Goal: Task Accomplishment & Management: Manage account settings

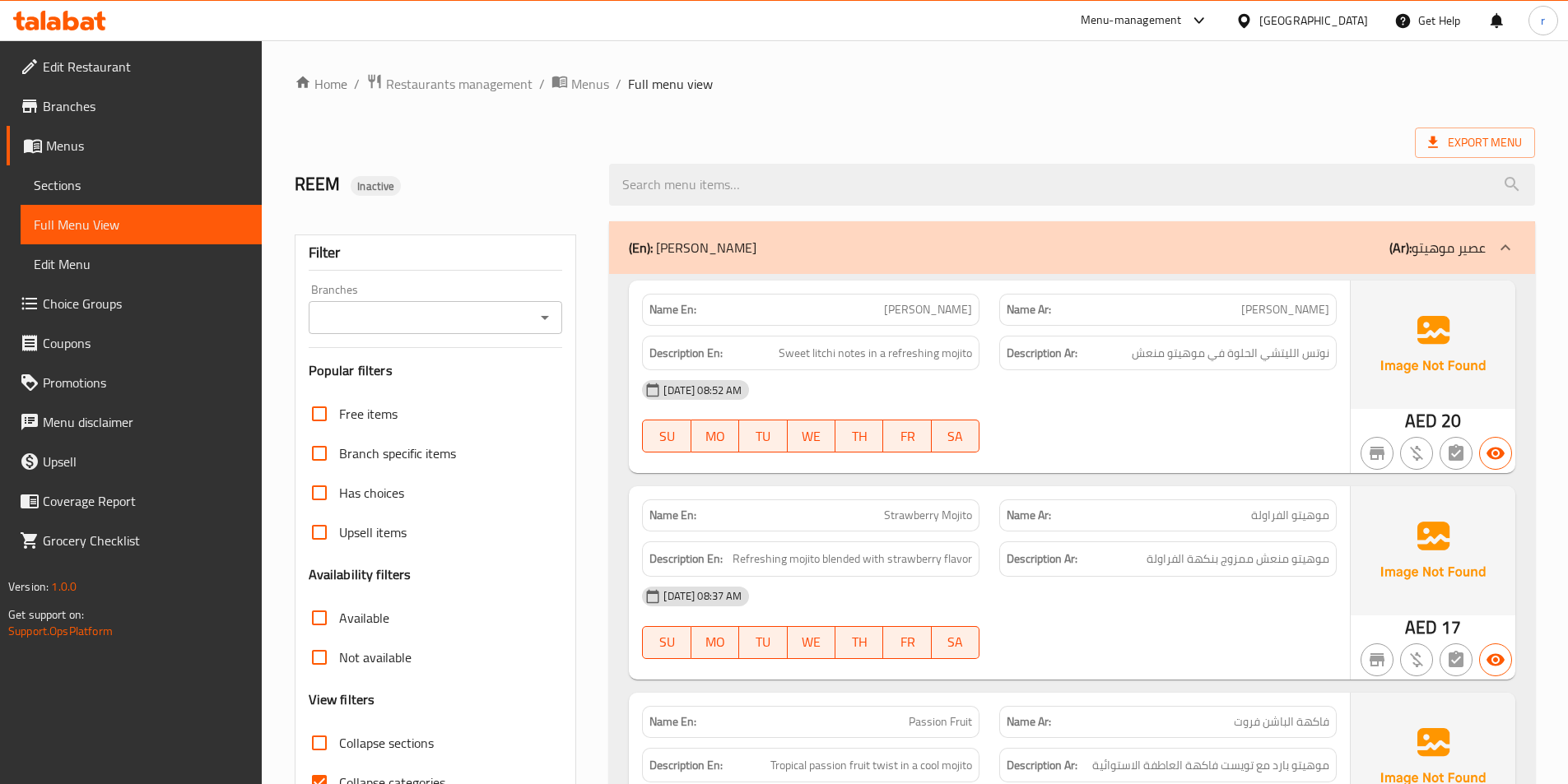
scroll to position [5493, 0]
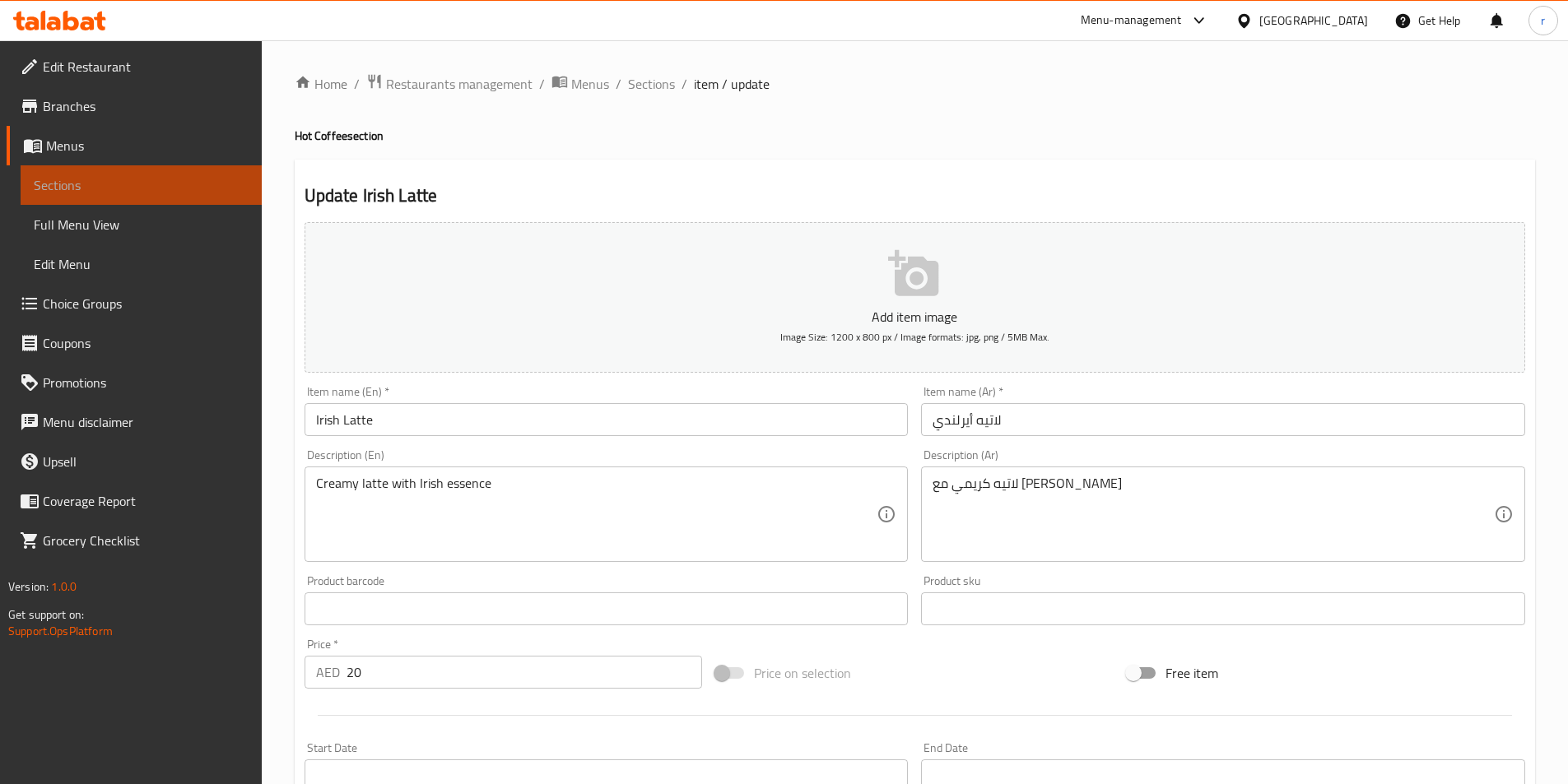
click at [125, 181] on span "Sections" at bounding box center [141, 185] width 215 height 19
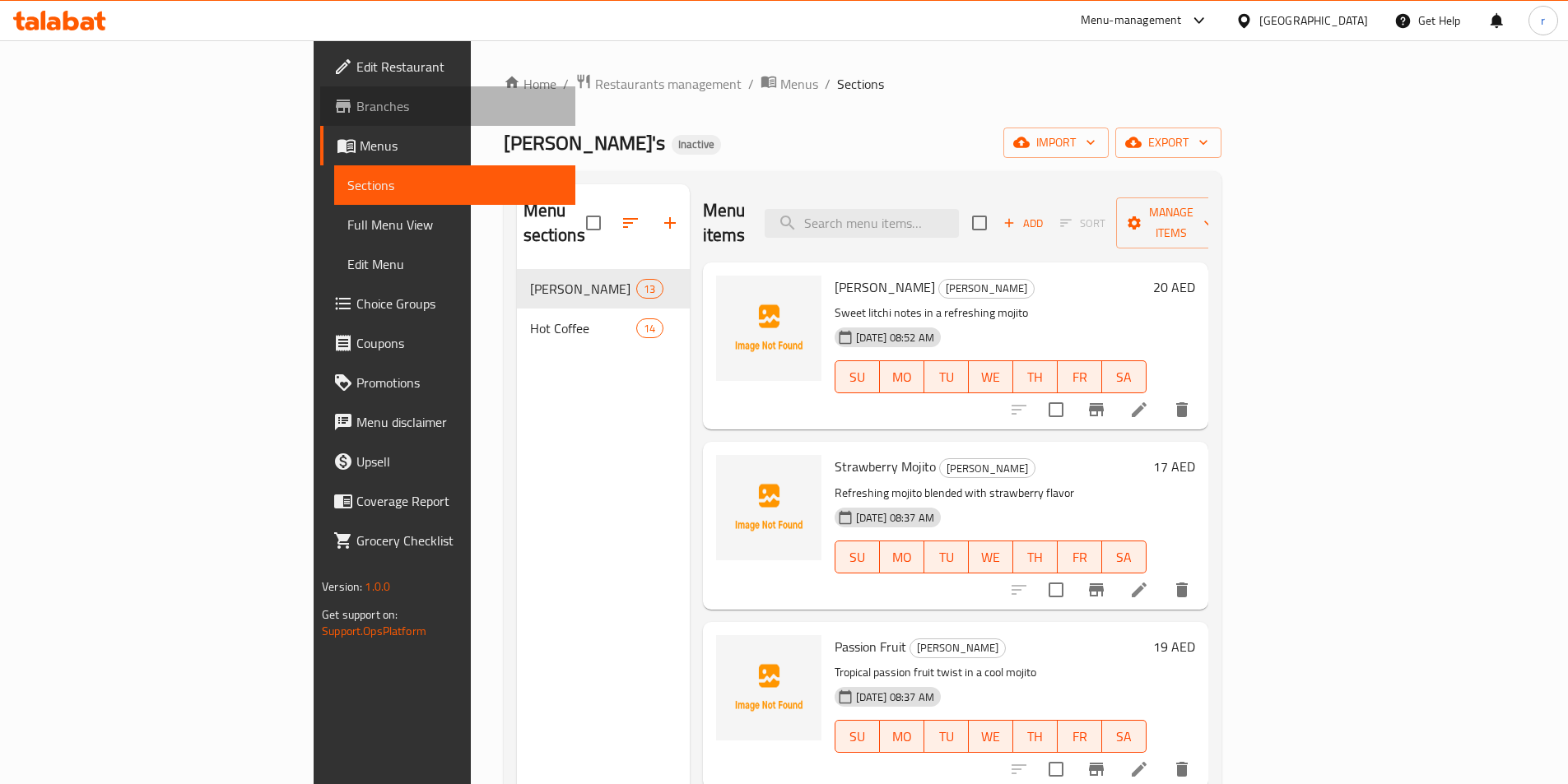
click at [356, 112] on span "Branches" at bounding box center [459, 106] width 206 height 19
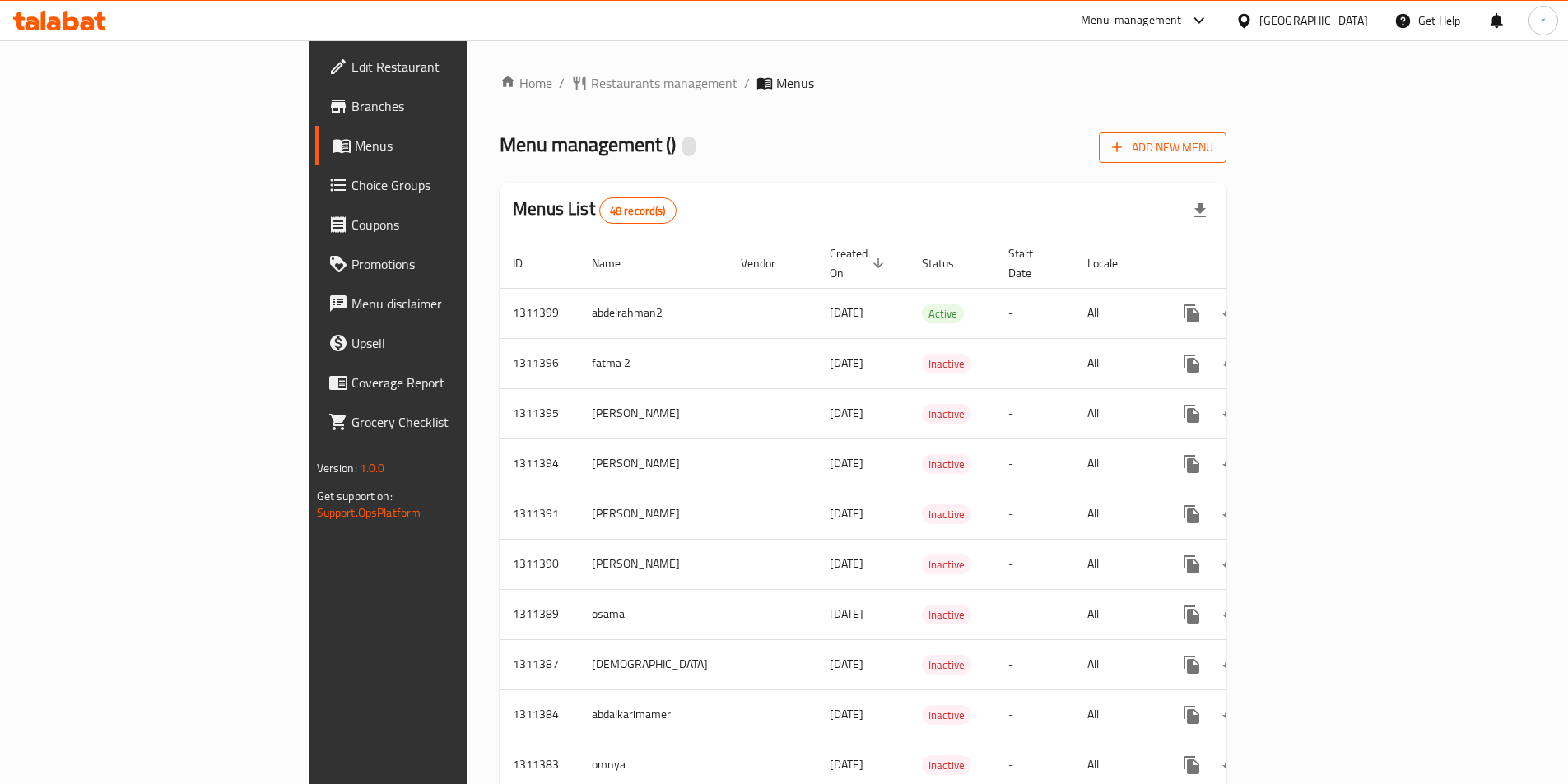
click at [1213, 149] on span "Add New Menu" at bounding box center [1162, 147] width 101 height 20
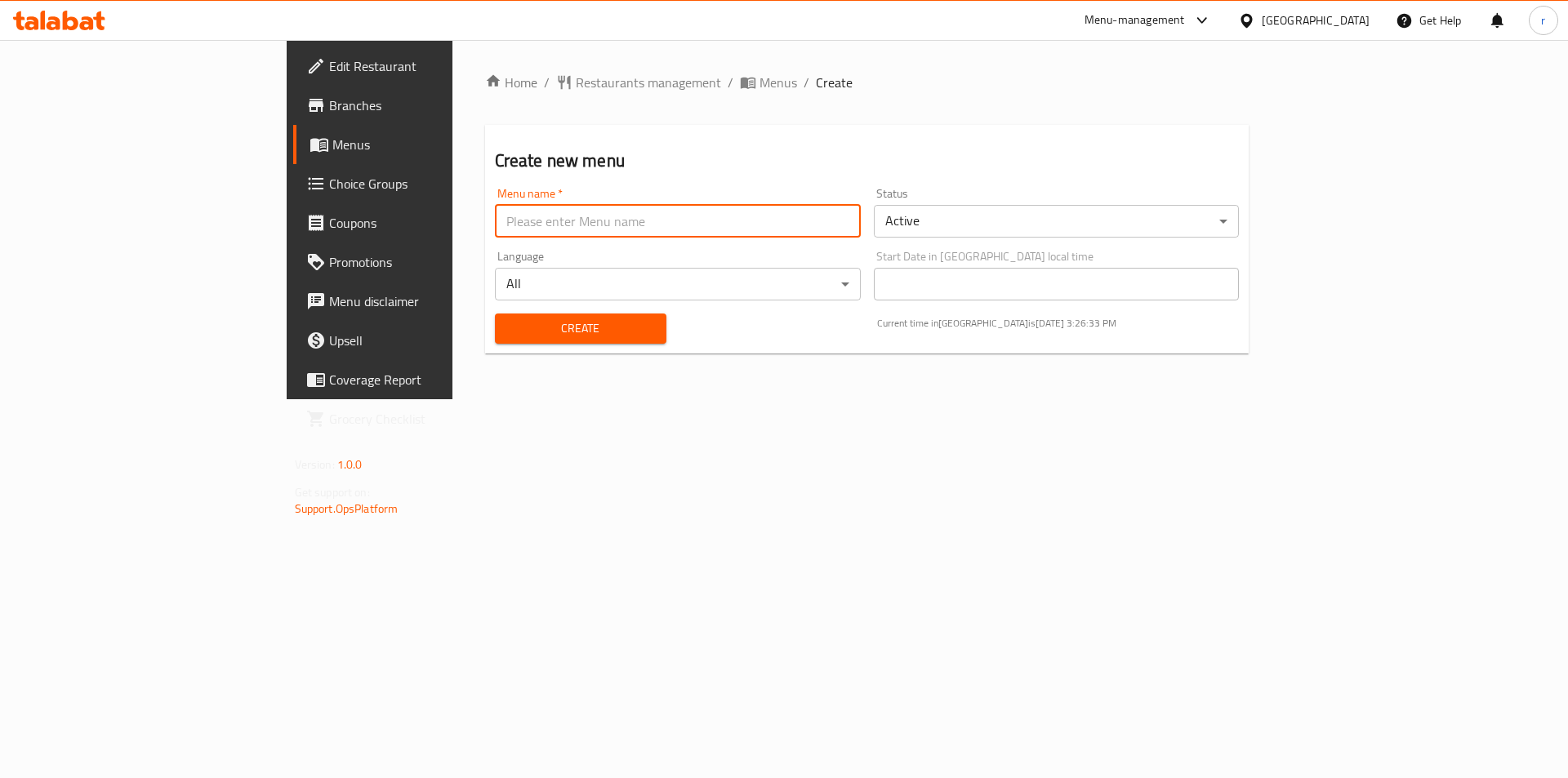
click at [497, 224] on input "text" at bounding box center [678, 221] width 366 height 33
type input "REEM"
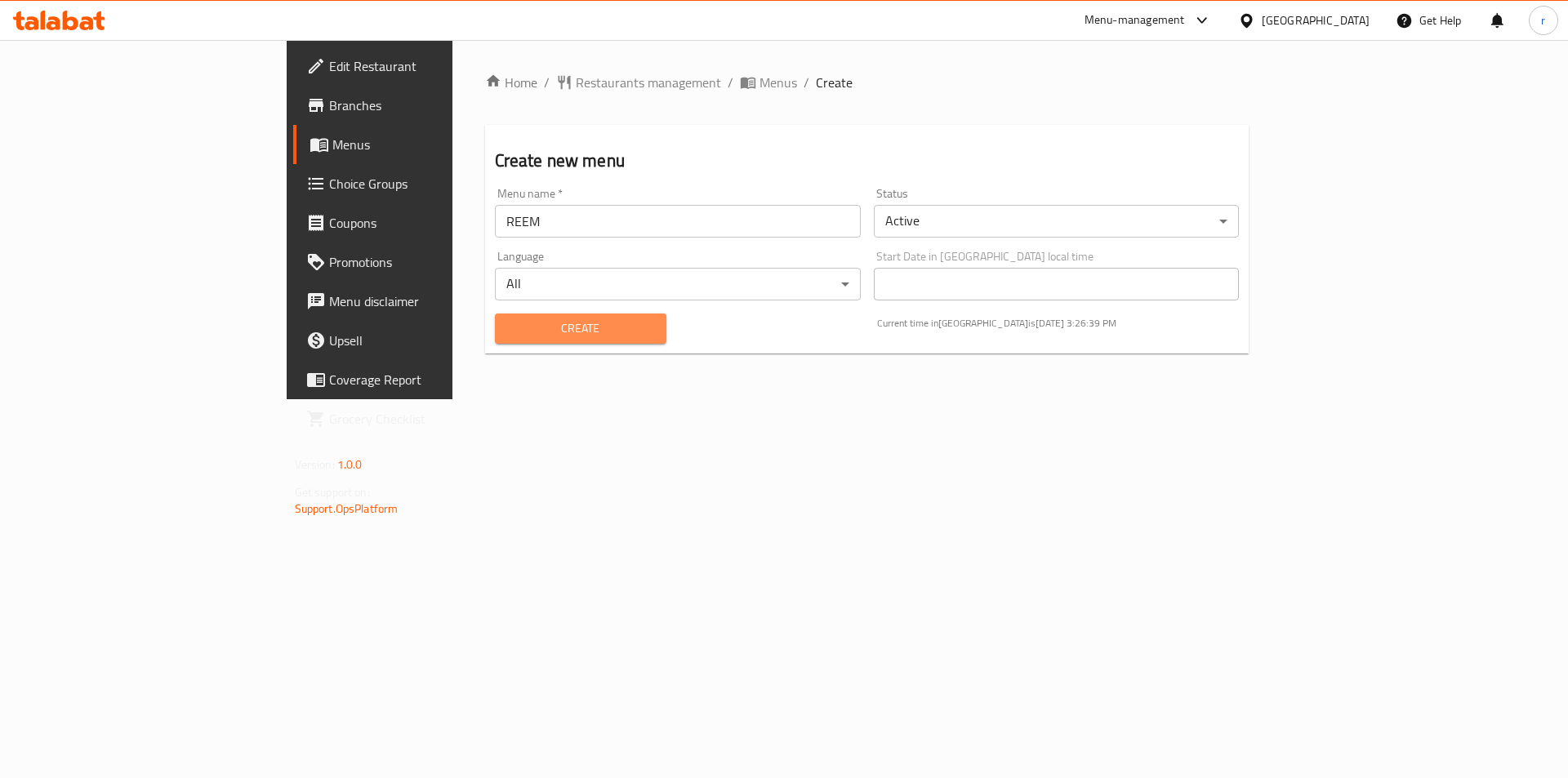
click at [508, 320] on span "Create" at bounding box center [580, 328] width 146 height 20
click at [508, 327] on span "Create" at bounding box center [580, 328] width 146 height 20
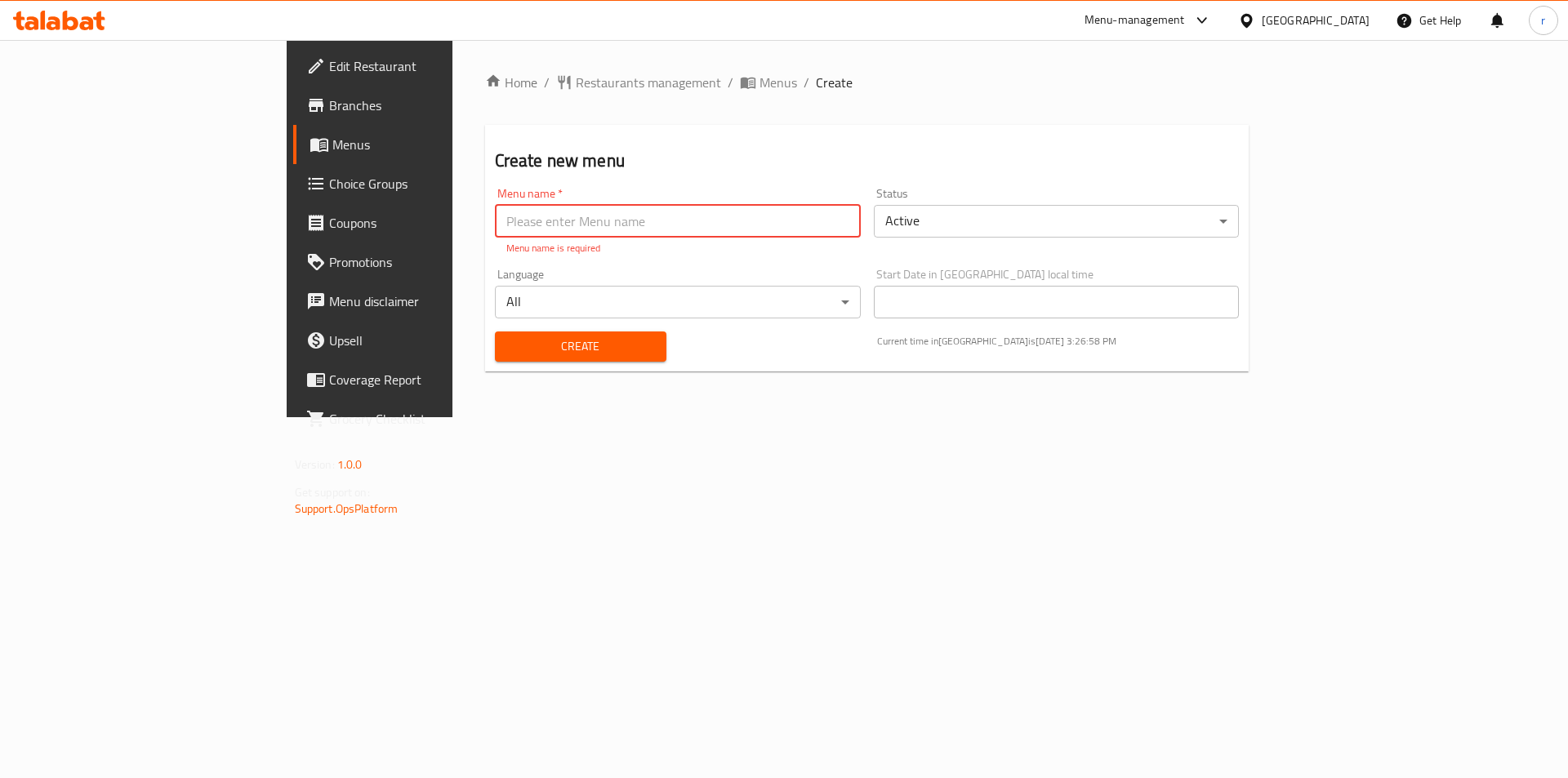
click at [495, 222] on input "text" at bounding box center [678, 221] width 366 height 33
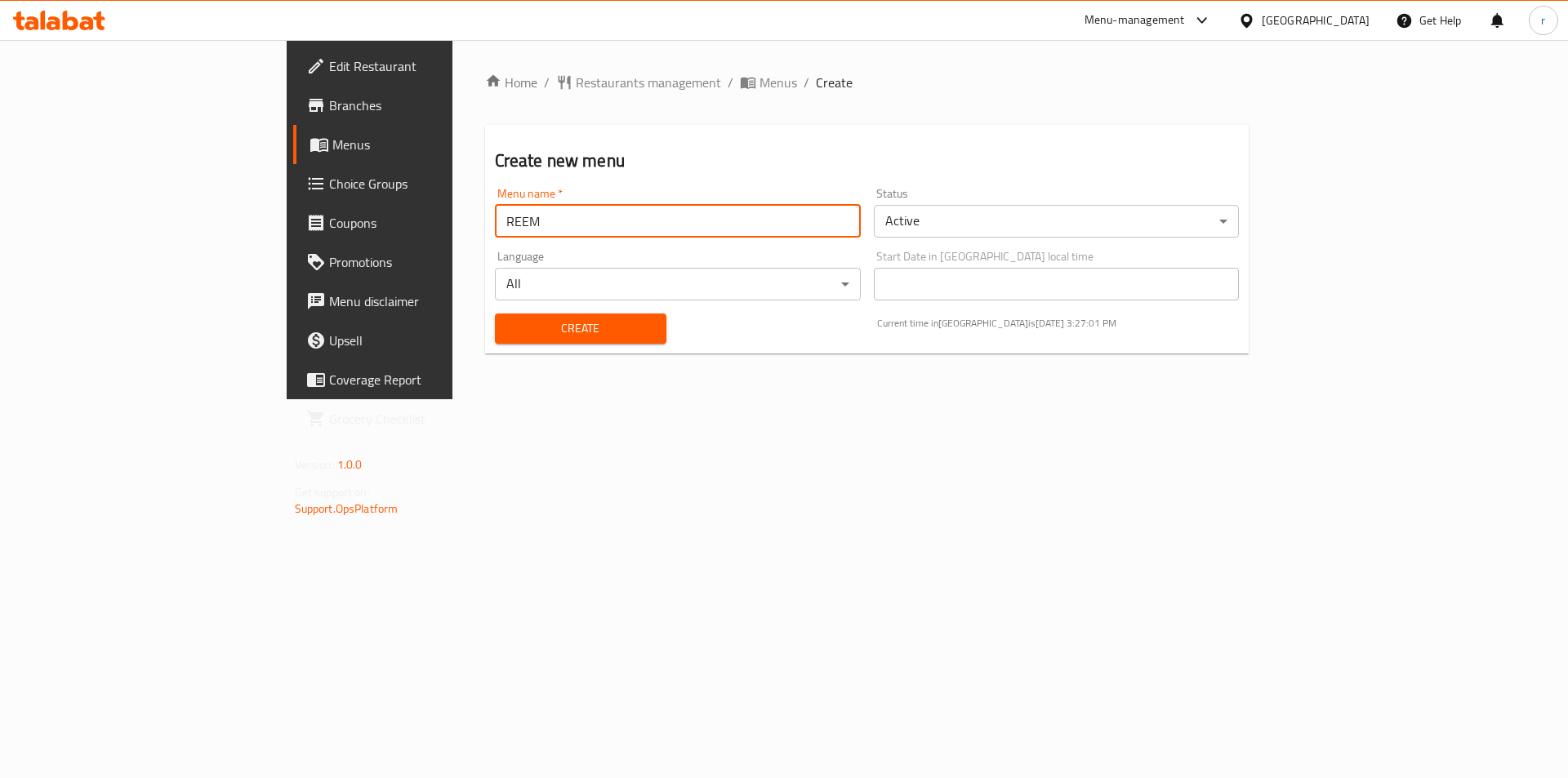
type input "REEM"
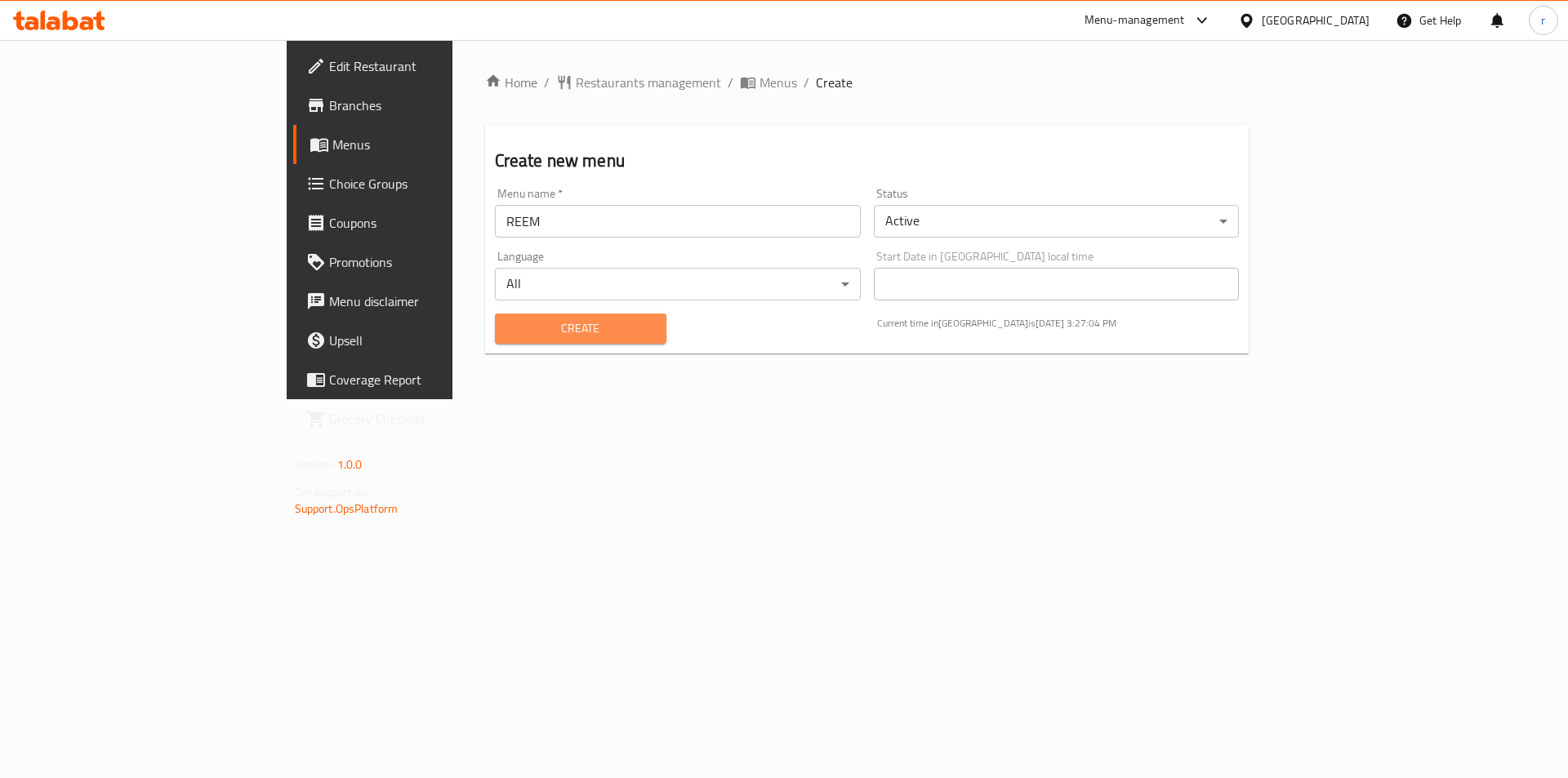
click at [508, 326] on span "Create" at bounding box center [580, 328] width 146 height 20
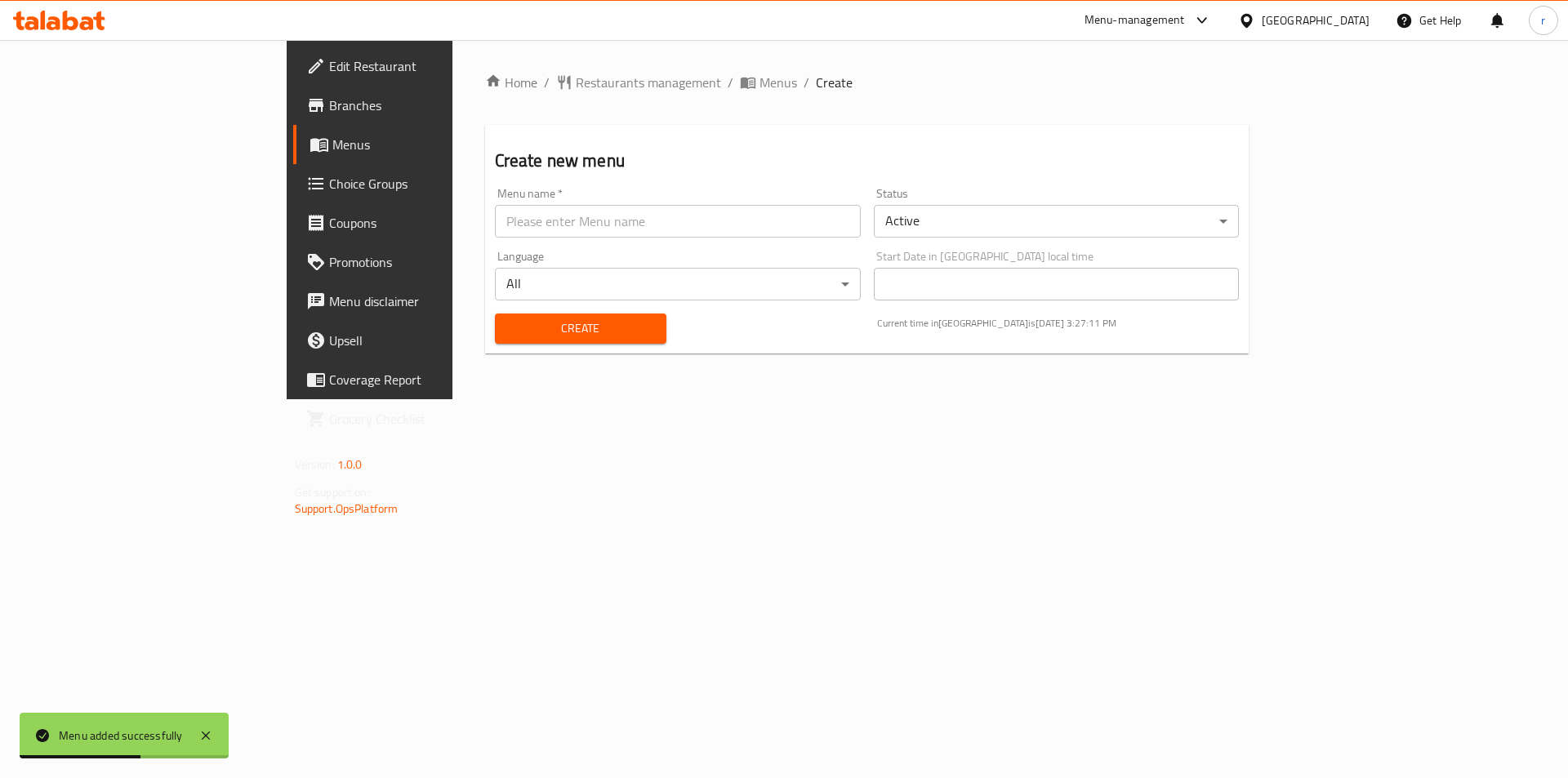
click at [406, 271] on body "Menu added successfully ​ Menu-management United Arab Emirates Get Help r Edit …" at bounding box center [784, 408] width 1568 height 738
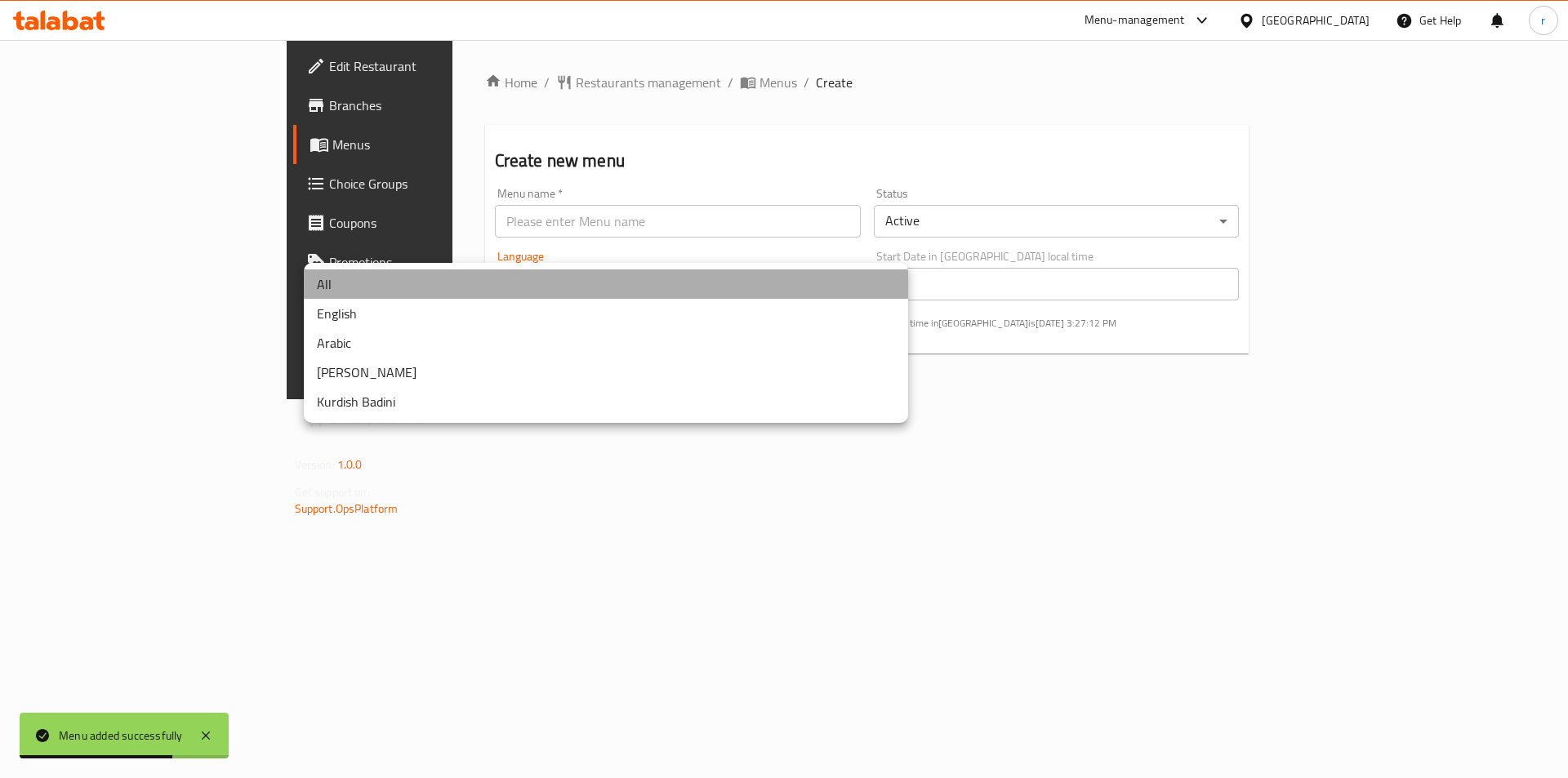
click at [406, 271] on li "All" at bounding box center [606, 284] width 604 height 29
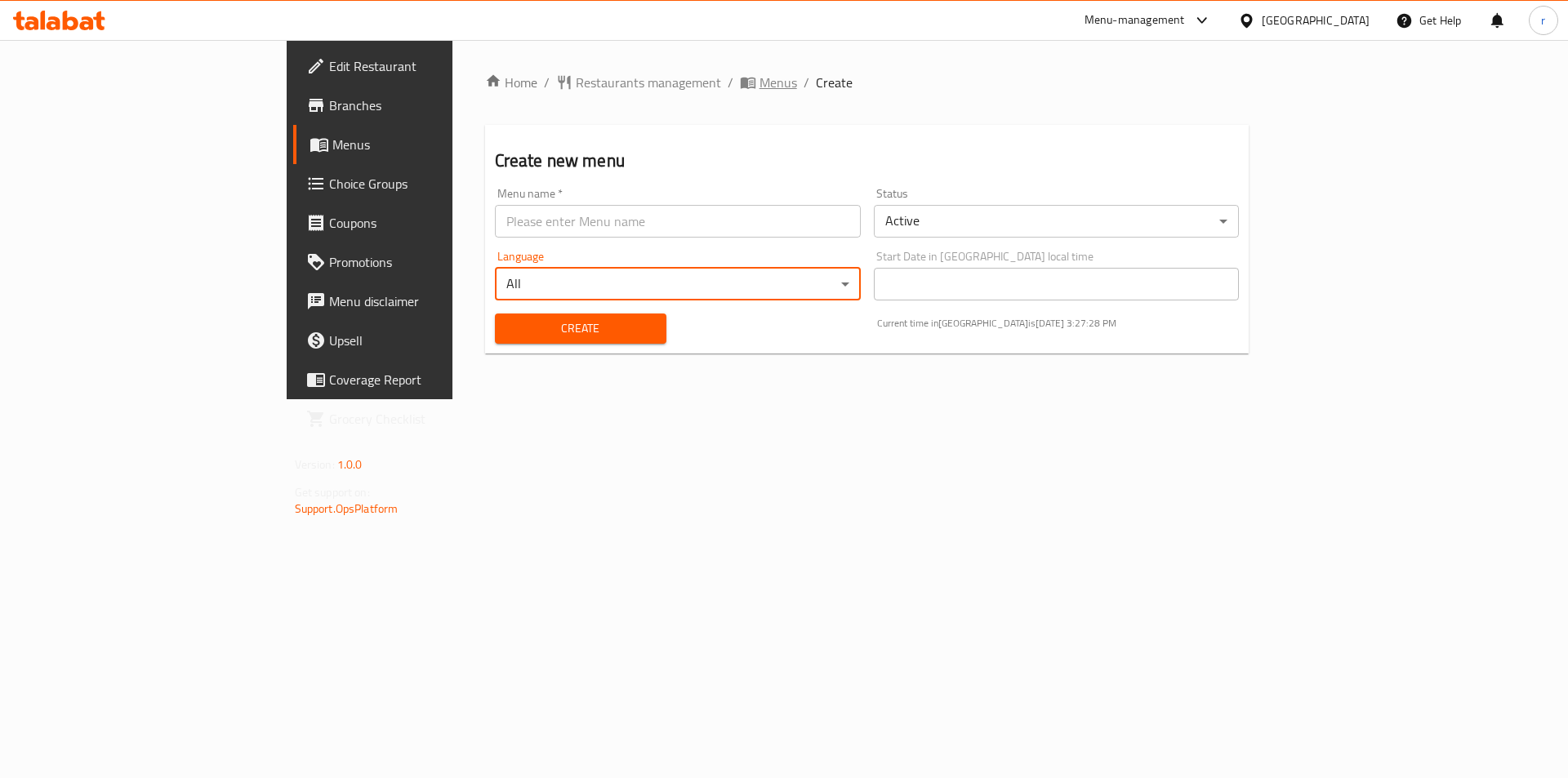
click at [760, 86] on span "Menus" at bounding box center [778, 82] width 38 height 19
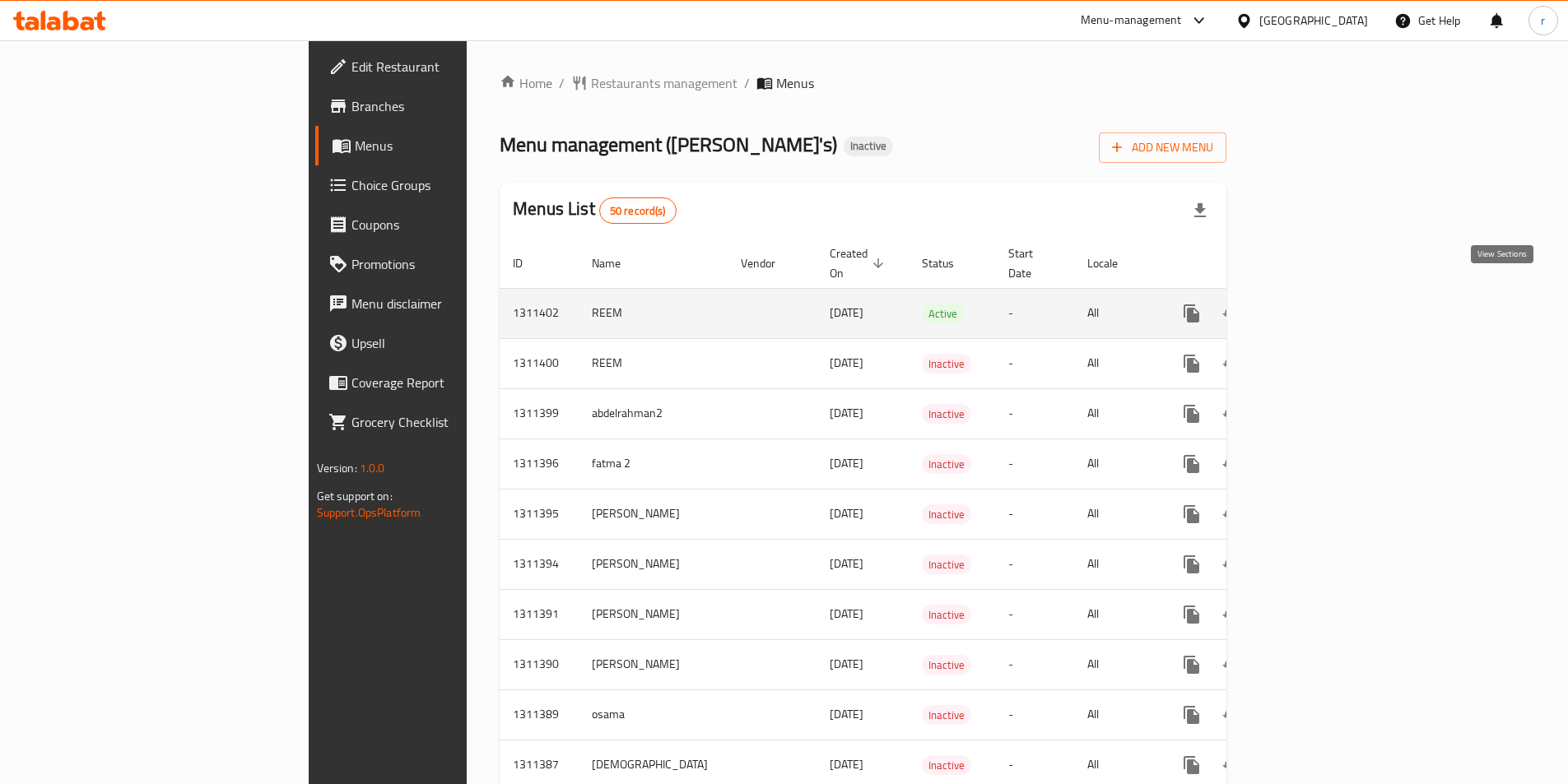
click at [1318, 306] on icon "enhanced table" at bounding box center [1309, 313] width 15 height 15
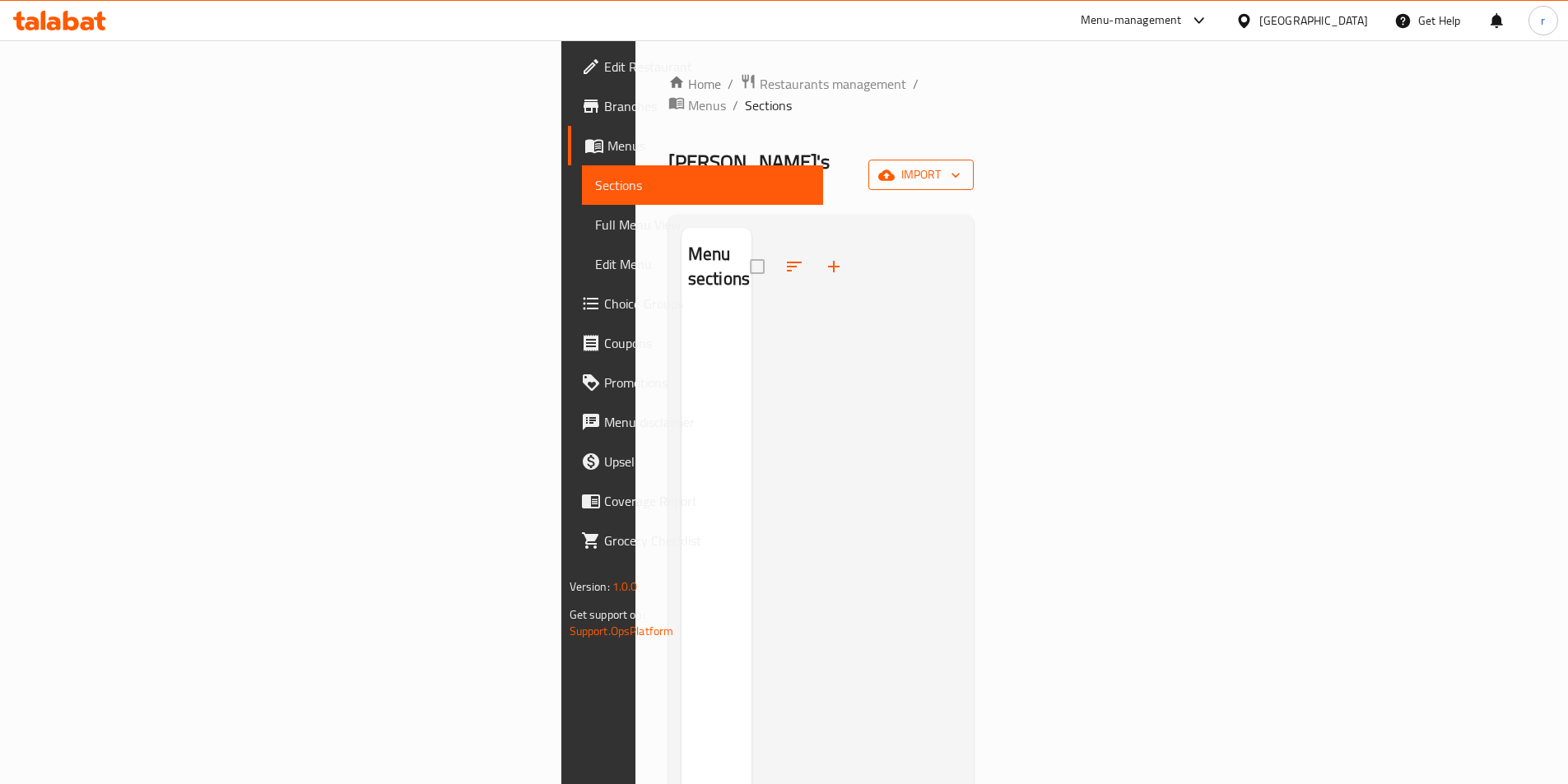
click at [974, 160] on button "import" at bounding box center [921, 174] width 105 height 30
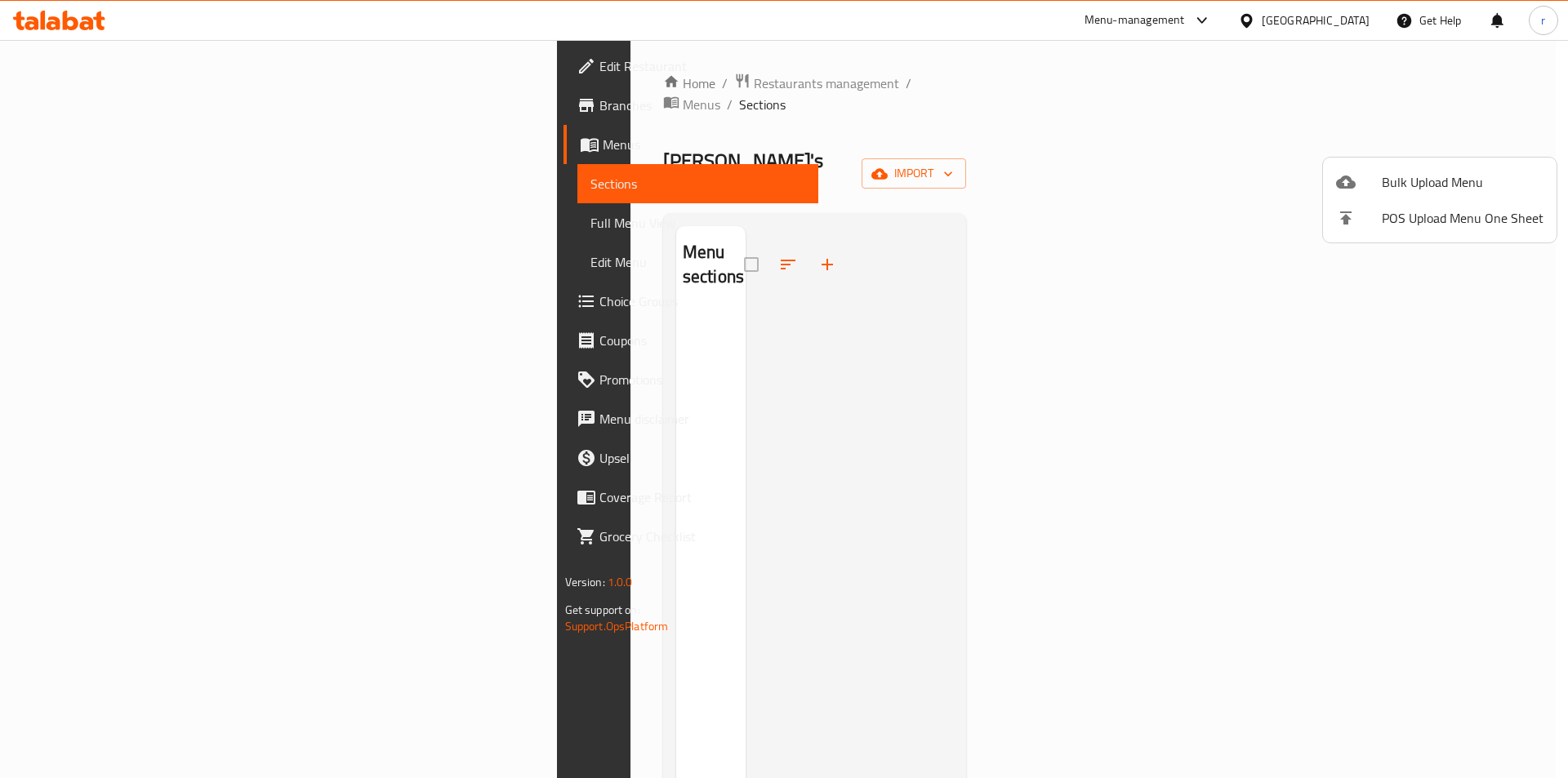
click at [705, 284] on div at bounding box center [784, 389] width 1568 height 778
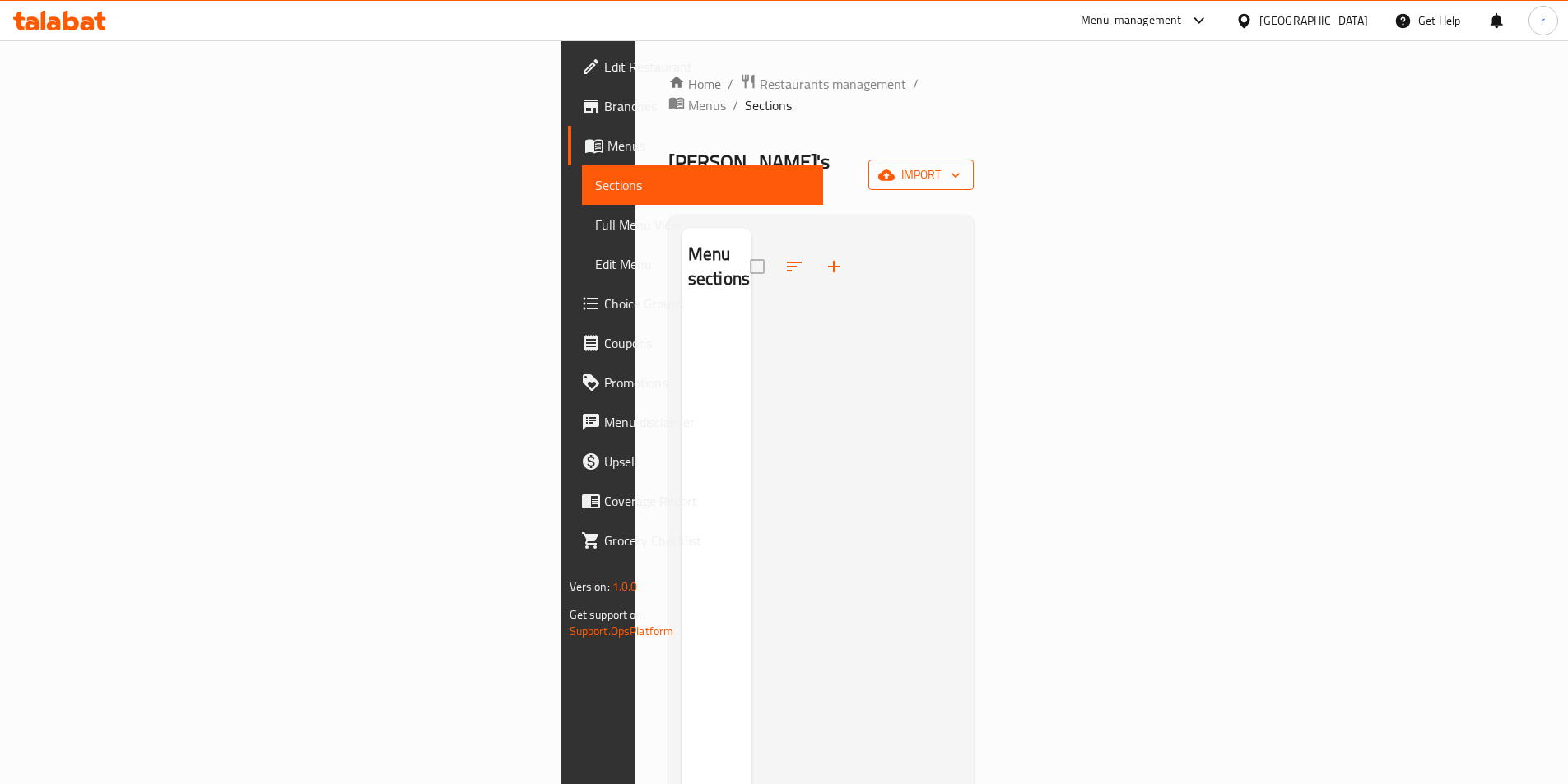
click at [895, 169] on icon "button" at bounding box center [886, 174] width 17 height 11
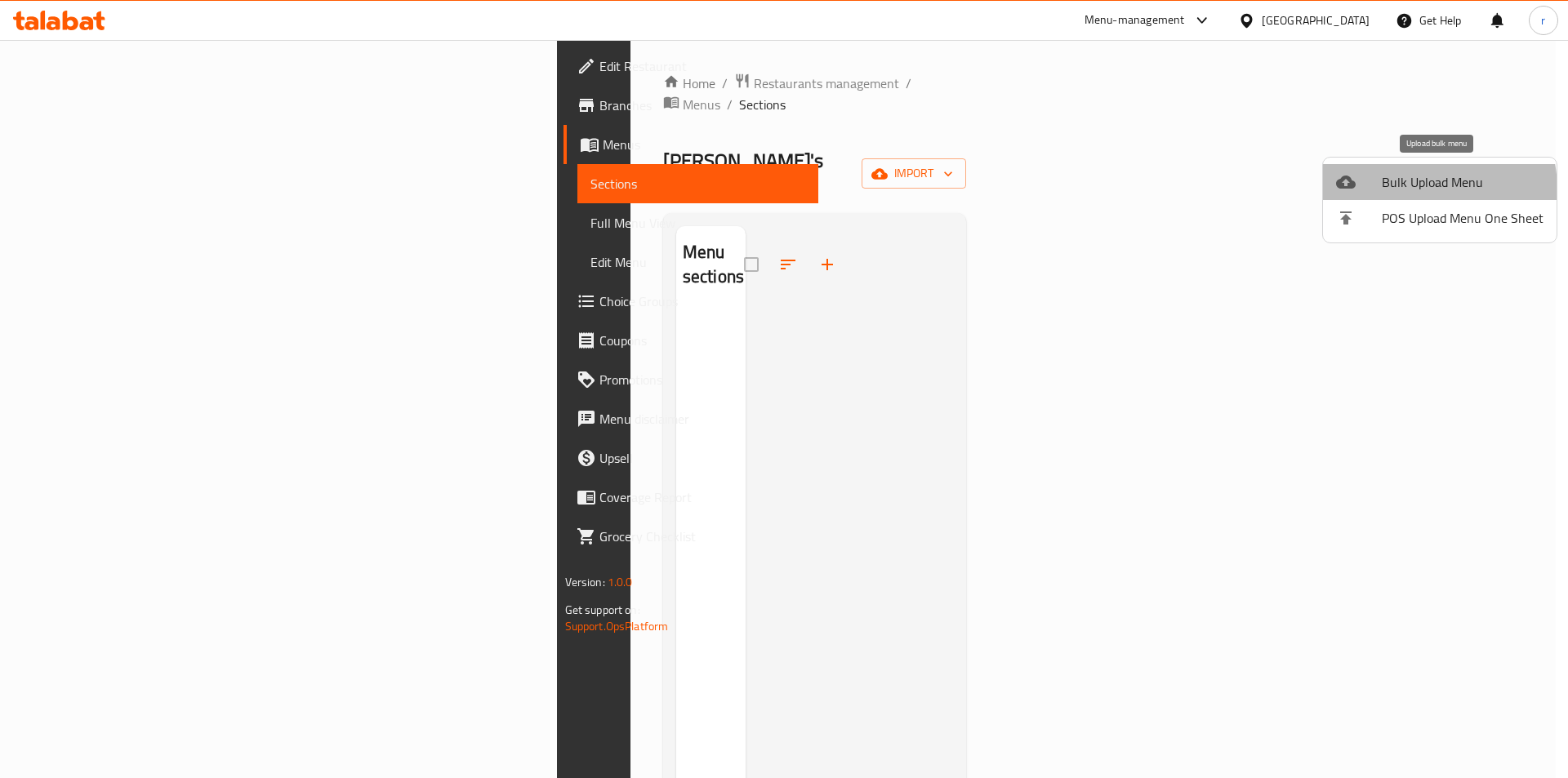
click at [1415, 189] on span "Bulk Upload Menu" at bounding box center [1464, 182] width 162 height 19
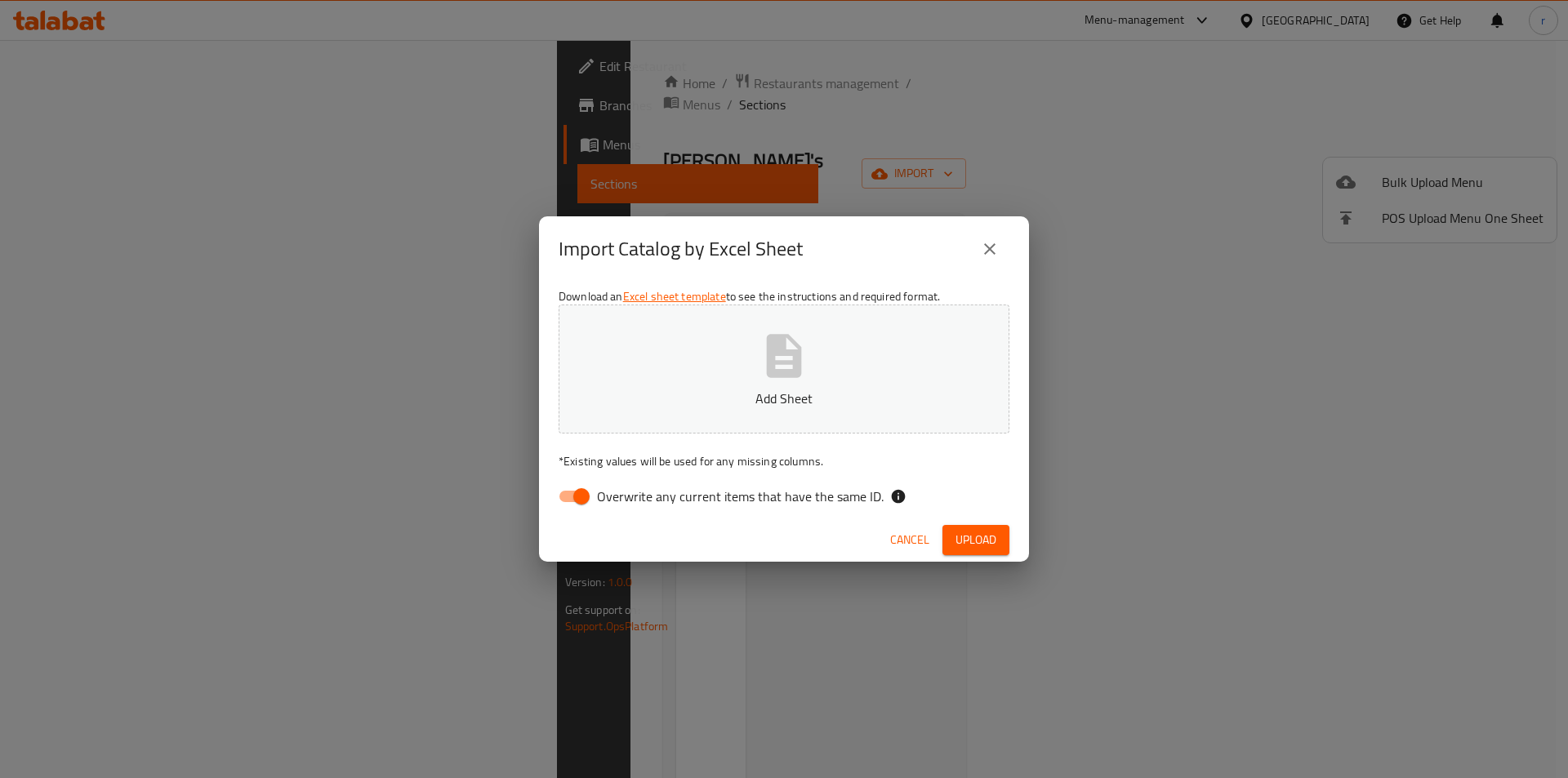
click at [698, 356] on button "Add Sheet" at bounding box center [784, 370] width 451 height 129
click at [570, 490] on input "Overwrite any current items that have the same ID." at bounding box center [581, 496] width 93 height 31
checkbox input "false"
click at [972, 543] on span "Upload" at bounding box center [976, 540] width 41 height 20
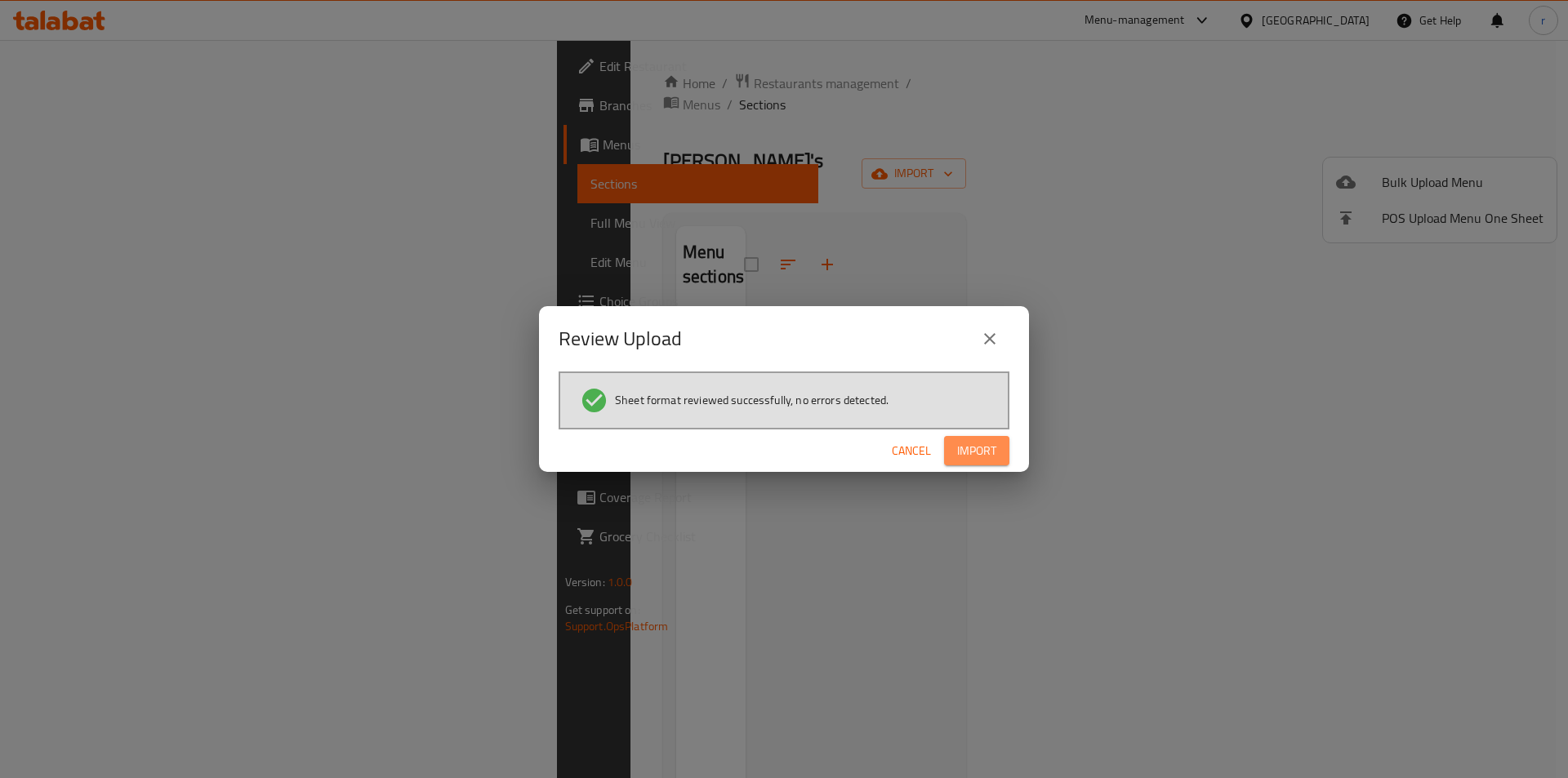
click at [983, 450] on span "Import" at bounding box center [977, 451] width 40 height 20
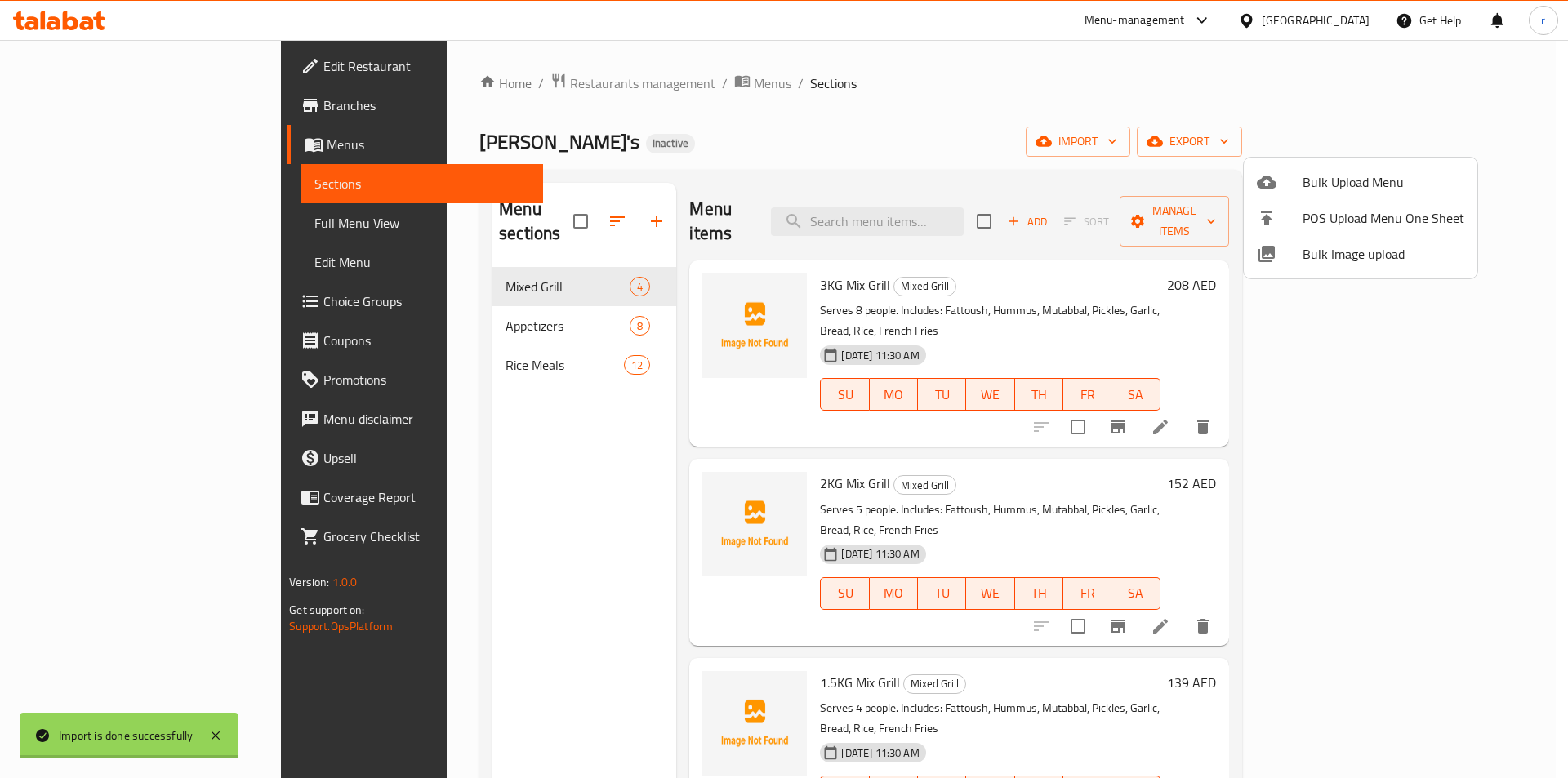
click at [1547, 270] on div at bounding box center [784, 389] width 1568 height 778
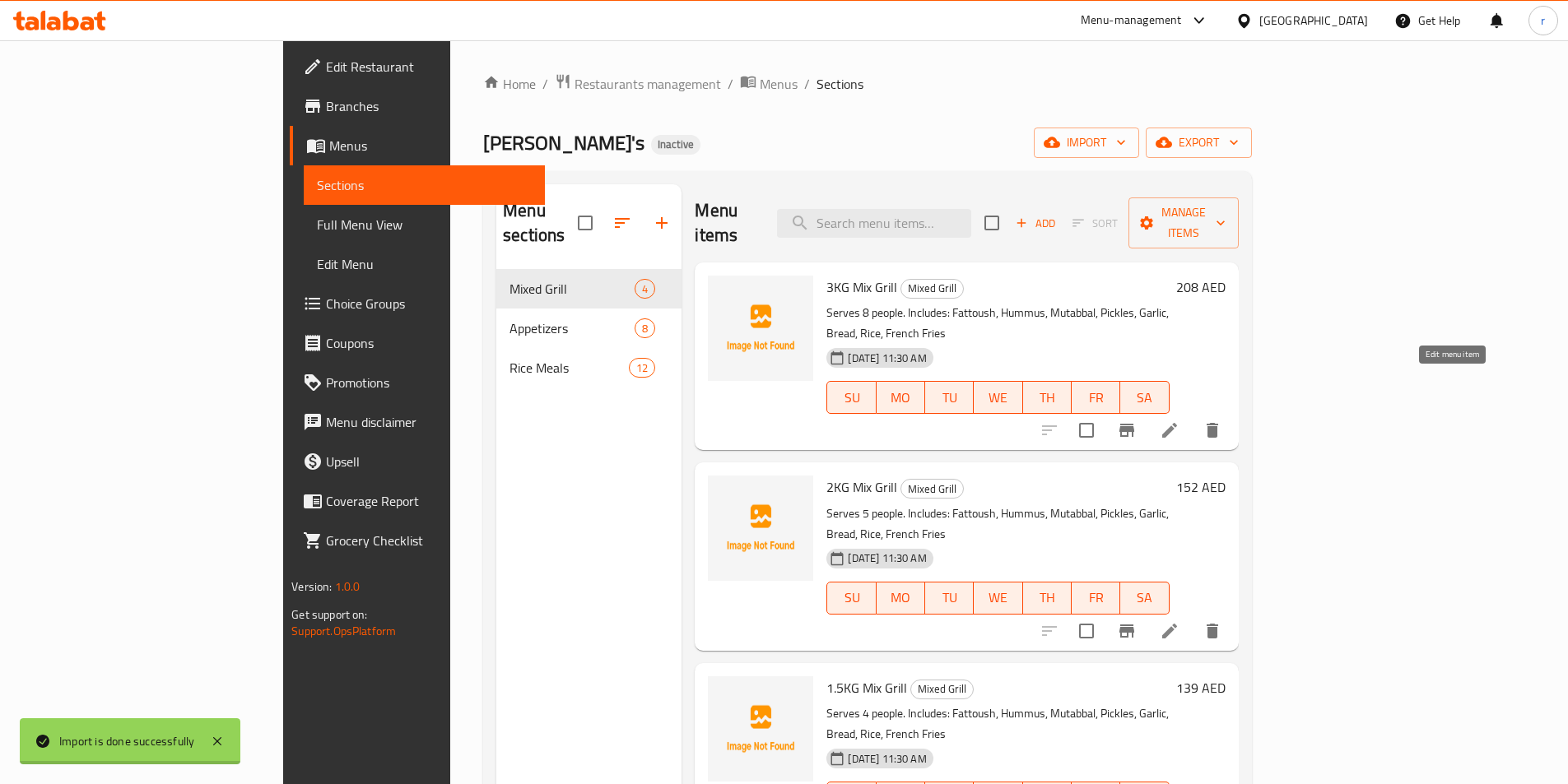
click at [1177, 423] on icon at bounding box center [1169, 430] width 15 height 15
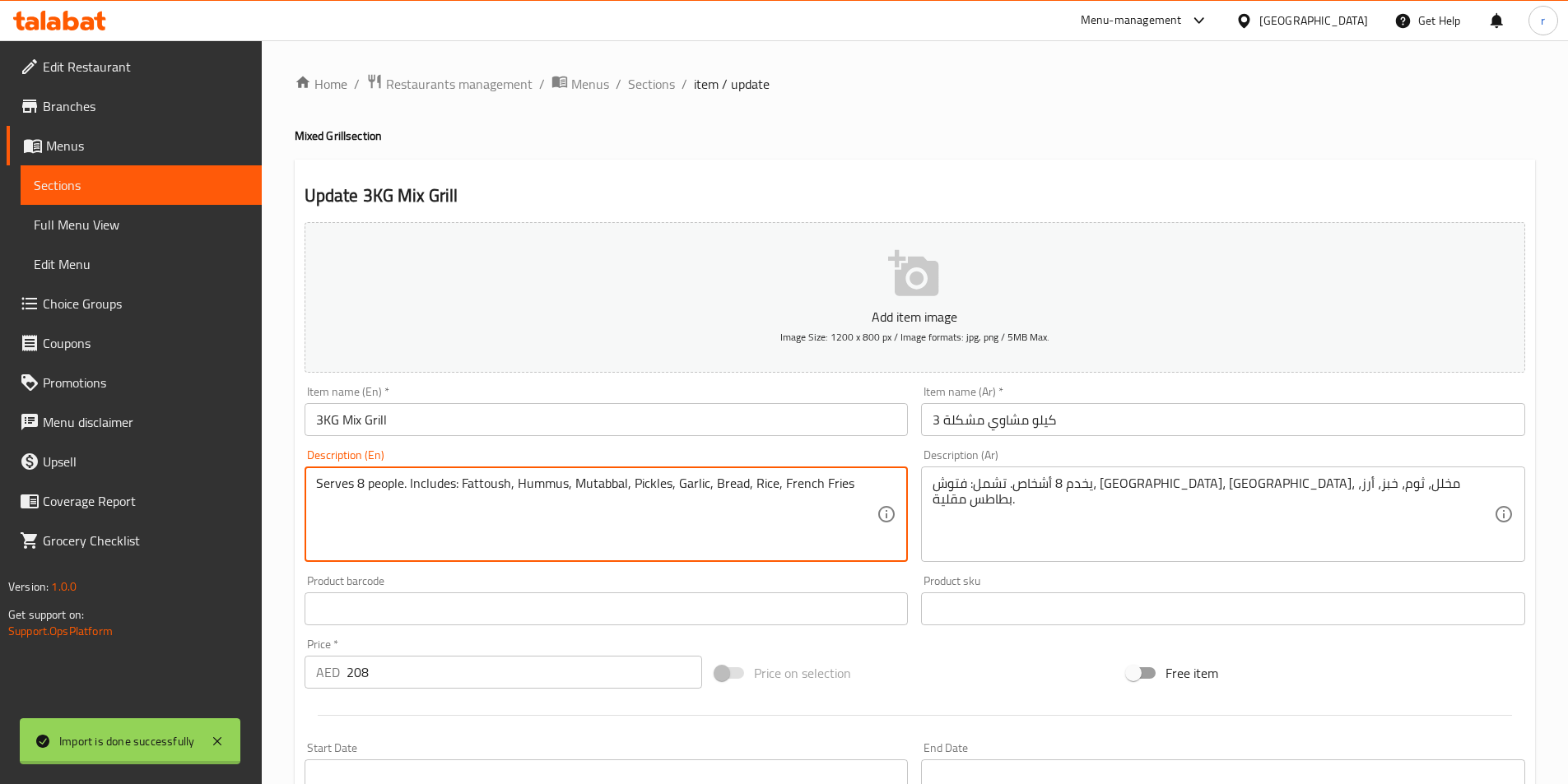
drag, startPoint x: 849, startPoint y: 481, endPoint x: 302, endPoint y: 466, distance: 547.2
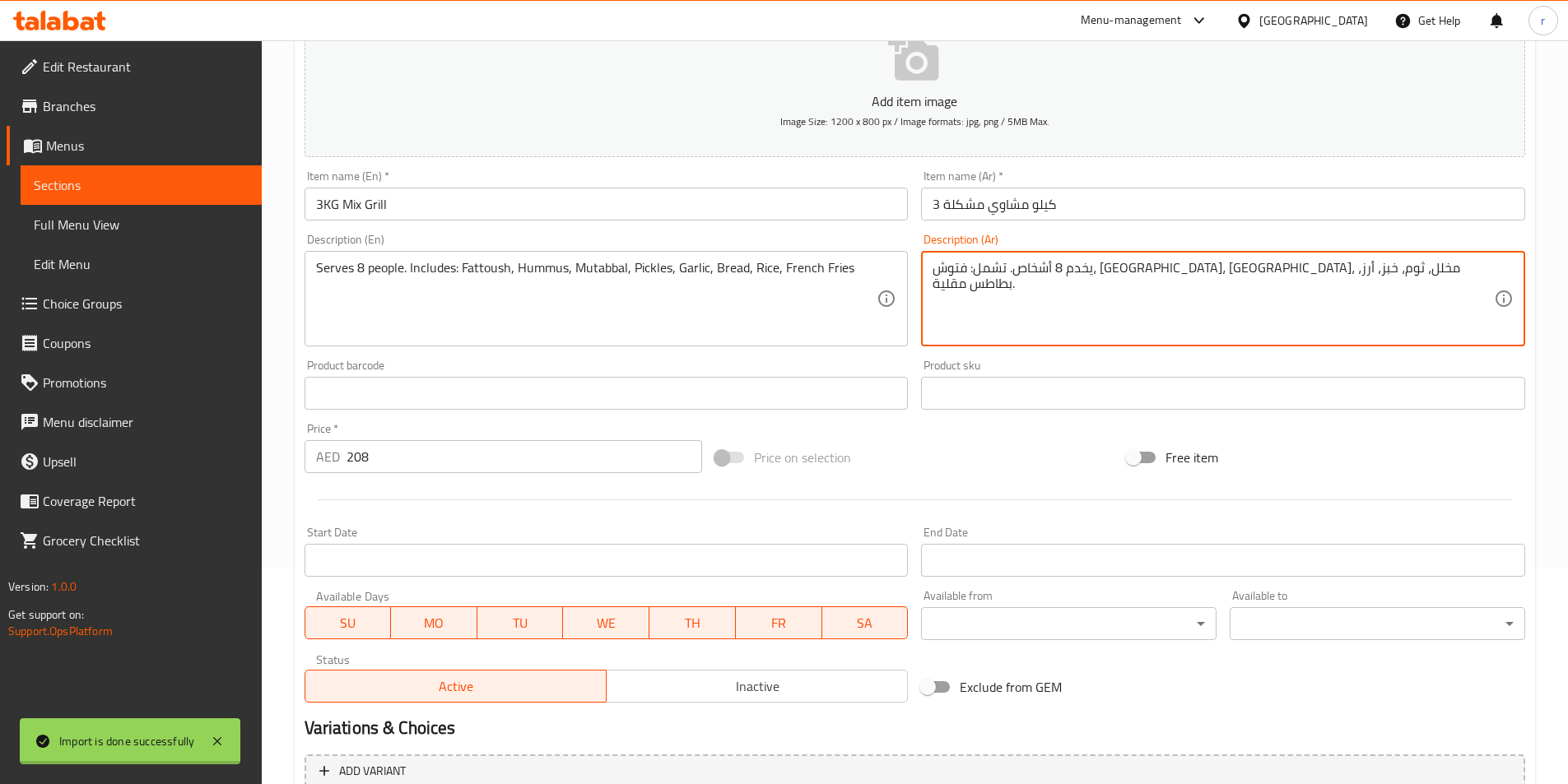
scroll to position [214, 0]
click at [1378, 285] on textarea "يخدم 8 أشخاص. تشمل: فتوش، حمص، متبل، مخلل، ثوم، خبز، أرز، بطاطس مقلية." at bounding box center [1213, 301] width 561 height 78
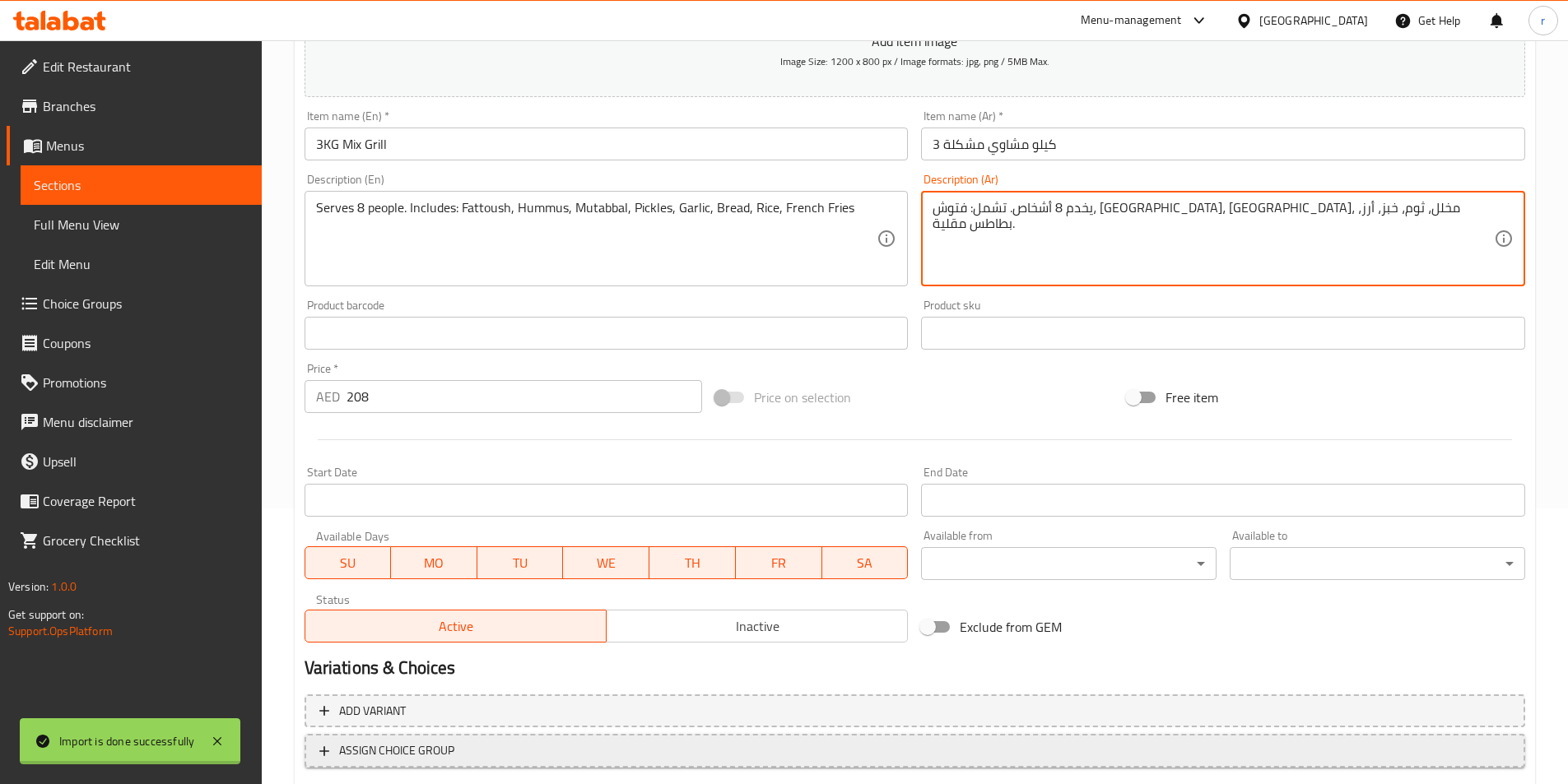
scroll to position [378, 0]
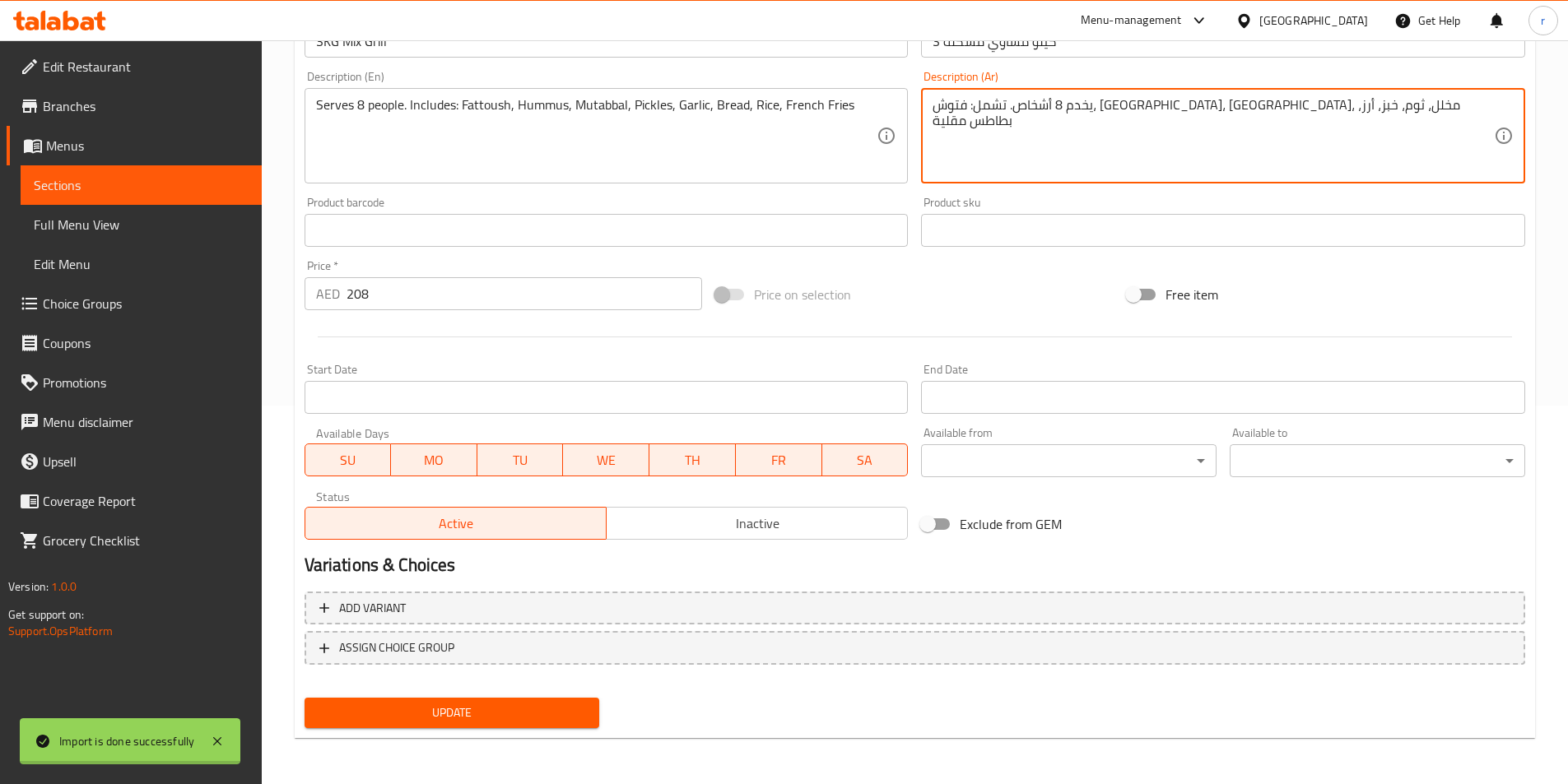
type textarea "يخدم 8 أشخاص. تشمل: فتوش، حمص، متبل، مخلل، ثوم، خبز، أرز، بطاطس مقلية."
click at [490, 706] on span "Update" at bounding box center [452, 713] width 269 height 20
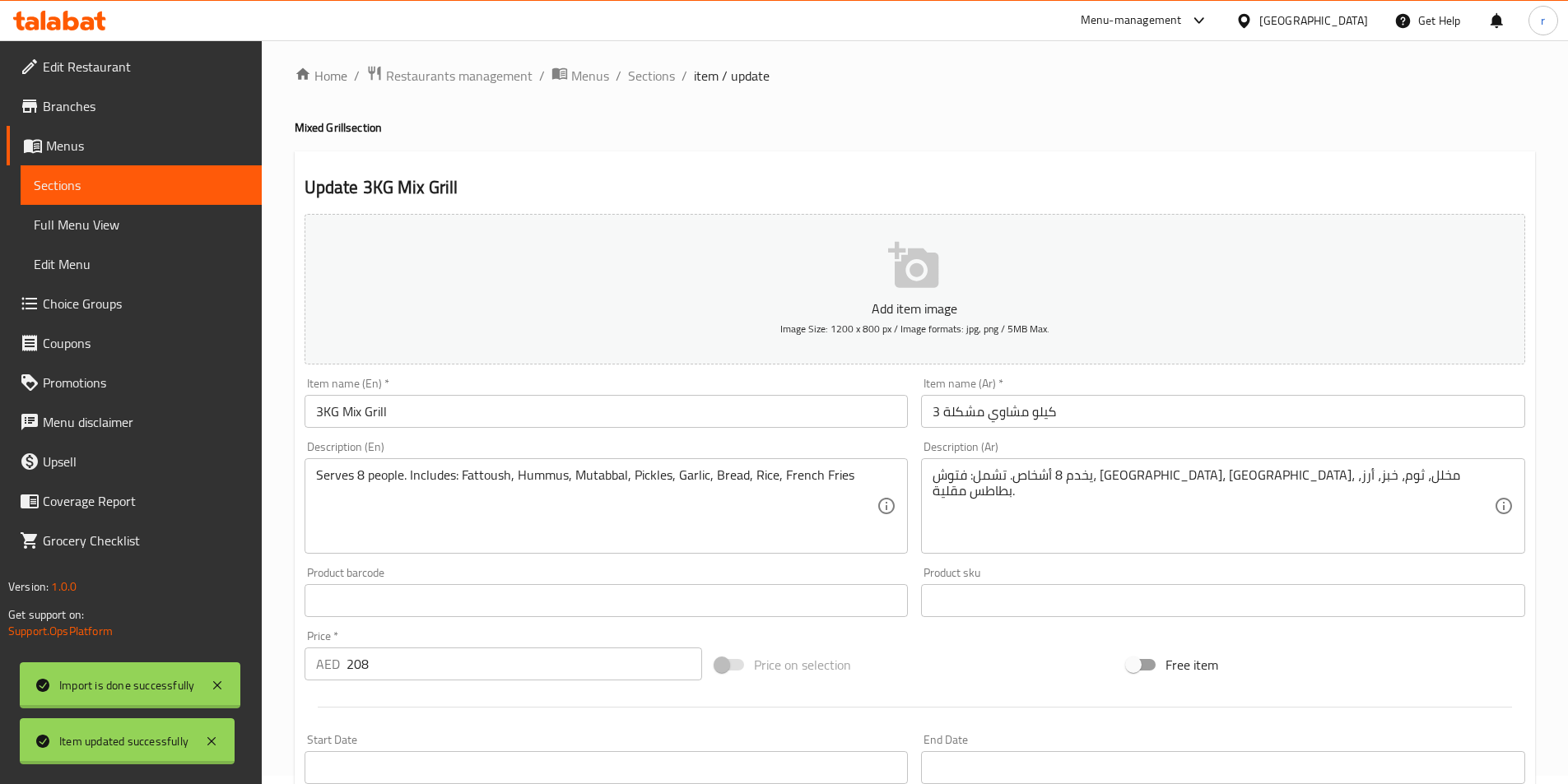
scroll to position [0, 0]
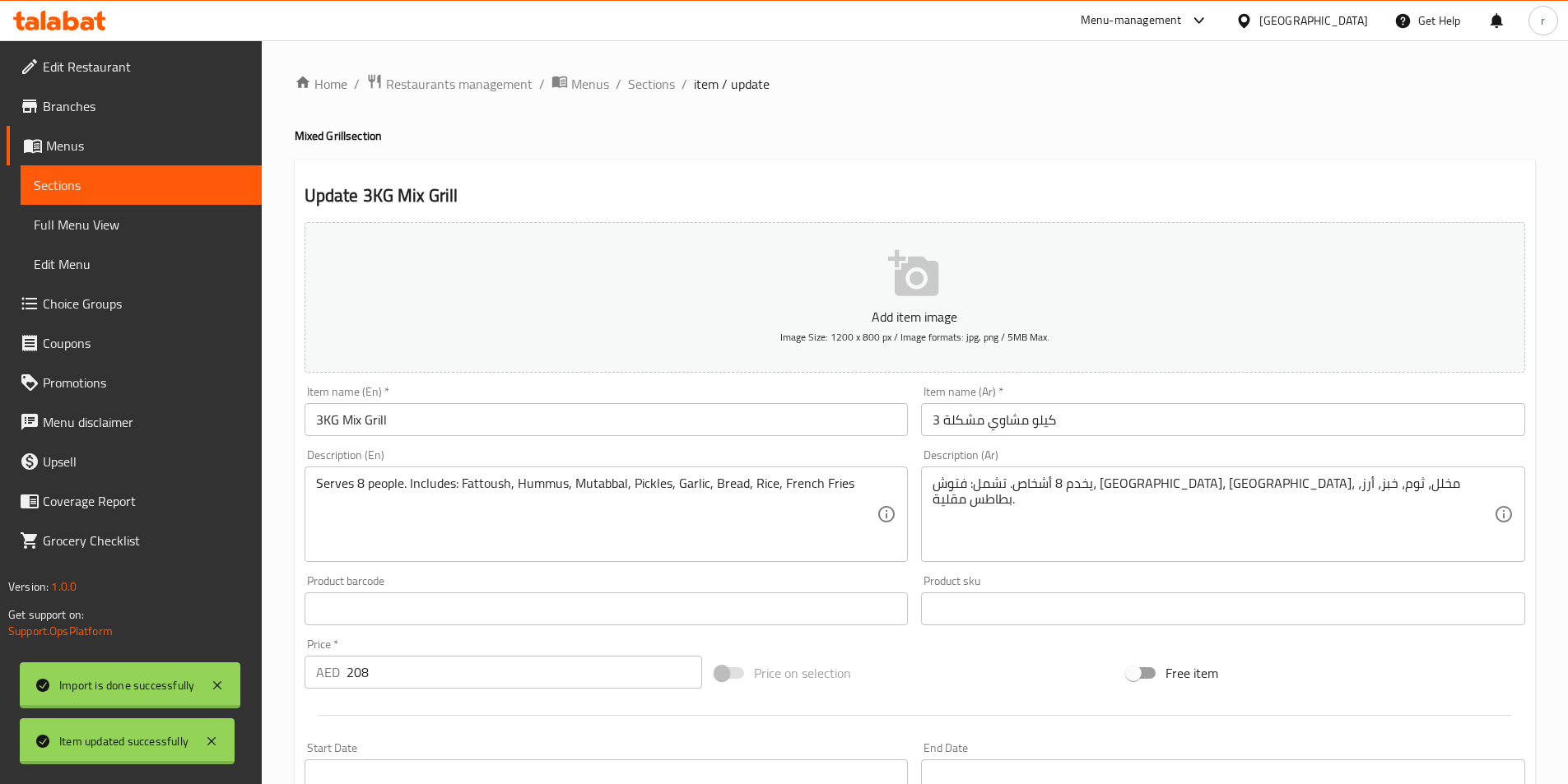
click at [206, 189] on span "Sections" at bounding box center [141, 185] width 215 height 19
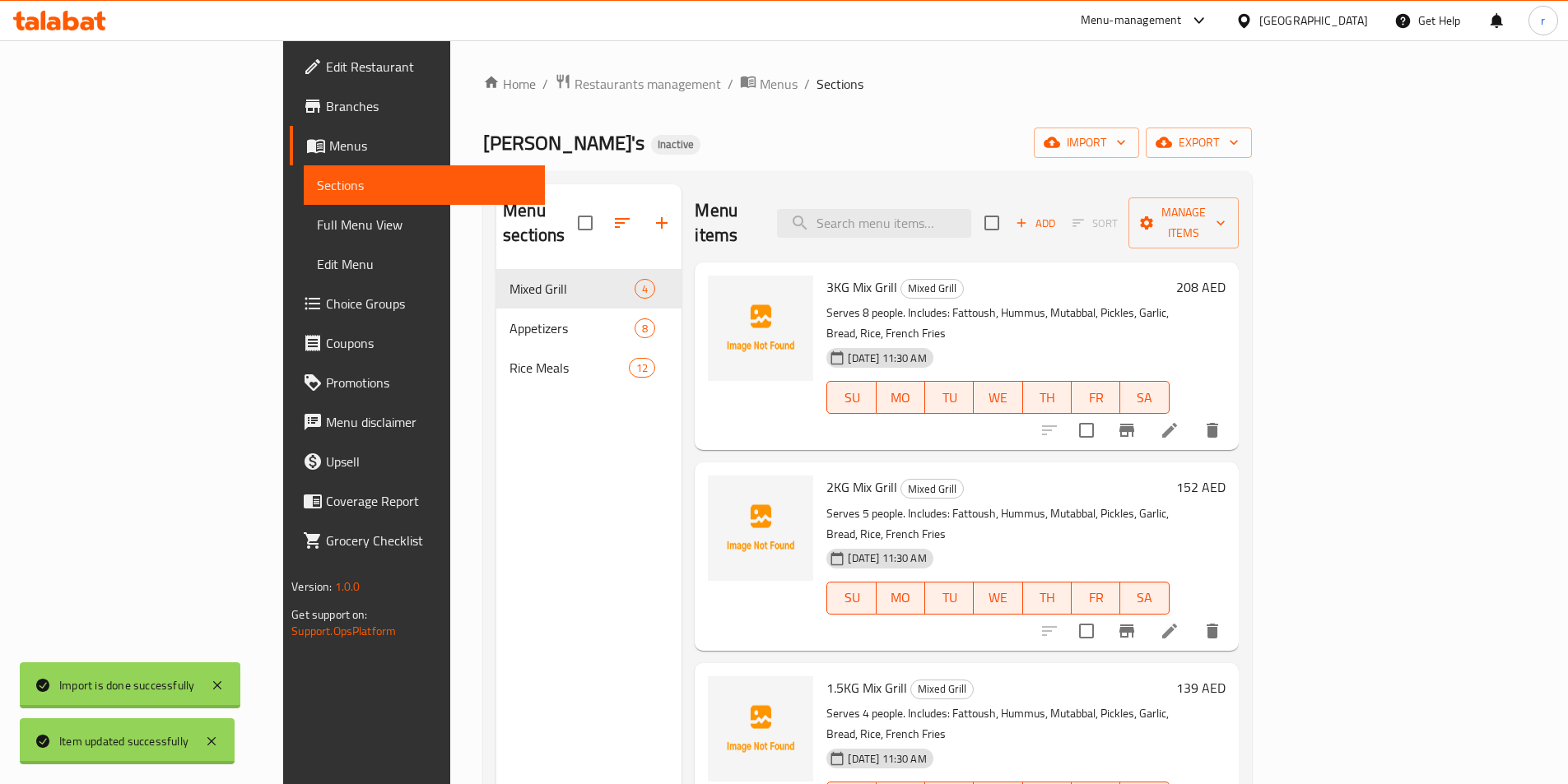
click at [1168, 303] on p "Serves 8 people. Includes: Fattoush, Hummus, Mutabbal, Pickles, Garlic, Bread, …" at bounding box center [997, 323] width 342 height 41
click at [1177, 423] on icon at bounding box center [1169, 430] width 15 height 15
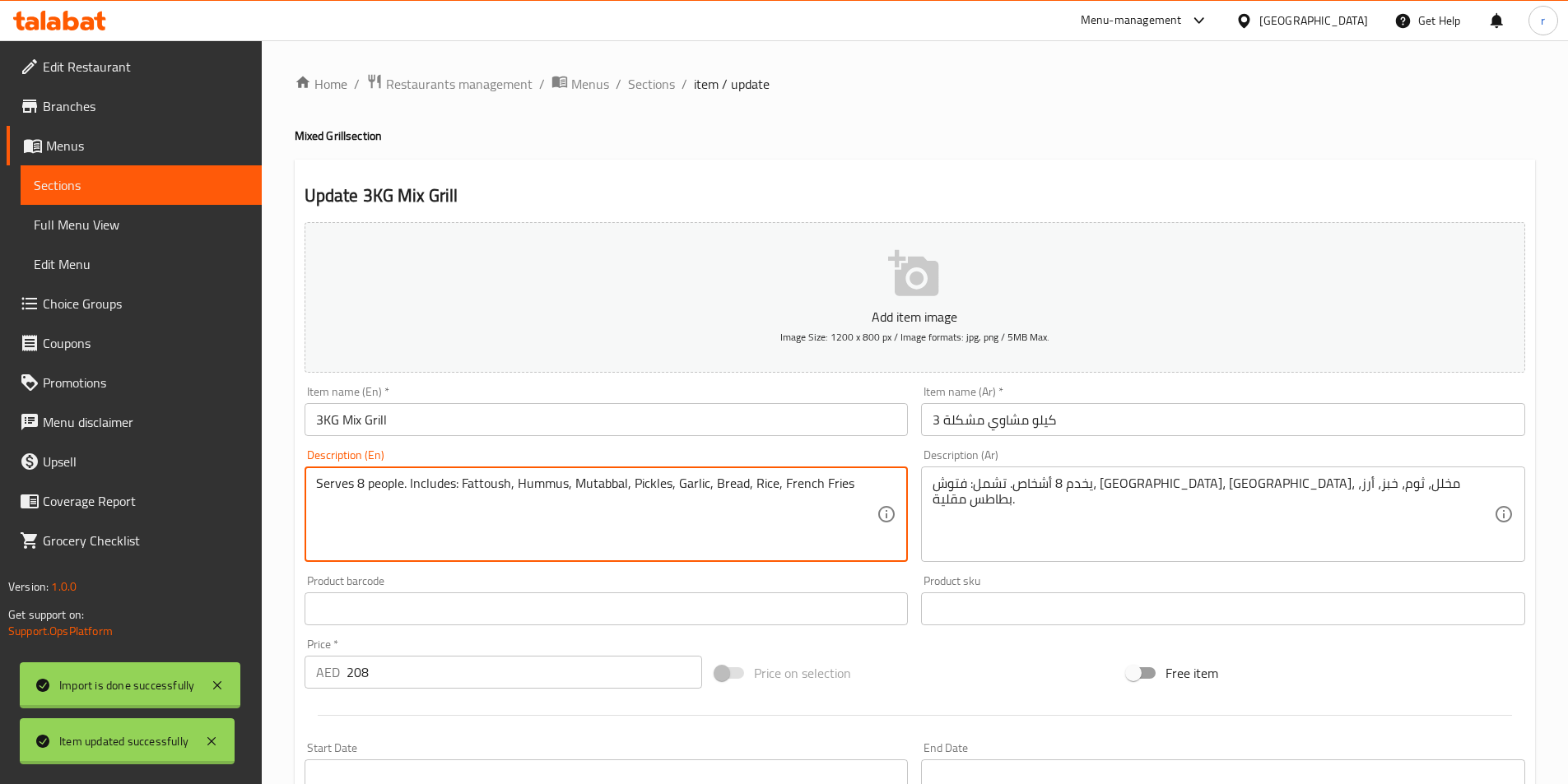
drag, startPoint x: 516, startPoint y: 479, endPoint x: 565, endPoint y: 482, distance: 49.1
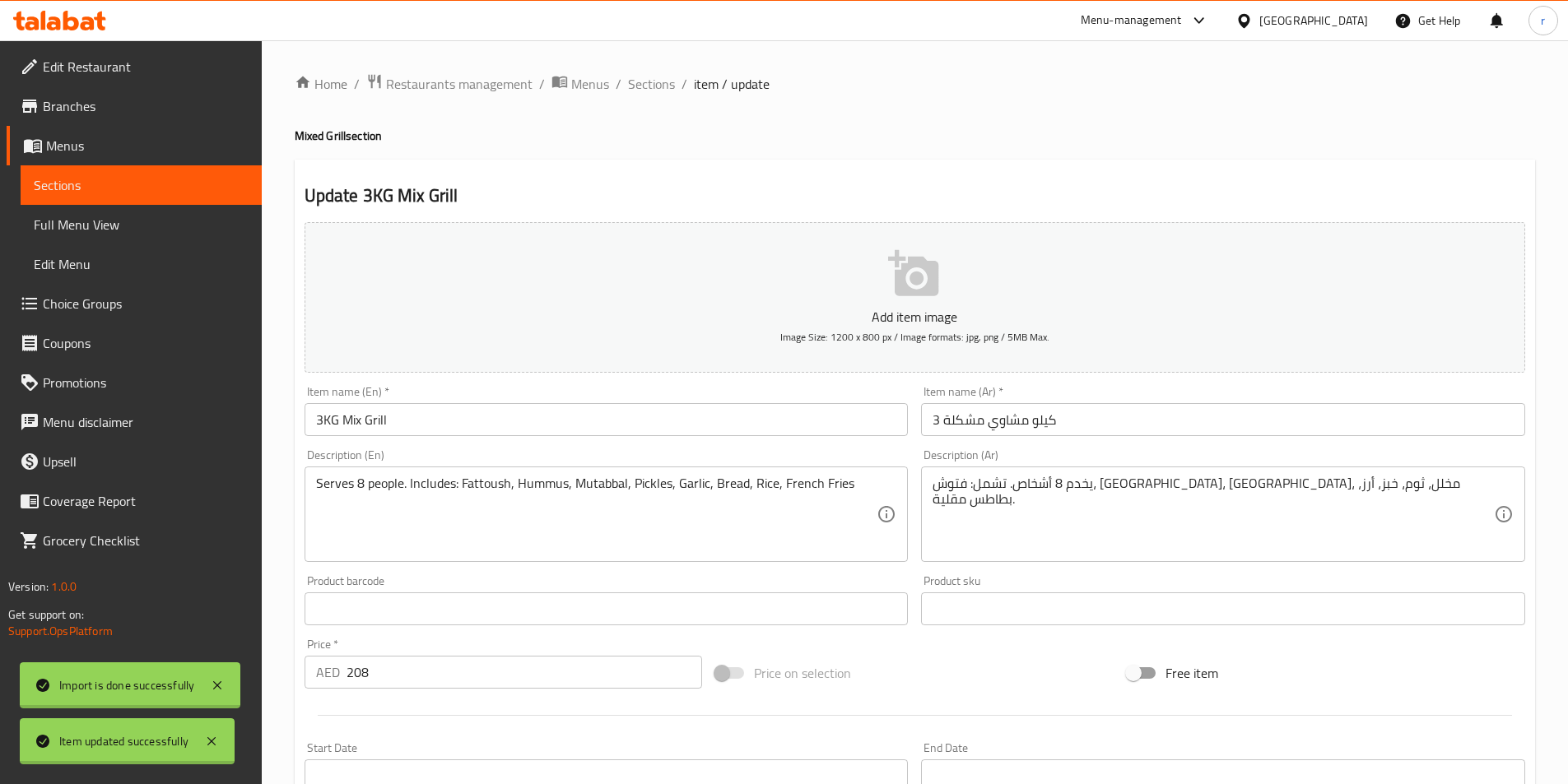
click at [586, 483] on textarea "Serves 8 people. Includes: Fattoush, Hummus, Mutabbal, Pickles, Garlic, Bread, …" at bounding box center [596, 515] width 561 height 78
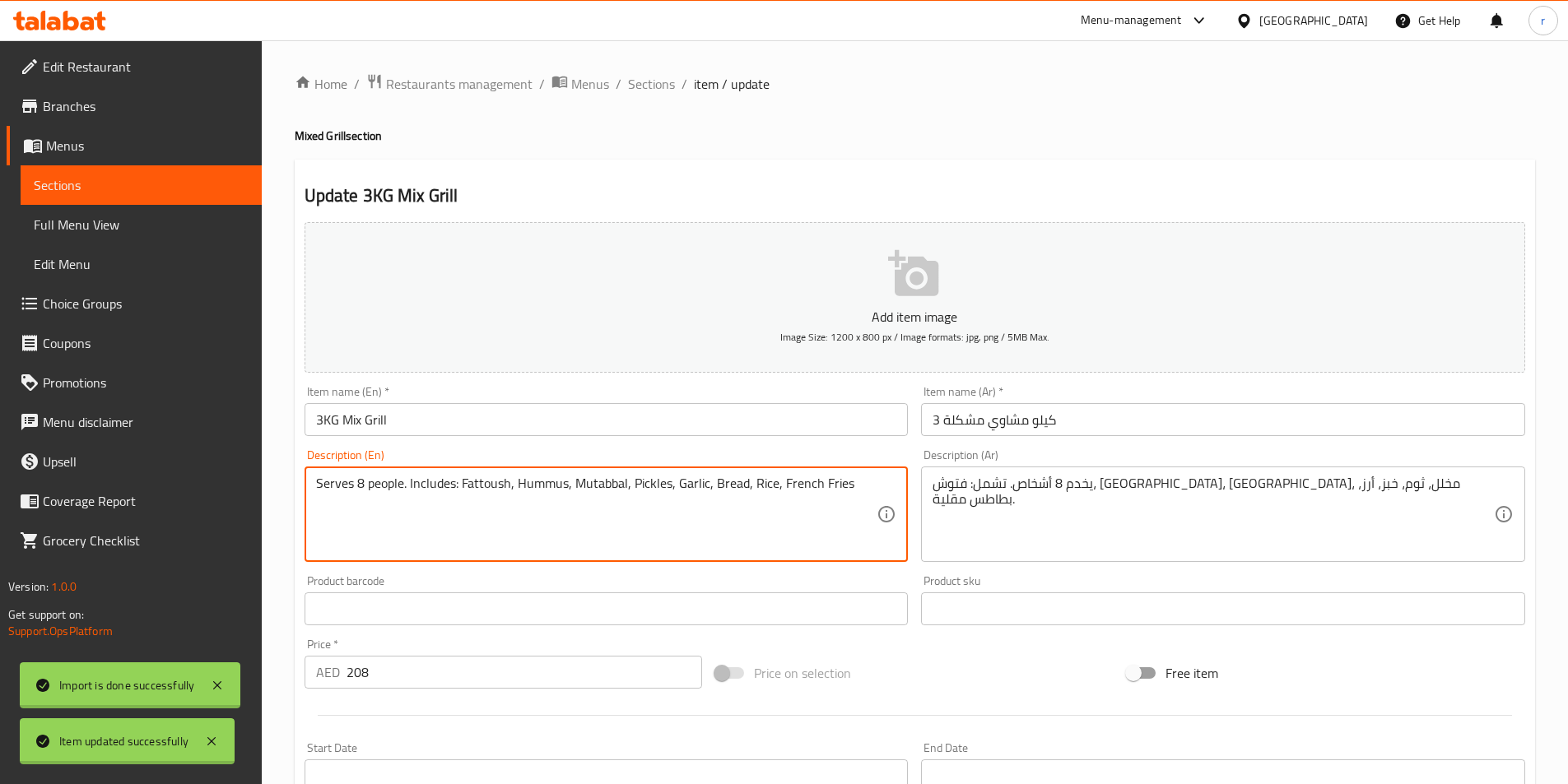
drag, startPoint x: 573, startPoint y: 479, endPoint x: 624, endPoint y: 485, distance: 51.4
click at [624, 485] on textarea "Serves 8 people. Includes: Fattoush, Hummus, Mutabbal, Pickles, Garlic, Bread, …" at bounding box center [596, 515] width 561 height 78
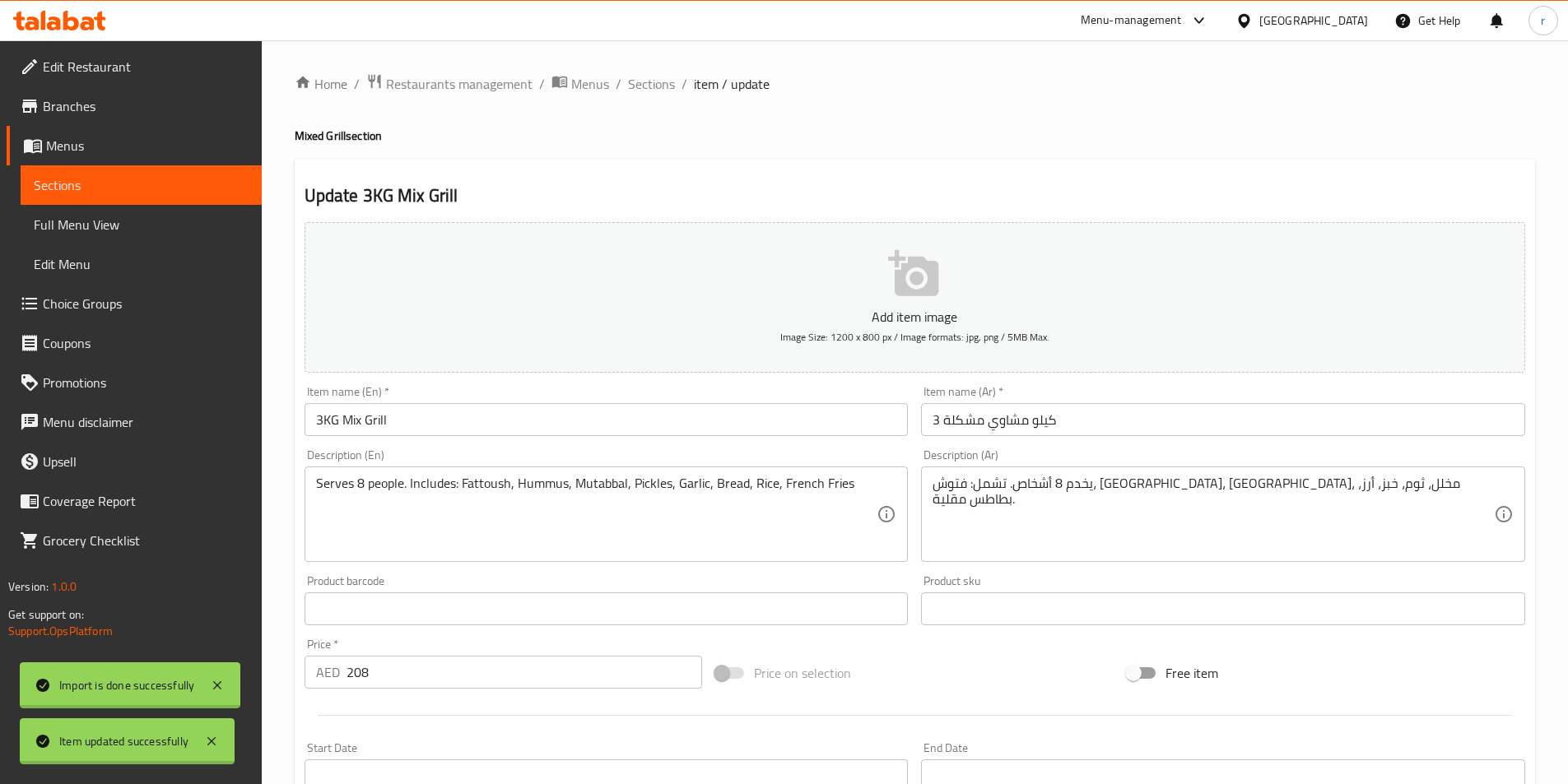
click at [630, 481] on textarea "Serves 8 people. Includes: Fattoush, Hummus, Mutabbal, Pickles, Garlic, Bread, …" at bounding box center [596, 515] width 561 height 78
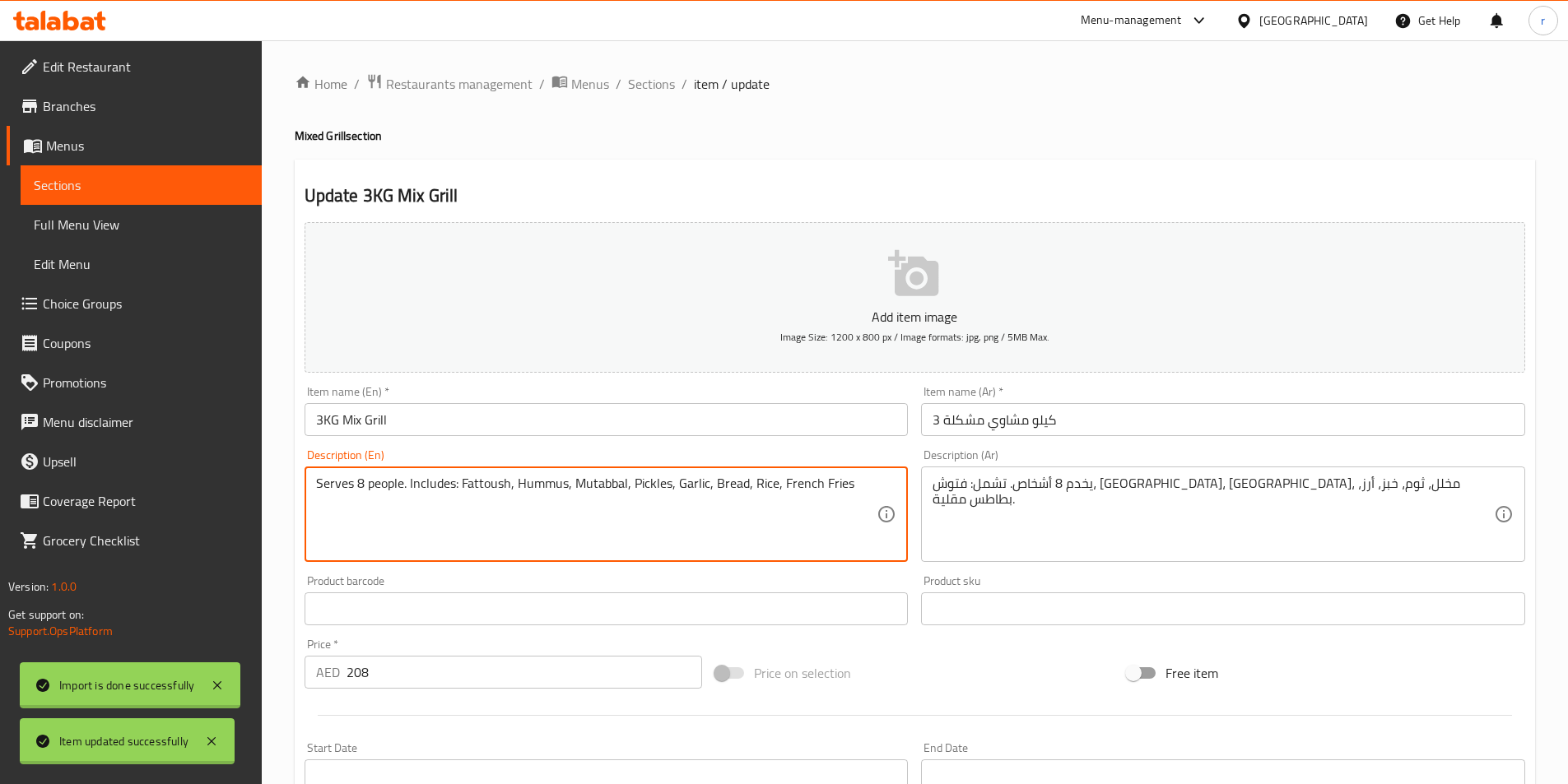
drag, startPoint x: 630, startPoint y: 481, endPoint x: 649, endPoint y: 481, distance: 19.0
click at [649, 481] on textarea "Serves 8 people. Includes: Fattoush, Hummus, Mutabbal, Pickles, Garlic, Bread, …" at bounding box center [596, 515] width 561 height 78
drag, startPoint x: 679, startPoint y: 482, endPoint x: 704, endPoint y: 482, distance: 25.0
click at [704, 482] on textarea "Serves 8 people. Includes: Fattoush, Hummus, Mutabbal, Pickles, Garlic, Bread, …" at bounding box center [596, 515] width 561 height 78
drag, startPoint x: 711, startPoint y: 481, endPoint x: 743, endPoint y: 483, distance: 32.1
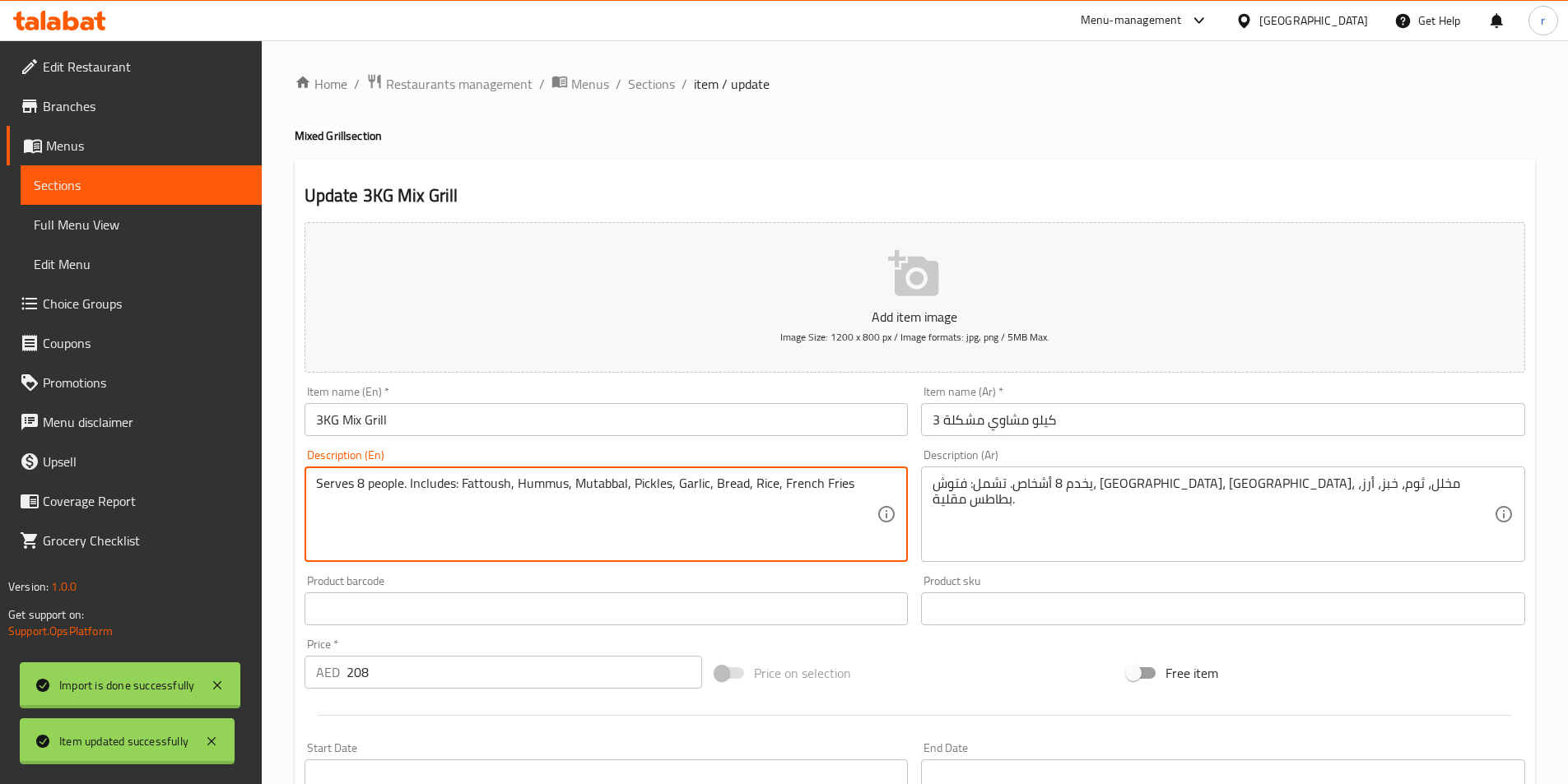
click at [743, 483] on textarea "Serves 8 people. Includes: Fattoush, Hummus, Mutabbal, Pickles, Garlic, Bread, …" at bounding box center [596, 515] width 561 height 78
click at [746, 493] on textarea "Serves 8 people. Includes: Fattoush, Hummus, Mutabbal, Pickles, Garlic, , RiBre…" at bounding box center [596, 515] width 561 height 78
type textarea "Serves 8 people. Includes: Fattoush, Hummus, Mutabbal, Pickles, Garlic, Bread, …"
click at [782, 510] on textarea "Serves 8 people. Includes: Fattoush, Hummus, Mutabbal, Pickles, Garlic, Bread, …" at bounding box center [596, 515] width 561 height 78
drag, startPoint x: 780, startPoint y: 481, endPoint x: 854, endPoint y: 481, distance: 74.0
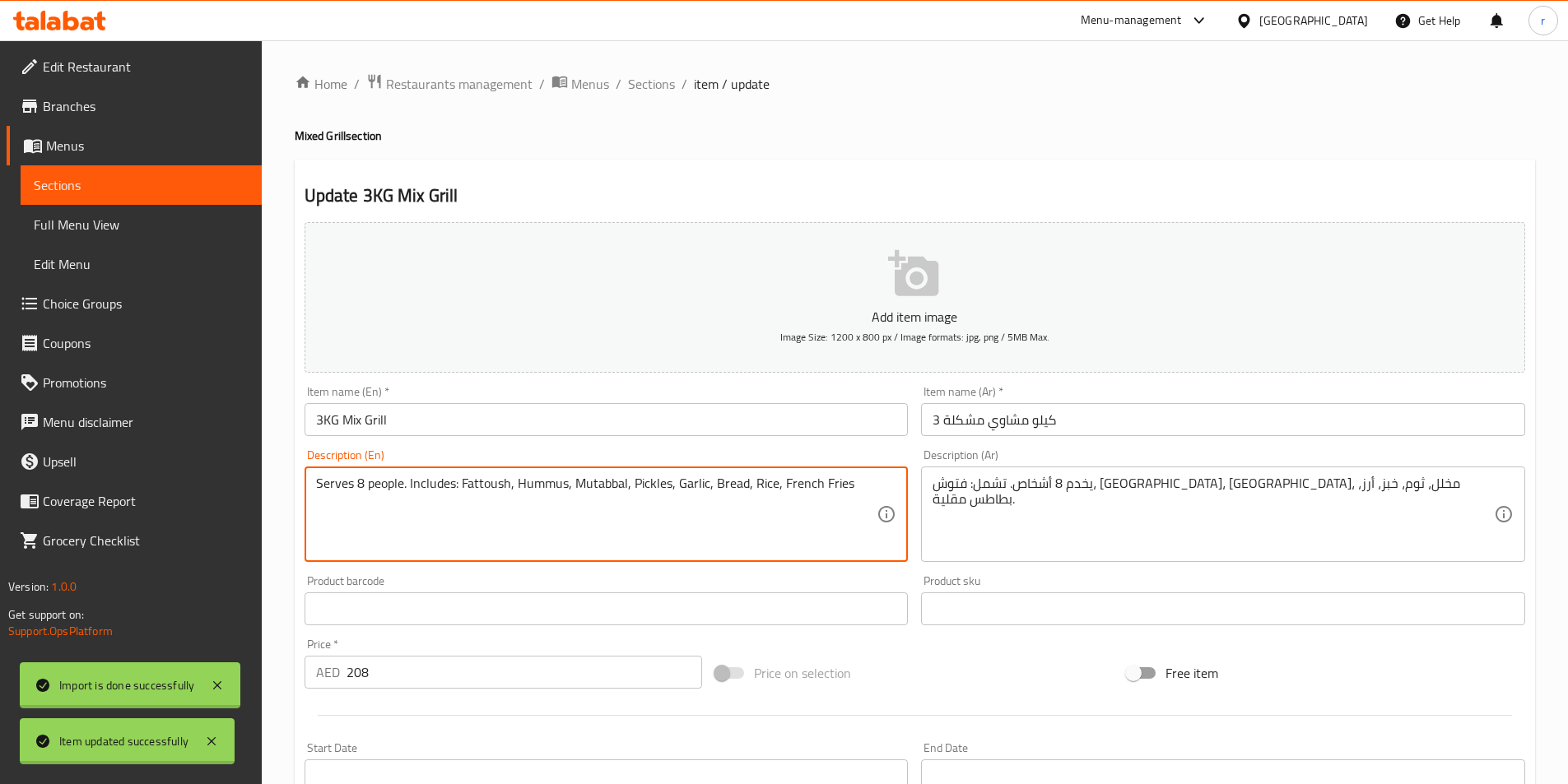
click at [854, 481] on textarea "Serves 8 people. Includes: Fattoush, Hummus, Mutabbal, Pickles, Garlic, Bread, …" at bounding box center [596, 515] width 561 height 78
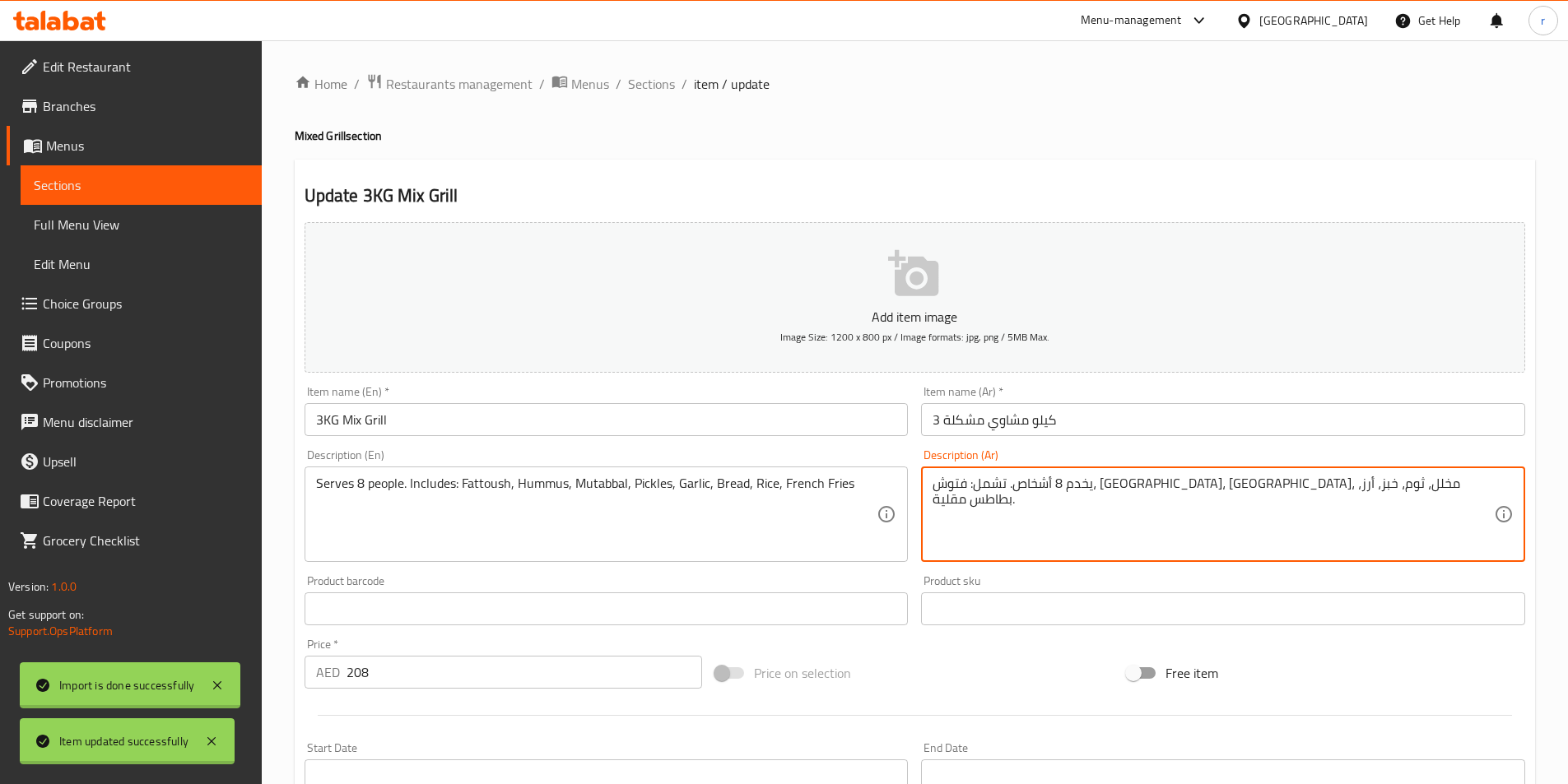
drag, startPoint x: 971, startPoint y: 482, endPoint x: 1013, endPoint y: 483, distance: 42.0
click at [1392, 501] on textarea "يخدم 8 أشخاص. تشمل: فتوش، حمص، متبل، مخلل، ثوم، خبز، أرز، بطاطا مقلية." at bounding box center [1213, 515] width 561 height 78
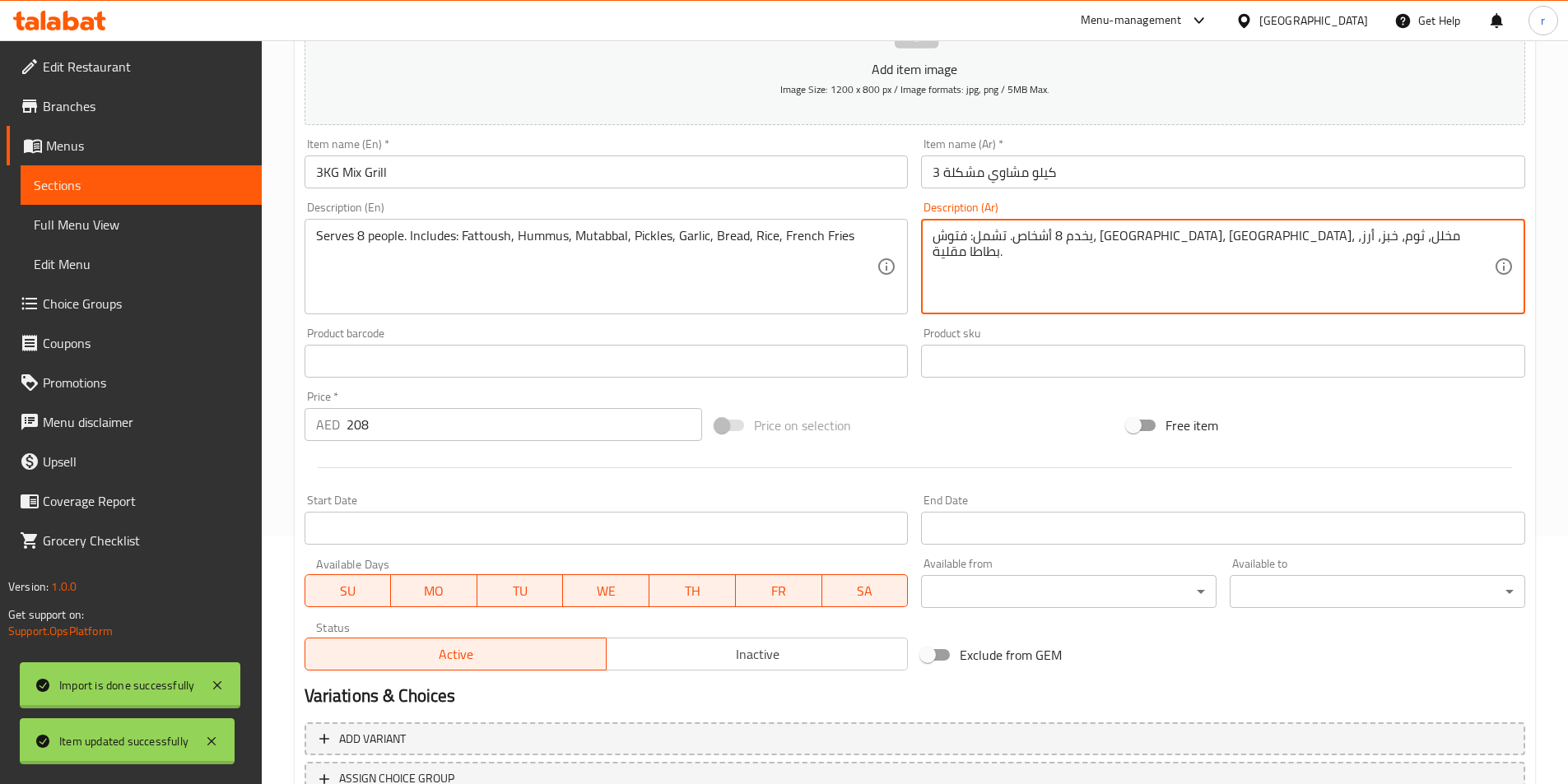
scroll to position [329, 0]
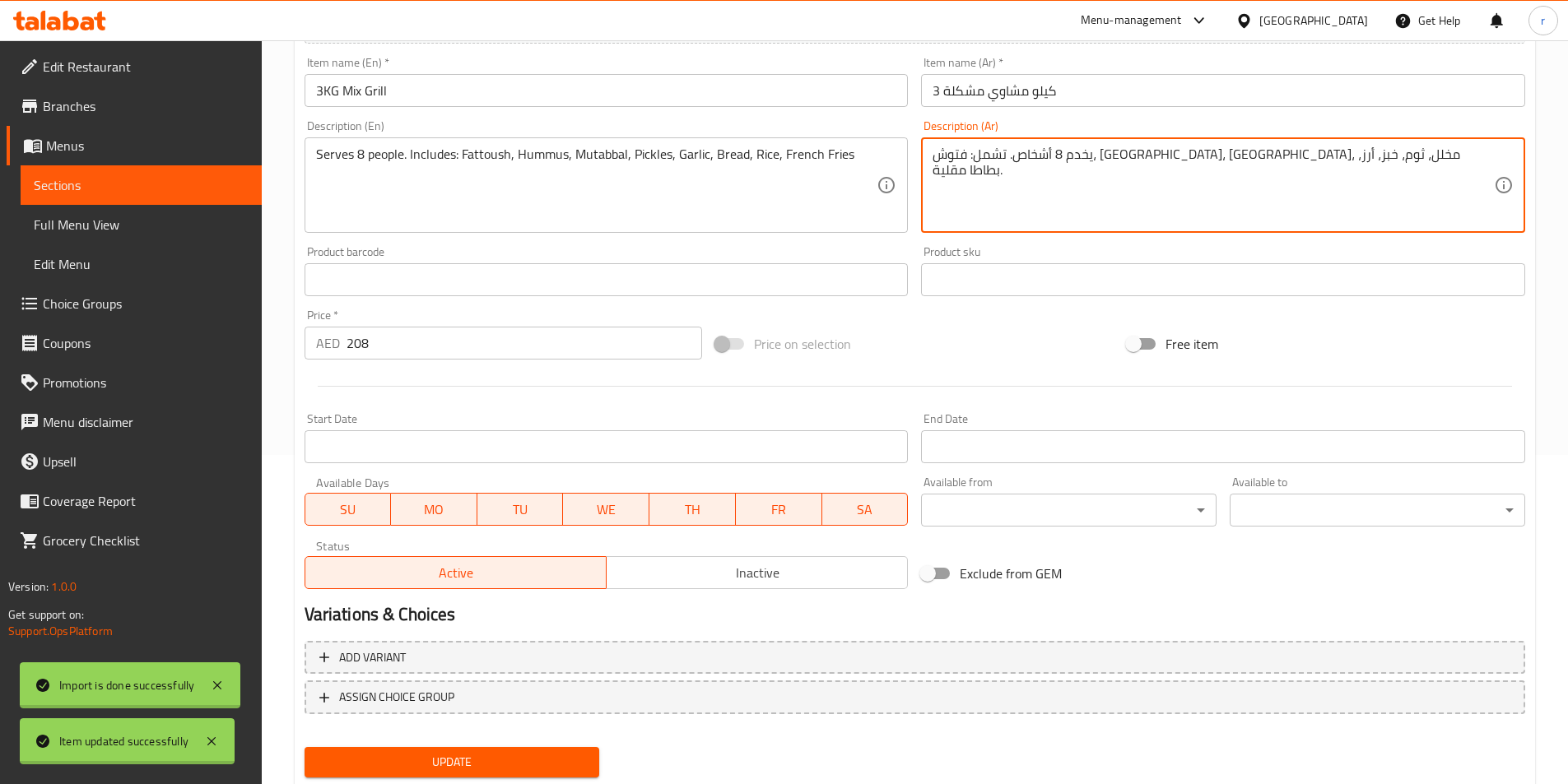
type textarea "يخدم 8 أشخاص. تشمل: فتوش، حمص، متبل، مخلل، ثوم، خبز، أرز، بطاطا مقلية."
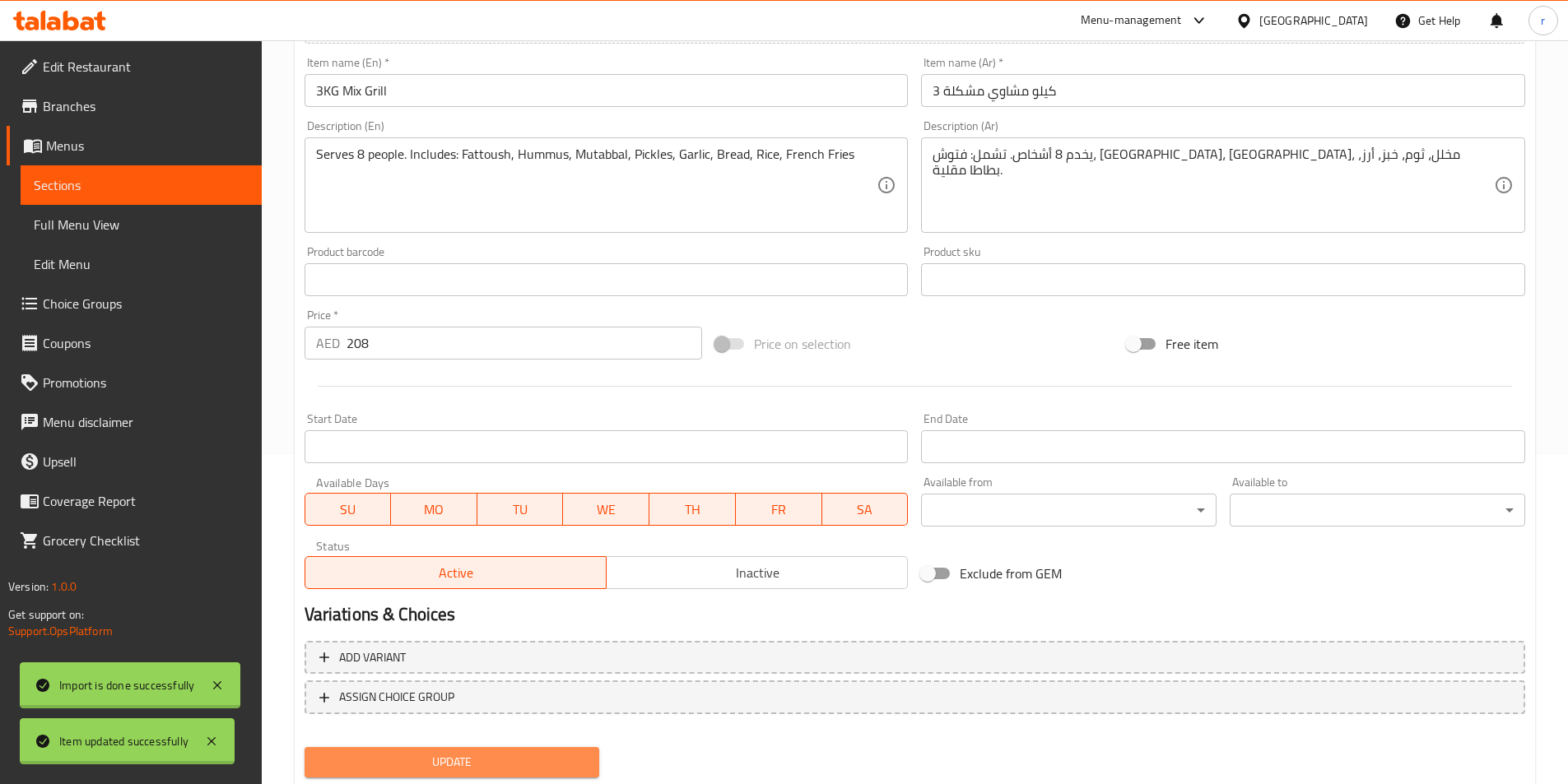
click at [474, 757] on span "Update" at bounding box center [452, 762] width 269 height 20
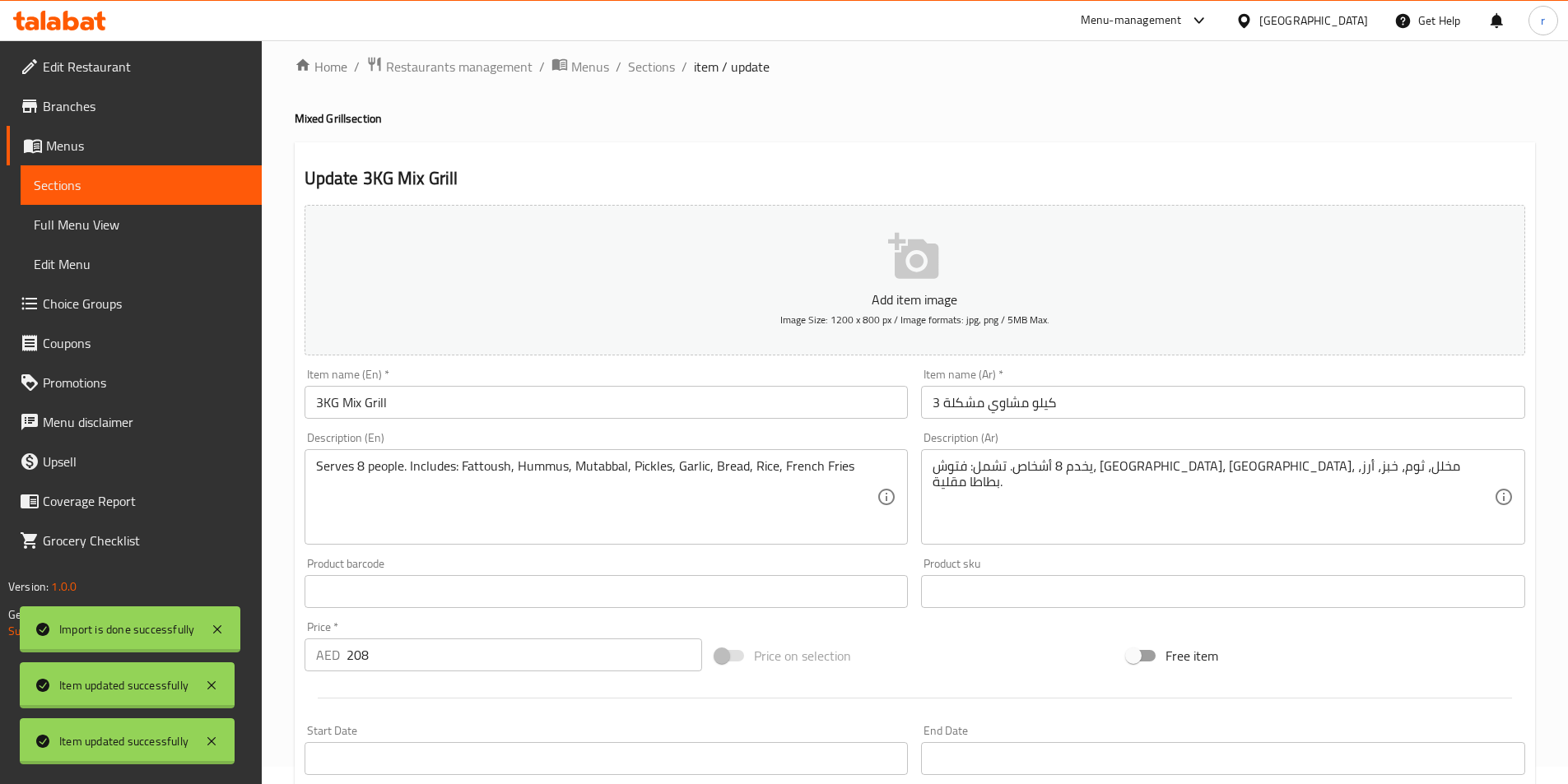
scroll to position [0, 0]
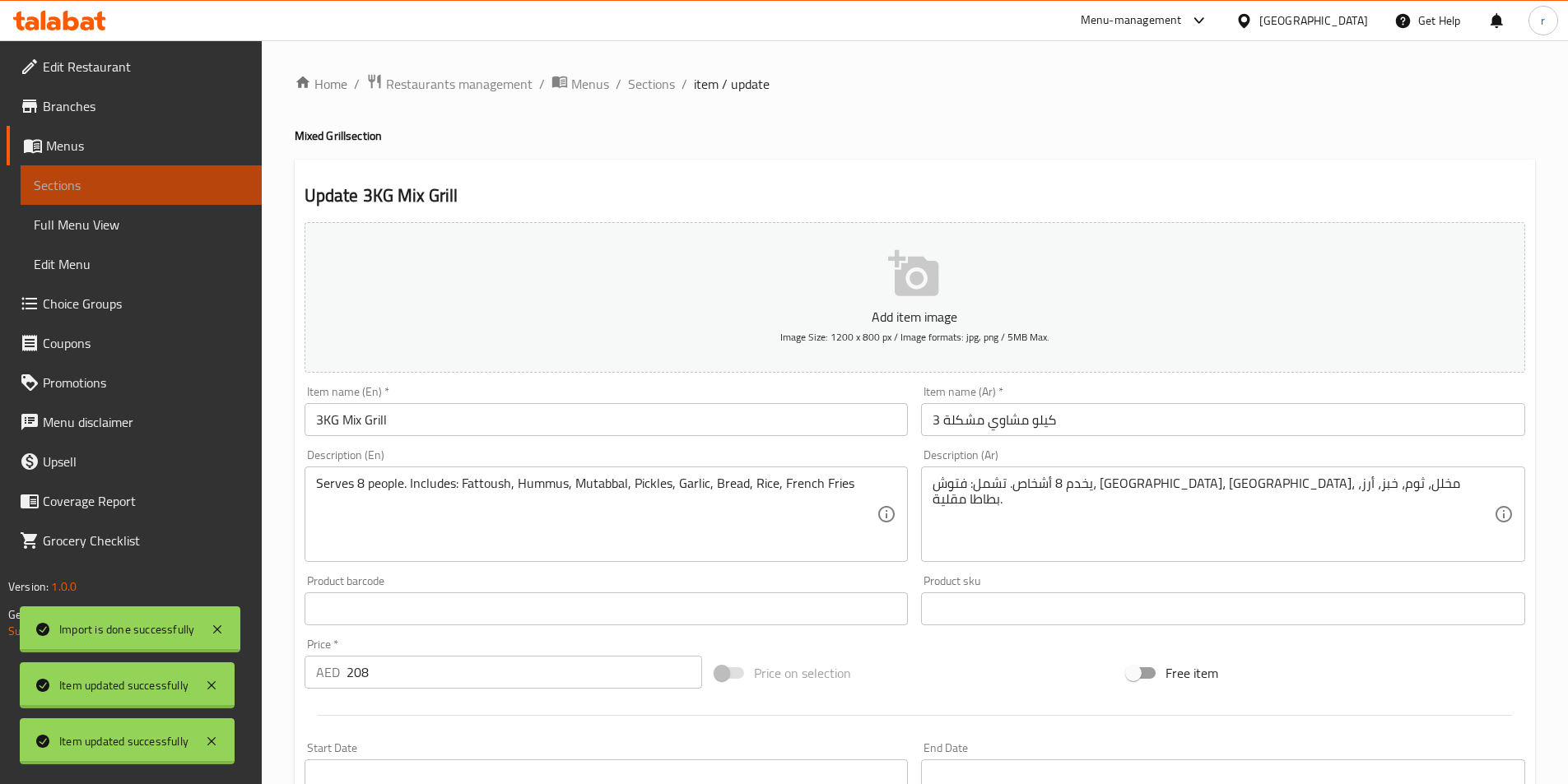
click at [177, 187] on span "Sections" at bounding box center [141, 185] width 215 height 19
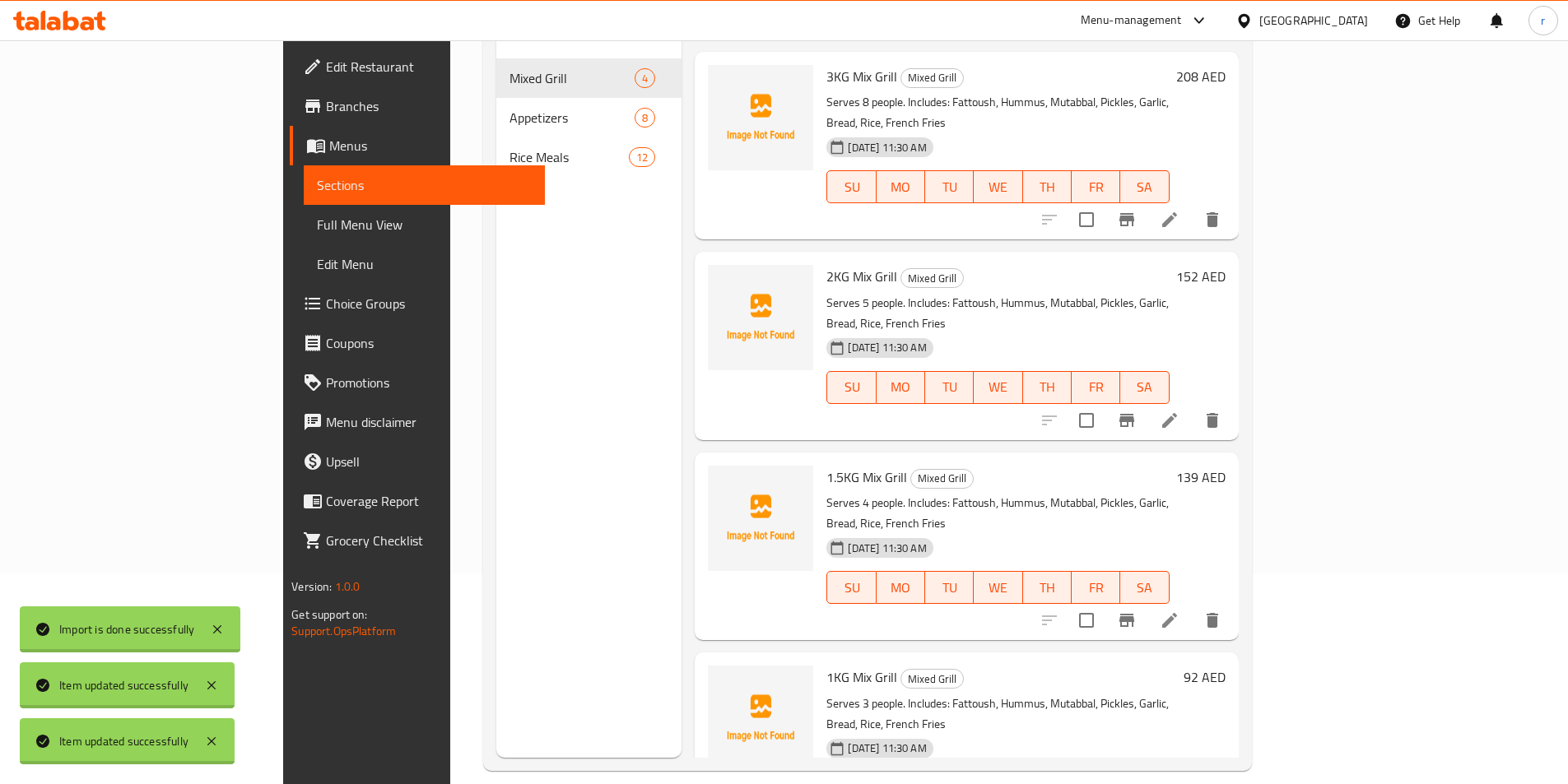
scroll to position [231, 0]
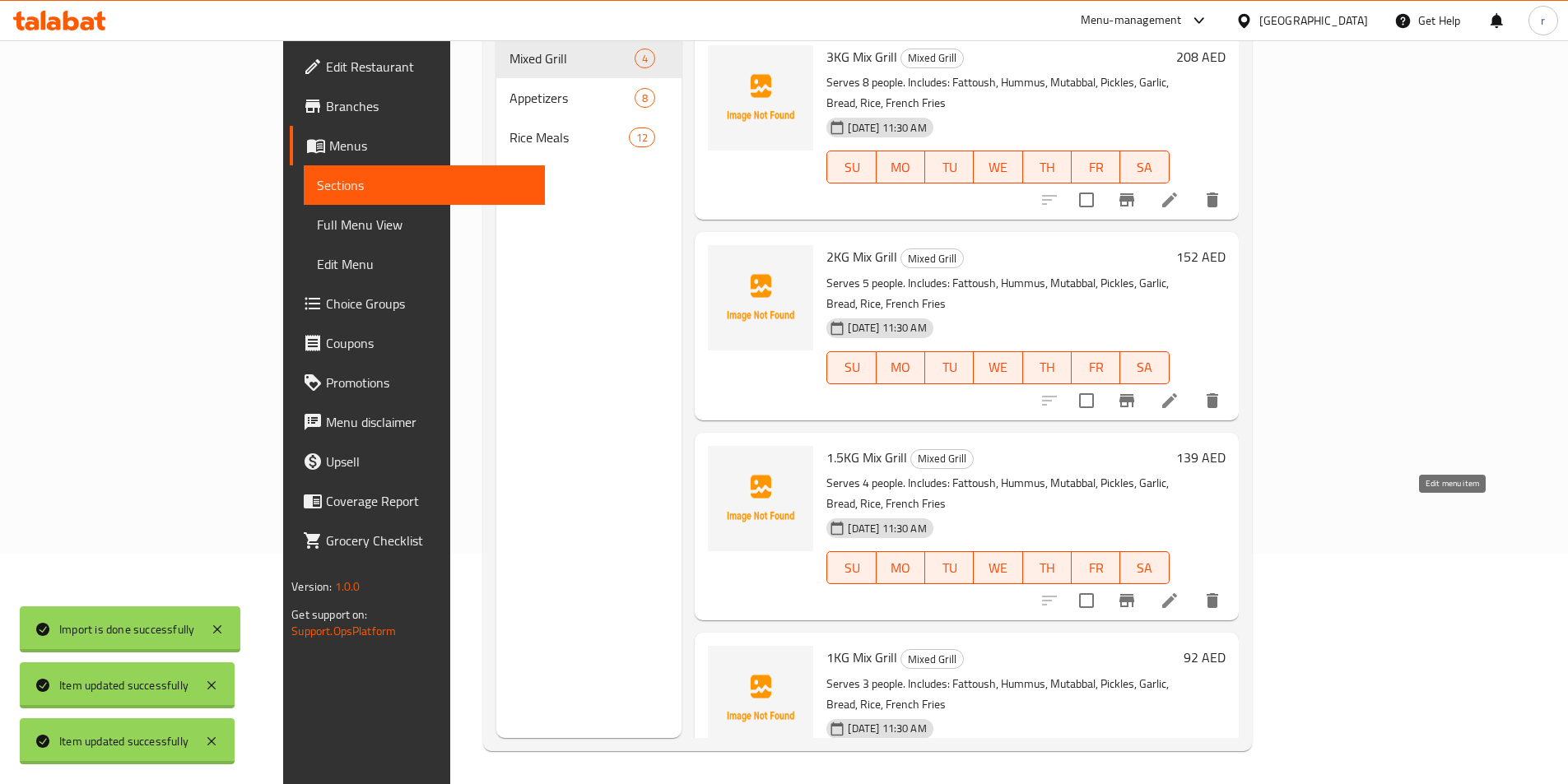
click at [1177, 593] on icon at bounding box center [1169, 600] width 15 height 15
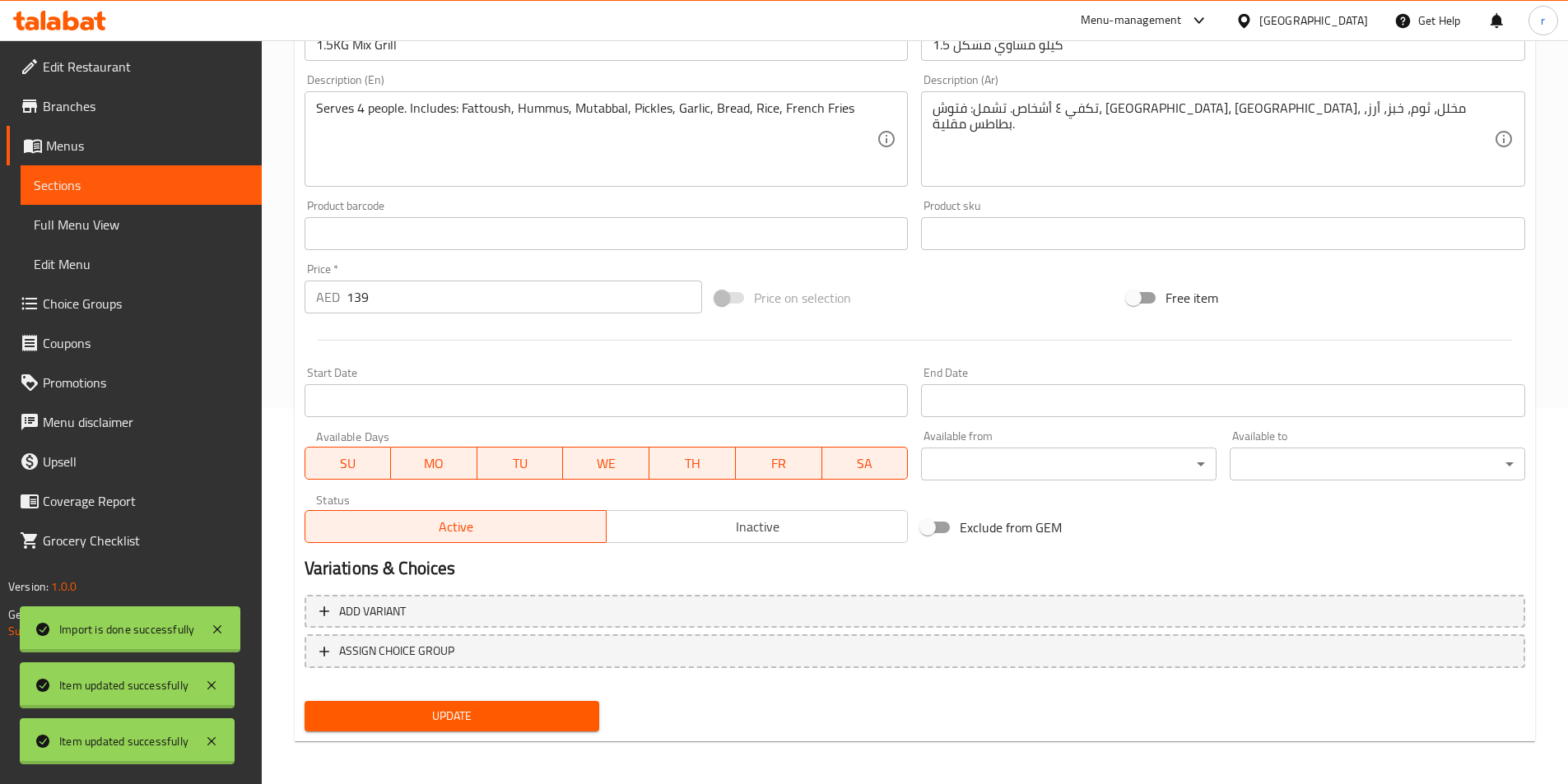
scroll to position [378, 0]
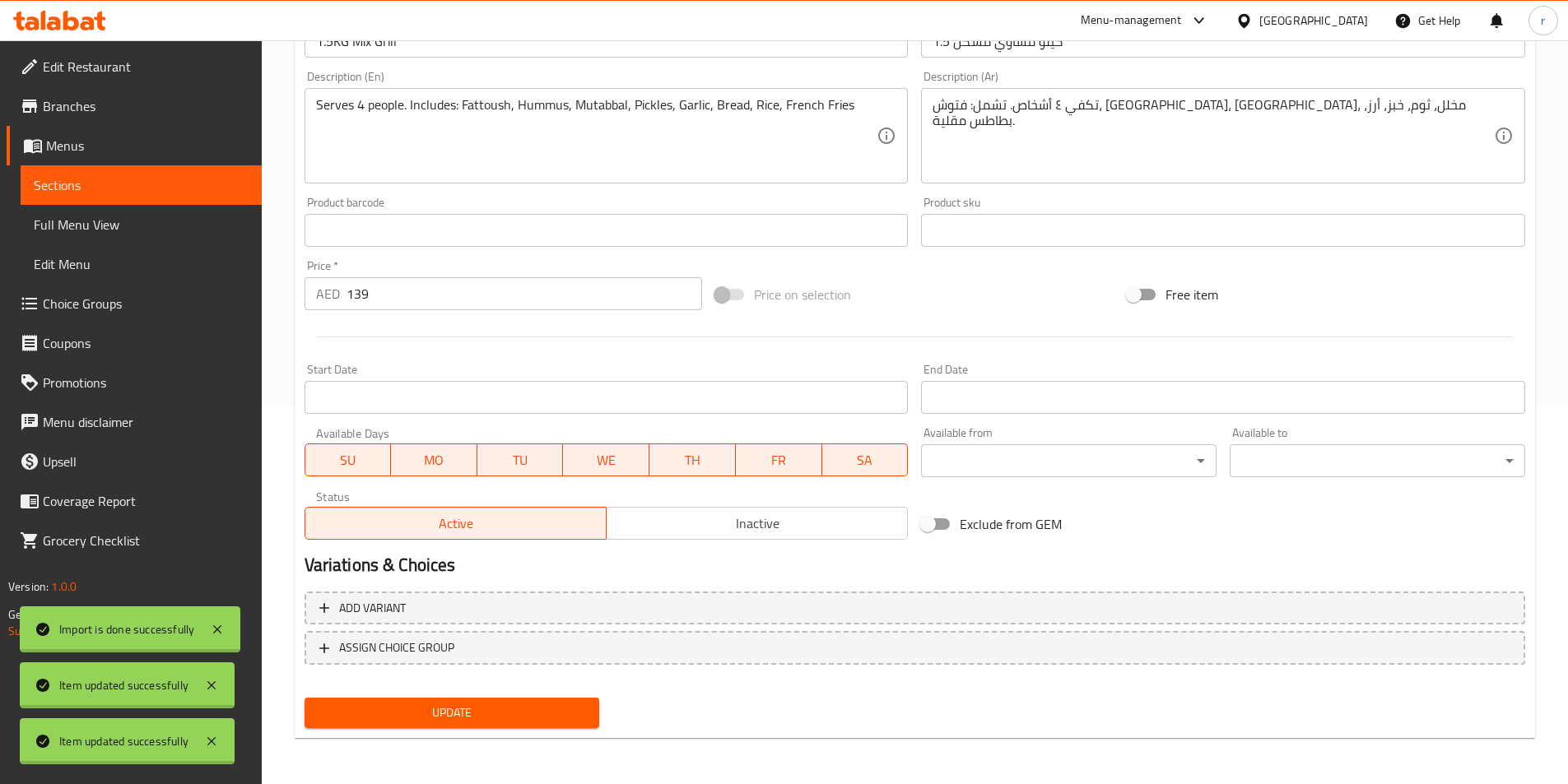
click at [590, 707] on button "Update" at bounding box center [452, 712] width 296 height 30
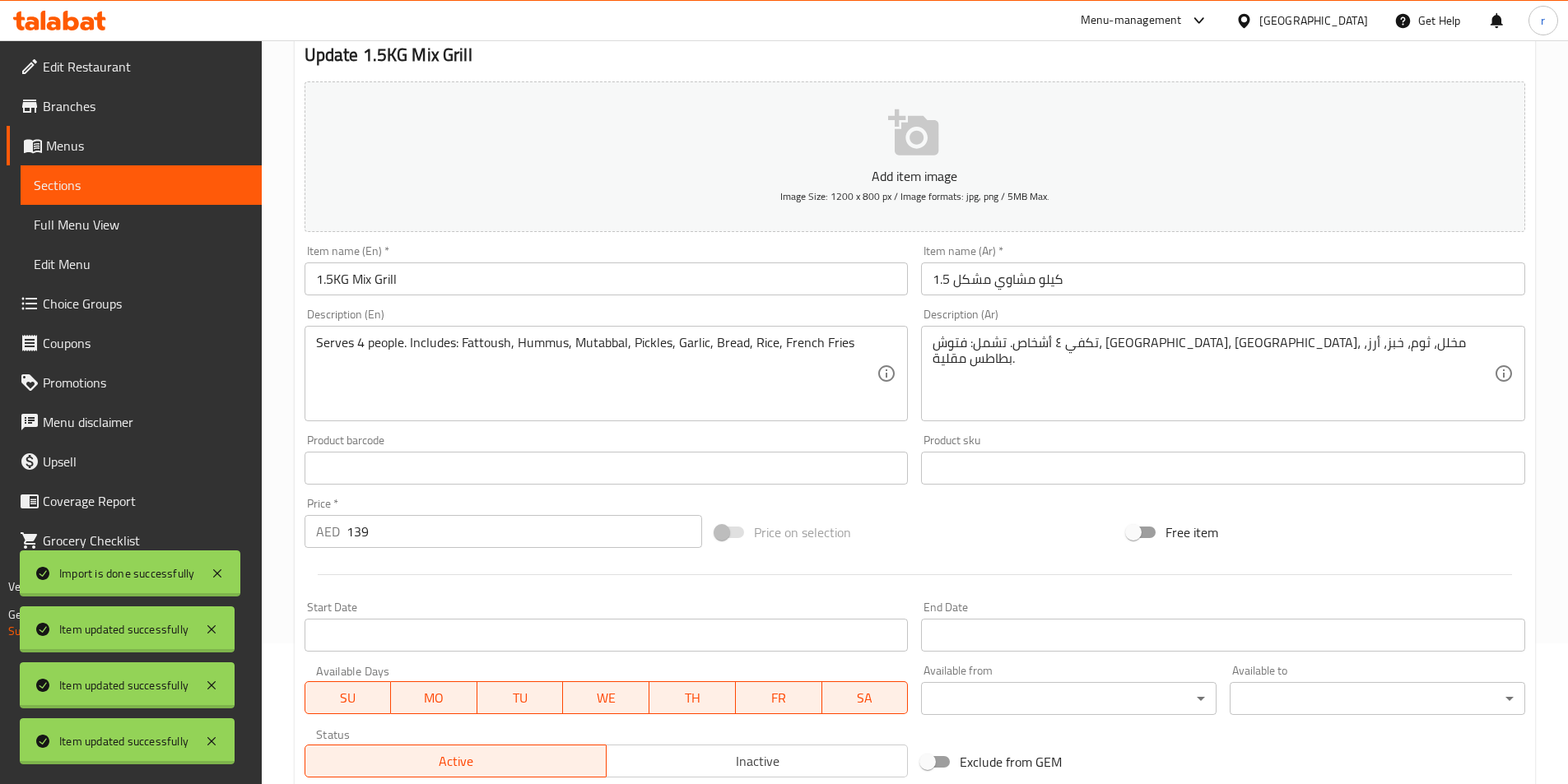
scroll to position [131, 0]
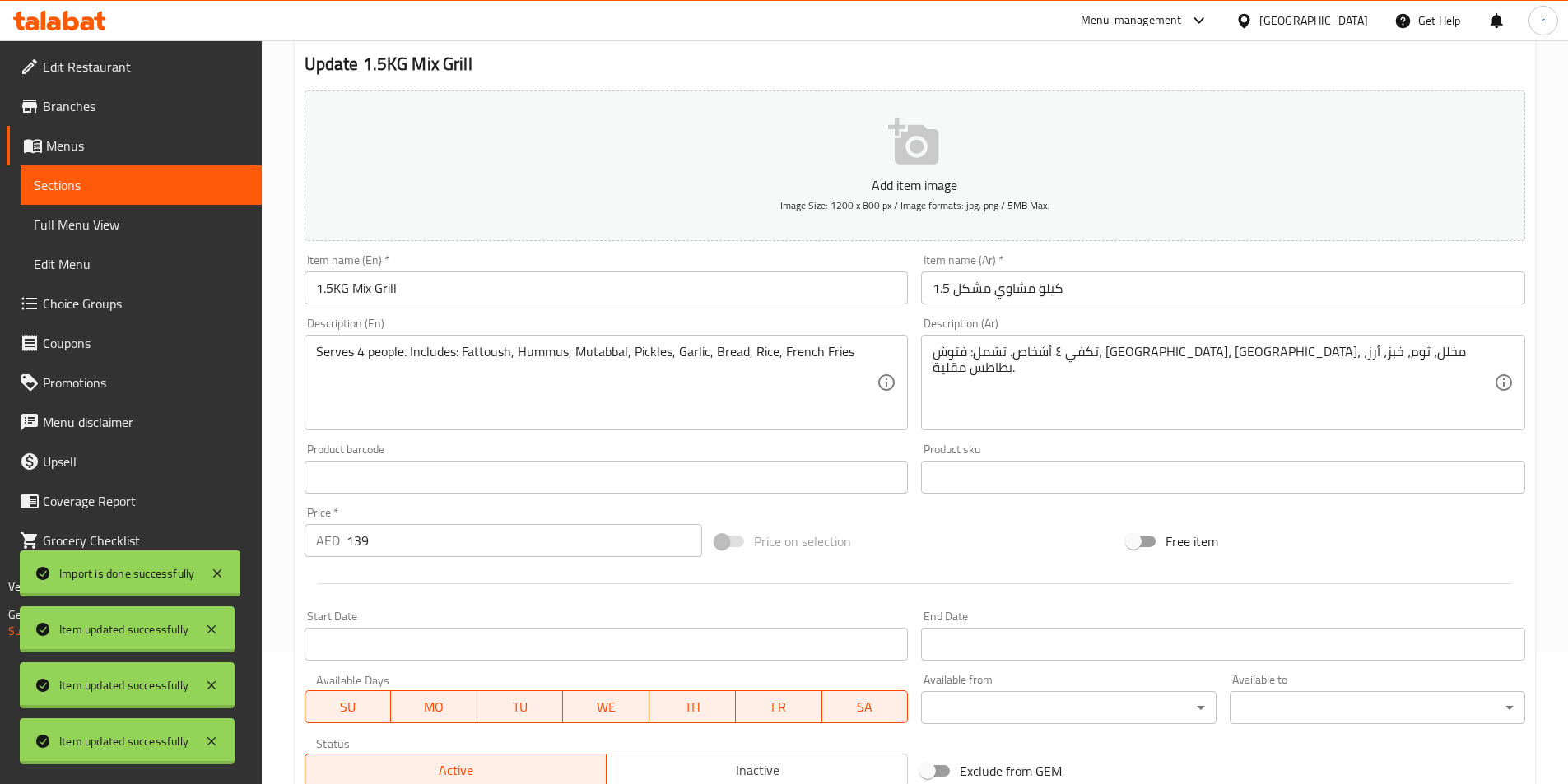
click at [238, 179] on span "Sections" at bounding box center [141, 185] width 215 height 19
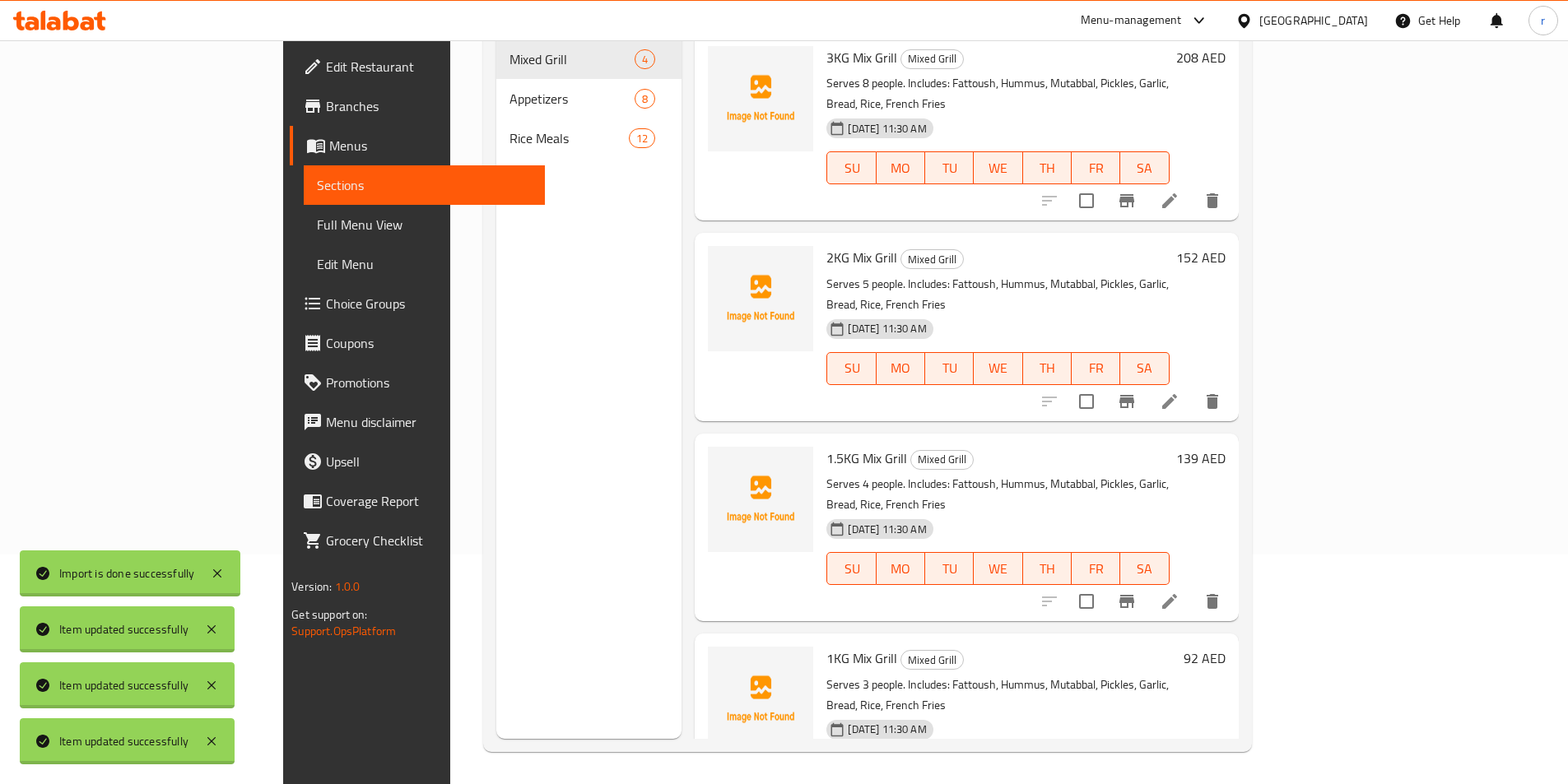
scroll to position [231, 0]
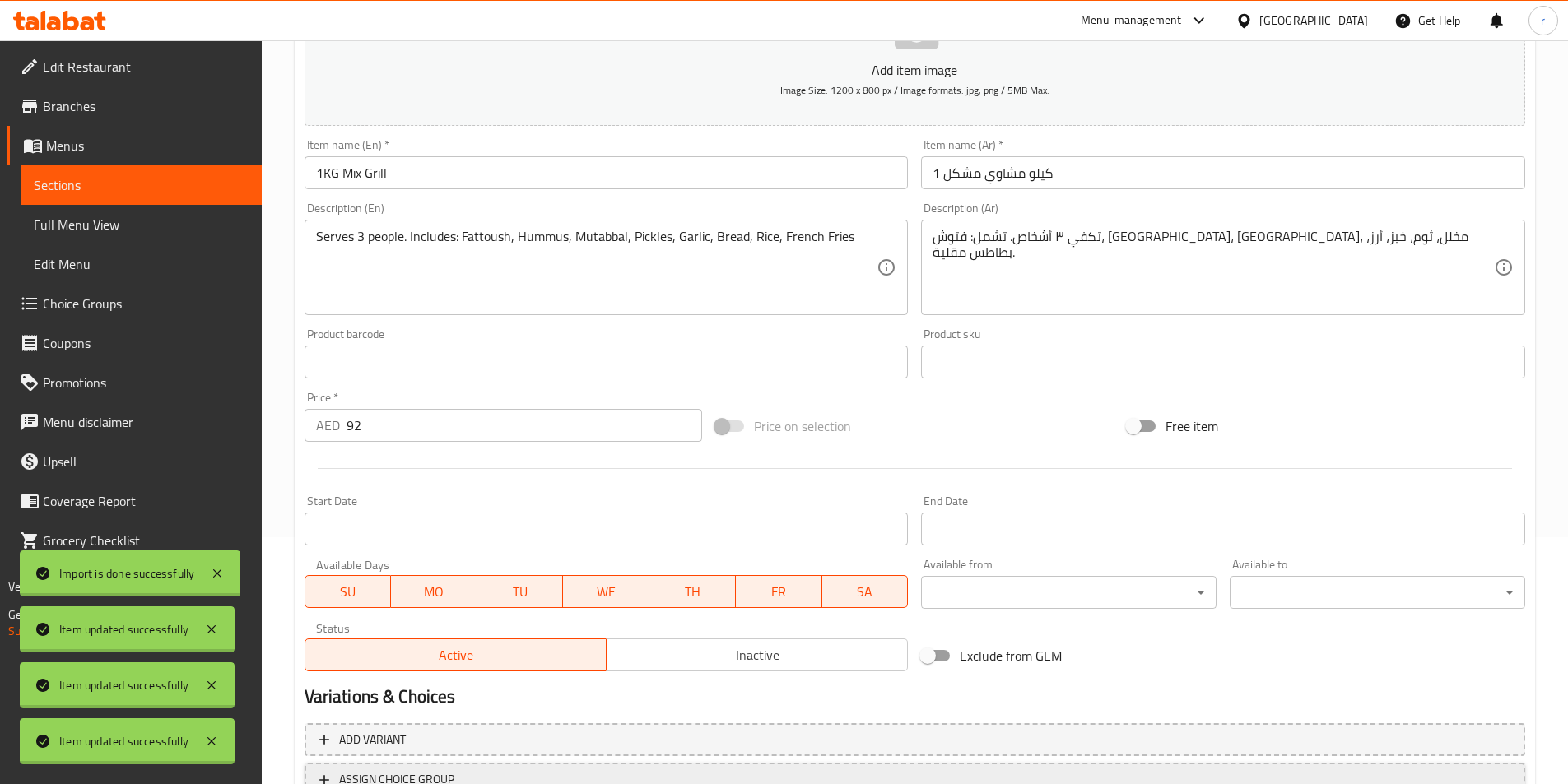
scroll to position [378, 0]
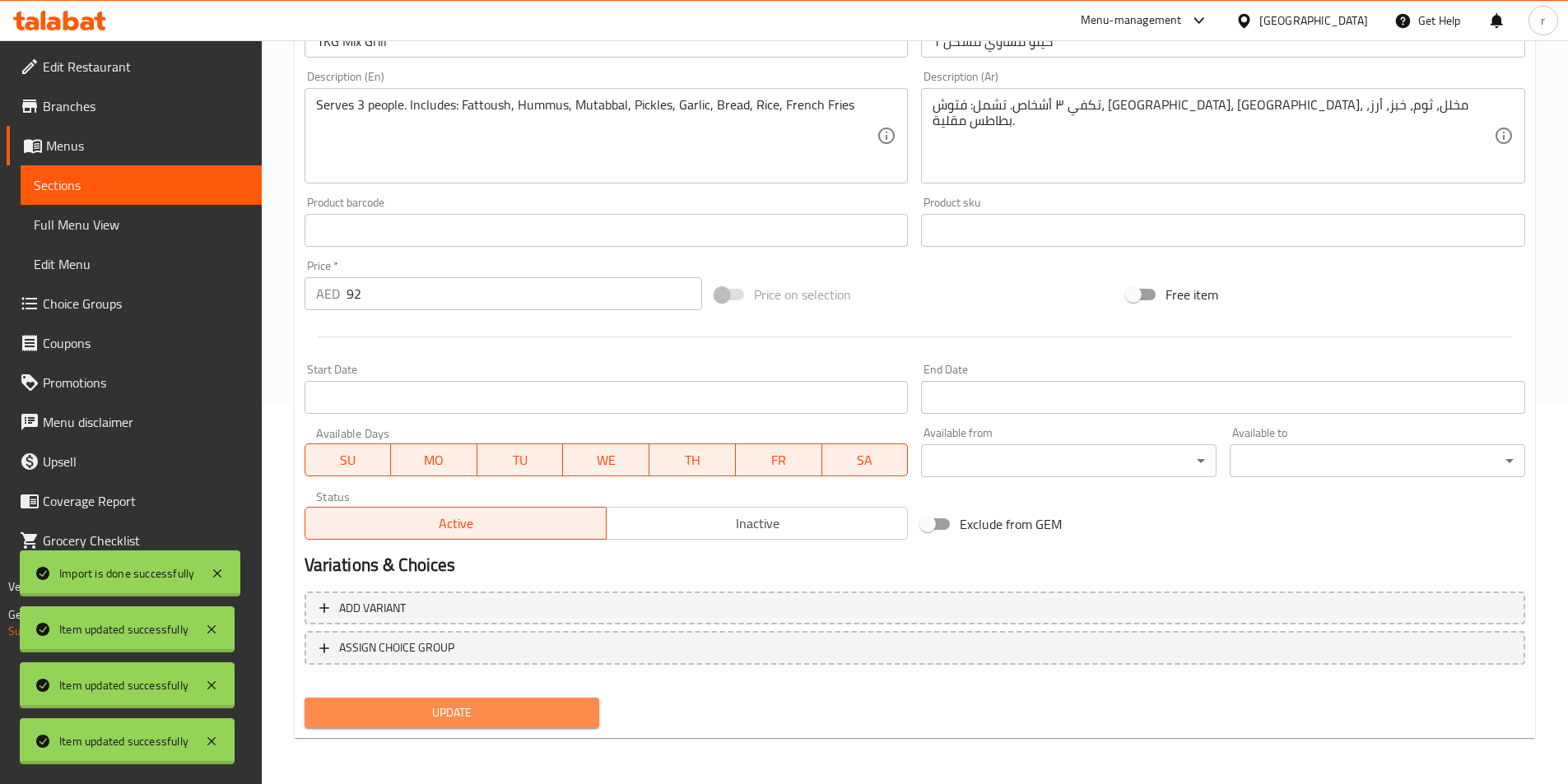
click at [512, 714] on span "Update" at bounding box center [452, 713] width 269 height 20
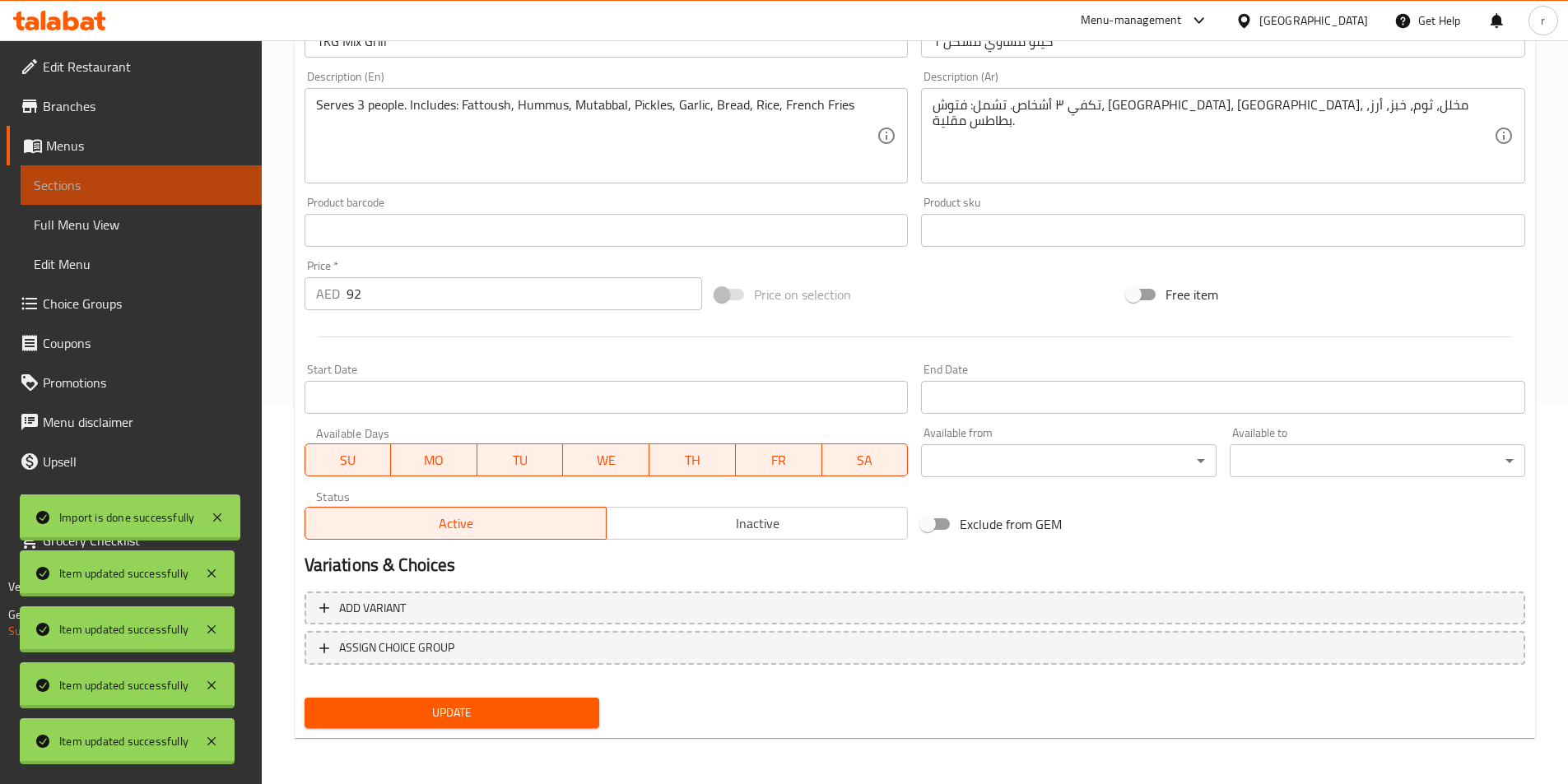
click at [197, 185] on span "Sections" at bounding box center [141, 185] width 215 height 19
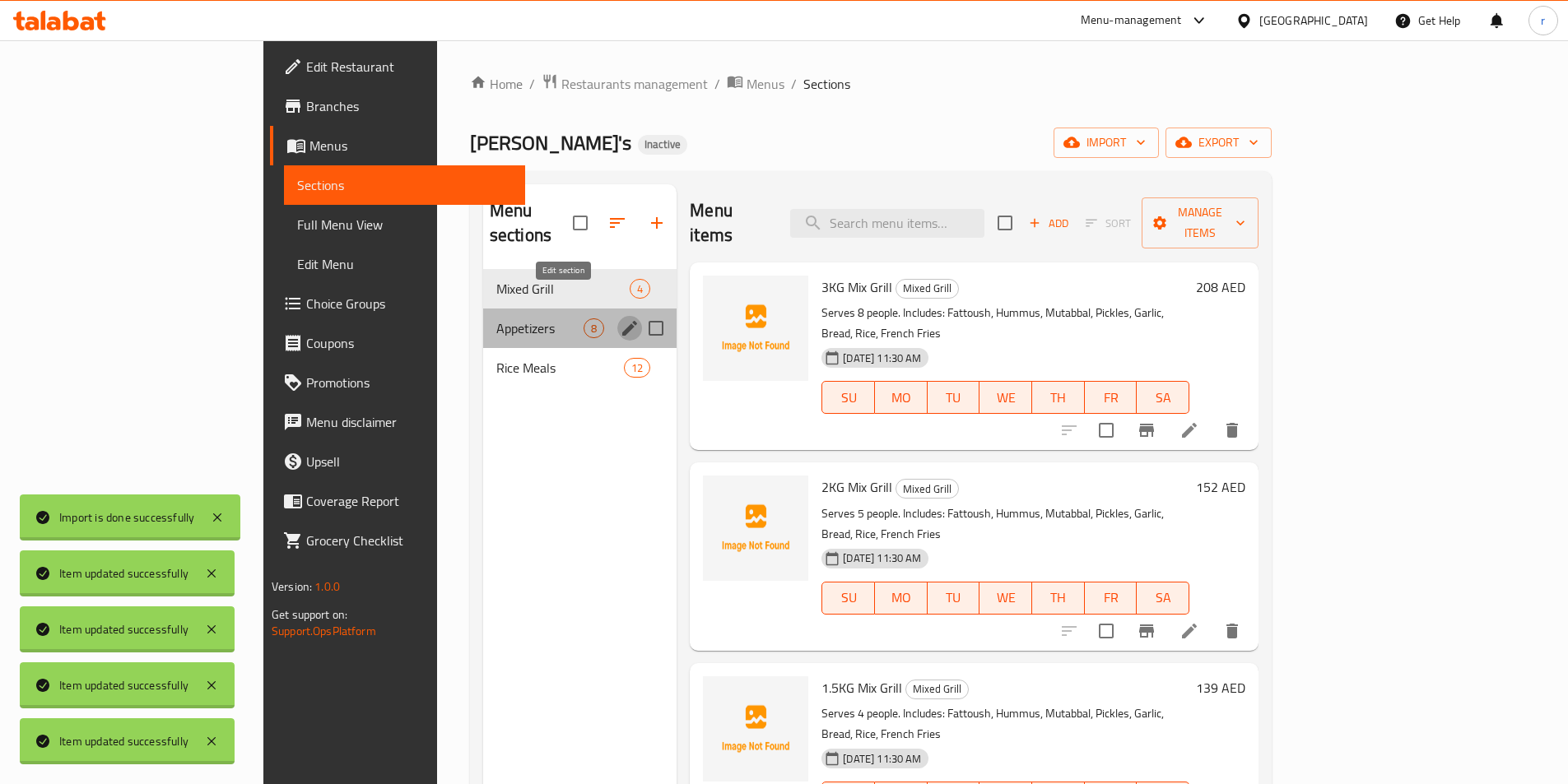
click at [620, 318] on icon "edit" at bounding box center [629, 328] width 19 height 19
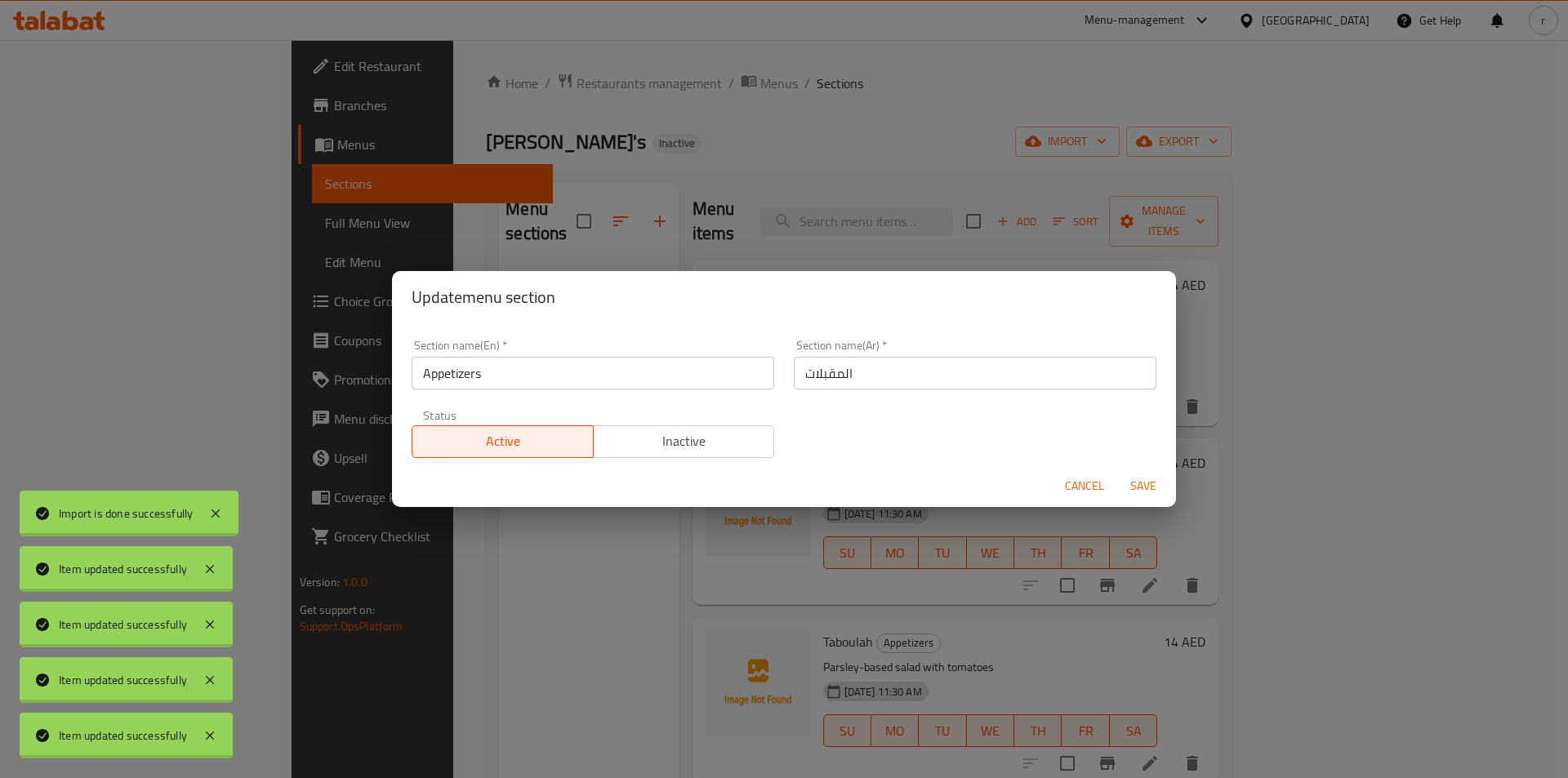
click at [1143, 490] on span "Save" at bounding box center [1143, 486] width 40 height 20
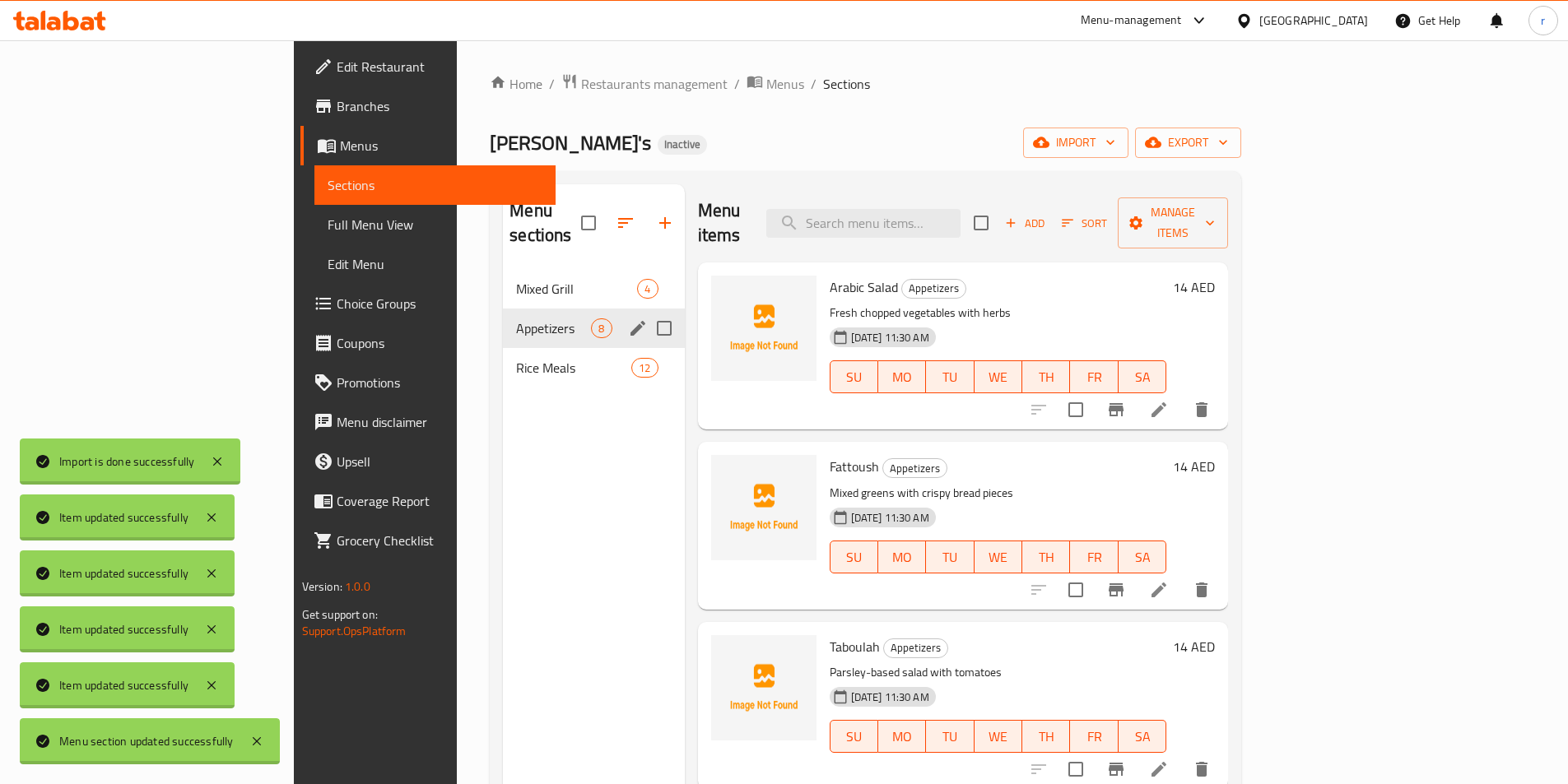
click at [503, 308] on div "Appetizers 8" at bounding box center [593, 328] width 181 height 40
click at [516, 318] on span "Appetizers" at bounding box center [552, 328] width 75 height 19
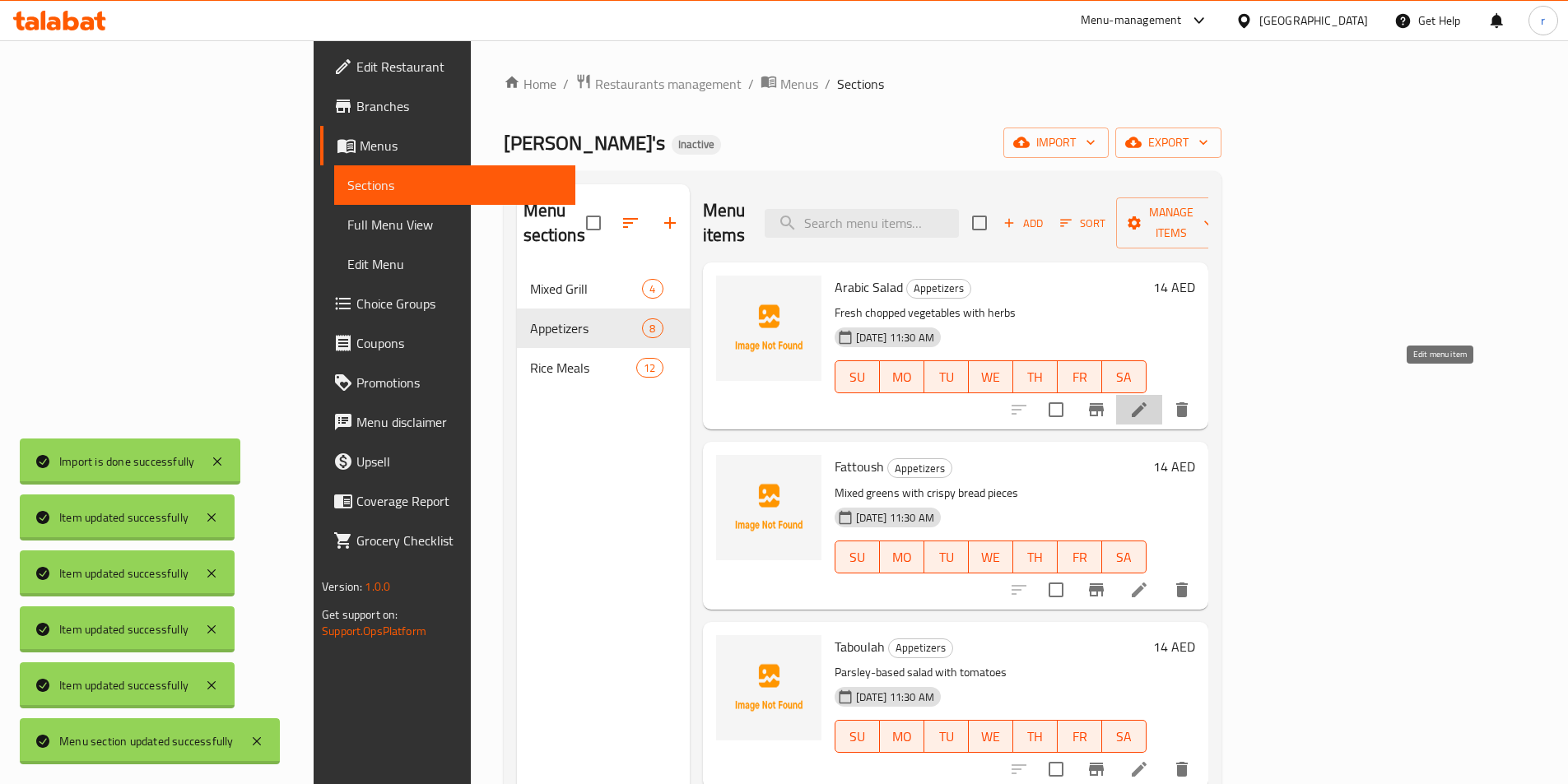
click at [1147, 403] on icon at bounding box center [1138, 410] width 15 height 15
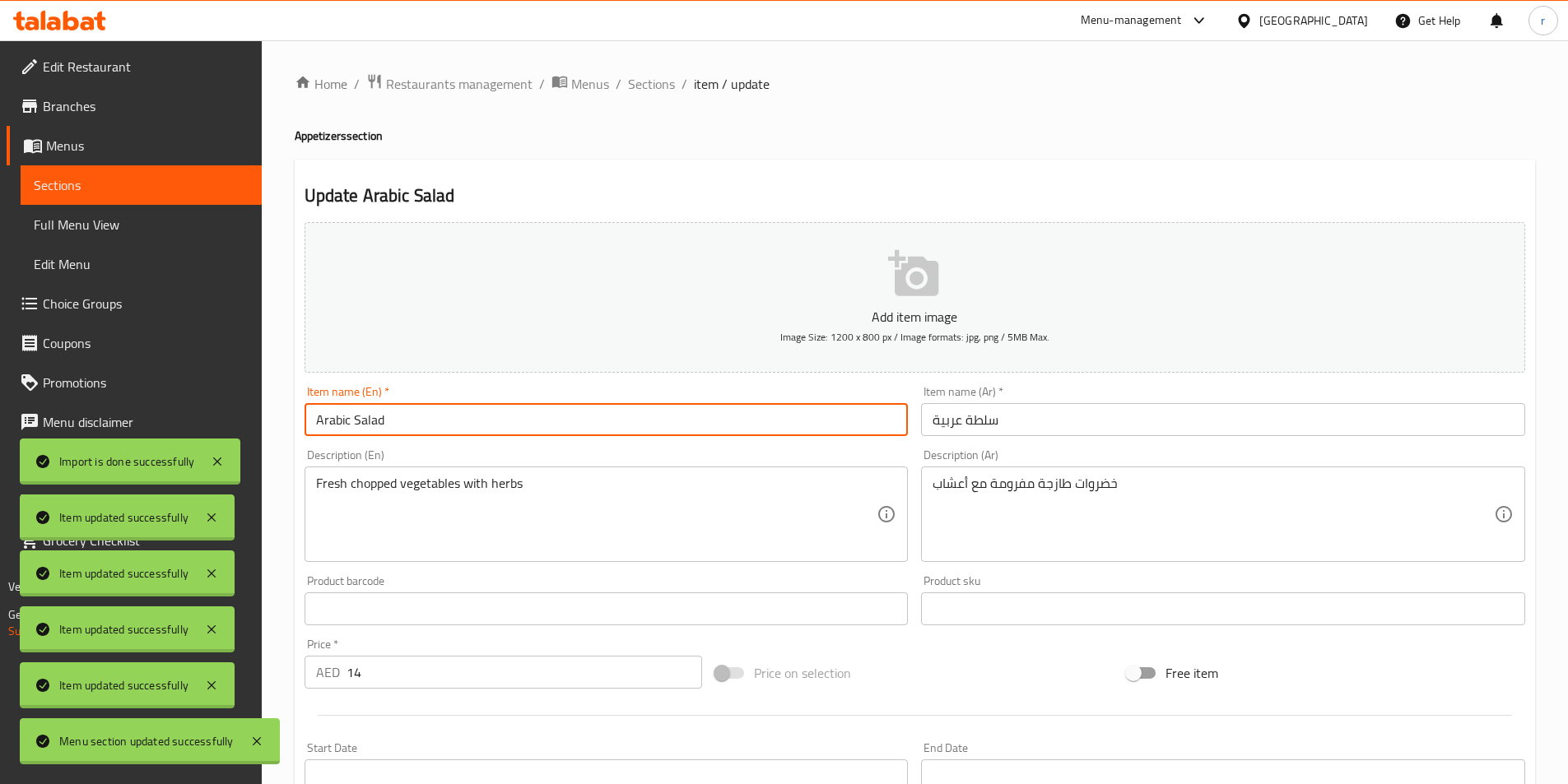
drag, startPoint x: 436, startPoint y: 420, endPoint x: 269, endPoint y: 410, distance: 167.3
click at [269, 410] on div "Home / Restaurants management / Menus / Sections / item / update Appetizers sec…" at bounding box center [914, 601] width 1306 height 1123
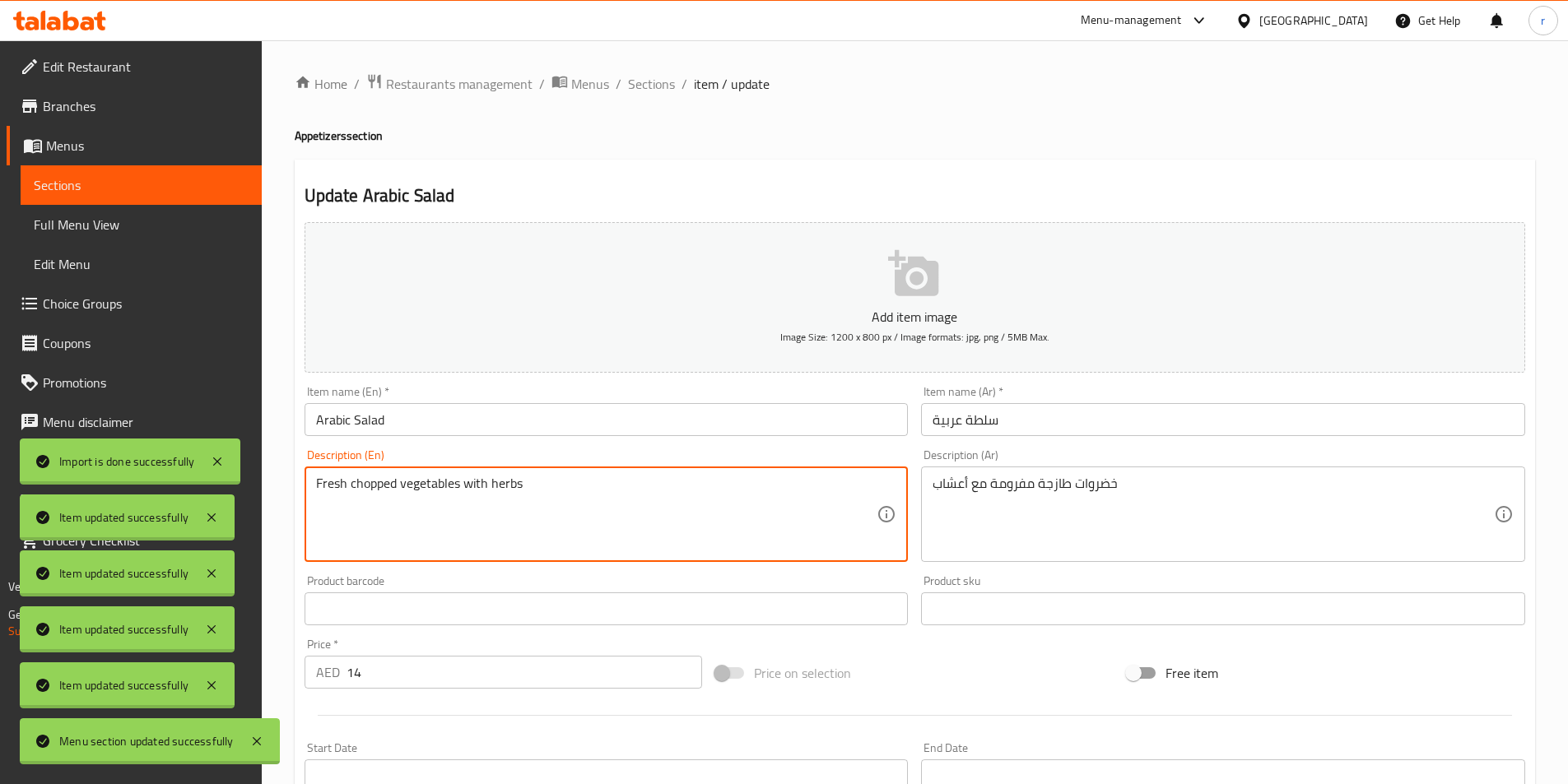
drag, startPoint x: 396, startPoint y: 483, endPoint x: 308, endPoint y: 483, distance: 88.0
click at [308, 483] on div "Fresh chopped vegetables with herbs Description (En)" at bounding box center [606, 515] width 604 height 95
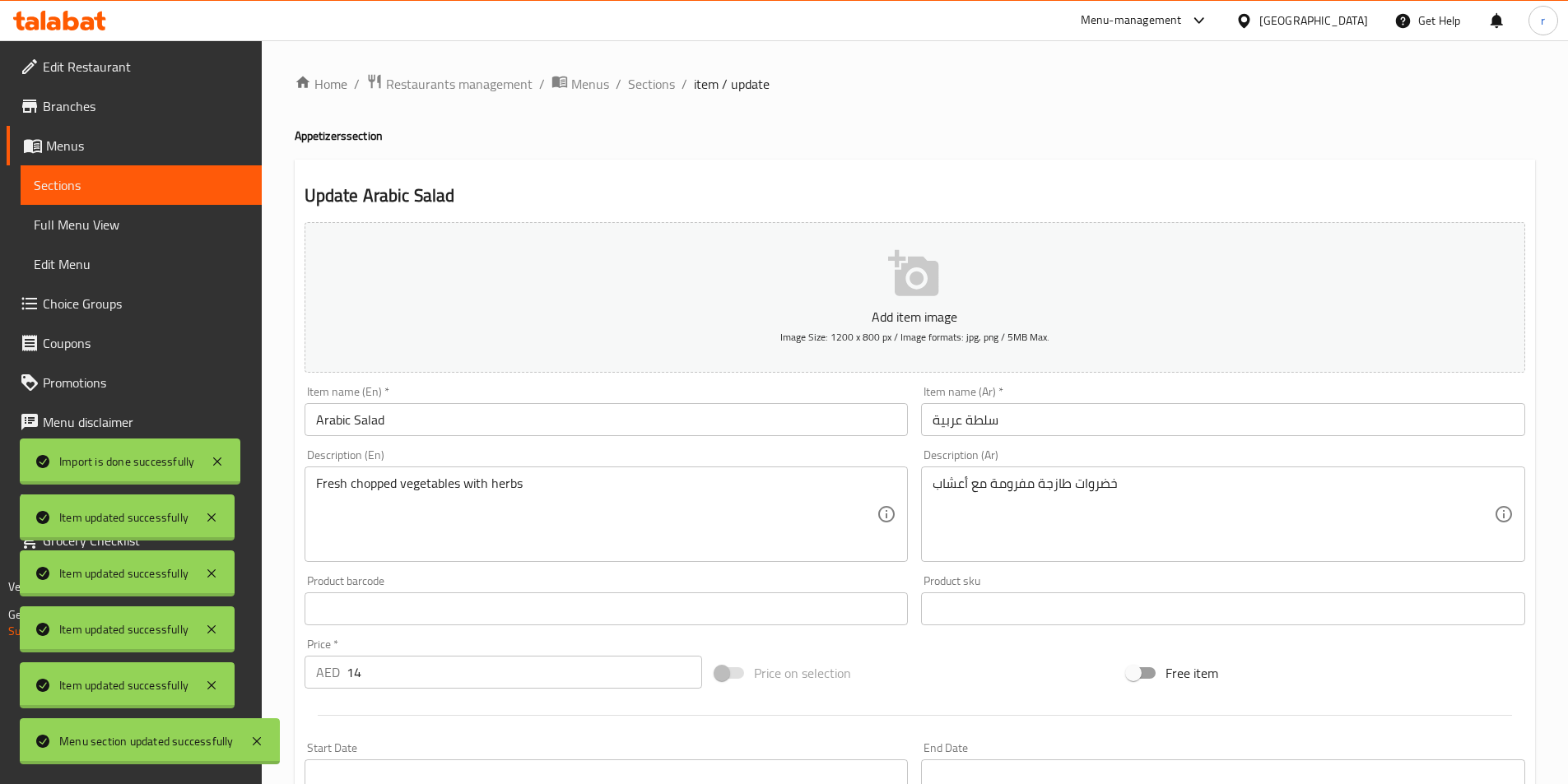
click at [372, 523] on textarea "Fresh chopped vegetables with herbs" at bounding box center [596, 515] width 561 height 78
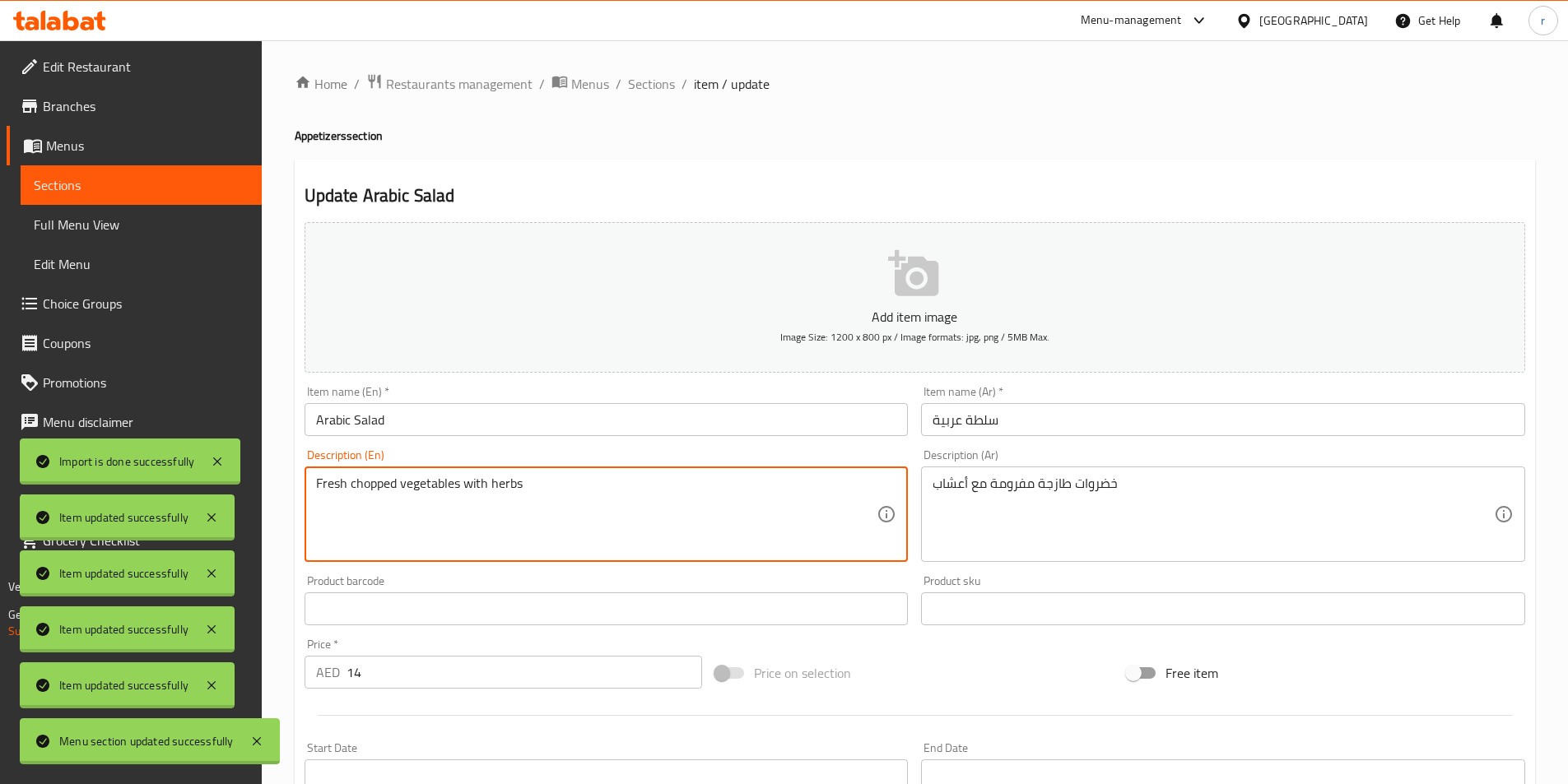
drag, startPoint x: 394, startPoint y: 486, endPoint x: 350, endPoint y: 480, distance: 44.4
click at [350, 480] on textarea "Fresh chopped vegetables with herbs" at bounding box center [596, 515] width 561 height 78
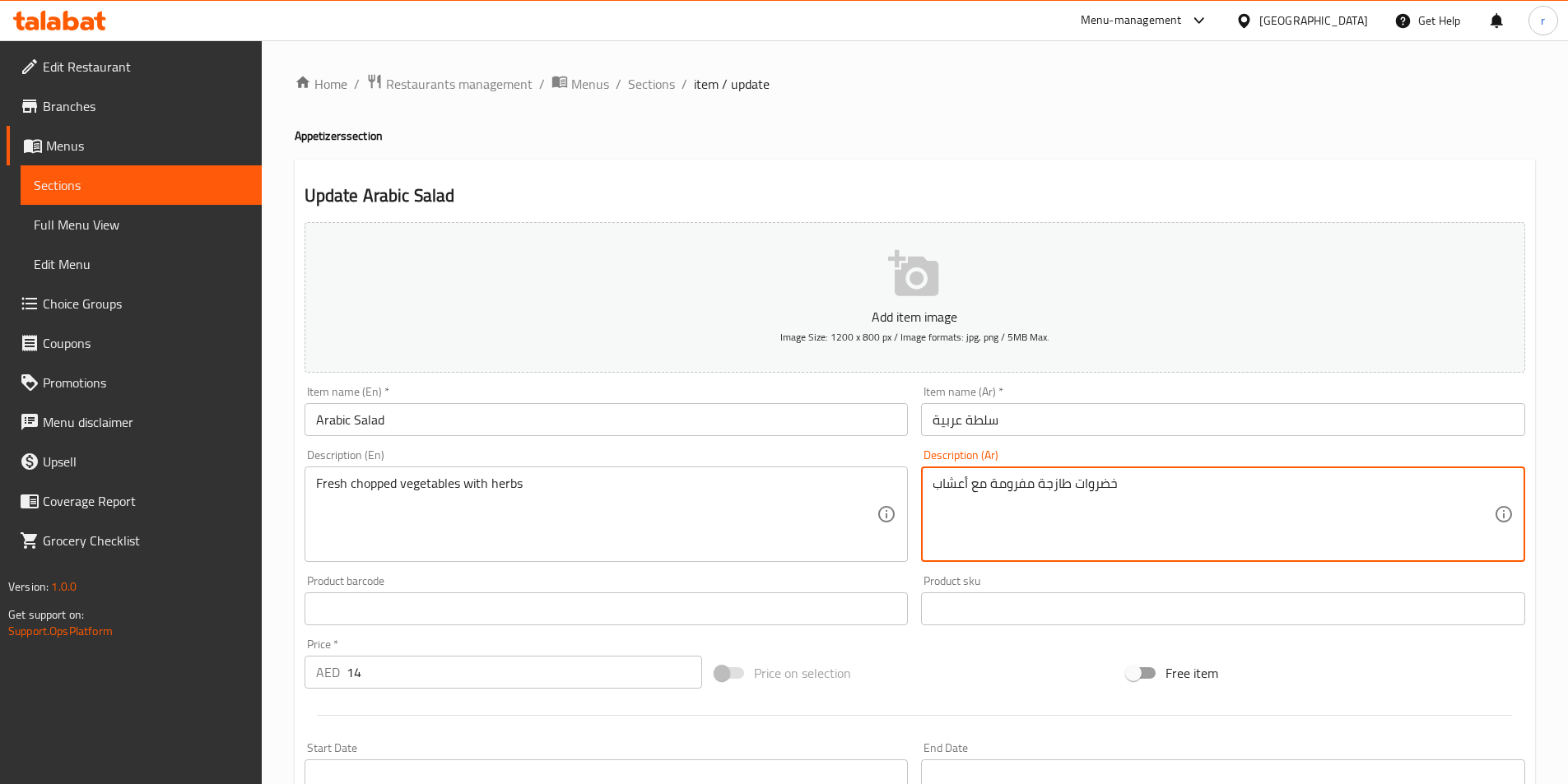
drag, startPoint x: 990, startPoint y: 481, endPoint x: 1034, endPoint y: 481, distance: 44.0
type textarea "خضروات طازجة مقطعة مع أعشاب"
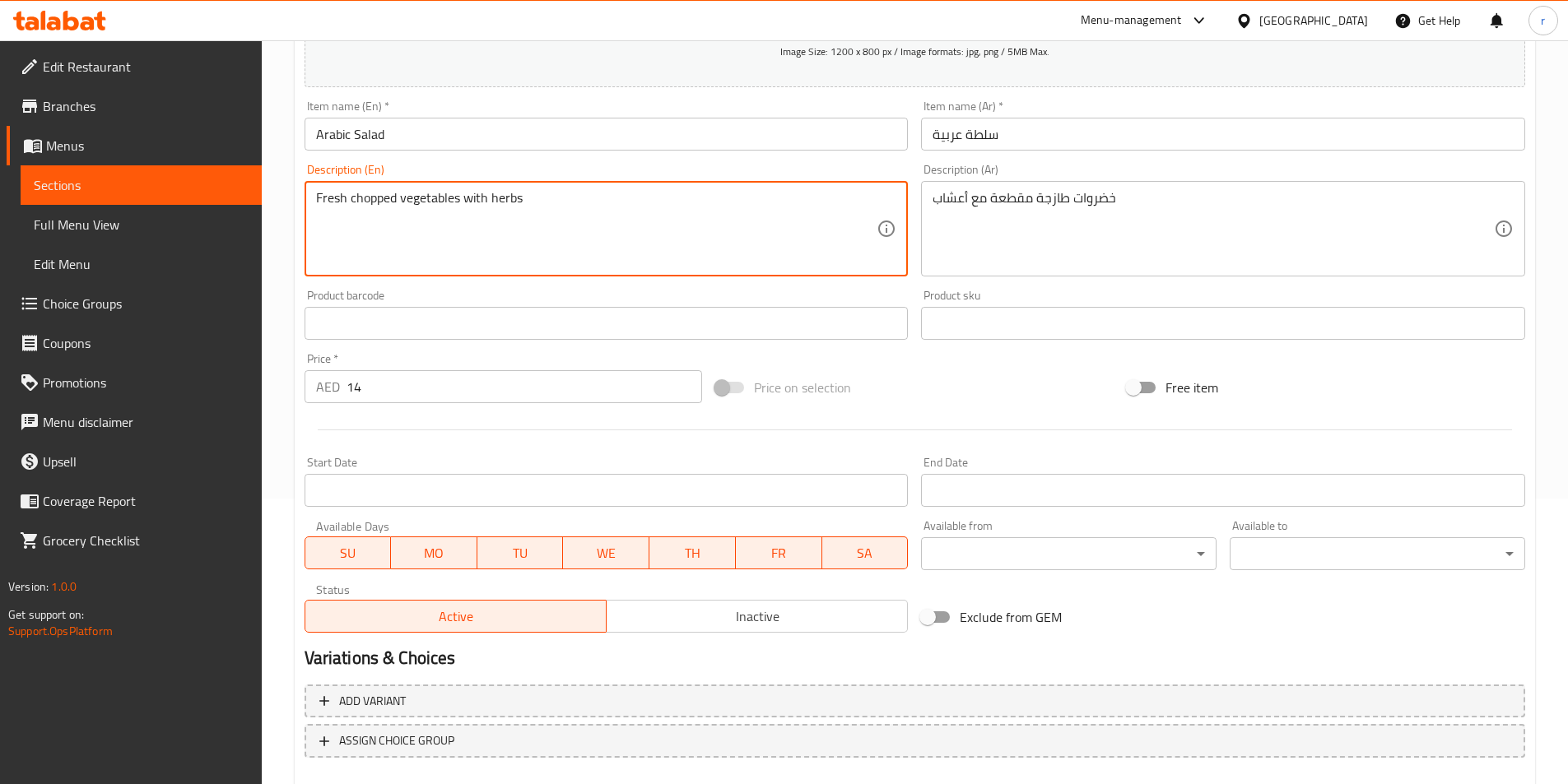
scroll to position [378, 0]
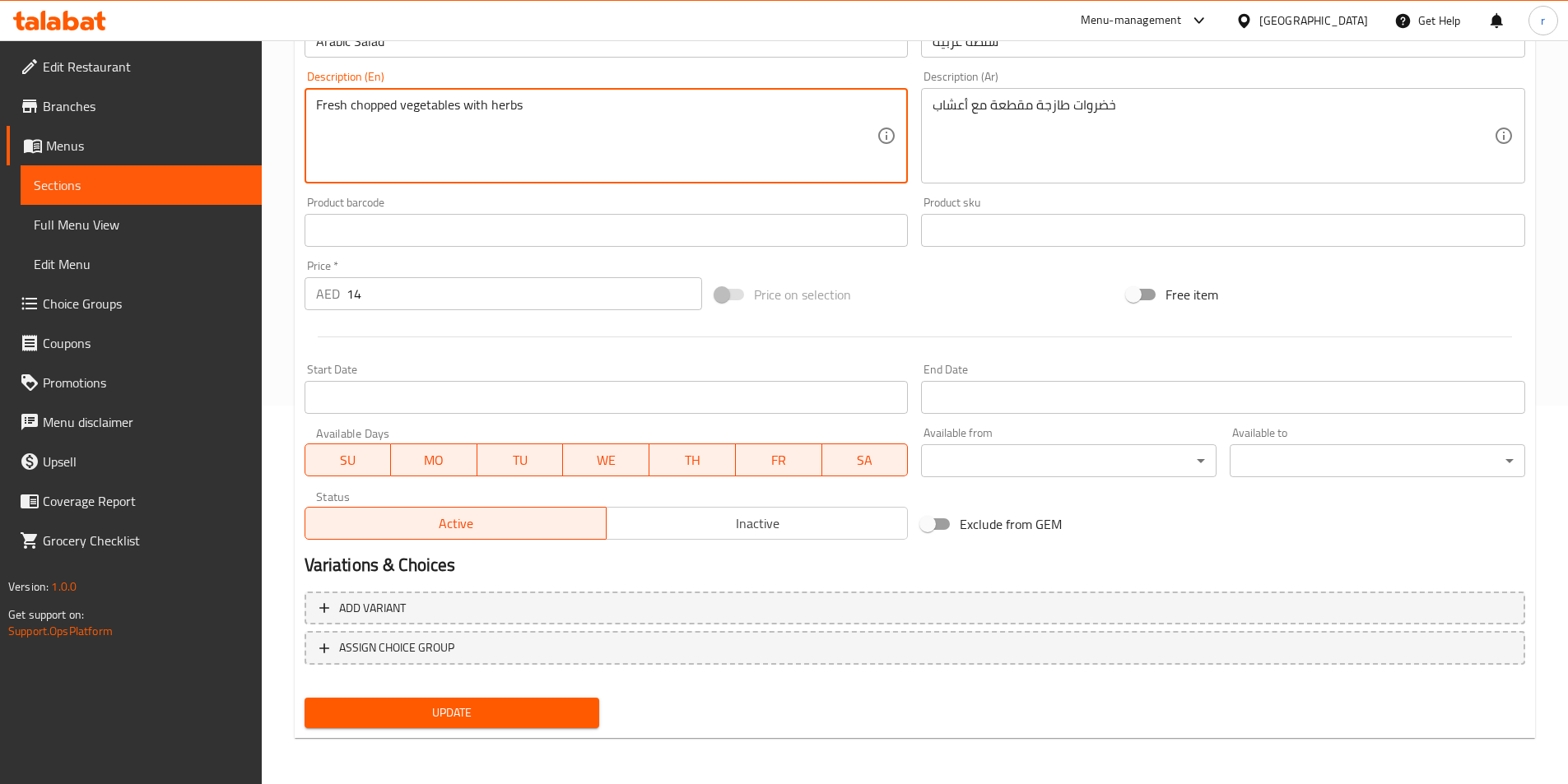
click at [457, 711] on span "Update" at bounding box center [452, 713] width 269 height 20
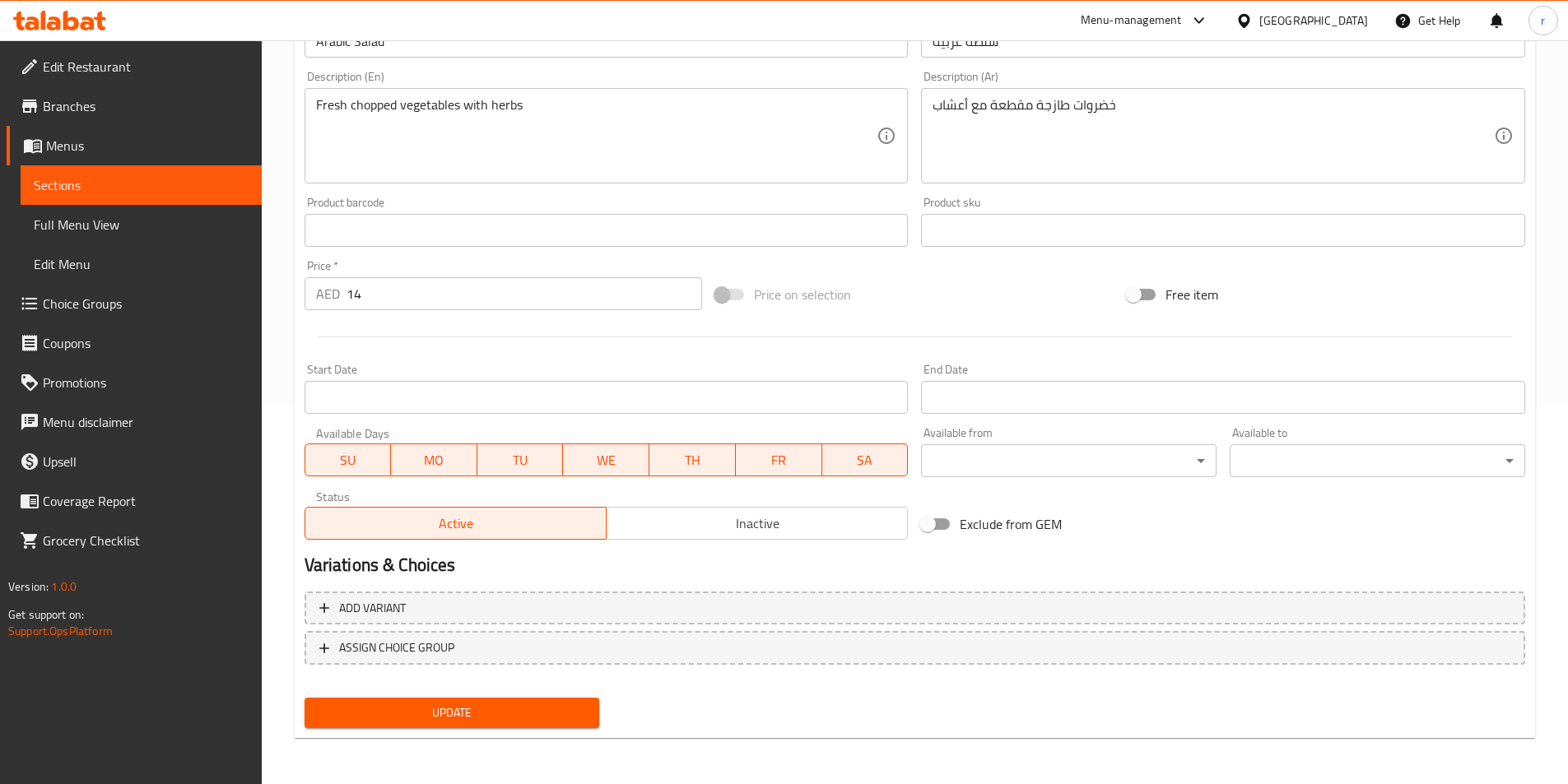
click at [188, 184] on span "Sections" at bounding box center [141, 185] width 215 height 19
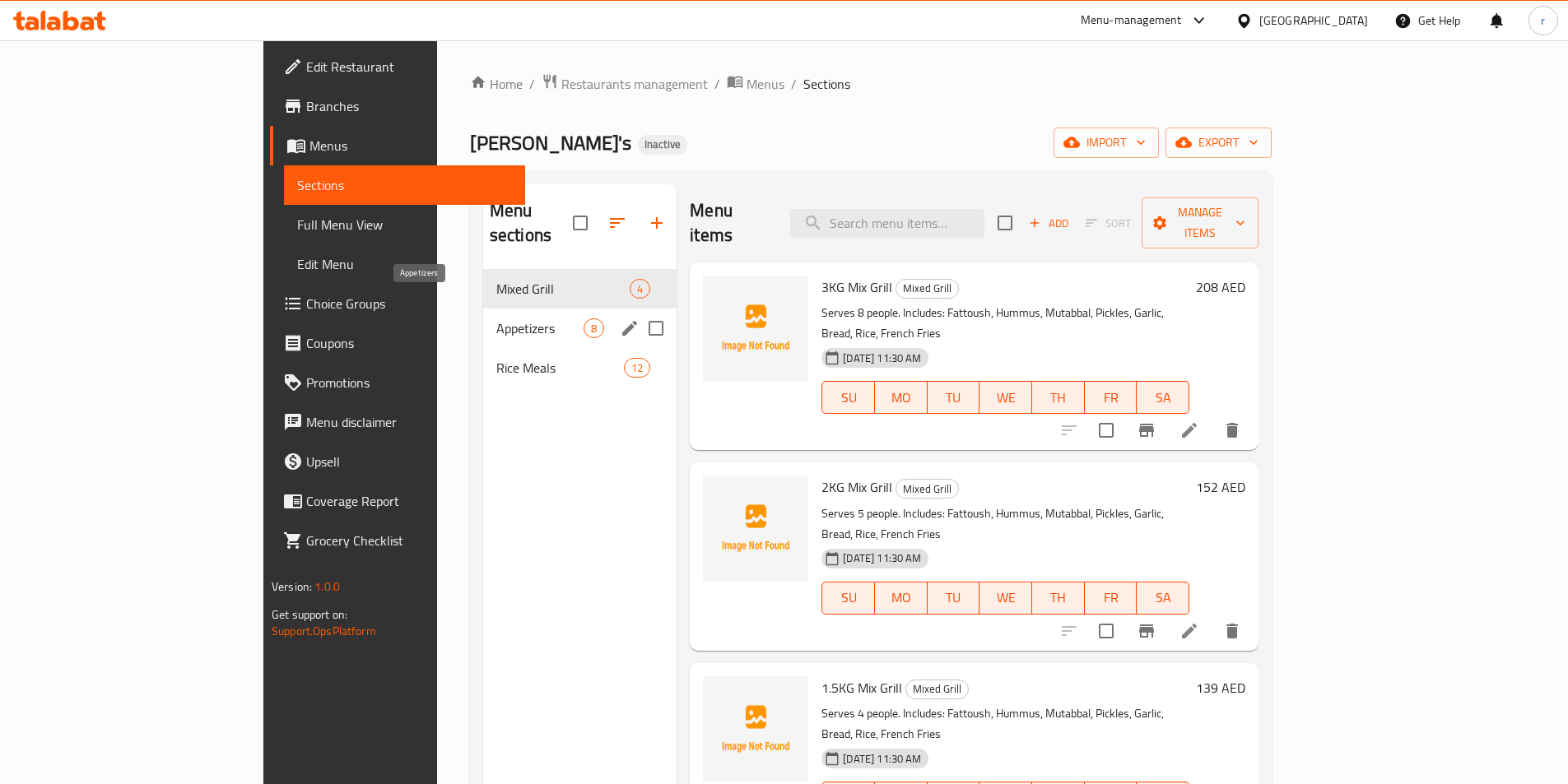
click at [496, 318] on span "Appetizers" at bounding box center [540, 328] width 88 height 19
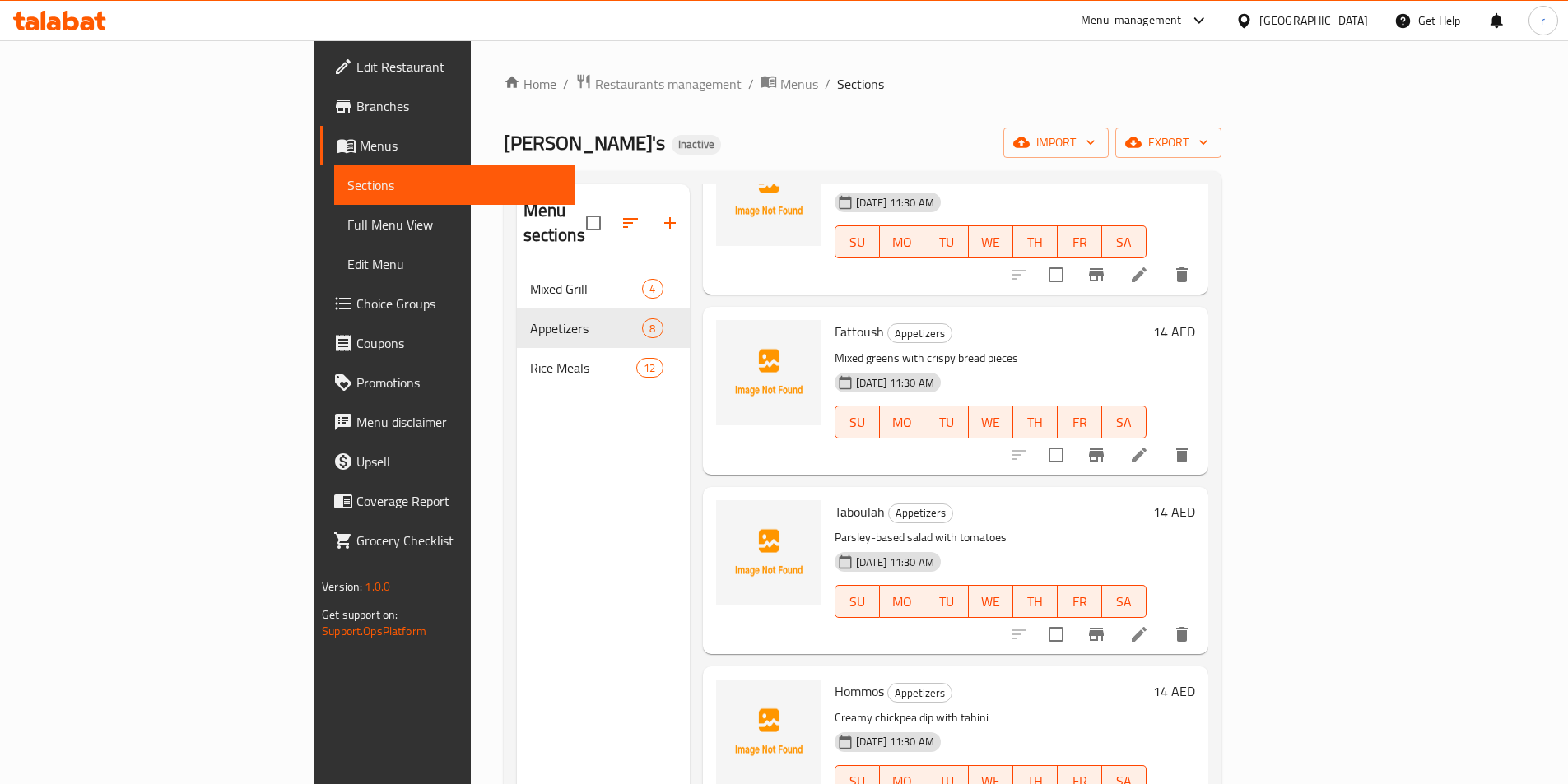
scroll to position [164, 0]
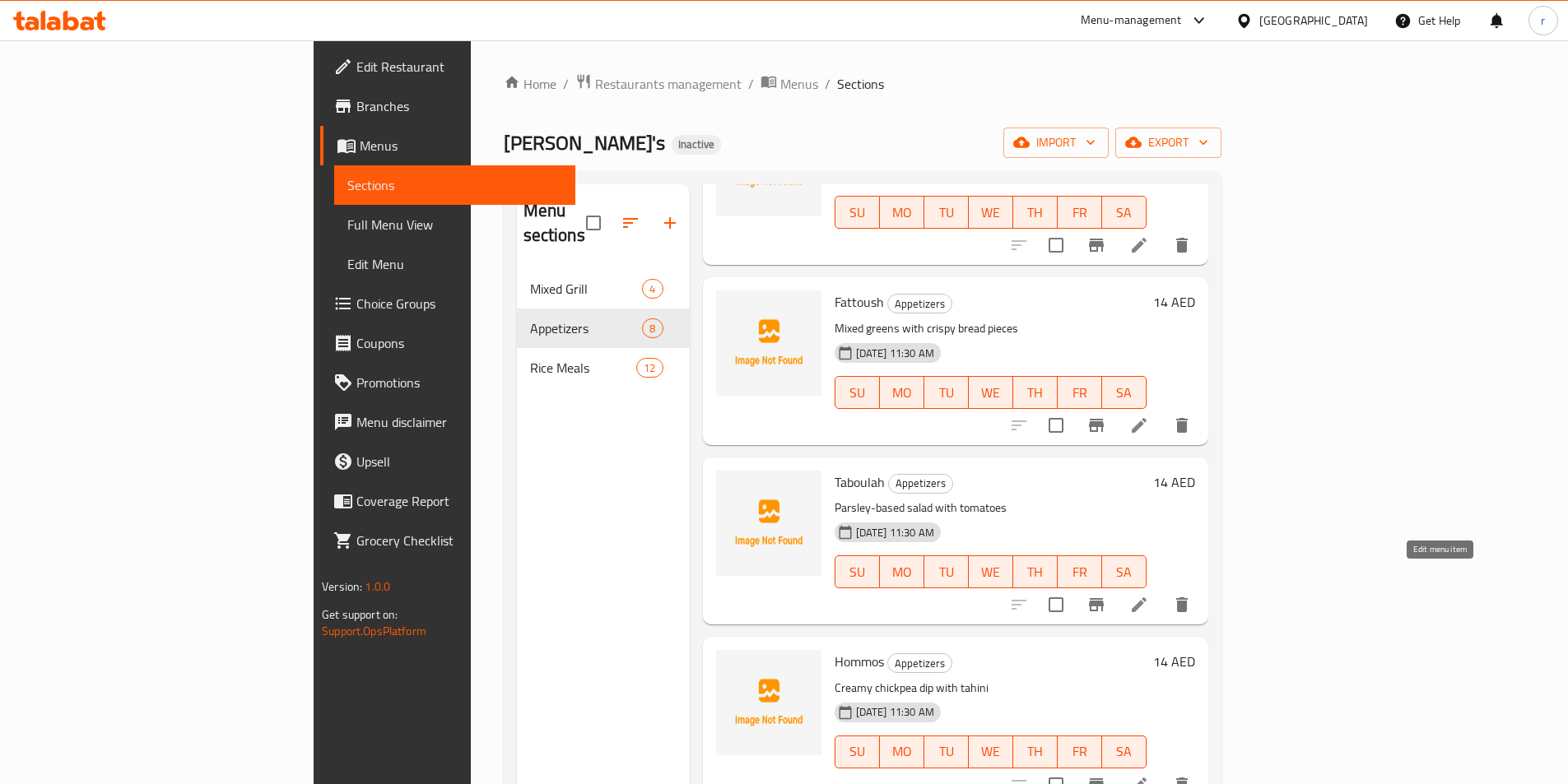
click at [1149, 595] on icon at bounding box center [1139, 605] width 19 height 19
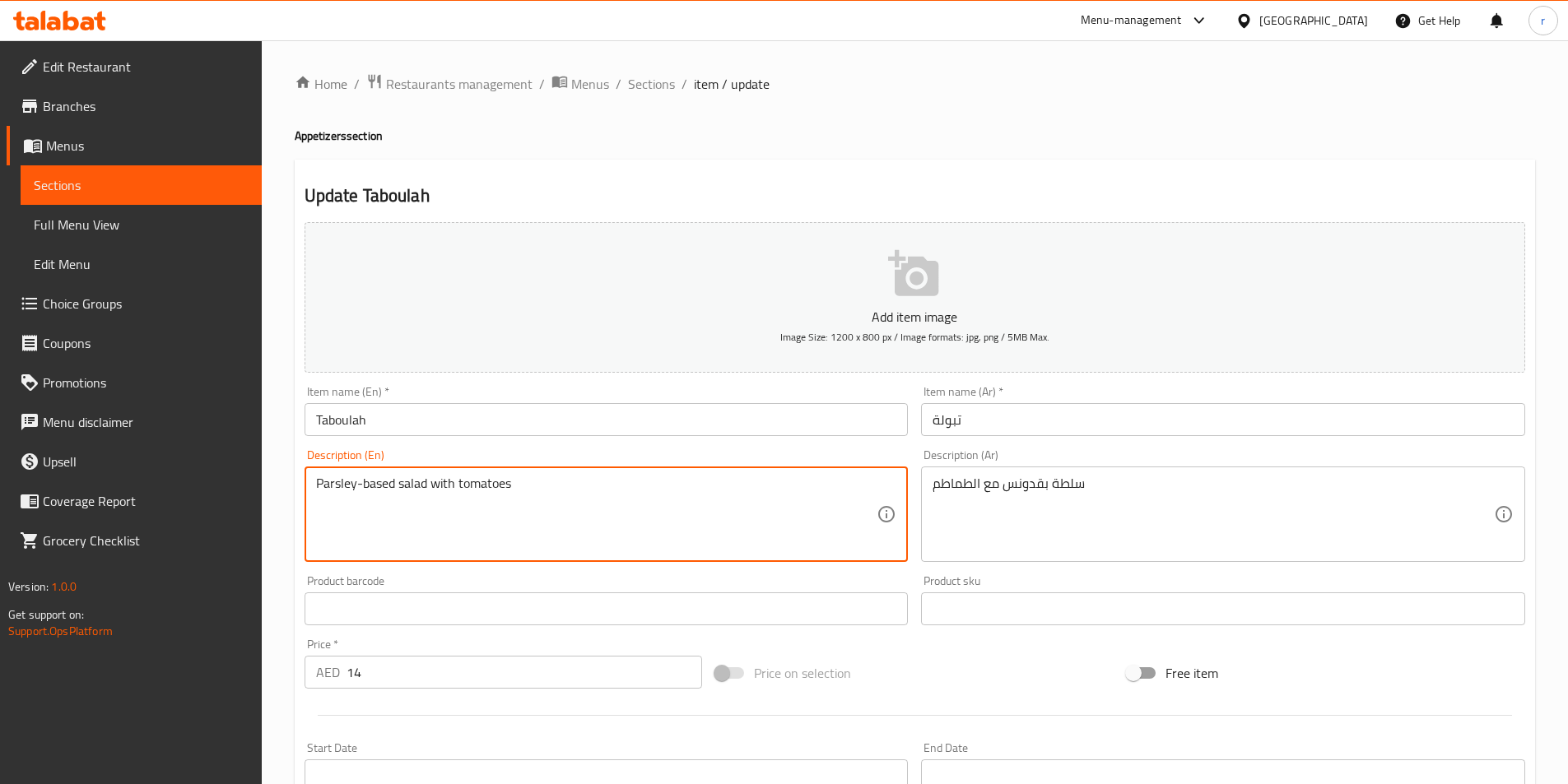
drag, startPoint x: 355, startPoint y: 485, endPoint x: 299, endPoint y: 481, distance: 56.1
drag, startPoint x: 426, startPoint y: 481, endPoint x: 364, endPoint y: 483, distance: 62.0
click at [364, 483] on textarea "Parsley-based salad with tomatoes" at bounding box center [596, 515] width 561 height 78
drag, startPoint x: 541, startPoint y: 482, endPoint x: 246, endPoint y: 484, distance: 295.0
click at [246, 484] on div "Edit Restaurant Branches Menus Sections Full Menu View Edit Menu Choice Groups …" at bounding box center [784, 601] width 1568 height 1123
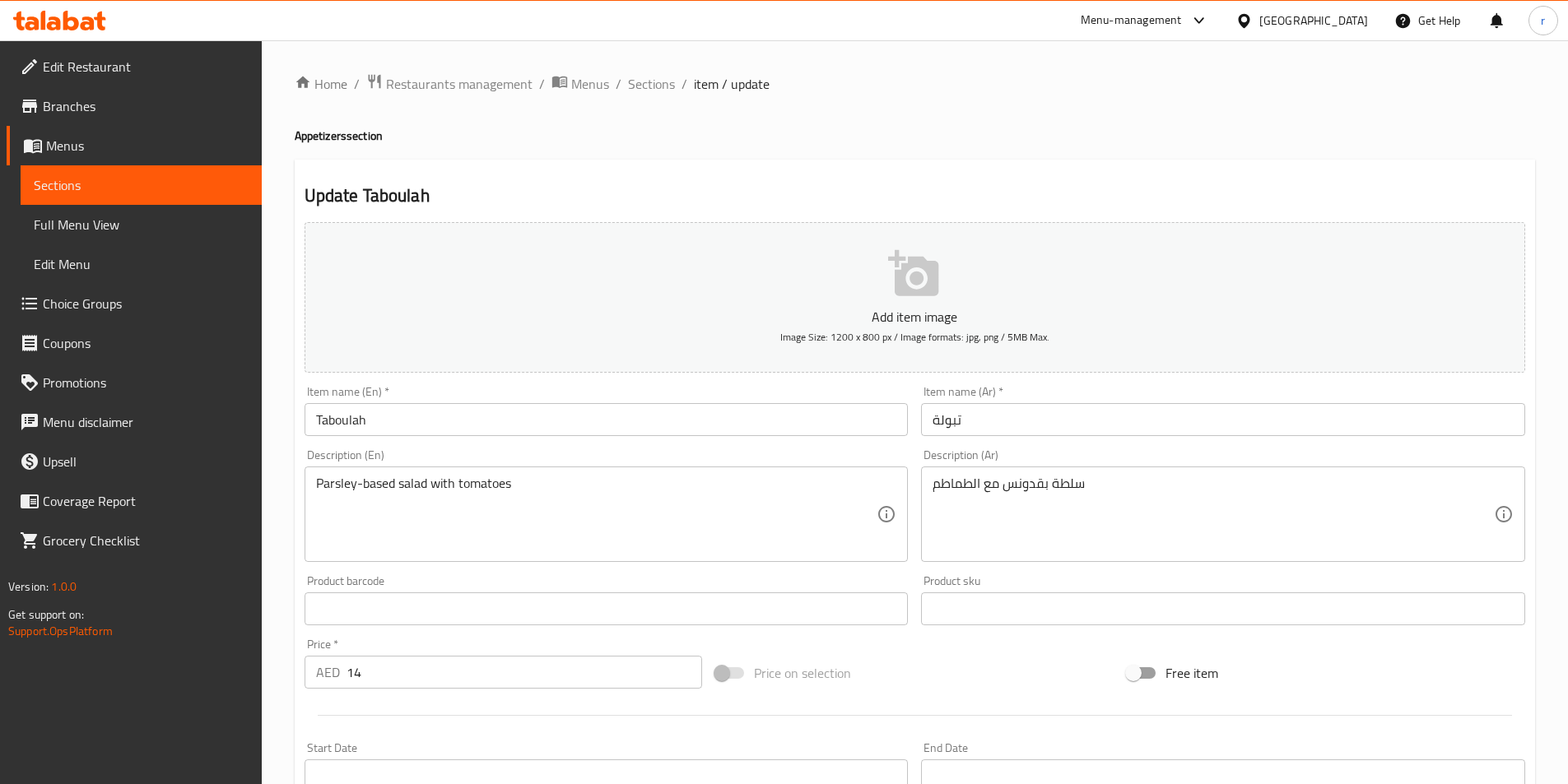
click at [590, 498] on textarea "Parsley-based salad with tomatoes" at bounding box center [596, 515] width 561 height 78
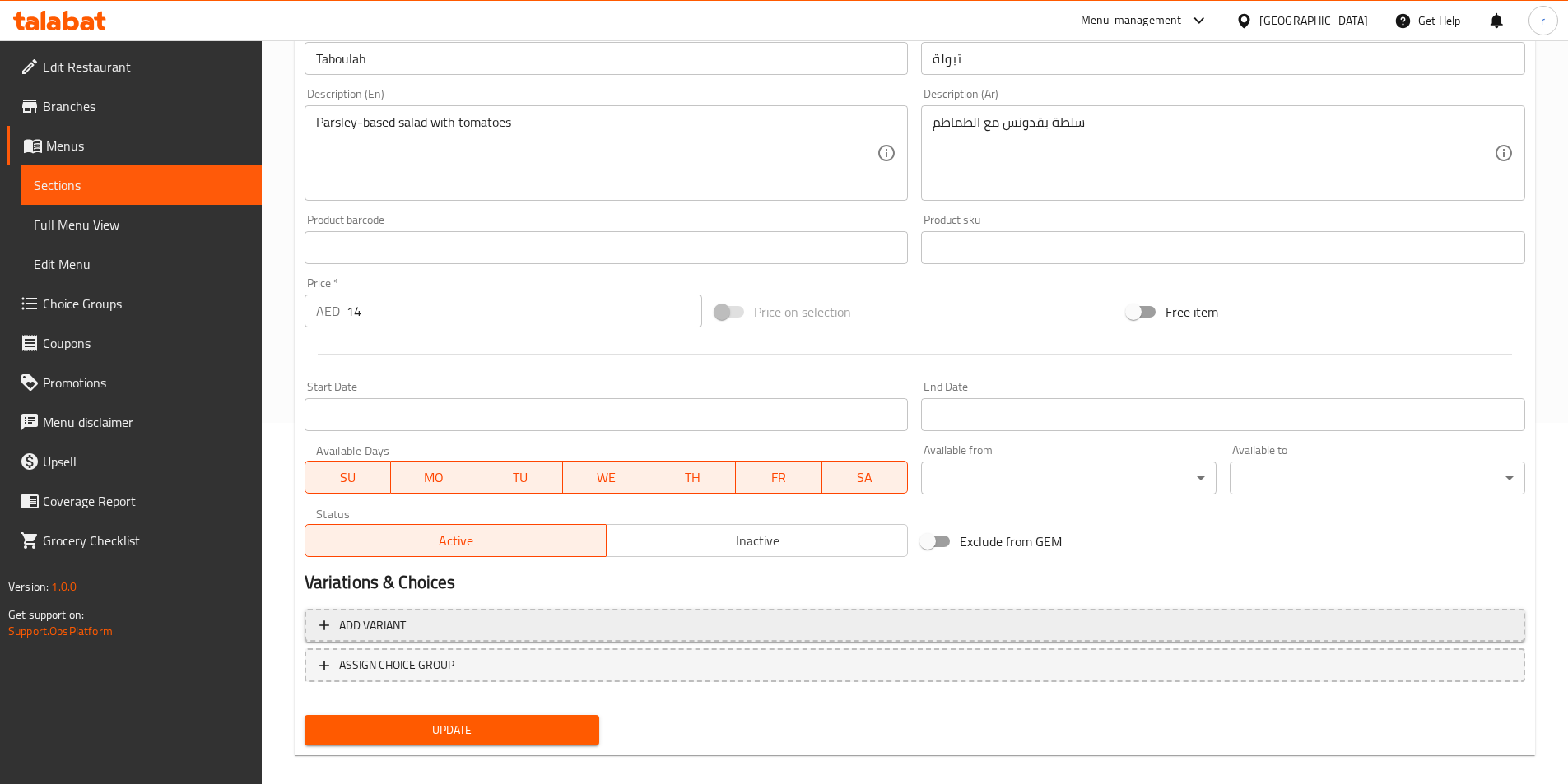
scroll to position [378, 0]
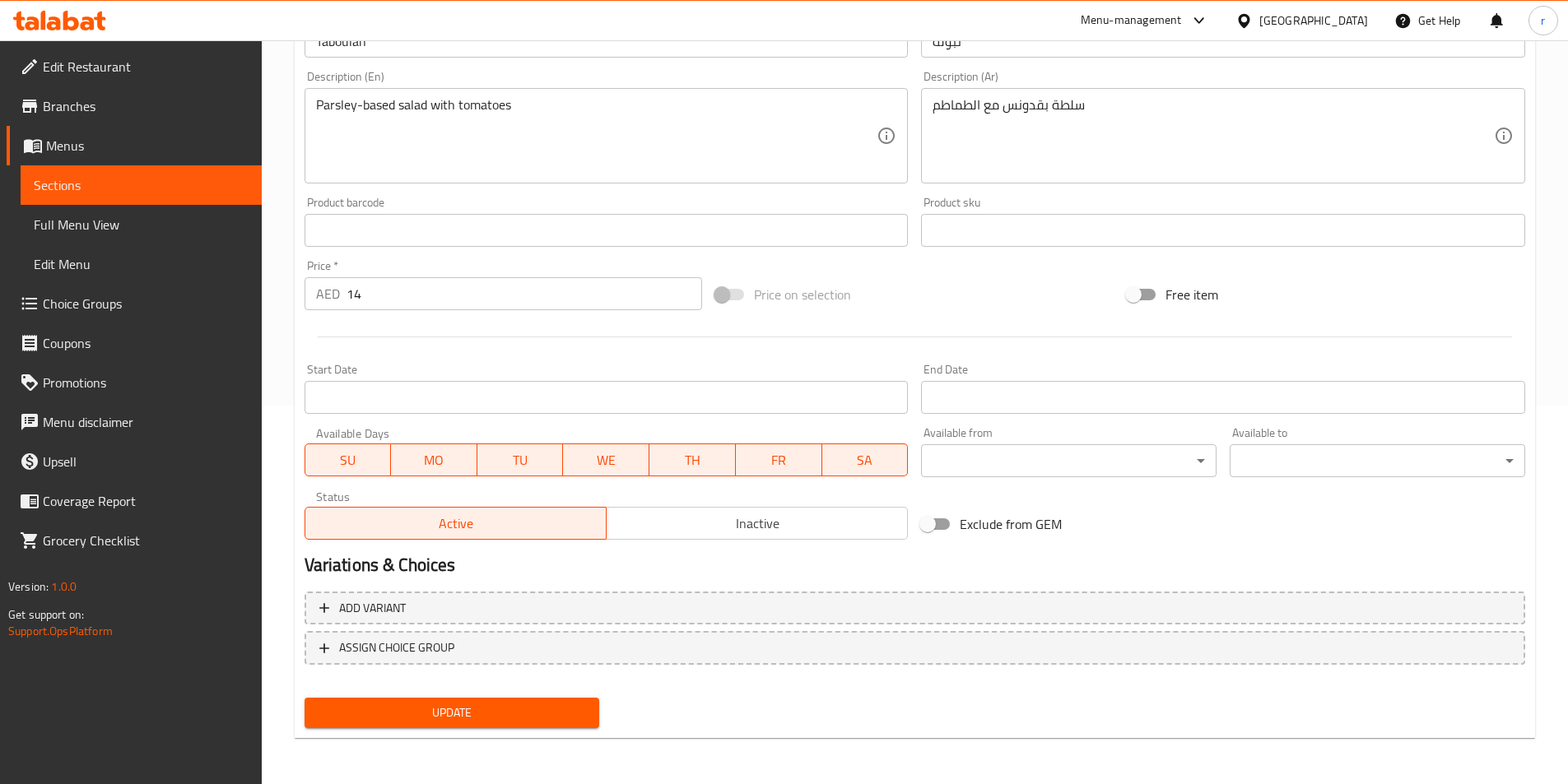
click at [539, 713] on span "Update" at bounding box center [452, 713] width 269 height 20
click at [225, 189] on span "Sections" at bounding box center [141, 185] width 215 height 19
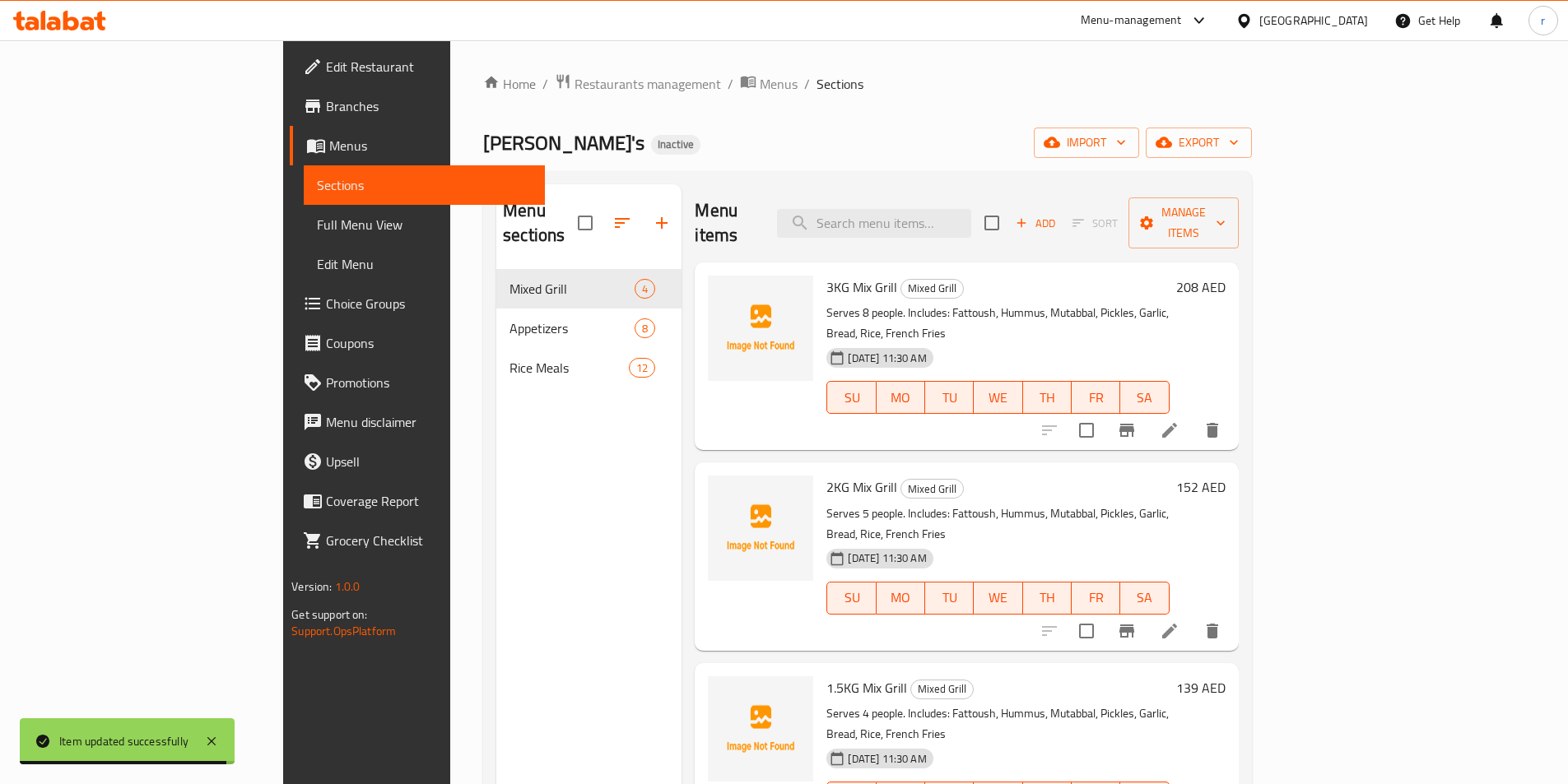
scroll to position [83, 0]
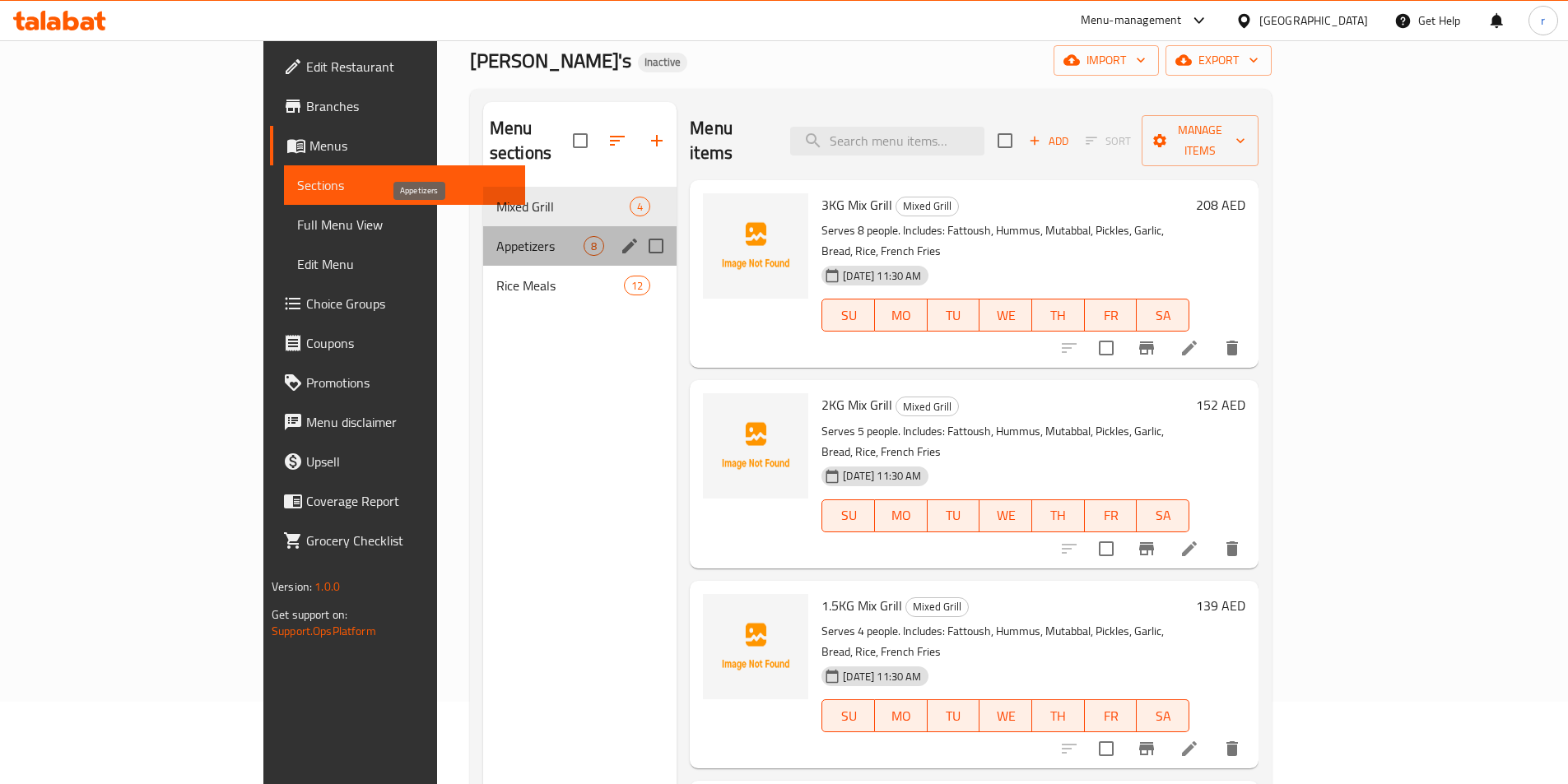
click at [496, 236] on span "Appetizers" at bounding box center [540, 246] width 88 height 19
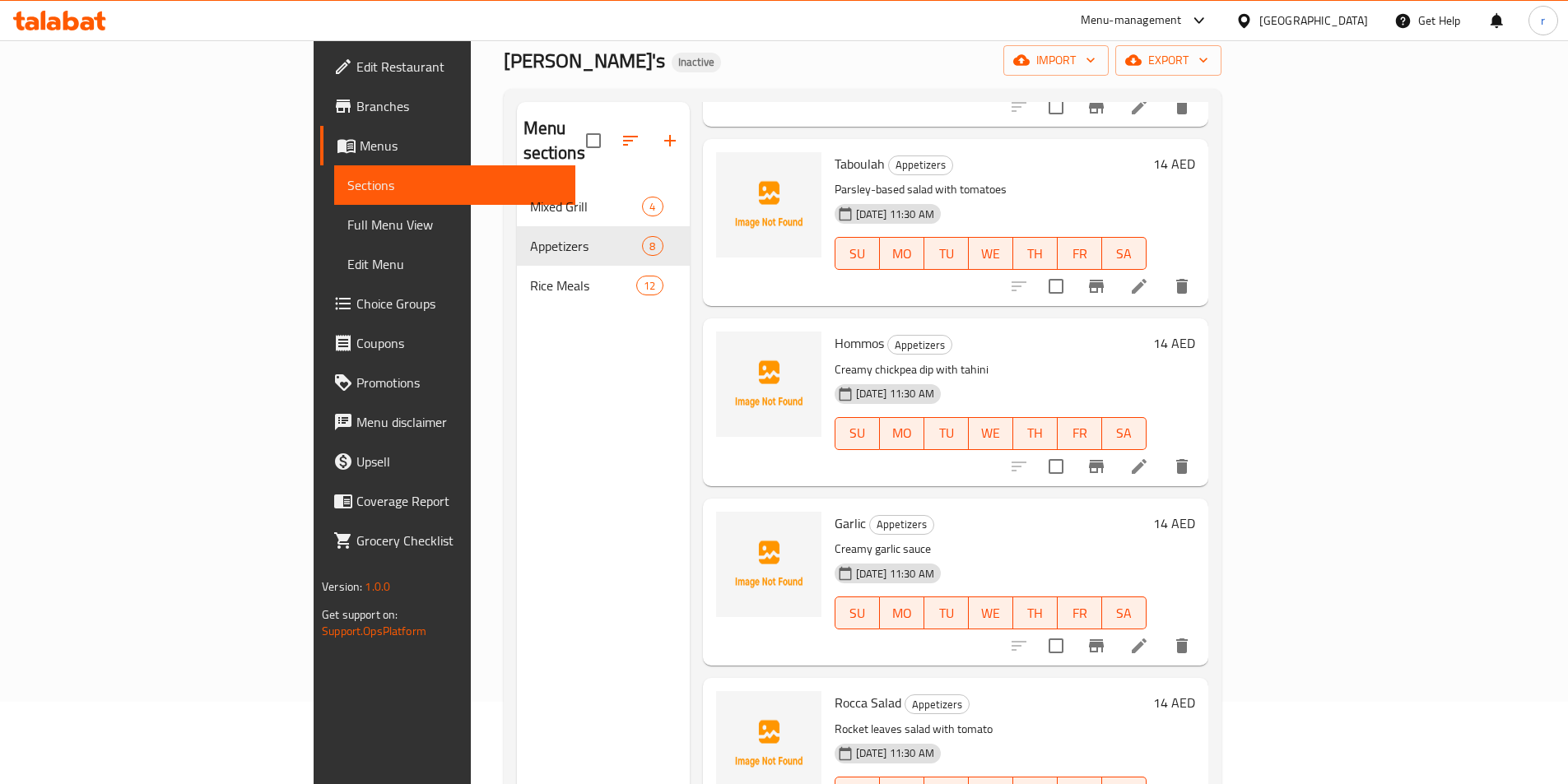
scroll to position [411, 0]
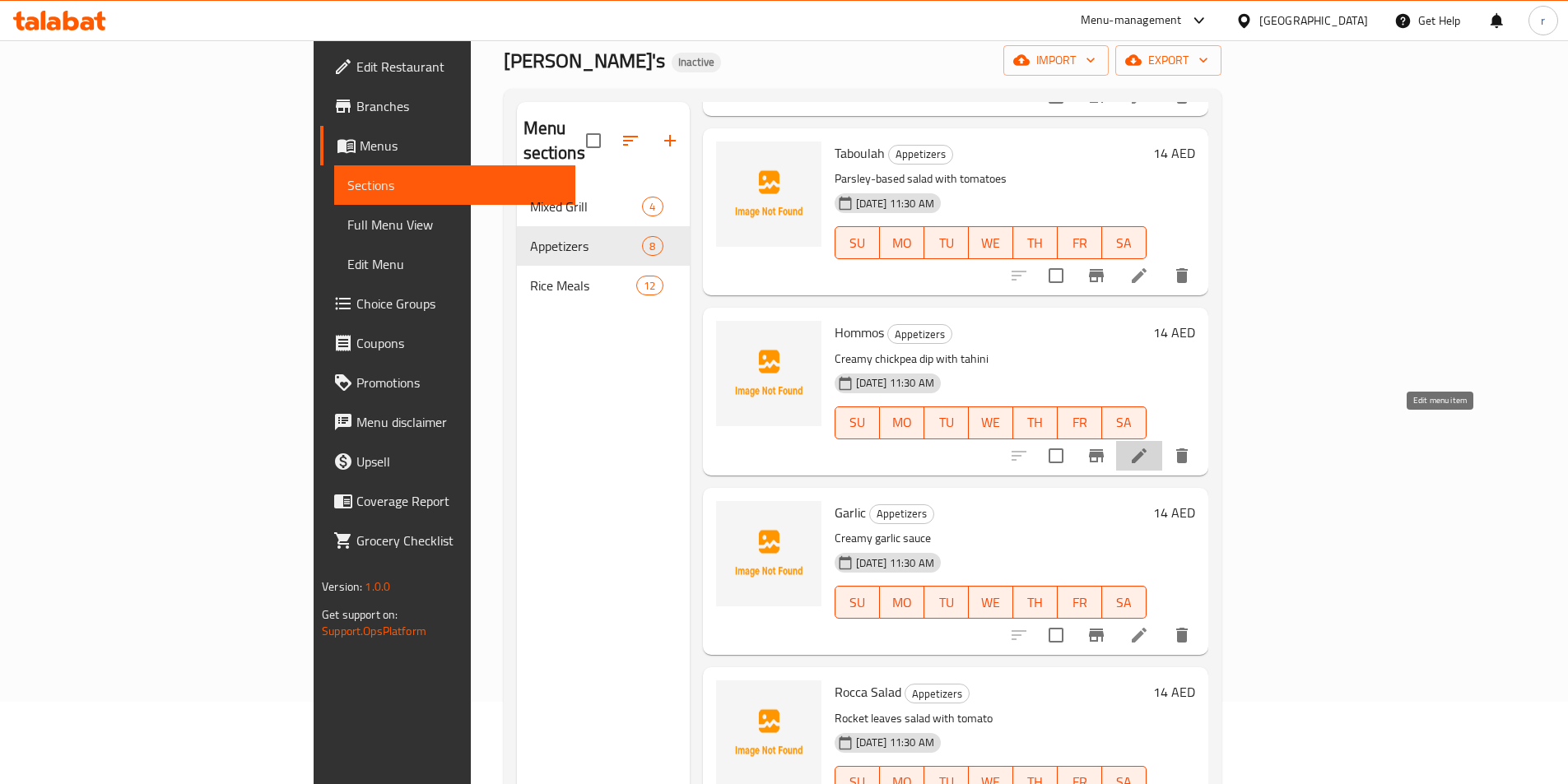
click at [1147, 448] on icon at bounding box center [1138, 455] width 15 height 15
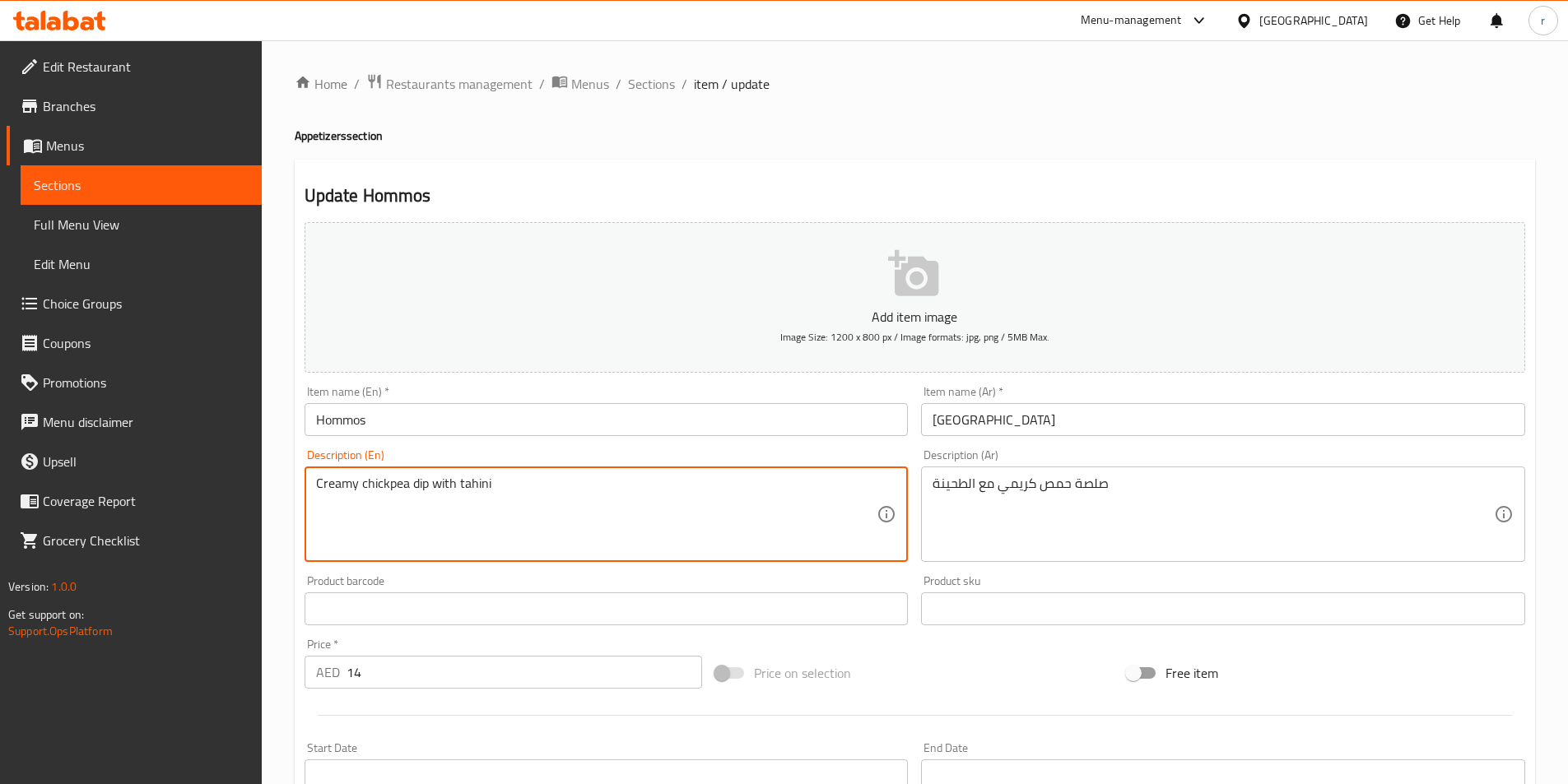
drag, startPoint x: 361, startPoint y: 484, endPoint x: 429, endPoint y: 482, distance: 68.0
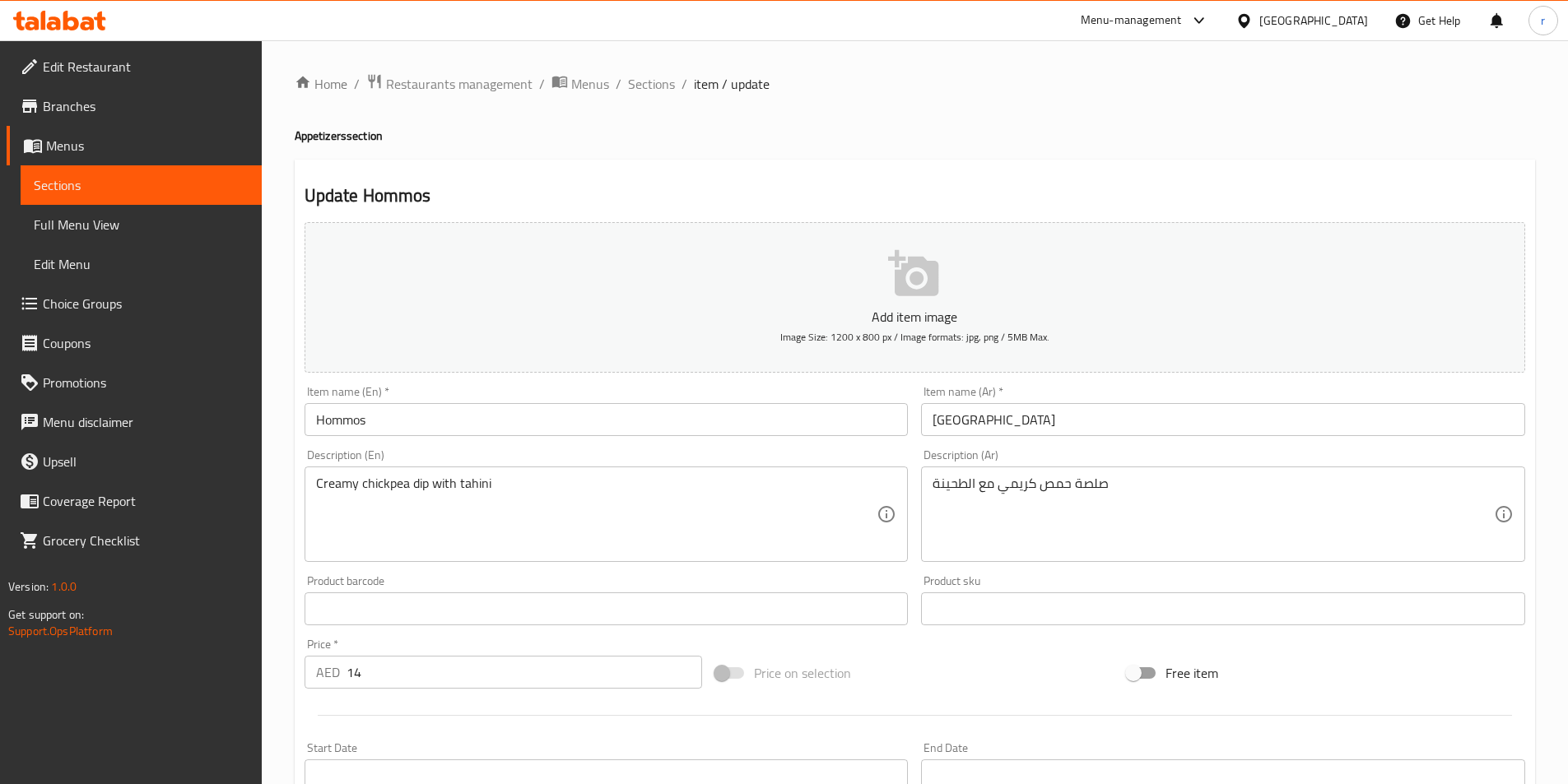
click at [481, 536] on textarea "Creamy chickpea dip with tahini" at bounding box center [596, 515] width 561 height 78
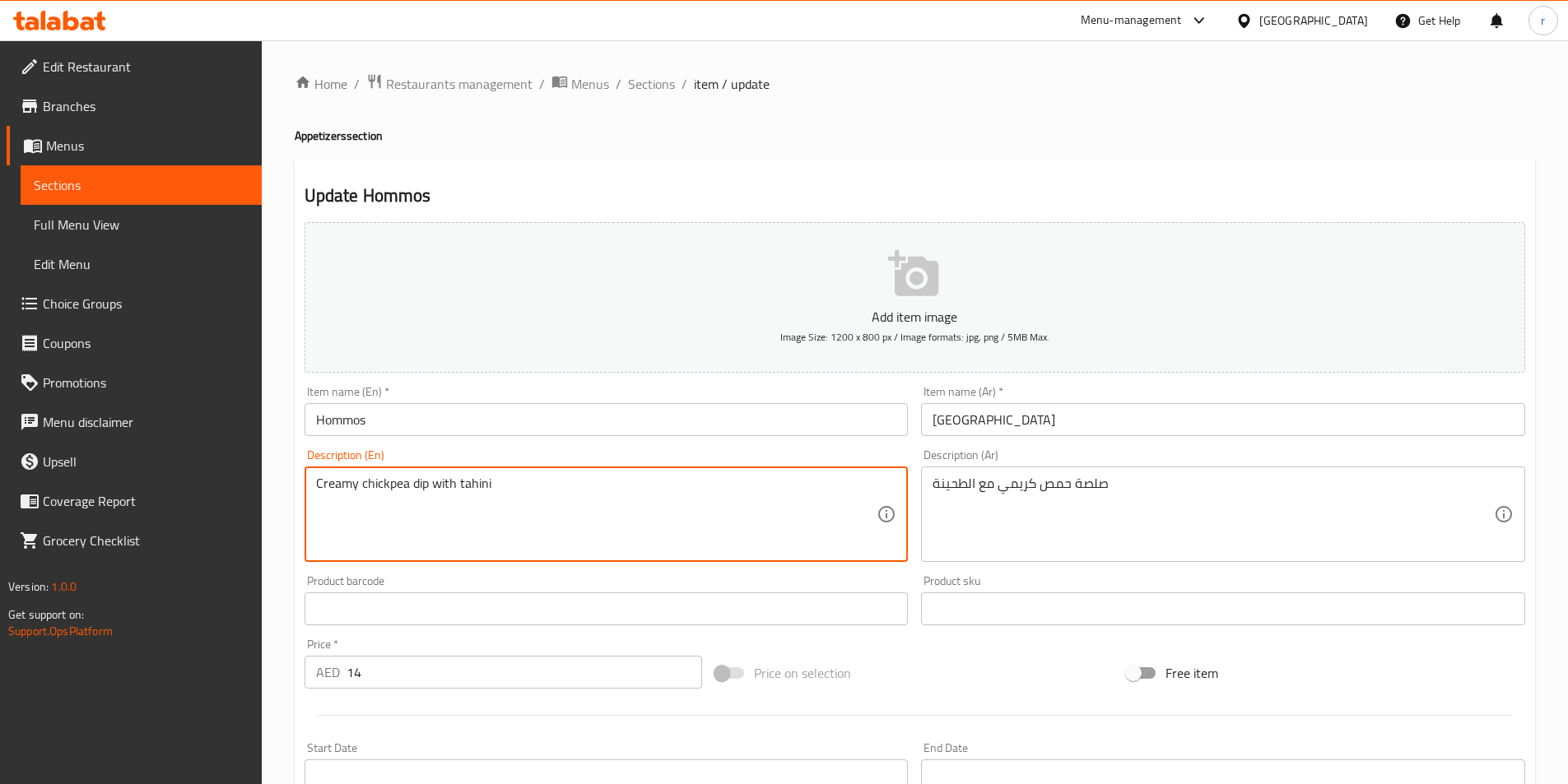
drag, startPoint x: 503, startPoint y: 478, endPoint x: 303, endPoint y: 480, distance: 200.0
click at [304, 480] on div "Creamy chickpea dip with tahini Description (En)" at bounding box center [606, 515] width 604 height 95
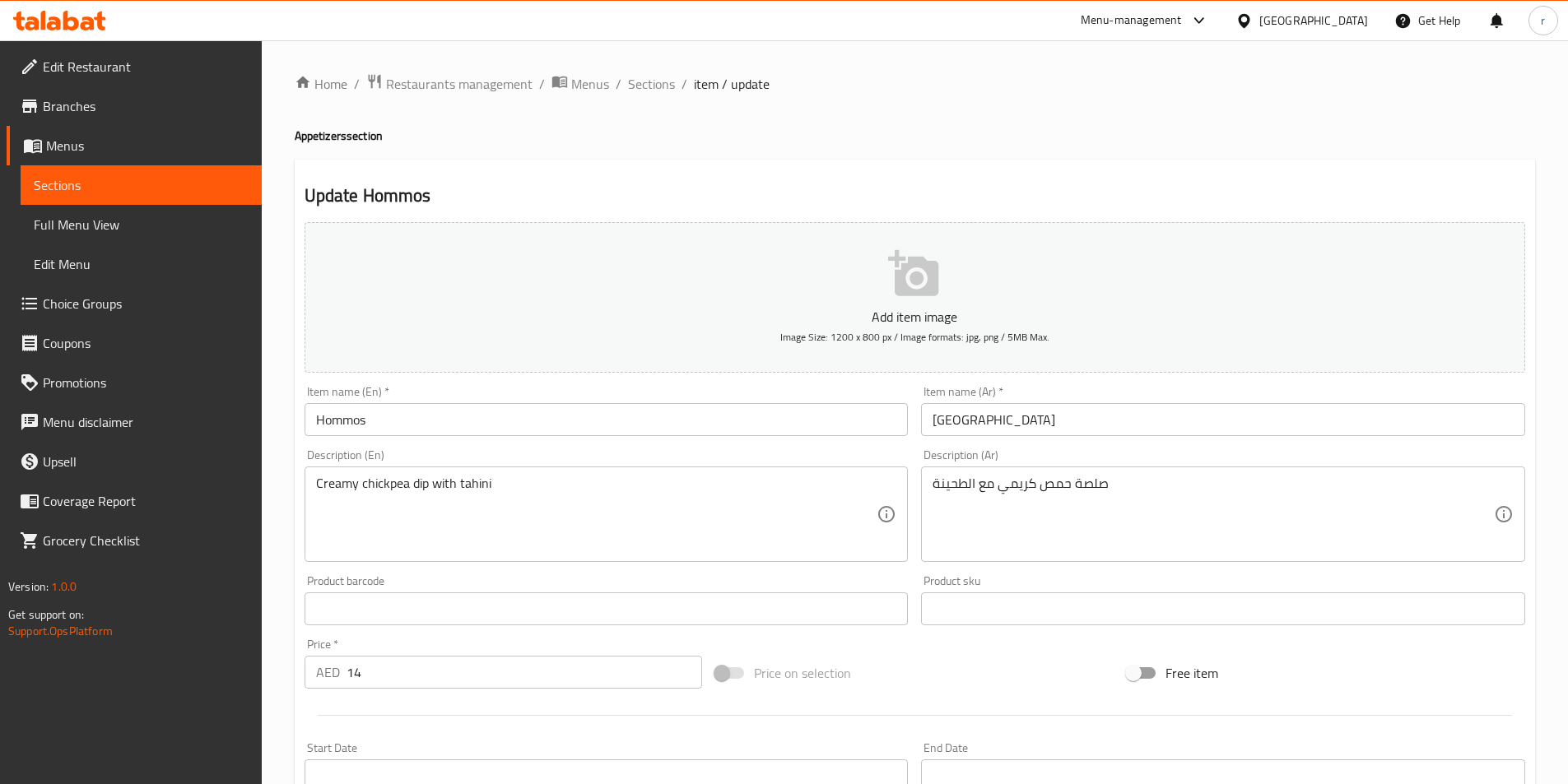
click at [597, 489] on textarea "Creamy chickpea dip with tahini" at bounding box center [596, 515] width 561 height 78
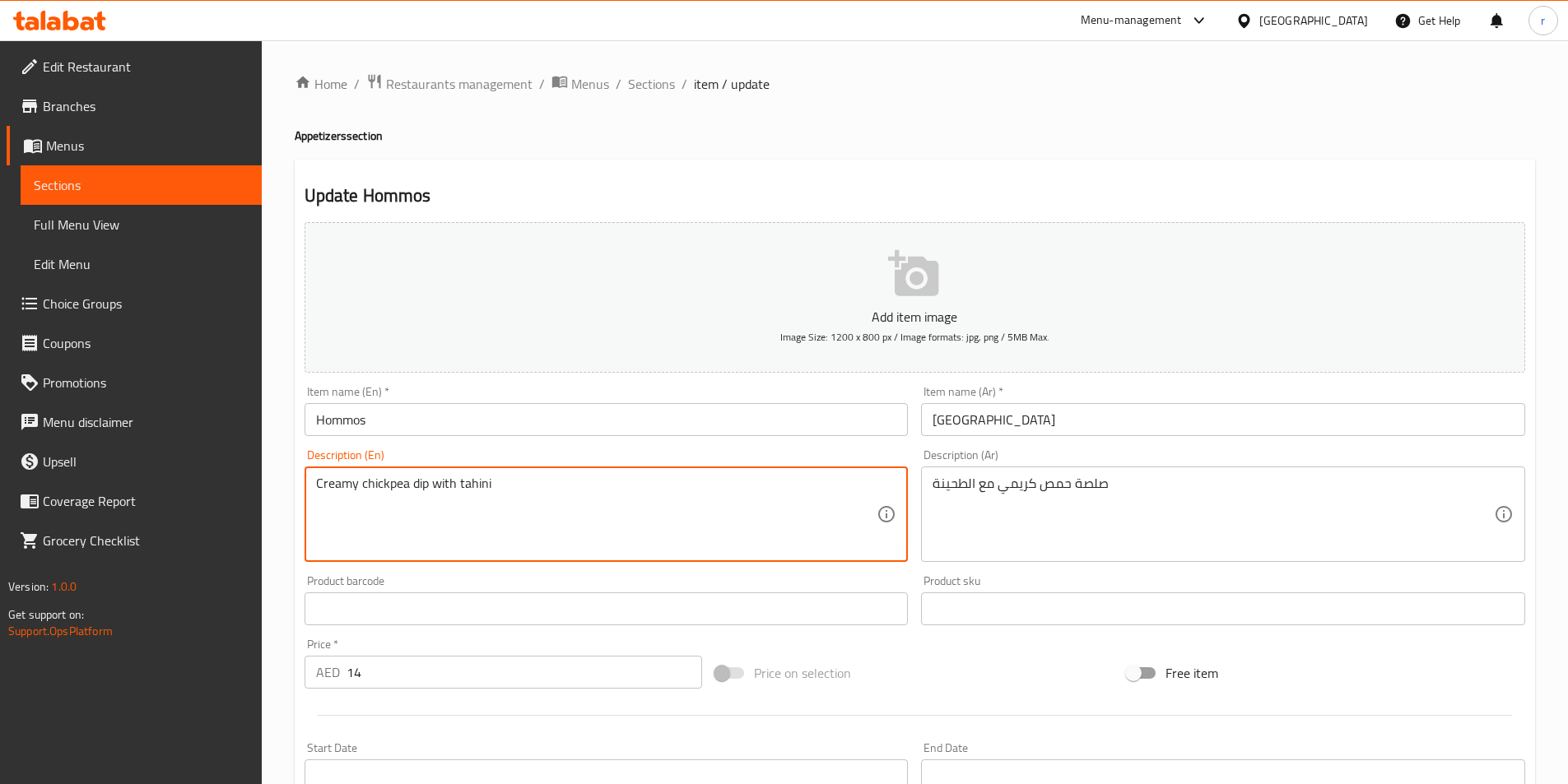
drag, startPoint x: 406, startPoint y: 483, endPoint x: 356, endPoint y: 489, distance: 50.4
click at [356, 489] on textarea "Creamy chickpea dip with tahini" at bounding box center [596, 515] width 561 height 78
drag, startPoint x: 351, startPoint y: 483, endPoint x: 321, endPoint y: 485, distance: 30.1
click at [321, 485] on textarea "Creamy chickpea dip with tahini" at bounding box center [596, 515] width 561 height 78
drag, startPoint x: 359, startPoint y: 484, endPoint x: 289, endPoint y: 488, distance: 70.1
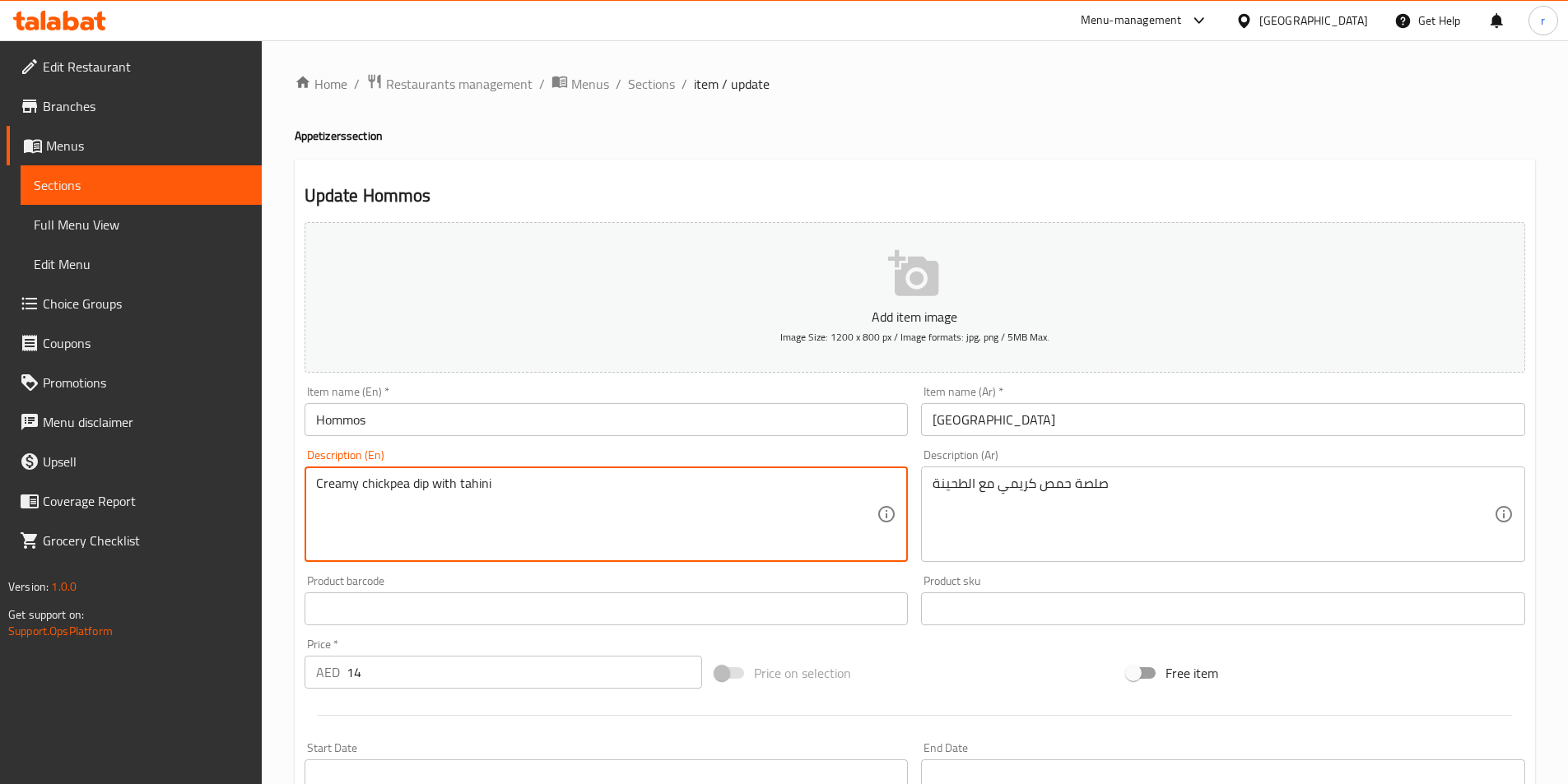
click at [289, 488] on div "Home / Restaurants management / Menus / Sections / item / update Appetizers sec…" at bounding box center [914, 601] width 1306 height 1123
drag, startPoint x: 409, startPoint y: 483, endPoint x: 307, endPoint y: 479, distance: 102.1
click at [307, 479] on div "Creamy chickpea dip with tahini Description (En)" at bounding box center [606, 515] width 604 height 95
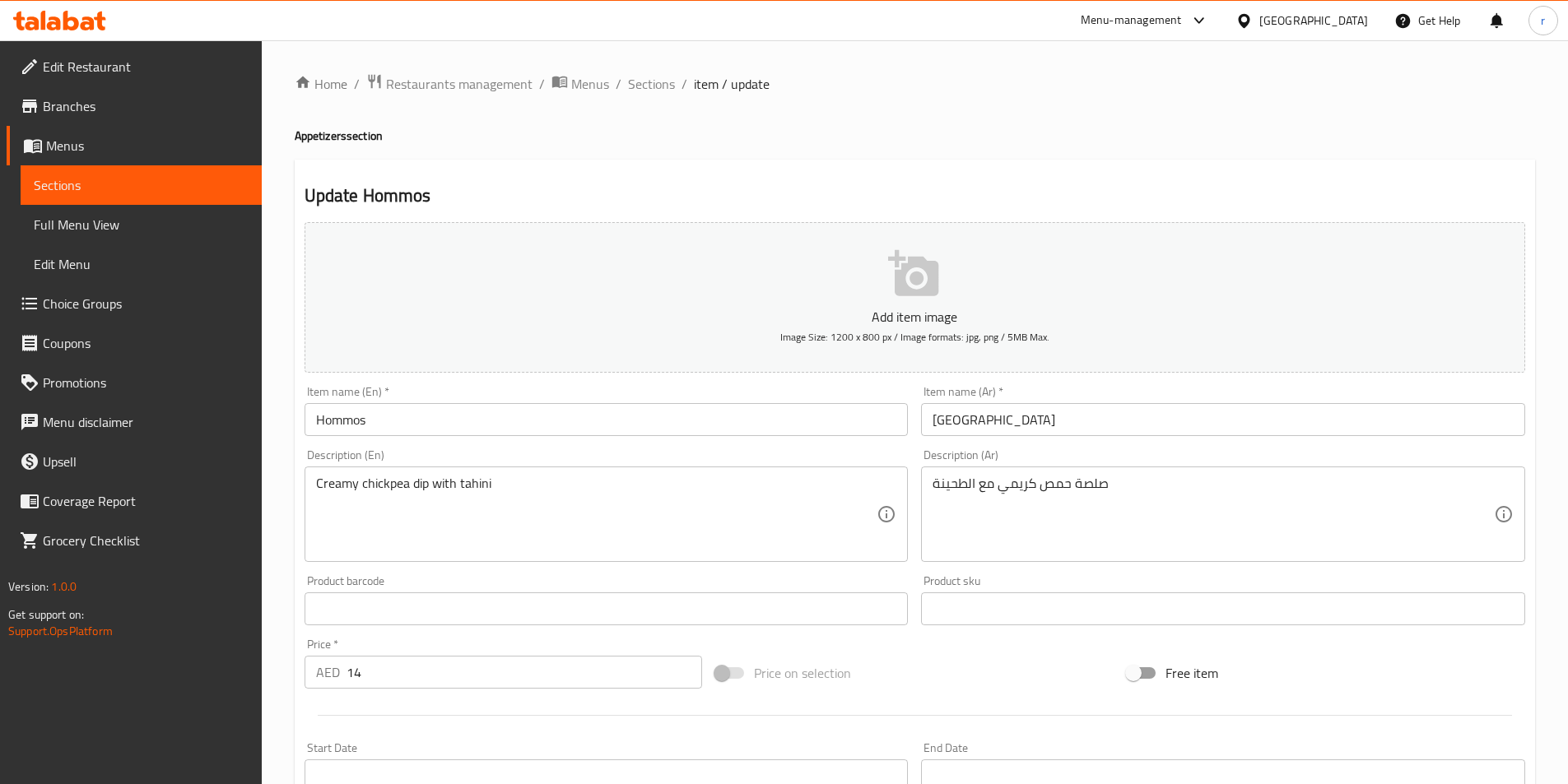
click at [549, 468] on div "Creamy chickpea dip with tahini Description (En)" at bounding box center [606, 515] width 604 height 95
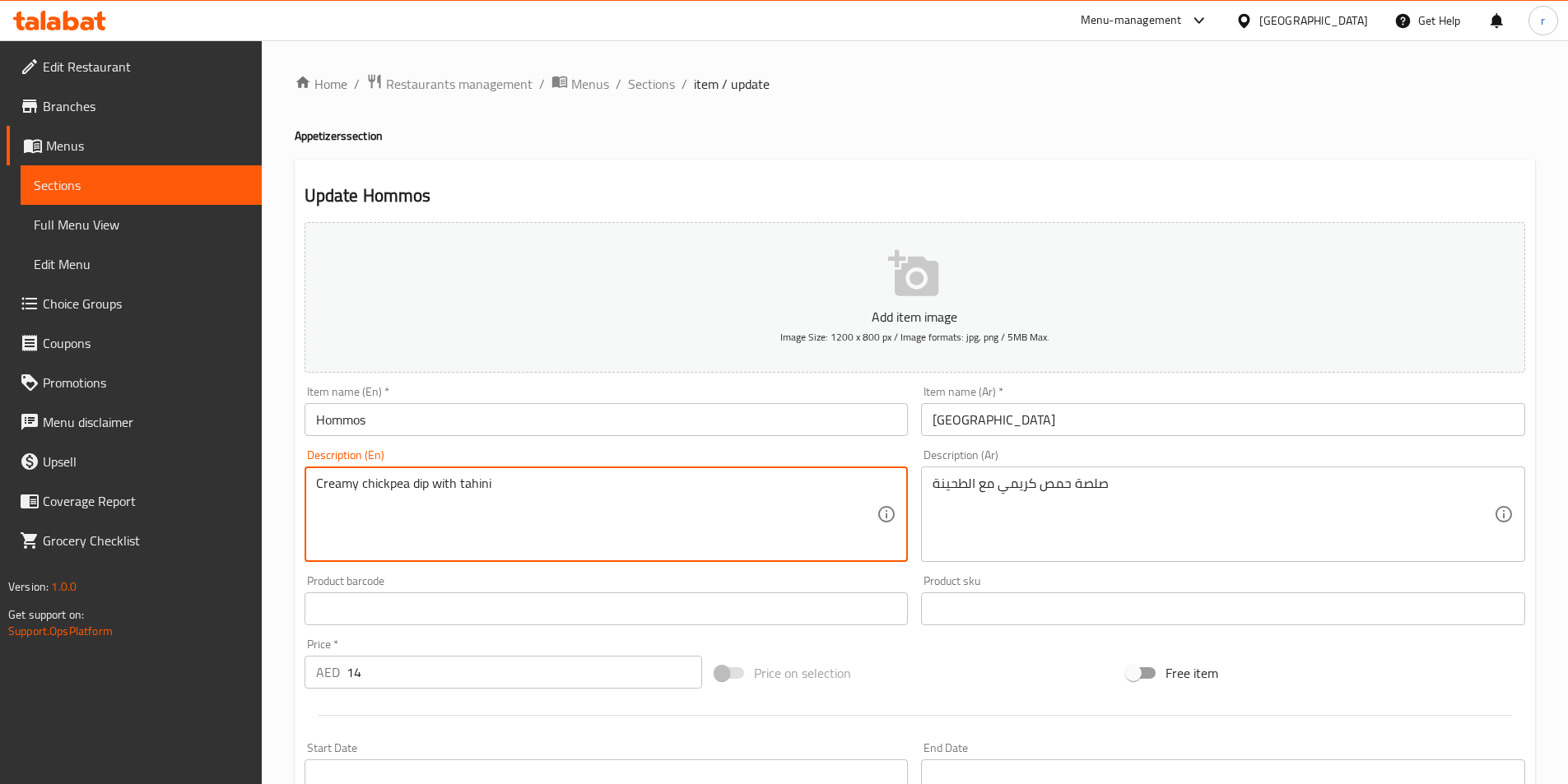
click at [515, 500] on textarea "Creamy chickpea dip with tahini" at bounding box center [596, 515] width 561 height 78
drag, startPoint x: 404, startPoint y: 482, endPoint x: 364, endPoint y: 479, distance: 40.1
click at [364, 479] on textarea "Creamy chickpea dip with tahini" at bounding box center [596, 515] width 561 height 78
drag, startPoint x: 406, startPoint y: 483, endPoint x: 359, endPoint y: 481, distance: 47.0
click at [359, 481] on textarea "Creamy chickpea dip with tahini" at bounding box center [596, 515] width 561 height 78
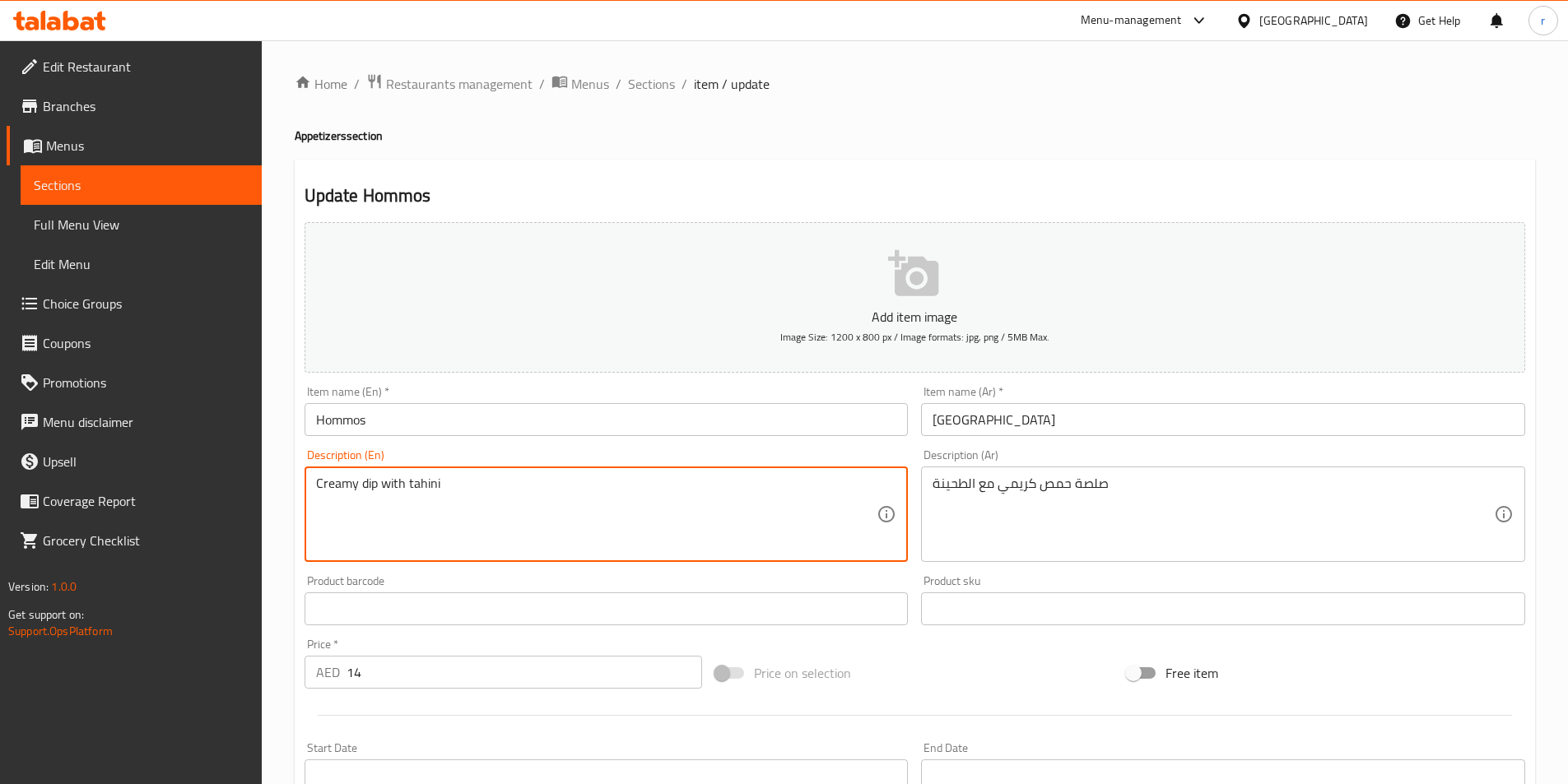
type textarea "Creamy dip with tahini"
drag, startPoint x: 375, startPoint y: 483, endPoint x: 354, endPoint y: 483, distance: 21.0
click at [354, 483] on textarea "Creamy dip with tahini" at bounding box center [596, 515] width 561 height 78
click at [445, 503] on textarea "Creamy dip with tahini" at bounding box center [596, 515] width 561 height 78
drag, startPoint x: 375, startPoint y: 483, endPoint x: 359, endPoint y: 483, distance: 16.0
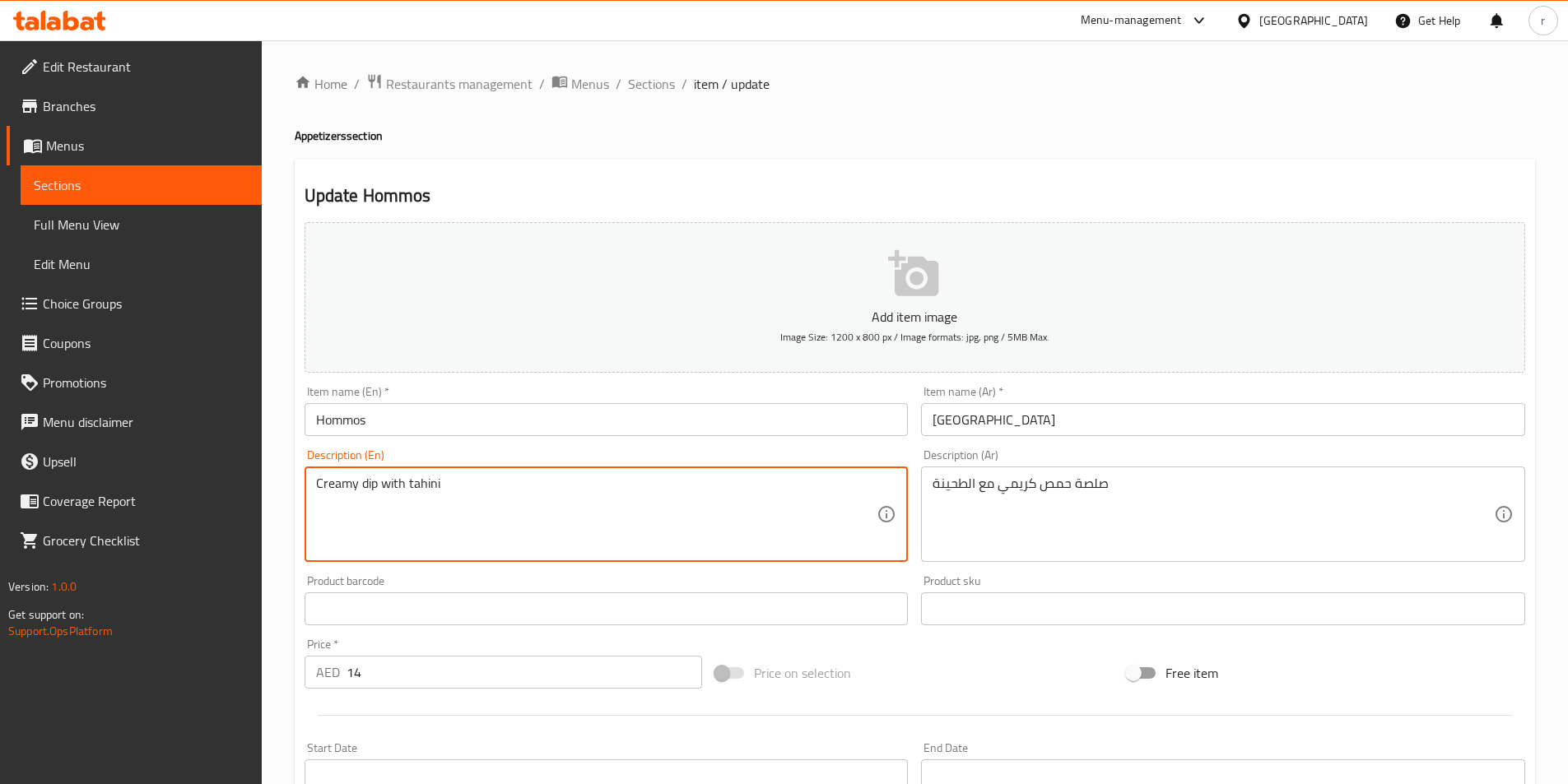
click at [359, 483] on textarea "Creamy dip with tahini" at bounding box center [596, 515] width 561 height 78
drag, startPoint x: 402, startPoint y: 483, endPoint x: 387, endPoint y: 482, distance: 15.0
click at [387, 482] on textarea "Creamy dip with tahini" at bounding box center [596, 515] width 561 height 78
drag, startPoint x: 374, startPoint y: 483, endPoint x: 317, endPoint y: 483, distance: 57.0
click at [317, 483] on textarea "Creamy dip with tahini" at bounding box center [596, 515] width 561 height 78
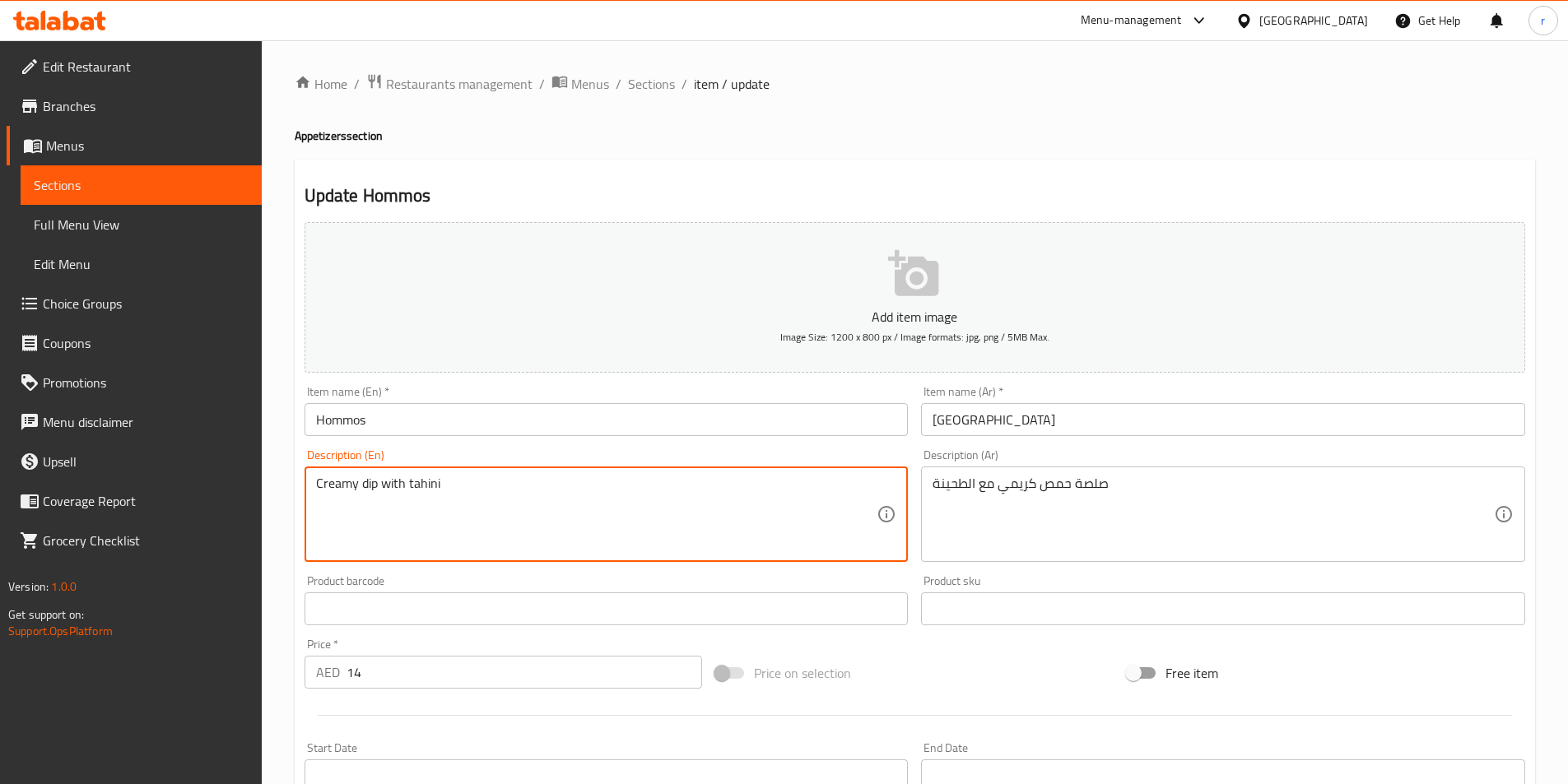
drag, startPoint x: 376, startPoint y: 483, endPoint x: 308, endPoint y: 479, distance: 68.1
click at [308, 479] on div "Creamy dip with tahini Description (En)" at bounding box center [606, 515] width 604 height 95
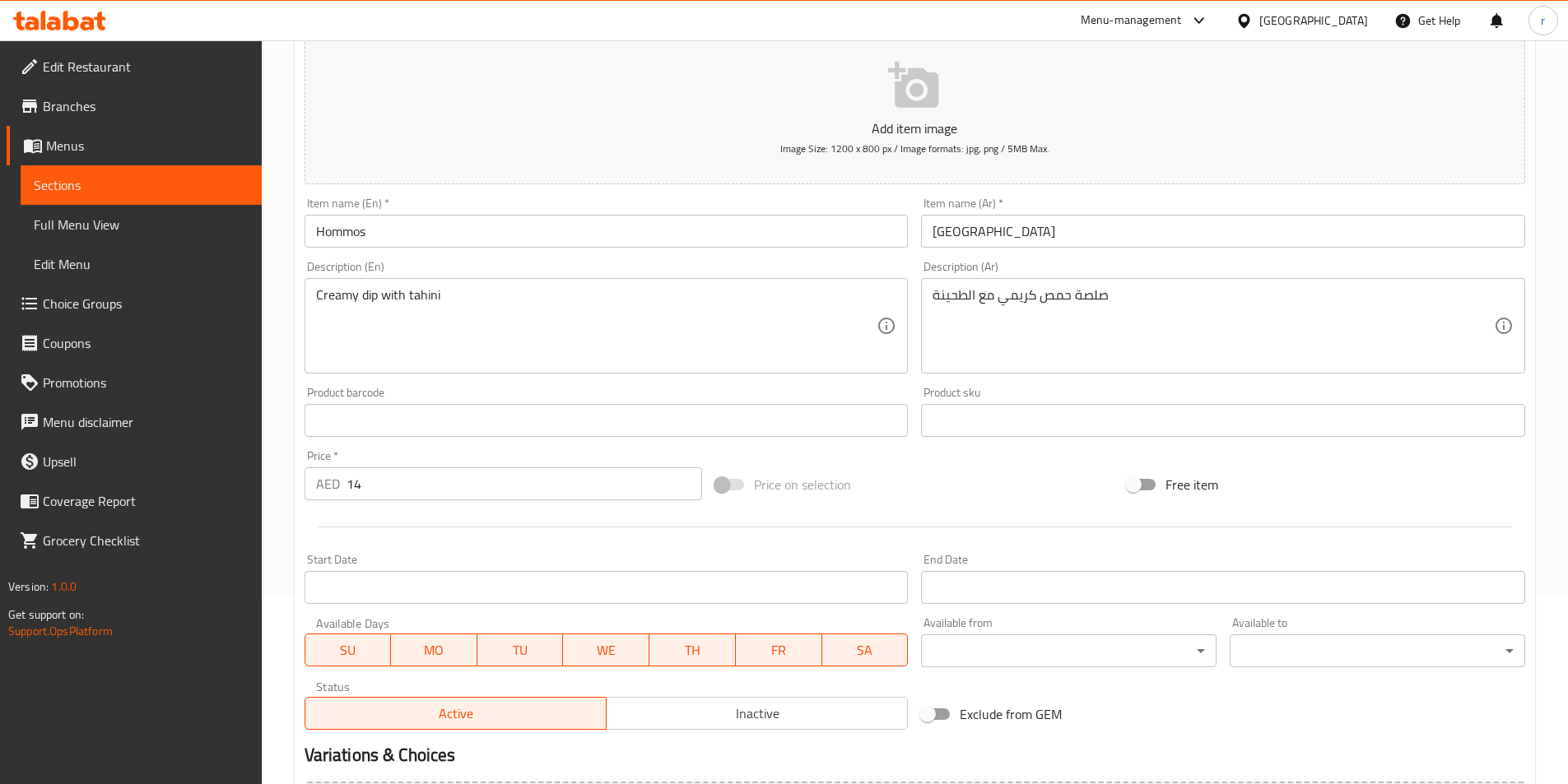
scroll to position [378, 0]
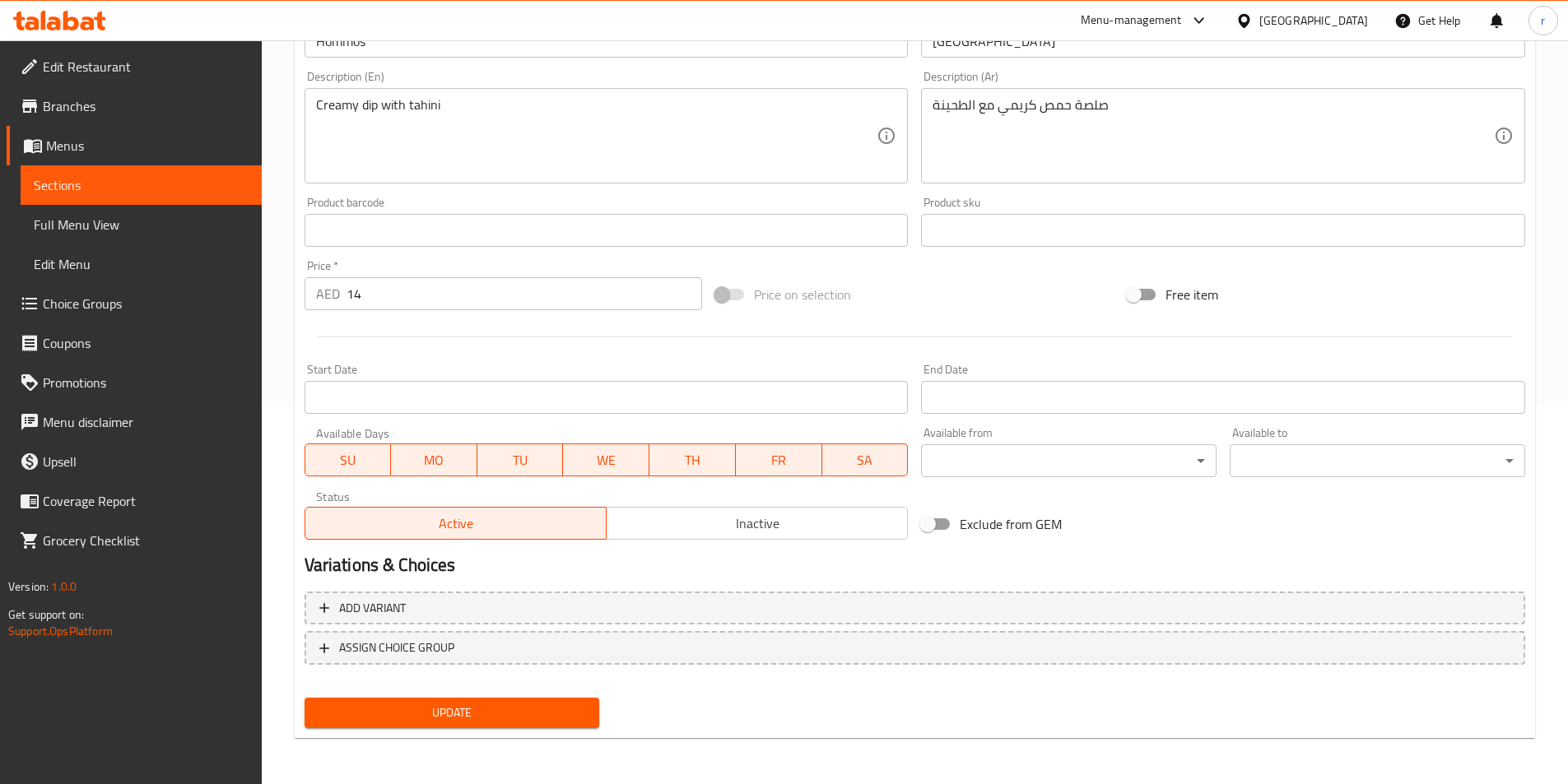
click at [525, 716] on span "Update" at bounding box center [452, 713] width 269 height 20
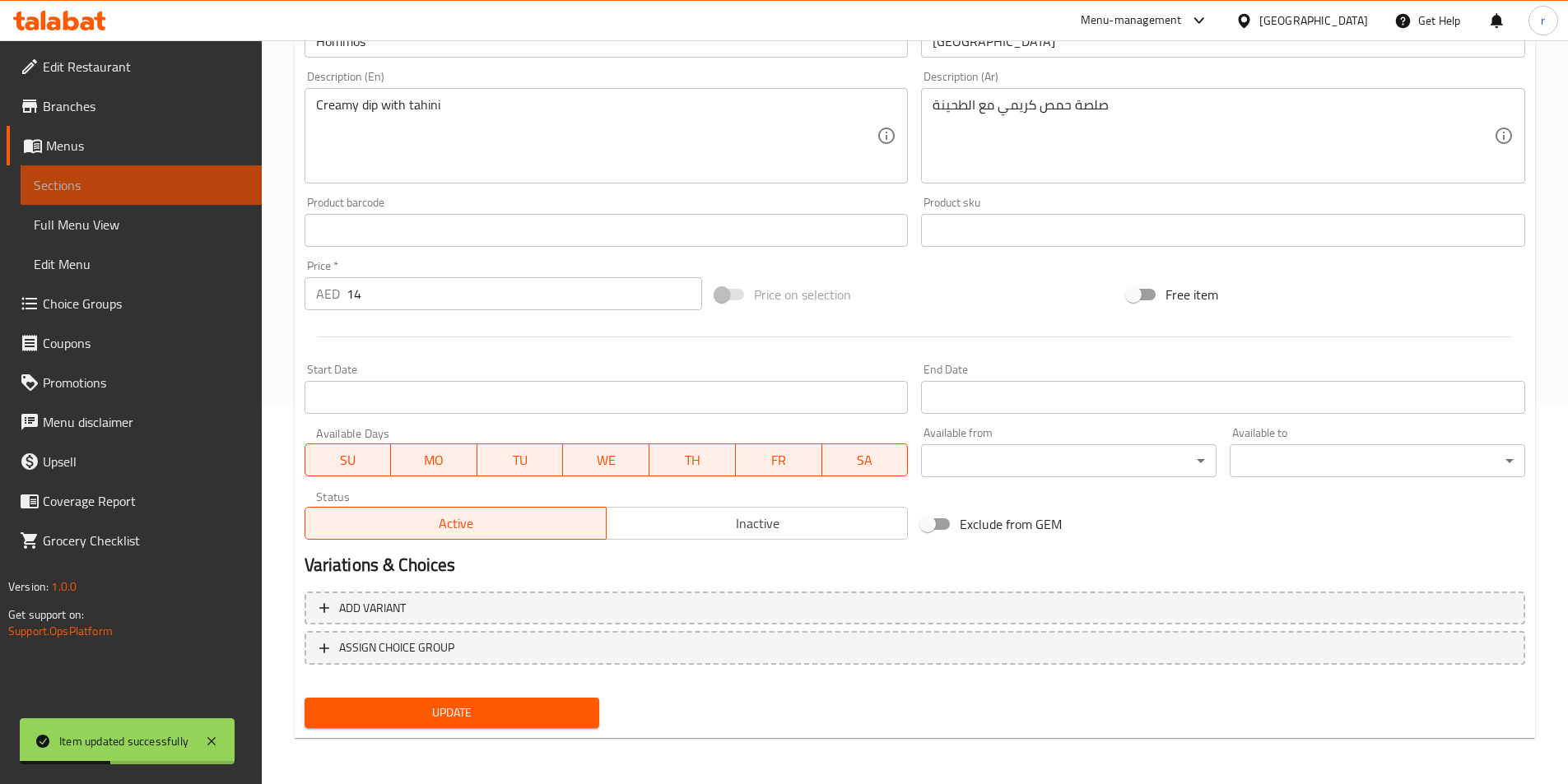
click at [167, 180] on span "Sections" at bounding box center [141, 185] width 215 height 19
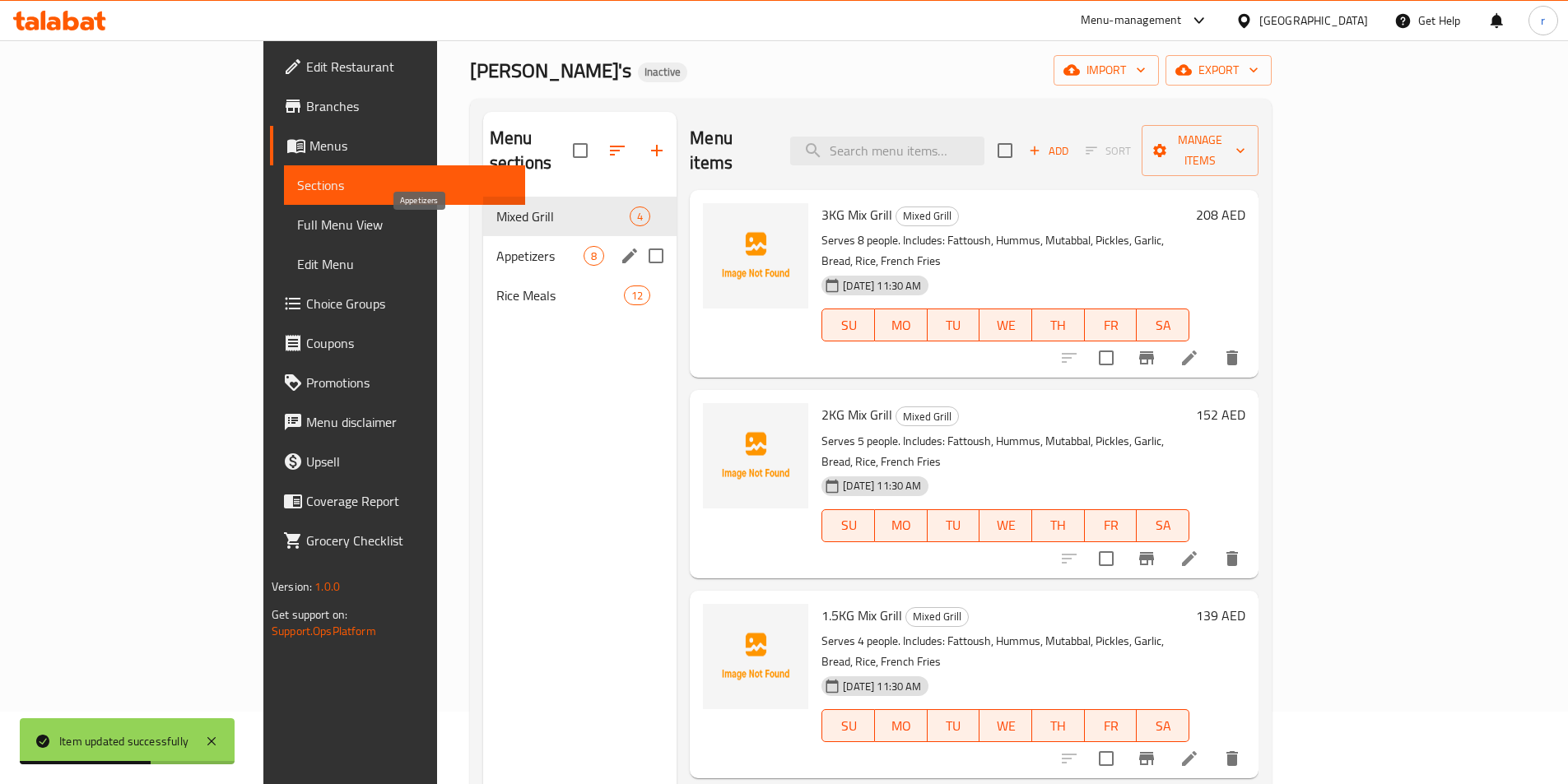
scroll to position [66, 0]
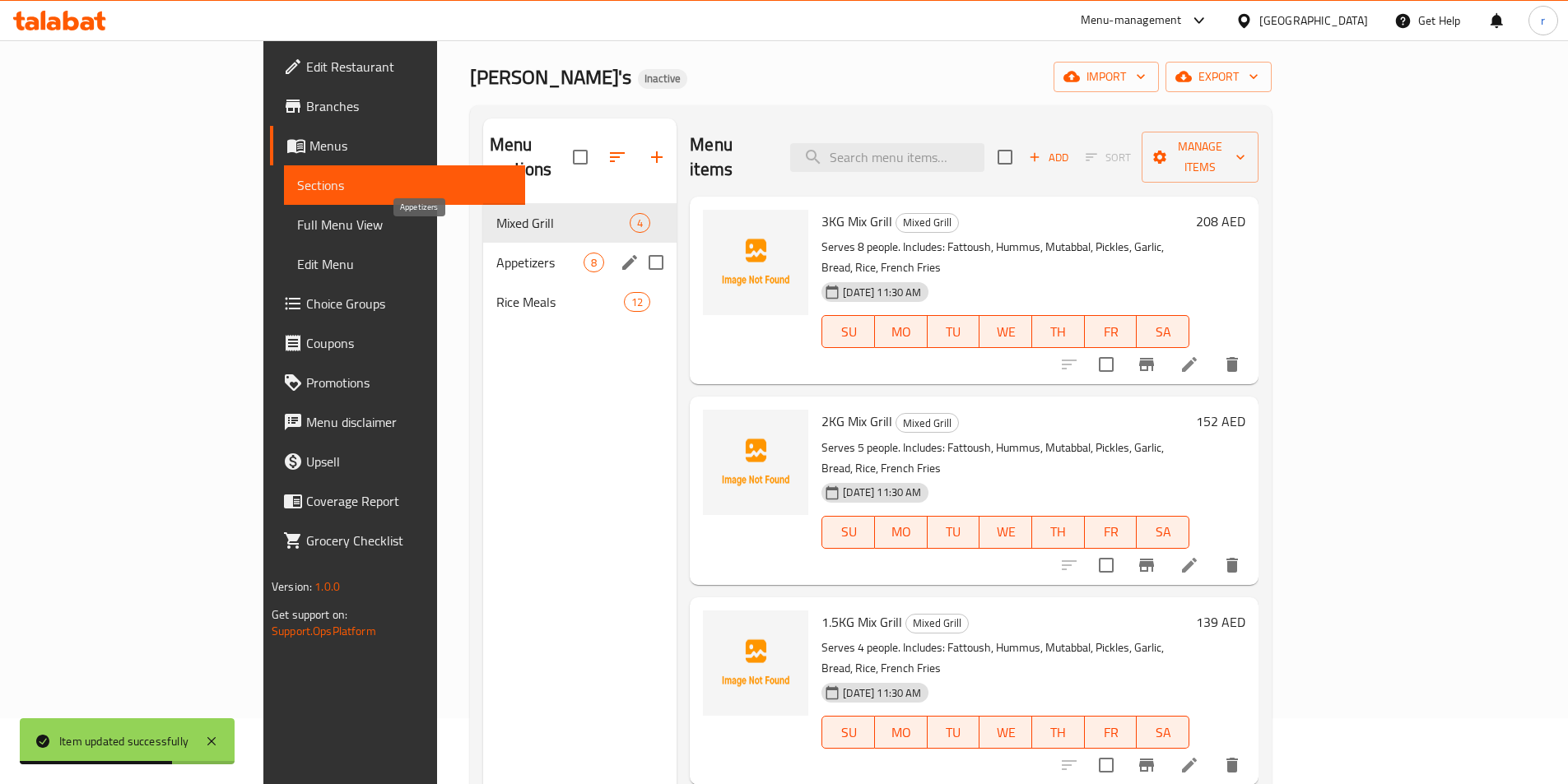
click at [496, 253] on span "Appetizers" at bounding box center [540, 263] width 88 height 19
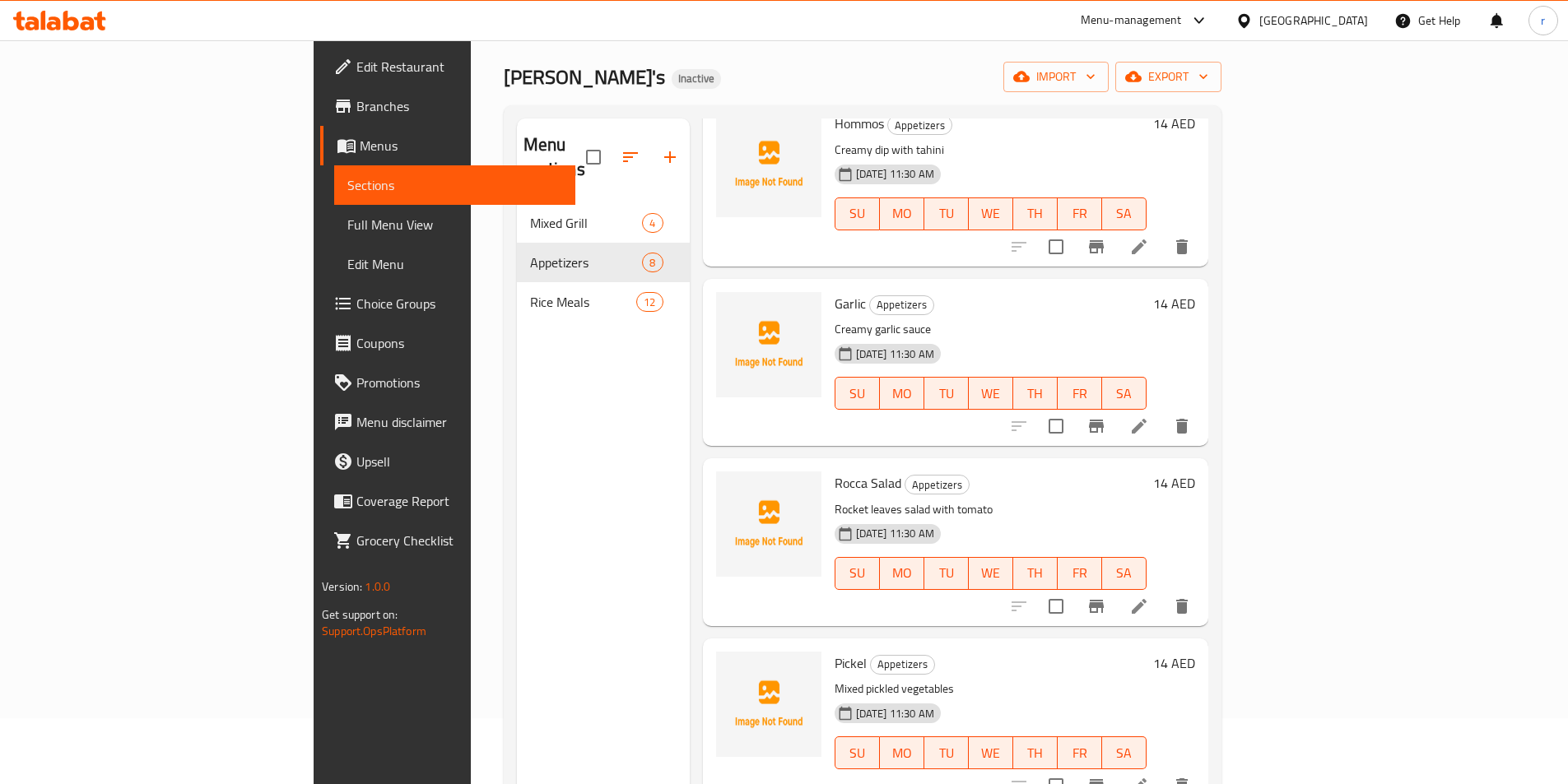
scroll to position [659, 0]
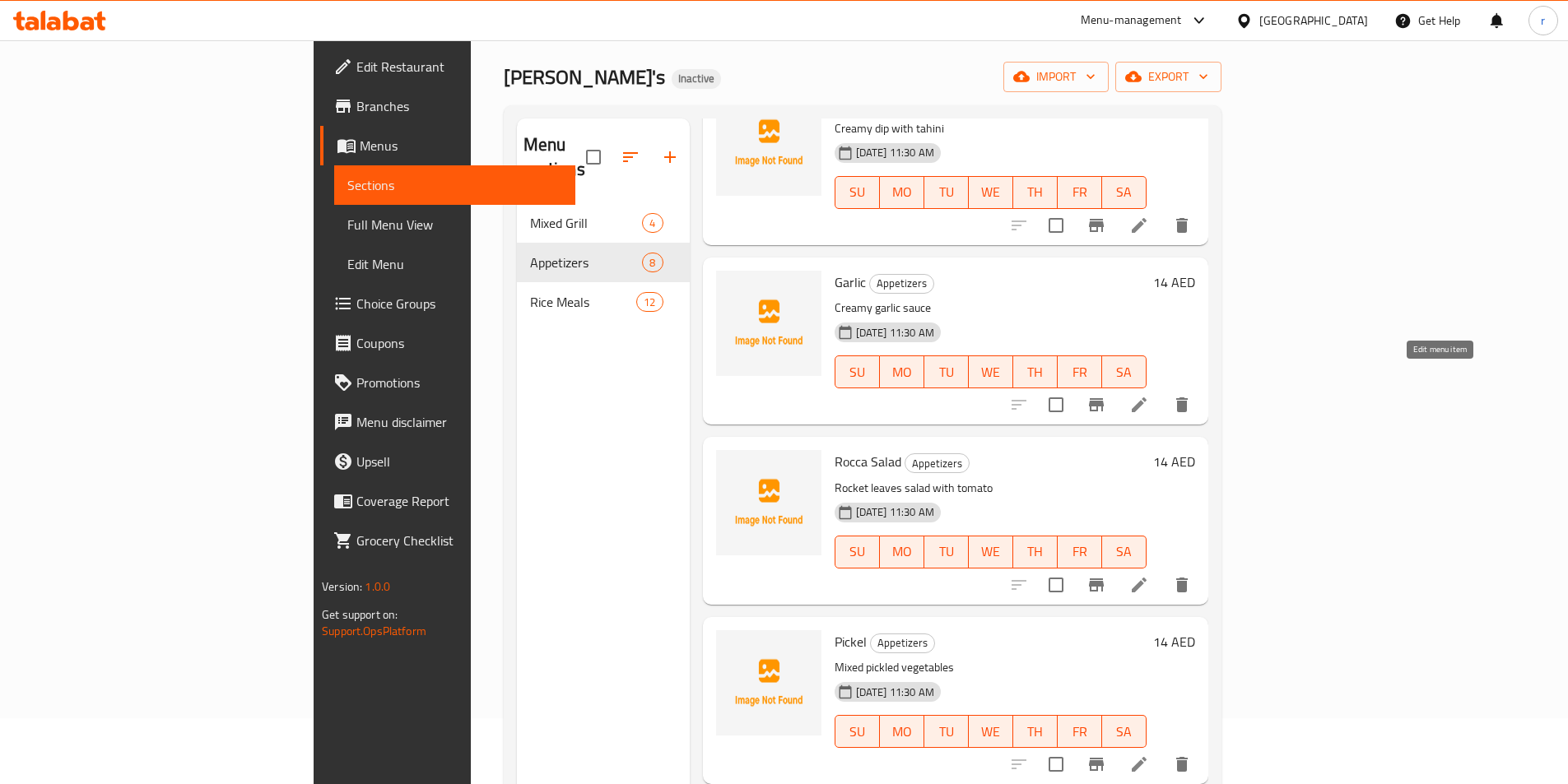
click at [1147, 398] on icon at bounding box center [1138, 405] width 15 height 15
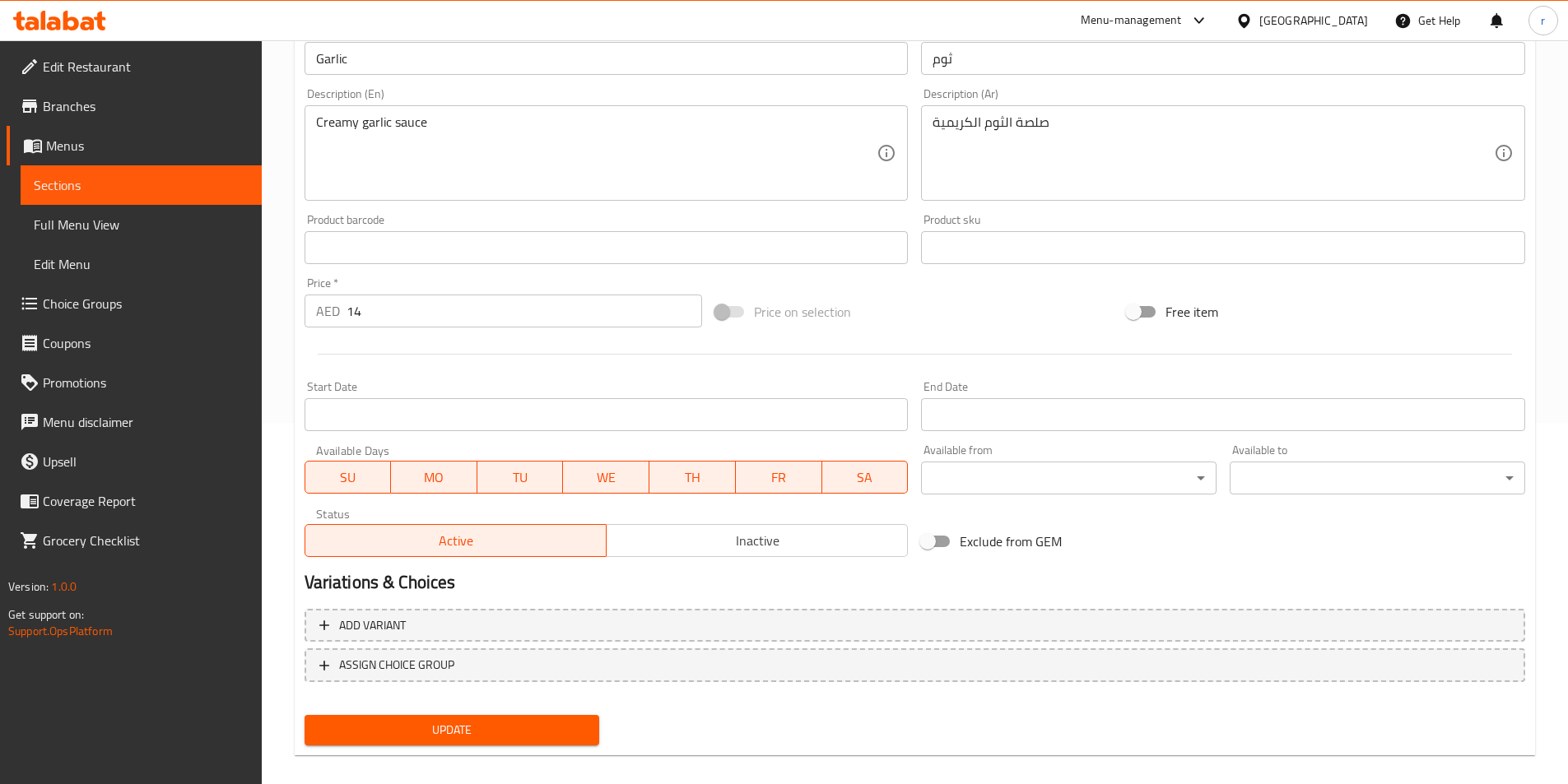
scroll to position [378, 0]
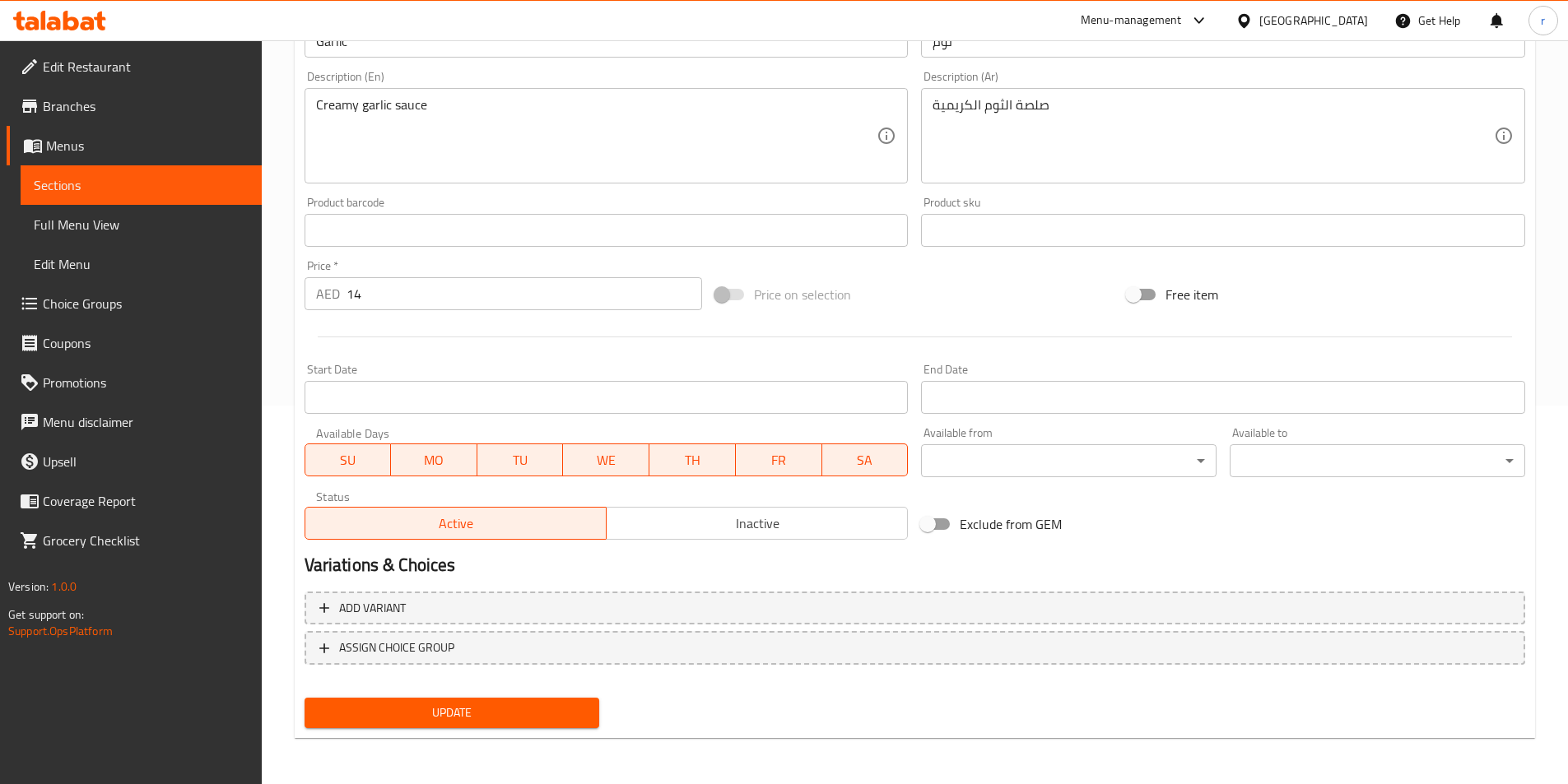
click at [512, 712] on span "Update" at bounding box center [452, 713] width 269 height 20
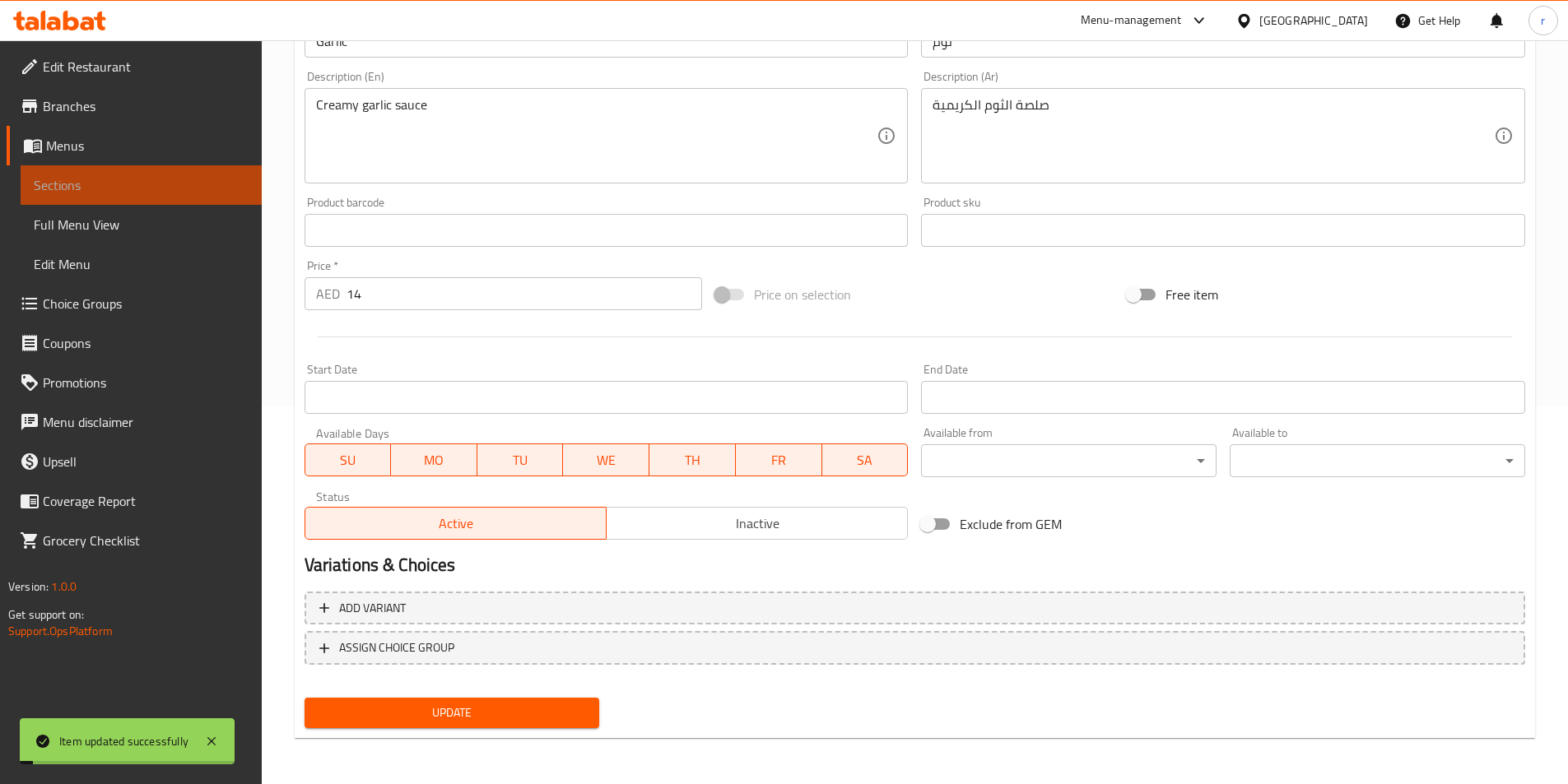
click at [153, 196] on link "Sections" at bounding box center [141, 185] width 241 height 40
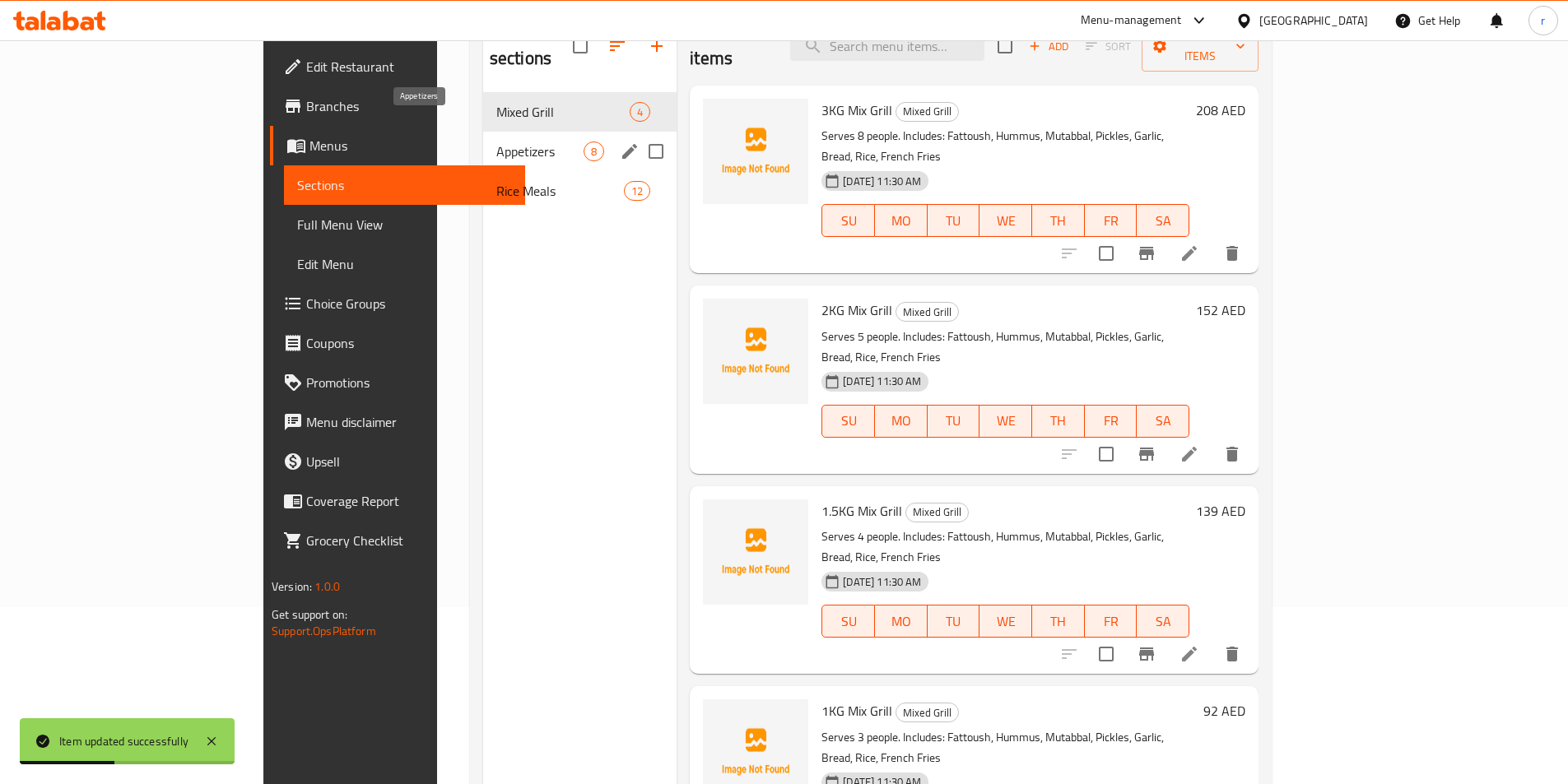
scroll to position [148, 0]
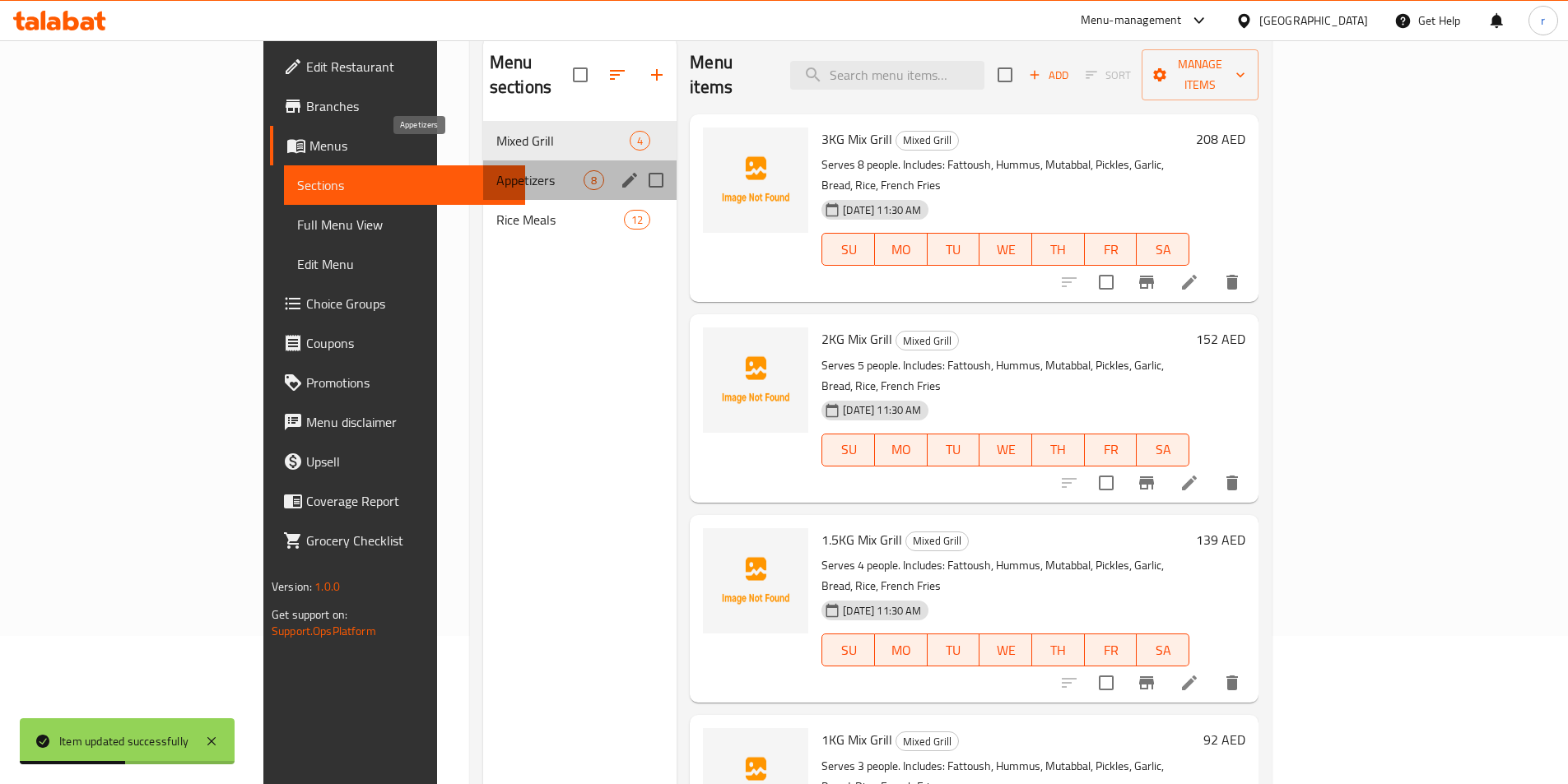
click at [496, 170] on span "Appetizers" at bounding box center [540, 180] width 88 height 19
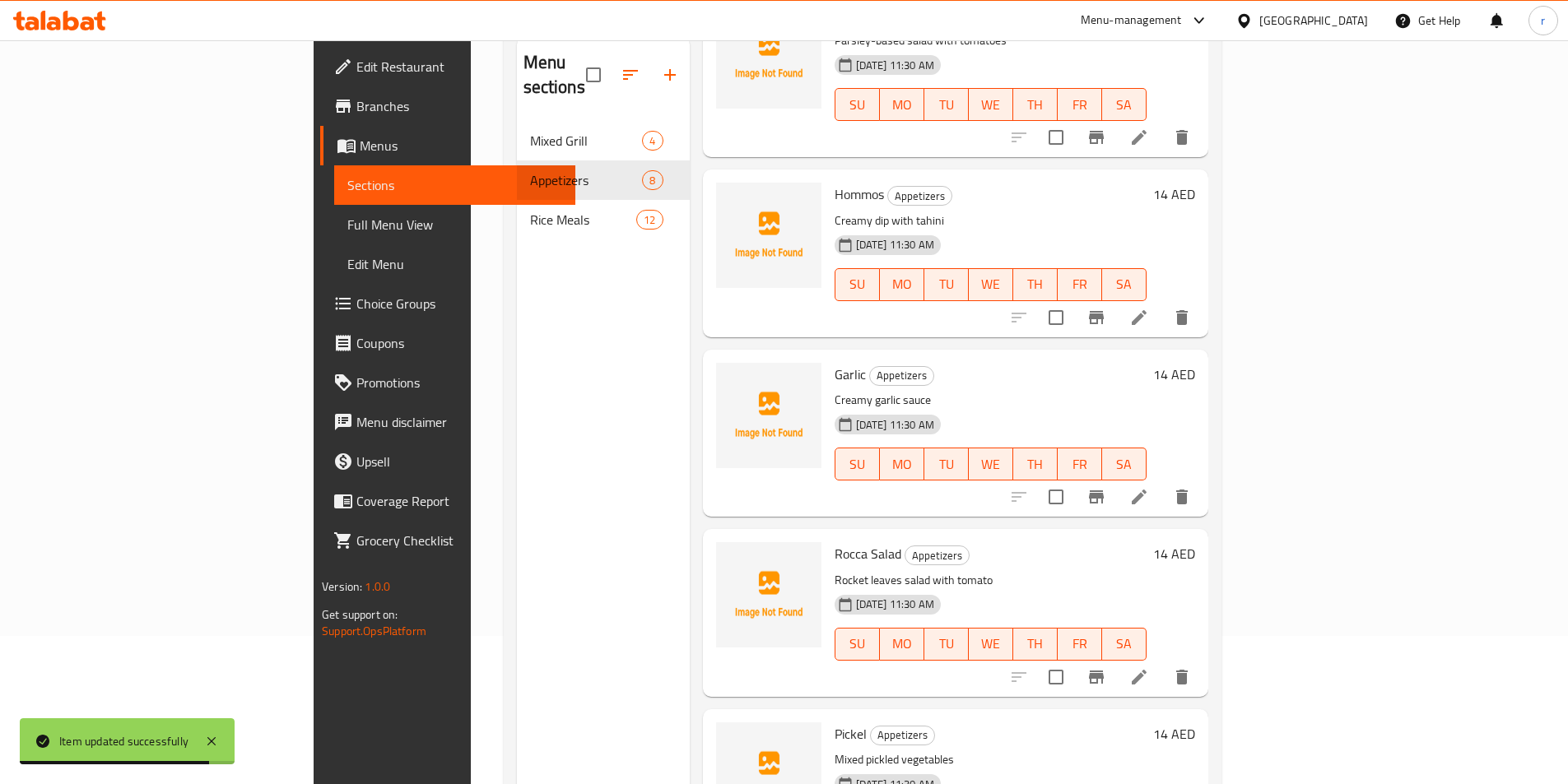
scroll to position [494, 0]
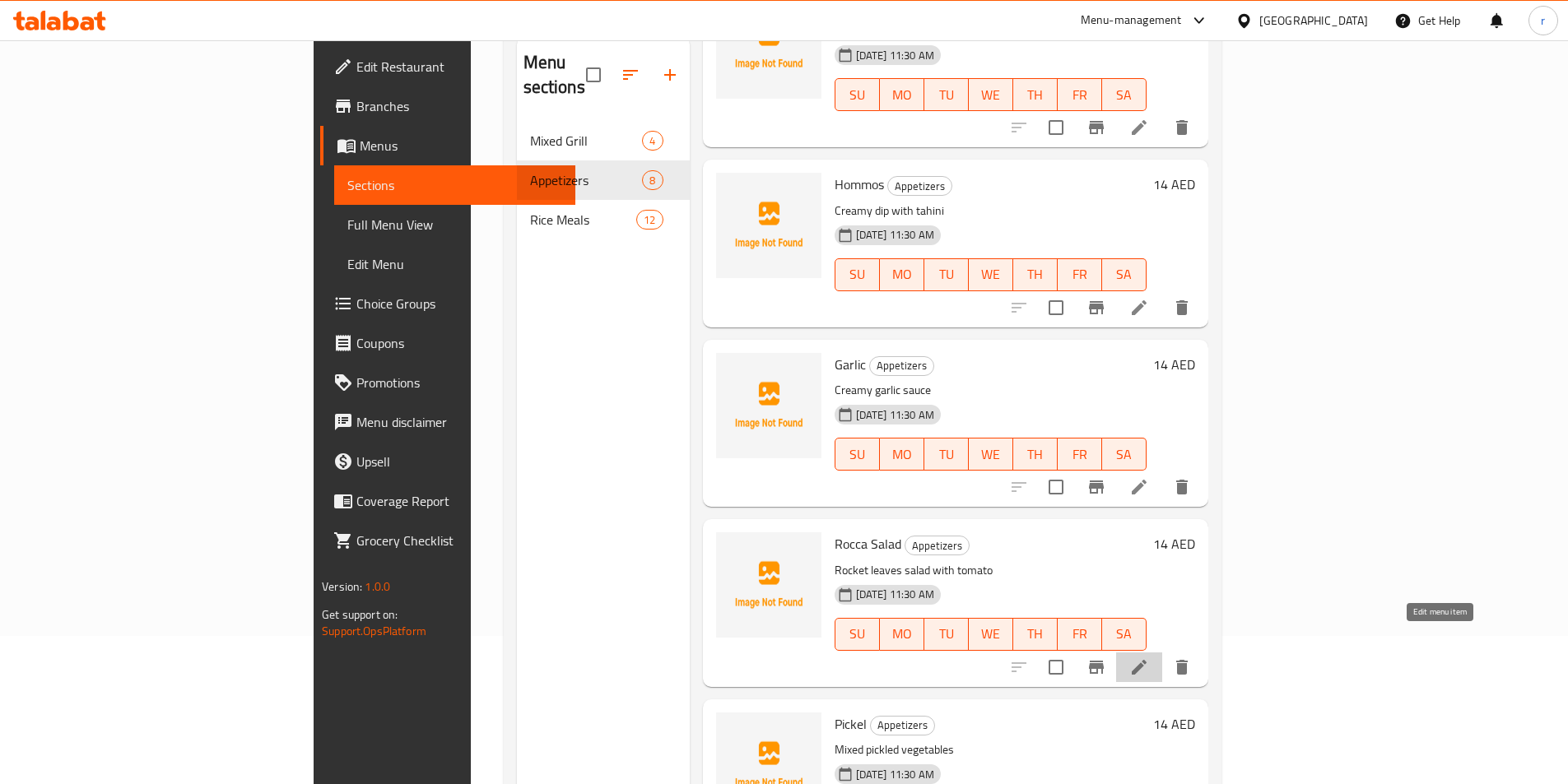
click at [1147, 660] on icon at bounding box center [1138, 667] width 15 height 15
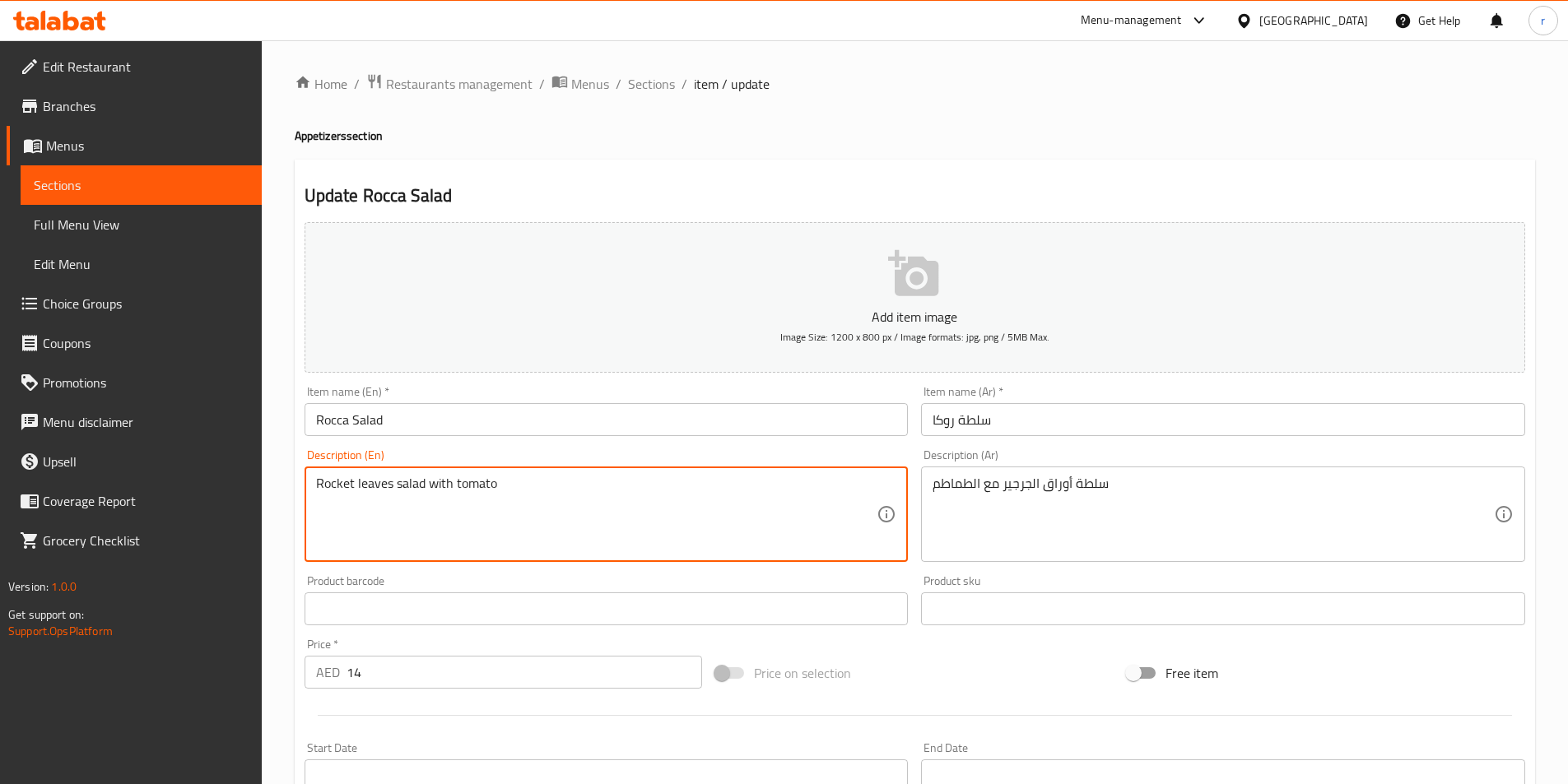
drag, startPoint x: 503, startPoint y: 482, endPoint x: 288, endPoint y: 486, distance: 215.0
click at [683, 510] on textarea "Rocket leaves salad with tomato" at bounding box center [596, 515] width 561 height 78
drag, startPoint x: 349, startPoint y: 481, endPoint x: 292, endPoint y: 483, distance: 57.0
click at [292, 483] on div "Home / Restaurants management / Menus / Sections / item / update Appetizers sec…" at bounding box center [914, 601] width 1306 height 1123
drag, startPoint x: 352, startPoint y: 485, endPoint x: 287, endPoint y: 487, distance: 65.0
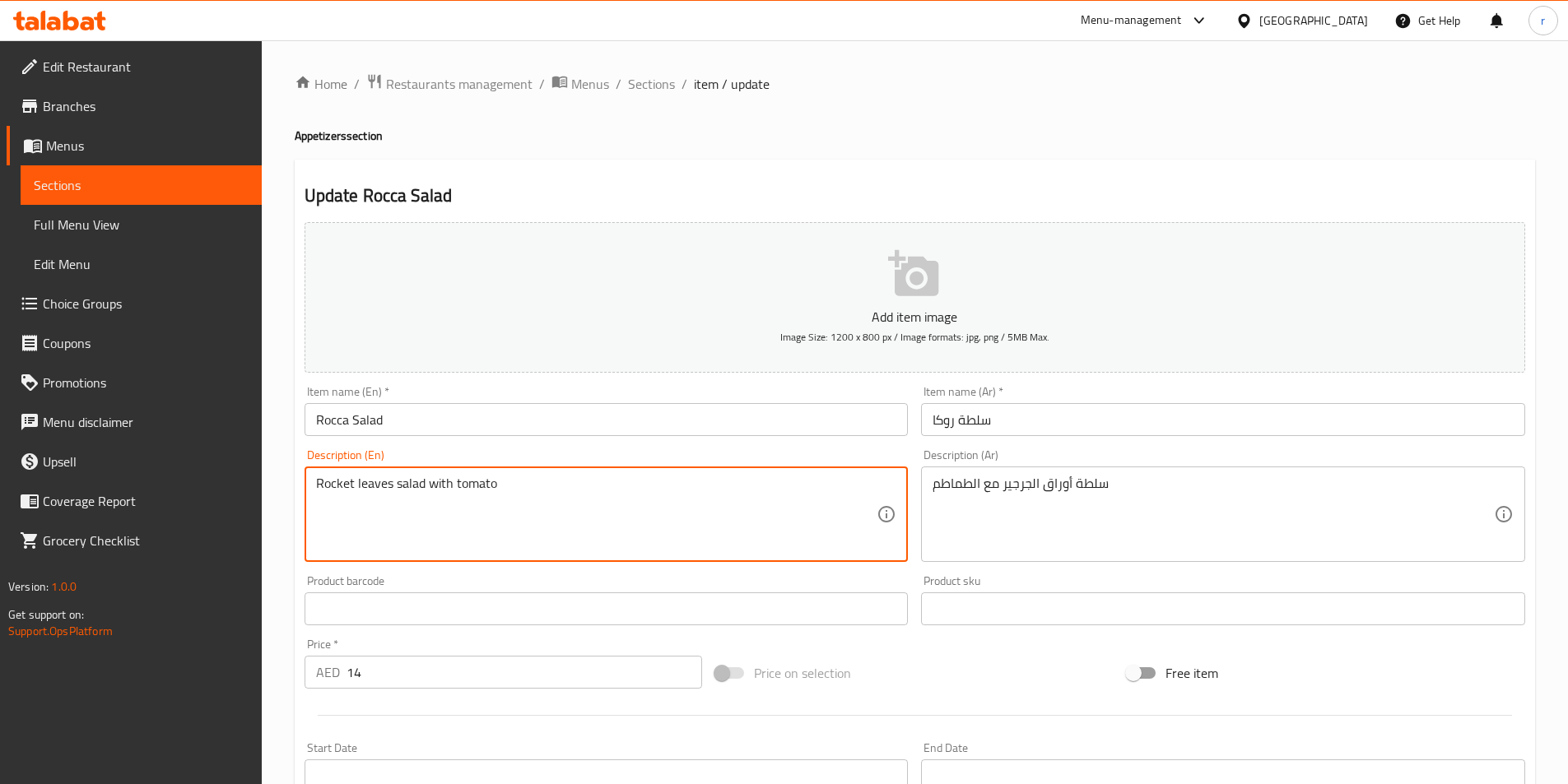
click at [287, 487] on div "Home / Restaurants management / Menus / Sections / item / update Appetizers sec…" at bounding box center [914, 601] width 1306 height 1123
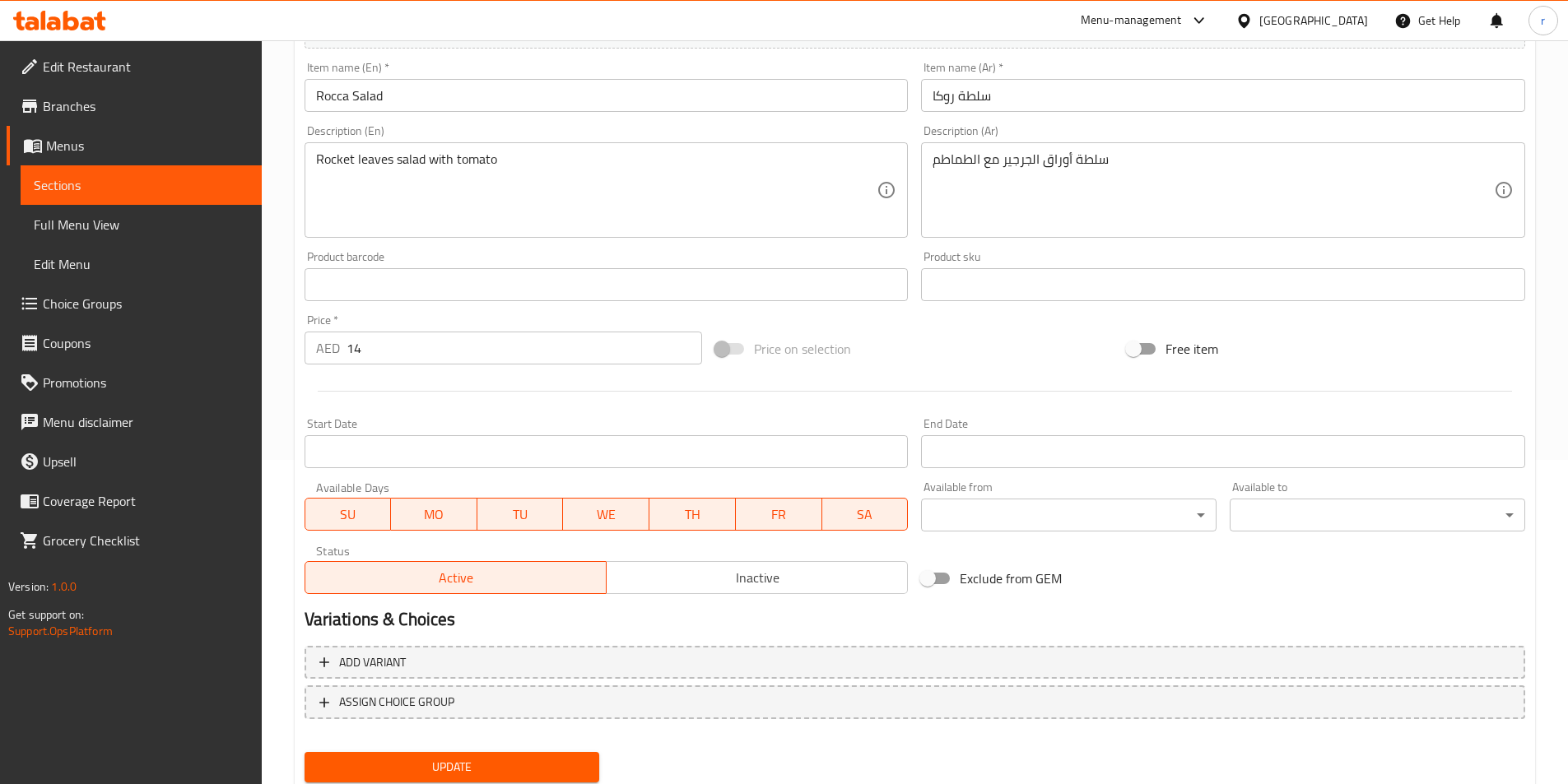
scroll to position [378, 0]
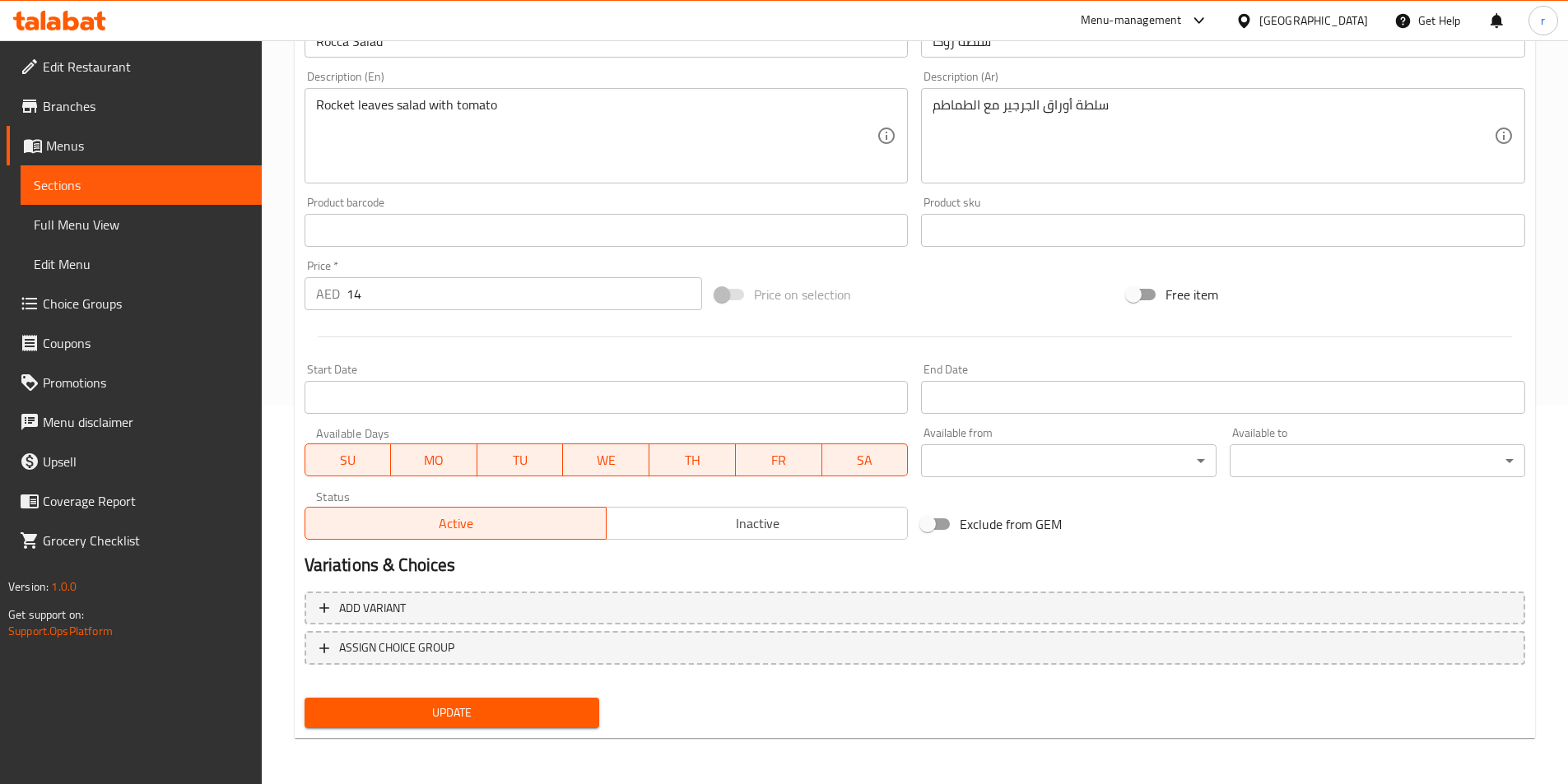
click at [498, 706] on span "Update" at bounding box center [452, 713] width 269 height 20
click at [215, 192] on span "Sections" at bounding box center [141, 185] width 215 height 19
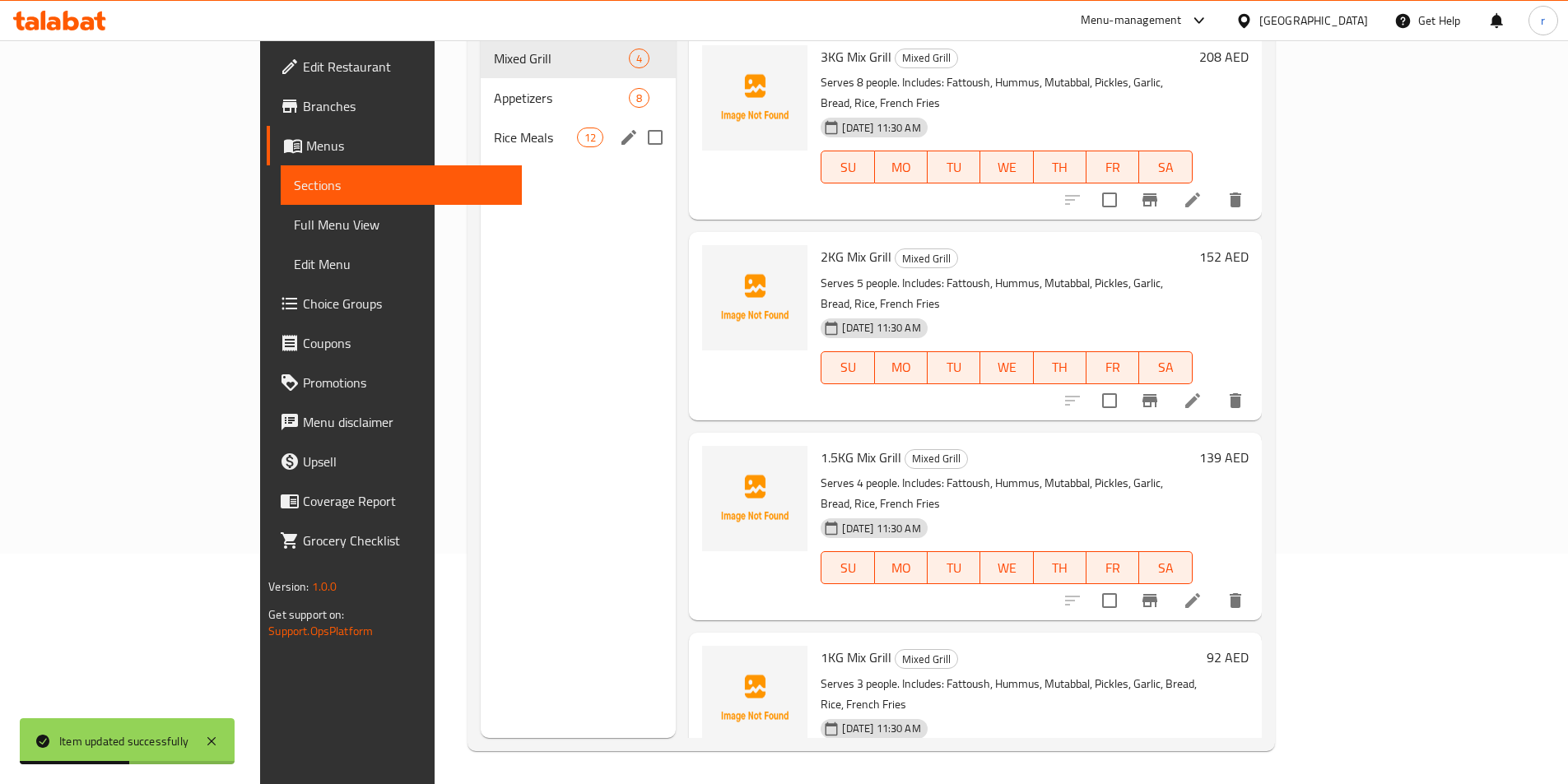
scroll to position [148, 0]
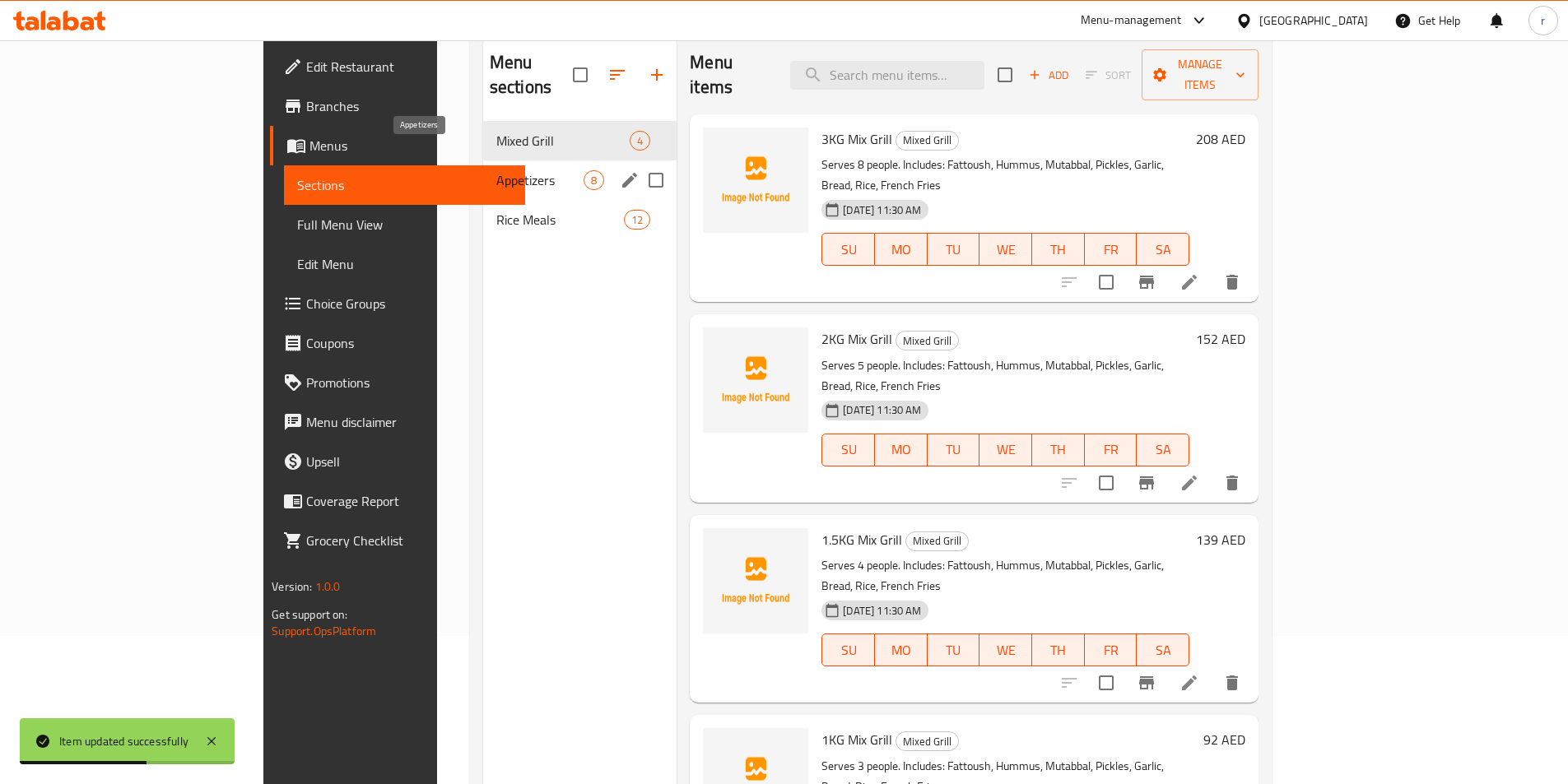
click at [496, 170] on span "Appetizers" at bounding box center [540, 180] width 88 height 19
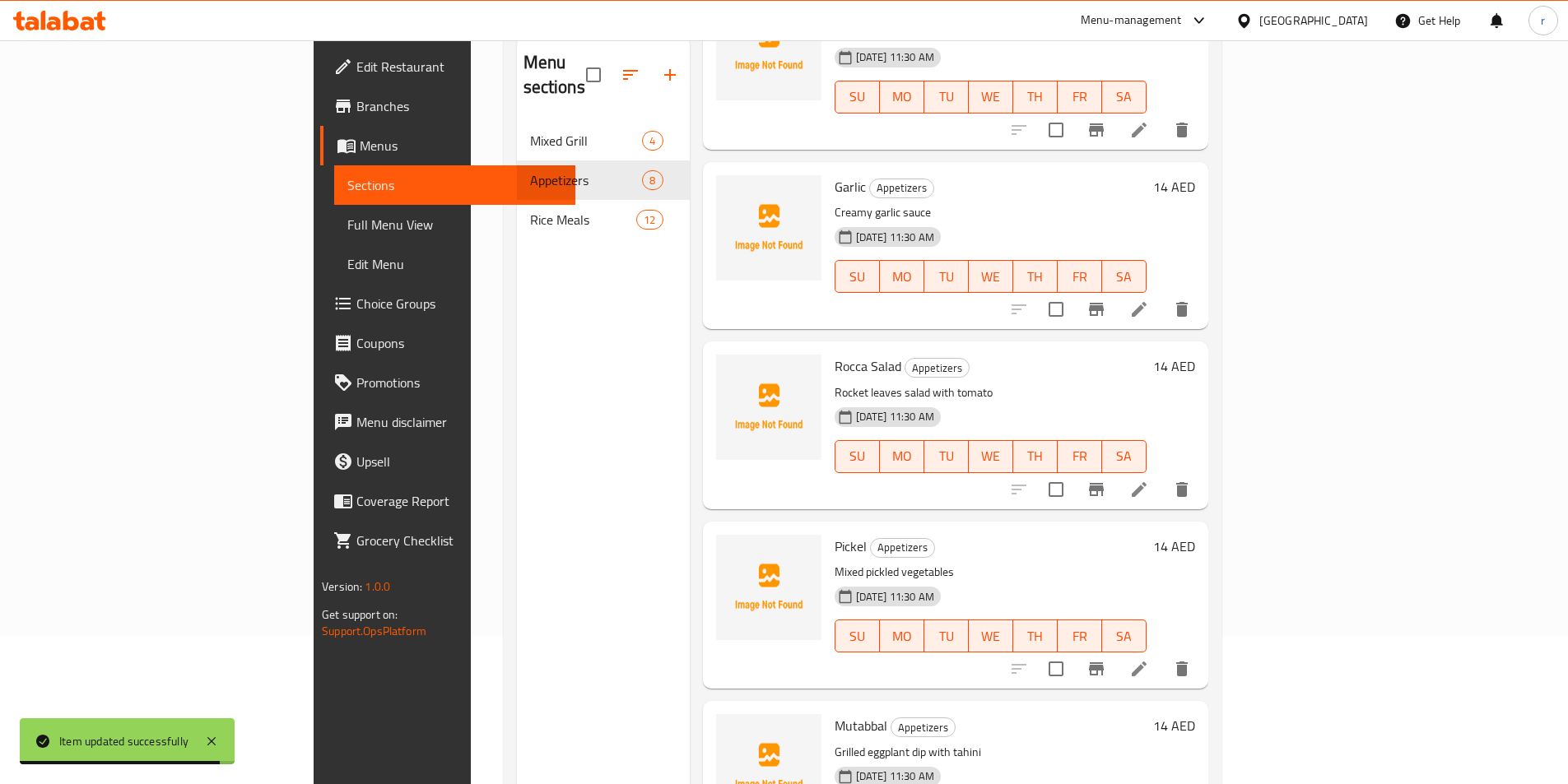
scroll to position [695, 0]
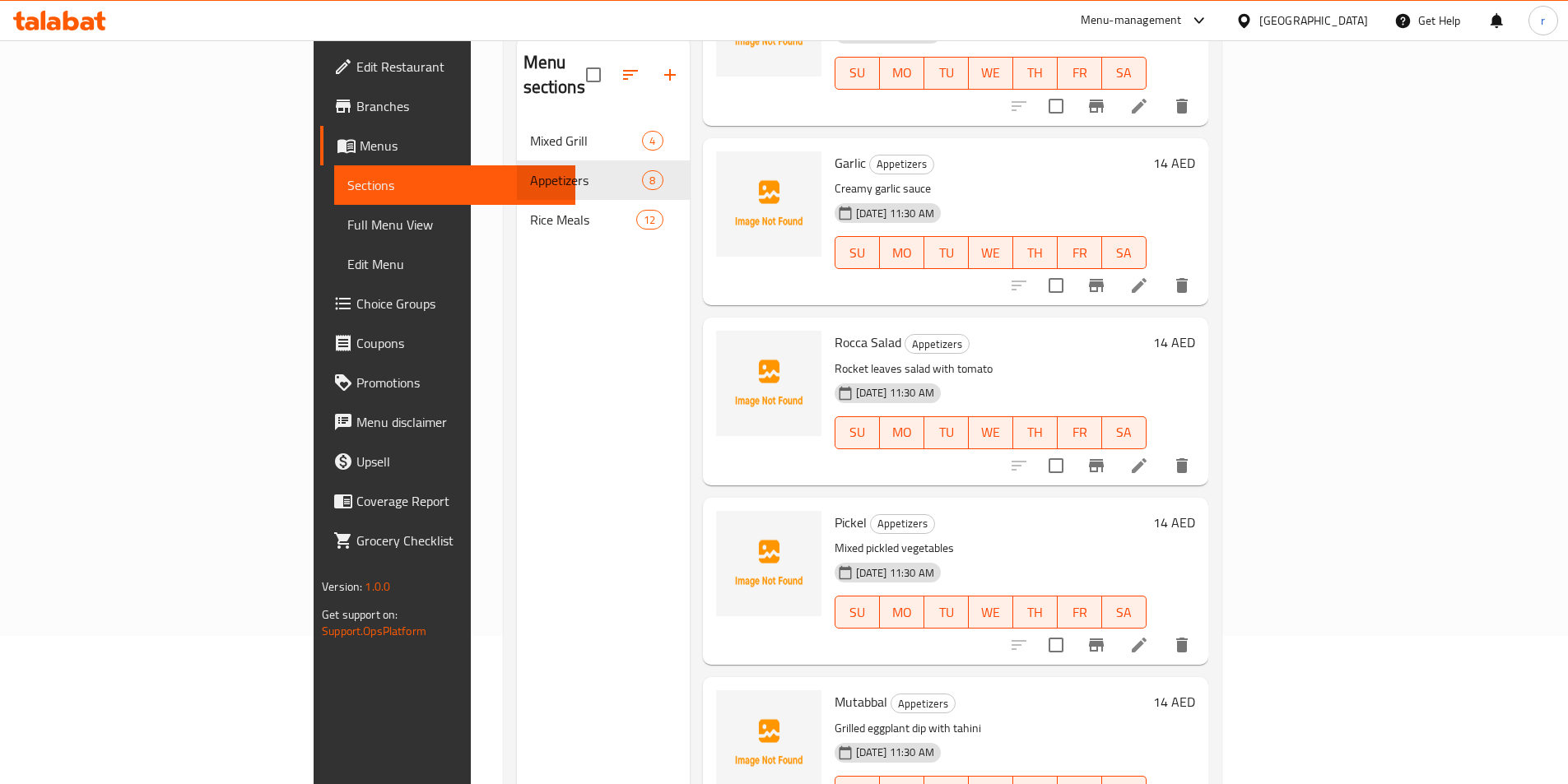
click at [1162, 630] on li at bounding box center [1138, 645] width 46 height 29
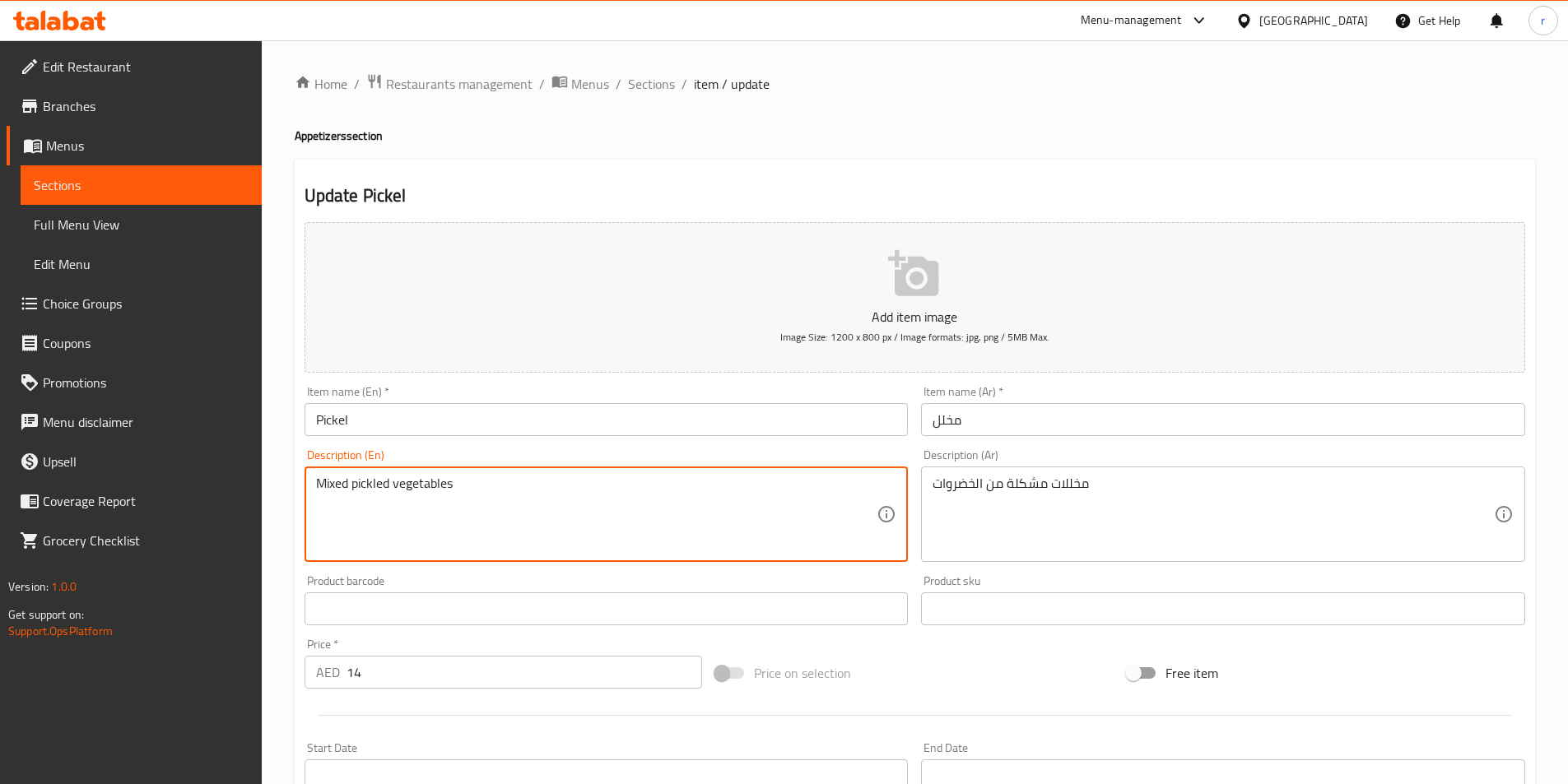
drag, startPoint x: 460, startPoint y: 483, endPoint x: 274, endPoint y: 484, distance: 186.0
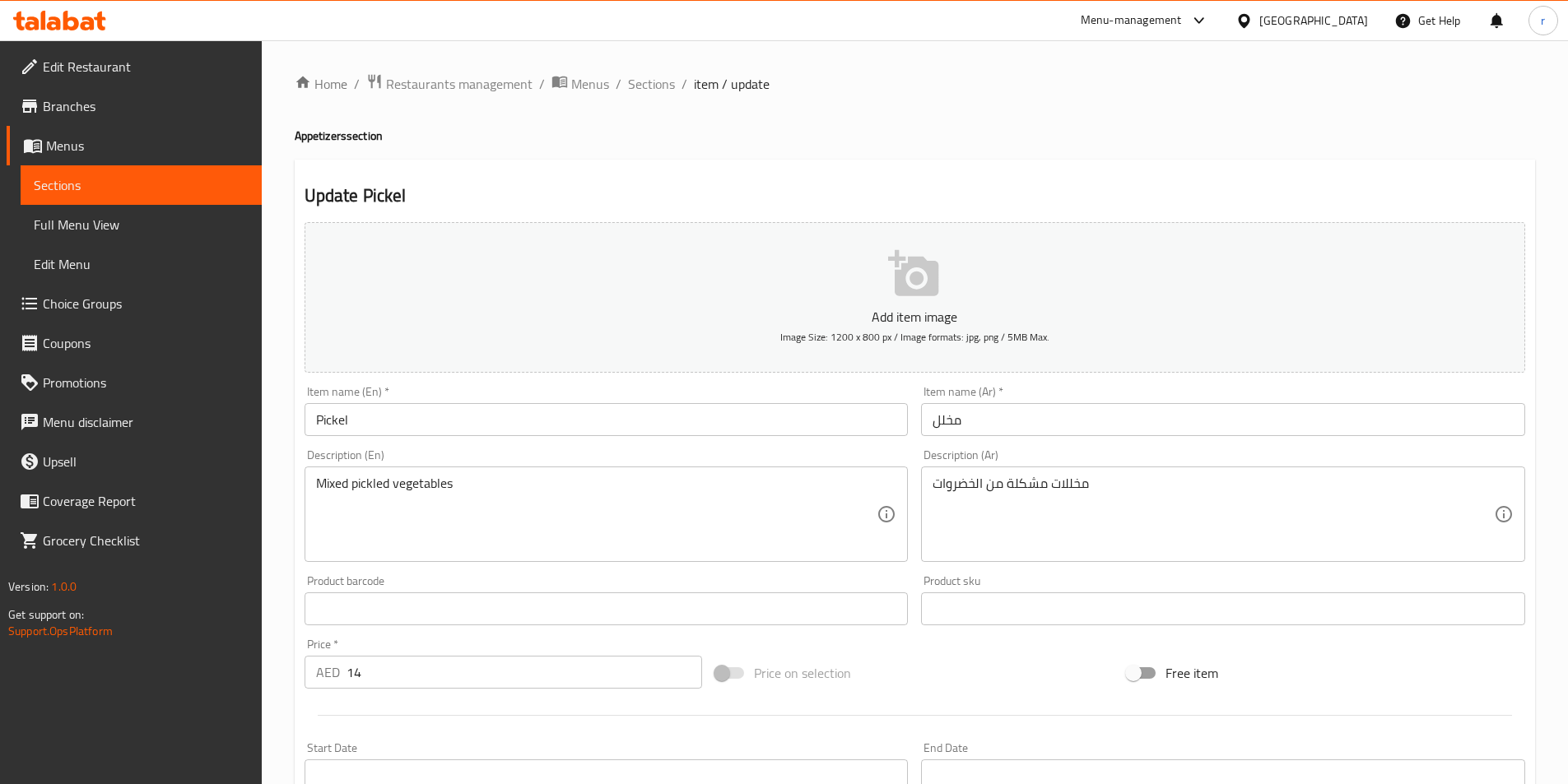
click at [240, 177] on span "Sections" at bounding box center [141, 185] width 215 height 19
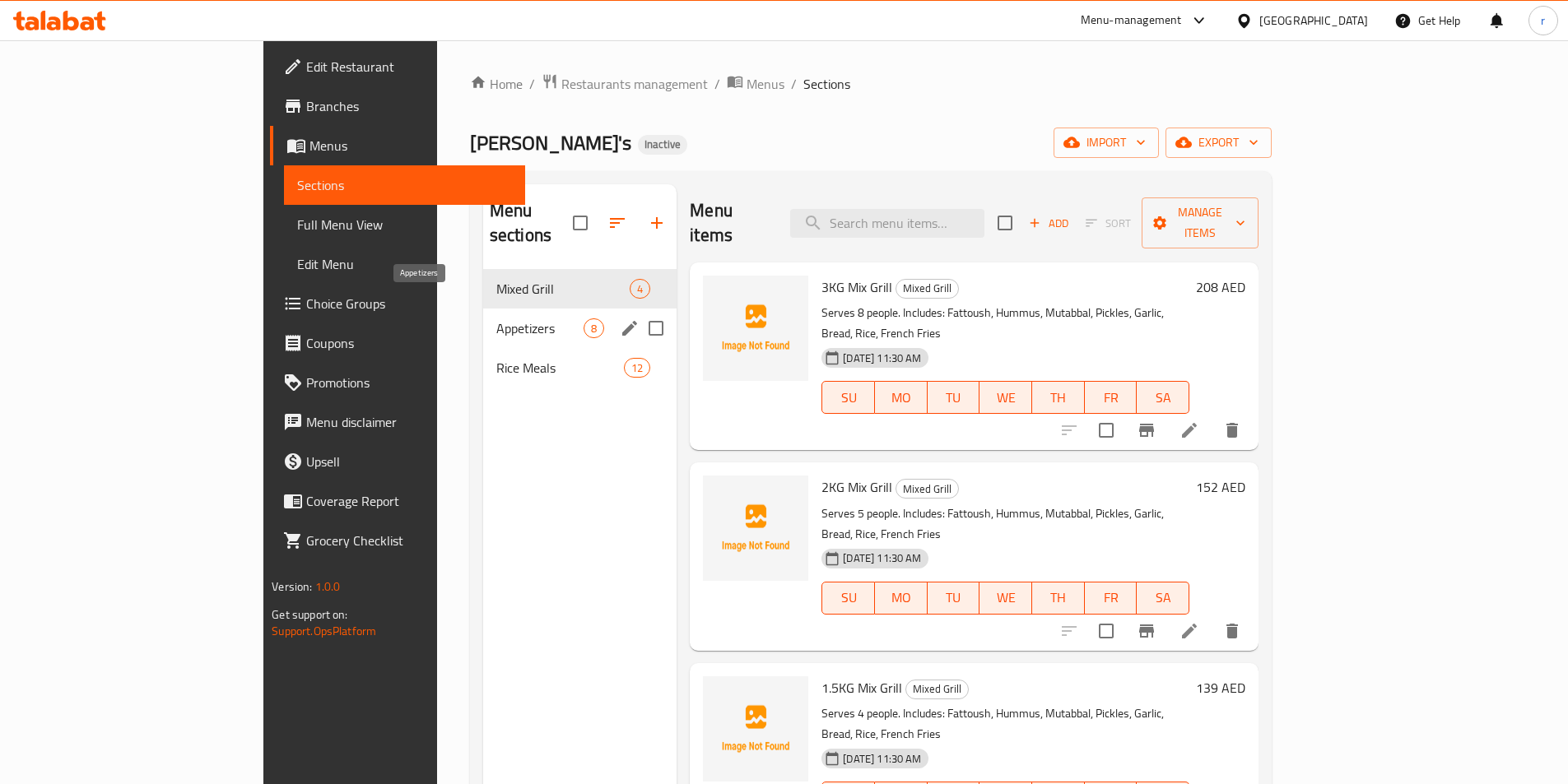
click at [496, 318] on span "Appetizers" at bounding box center [540, 328] width 88 height 19
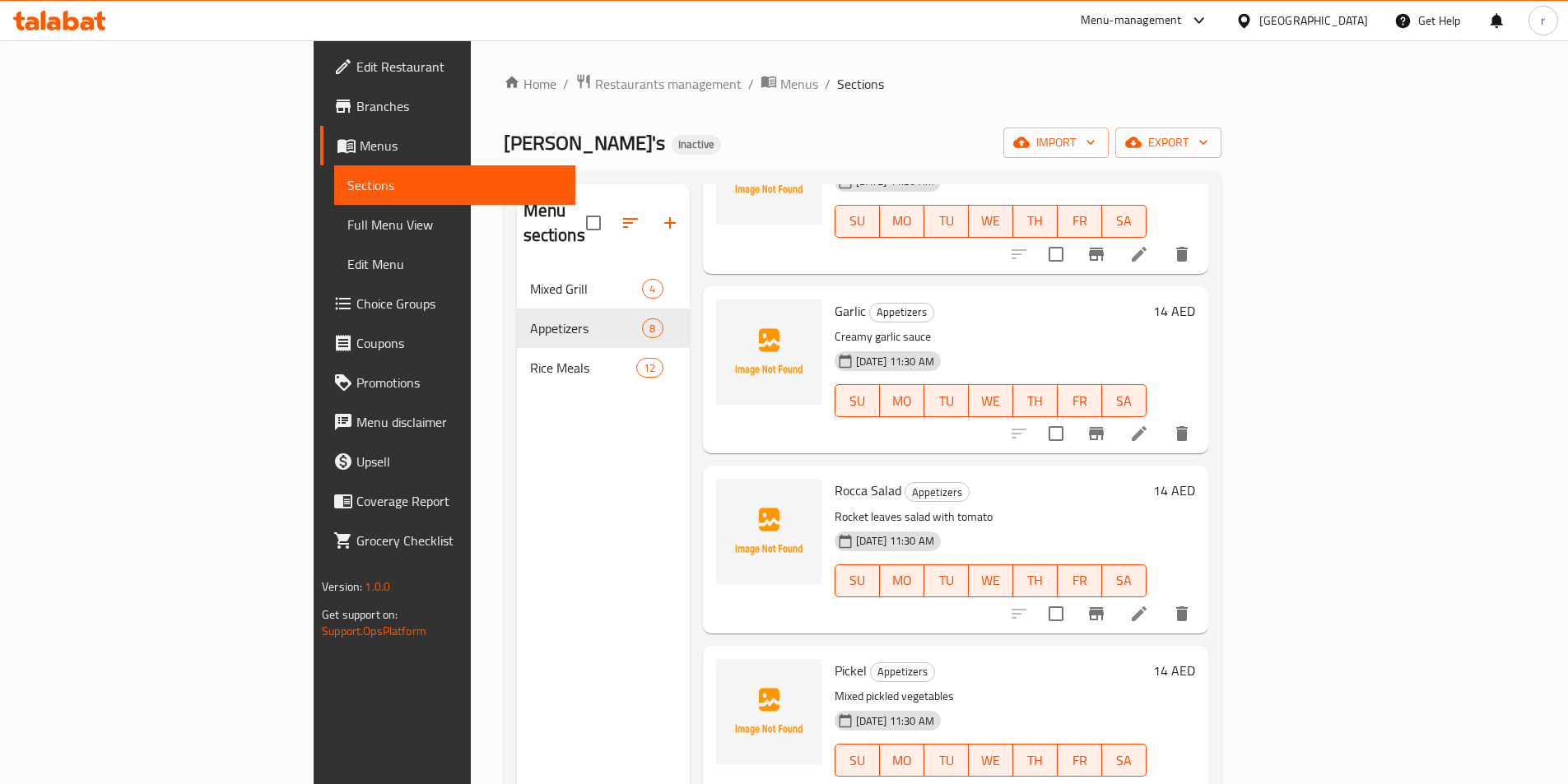
scroll to position [164, 0]
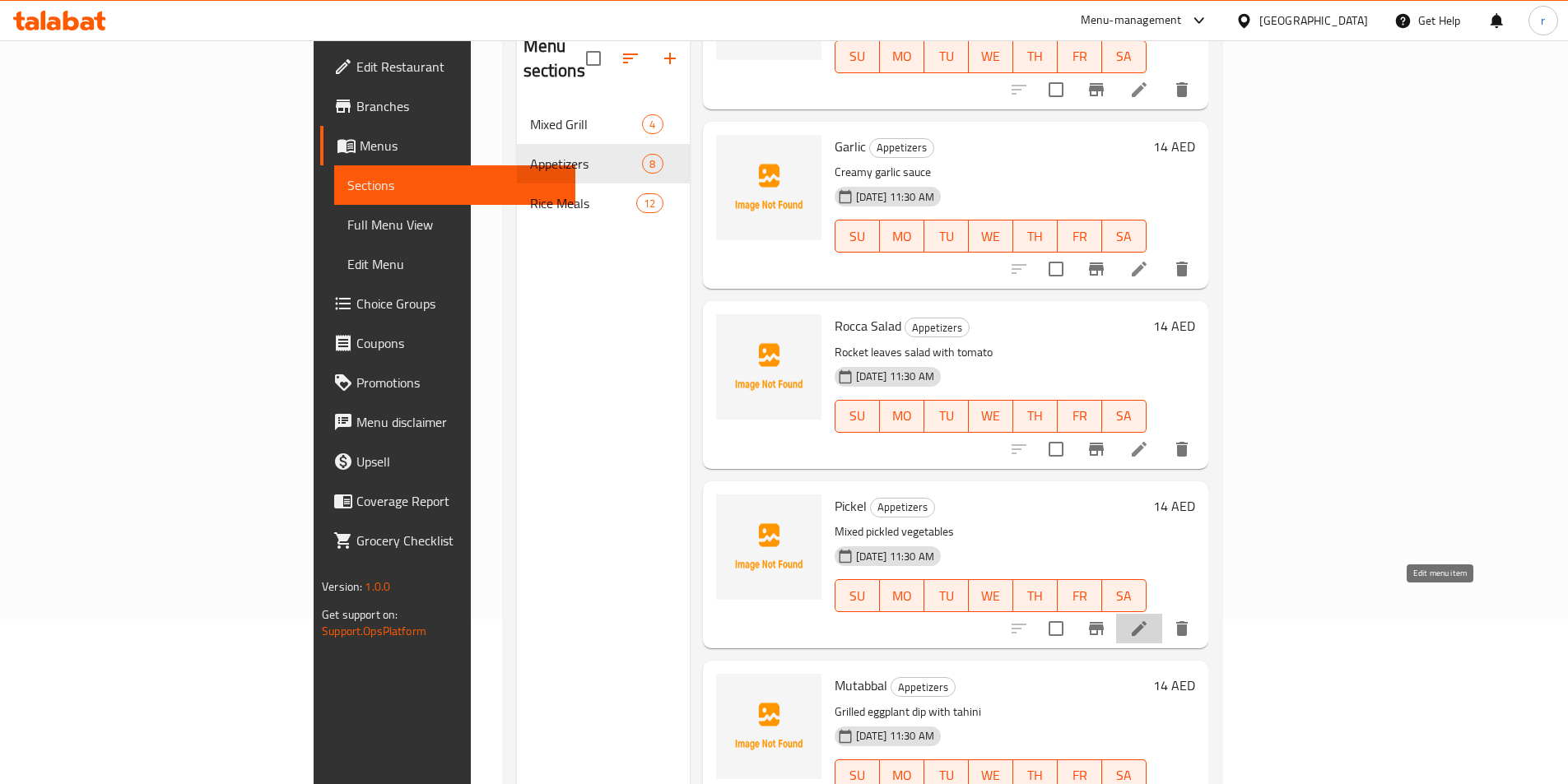
click at [1147, 622] on icon at bounding box center [1138, 628] width 15 height 15
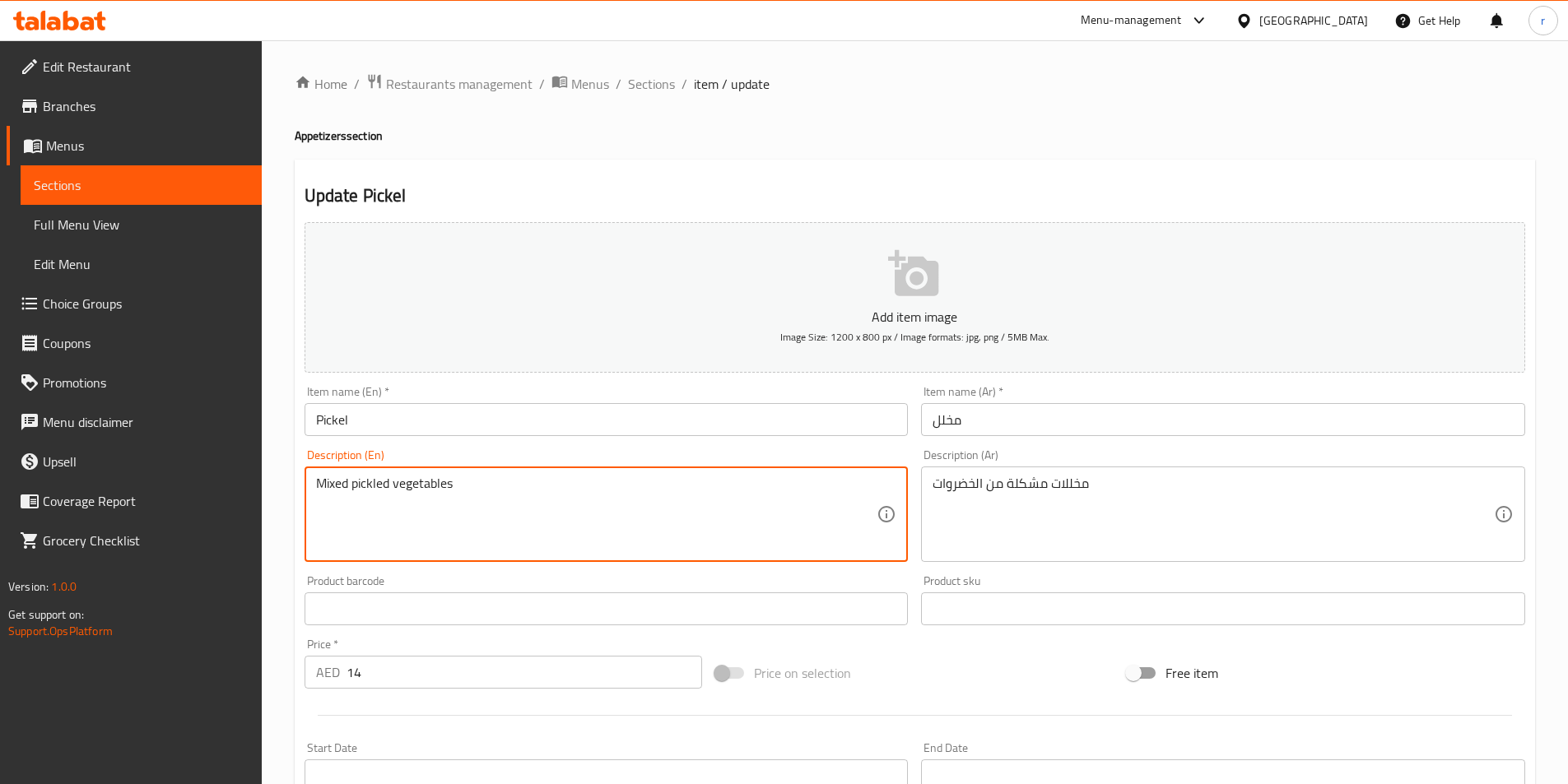
drag, startPoint x: 389, startPoint y: 483, endPoint x: 313, endPoint y: 485, distance: 76.0
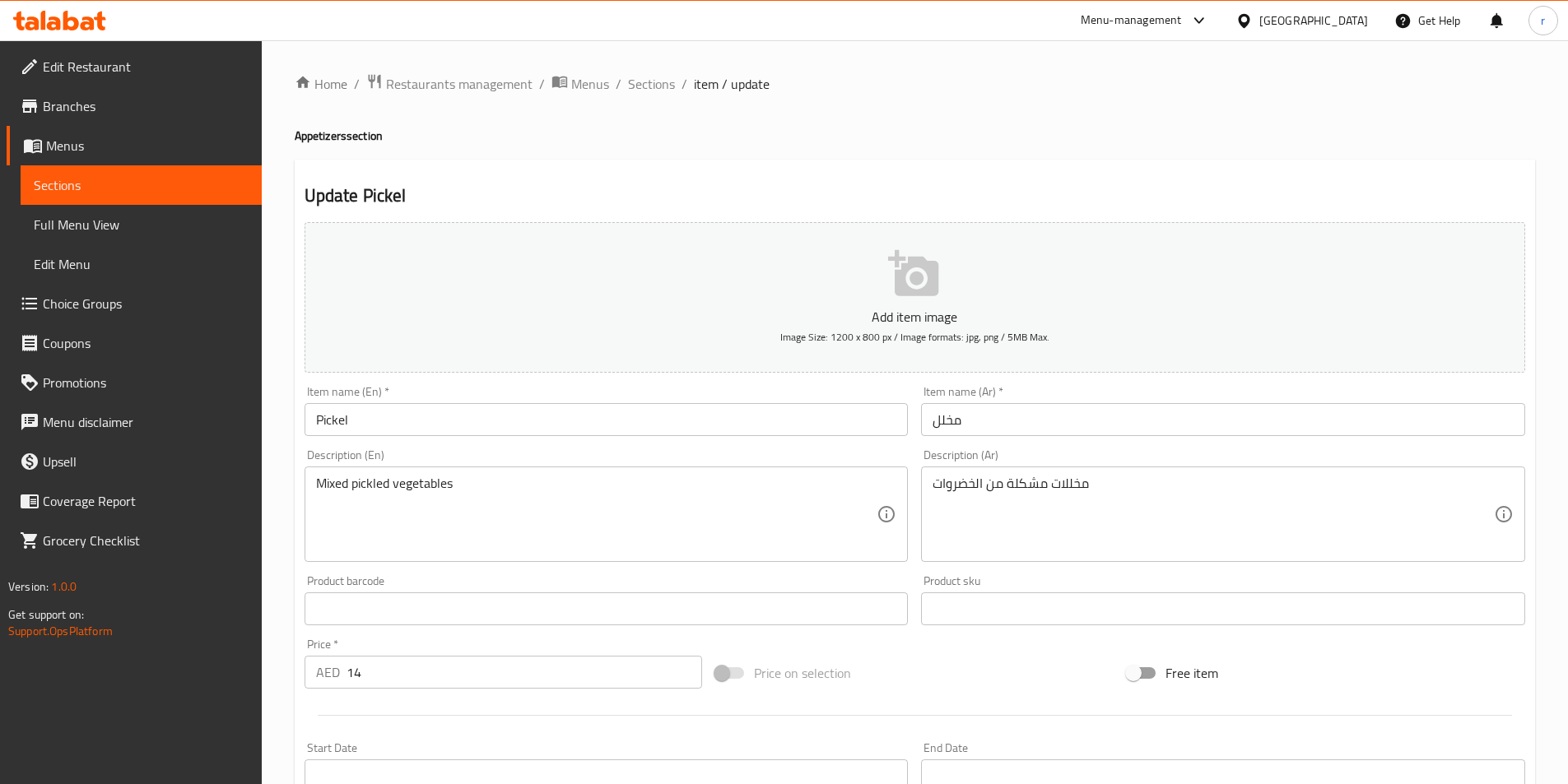
click at [479, 490] on textarea "Mixed pickled vegetables" at bounding box center [596, 515] width 561 height 78
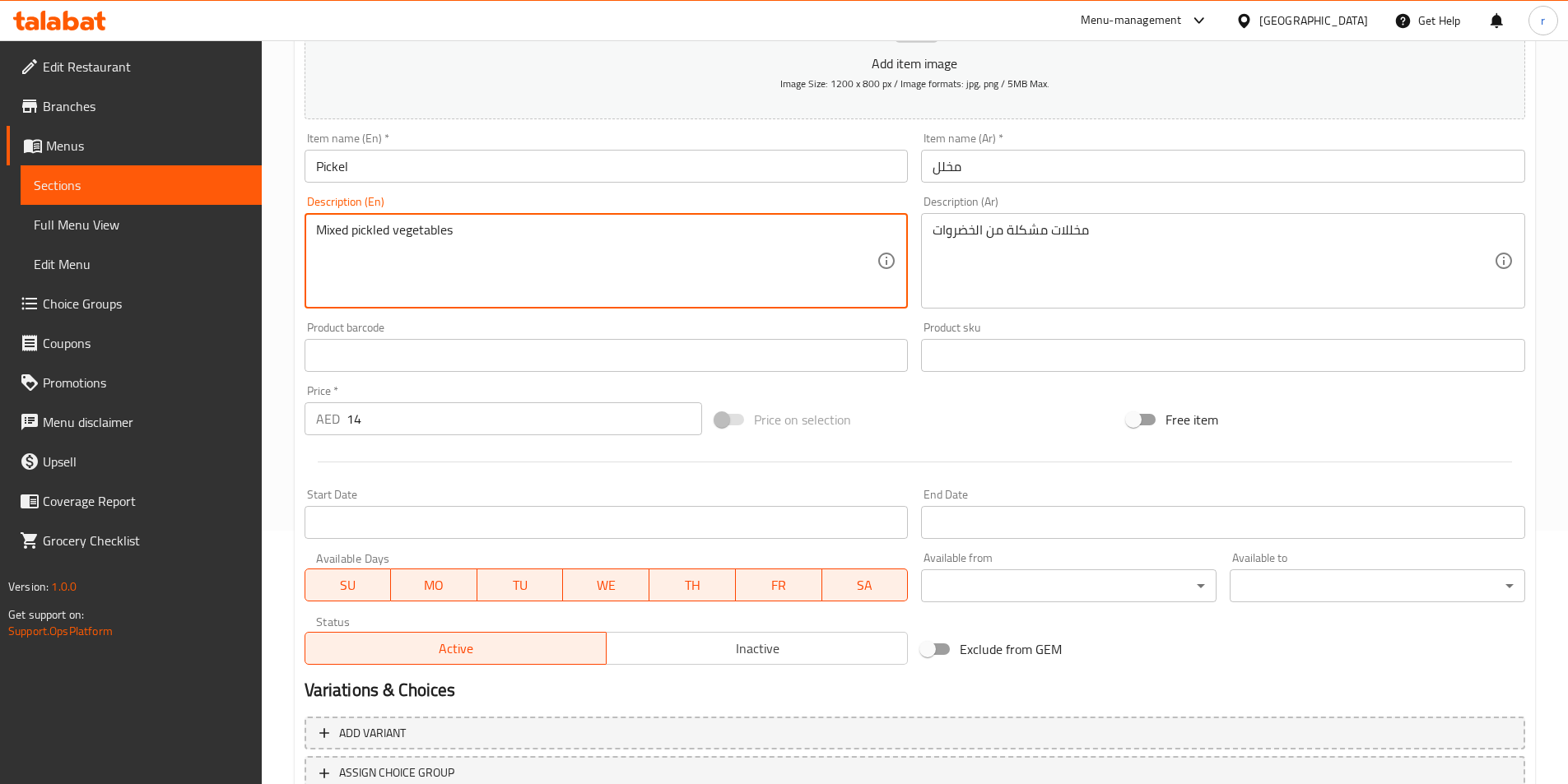
scroll to position [164, 0]
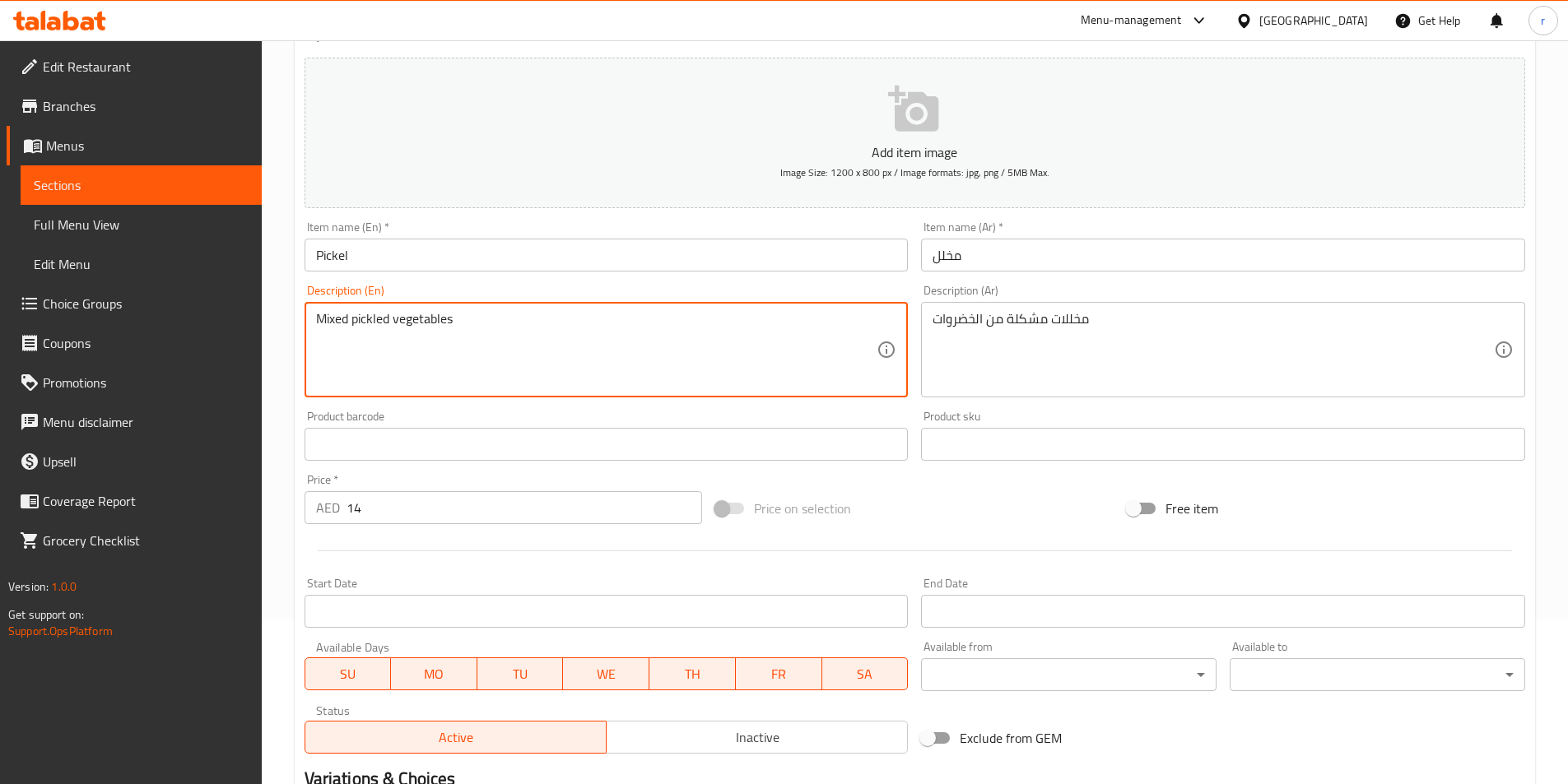
drag, startPoint x: 454, startPoint y: 320, endPoint x: 392, endPoint y: 318, distance: 62.0
click at [392, 318] on textarea "Mixed pickled vegetables" at bounding box center [596, 350] width 561 height 78
click at [484, 327] on textarea "Mixed pickled vegetables" at bounding box center [596, 350] width 561 height 78
drag, startPoint x: 473, startPoint y: 321, endPoint x: 302, endPoint y: 325, distance: 171.0
click at [302, 325] on div "Description (En) Mixed pickled vegetables Description (En)" at bounding box center [606, 340] width 618 height 125
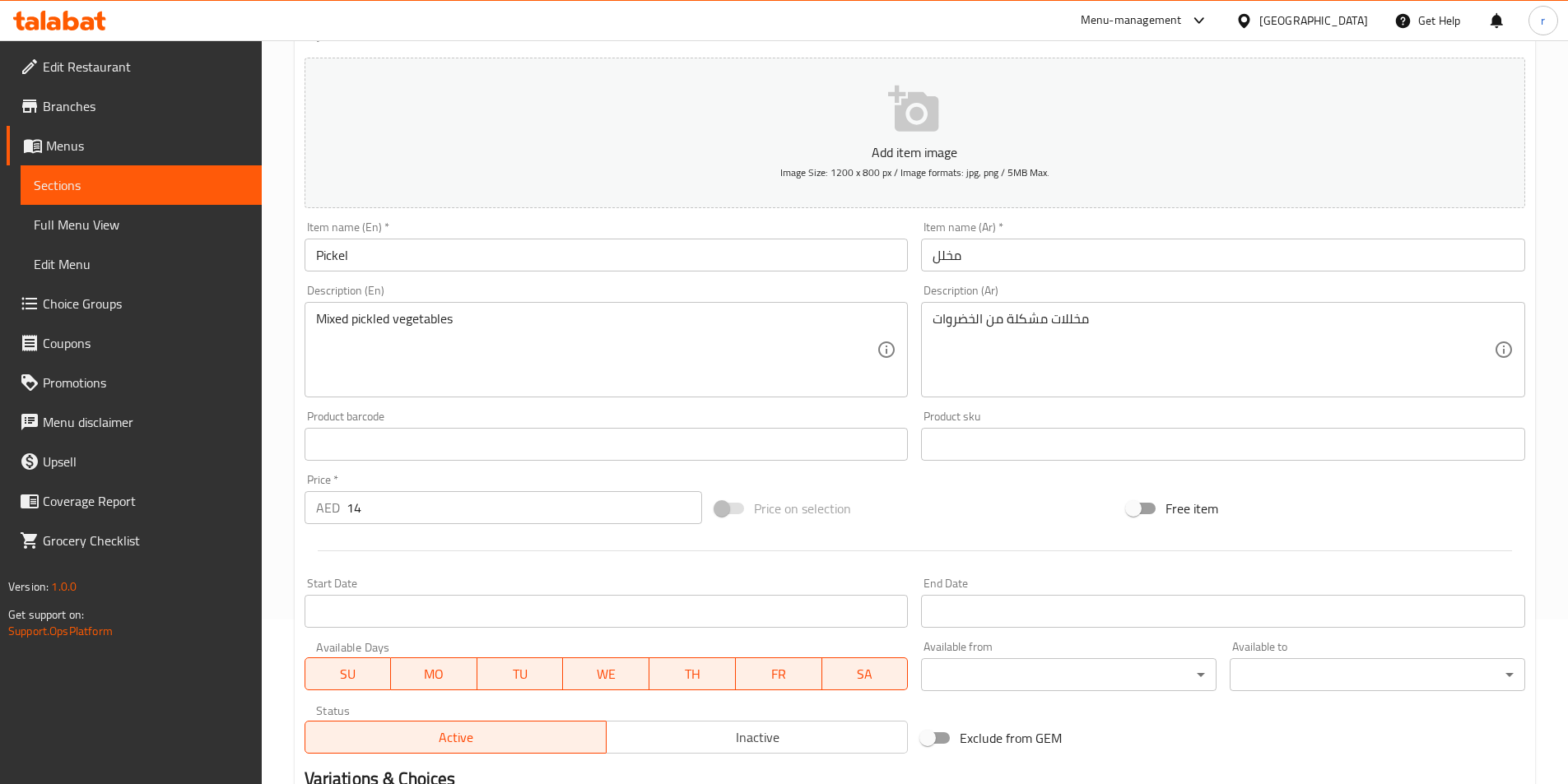
click at [587, 331] on textarea "Mixed pickled vegetables" at bounding box center [596, 350] width 561 height 78
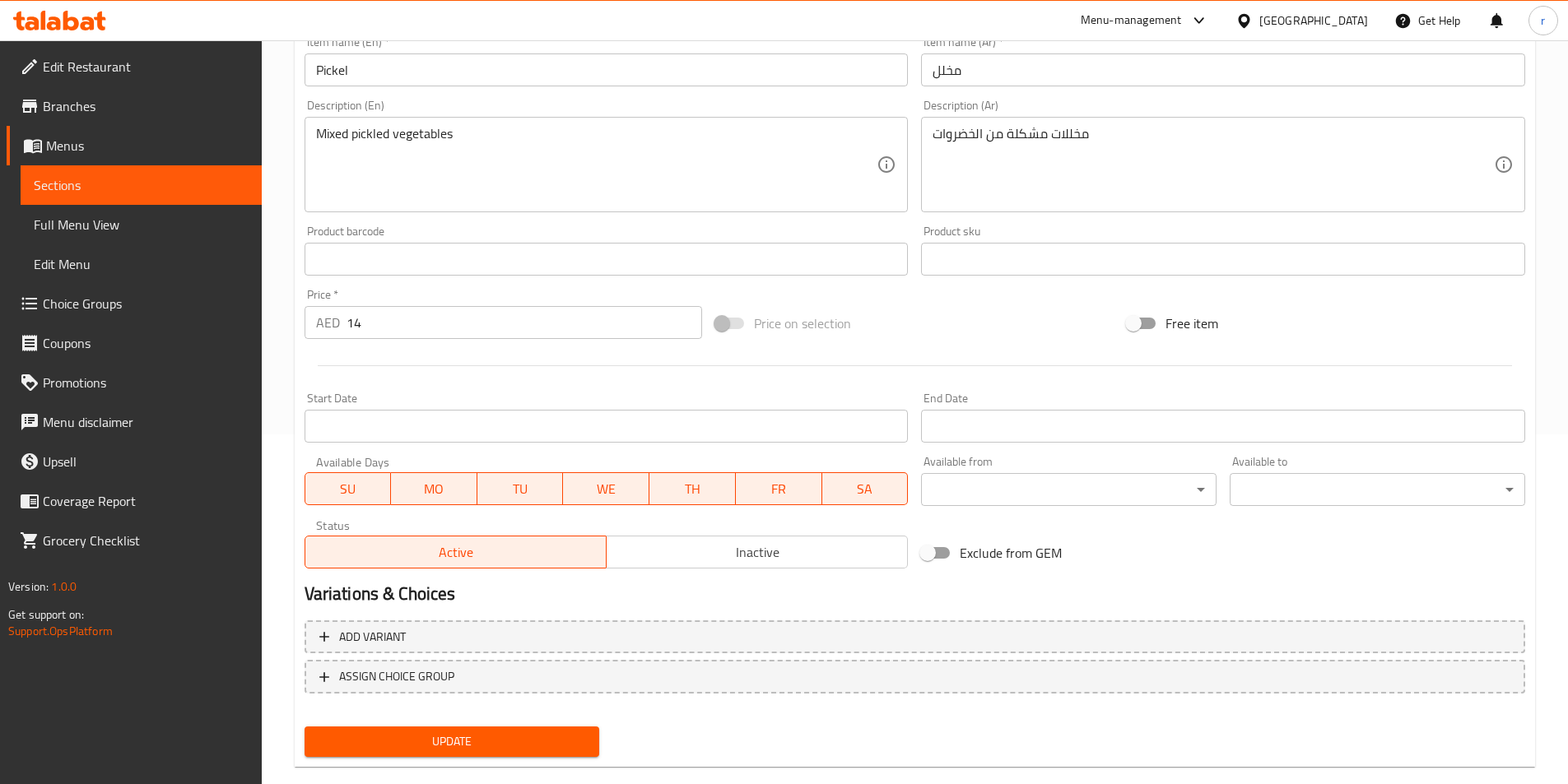
scroll to position [378, 0]
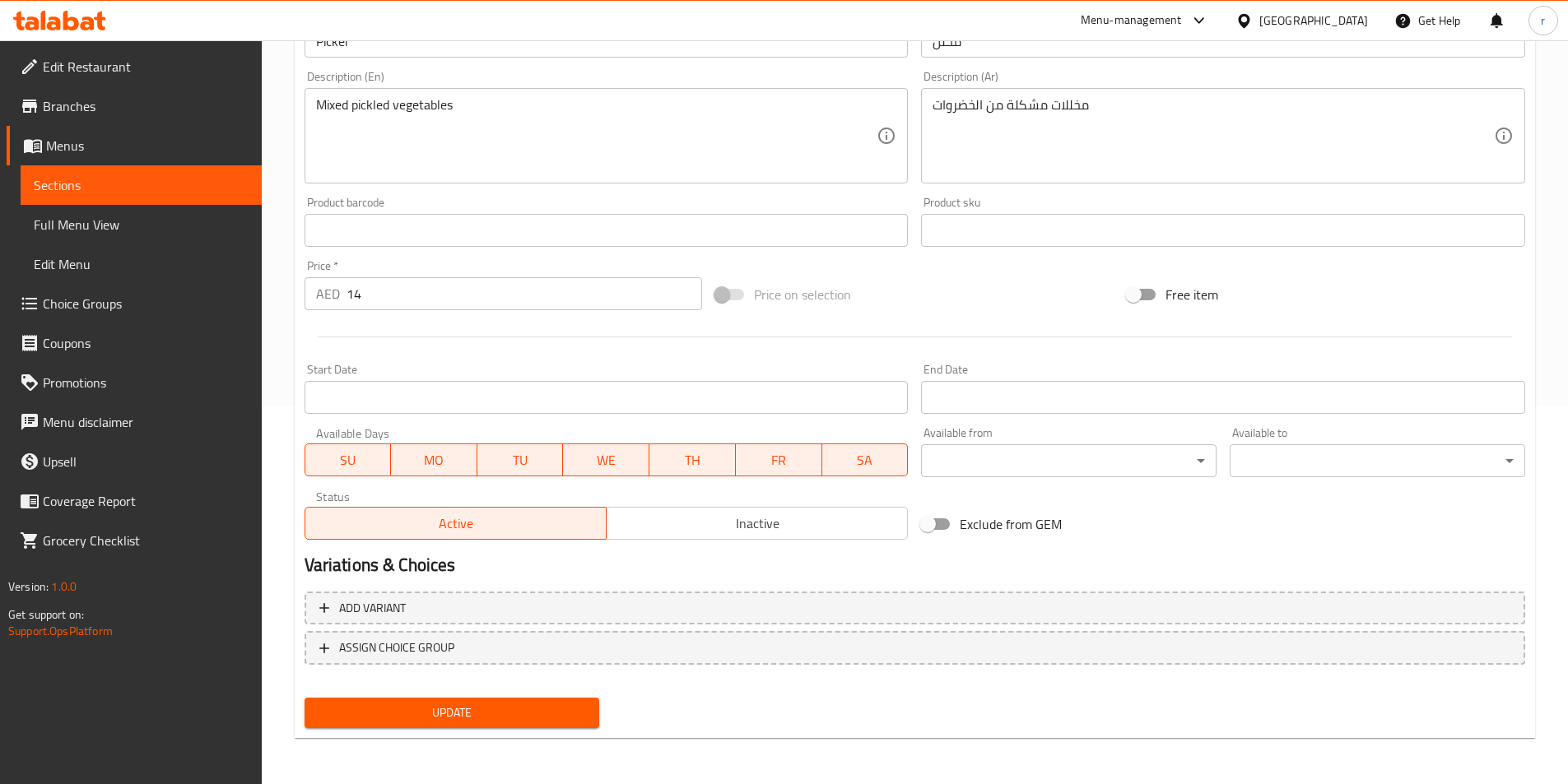
click at [494, 723] on span "Update" at bounding box center [452, 713] width 269 height 20
click at [85, 181] on span "Sections" at bounding box center [141, 185] width 215 height 19
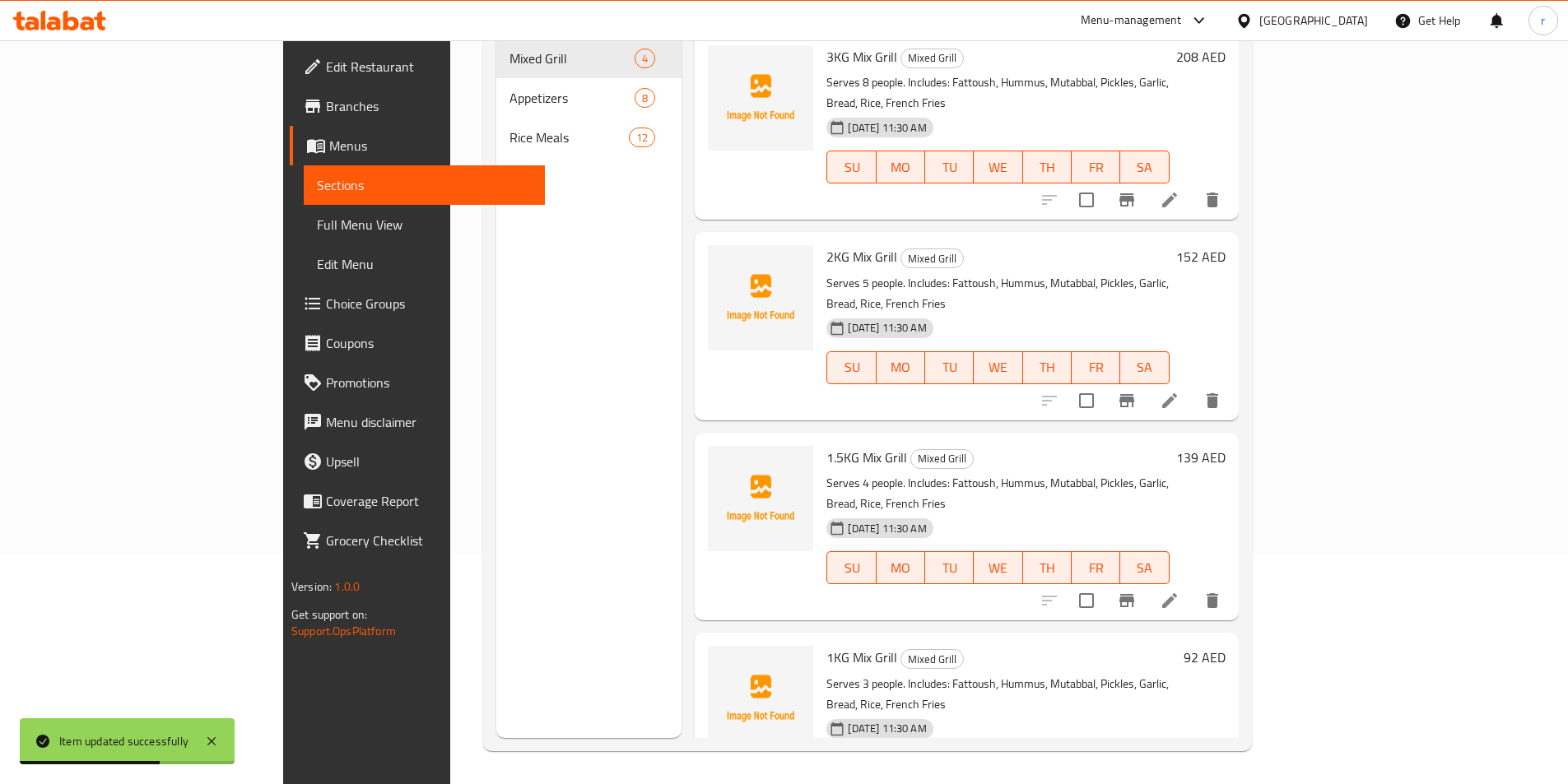
scroll to position [231, 0]
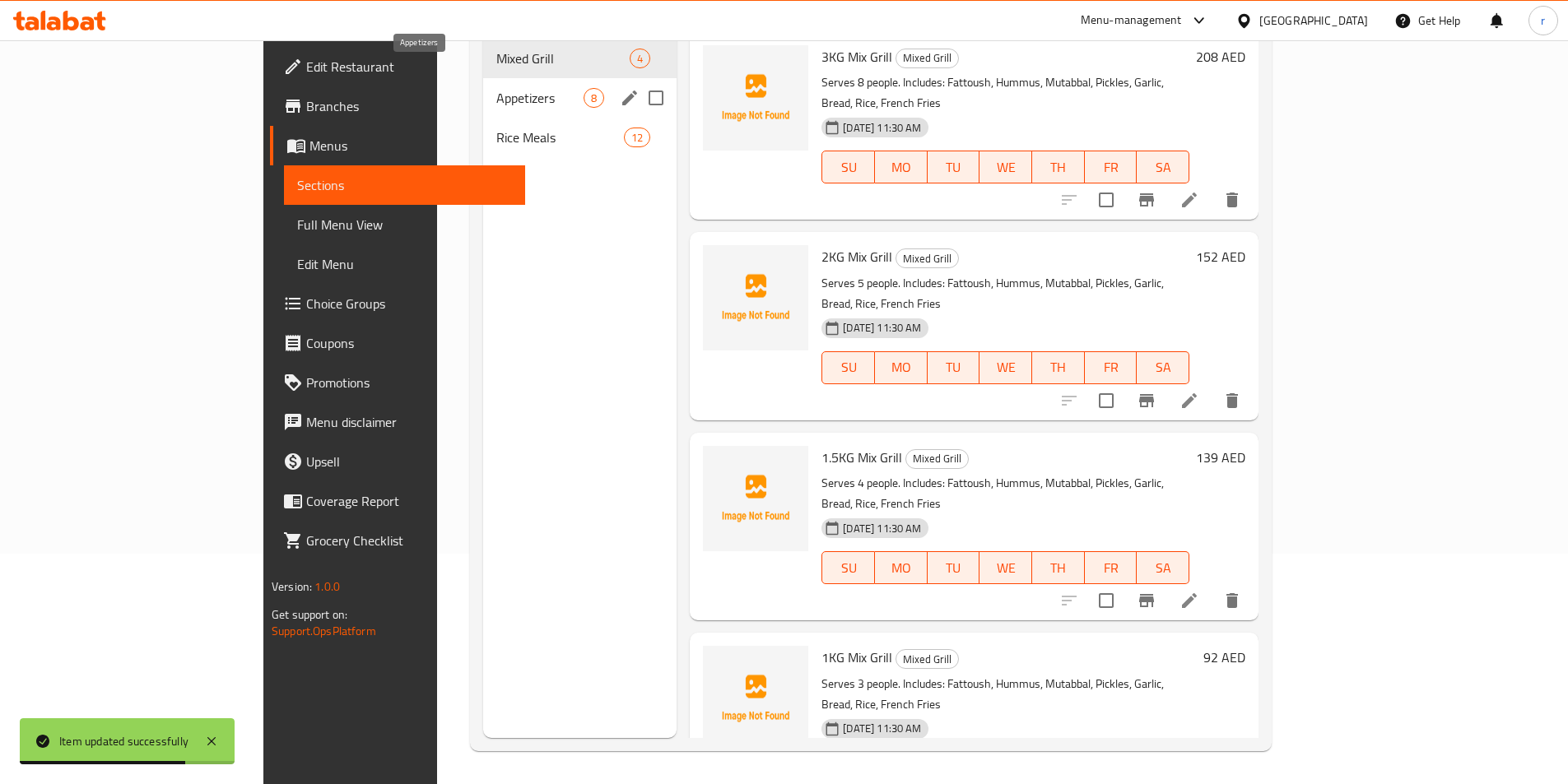
click at [496, 89] on span "Appetizers" at bounding box center [540, 98] width 88 height 19
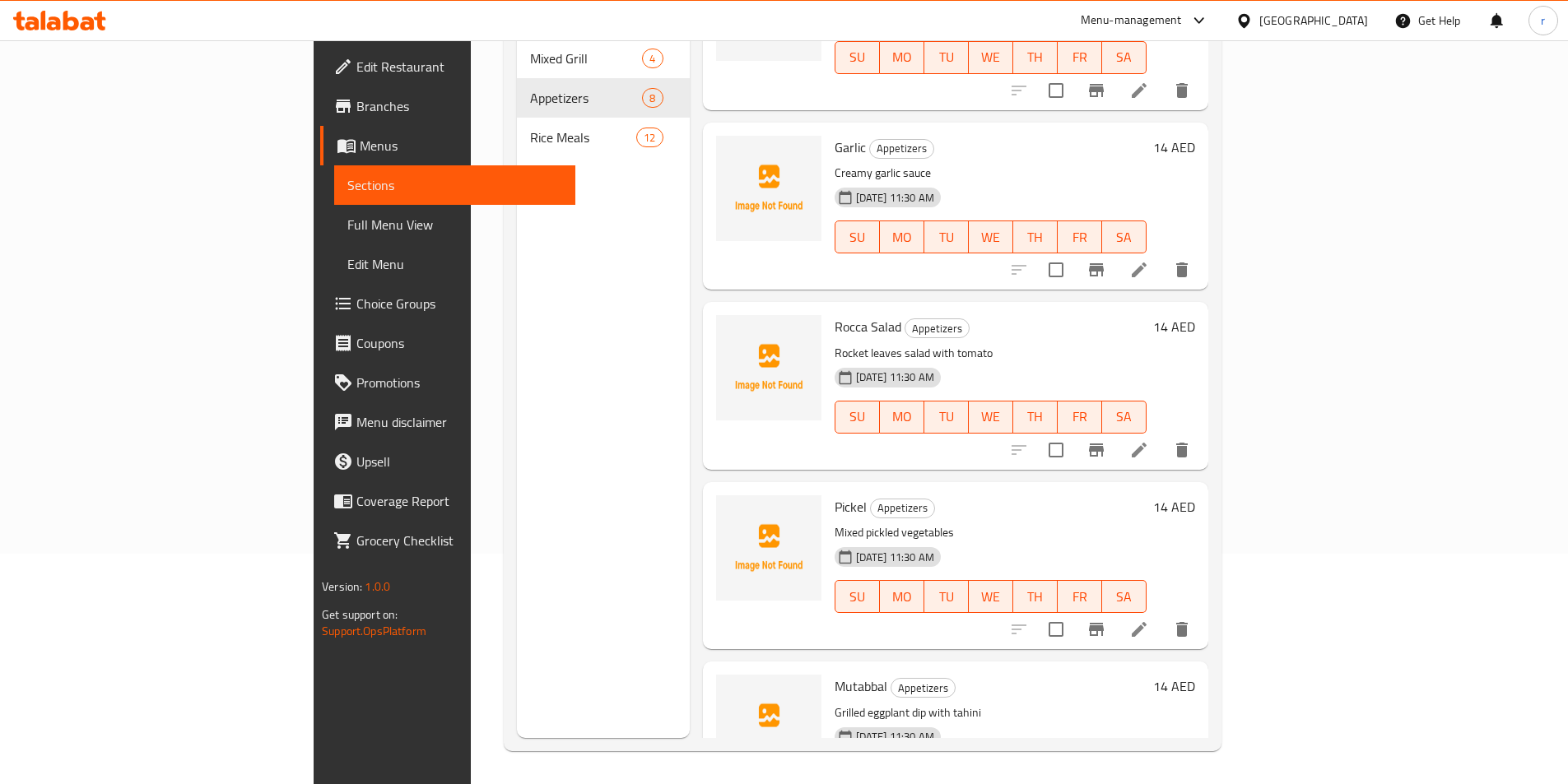
scroll to position [695, 0]
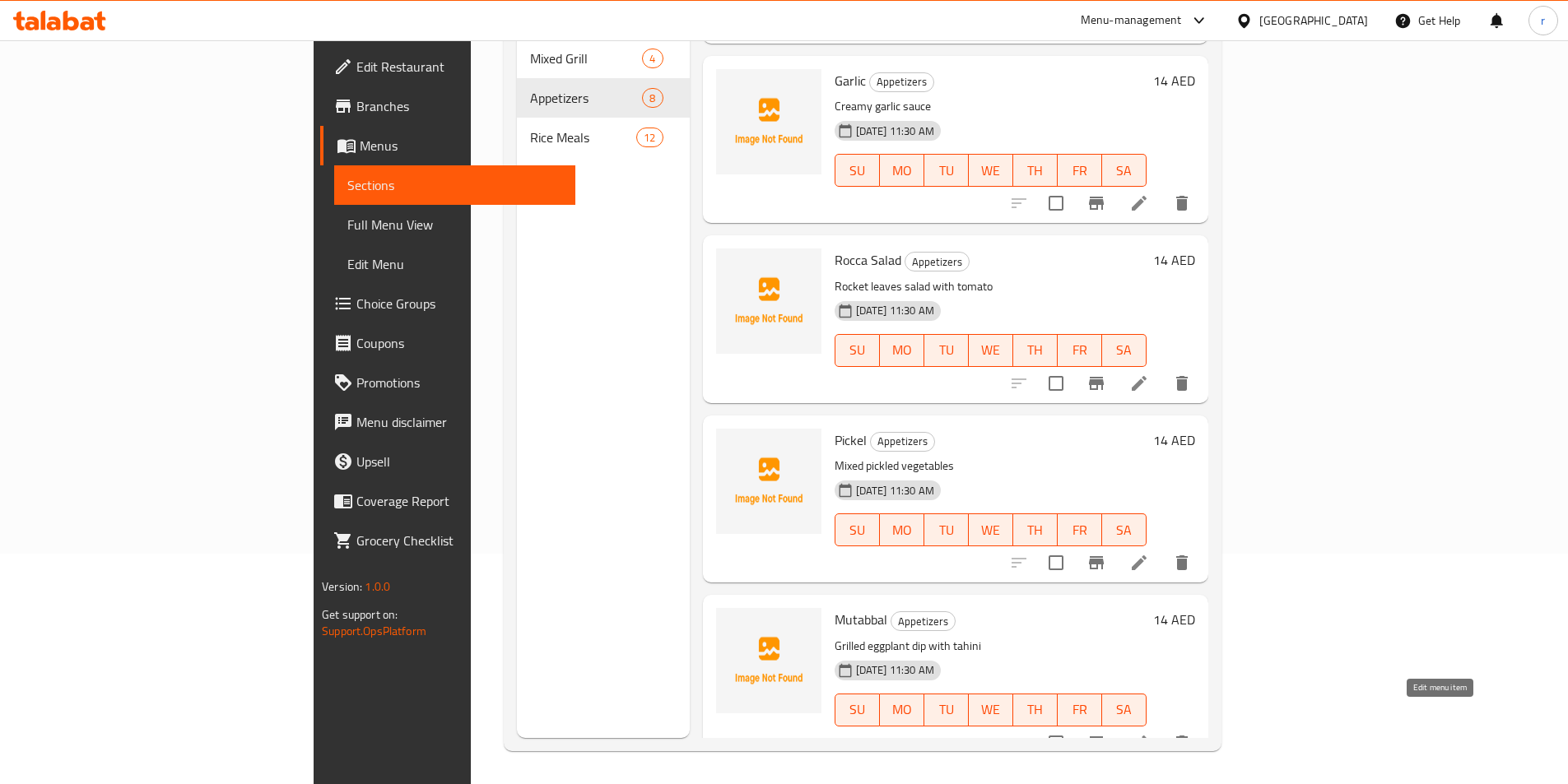
click at [1149, 733] on icon at bounding box center [1139, 743] width 19 height 19
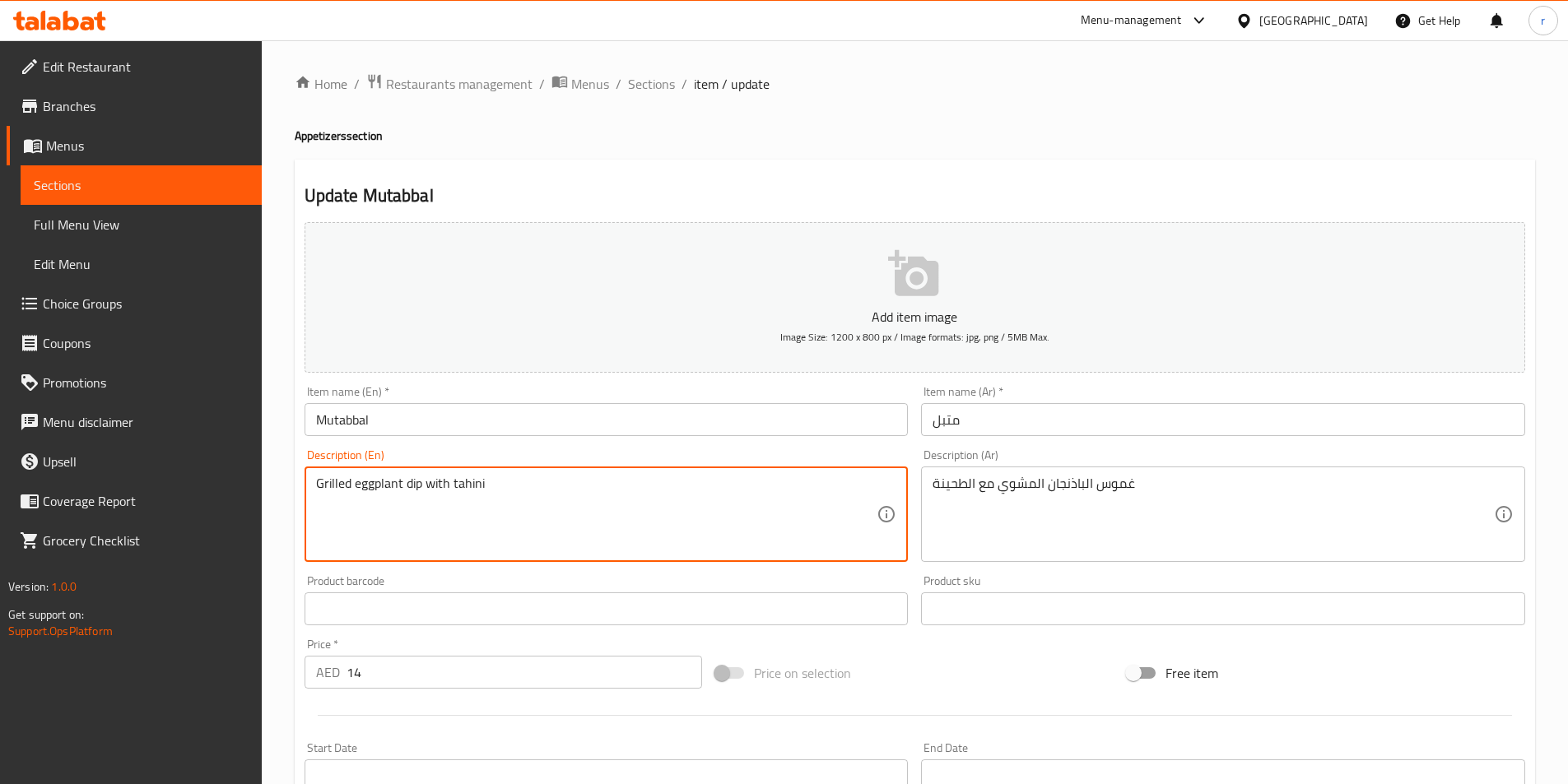
drag, startPoint x: 418, startPoint y: 483, endPoint x: 399, endPoint y: 484, distance: 19.0
click at [419, 484] on textarea "Grilled eggplant dip with tahini" at bounding box center [596, 515] width 561 height 78
drag, startPoint x: 423, startPoint y: 483, endPoint x: 405, endPoint y: 486, distance: 18.2
click at [405, 486] on textarea "Grilled eggplant dip with tahini" at bounding box center [596, 515] width 561 height 78
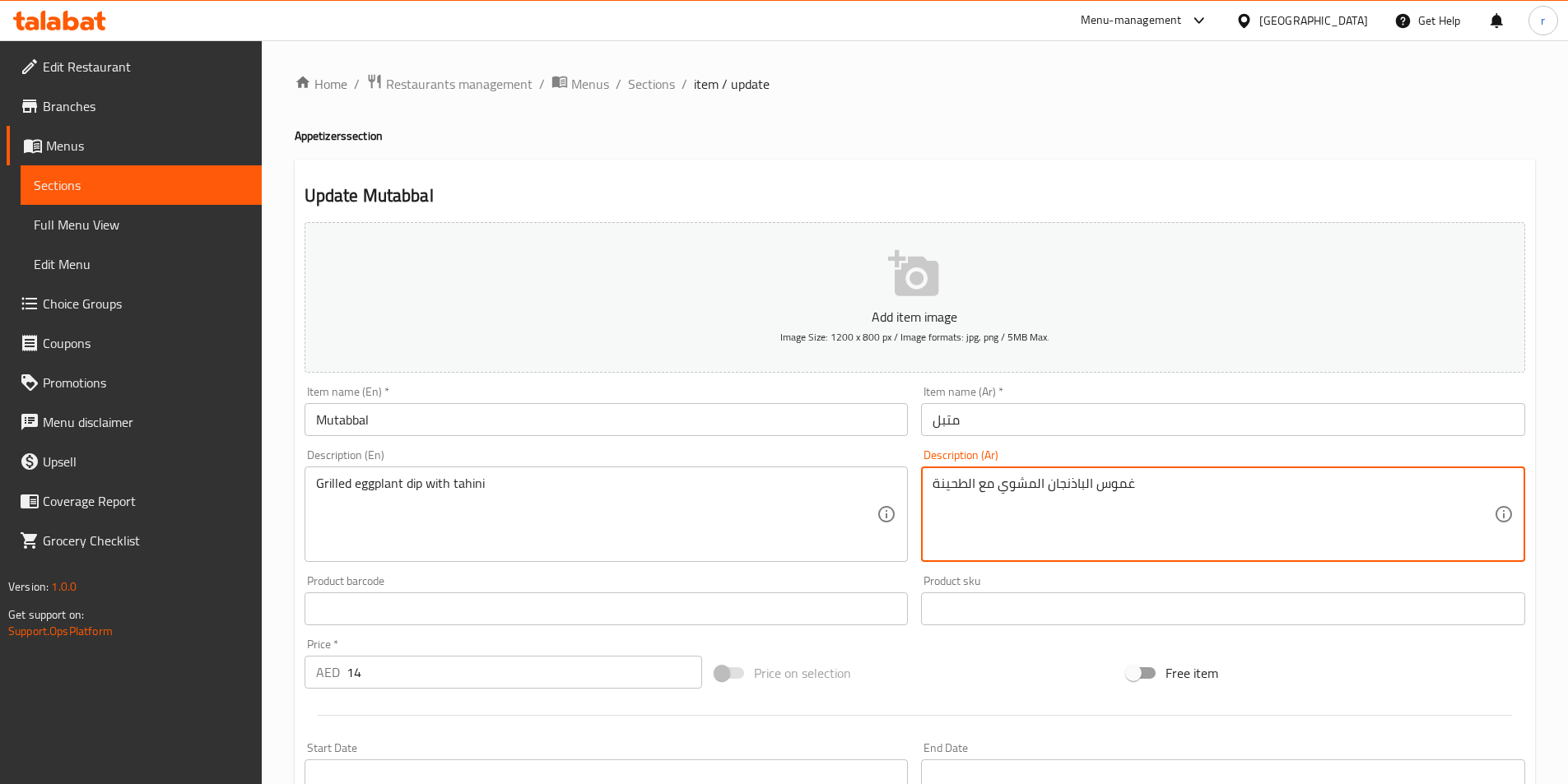
drag, startPoint x: 1093, startPoint y: 483, endPoint x: 1140, endPoint y: 483, distance: 47.0
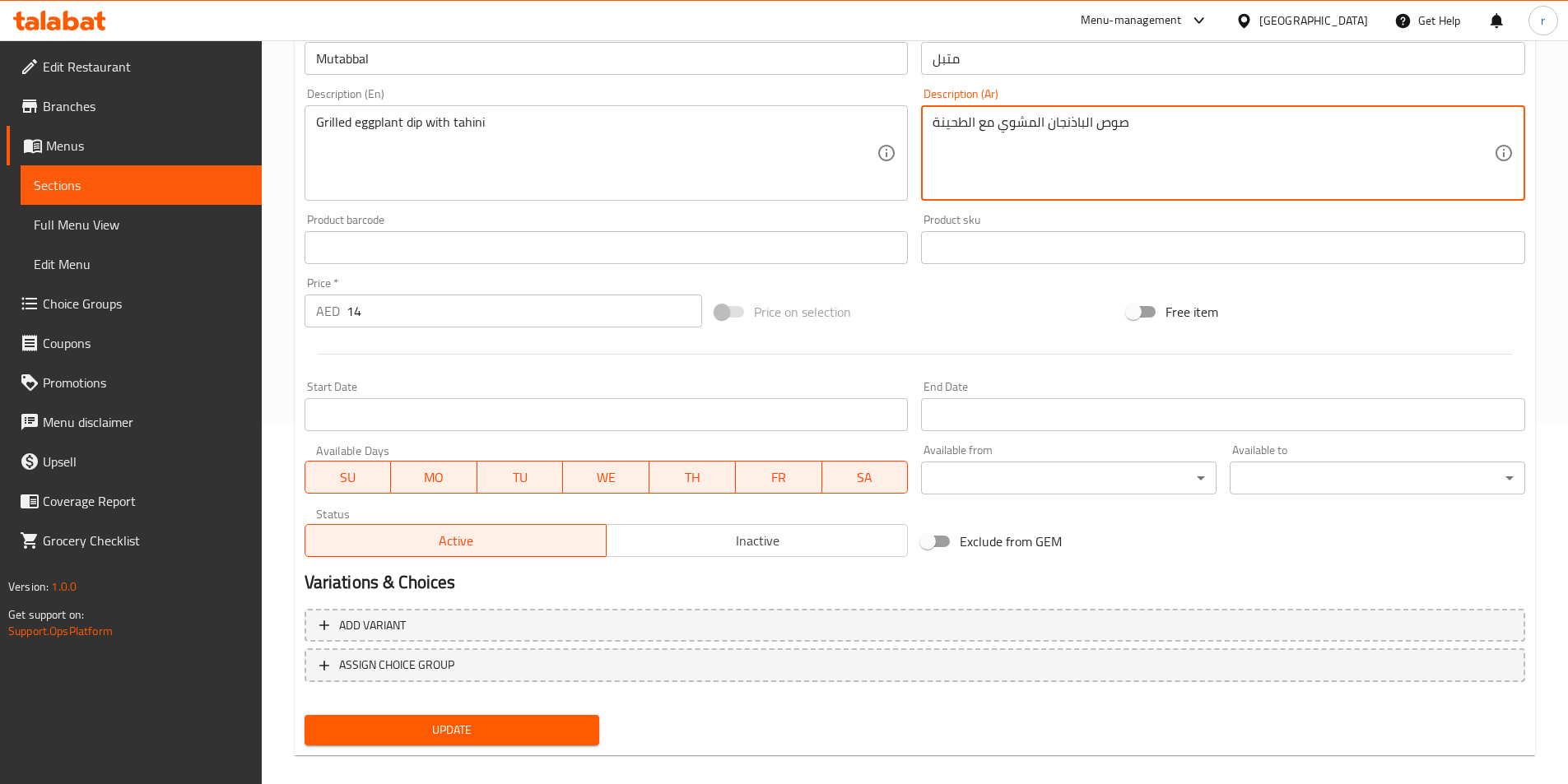
scroll to position [378, 0]
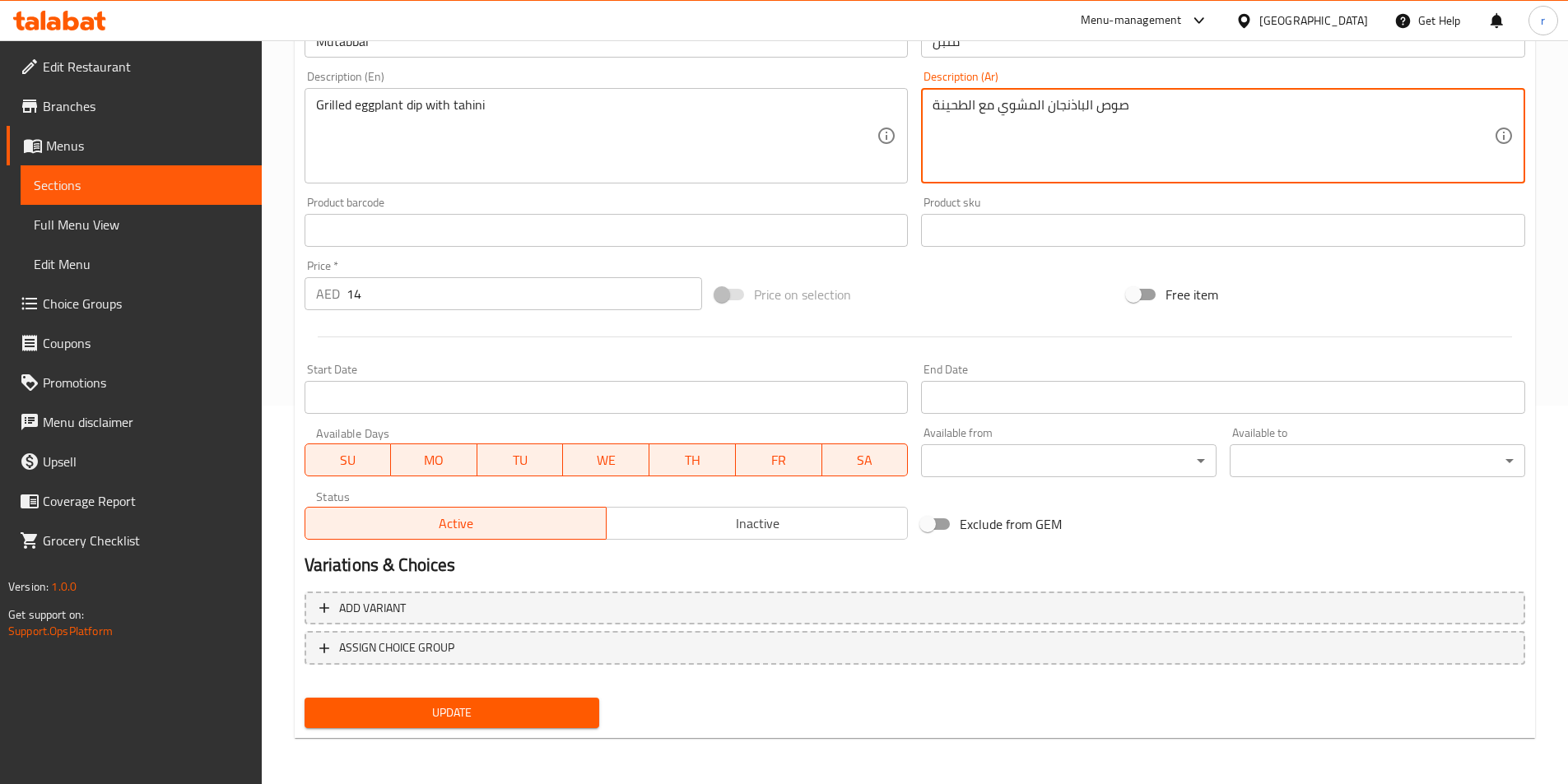
type textarea "صوص الباذنجان المشوي مع الطحينة"
click at [532, 710] on span "Update" at bounding box center [452, 713] width 269 height 20
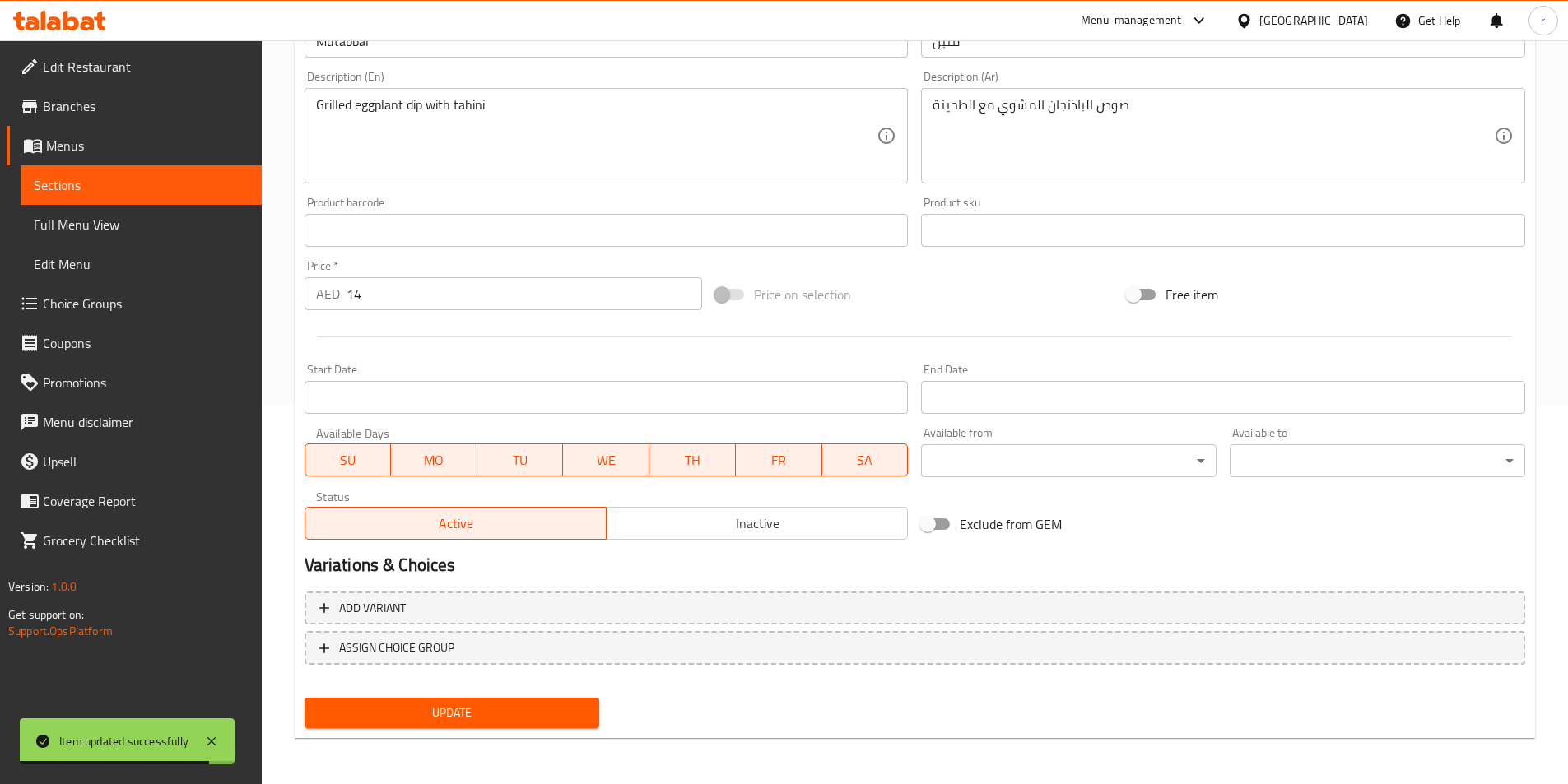
click at [211, 181] on span "Sections" at bounding box center [141, 185] width 215 height 19
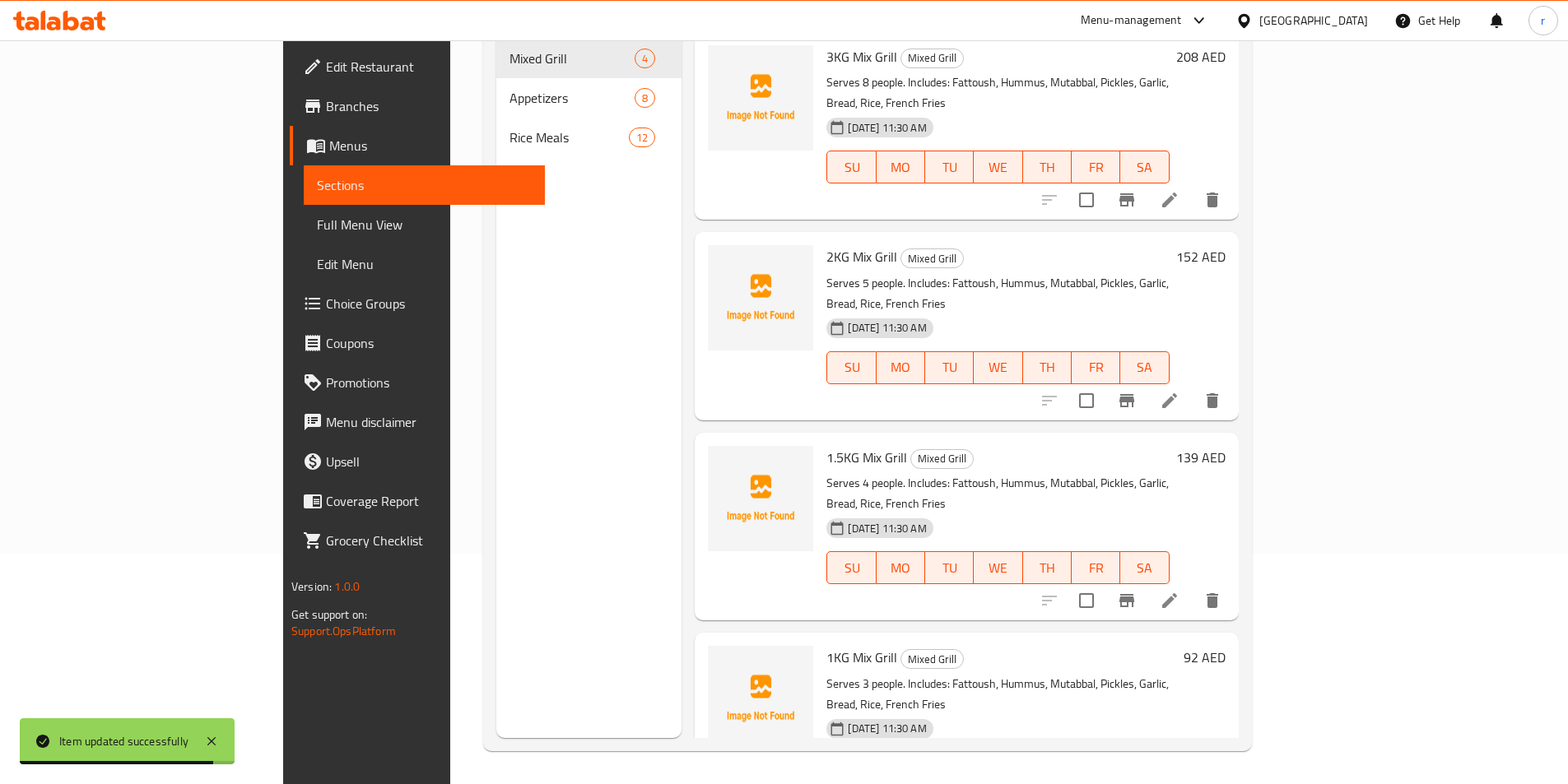
scroll to position [231, 0]
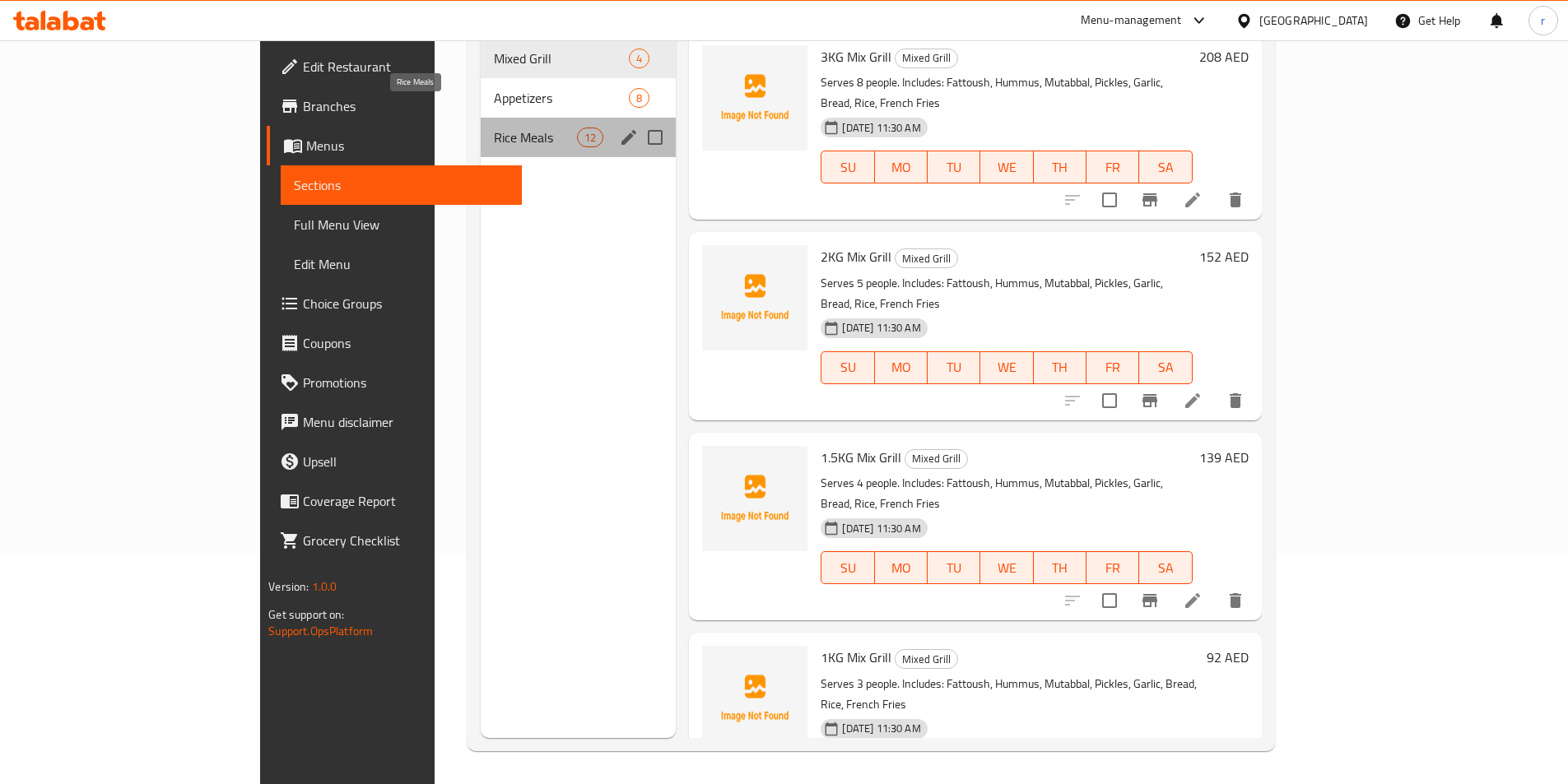
click at [494, 127] on span "Rice Meals" at bounding box center [535, 137] width 83 height 19
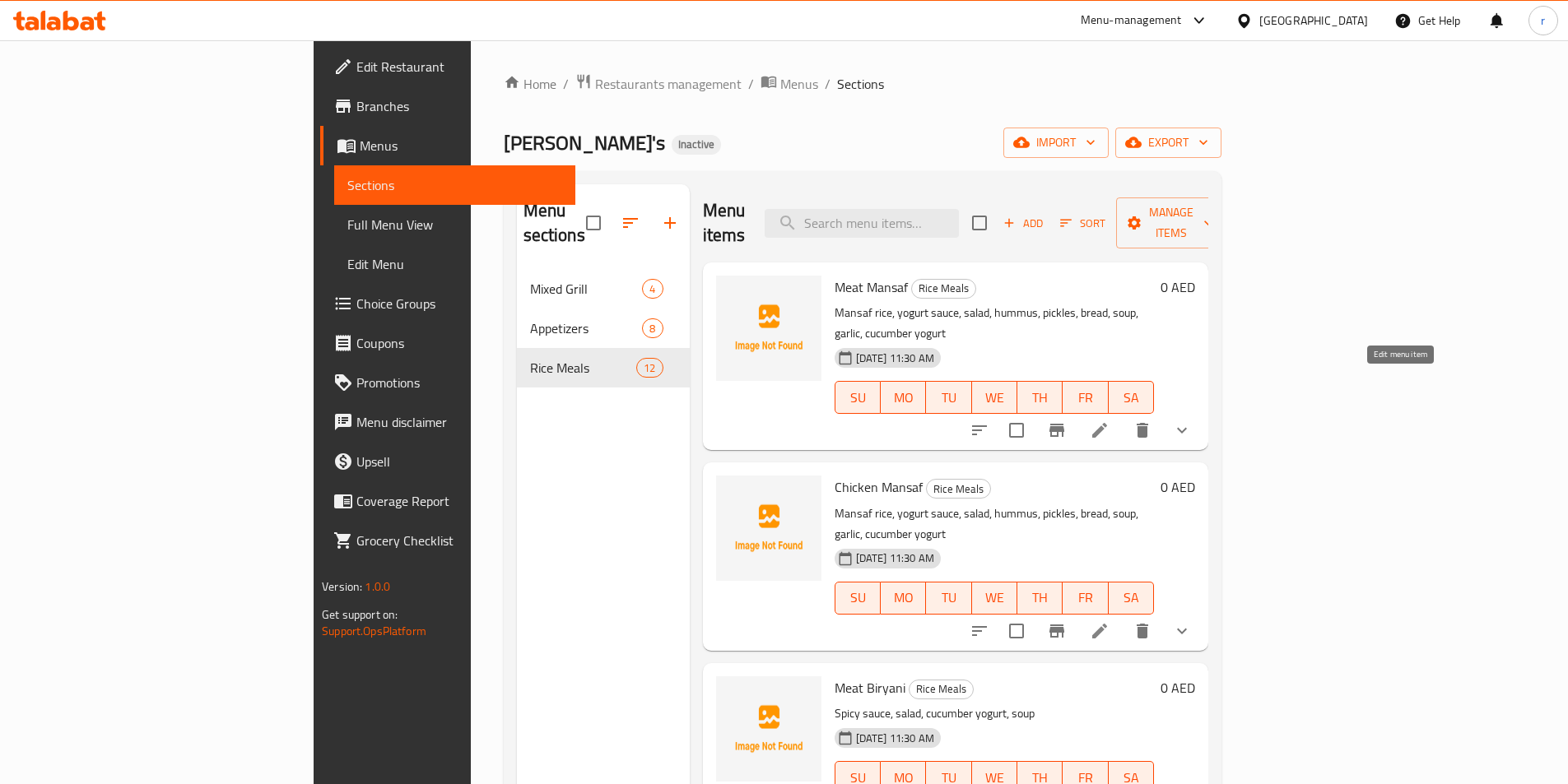
click at [1109, 420] on icon at bounding box center [1099, 430] width 19 height 19
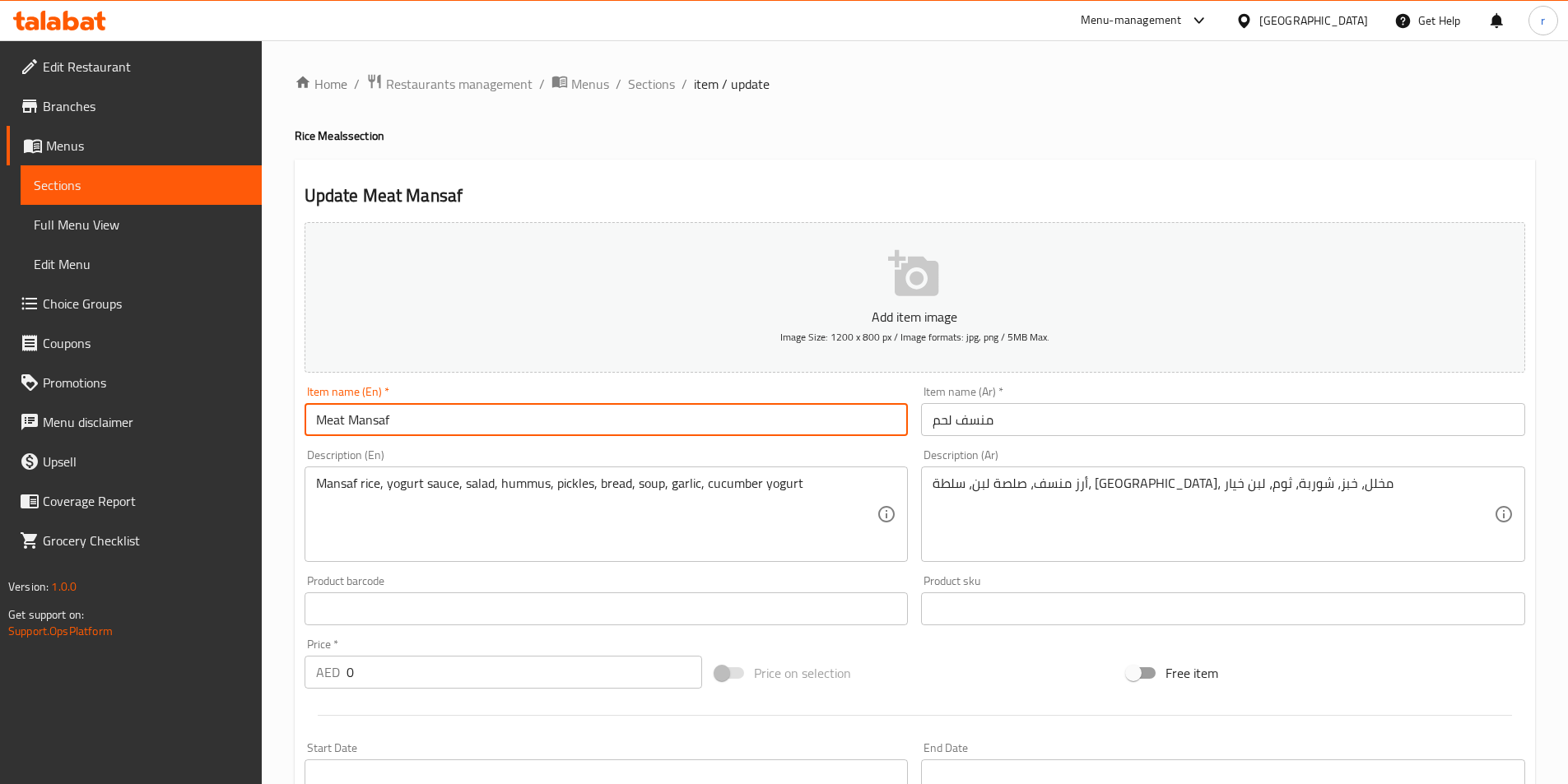
drag, startPoint x: 433, startPoint y: 418, endPoint x: 263, endPoint y: 420, distance: 170.0
click at [263, 420] on div "Home / Restaurants management / Menus / Sections / item / update Rice Meals sec…" at bounding box center [914, 620] width 1306 height 1159
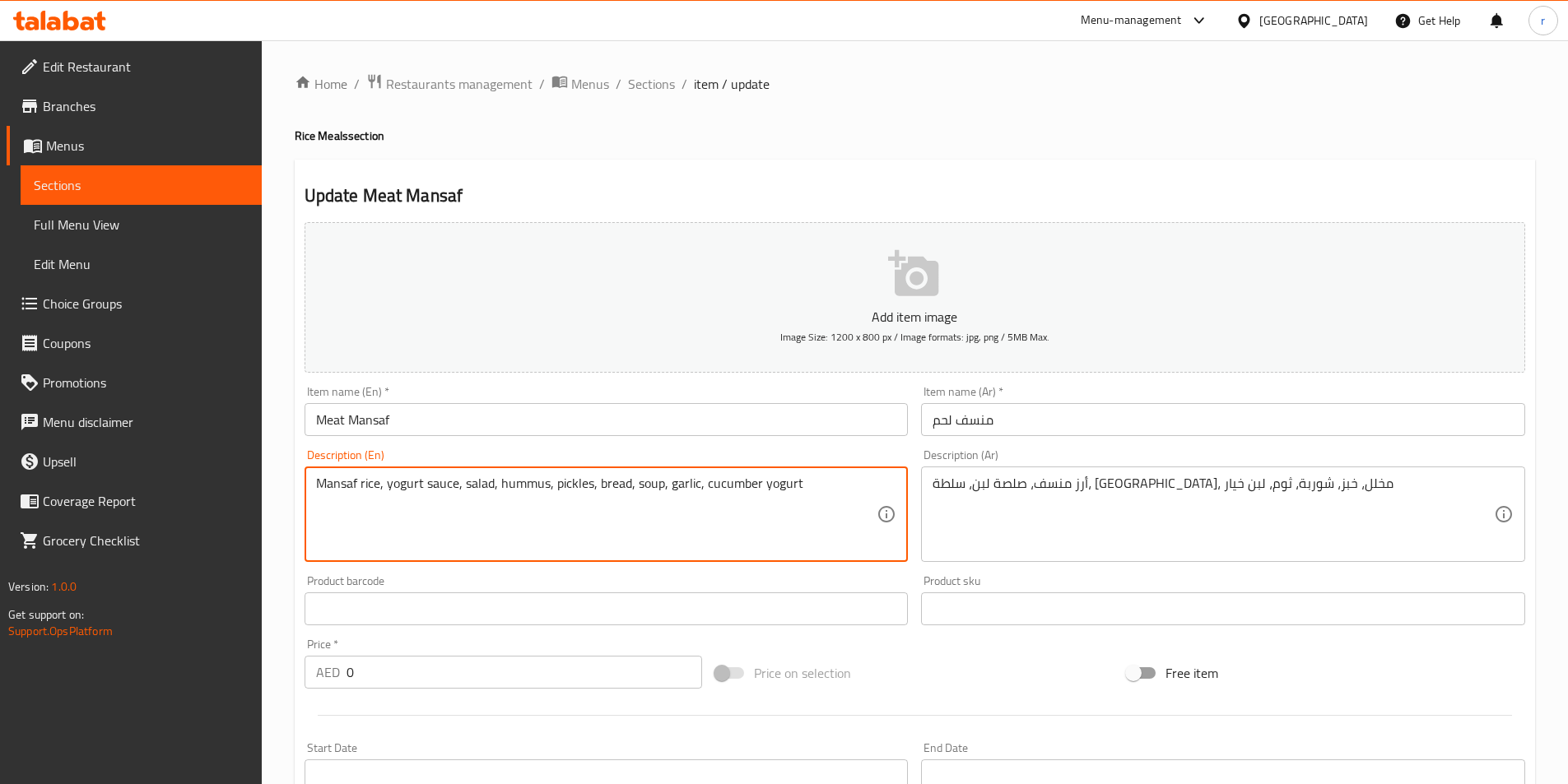
drag, startPoint x: 417, startPoint y: 483, endPoint x: 385, endPoint y: 487, distance: 32.2
drag, startPoint x: 419, startPoint y: 482, endPoint x: 388, endPoint y: 489, distance: 31.8
click at [388, 489] on textarea "Mansaf rice, yogurt sauce, salad, hummus, pickles, bread, soup, garlic, cucumbe…" at bounding box center [596, 515] width 561 height 78
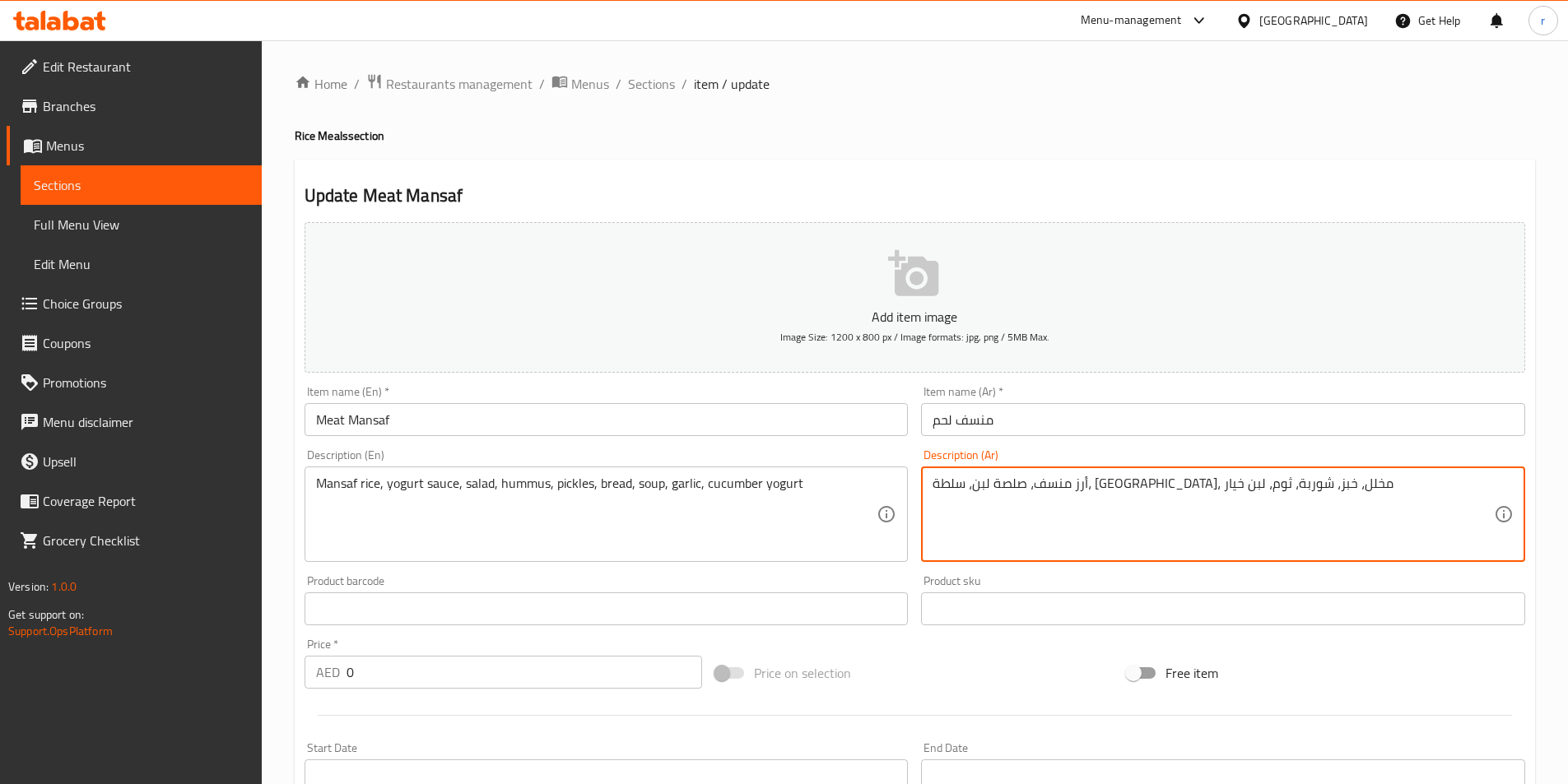
drag, startPoint x: 1181, startPoint y: 485, endPoint x: 1197, endPoint y: 489, distance: 16.5
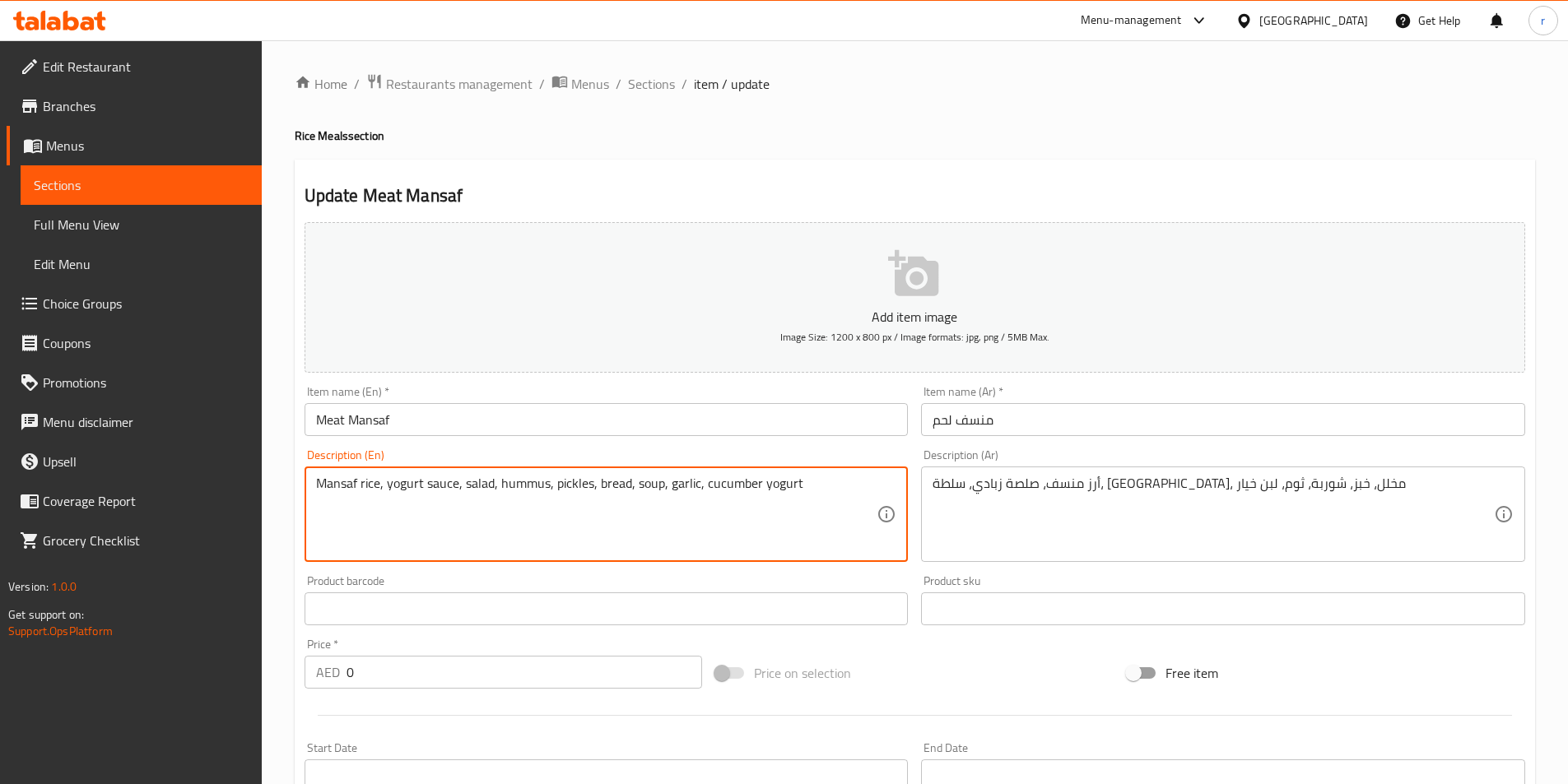
drag, startPoint x: 705, startPoint y: 480, endPoint x: 797, endPoint y: 473, distance: 92.3
drag, startPoint x: 699, startPoint y: 479, endPoint x: 838, endPoint y: 487, distance: 139.2
click at [838, 487] on textarea "Mansaf rice, yogurt sauce, salad, hummus, pickles, bread, soup, garlic, cucumbe…" at bounding box center [596, 515] width 561 height 78
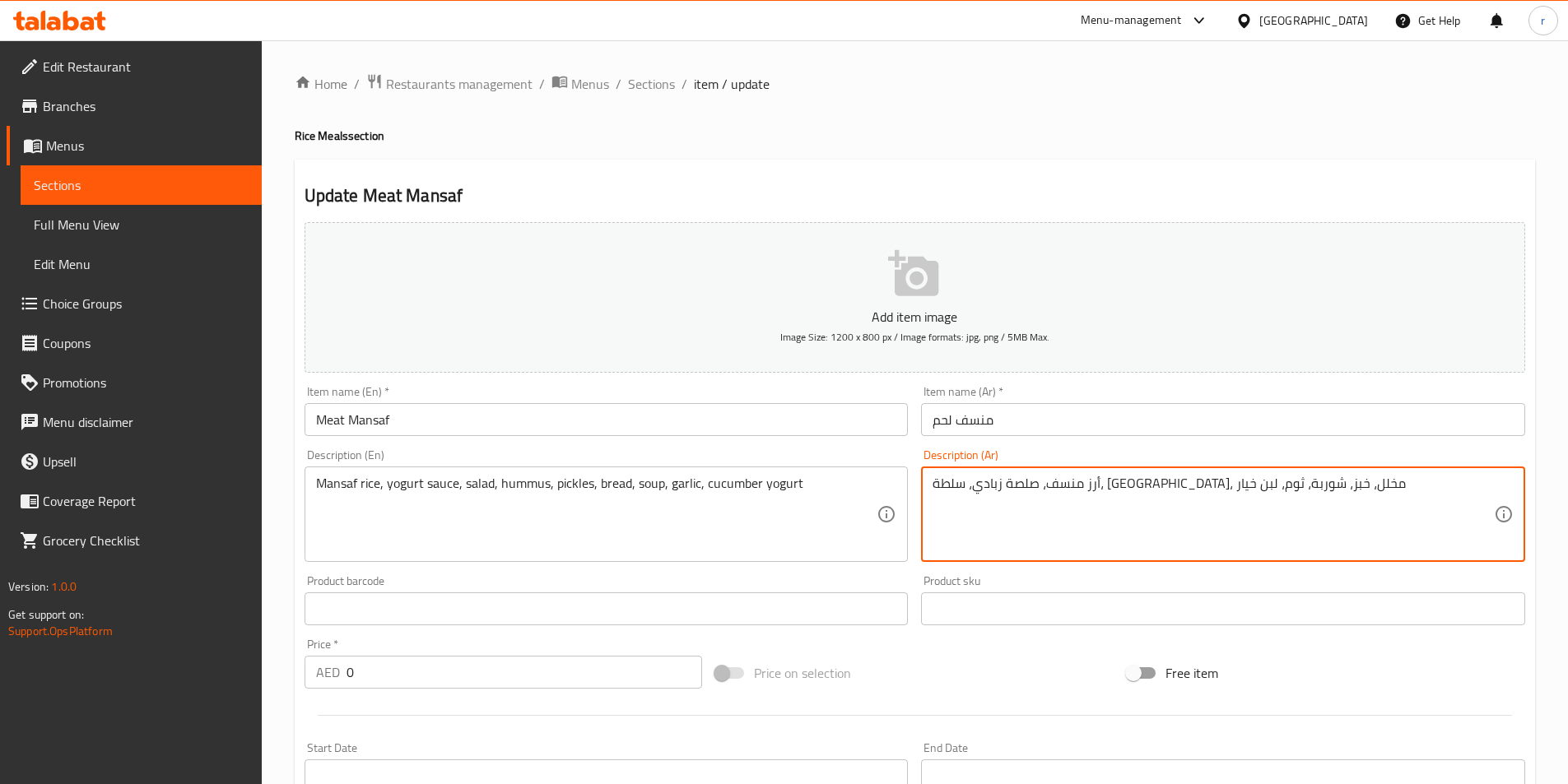
drag, startPoint x: 971, startPoint y: 483, endPoint x: 960, endPoint y: 484, distance: 11.0
drag, startPoint x: 974, startPoint y: 483, endPoint x: 957, endPoint y: 484, distance: 17.0
click at [957, 484] on textarea "أرز منسف، صلصة زبادي، سلطة، حمص، مخلل، خبز، شوربة، ثوم، لنب خيار" at bounding box center [1213, 515] width 561 height 78
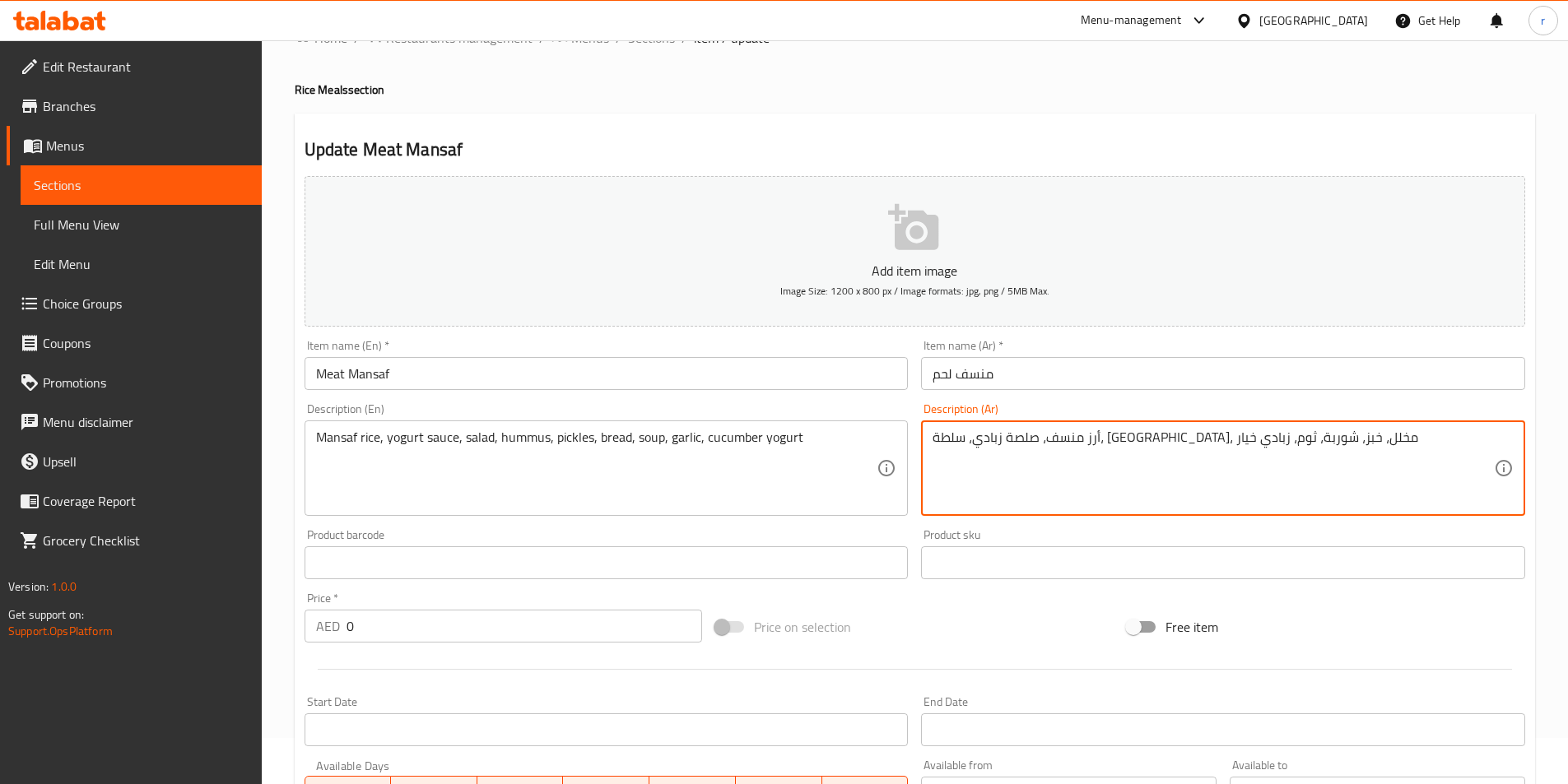
scroll to position [83, 0]
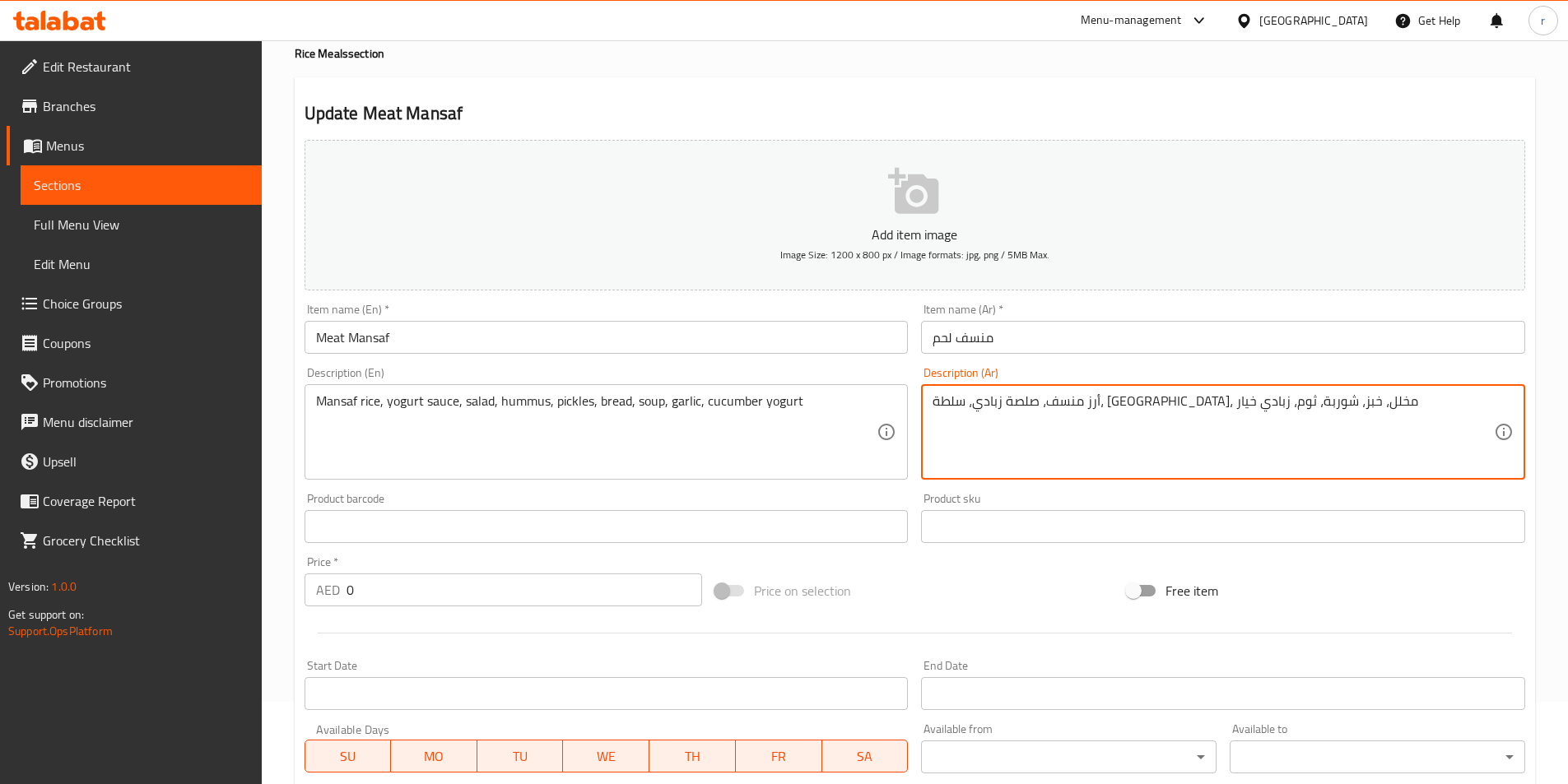
type textarea "أرز منسف، صلصة زبادي، سلطة، حمص، مخلل، خبز، شوربة، ثوم، زبادي خيار"
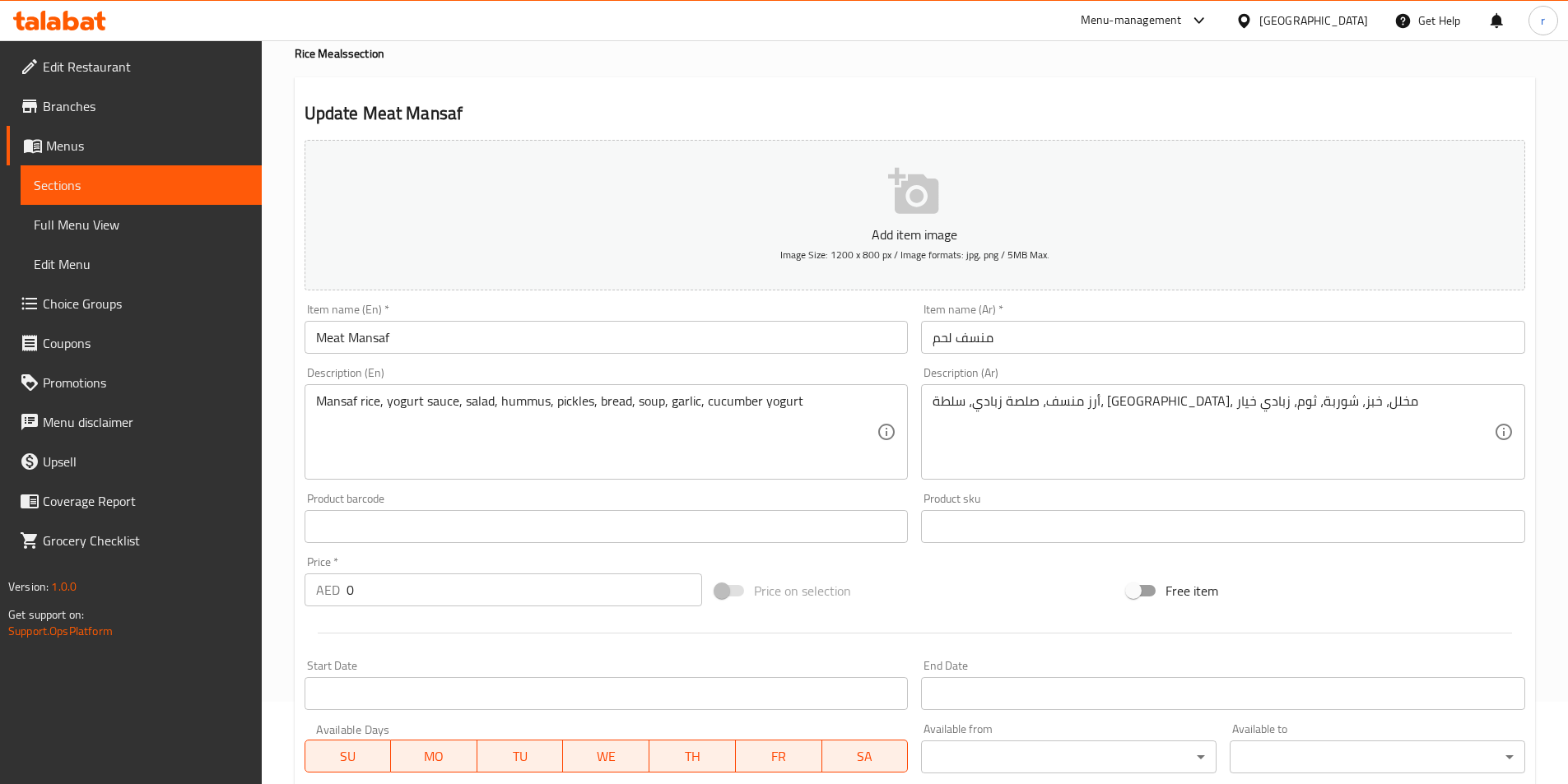
click at [402, 595] on input "0" at bounding box center [524, 590] width 356 height 33
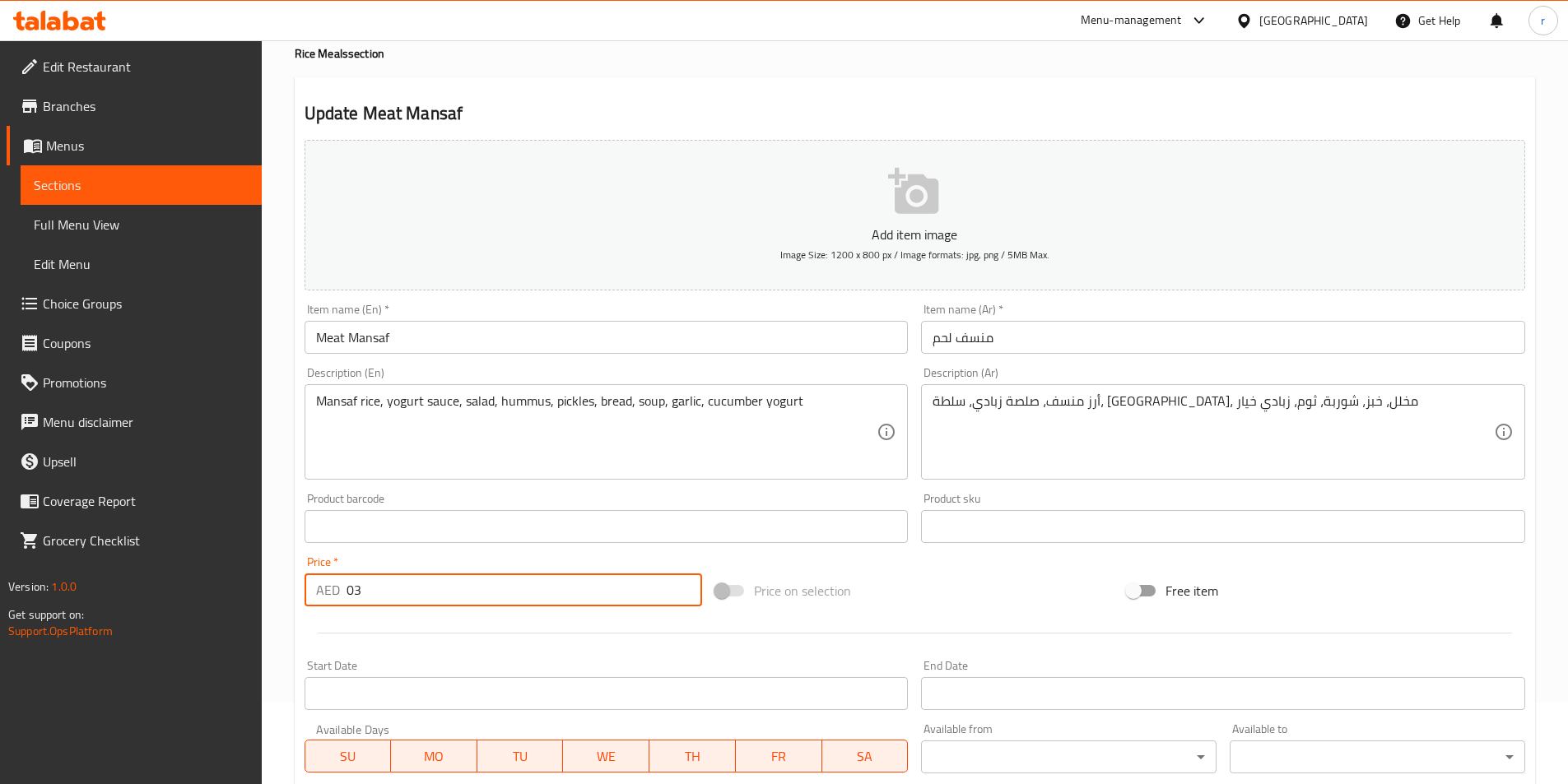
type input "0"
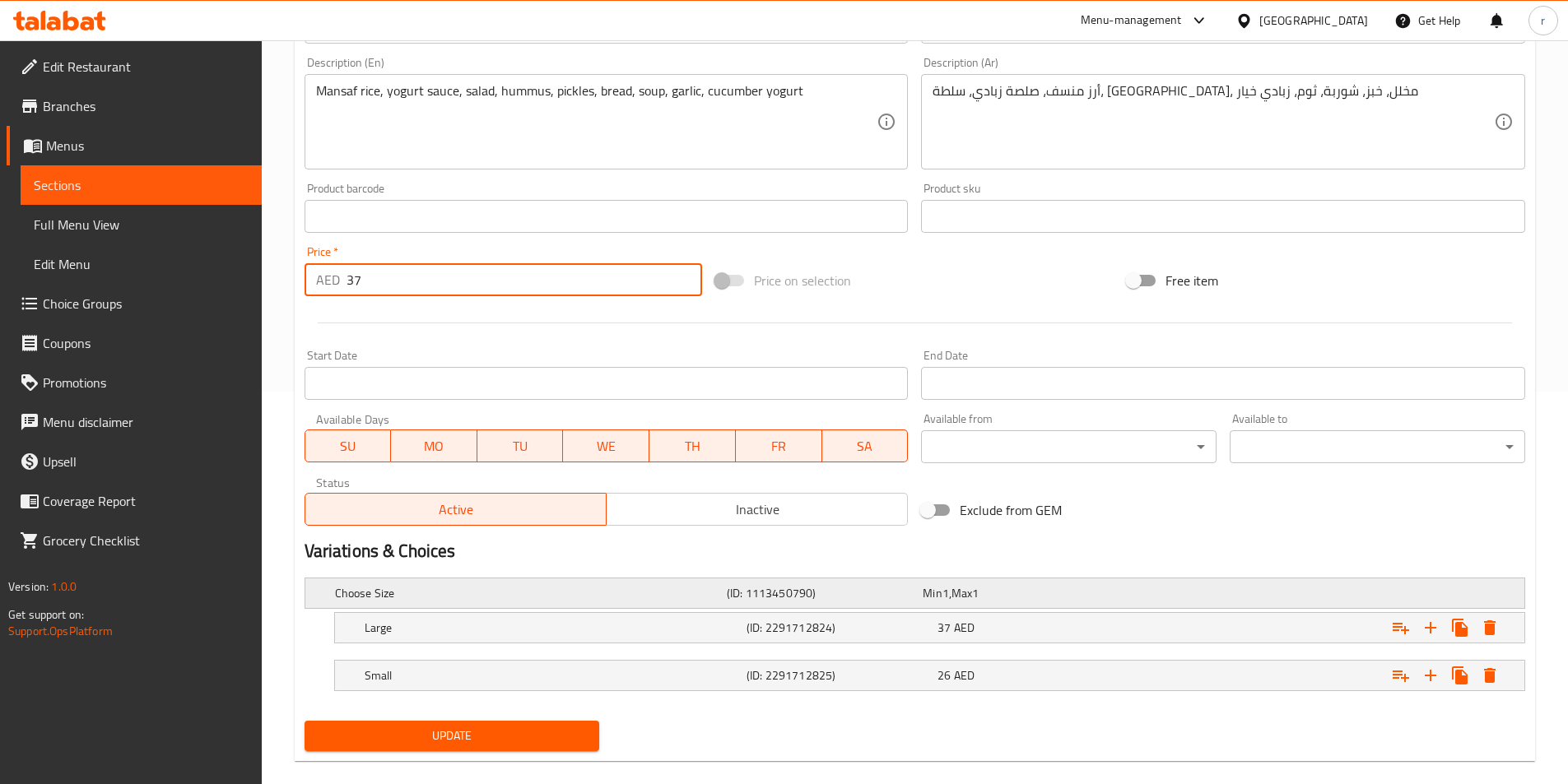
scroll to position [415, 0]
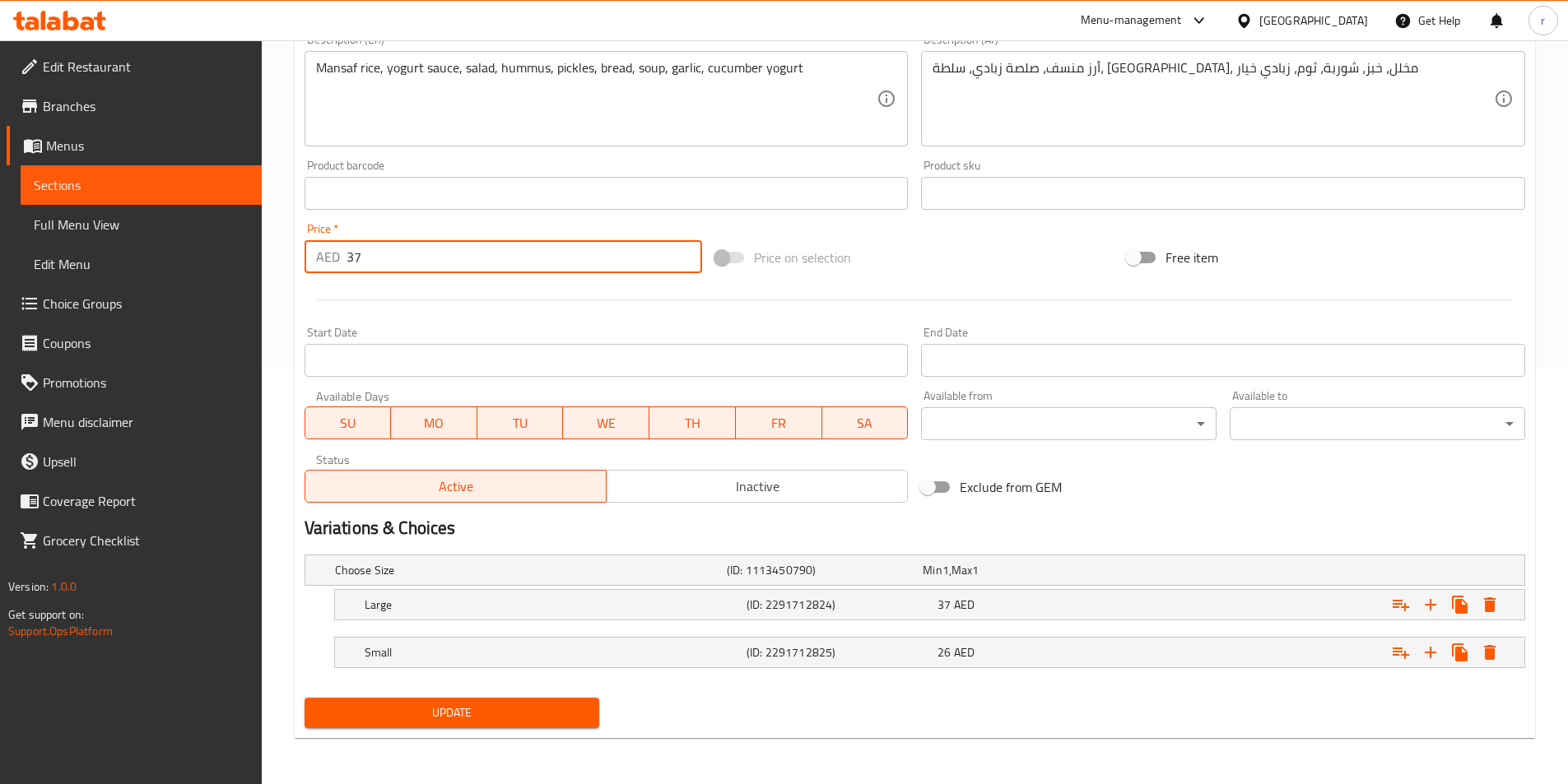
type input "37"
drag, startPoint x: 345, startPoint y: 259, endPoint x: 376, endPoint y: 259, distance: 31.0
click at [376, 259] on div "AED 37 Price *" at bounding box center [503, 257] width 398 height 33
type input "0"
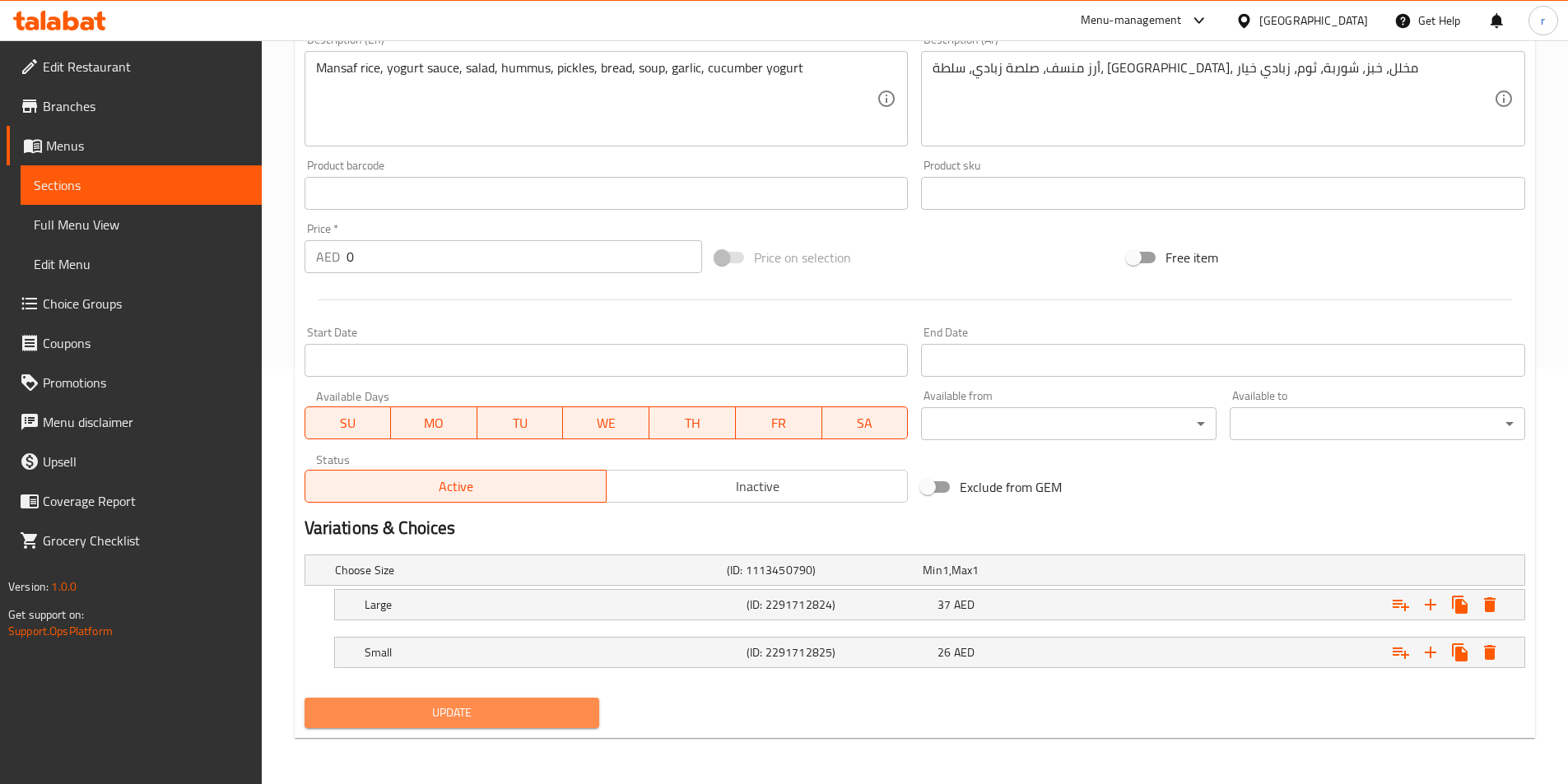
click at [522, 711] on span "Update" at bounding box center [452, 713] width 269 height 20
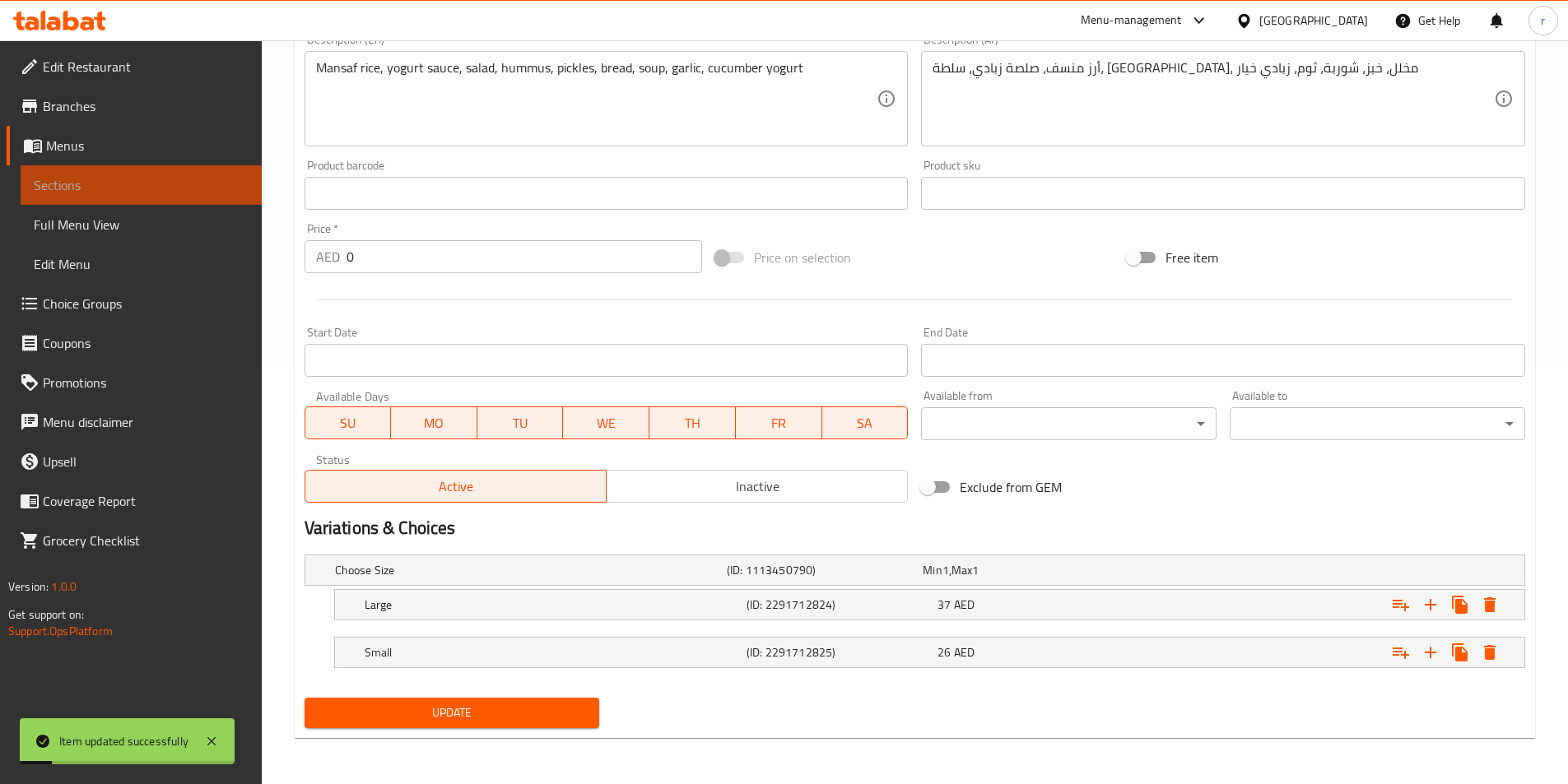
click at [184, 177] on span "Sections" at bounding box center [141, 185] width 215 height 19
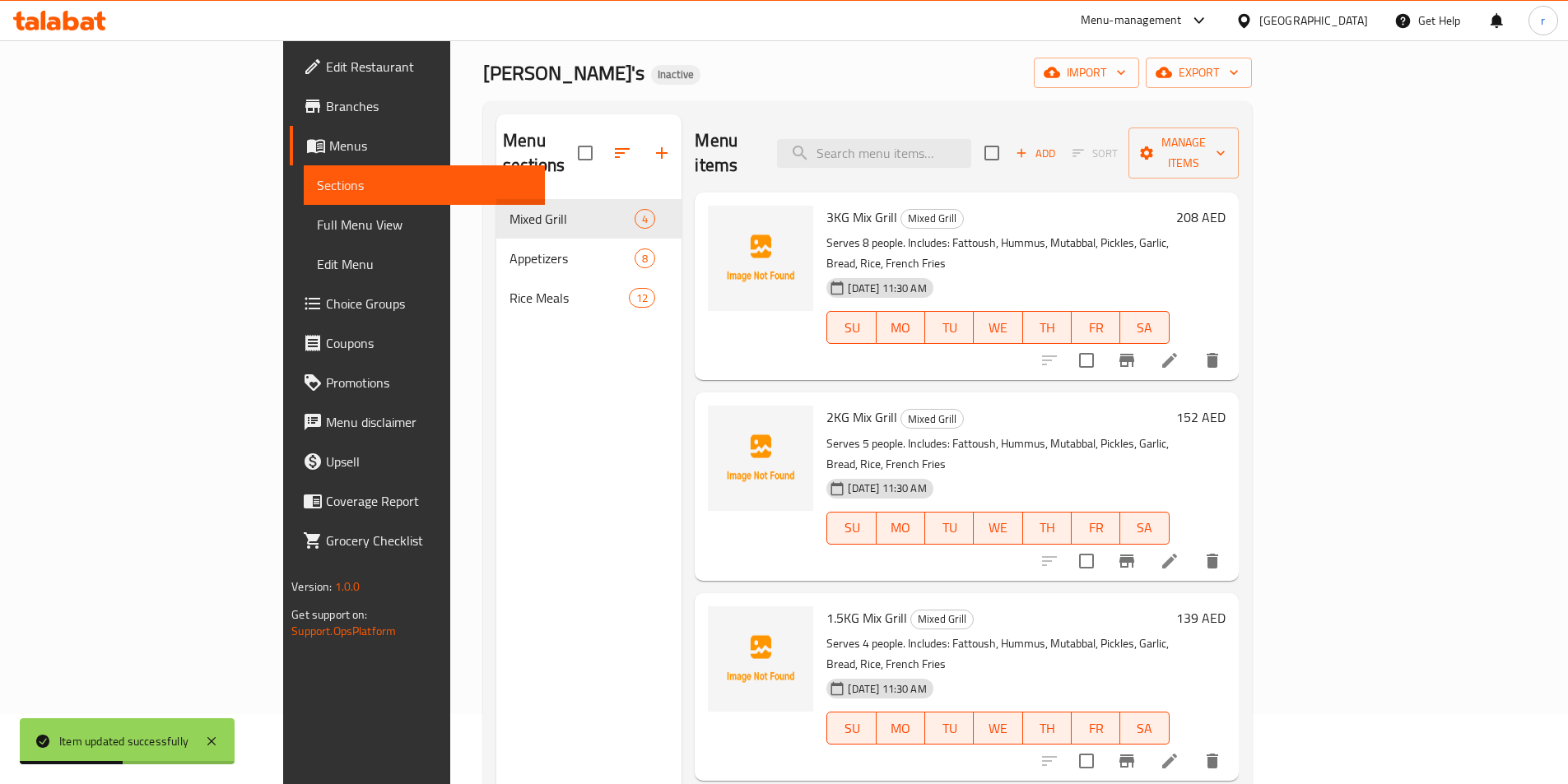
scroll to position [66, 0]
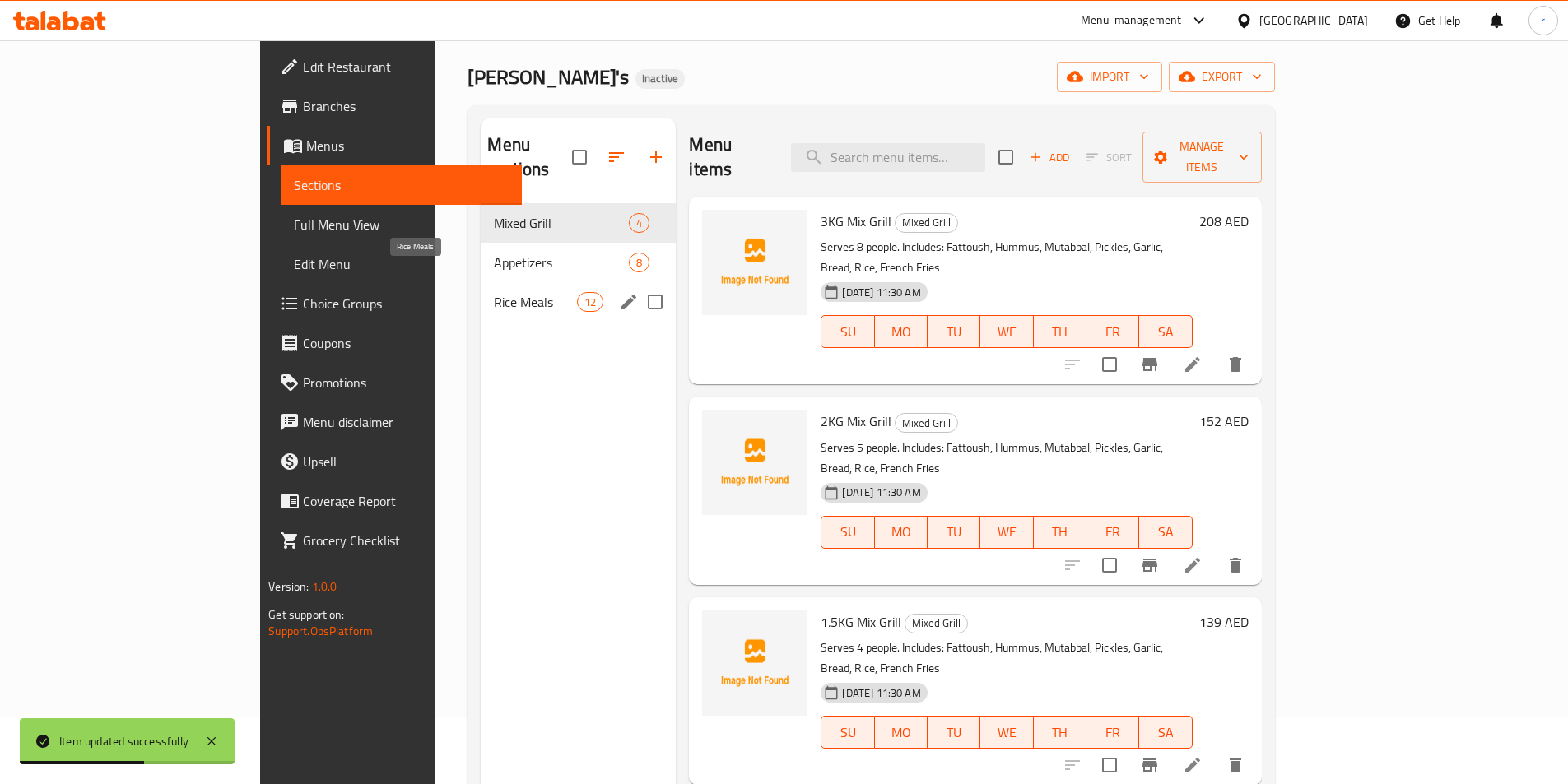
click at [494, 292] on span "Rice Meals" at bounding box center [535, 302] width 83 height 19
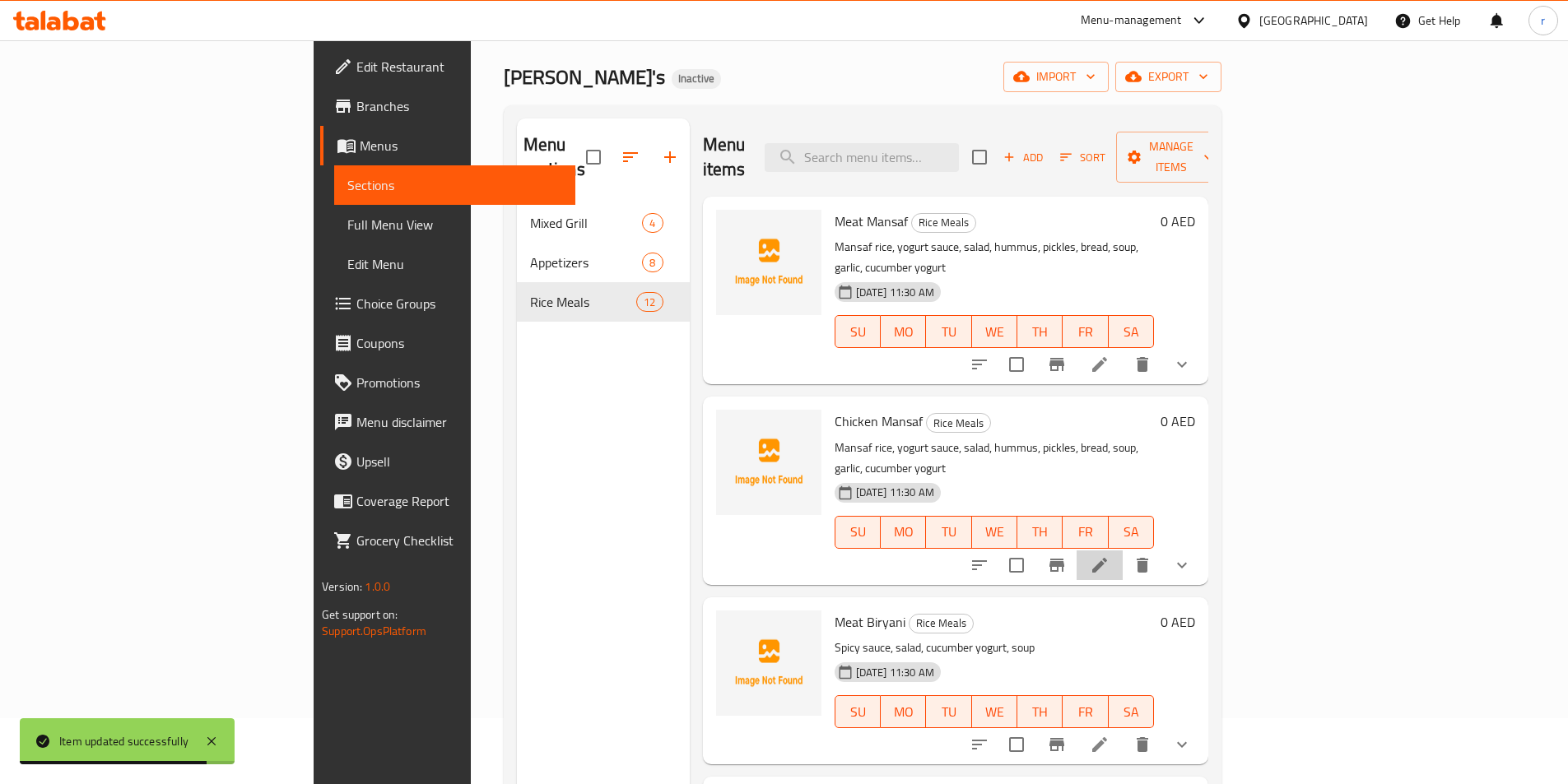
click at [1123, 551] on li at bounding box center [1099, 565] width 46 height 29
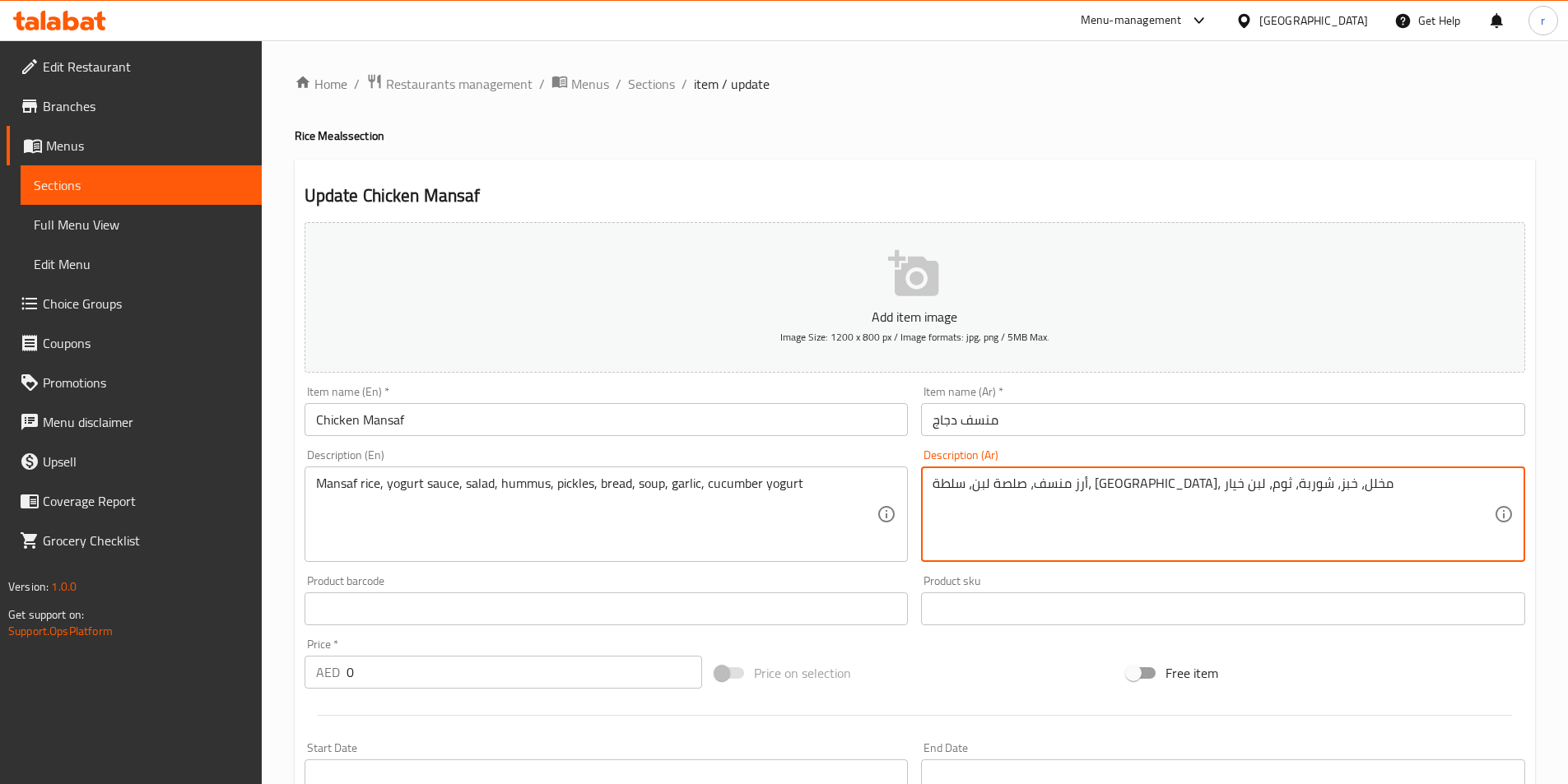
drag, startPoint x: 1181, startPoint y: 486, endPoint x: 1200, endPoint y: 486, distance: 19.0
drag, startPoint x: 954, startPoint y: 484, endPoint x: 975, endPoint y: 484, distance: 21.0
click at [975, 484] on textarea "أرز منسف، صلصةزبادي، سلطة، حمص، مخلل، خبز، شوربة، ثوم، لبن خيار" at bounding box center [1213, 515] width 561 height 78
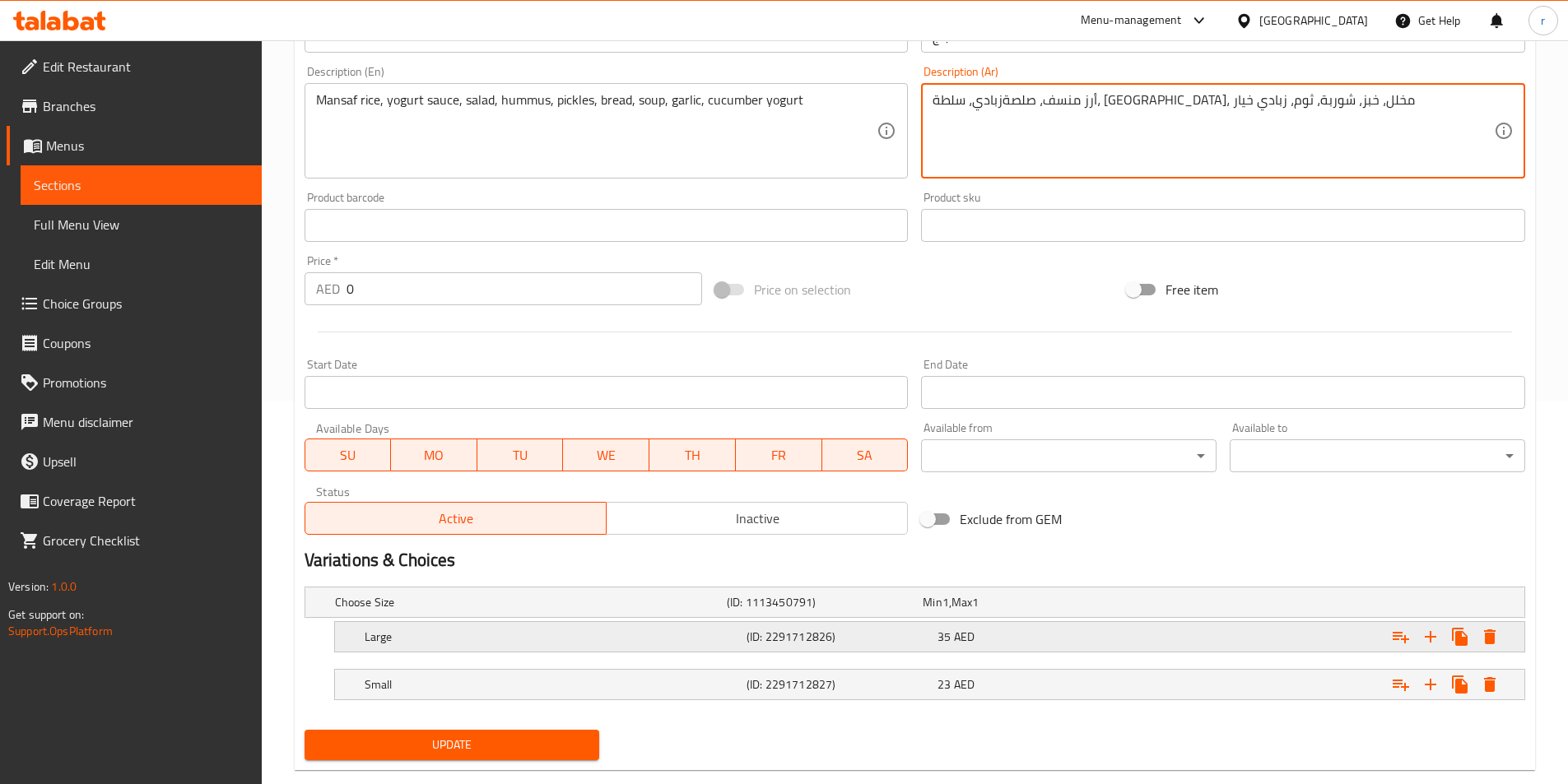
scroll to position [415, 0]
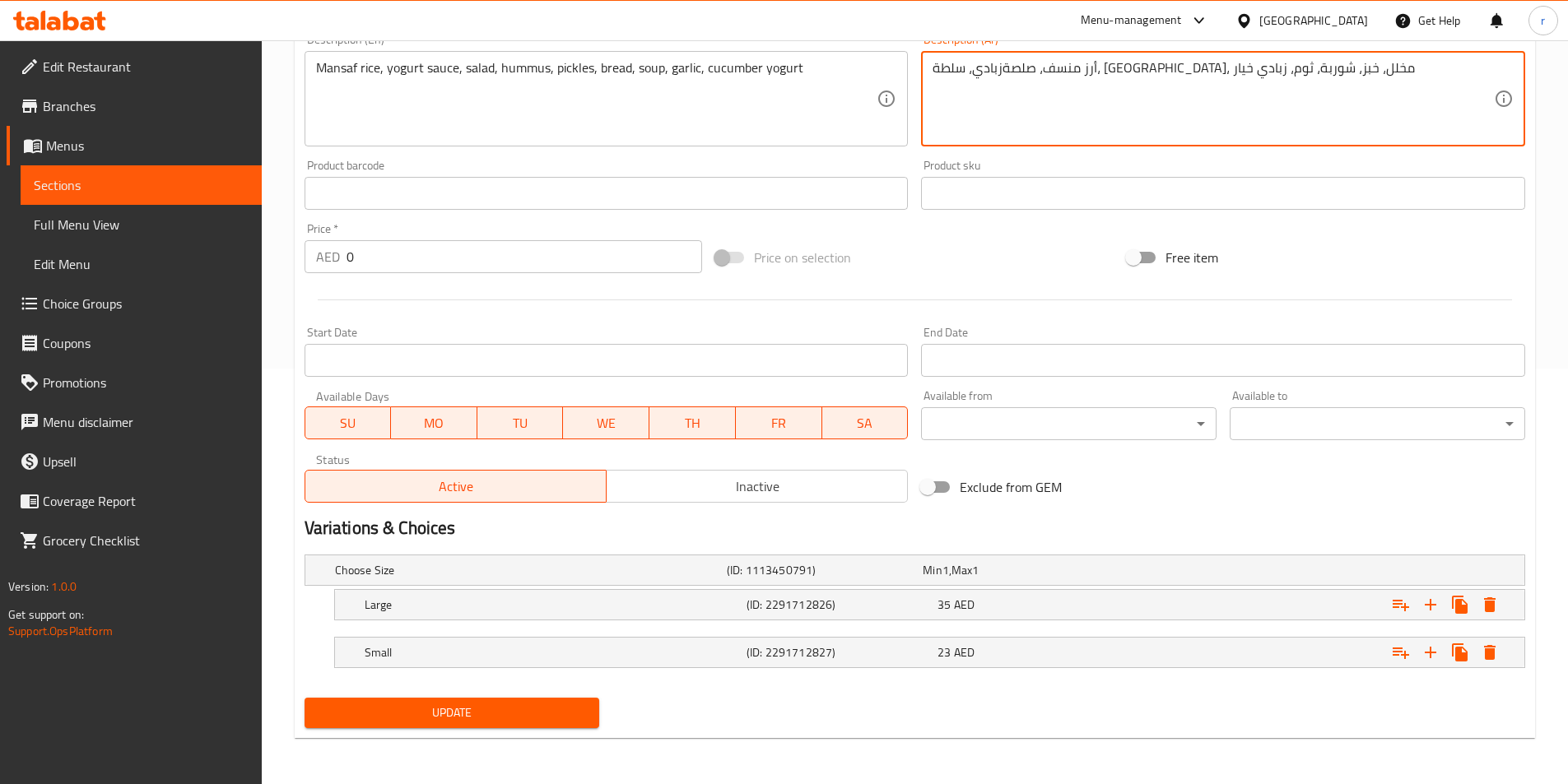
type textarea "أرز منسف، صلصةزبادي، سلطة، حمص، مخلل، خبز، شوربة، ثوم، زبادي خيار"
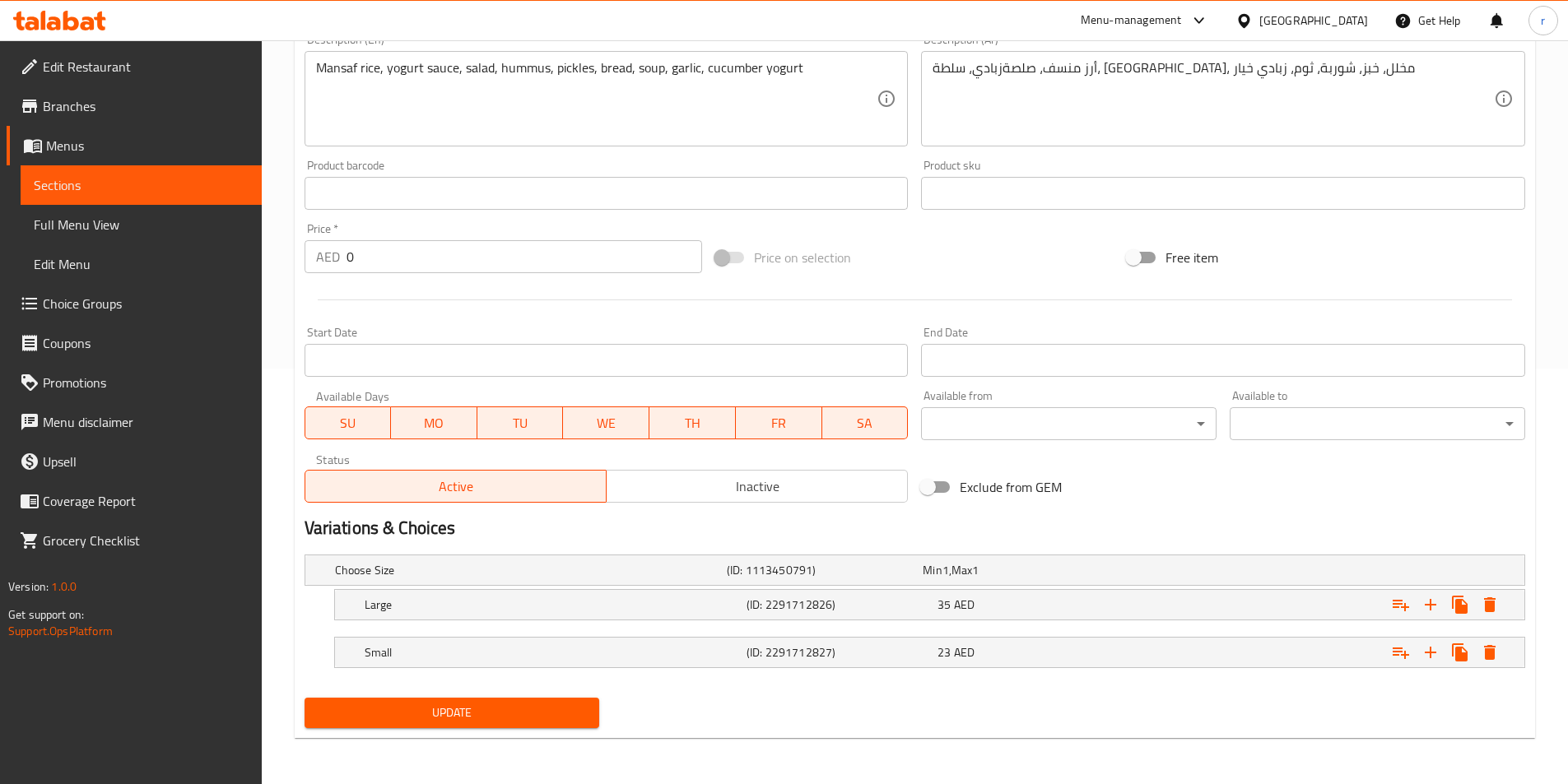
click at [476, 720] on span "Update" at bounding box center [452, 713] width 269 height 20
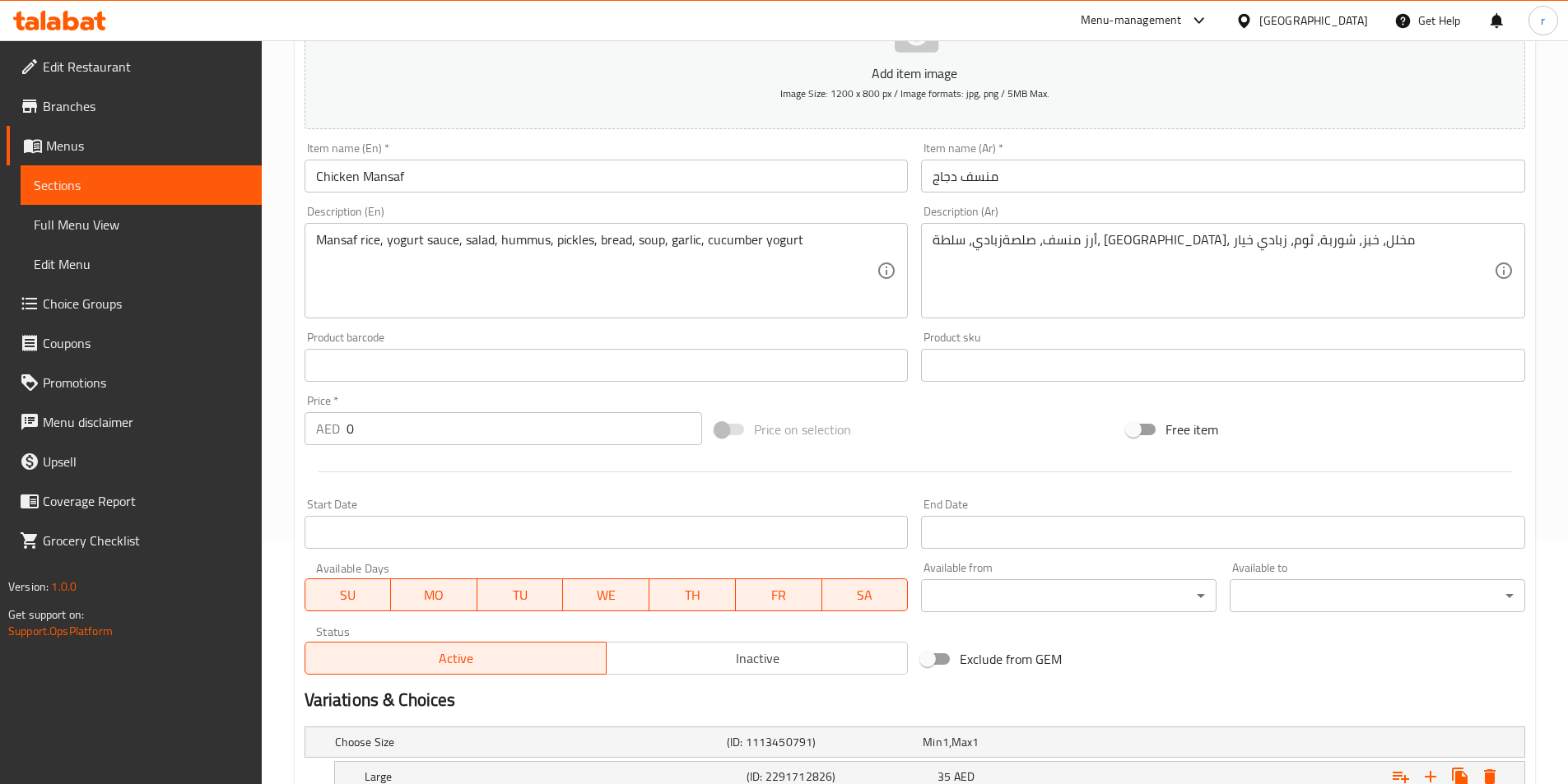
scroll to position [168, 0]
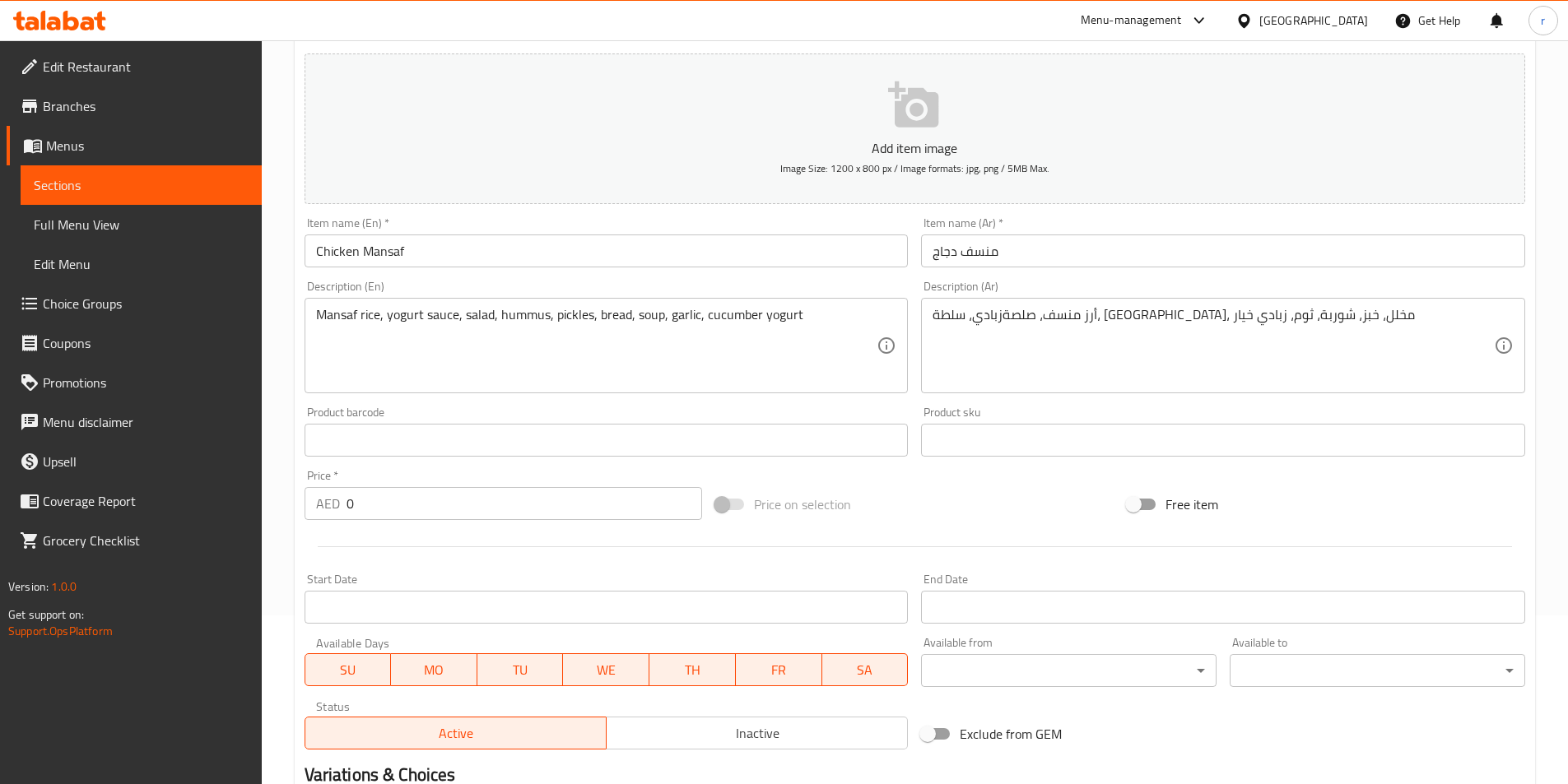
click at [167, 178] on span "Sections" at bounding box center [141, 185] width 215 height 19
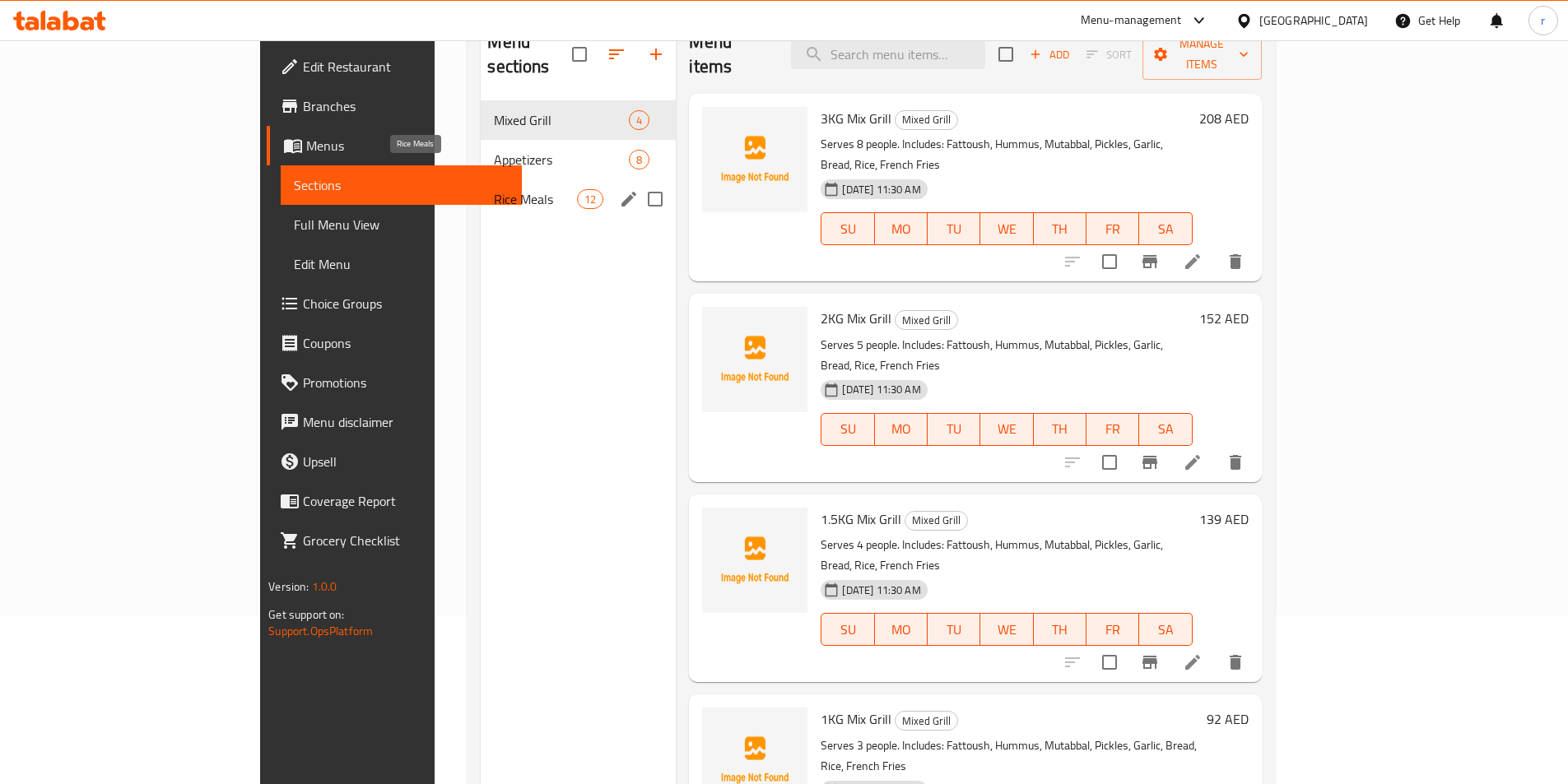
click at [494, 190] on span "Rice Meals" at bounding box center [535, 199] width 83 height 19
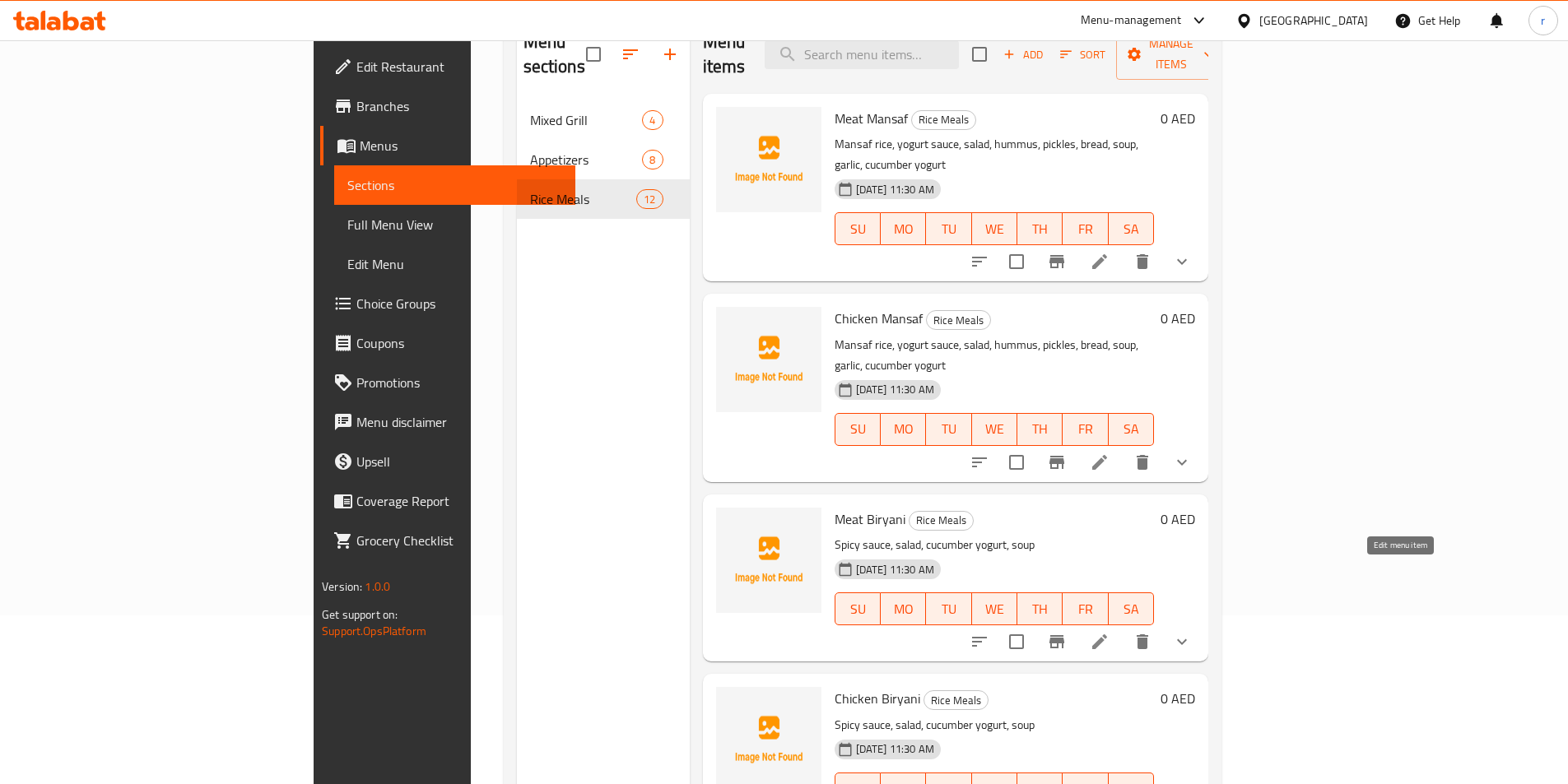
click at [1109, 632] on icon at bounding box center [1099, 642] width 19 height 19
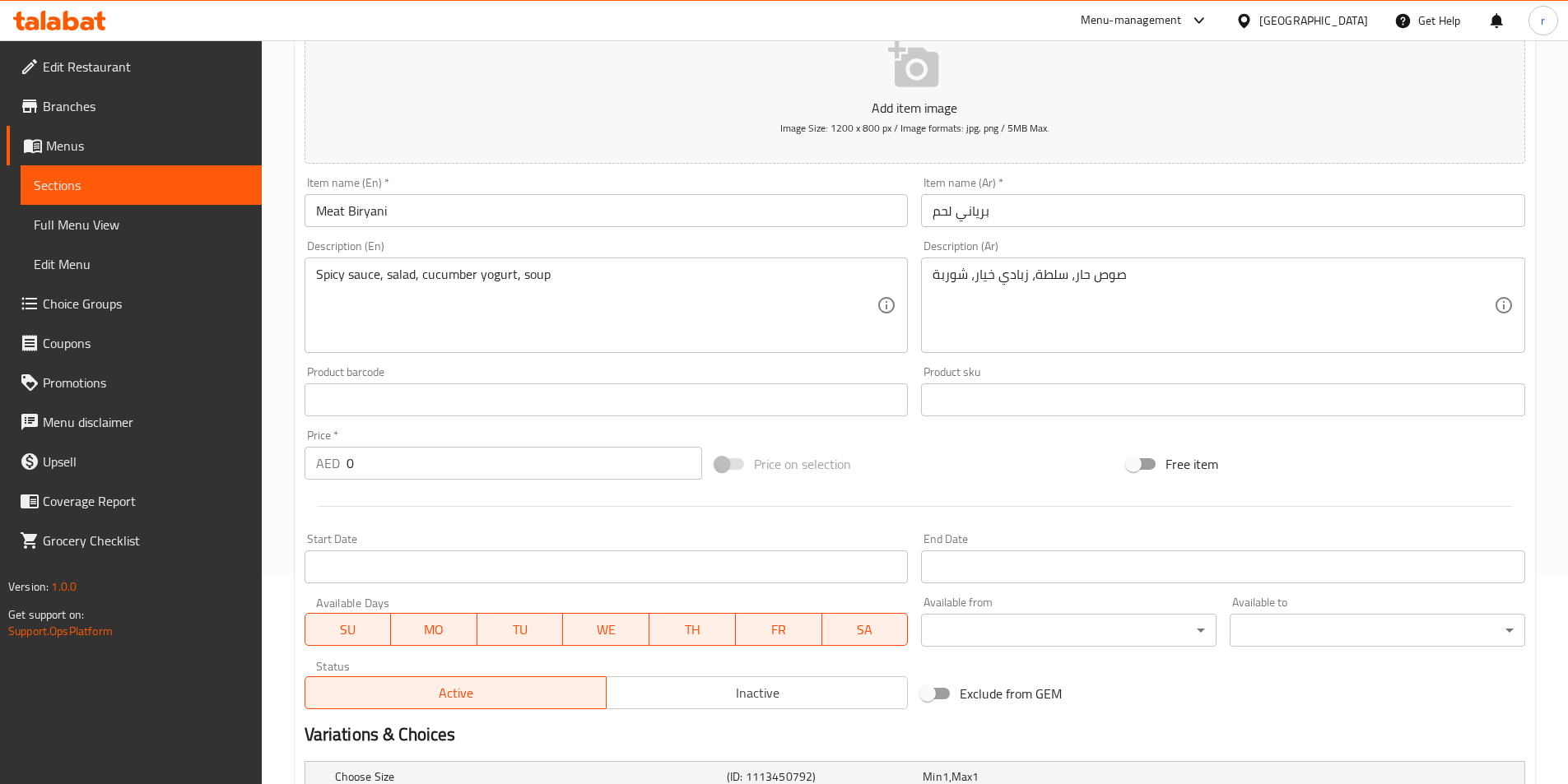
scroll to position [415, 0]
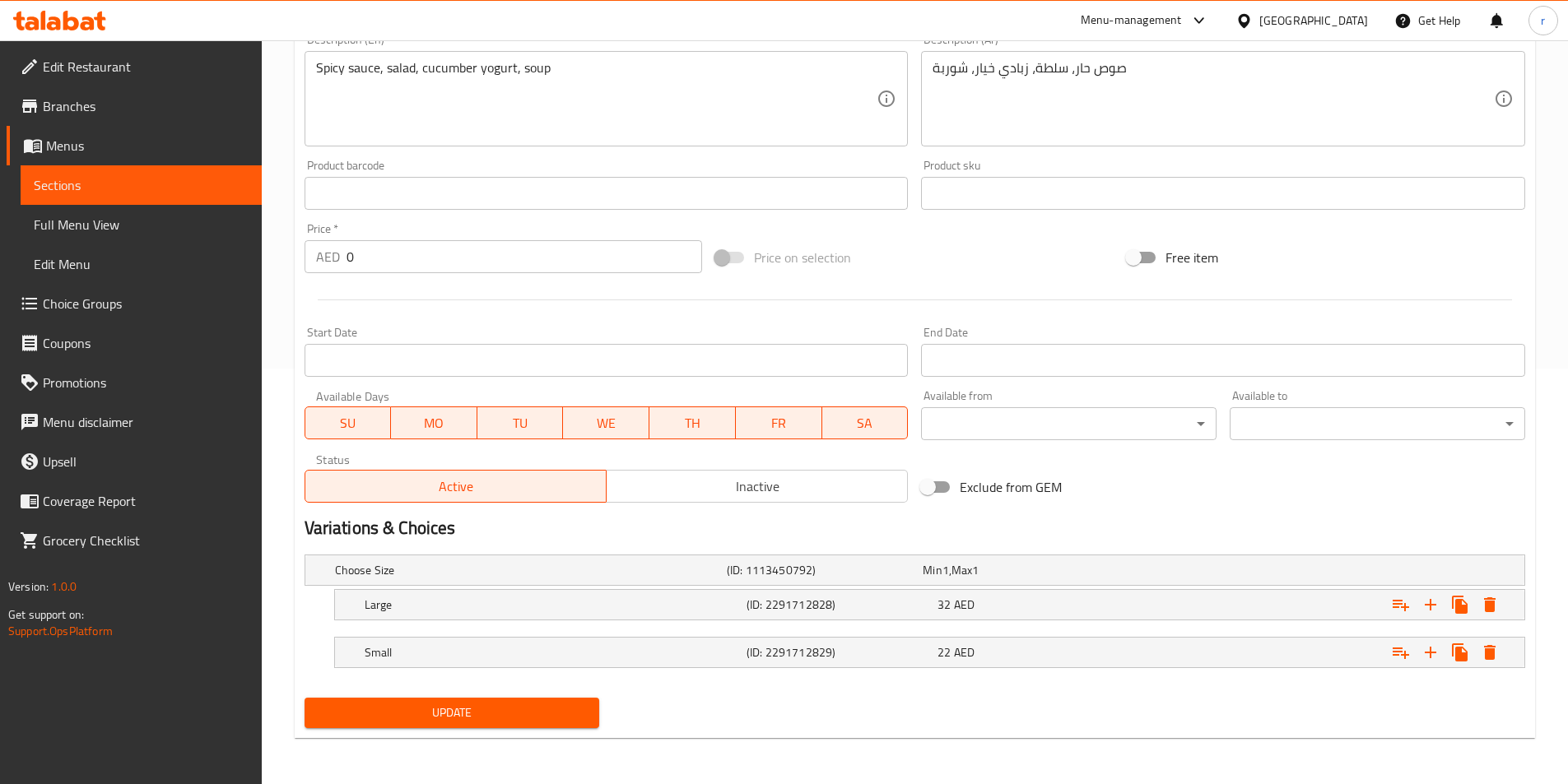
click at [558, 711] on span "Update" at bounding box center [452, 713] width 269 height 20
click at [75, 178] on span "Sections" at bounding box center [141, 185] width 215 height 19
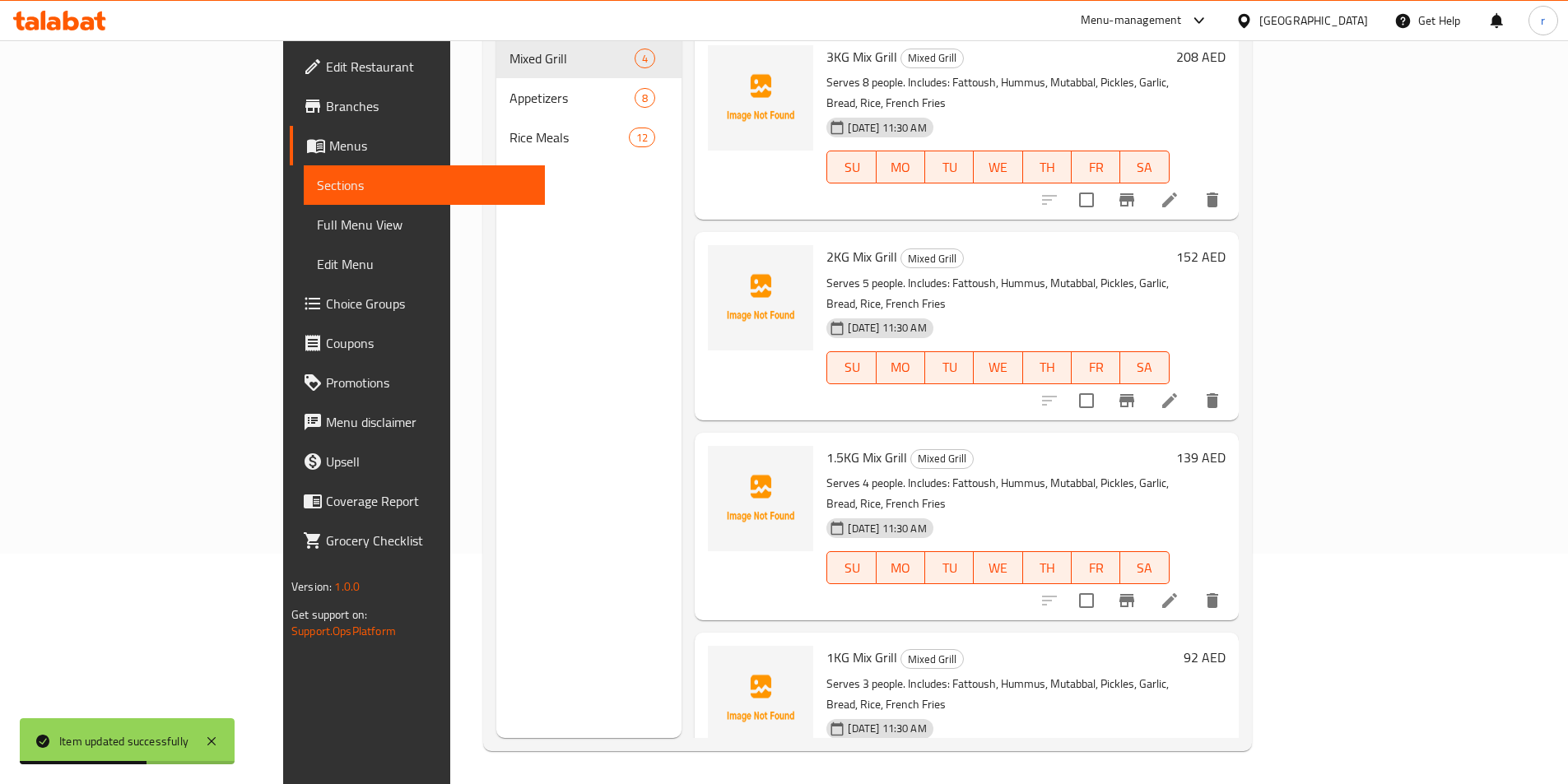
scroll to position [231, 0]
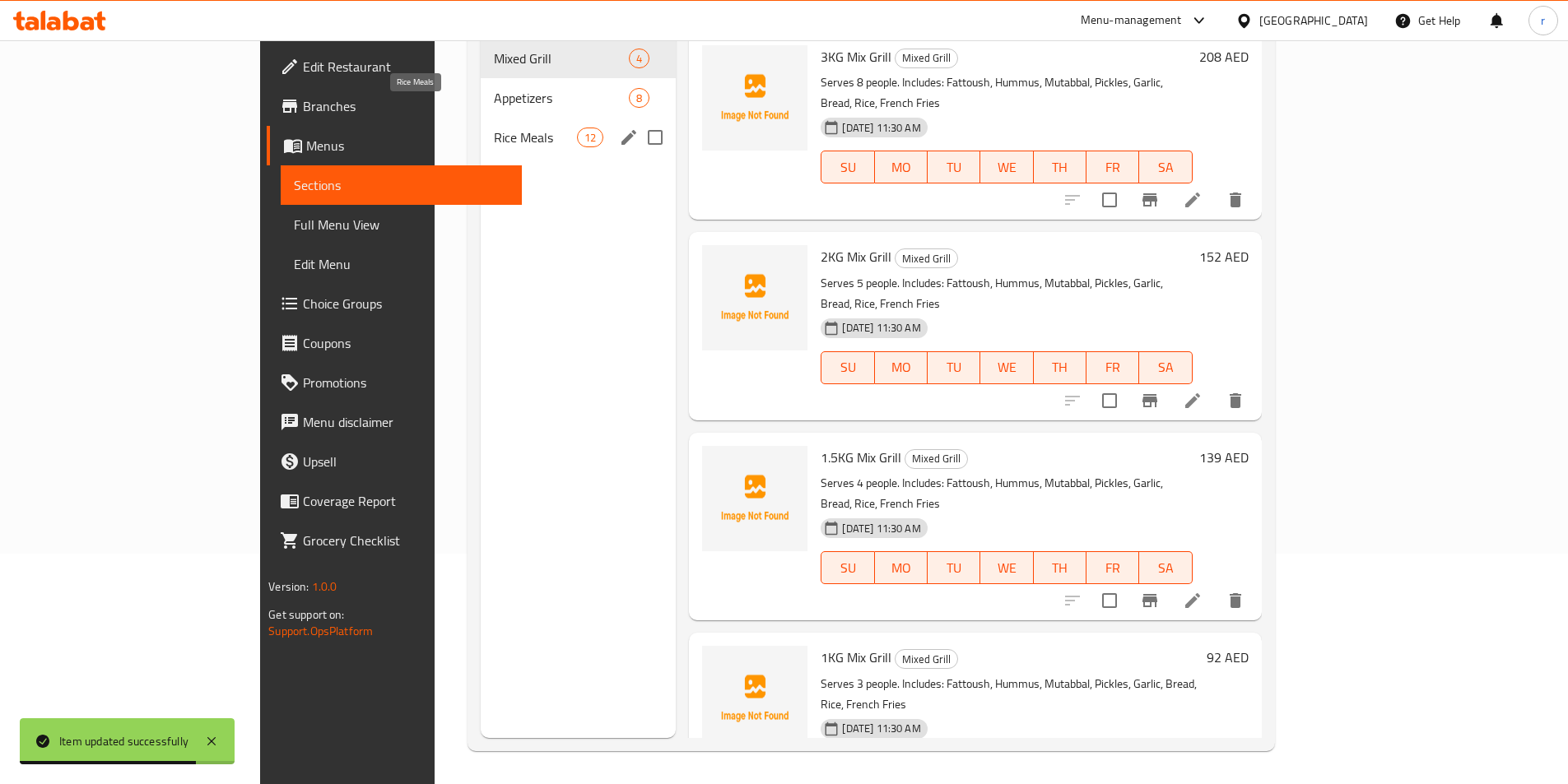
click at [494, 127] on span "Rice Meals" at bounding box center [535, 137] width 83 height 19
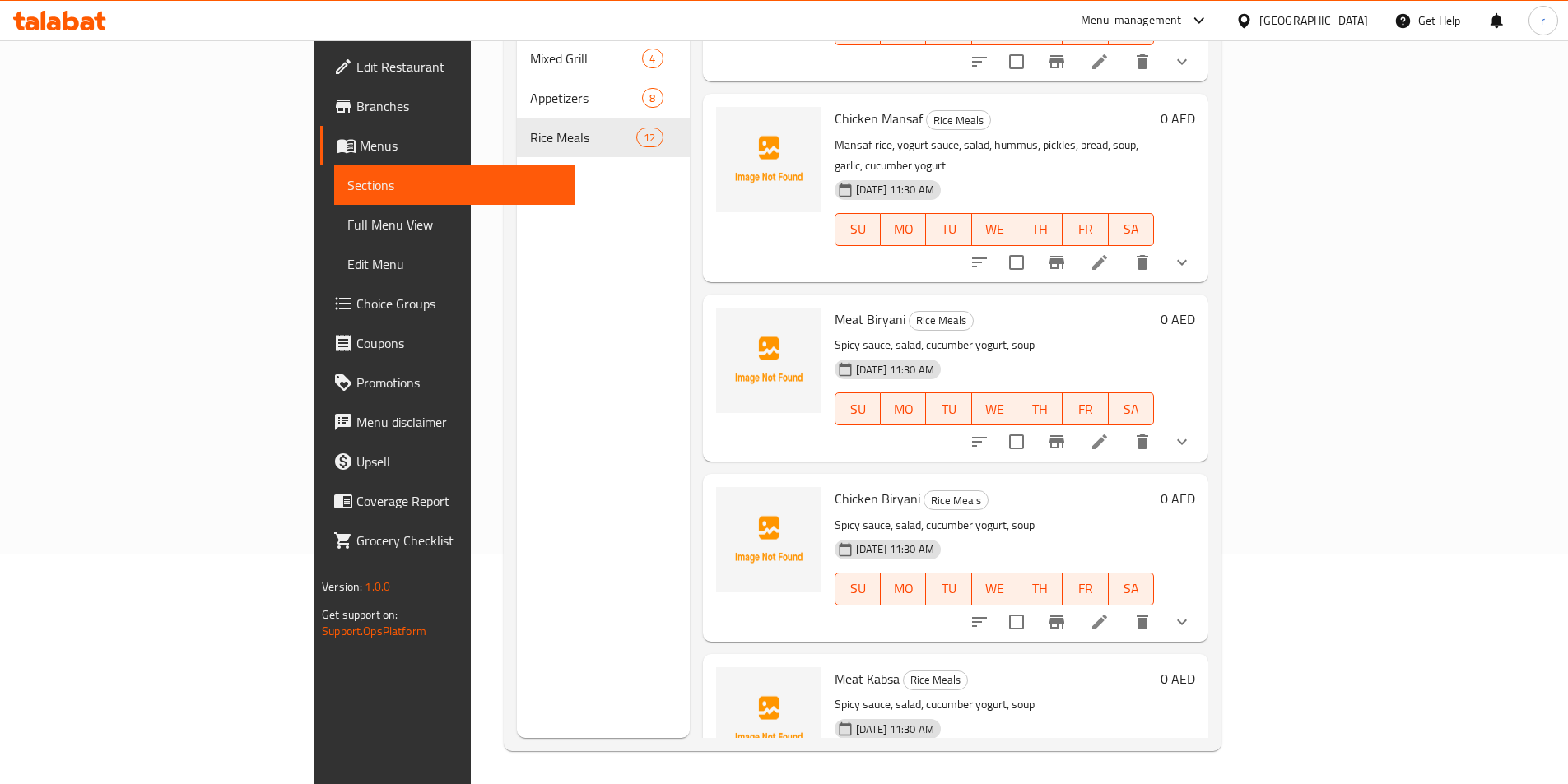
scroll to position [164, 0]
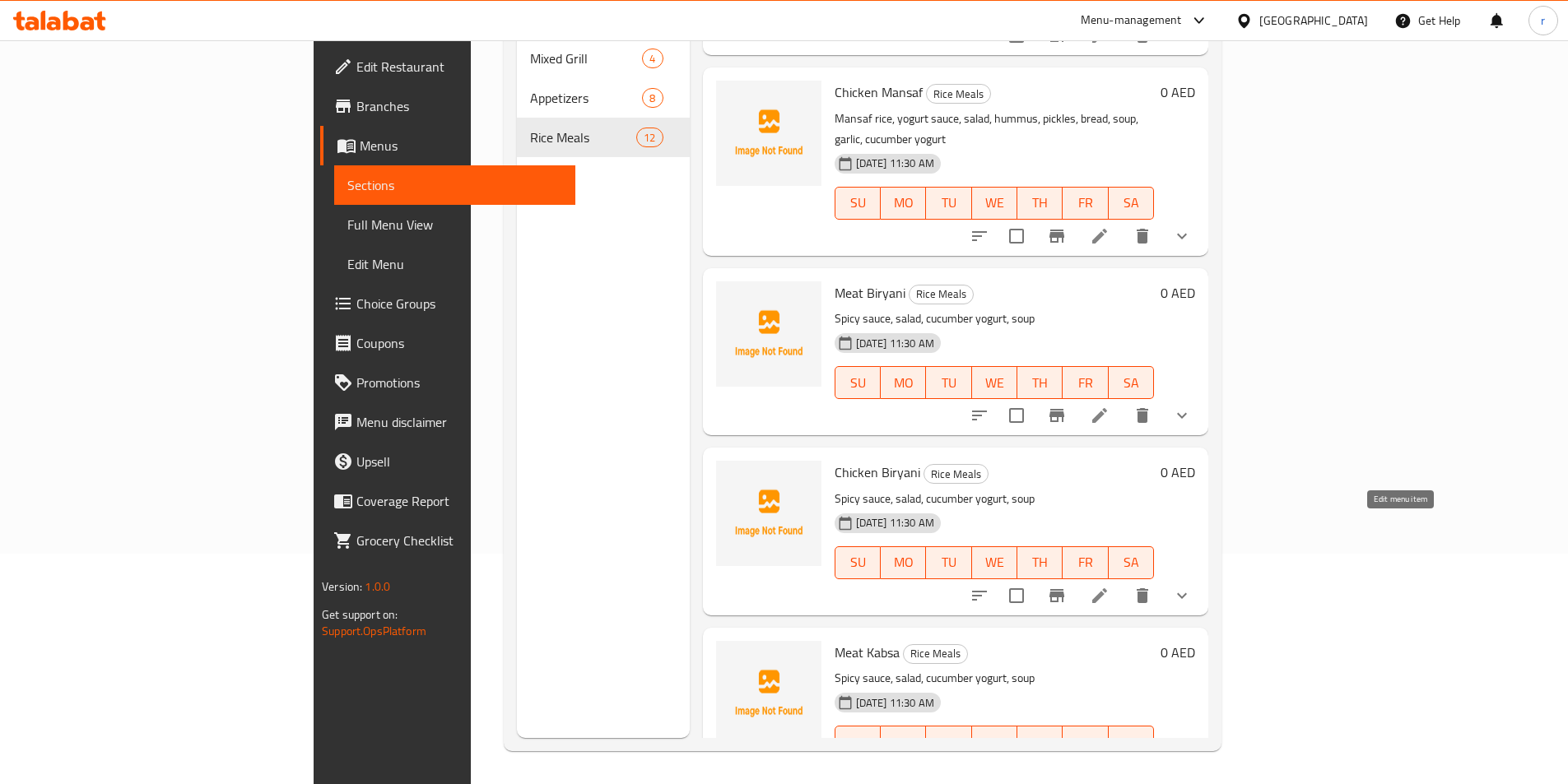
click at [1109, 586] on icon at bounding box center [1099, 595] width 19 height 19
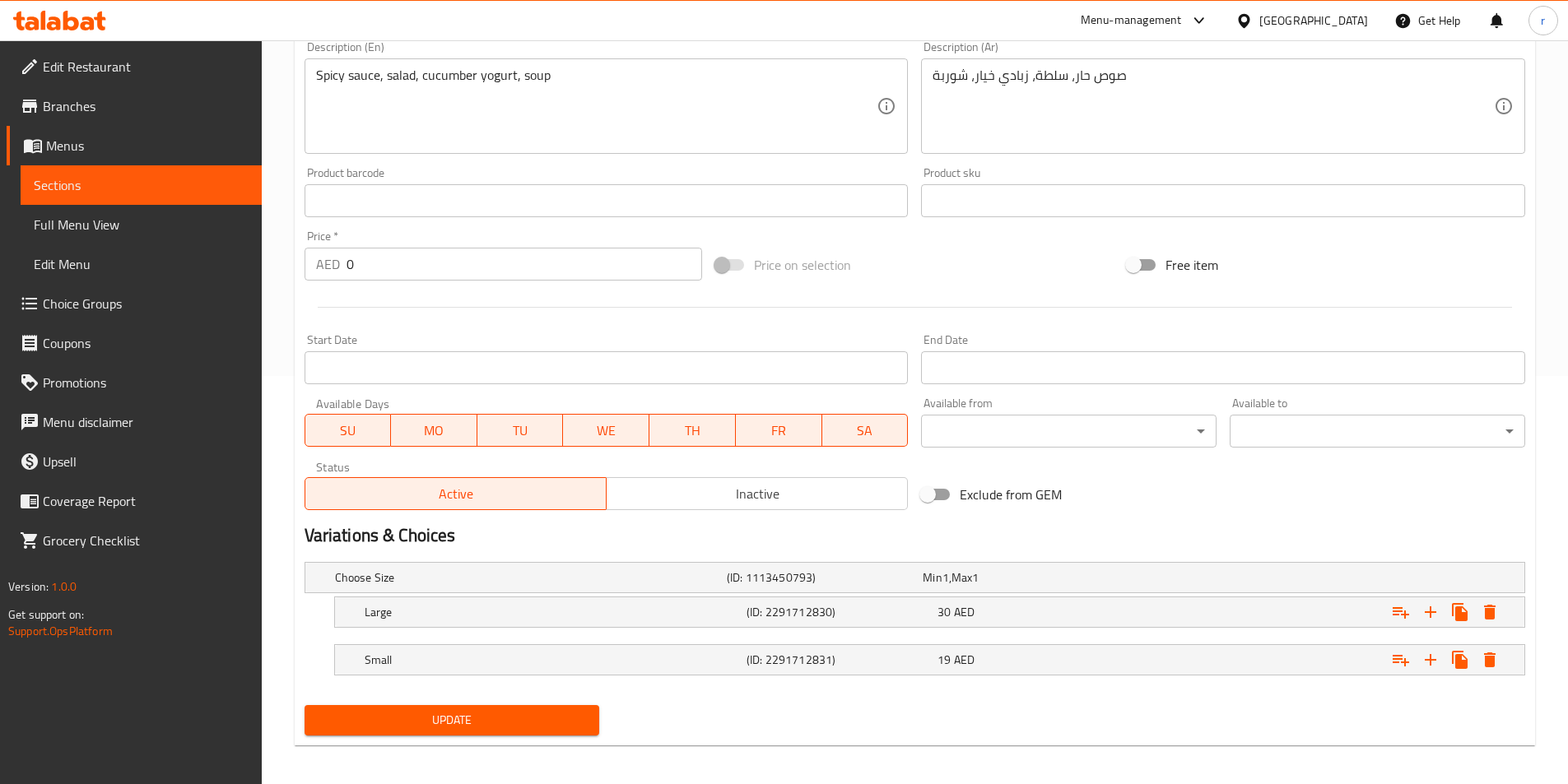
scroll to position [411, 0]
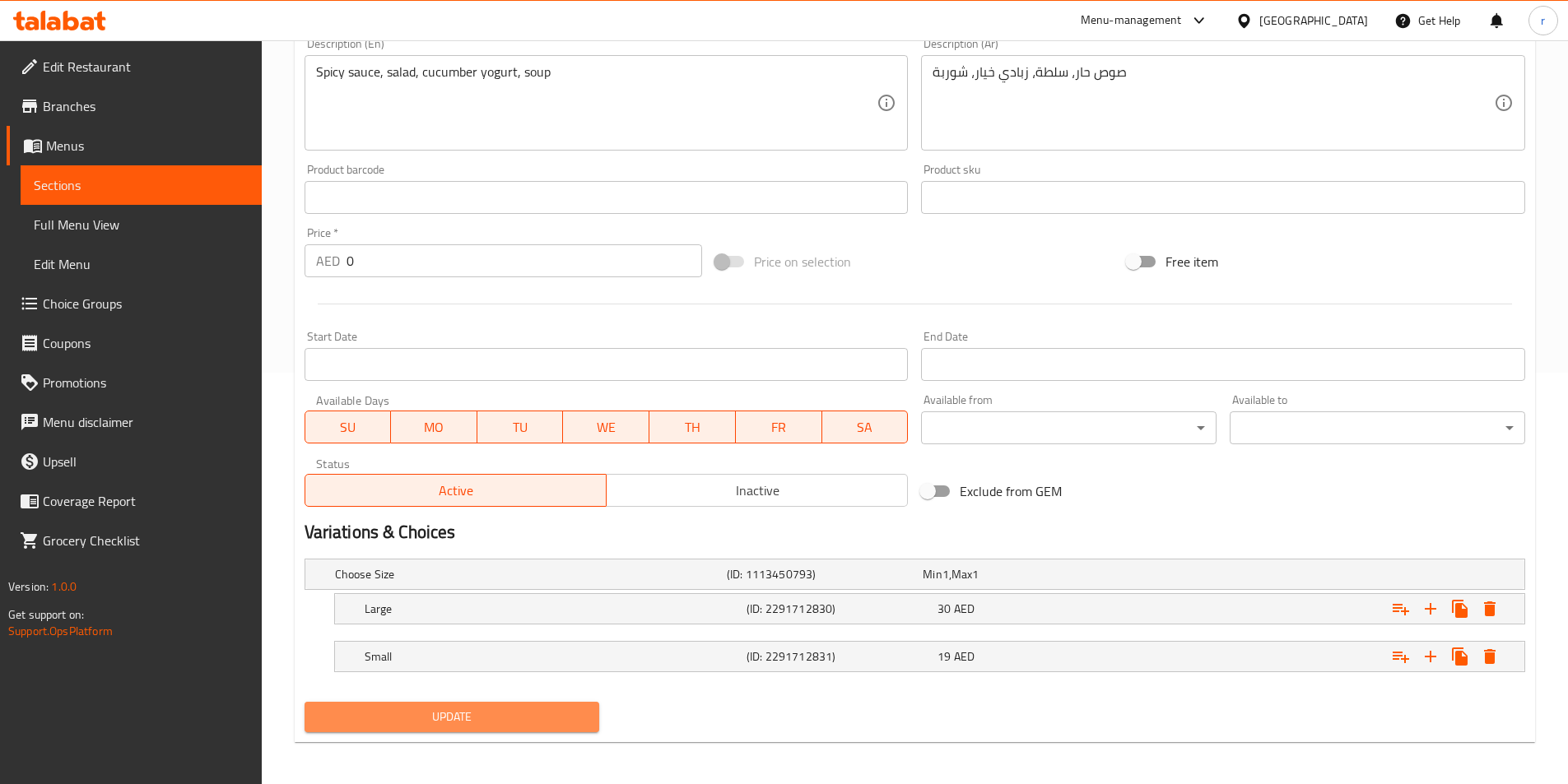
click at [543, 712] on span "Update" at bounding box center [452, 717] width 269 height 20
click at [153, 179] on span "Sections" at bounding box center [141, 185] width 215 height 19
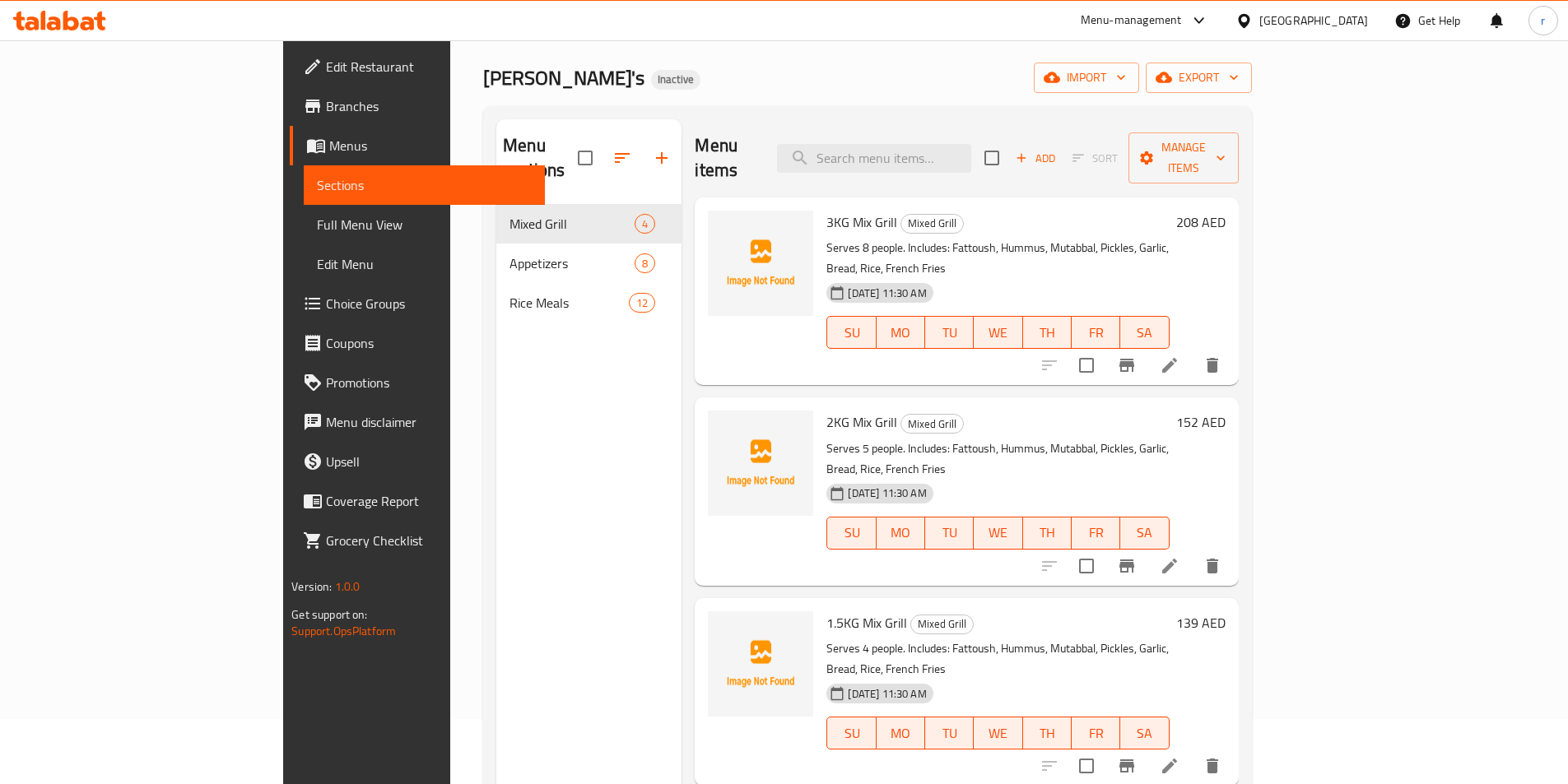
scroll to position [164, 0]
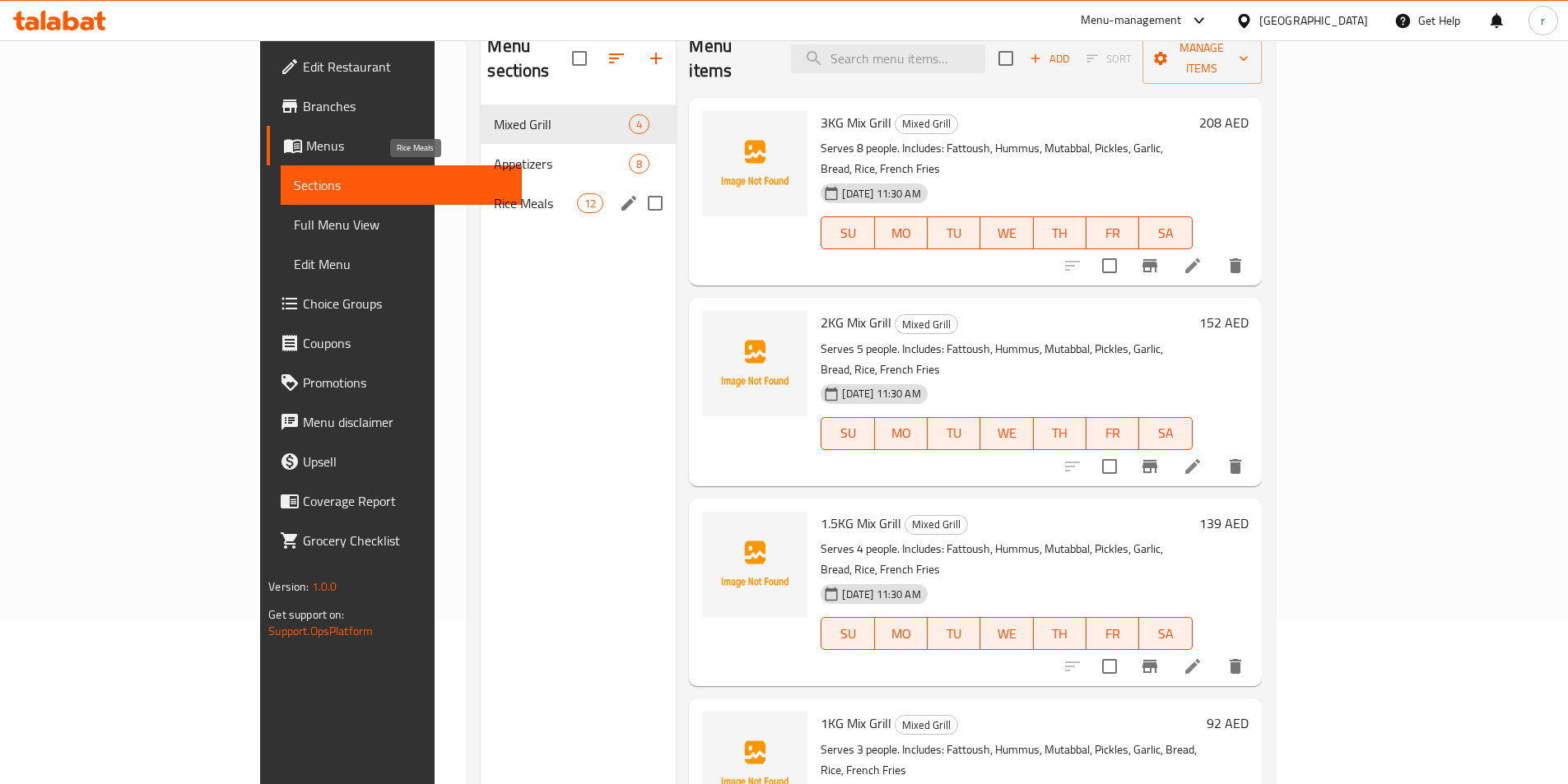
click at [494, 194] on span "Rice Meals" at bounding box center [535, 203] width 83 height 19
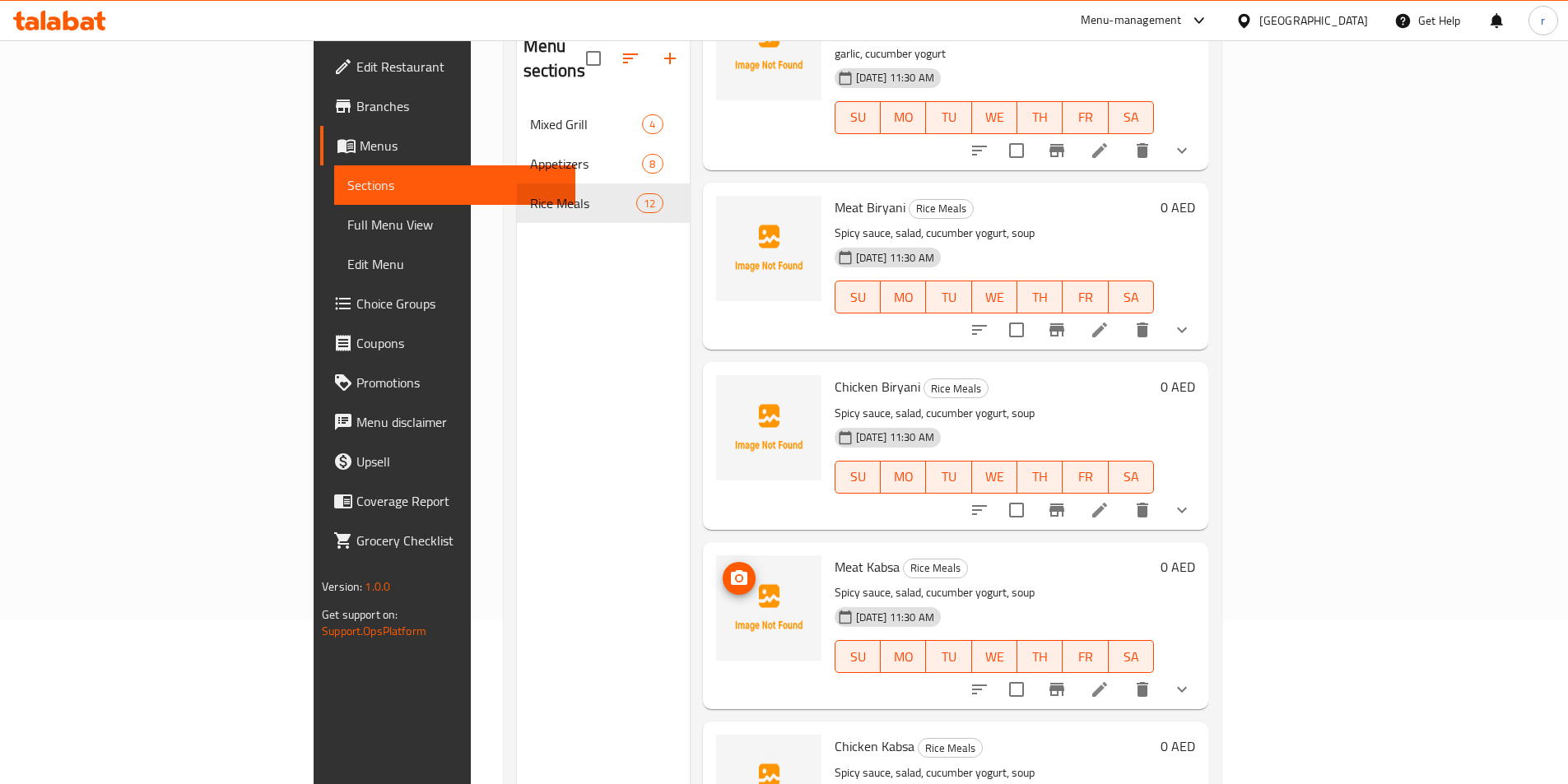
scroll to position [329, 0]
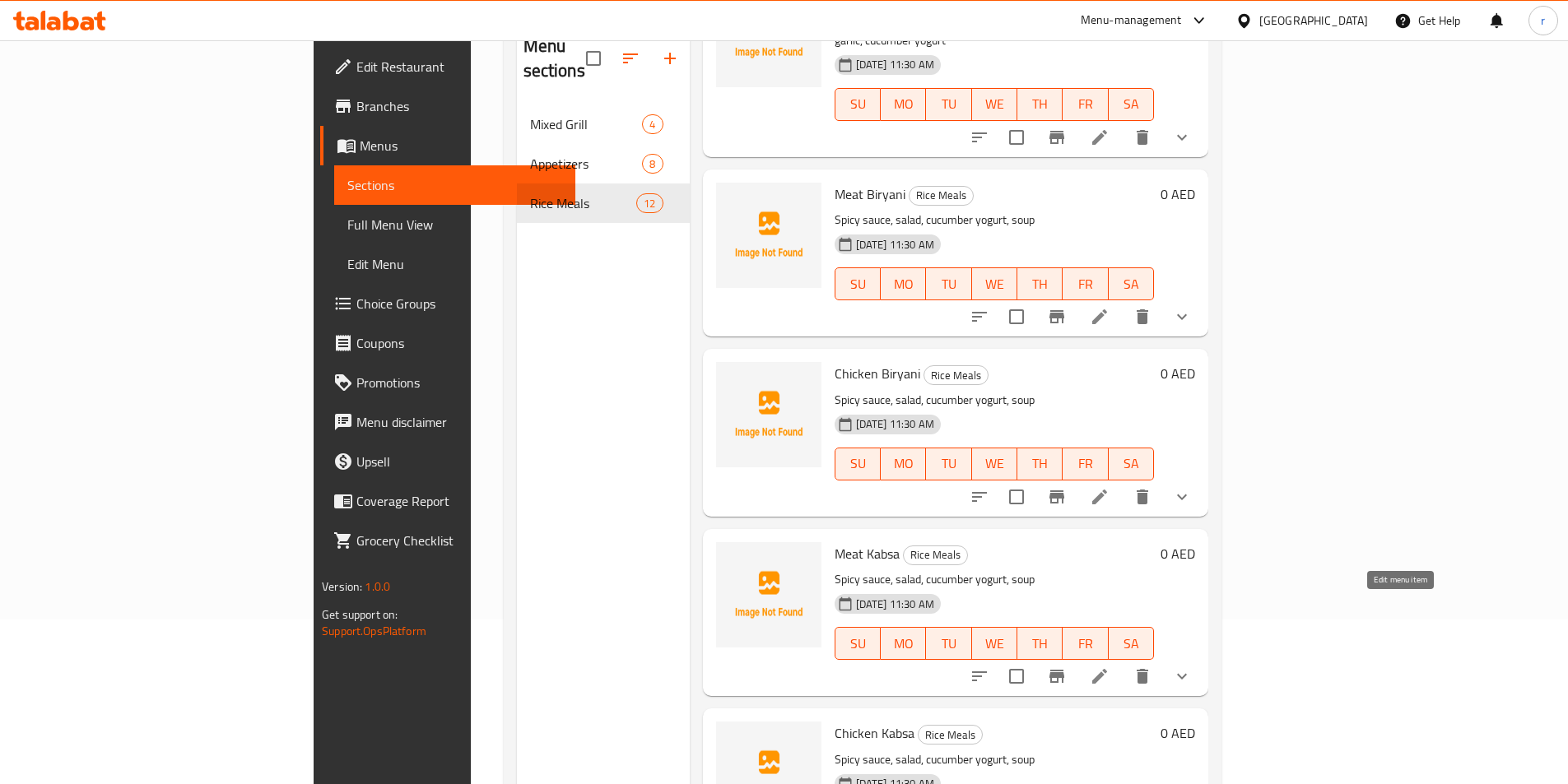
click at [1109, 666] on icon at bounding box center [1099, 676] width 19 height 19
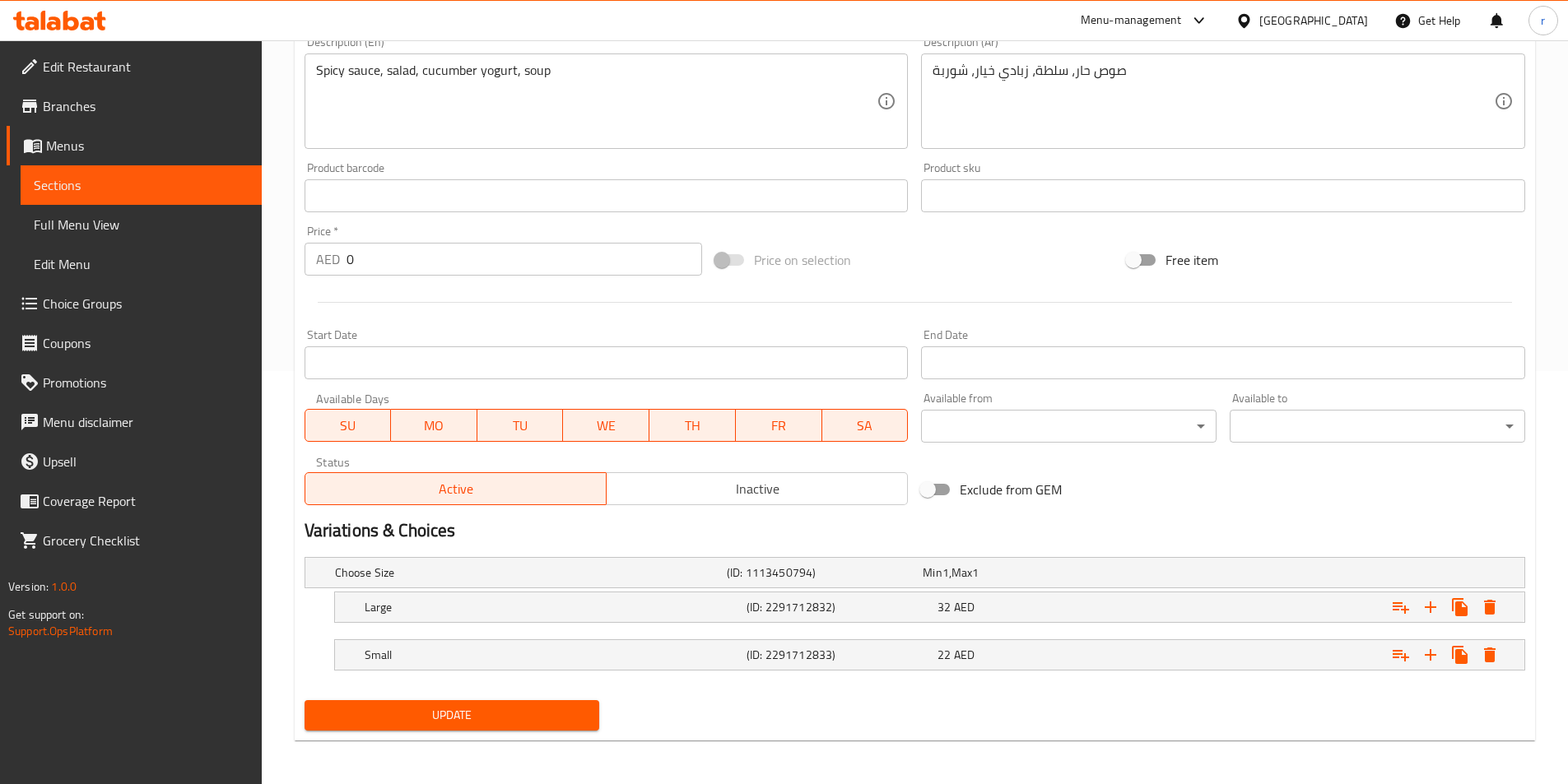
scroll to position [415, 0]
click at [571, 709] on span "Update" at bounding box center [452, 713] width 269 height 20
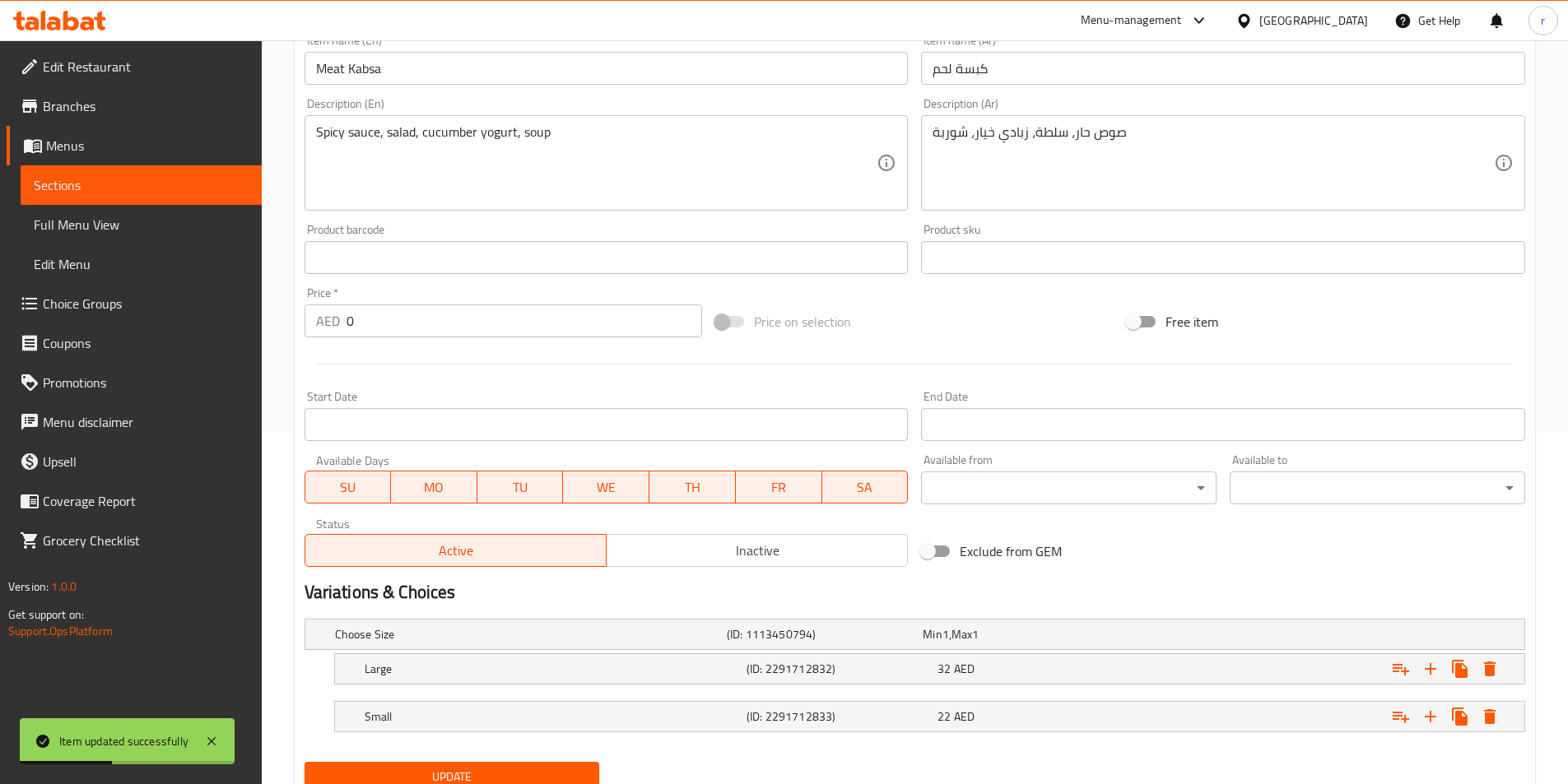
scroll to position [411, 0]
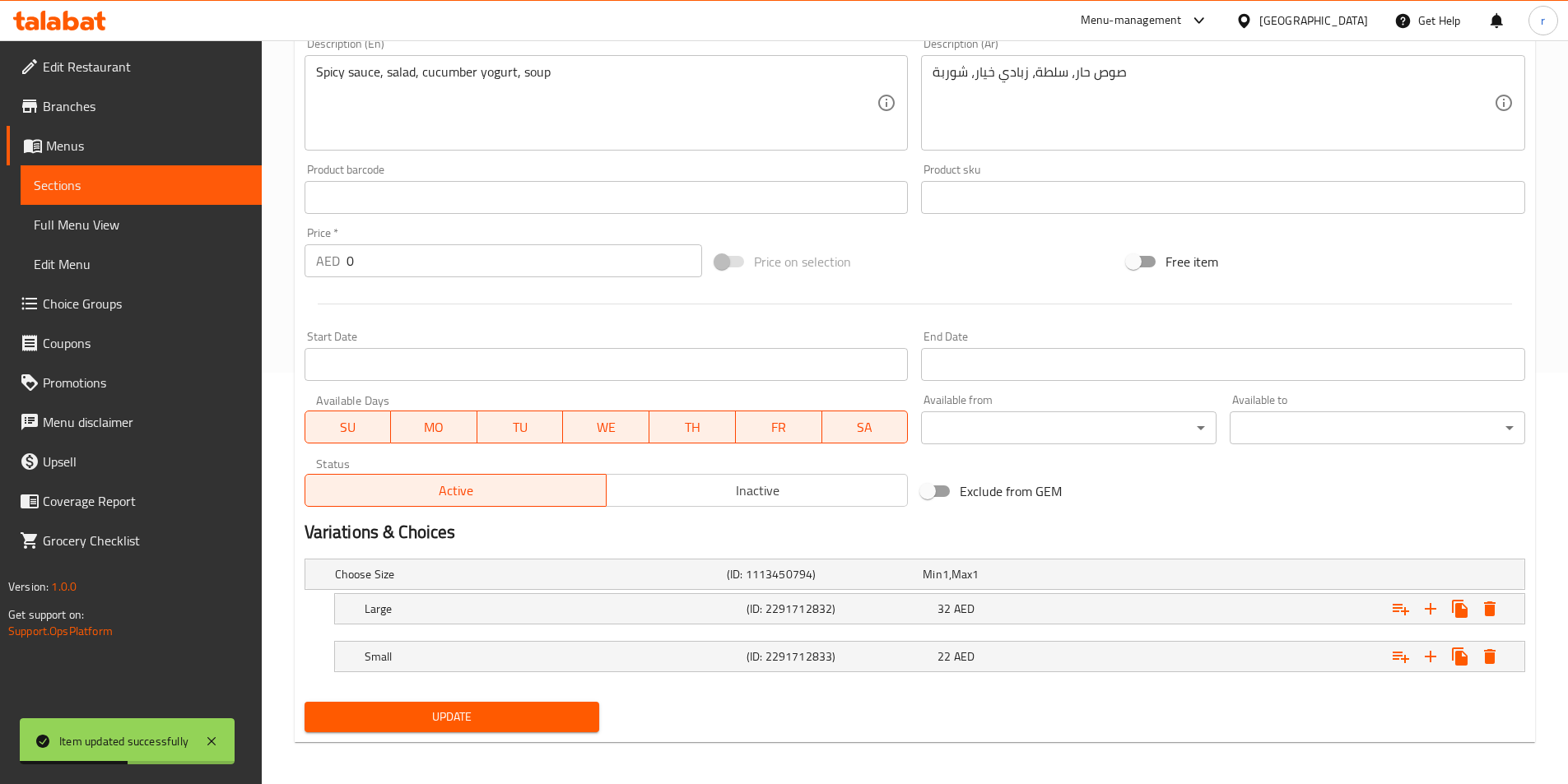
click at [210, 178] on span "Sections" at bounding box center [141, 185] width 215 height 19
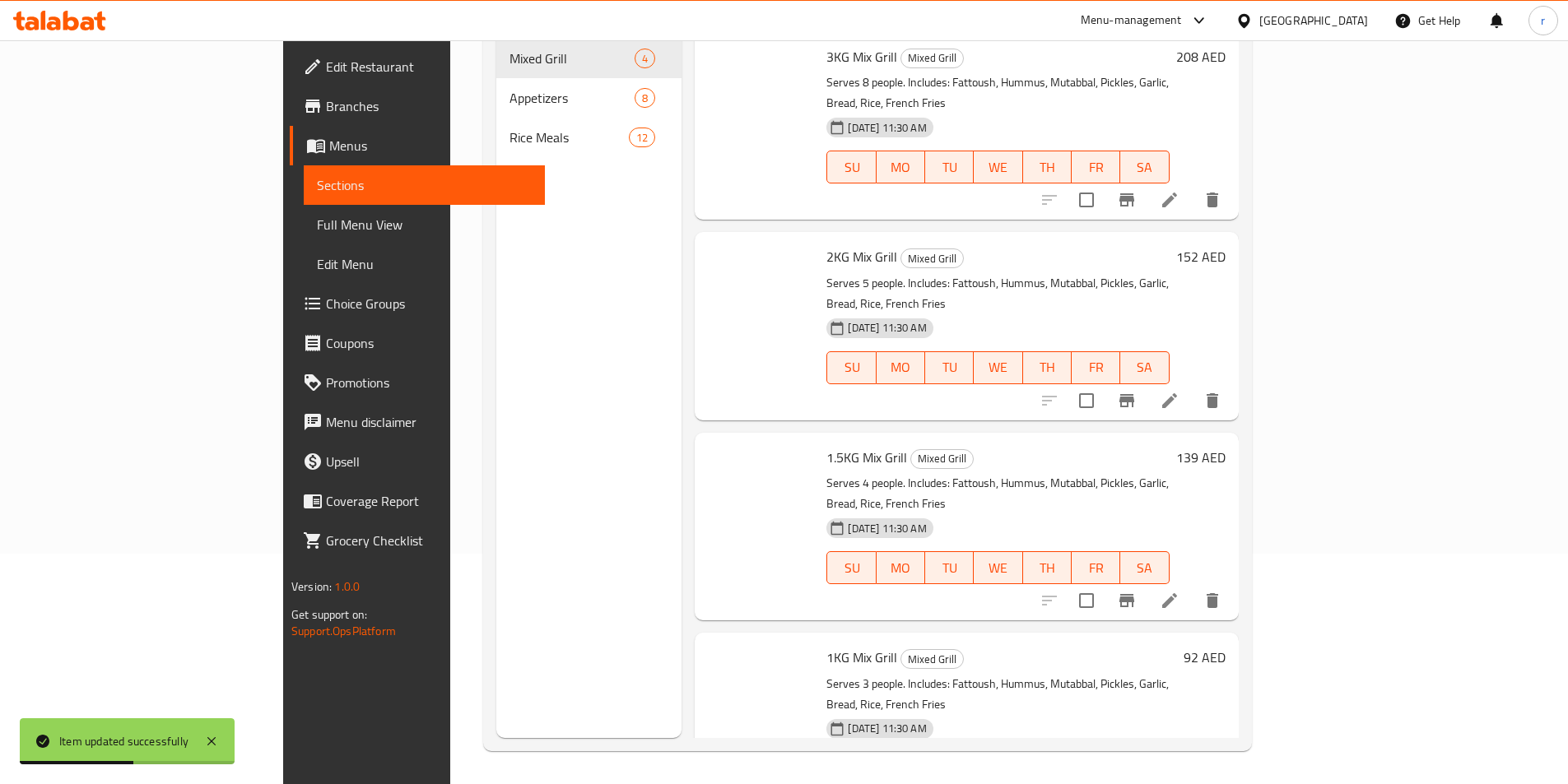
scroll to position [231, 0]
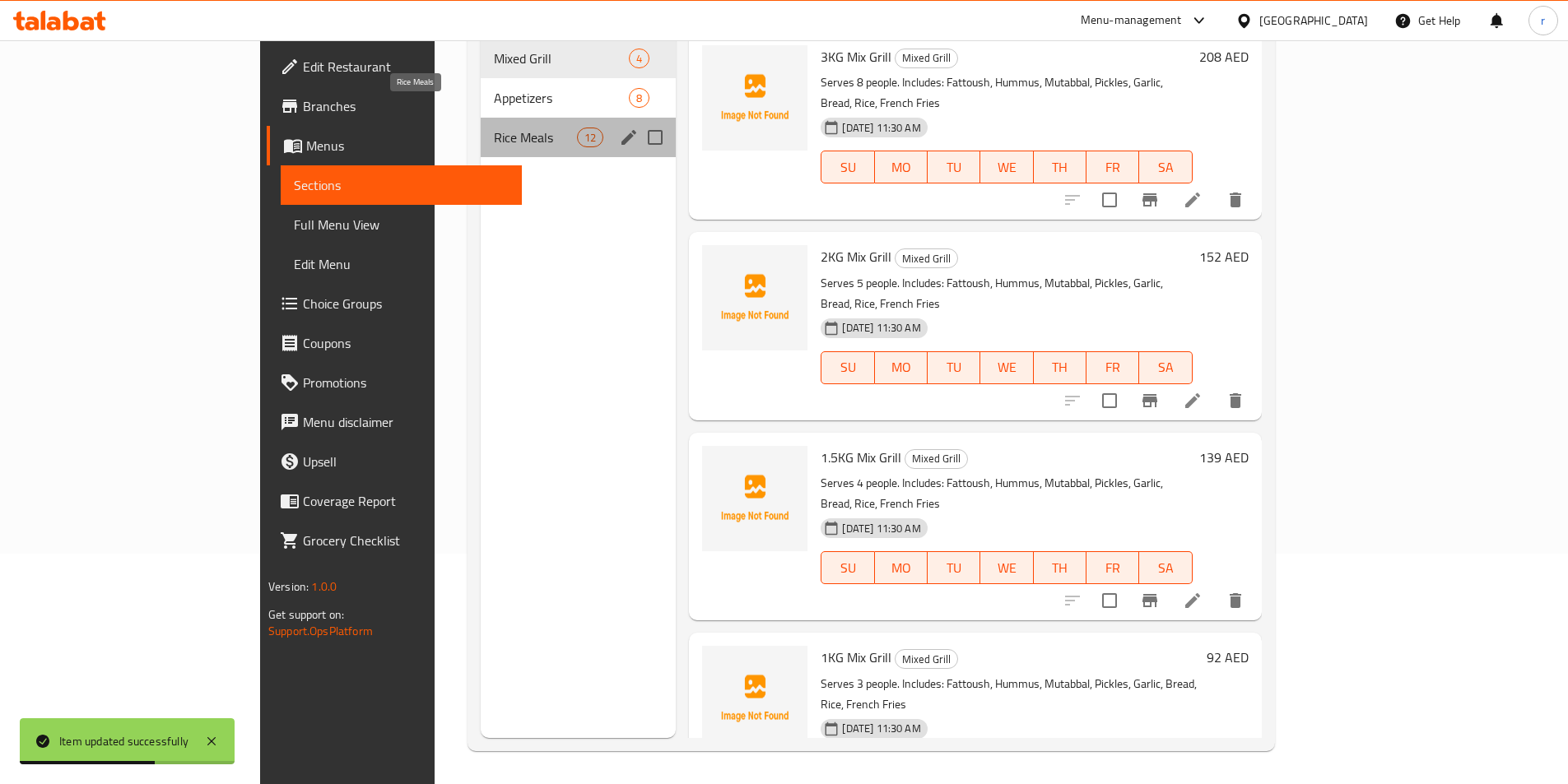
click at [494, 127] on span "Rice Meals" at bounding box center [535, 137] width 83 height 19
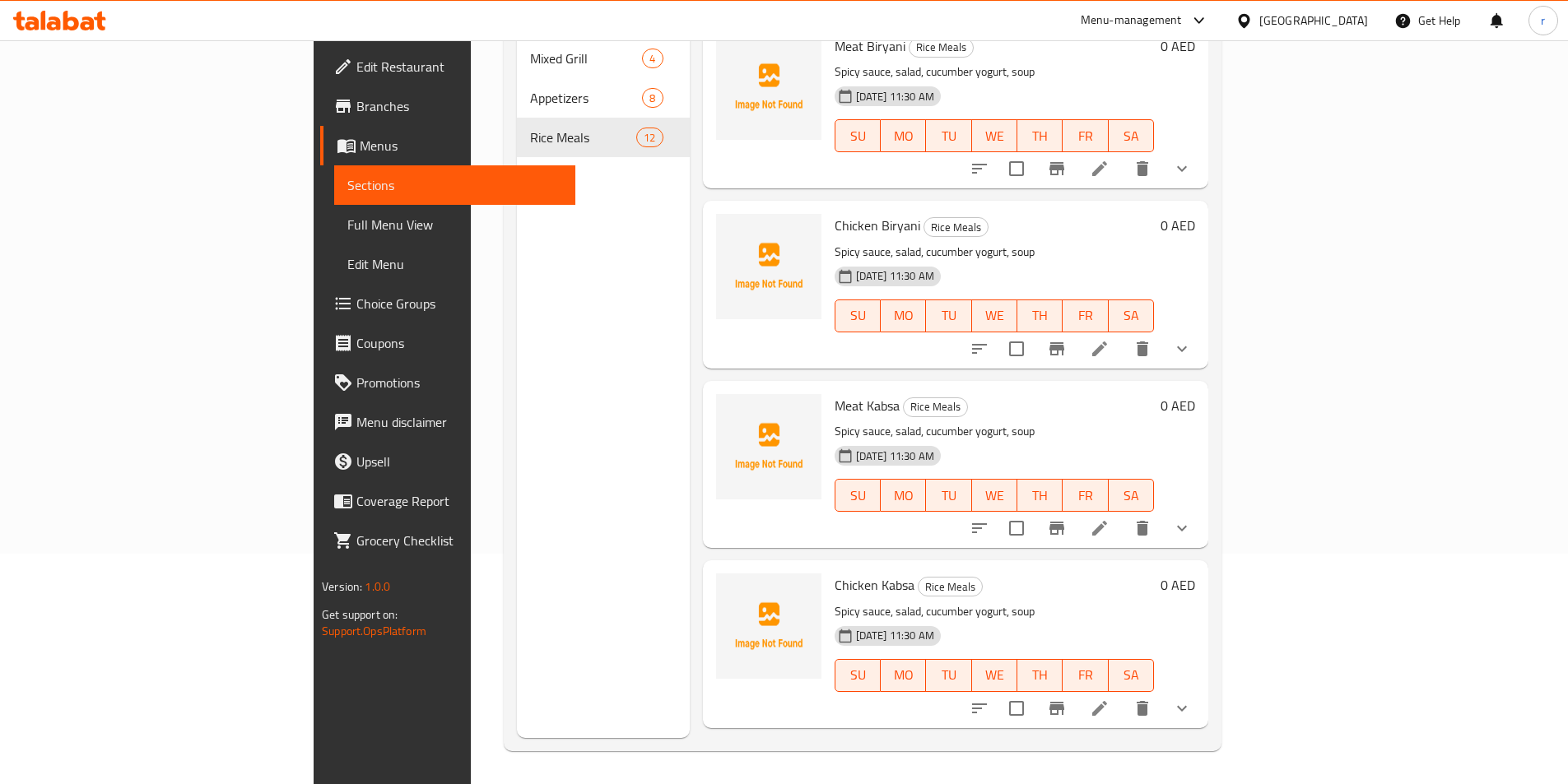
scroll to position [494, 0]
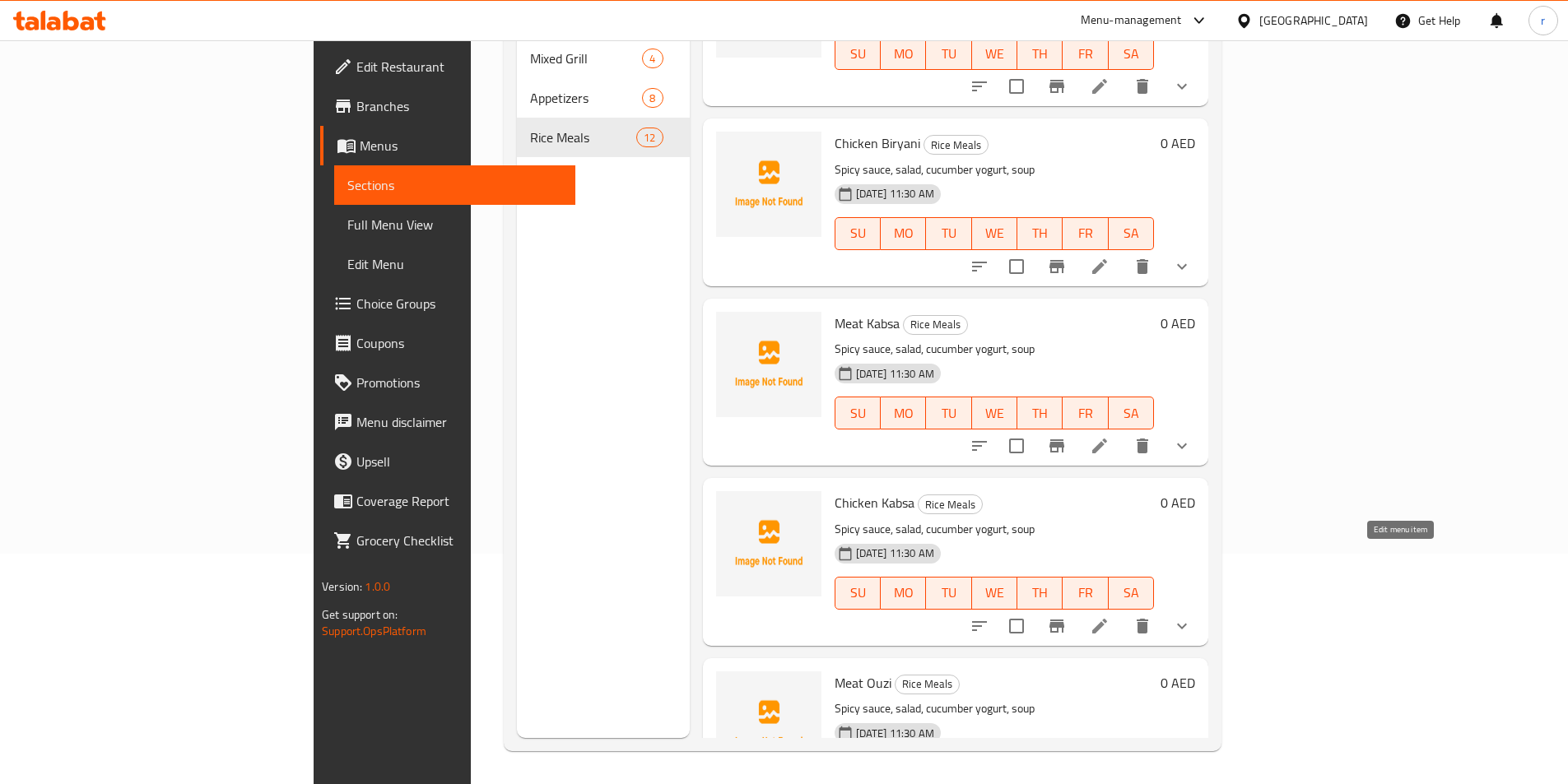
click at [1109, 617] on icon at bounding box center [1099, 626] width 19 height 19
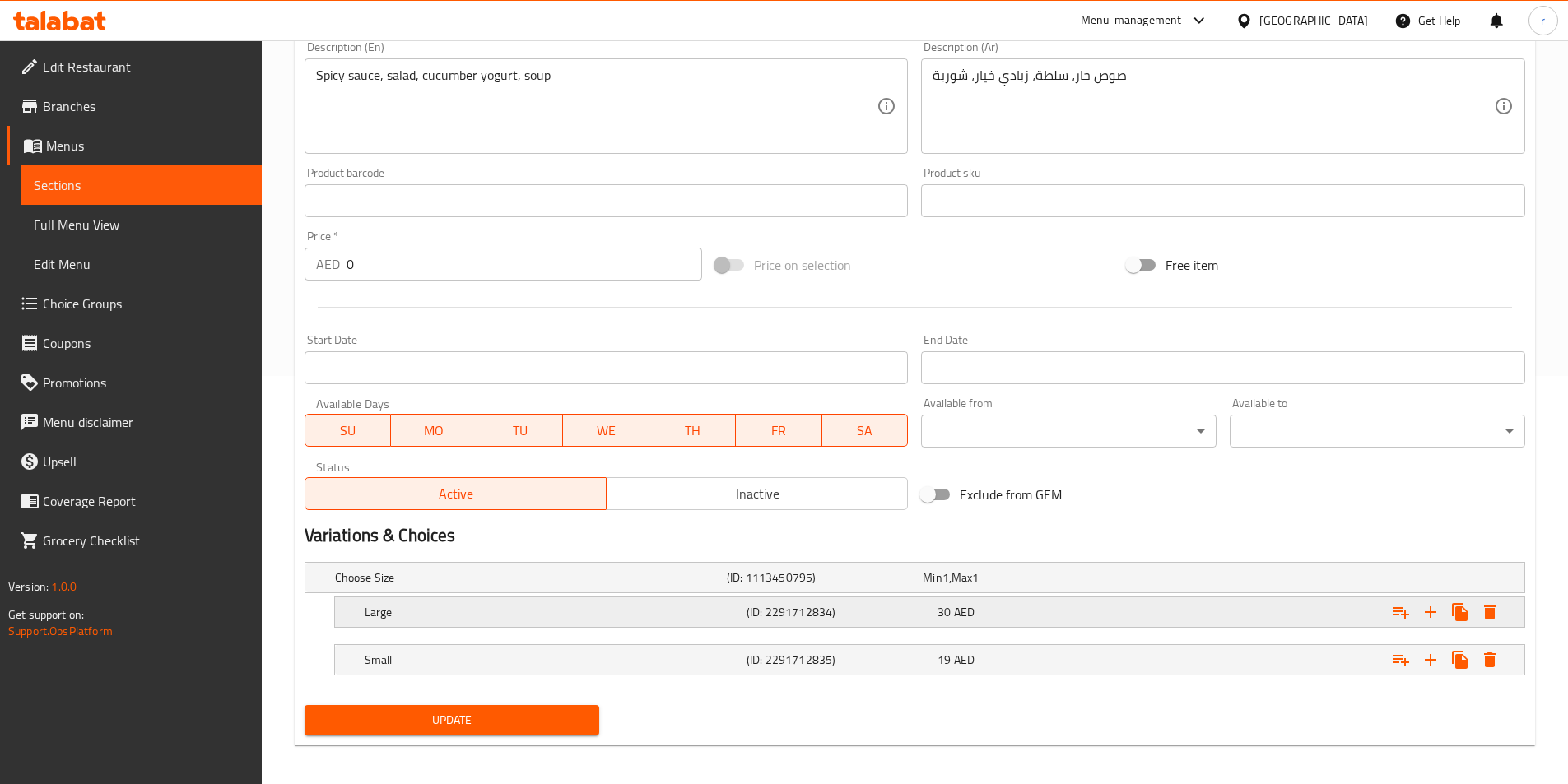
scroll to position [411, 0]
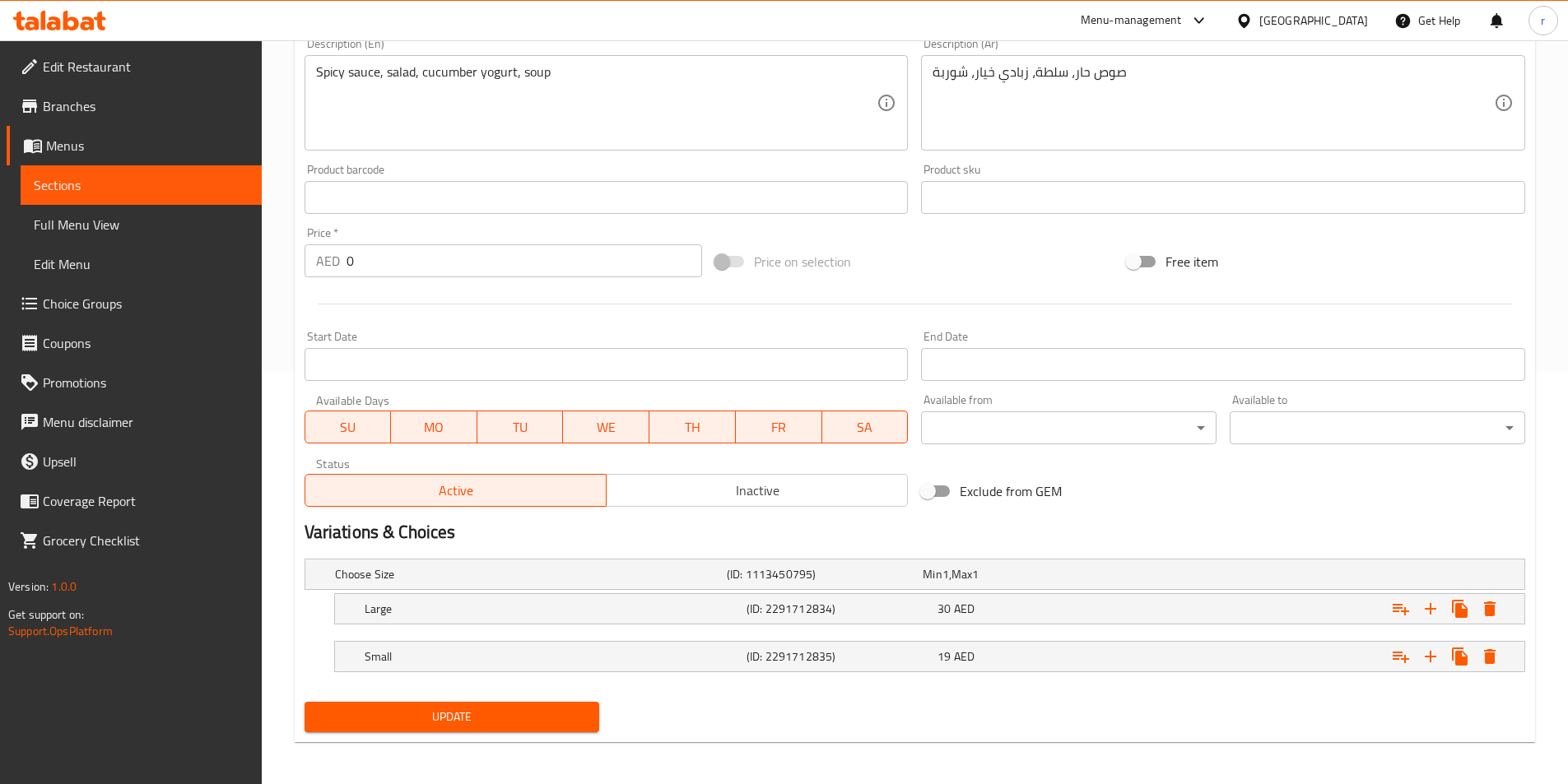
click at [495, 712] on span "Update" at bounding box center [452, 717] width 269 height 20
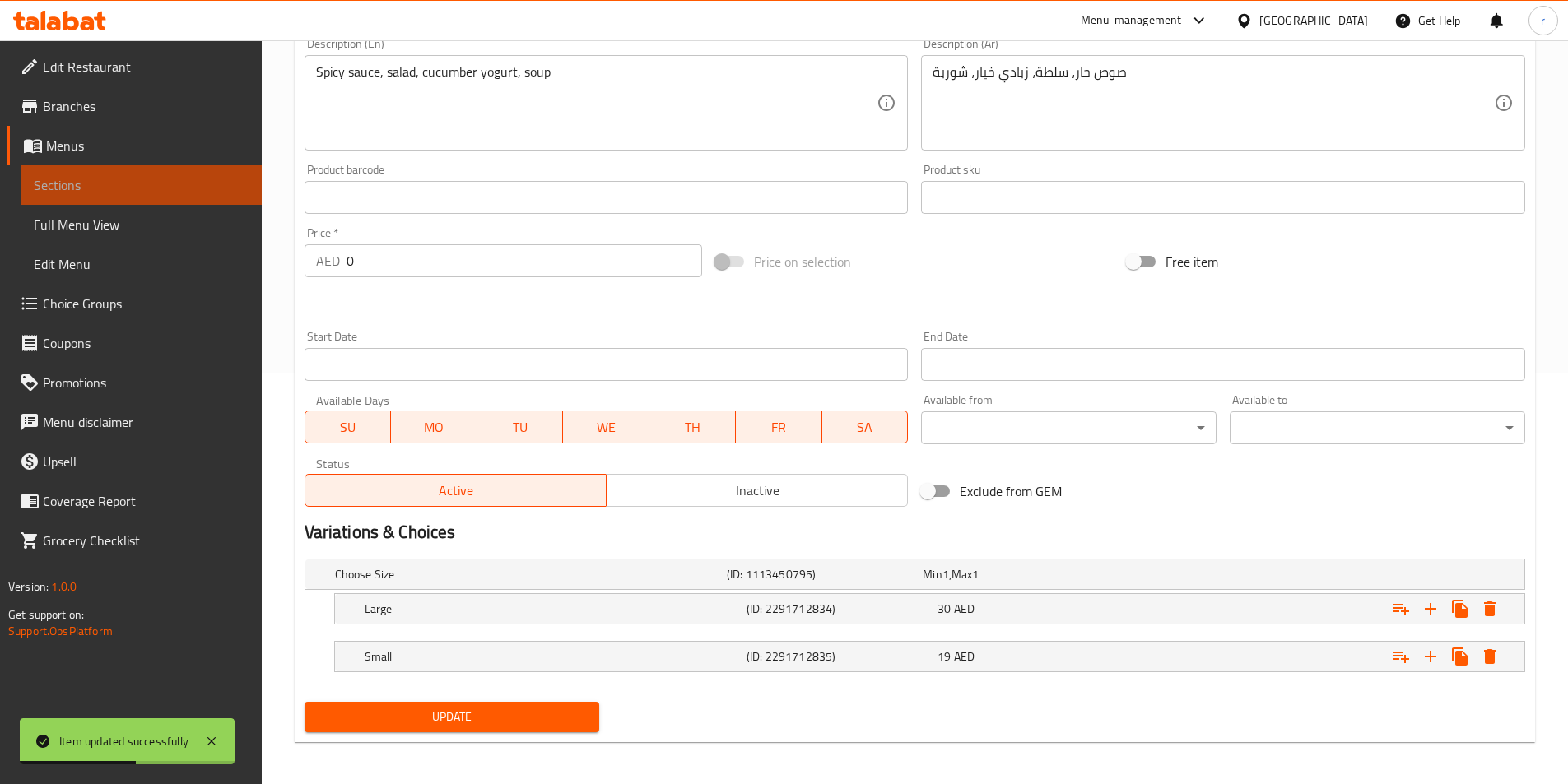
click at [244, 183] on span "Sections" at bounding box center [141, 185] width 215 height 19
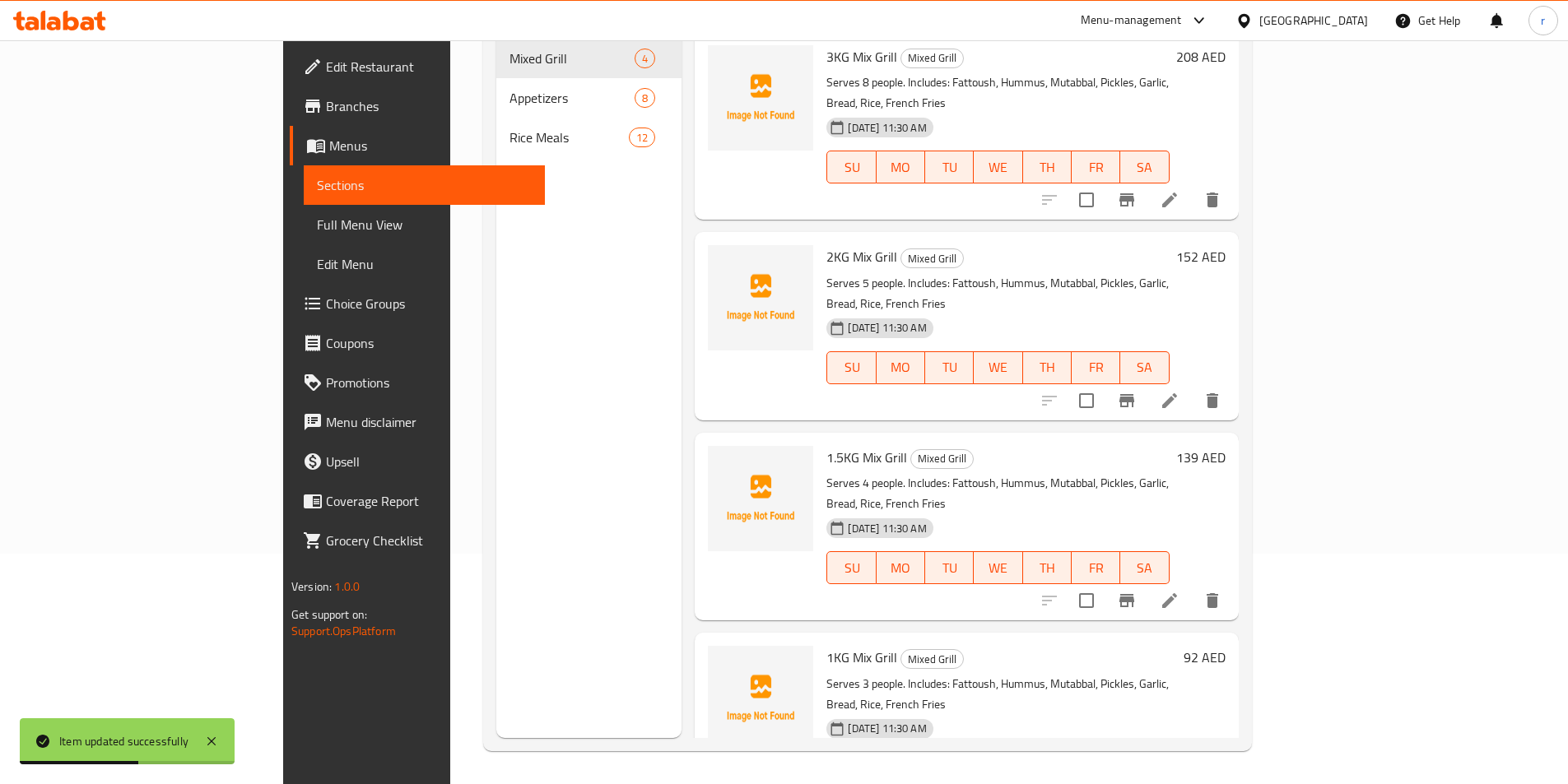
scroll to position [231, 0]
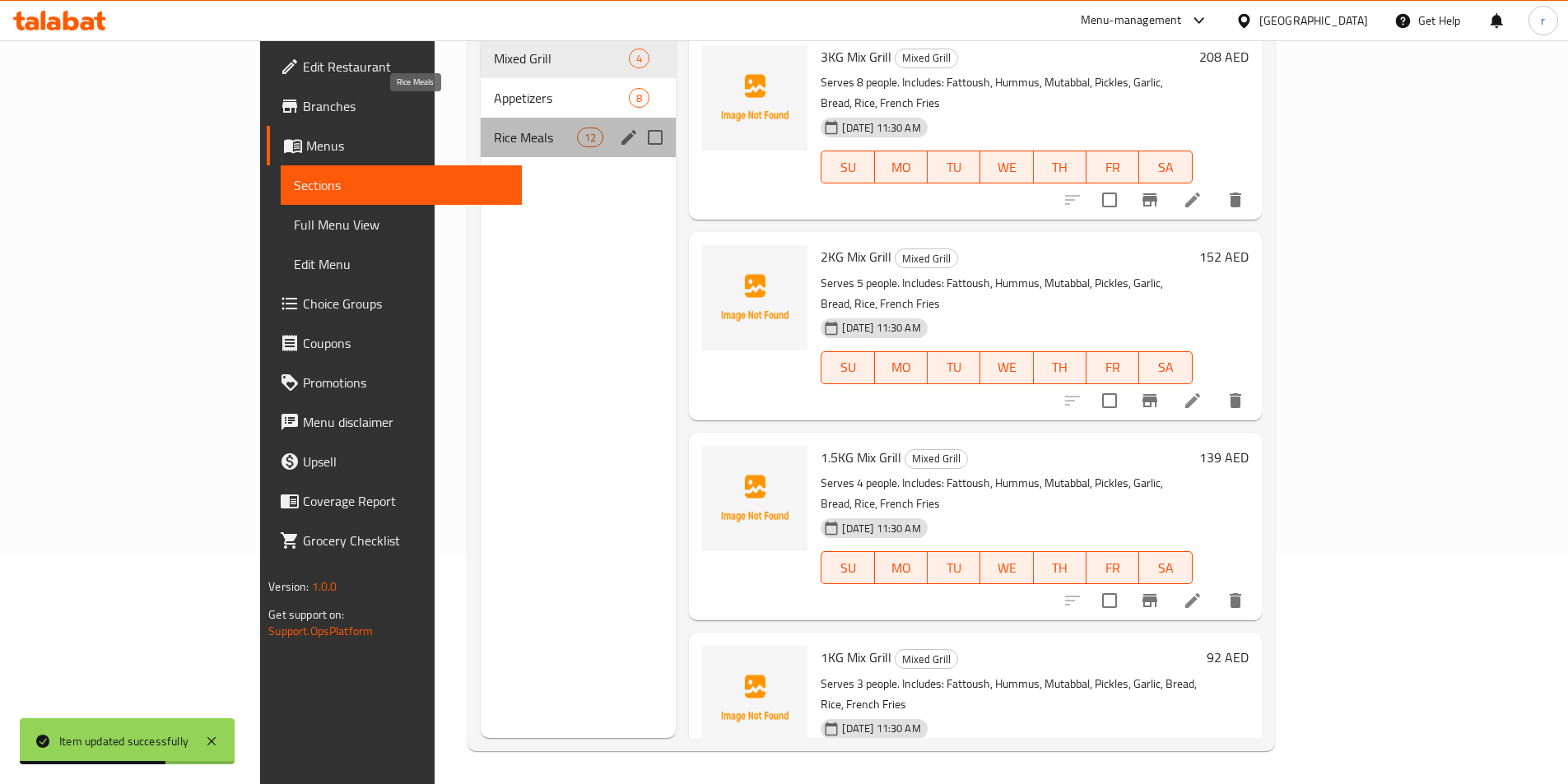
click at [494, 127] on span "Rice Meals" at bounding box center [535, 137] width 83 height 19
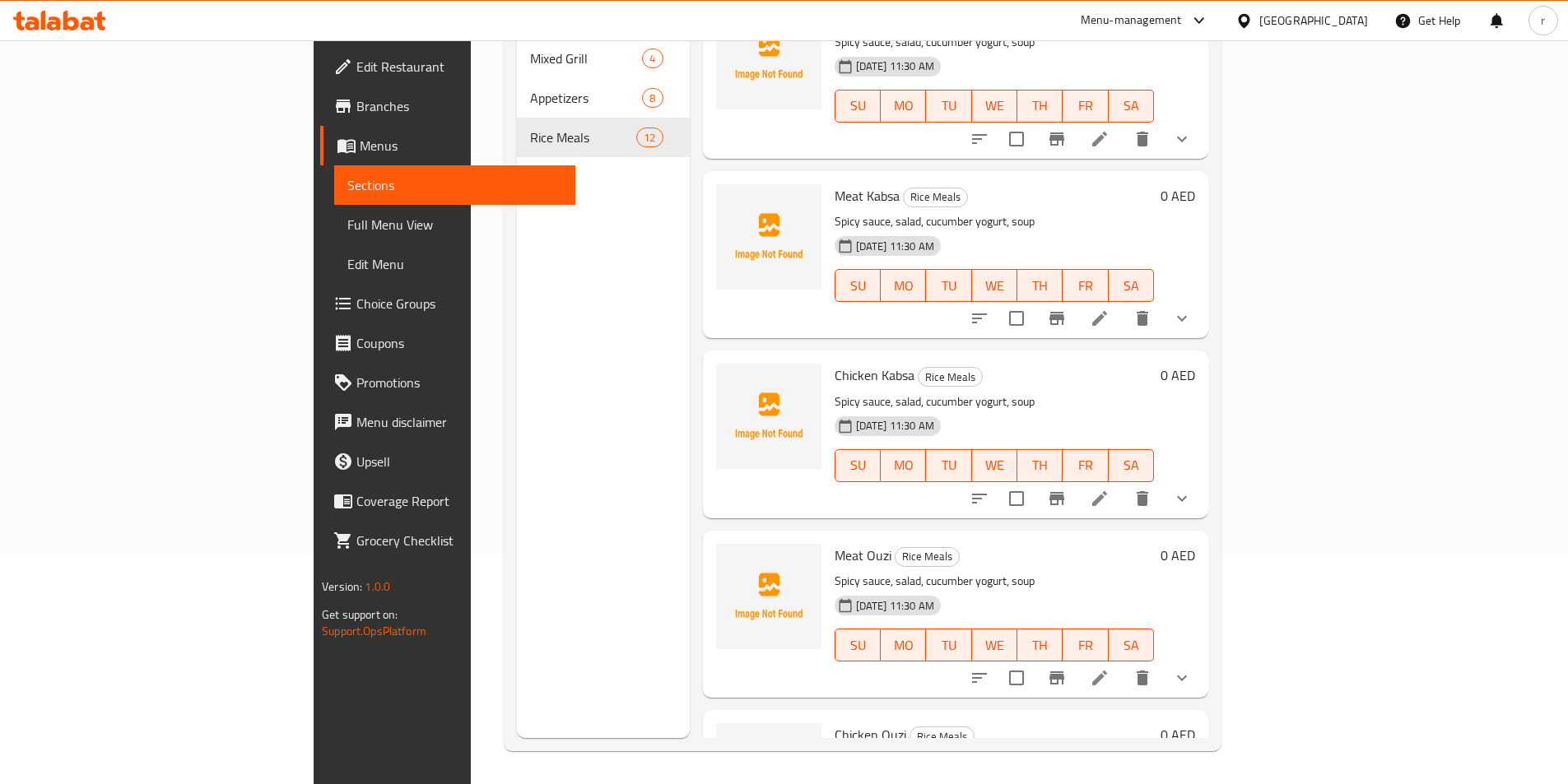
scroll to position [659, 0]
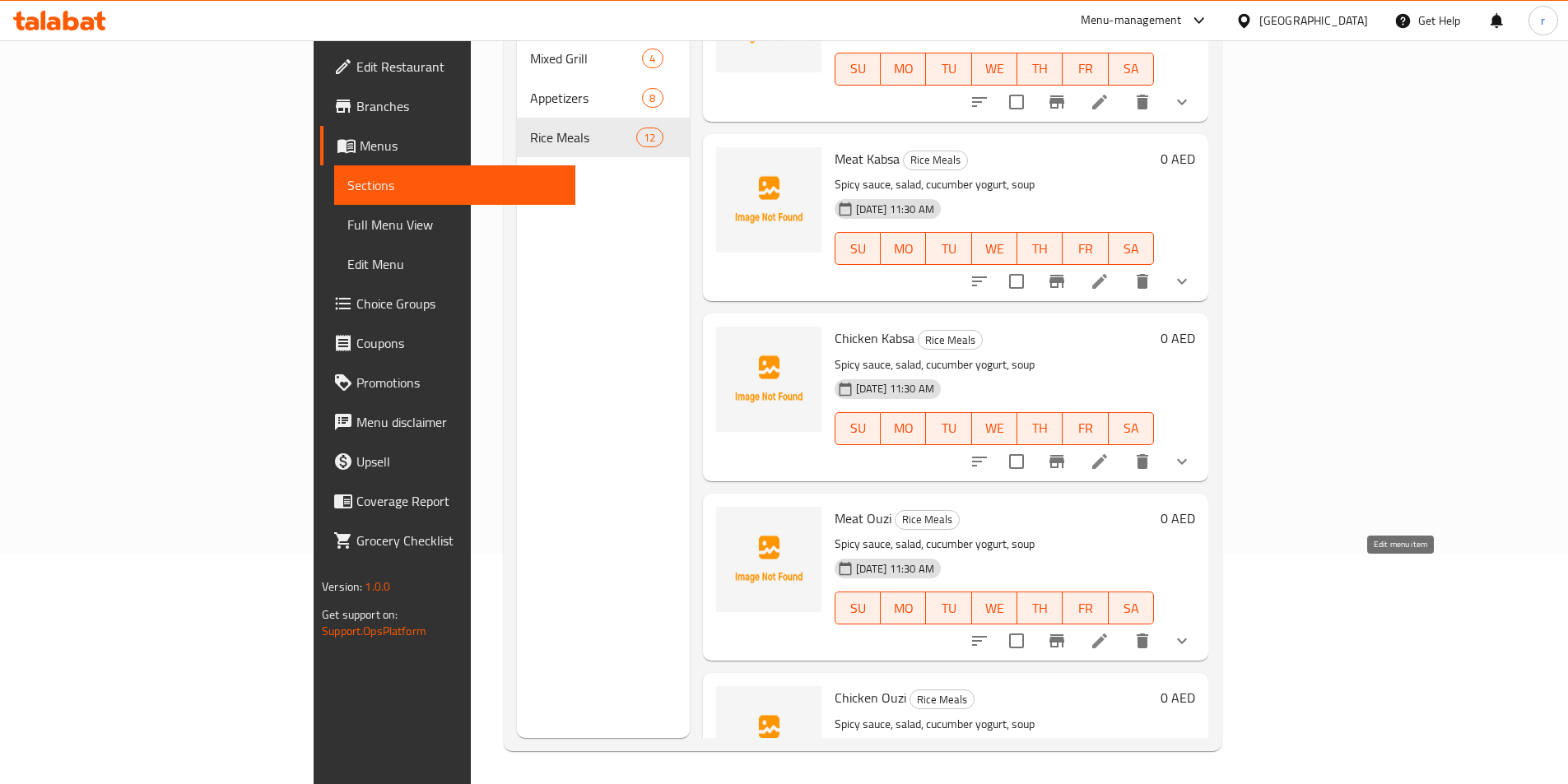
click at [1109, 631] on icon at bounding box center [1099, 641] width 19 height 19
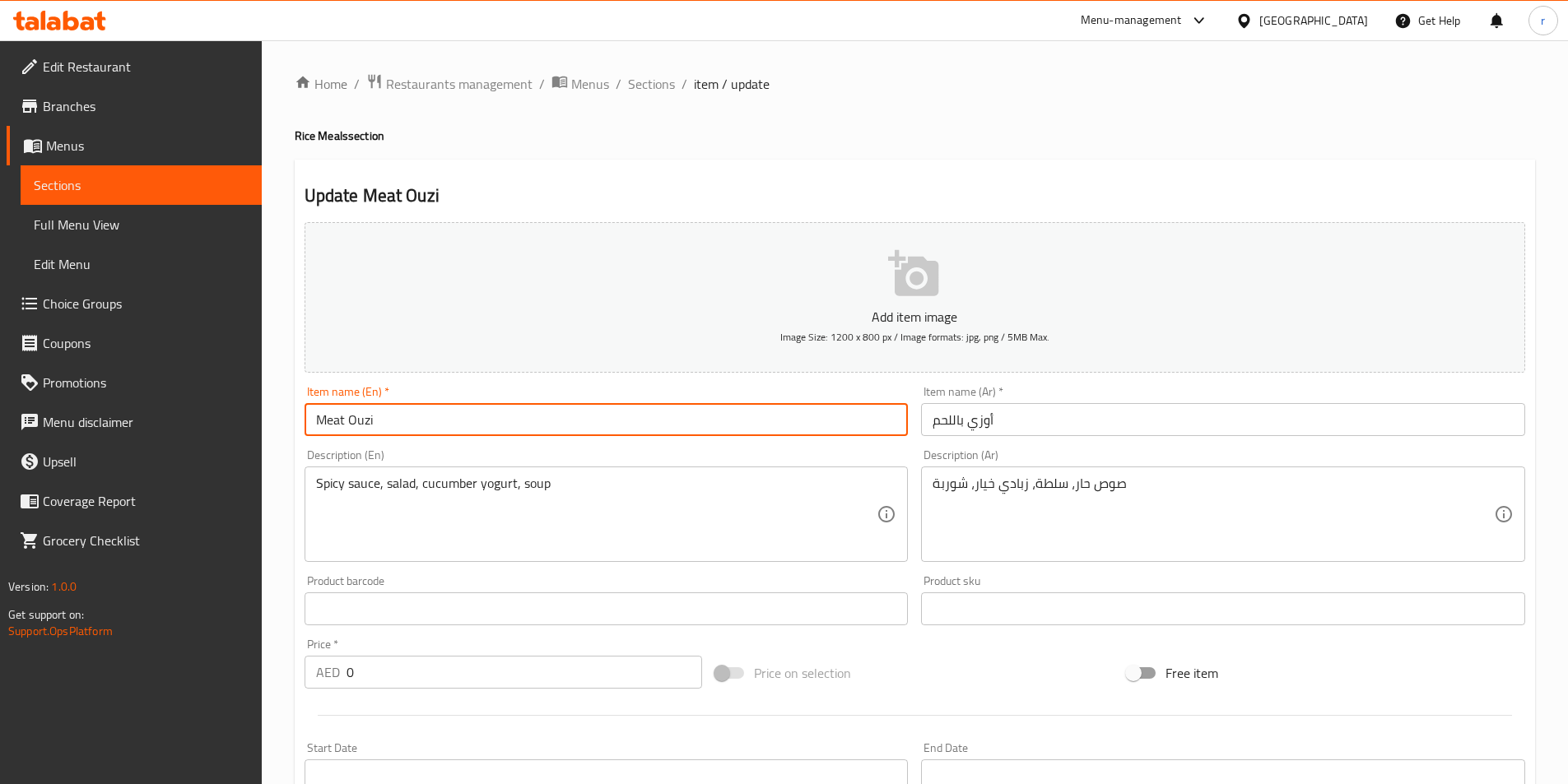
drag, startPoint x: 344, startPoint y: 417, endPoint x: 395, endPoint y: 422, distance: 51.2
click at [395, 422] on input "Meat Ouzi" at bounding box center [606, 420] width 604 height 33
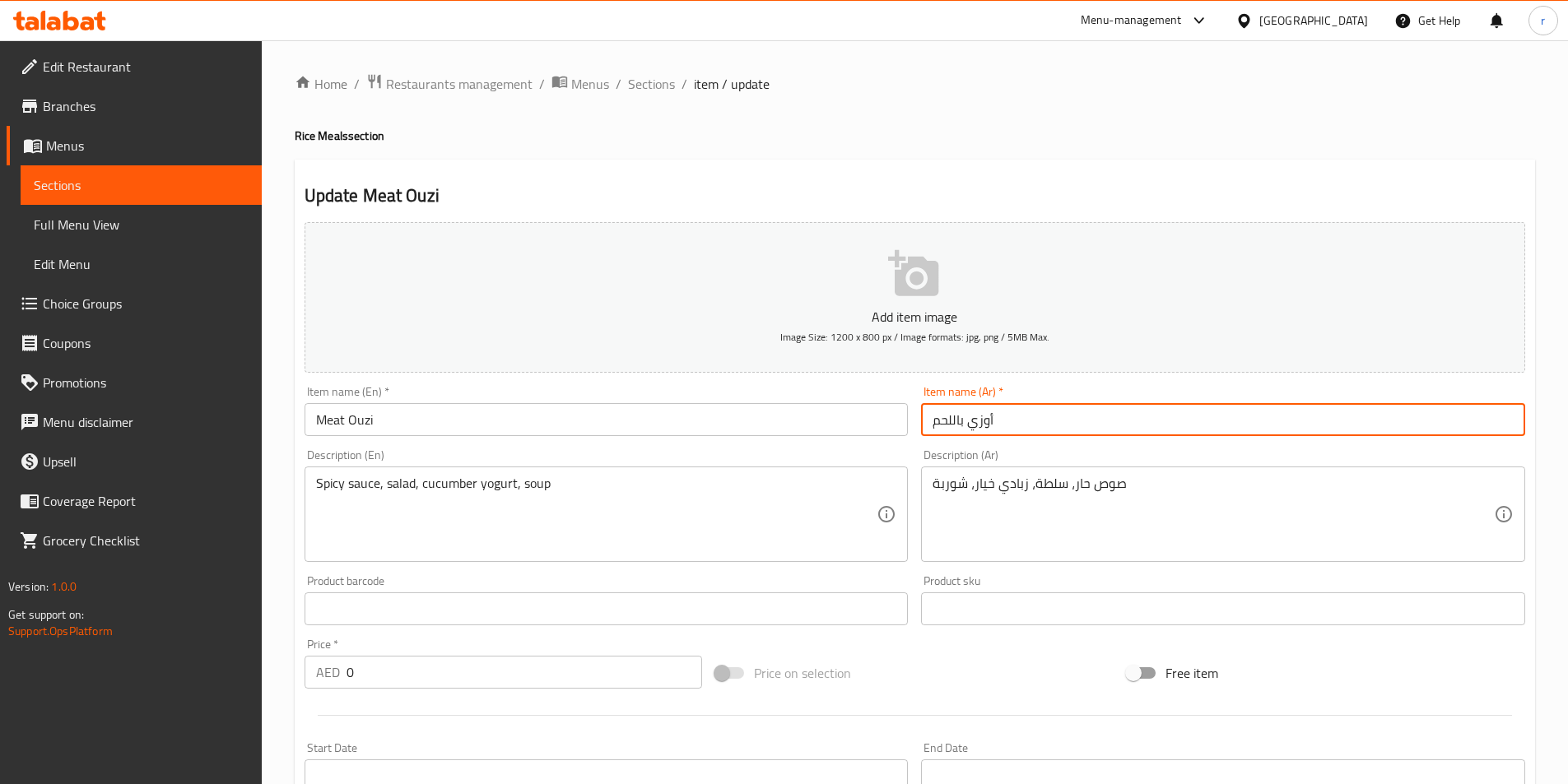
click at [959, 421] on input "أوزي باللحم" at bounding box center [1223, 420] width 604 height 33
click at [956, 419] on input "أوزي للحم" at bounding box center [1223, 420] width 604 height 33
click at [954, 419] on input "أوزي للحم" at bounding box center [1223, 420] width 604 height 33
click at [1008, 421] on input "أوزي لحم" at bounding box center [1223, 420] width 604 height 33
type input "أوزي لحم"
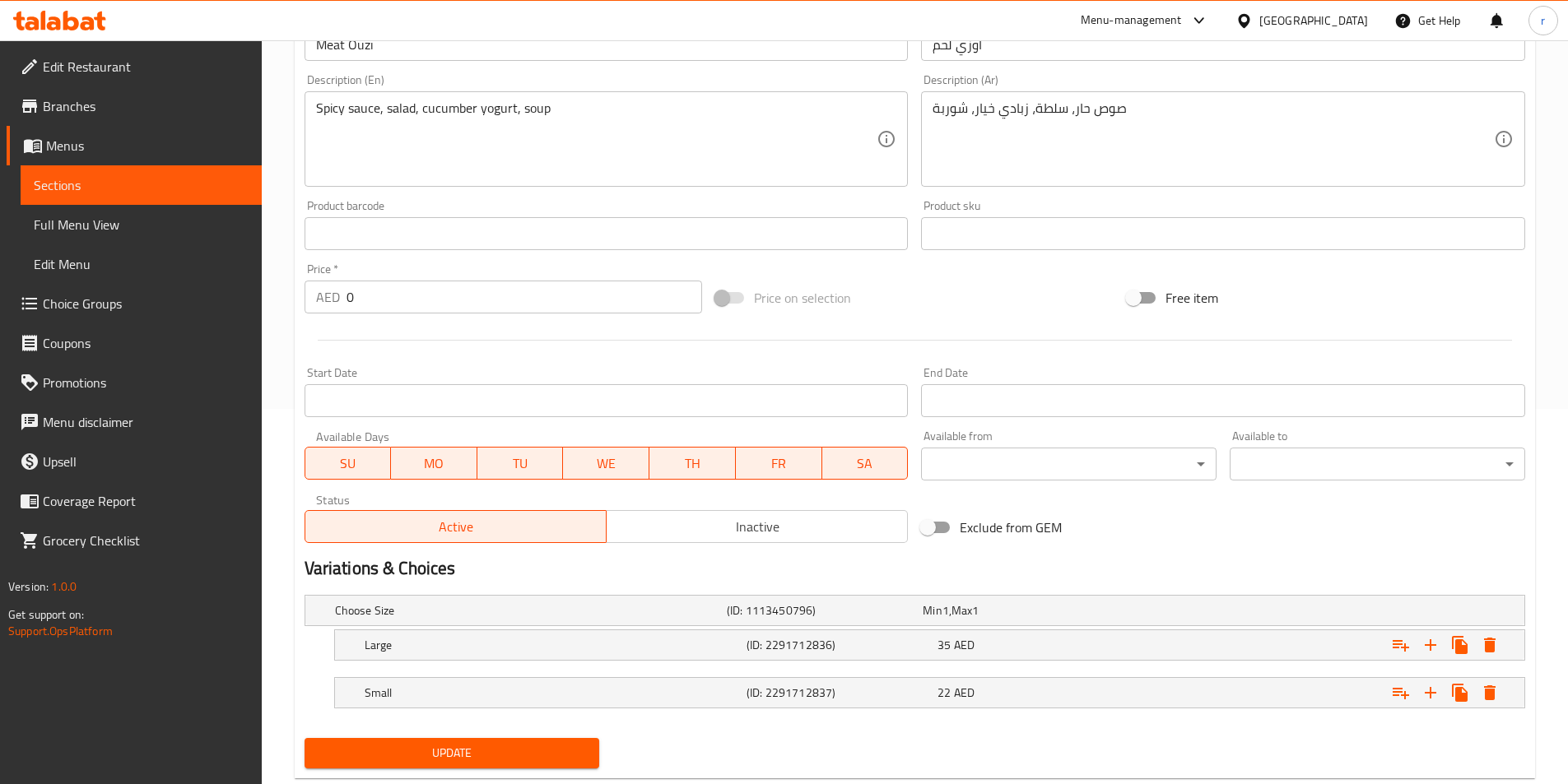
scroll to position [415, 0]
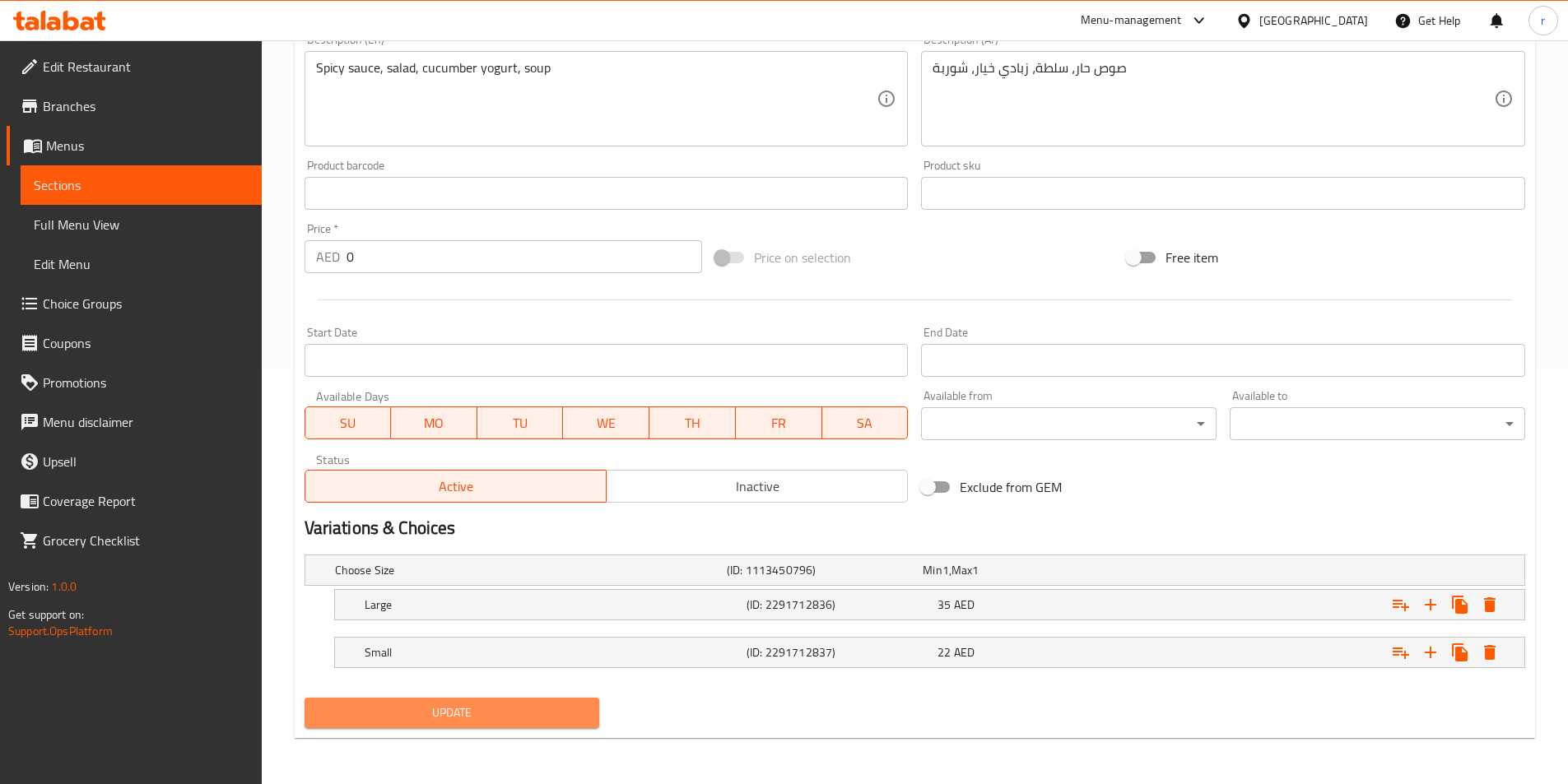
click at [540, 714] on span "Update" at bounding box center [452, 713] width 269 height 20
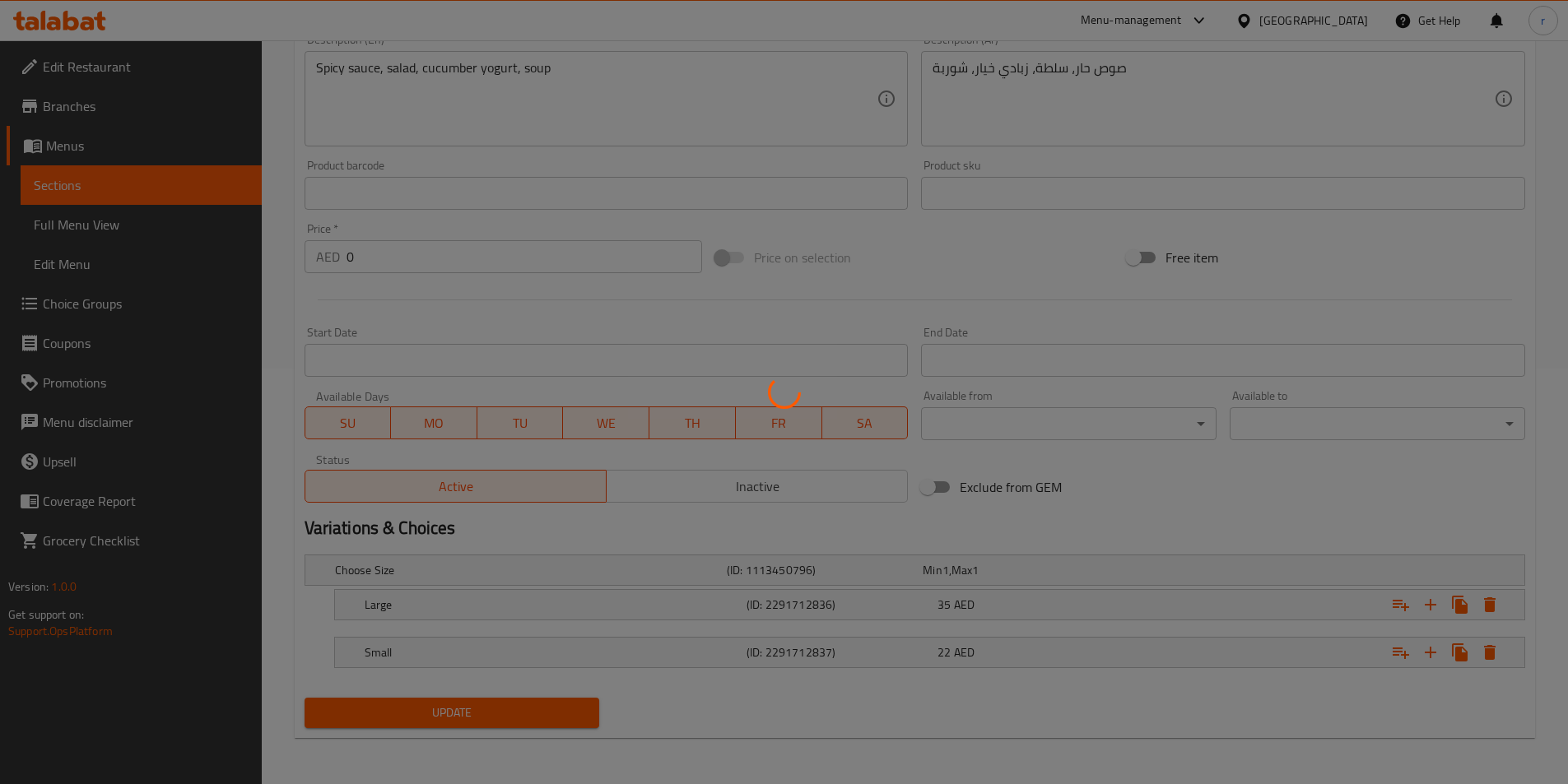
click at [224, 622] on div at bounding box center [784, 392] width 1568 height 784
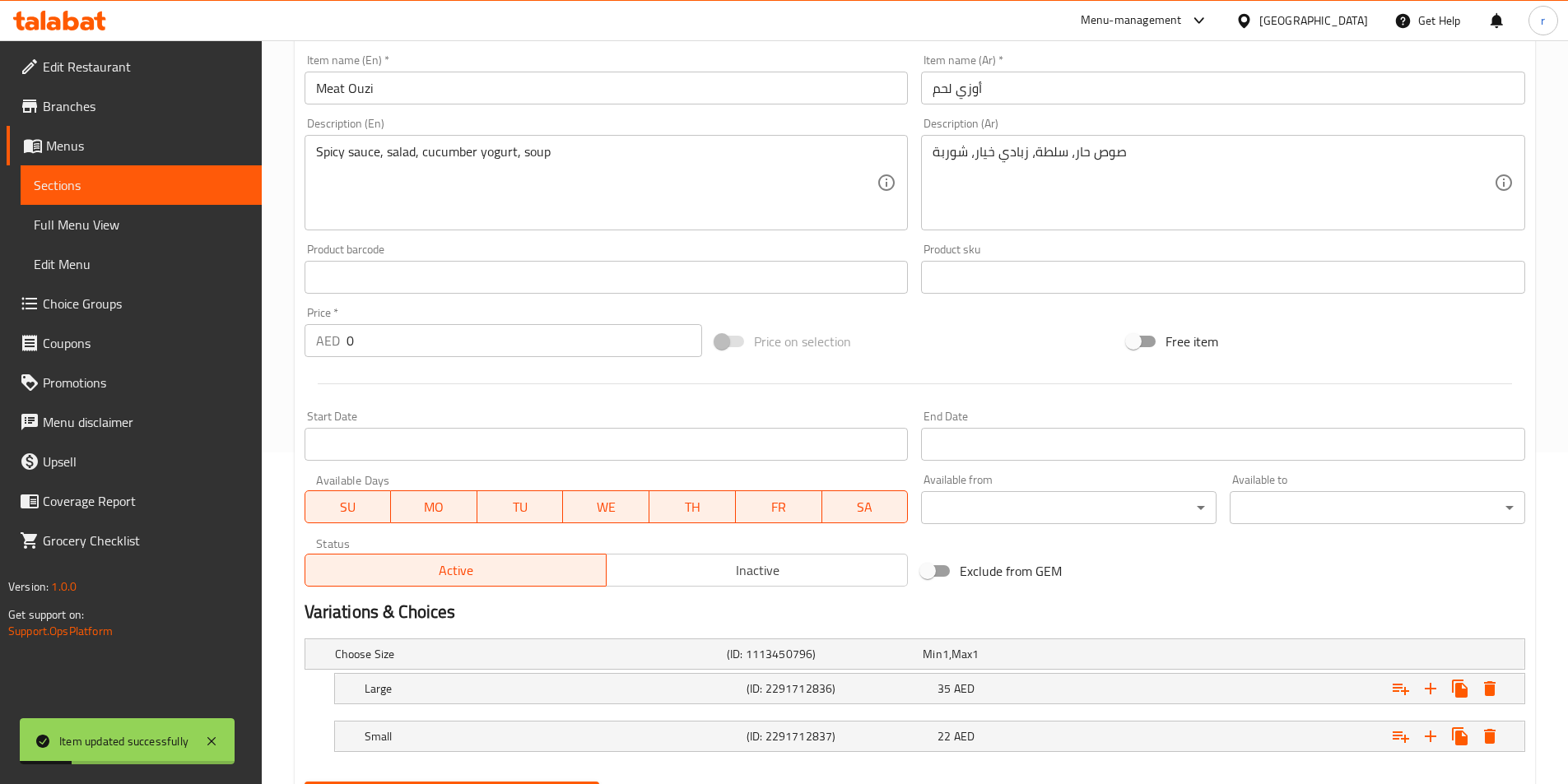
scroll to position [168, 0]
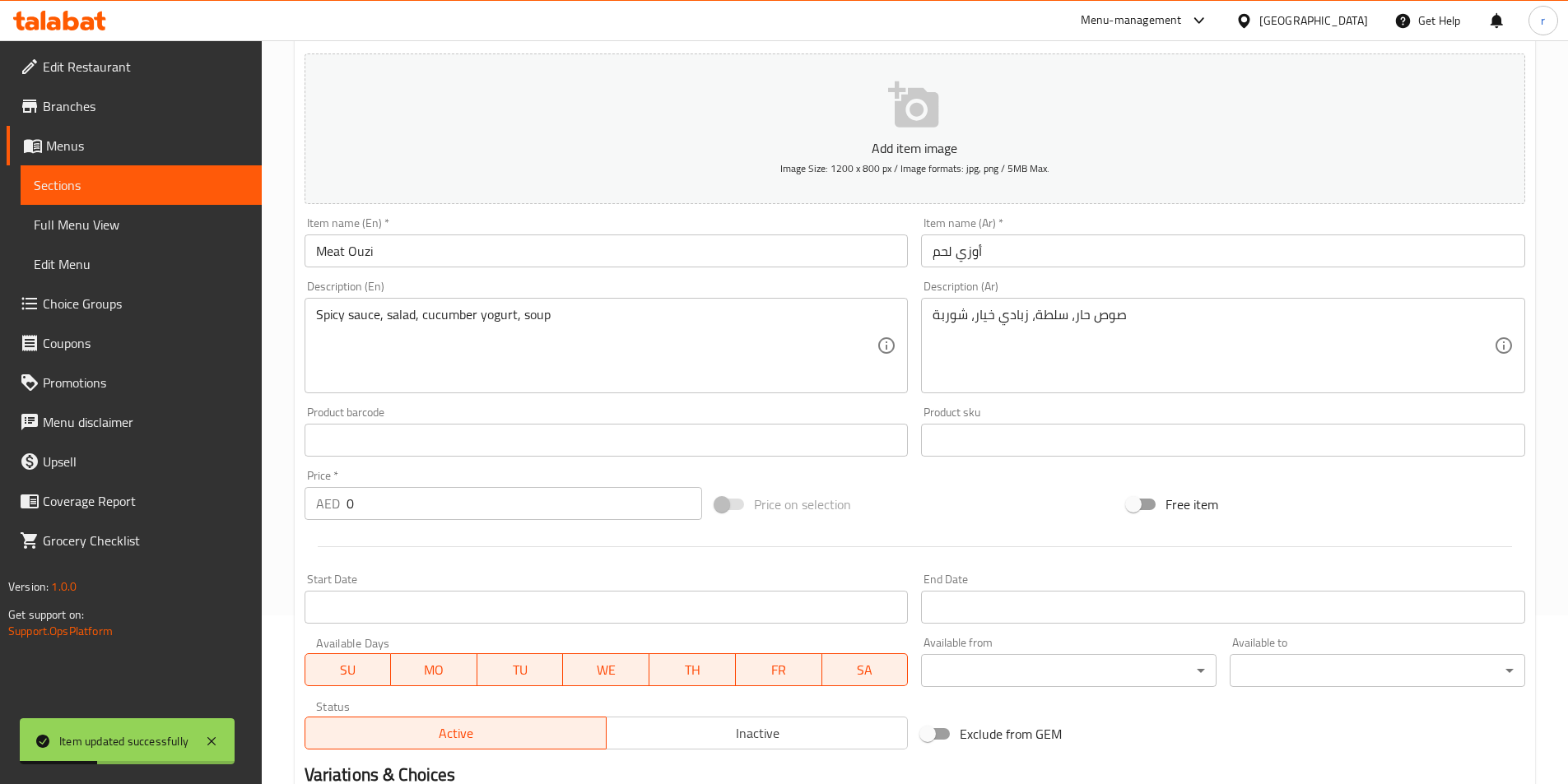
click at [85, 185] on span "Sections" at bounding box center [141, 185] width 215 height 19
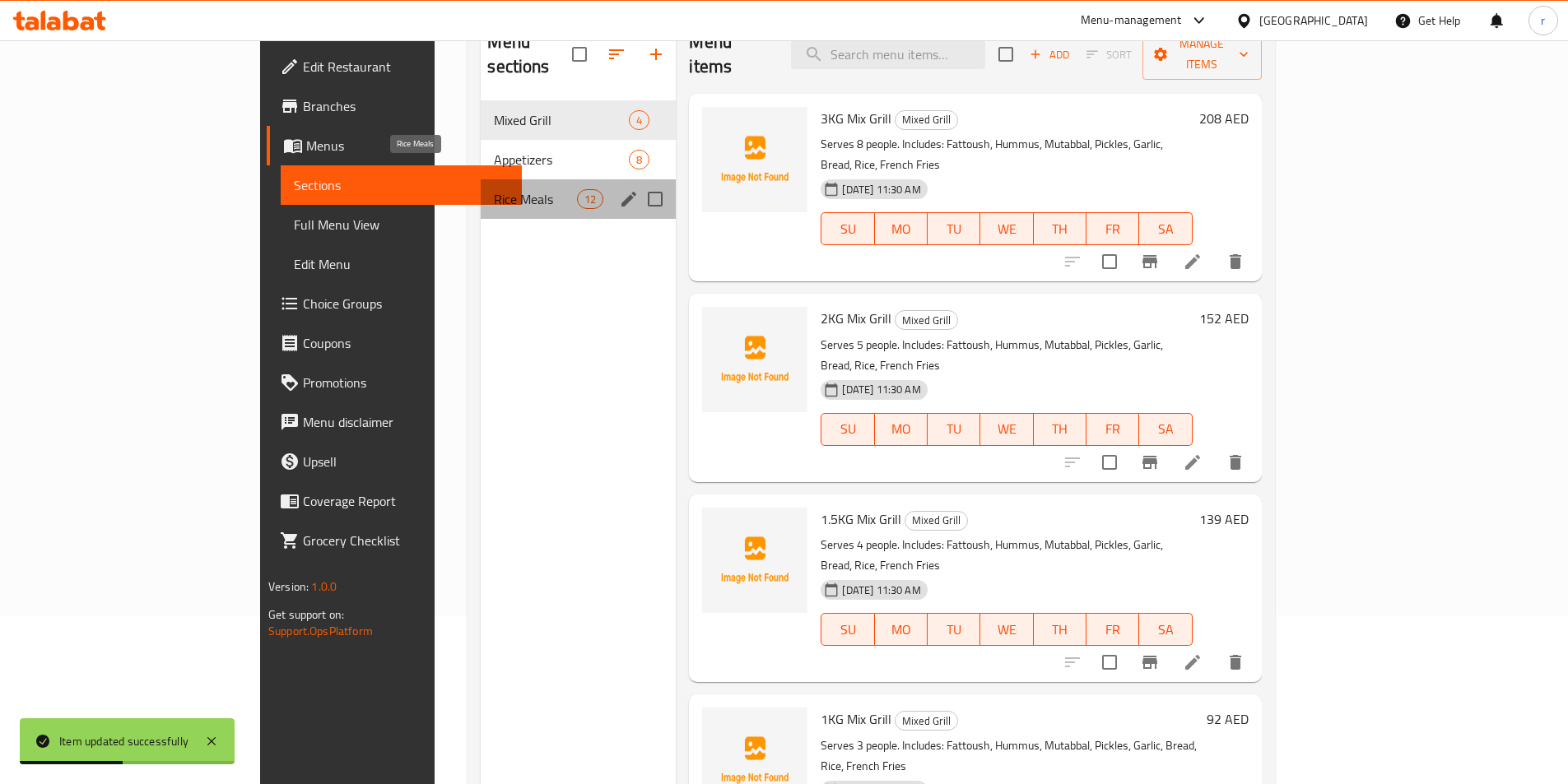
click at [494, 190] on span "Rice Meals" at bounding box center [535, 199] width 83 height 19
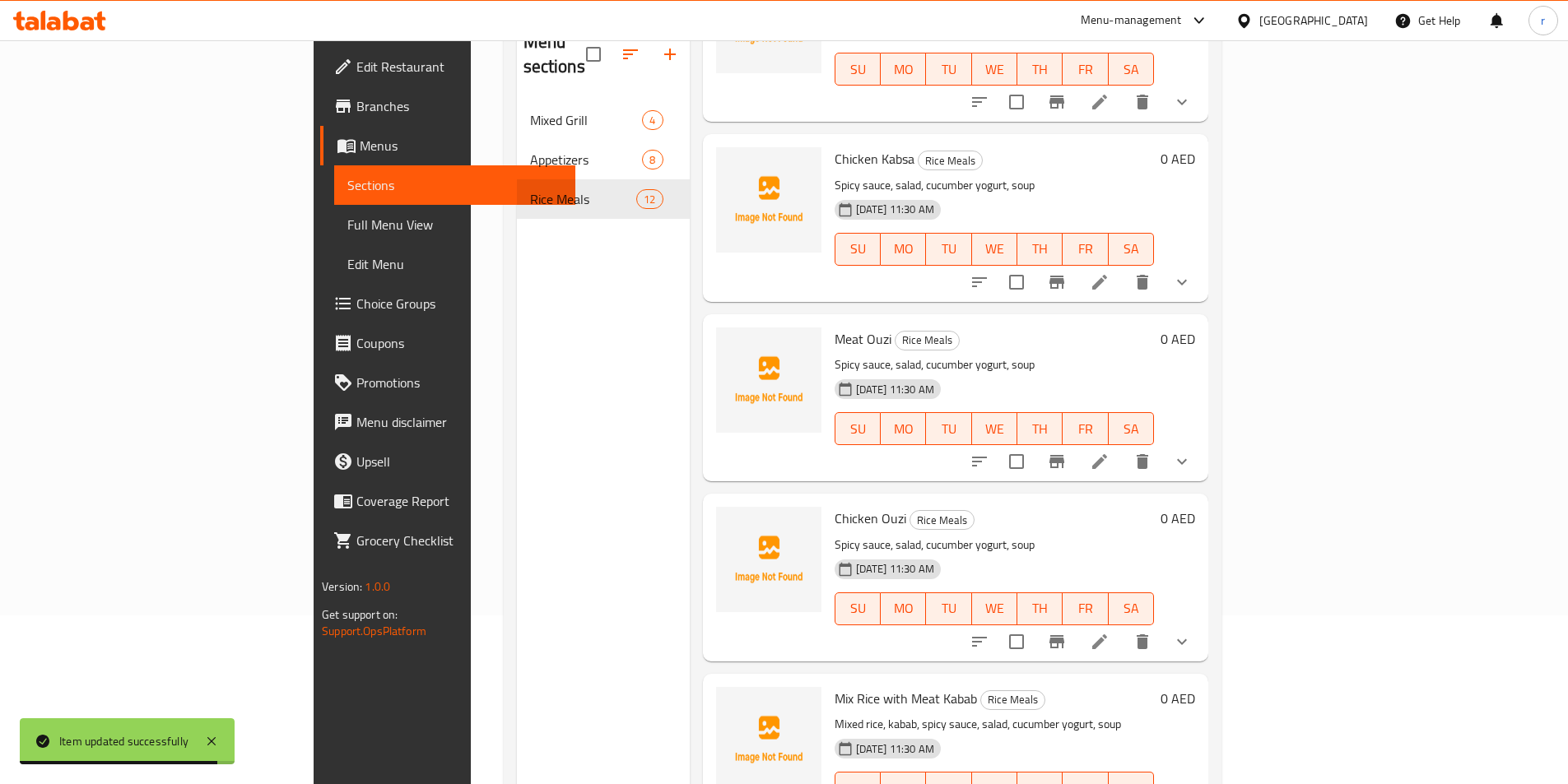
scroll to position [906, 0]
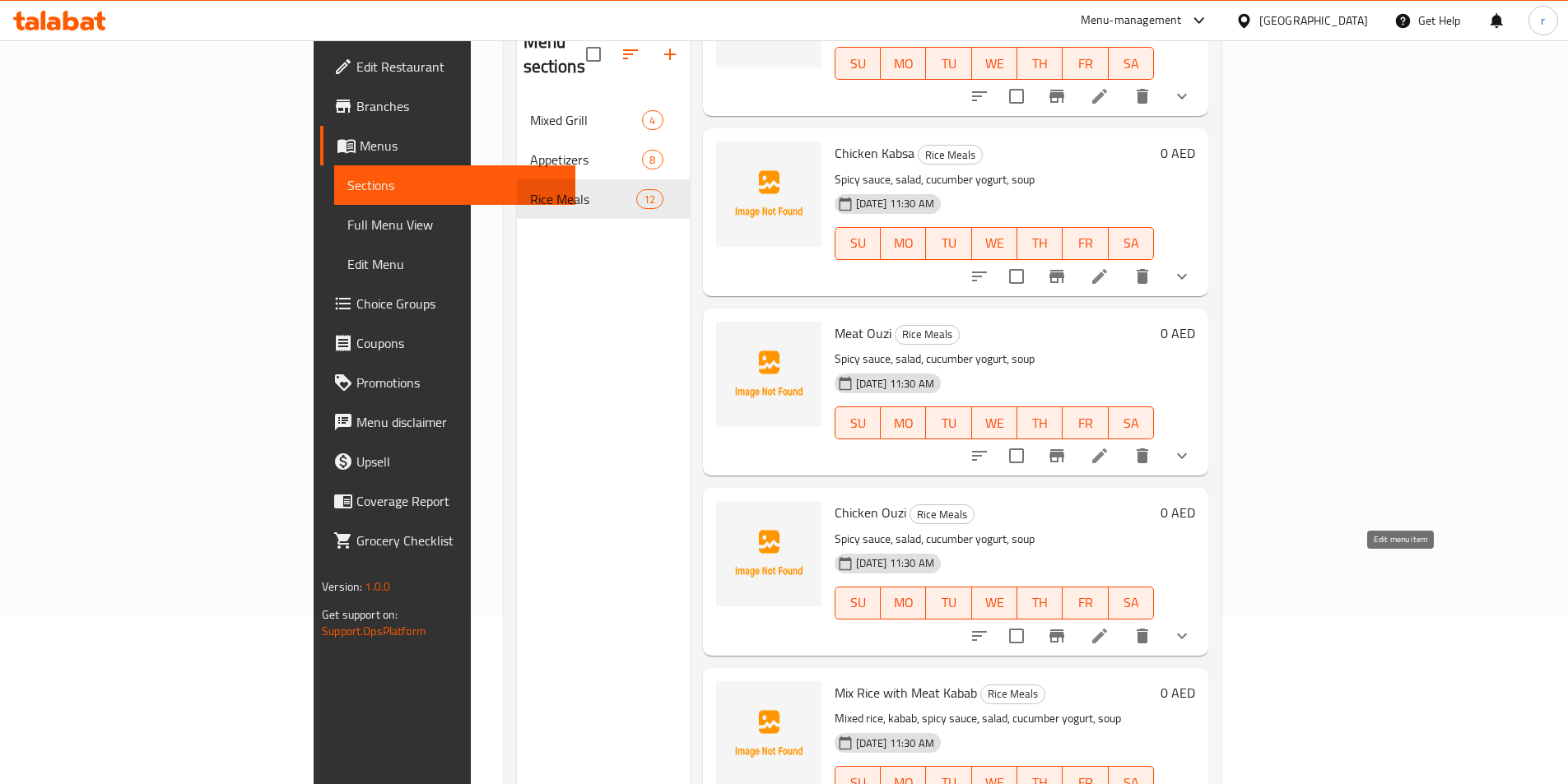
click at [1107, 628] on icon at bounding box center [1099, 635] width 15 height 15
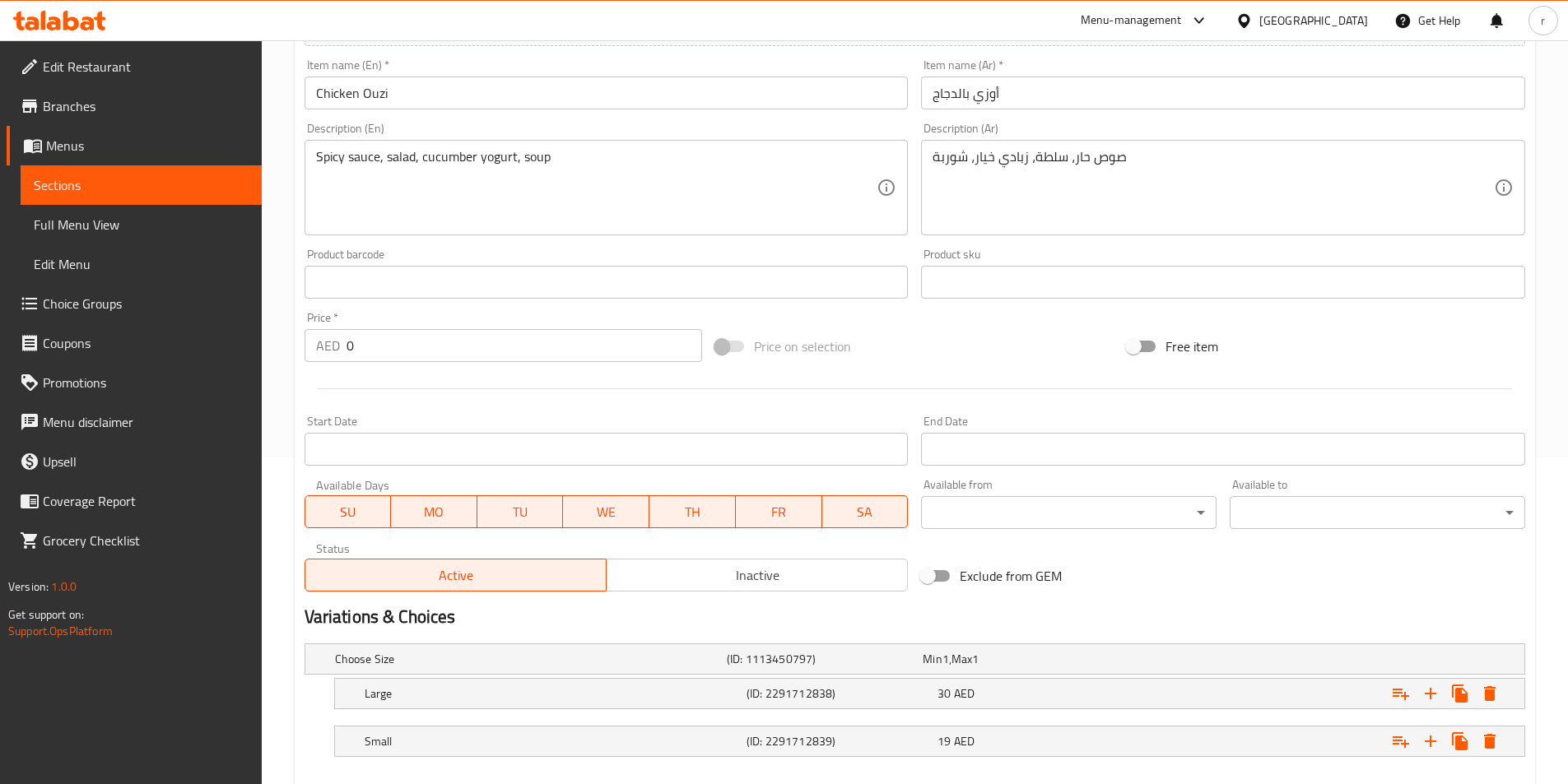
scroll to position [415, 0]
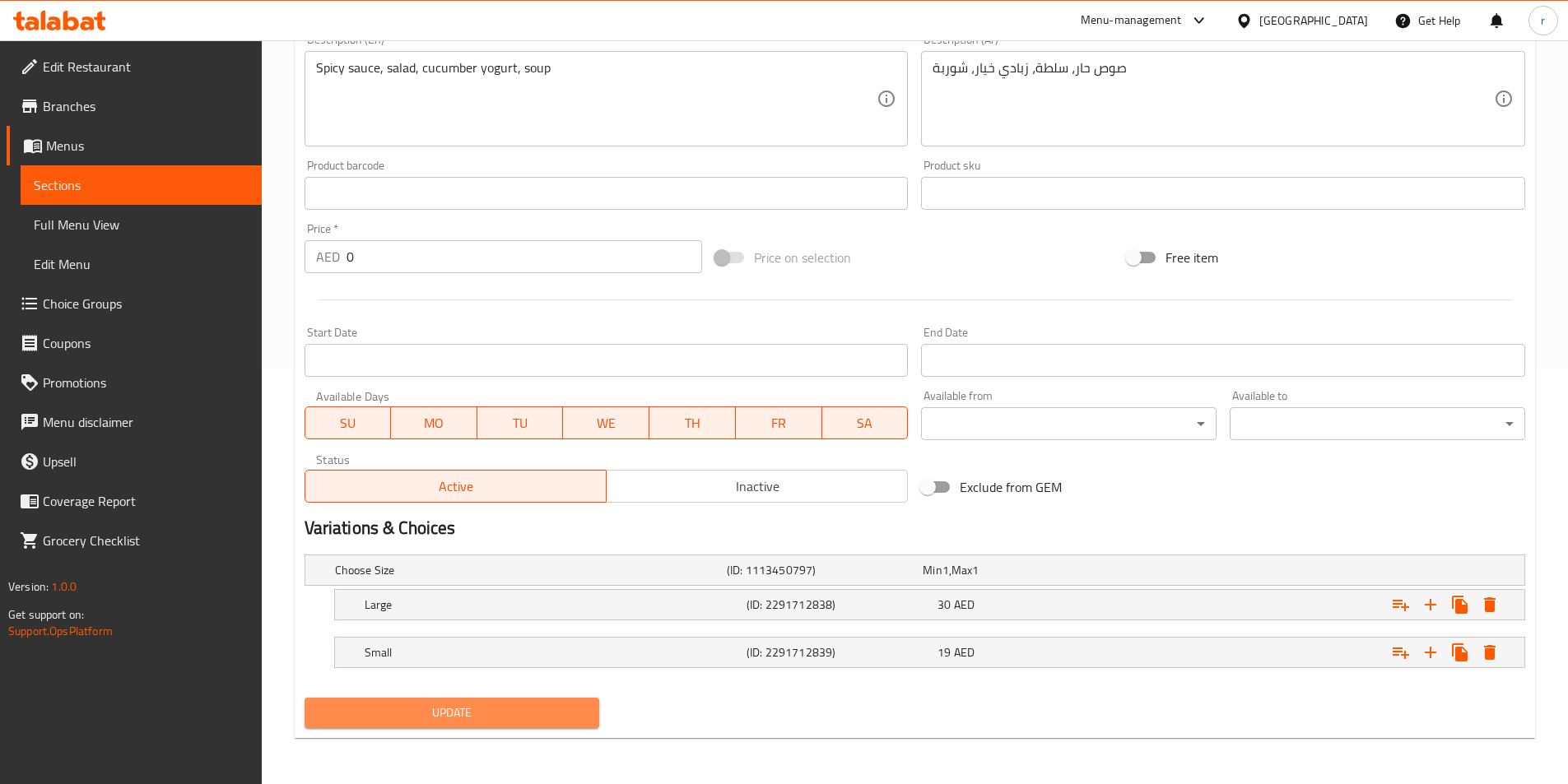
click at [520, 710] on span "Update" at bounding box center [452, 713] width 269 height 20
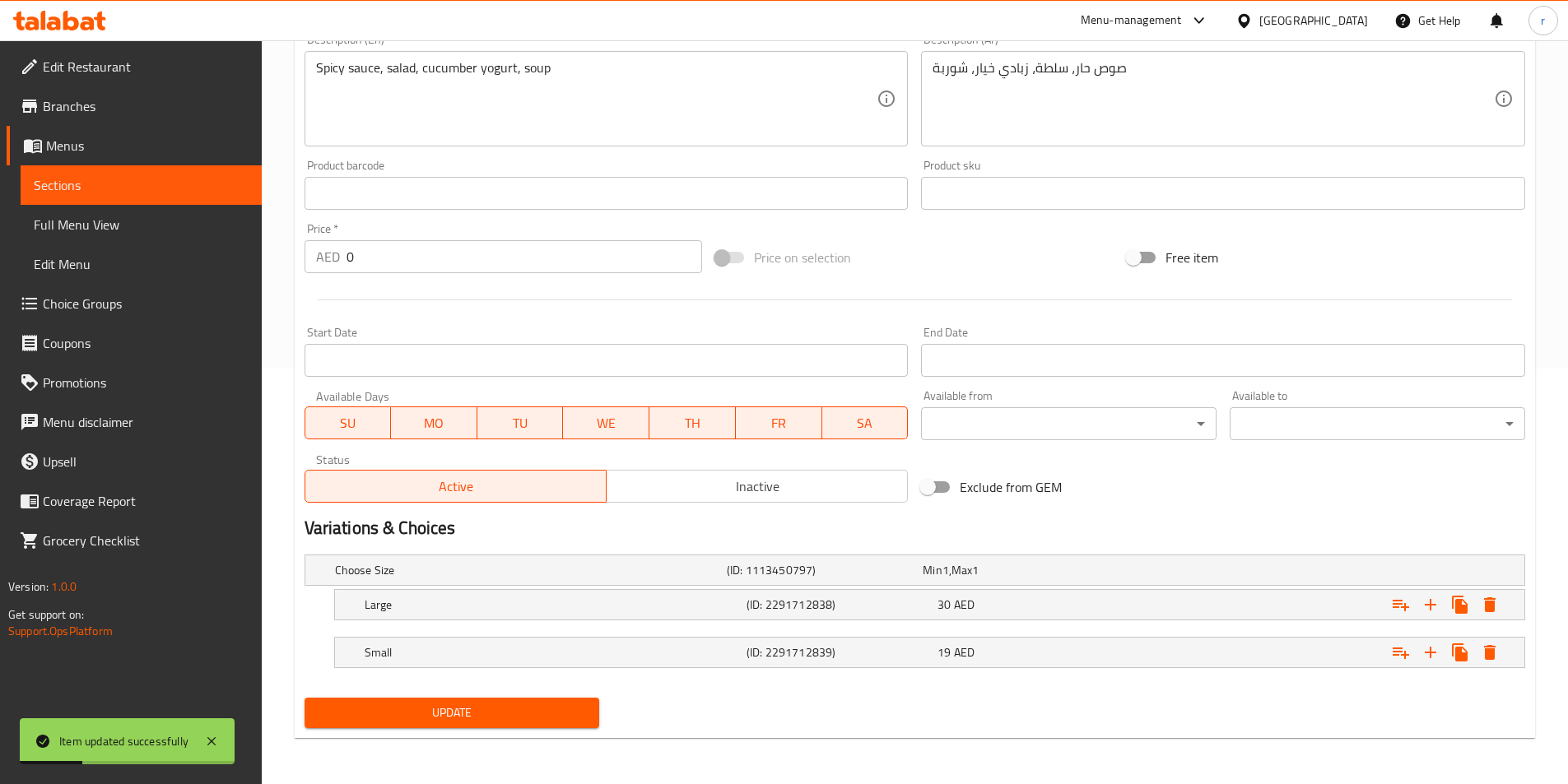
click at [141, 188] on span "Sections" at bounding box center [141, 185] width 215 height 19
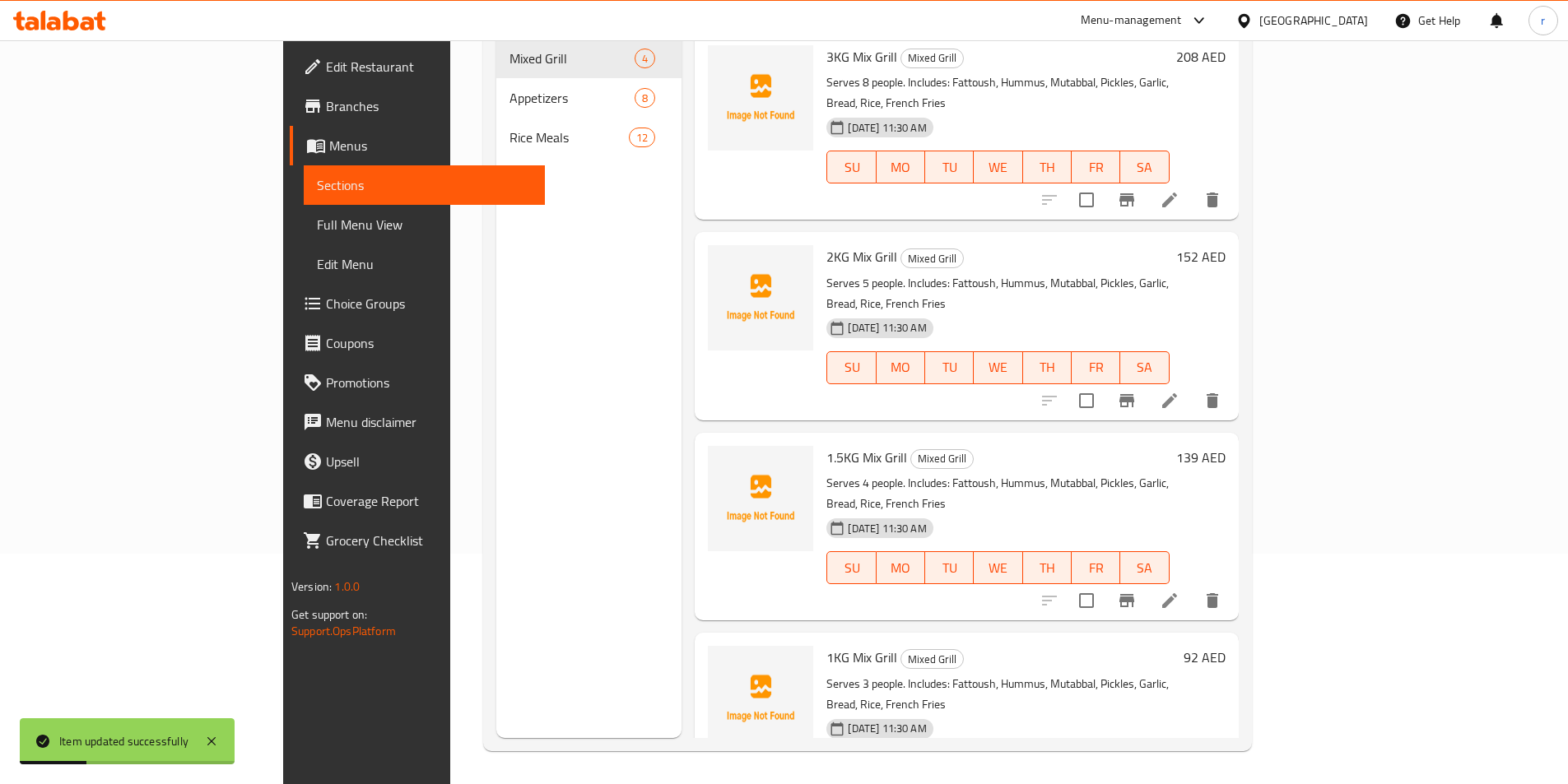
scroll to position [231, 0]
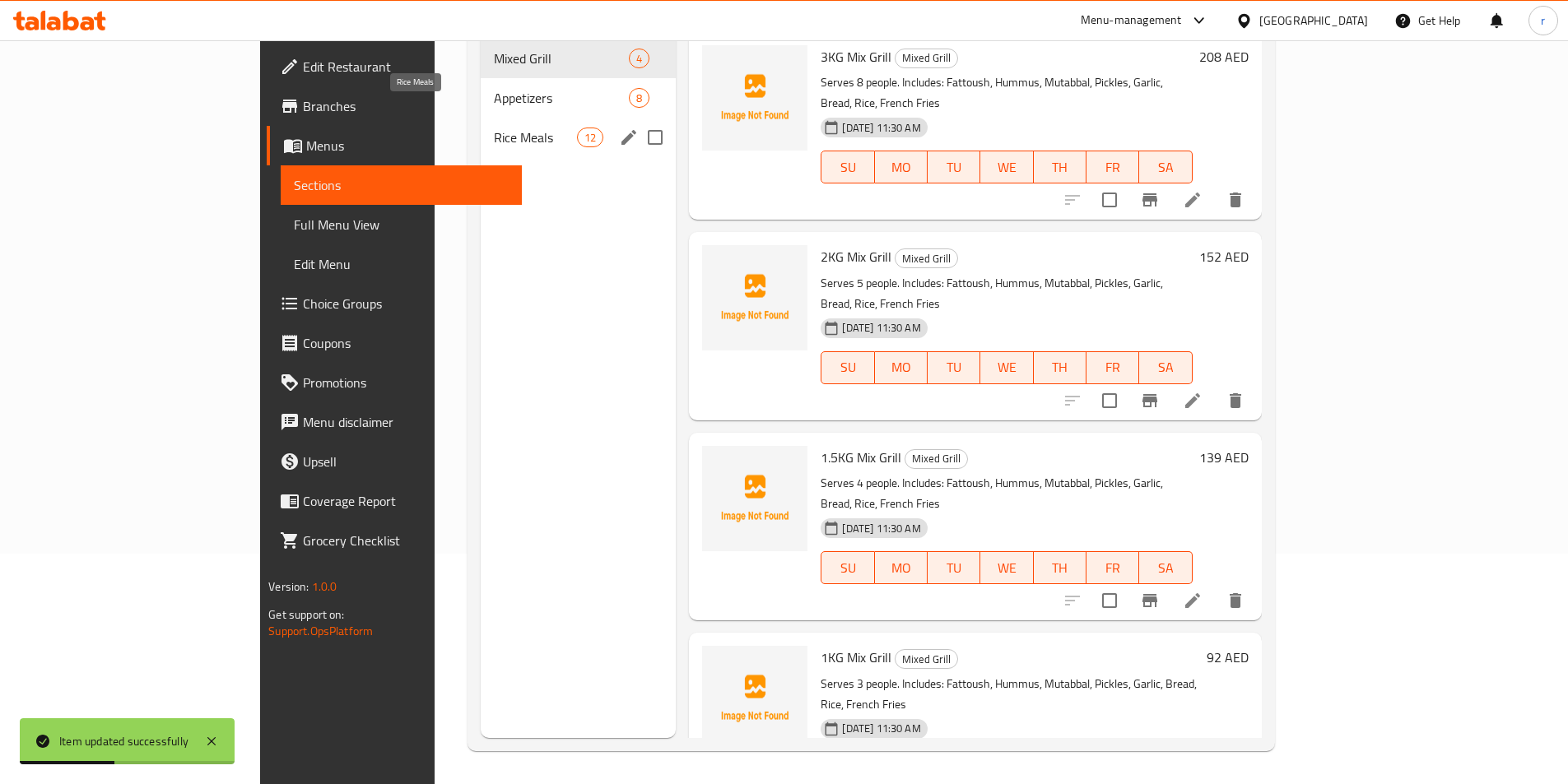
click at [494, 127] on span "Rice Meals" at bounding box center [535, 137] width 83 height 19
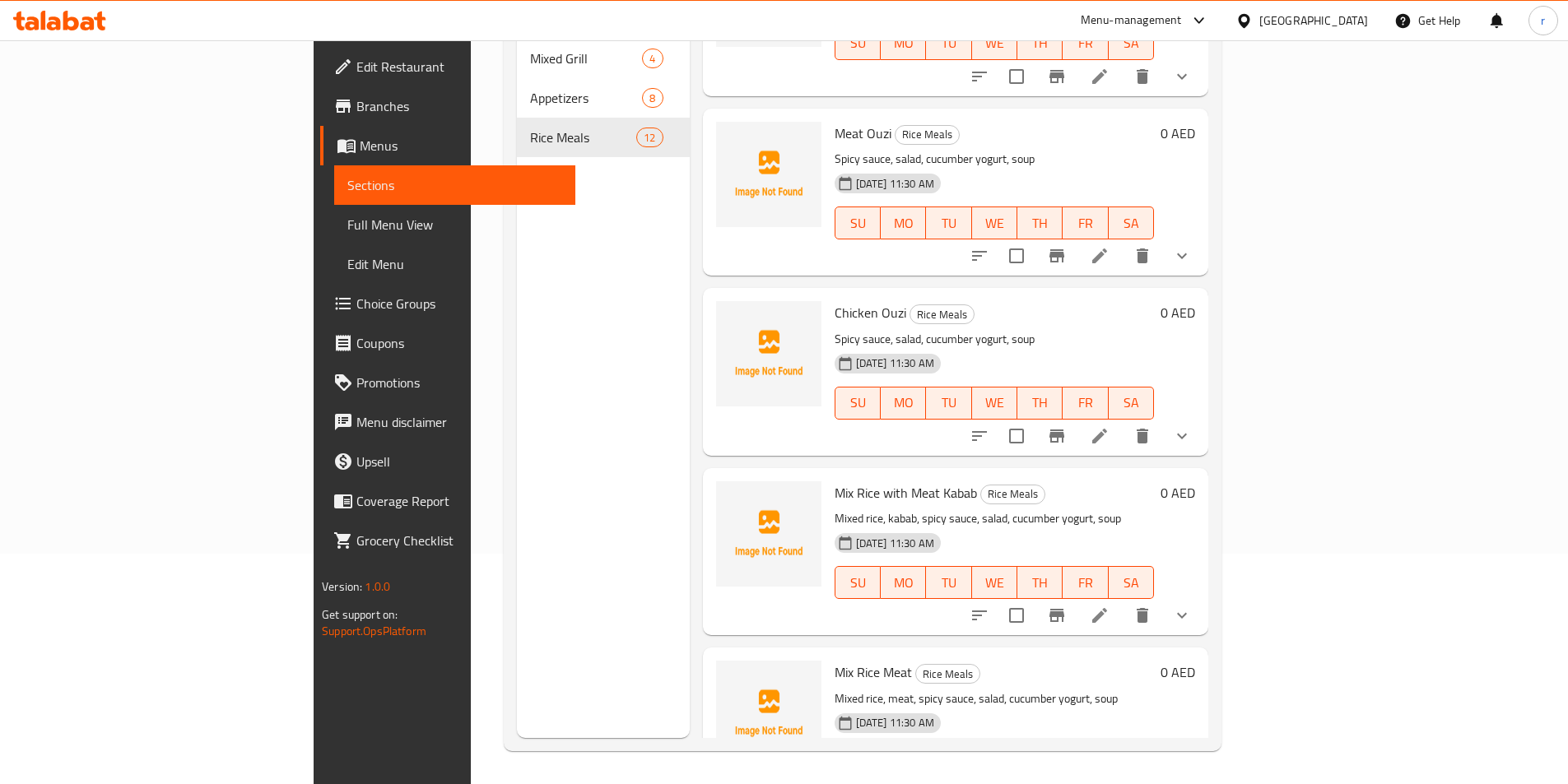
scroll to position [1070, 0]
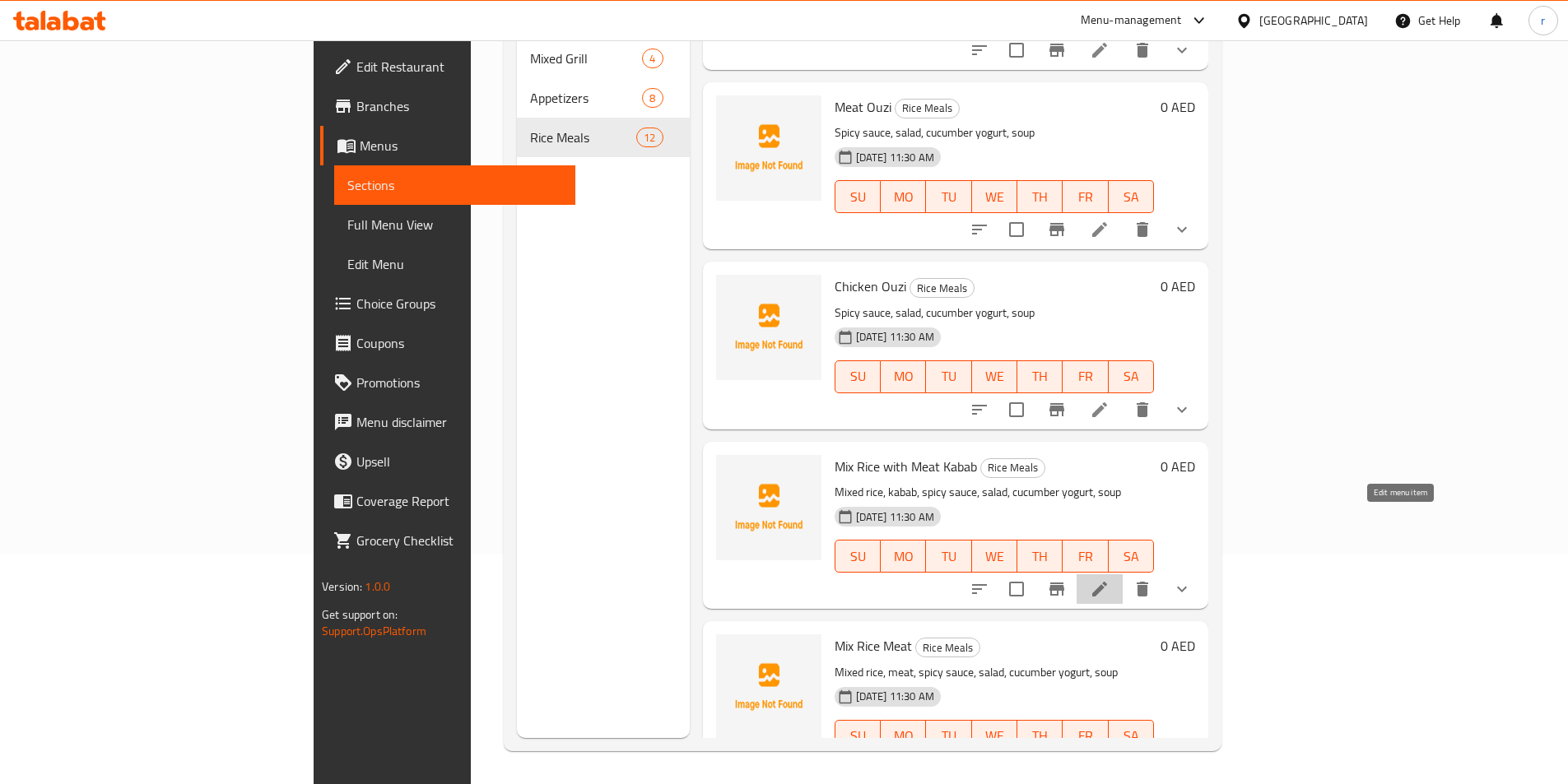
click at [1109, 580] on icon at bounding box center [1099, 589] width 19 height 19
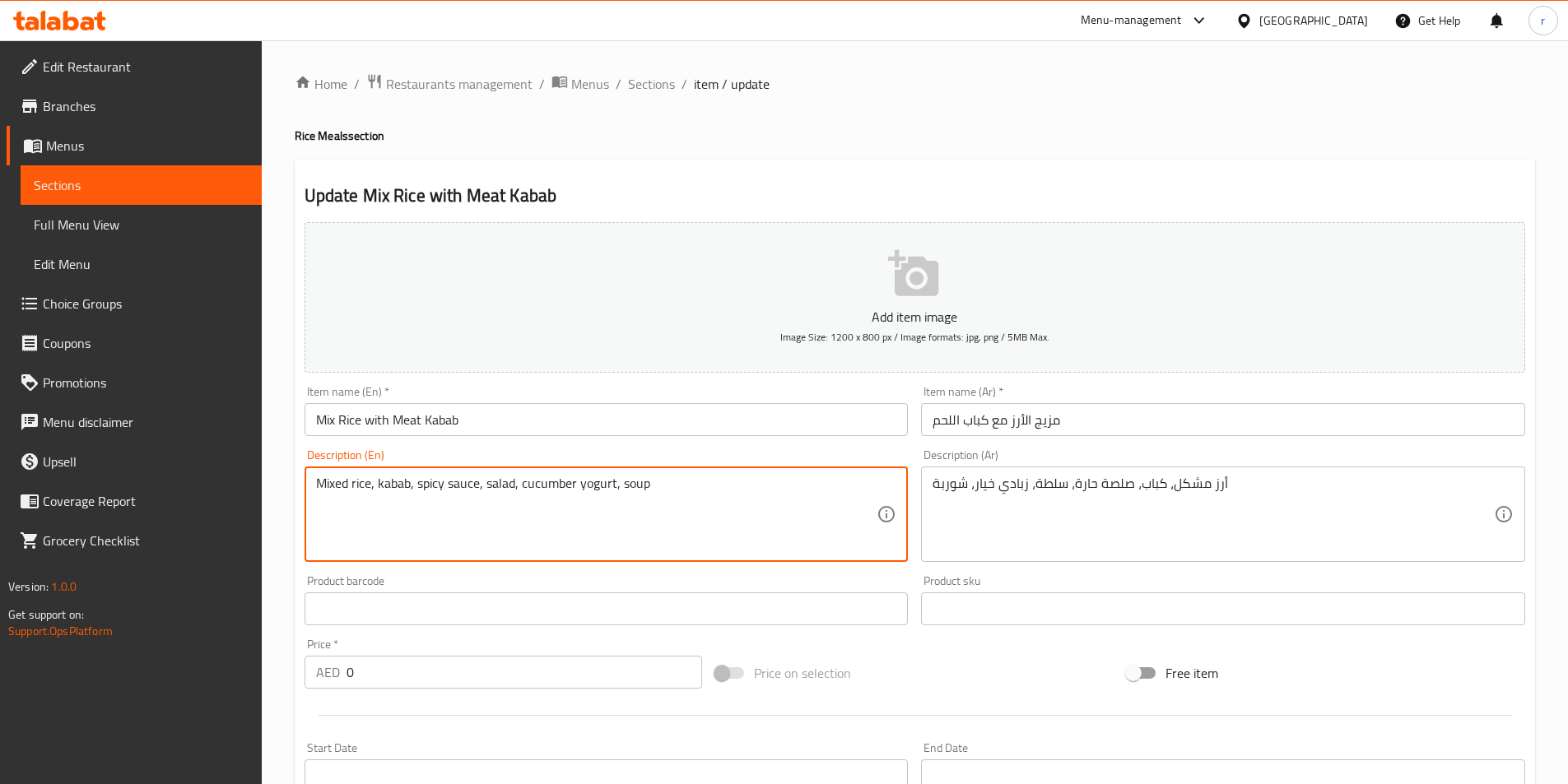
drag, startPoint x: 345, startPoint y: 484, endPoint x: 308, endPoint y: 482, distance: 37.1
click at [346, 483] on textarea "Mixed rice, kabab, spicy sauce, salad, cucumber yogurt, soup" at bounding box center [596, 515] width 561 height 78
drag, startPoint x: 345, startPoint y: 483, endPoint x: 303, endPoint y: 486, distance: 42.1
click at [304, 486] on div "Mixed rice, kabab, spicy sauce, salad, cucumber yogurt, soup Description (En)" at bounding box center [606, 515] width 604 height 95
click at [343, 481] on textarea "Mixed rice, kabab, spicy sauce, salad, cucumber yogurt, soup" at bounding box center [596, 515] width 561 height 78
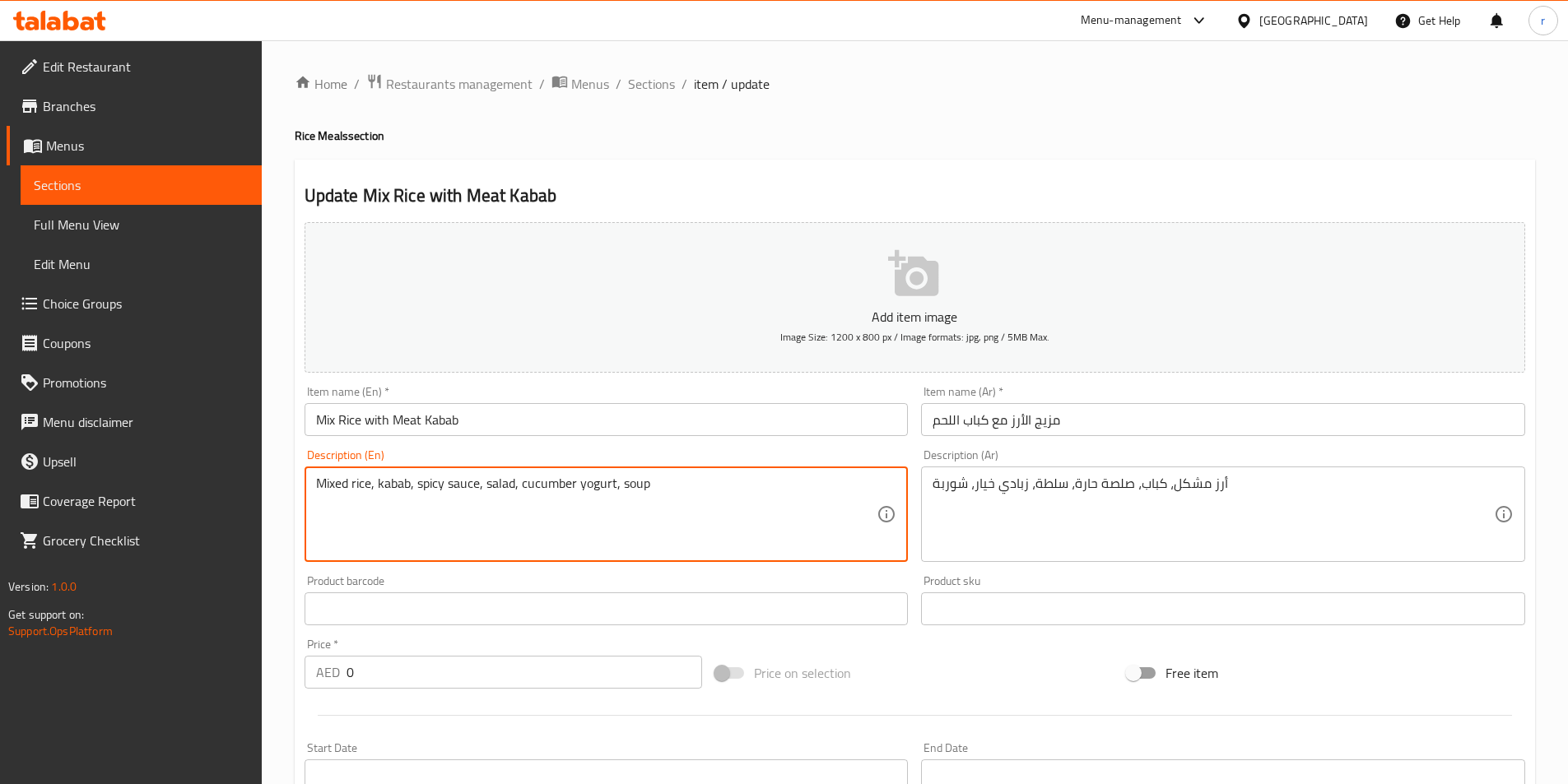
click at [347, 483] on textarea "Mixed rice, kabab, spicy sauce, salad, cucumber yogurt, soup" at bounding box center [596, 515] width 561 height 78
drag, startPoint x: 347, startPoint y: 483, endPoint x: 309, endPoint y: 483, distance: 38.0
click at [309, 483] on div "Mixed rice, kabab, spicy sauce, salad, cucumber yogurt, soup Description (En)" at bounding box center [606, 515] width 604 height 95
click at [393, 507] on textarea "Mixed rice, kabab, spicy sauce, salad, cucumber yogurt, soup" at bounding box center [596, 515] width 561 height 78
drag, startPoint x: 344, startPoint y: 483, endPoint x: 313, endPoint y: 483, distance: 31.0
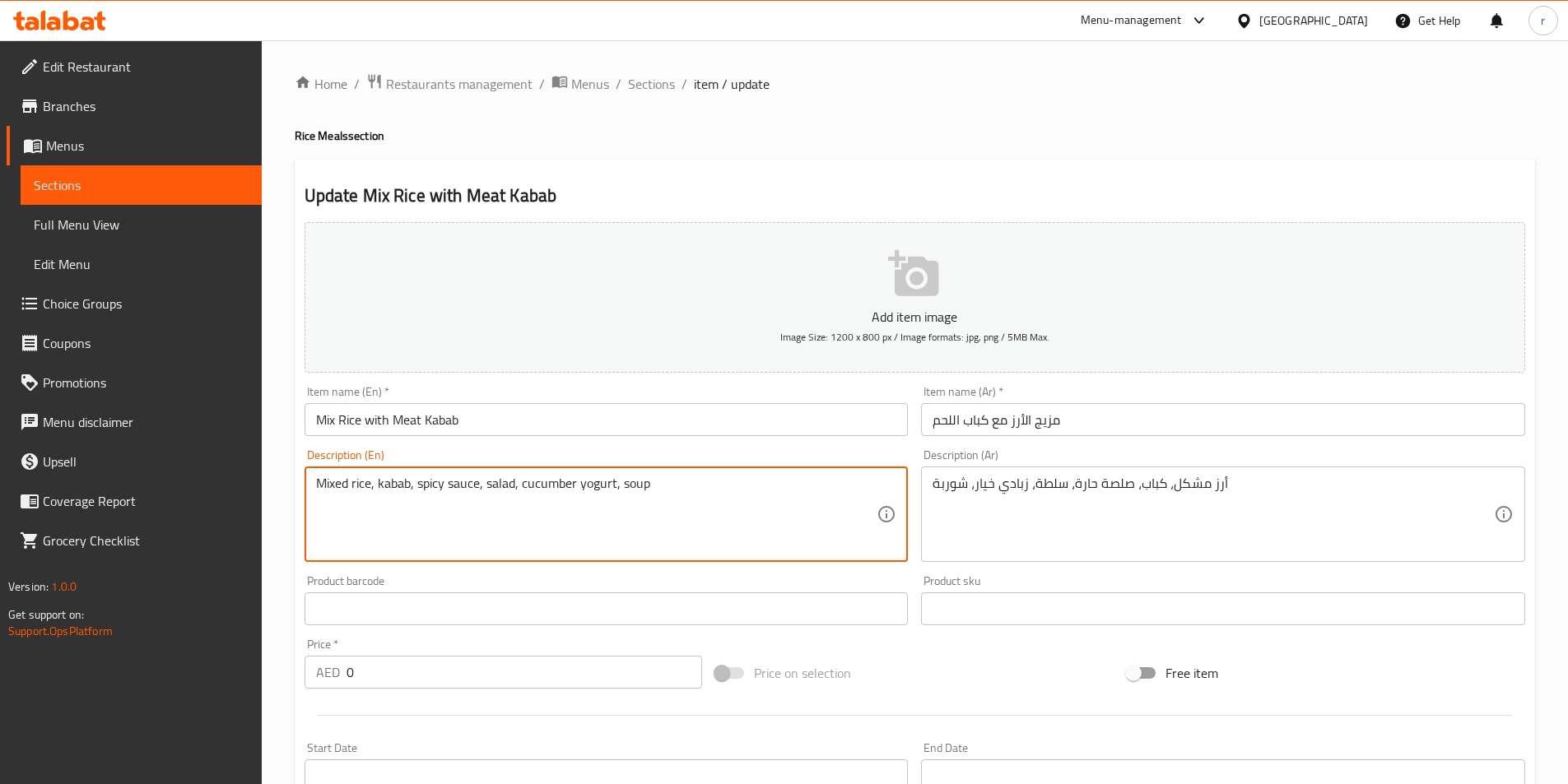
click at [313, 483] on div "Mixed rice, kabab, spicy sauce, salad, cucumber yogurt, soup Description (En)" at bounding box center [606, 515] width 604 height 95
click at [347, 483] on textarea "Mixed rice, kabab, spicy sauce, salad, cucumber yogurt, soup" at bounding box center [596, 515] width 561 height 78
drag, startPoint x: 345, startPoint y: 483, endPoint x: 323, endPoint y: 485, distance: 22.1
click at [323, 485] on textarea "Mixed rice, kabab, spicy sauce, salad, cucumber yogurt, soup" at bounding box center [596, 515] width 561 height 78
click at [345, 482] on textarea "Mixed rice, kabab, spicy sauce, salad, cucumber yogurt, soup" at bounding box center [596, 515] width 561 height 78
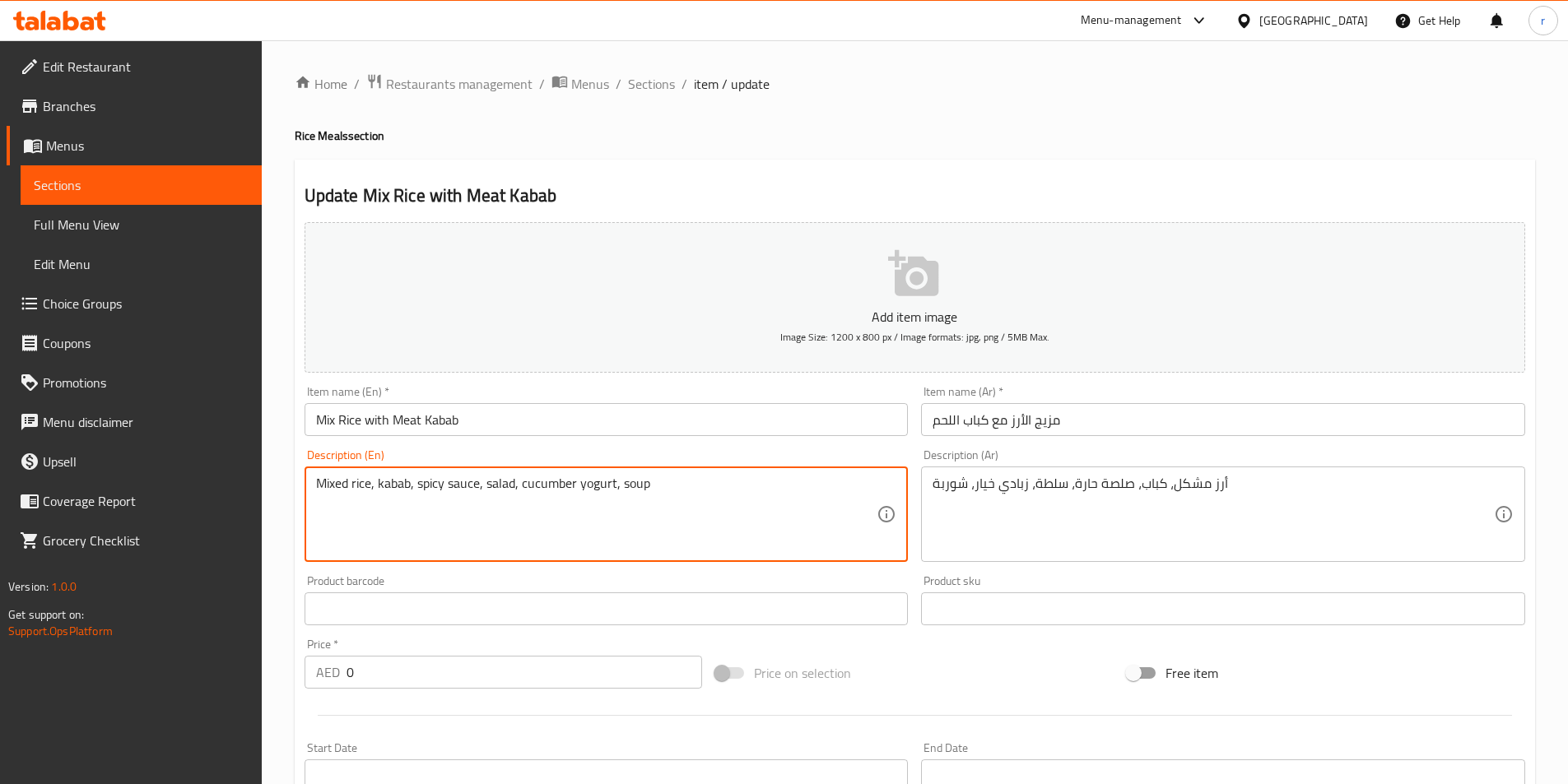
drag, startPoint x: 345, startPoint y: 482, endPoint x: 324, endPoint y: 482, distance: 21.0
click at [324, 482] on textarea "Mixed rice, kabab, spicy sauce, salad, cucumber yogurt, soup" at bounding box center [596, 515] width 561 height 78
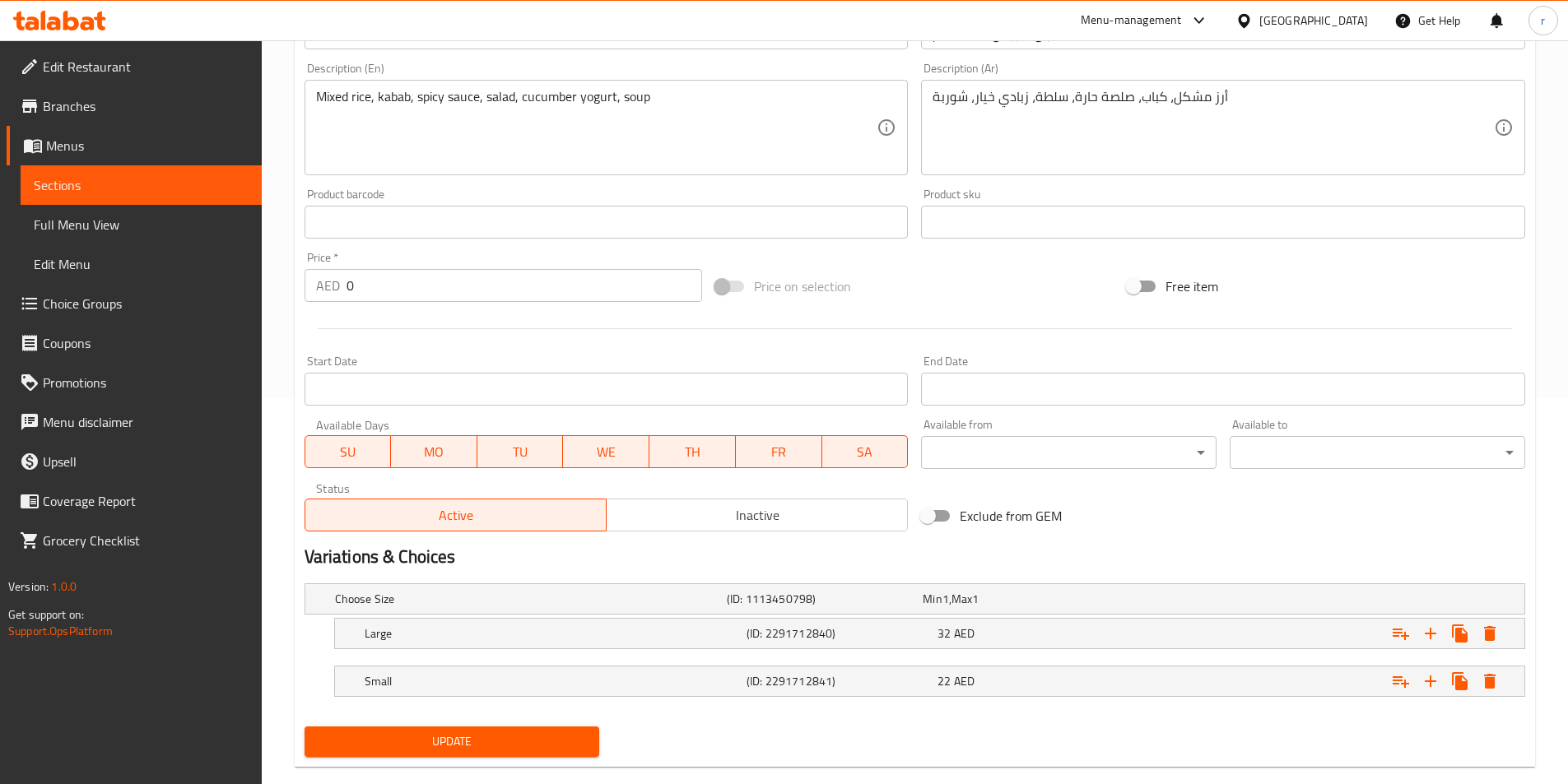
scroll to position [415, 0]
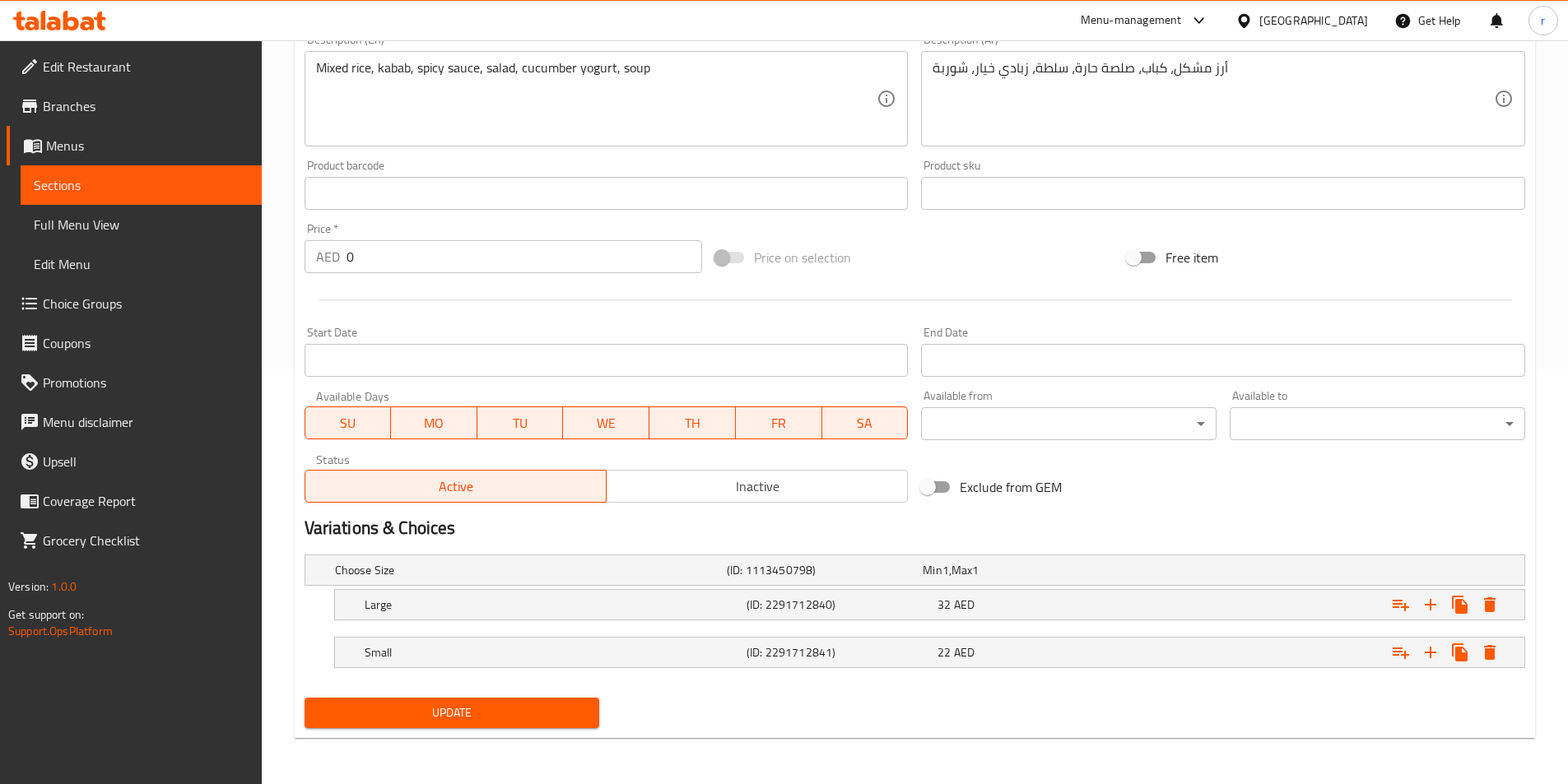
click at [559, 704] on span "Update" at bounding box center [452, 713] width 269 height 20
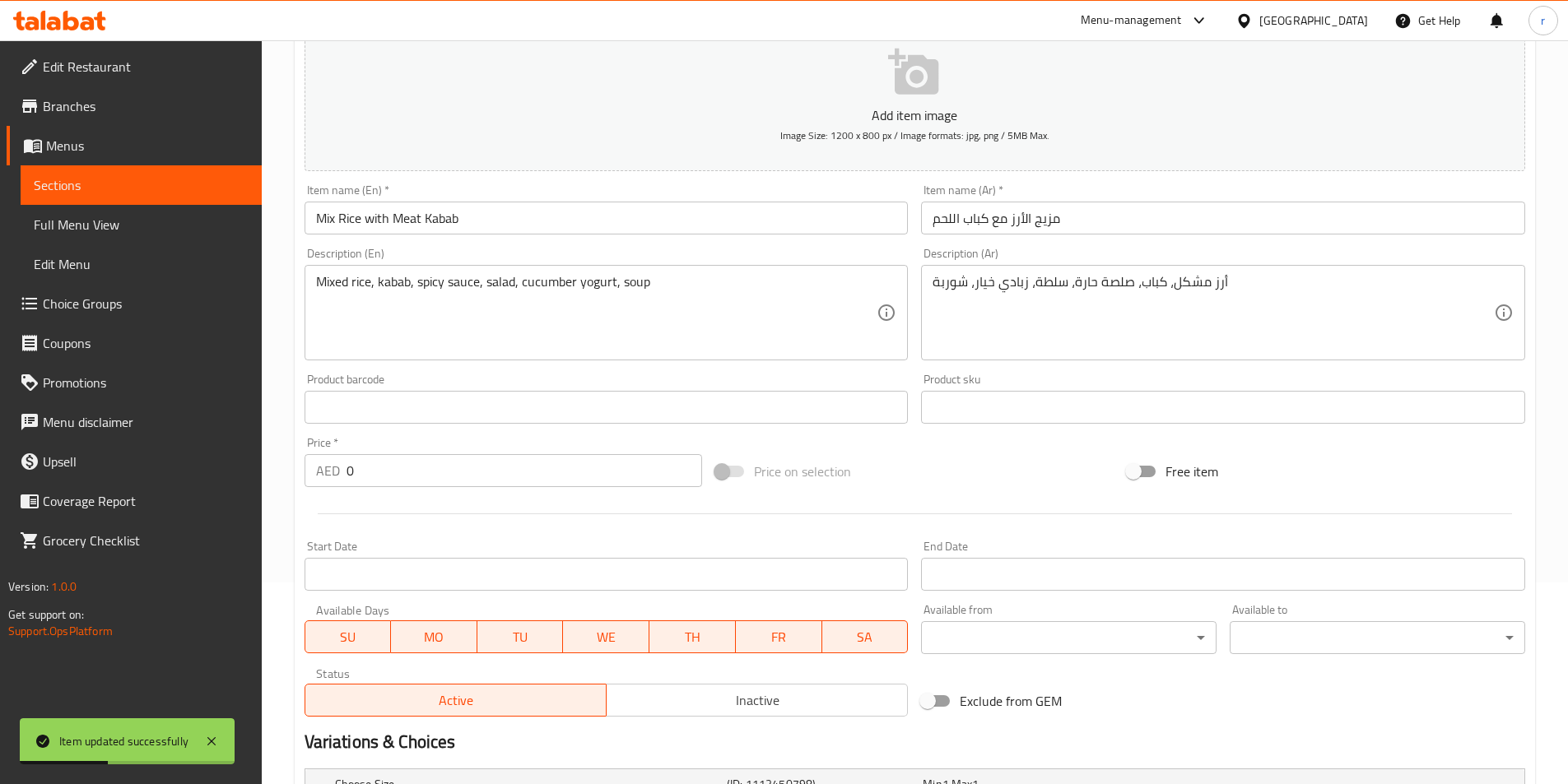
scroll to position [168, 0]
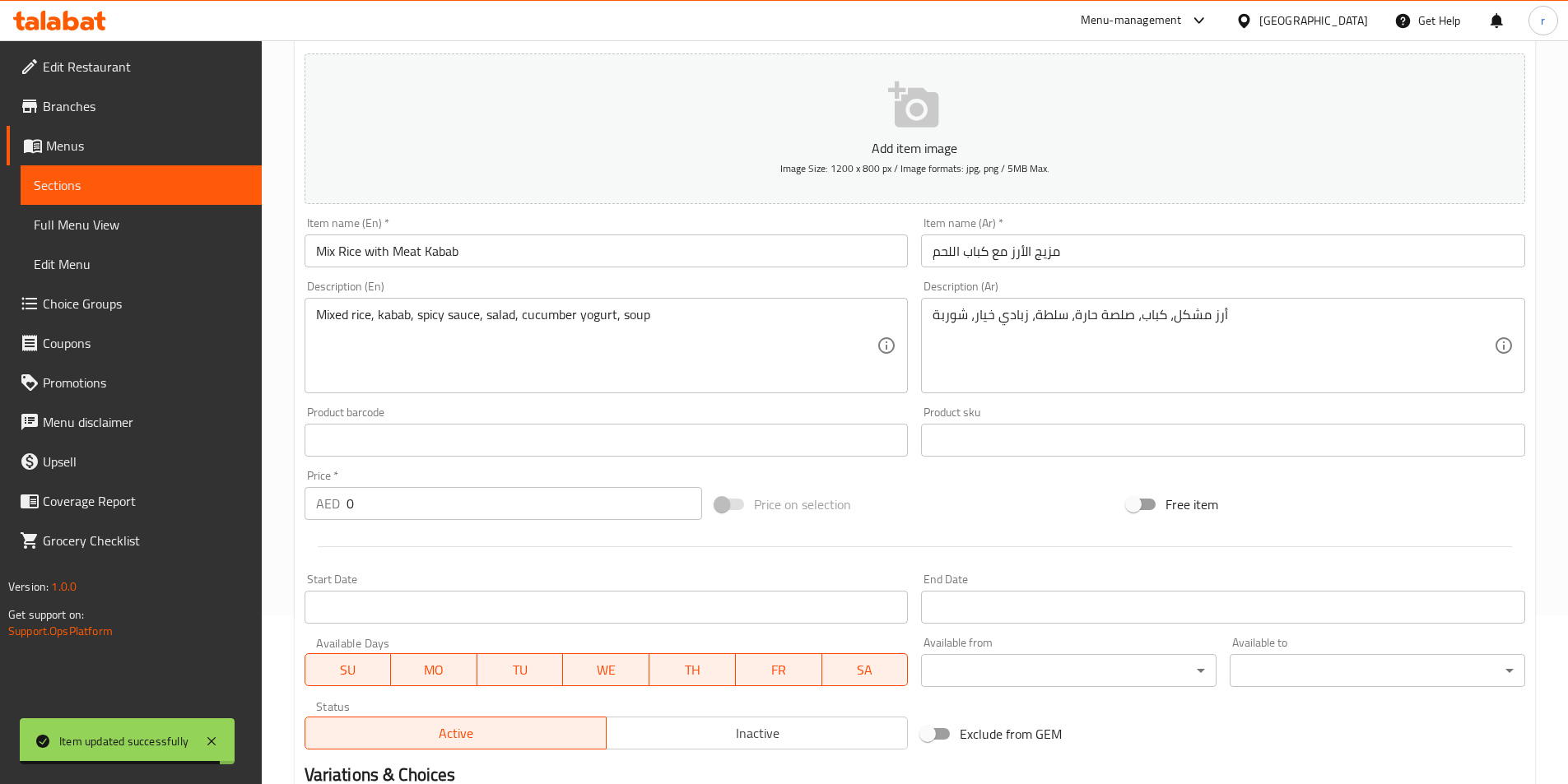
click at [218, 185] on span "Sections" at bounding box center [141, 185] width 215 height 19
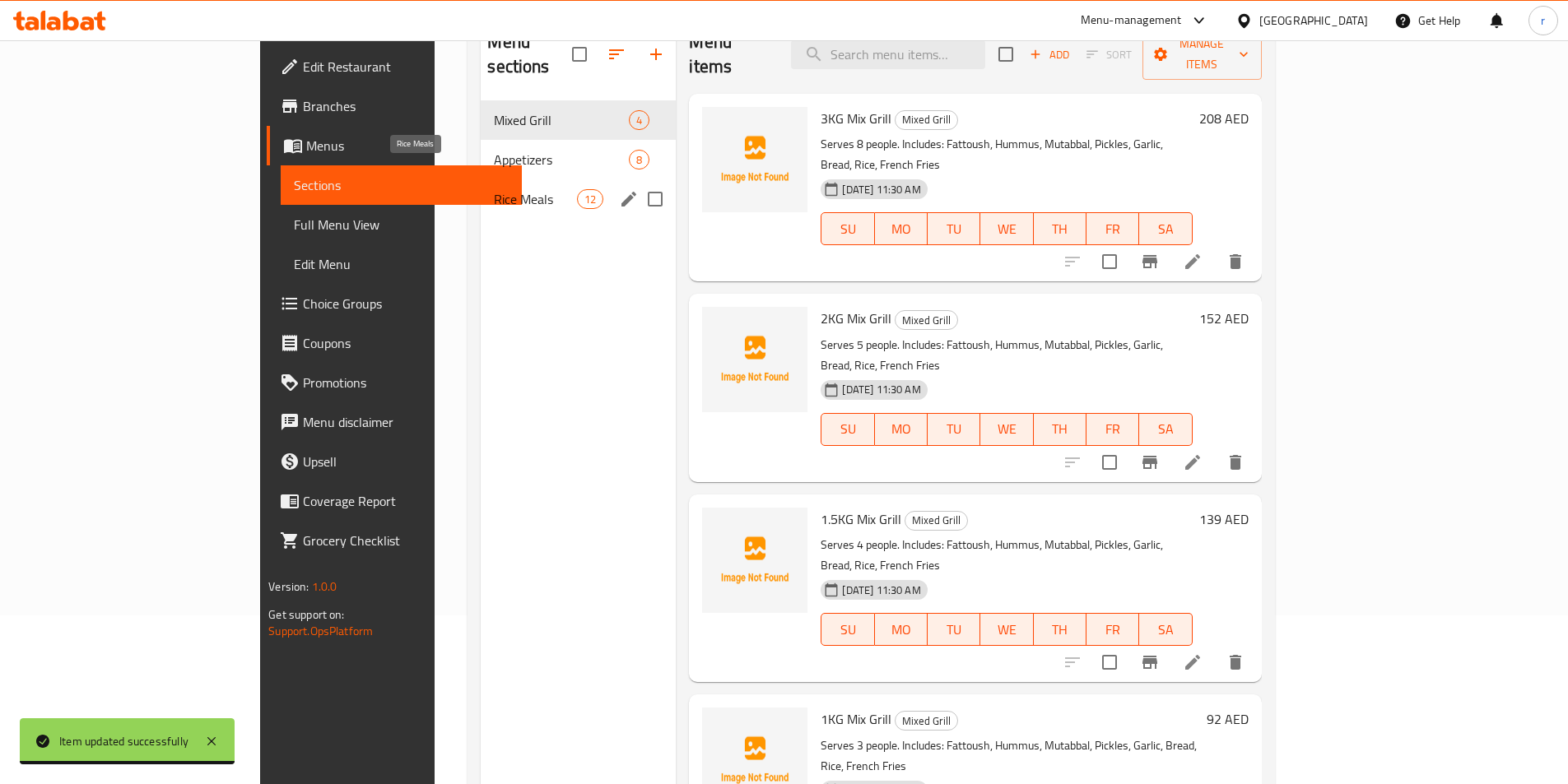
click at [494, 190] on span "Rice Meals" at bounding box center [535, 199] width 83 height 19
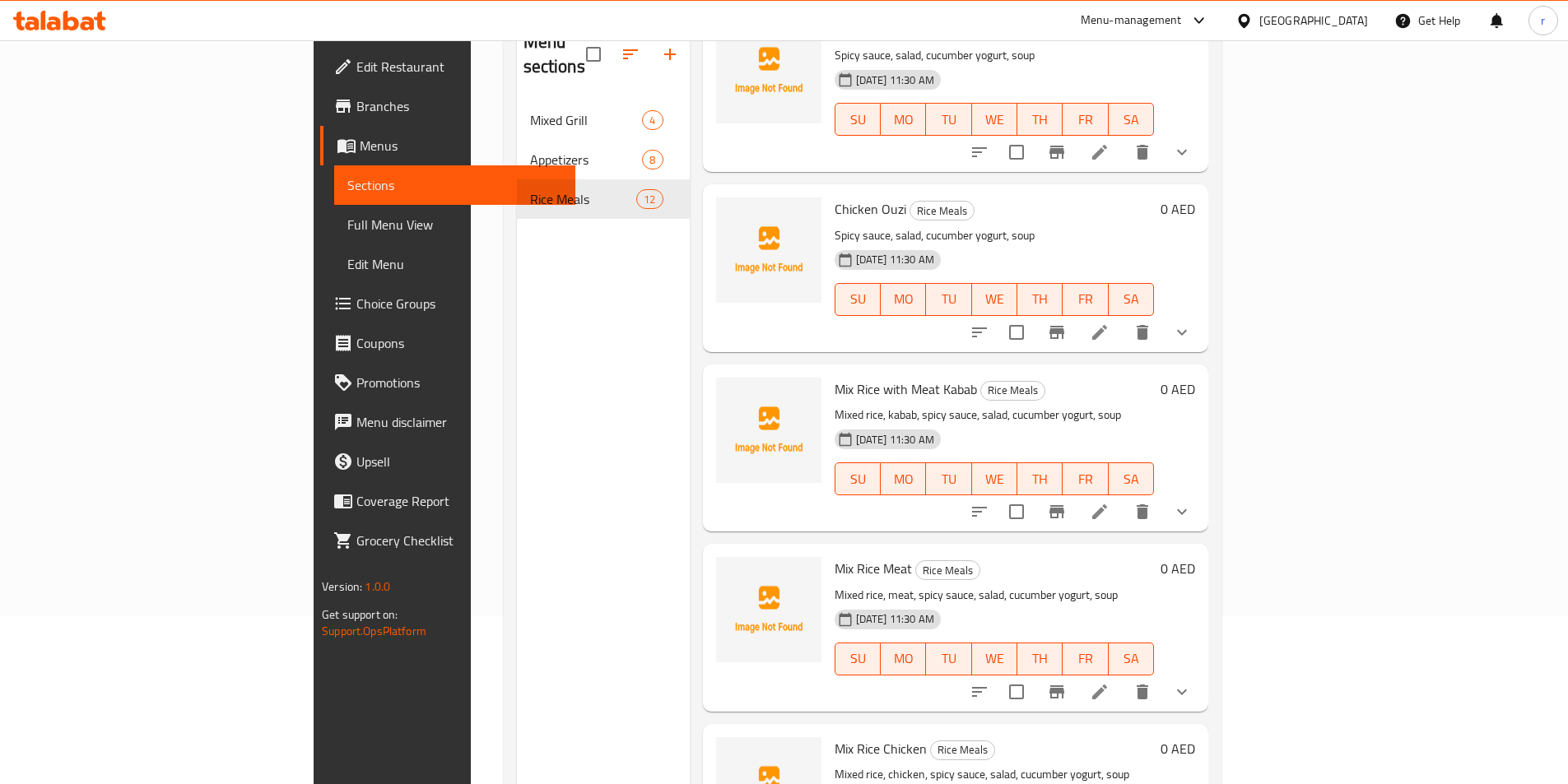
scroll to position [1234, 0]
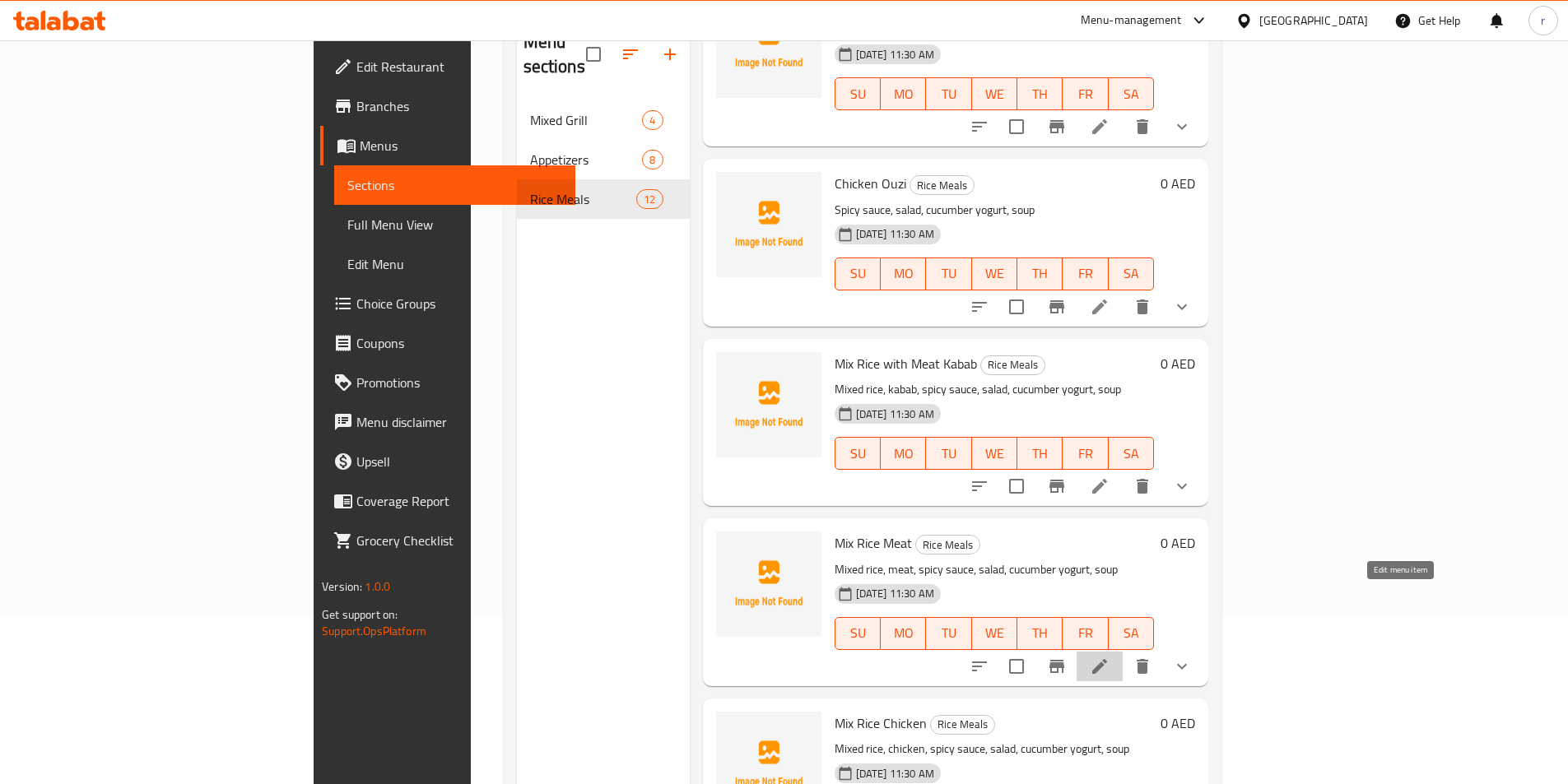
click at [1107, 659] on icon at bounding box center [1099, 666] width 15 height 15
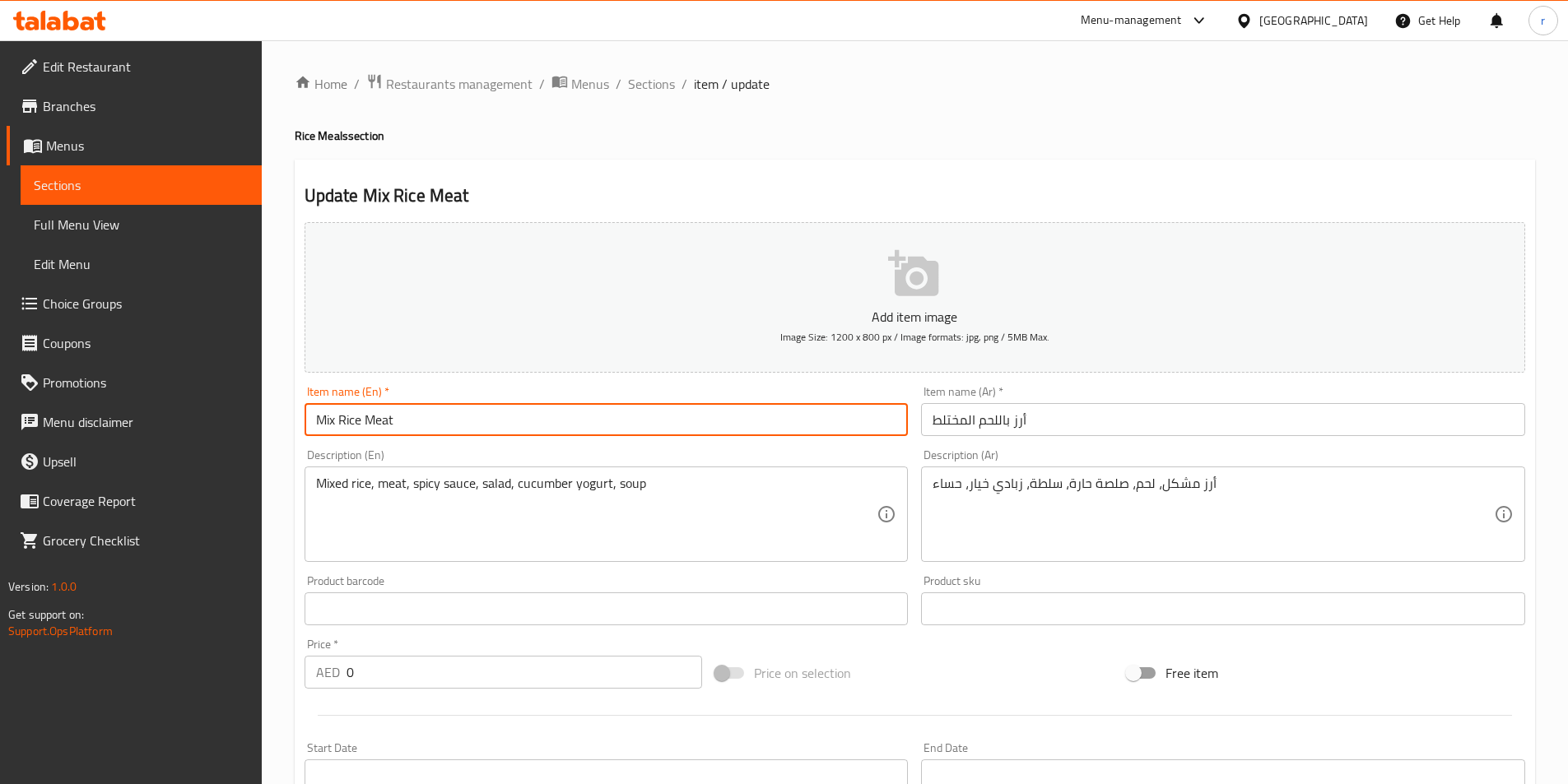
drag, startPoint x: 430, startPoint y: 426, endPoint x: 273, endPoint y: 416, distance: 157.3
click at [273, 416] on div "Home / Restaurants management / Menus / Sections / item / update Rice Meals sec…" at bounding box center [914, 620] width 1306 height 1159
click at [442, 423] on input "Mix Rice Meat" at bounding box center [606, 420] width 604 height 33
drag, startPoint x: 360, startPoint y: 419, endPoint x: 308, endPoint y: 414, distance: 52.2
click at [308, 414] on input "Mix Rice Meat" at bounding box center [606, 420] width 604 height 33
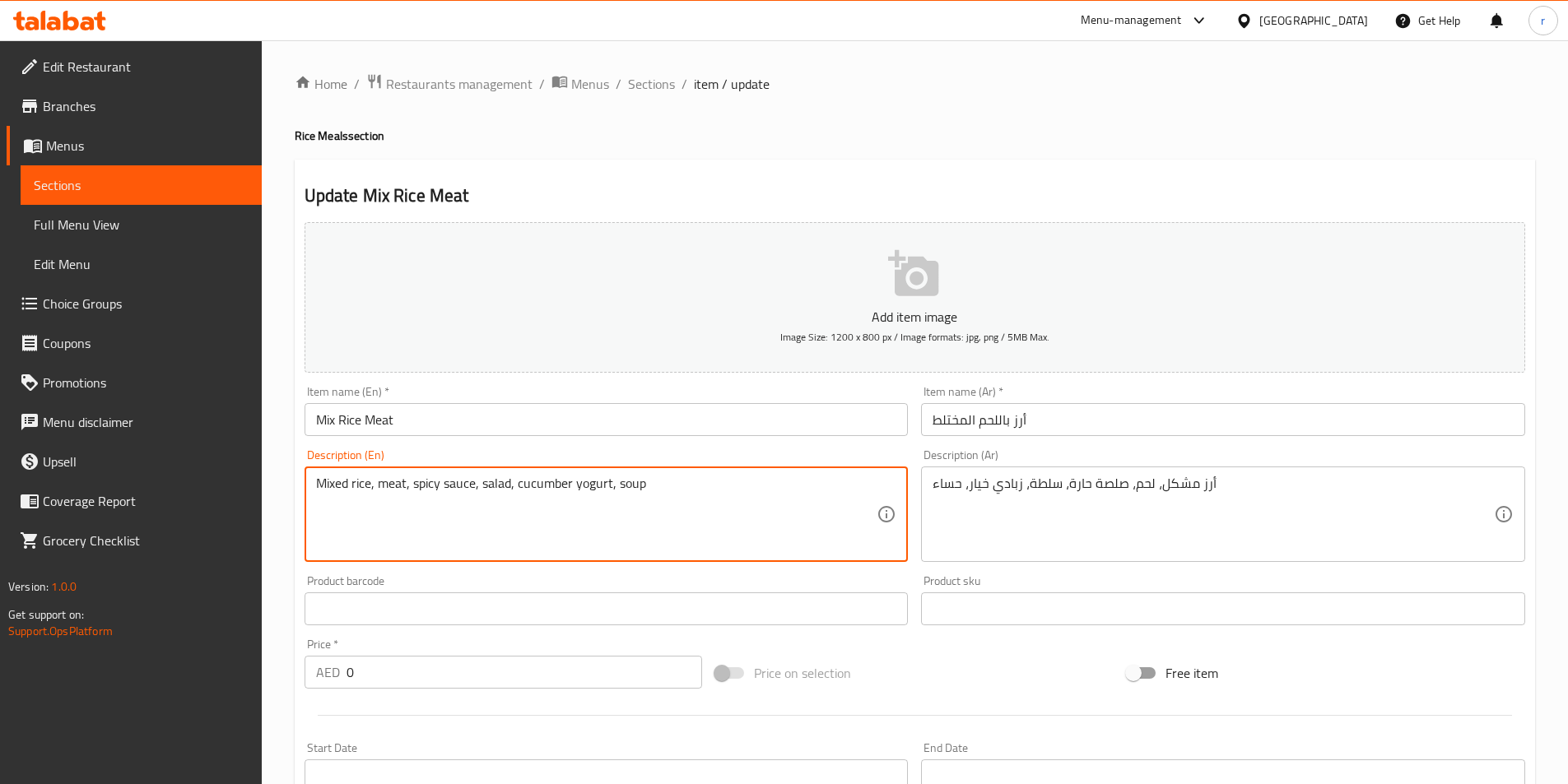
drag, startPoint x: 613, startPoint y: 483, endPoint x: 652, endPoint y: 481, distance: 39.1
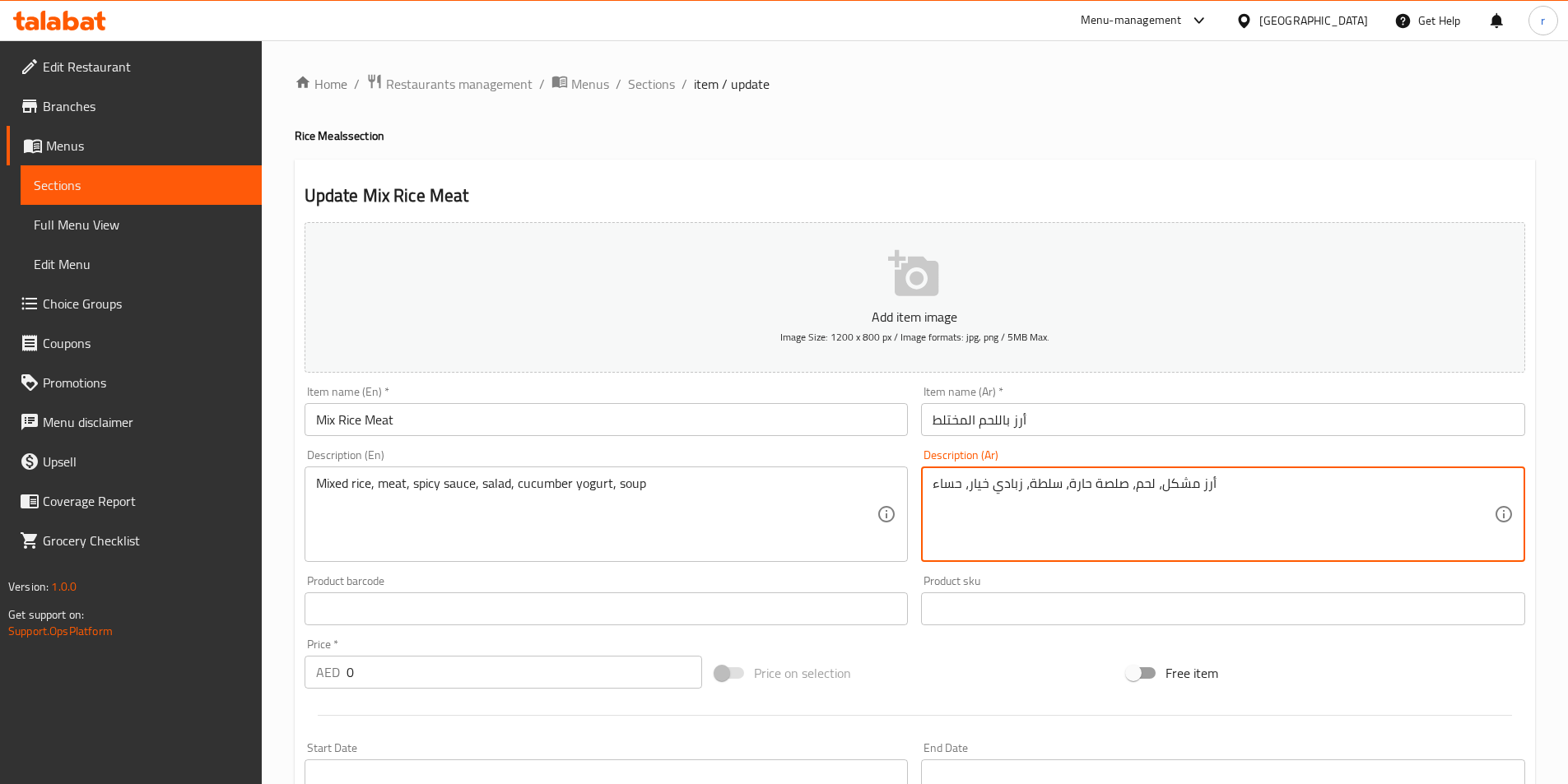
drag, startPoint x: 961, startPoint y: 483, endPoint x: 926, endPoint y: 484, distance: 35.0
click at [1299, 492] on textarea "أرز مشكل، لحم، صلصة حارة، سلطة، زبادي خيار، شوربة" at bounding box center [1213, 515] width 561 height 78
click at [1301, 496] on textarea "أرز مشكل، لحم، صلصة حارة، سلطة، زبادي خيار، شوربة" at bounding box center [1213, 515] width 561 height 78
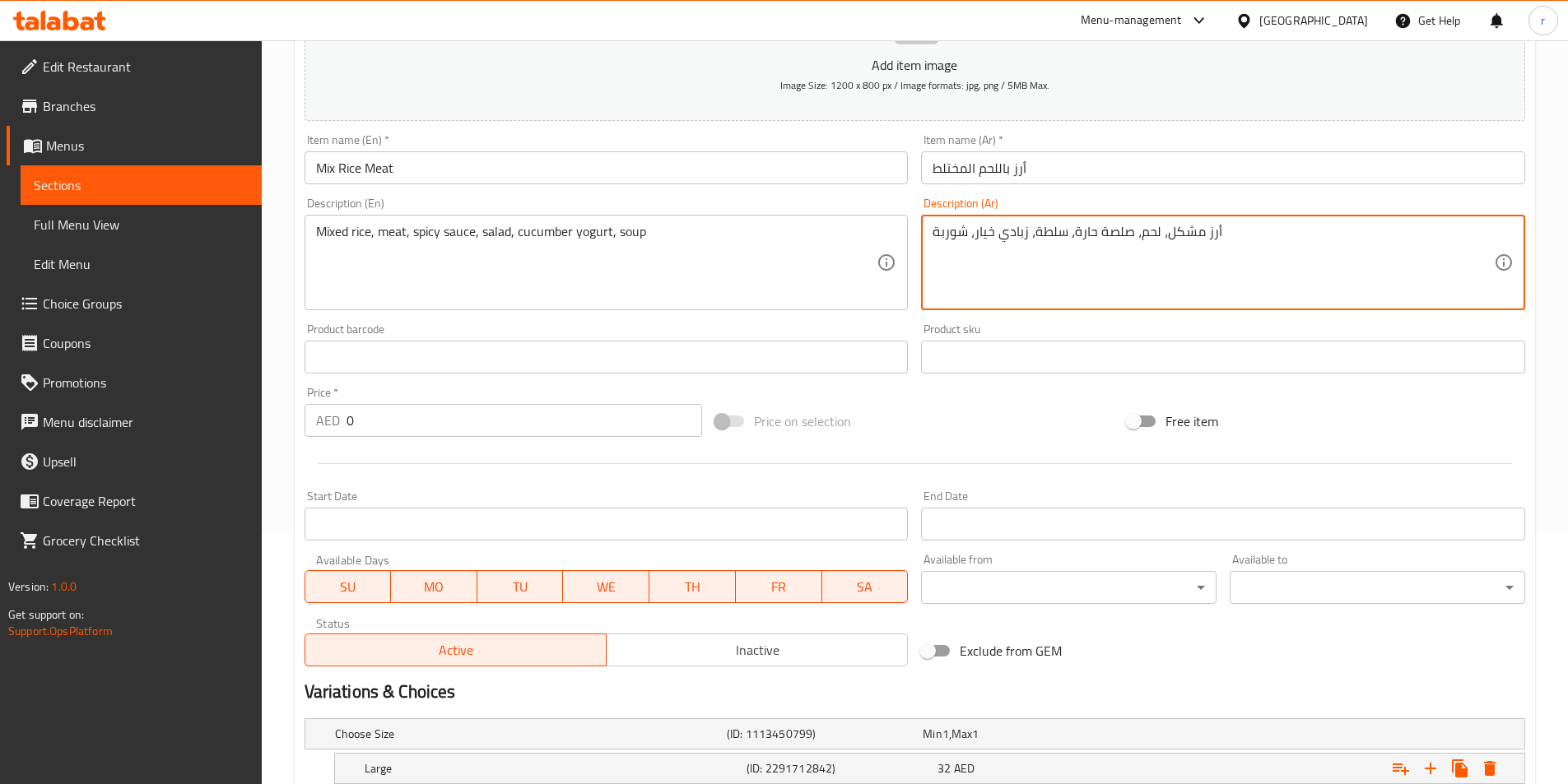
scroll to position [415, 0]
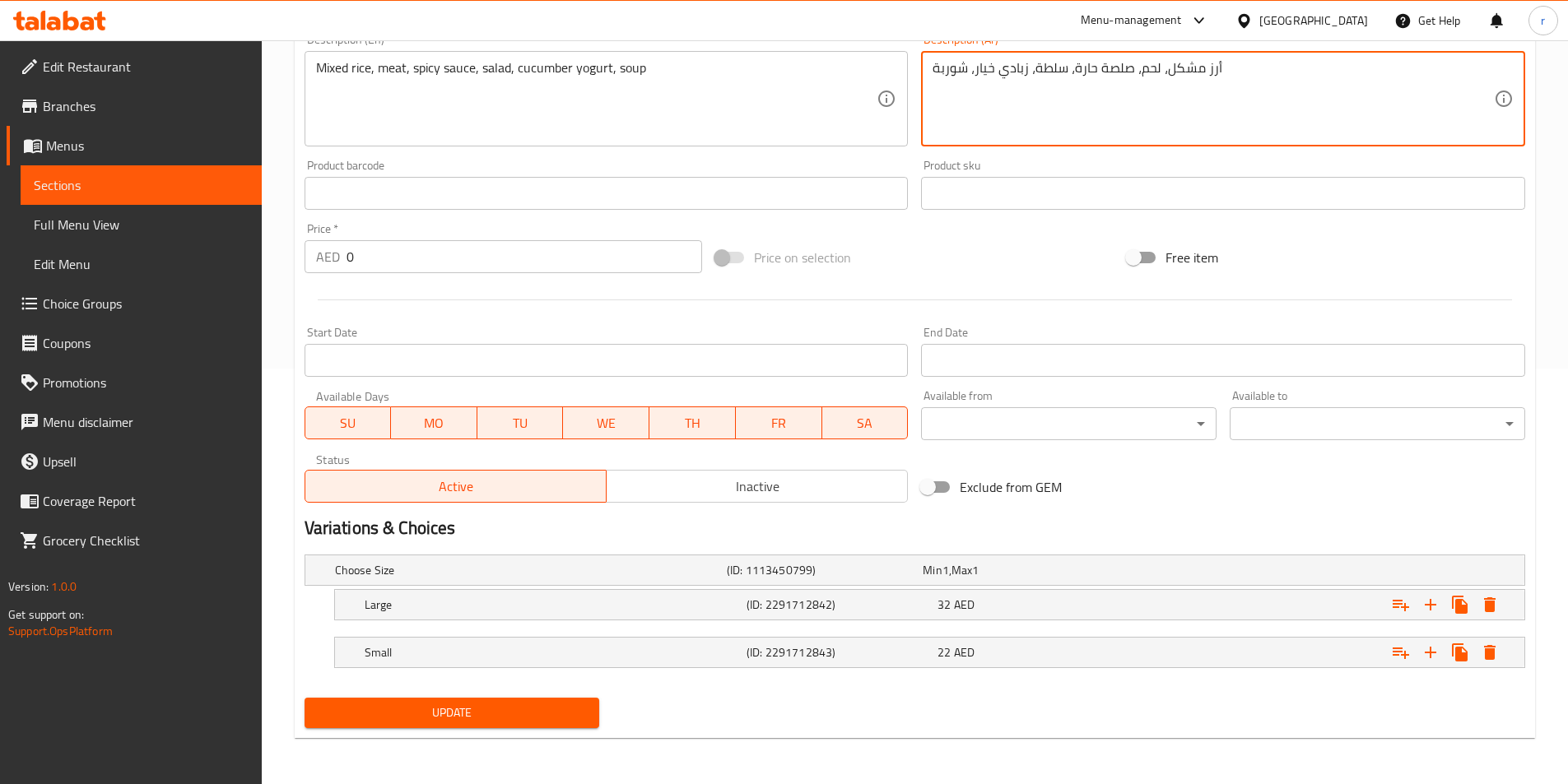
type textarea "أرز مشكل، لحم، صلصة حارة، سلطة، زبادي خيار، شوربة"
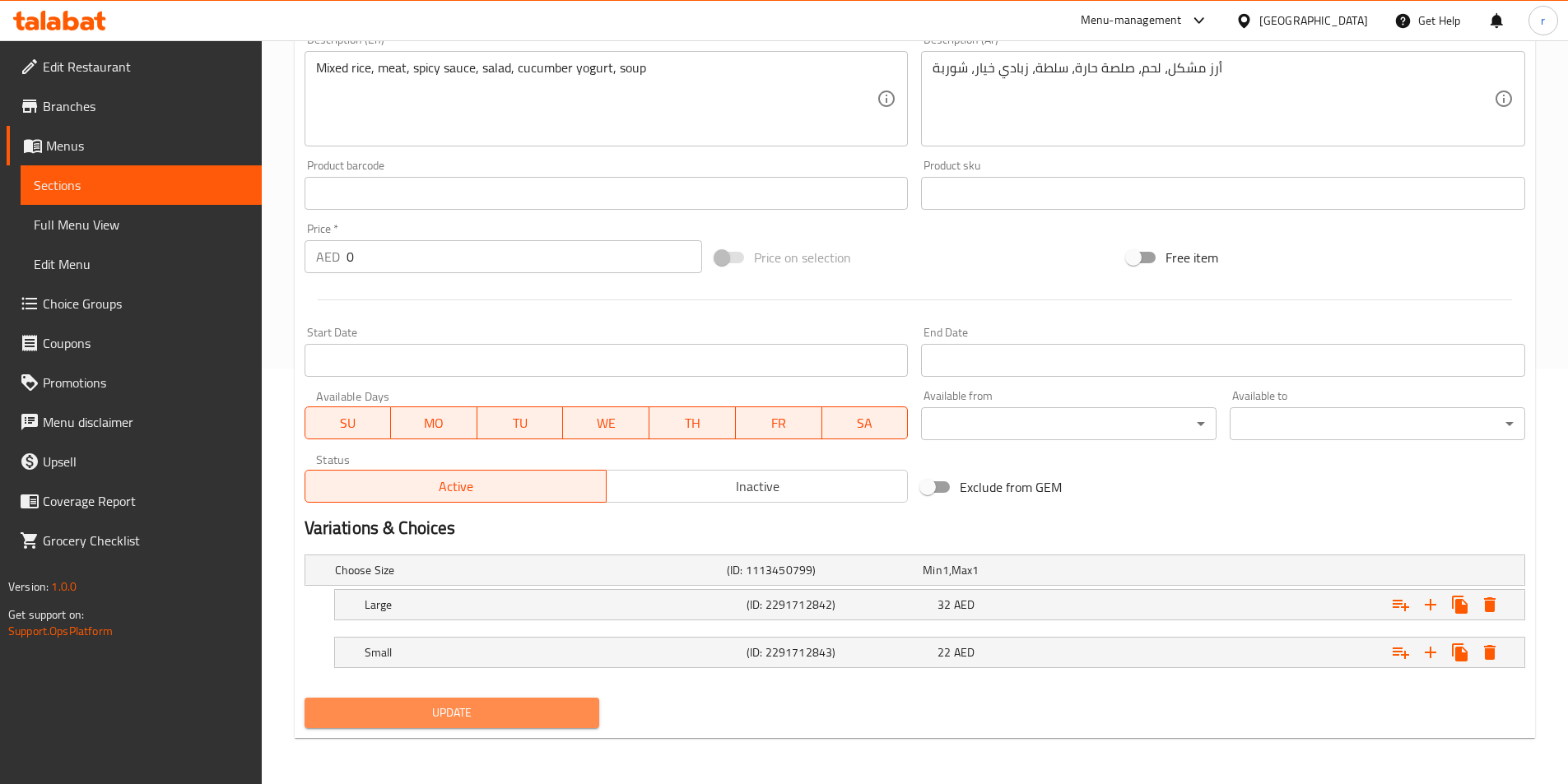
click at [503, 713] on span "Update" at bounding box center [452, 713] width 269 height 20
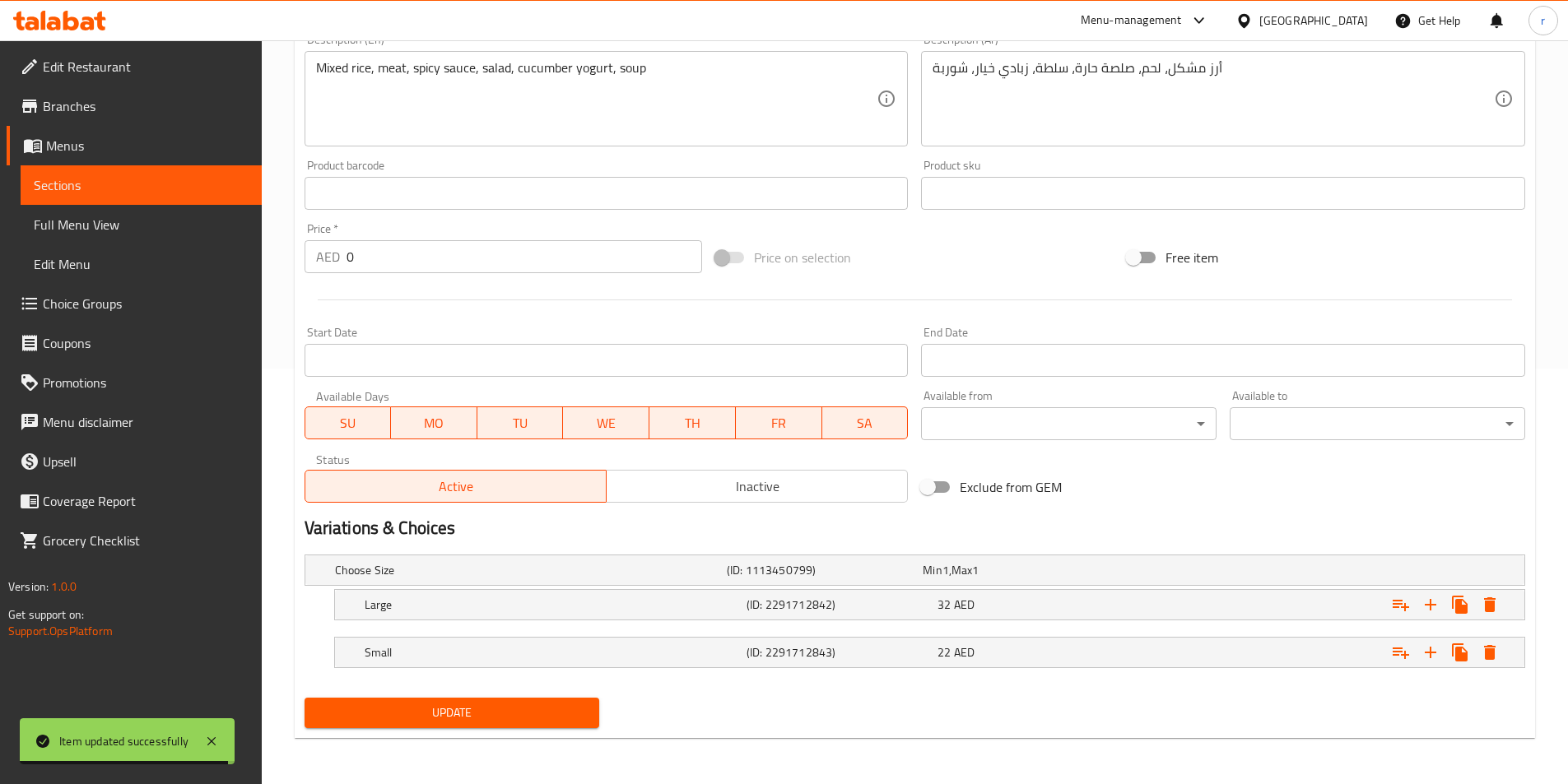
click at [69, 185] on span "Sections" at bounding box center [141, 185] width 215 height 19
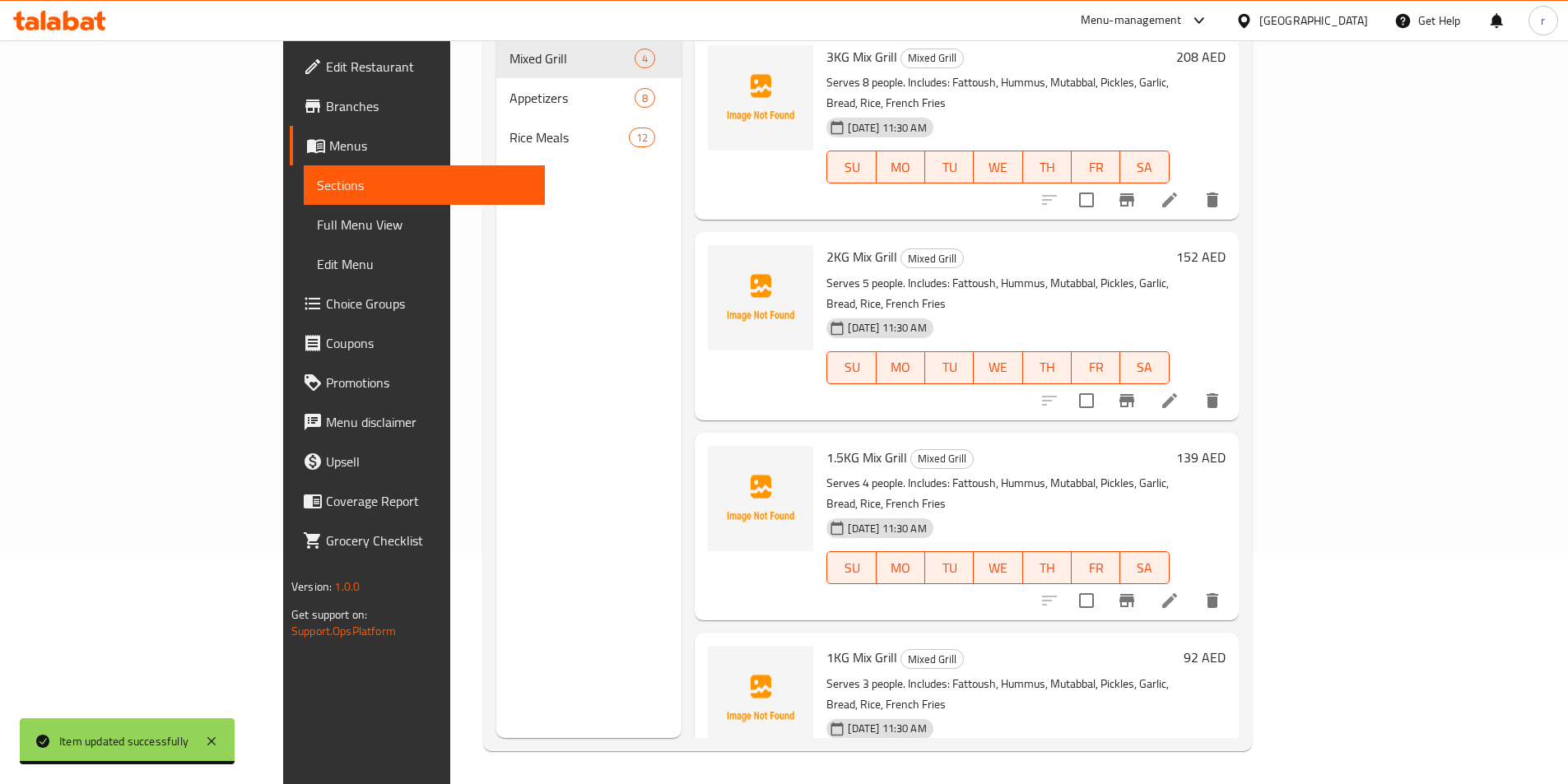
scroll to position [231, 0]
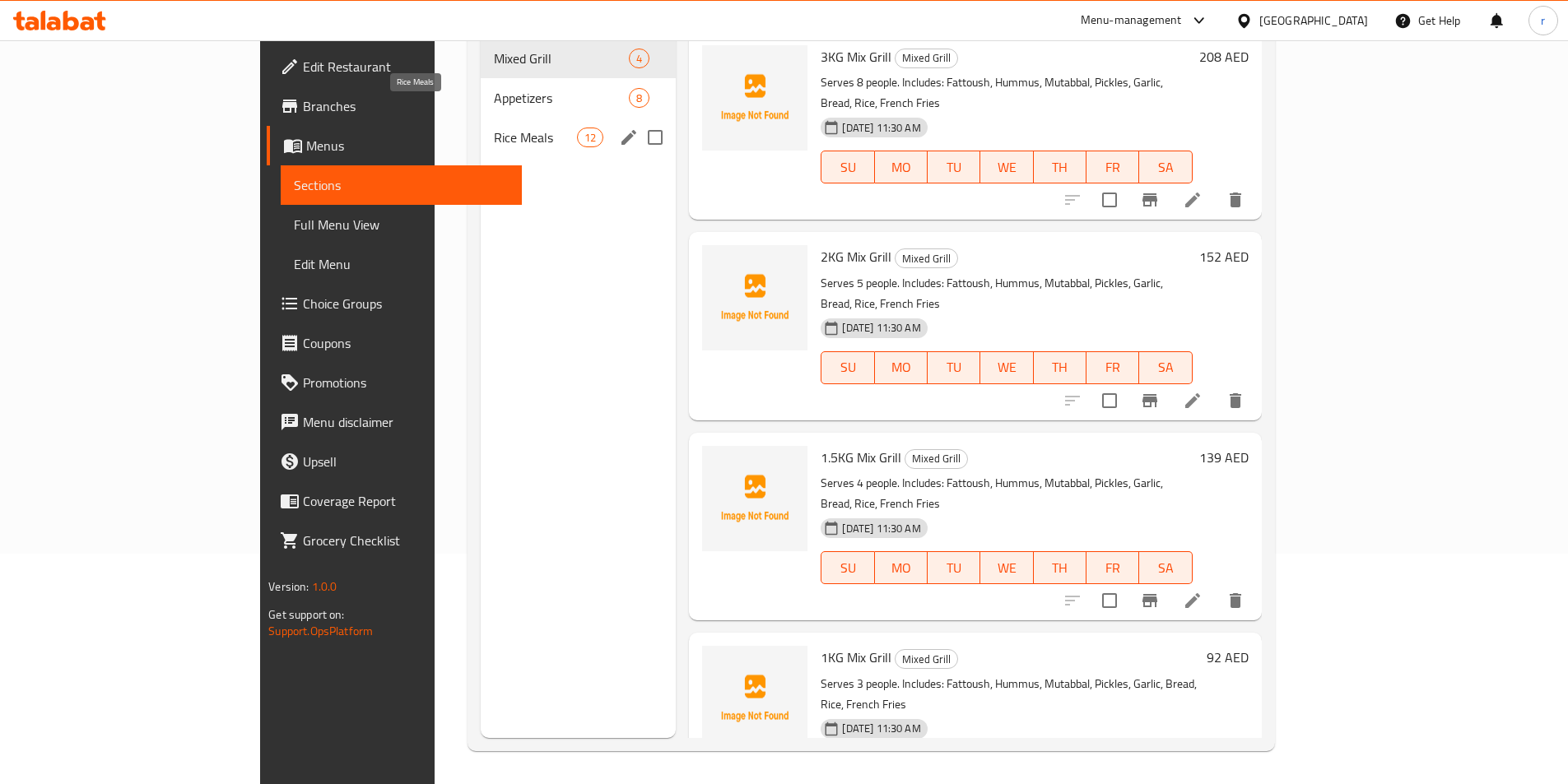
click at [494, 127] on span "Rice Meals" at bounding box center [535, 137] width 83 height 19
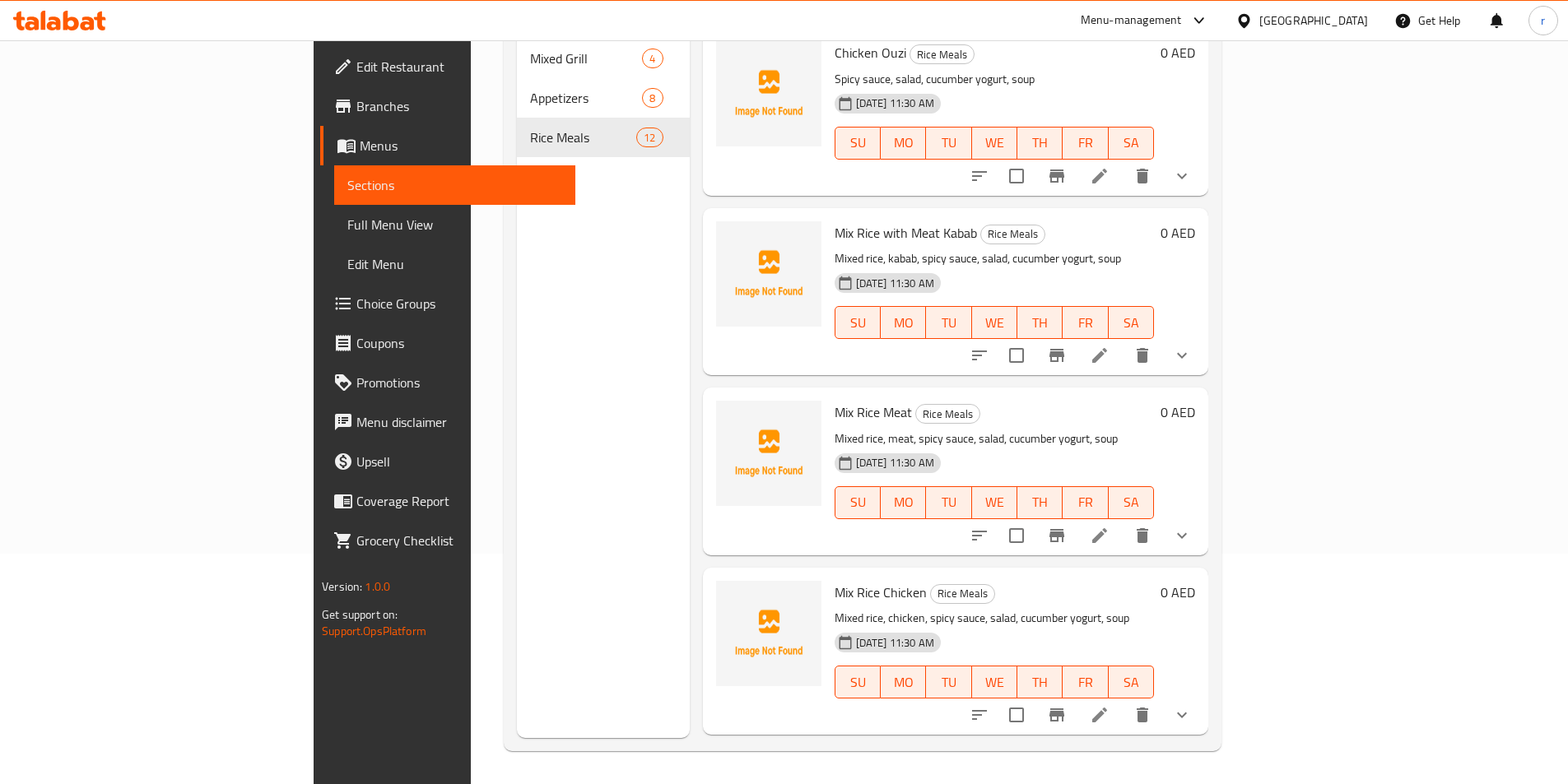
scroll to position [1399, 0]
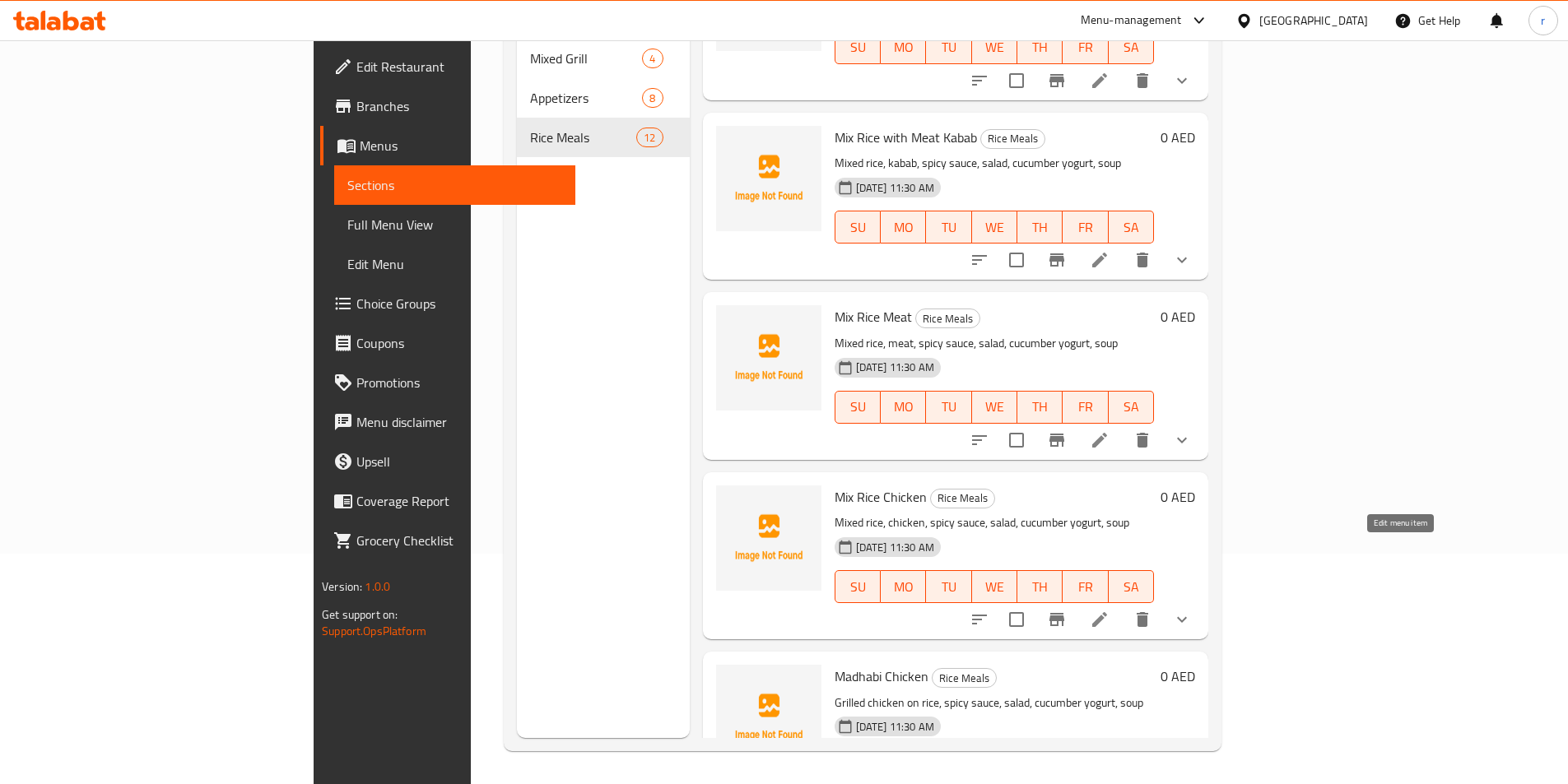
click at [1109, 610] on icon at bounding box center [1099, 620] width 19 height 19
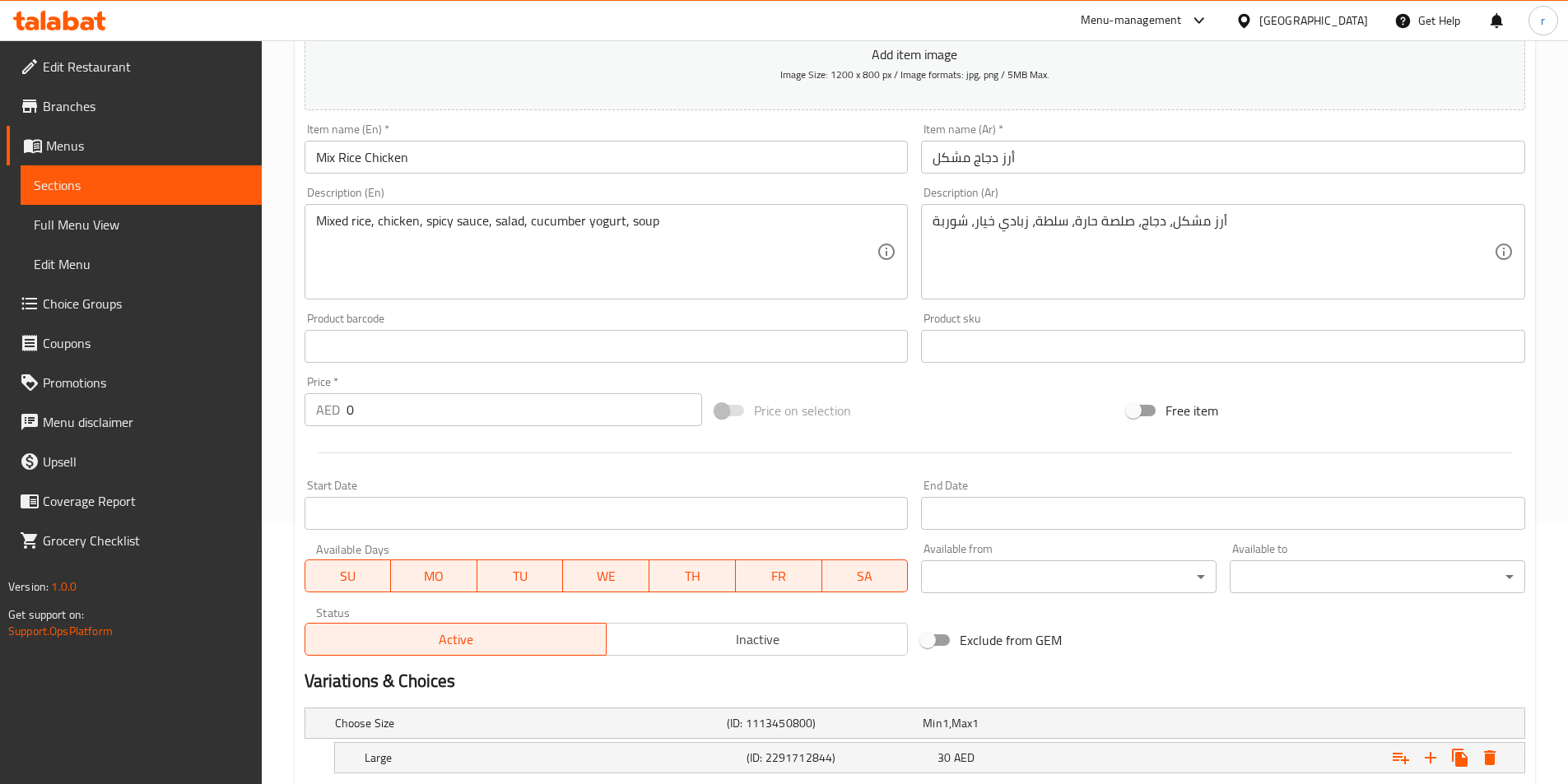
scroll to position [415, 0]
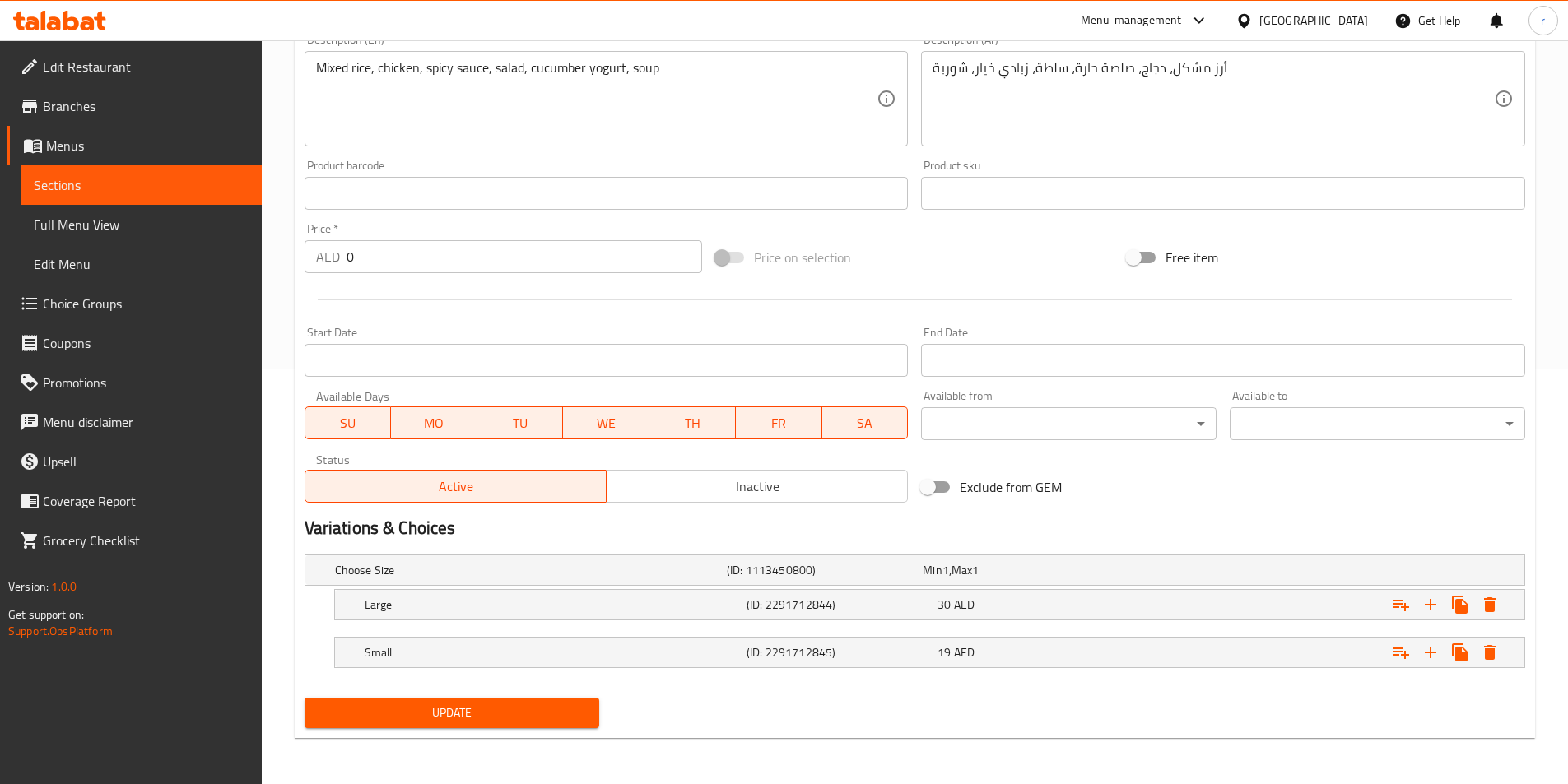
click at [550, 701] on button "Update" at bounding box center [452, 712] width 296 height 30
click at [185, 194] on span "Sections" at bounding box center [141, 185] width 215 height 19
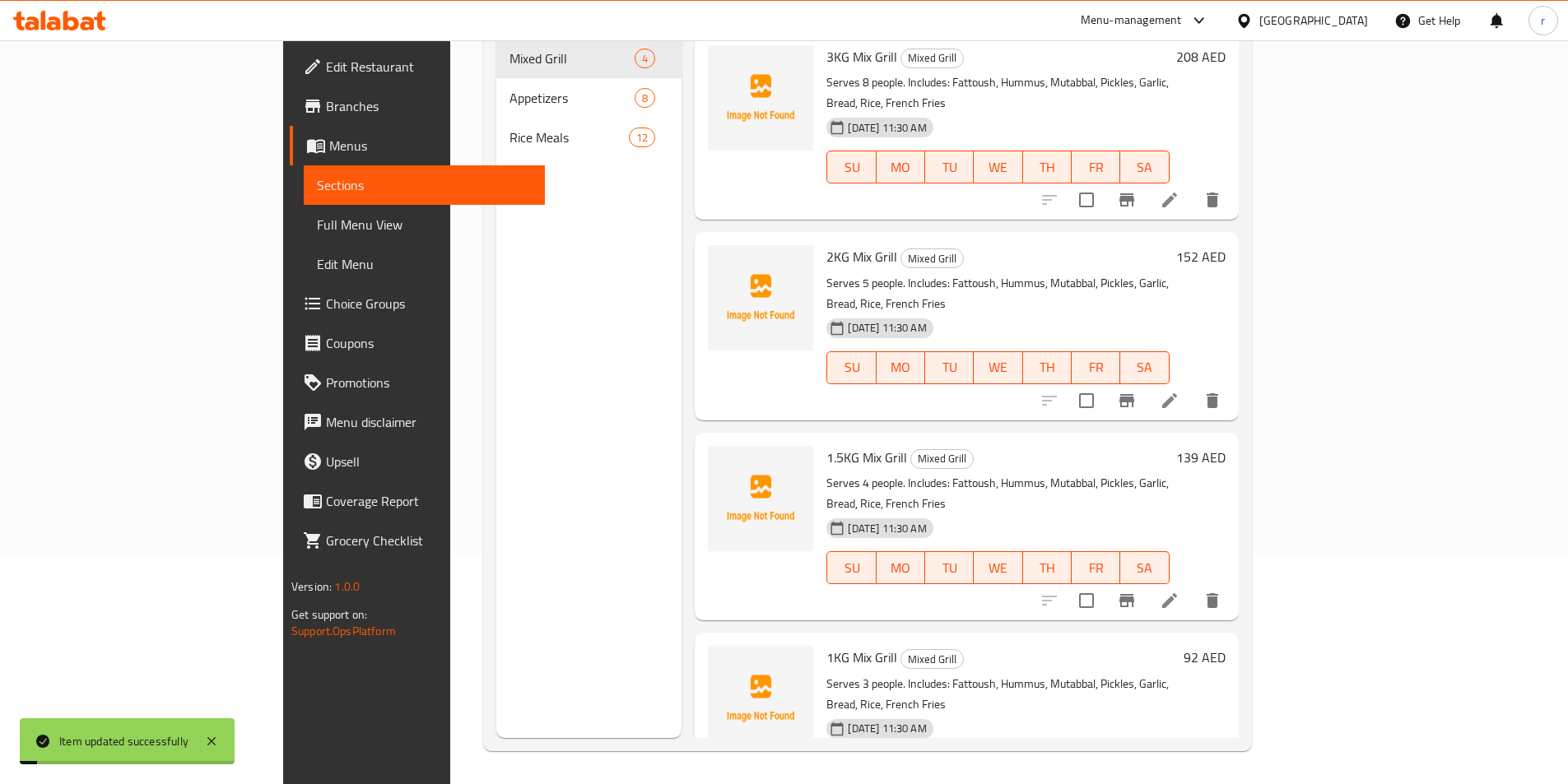
scroll to position [231, 0]
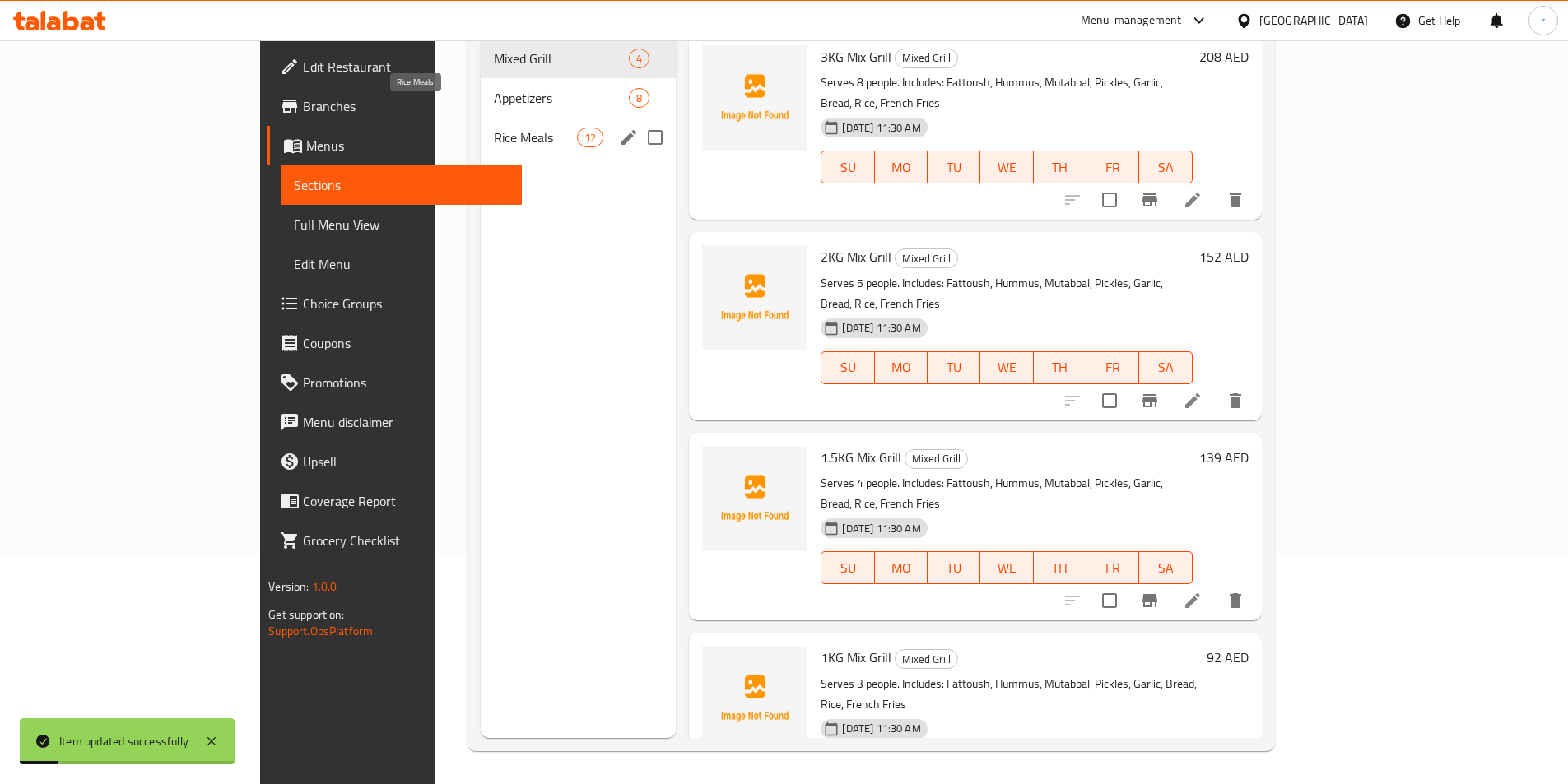
click at [494, 127] on span "Rice Meals" at bounding box center [535, 137] width 83 height 19
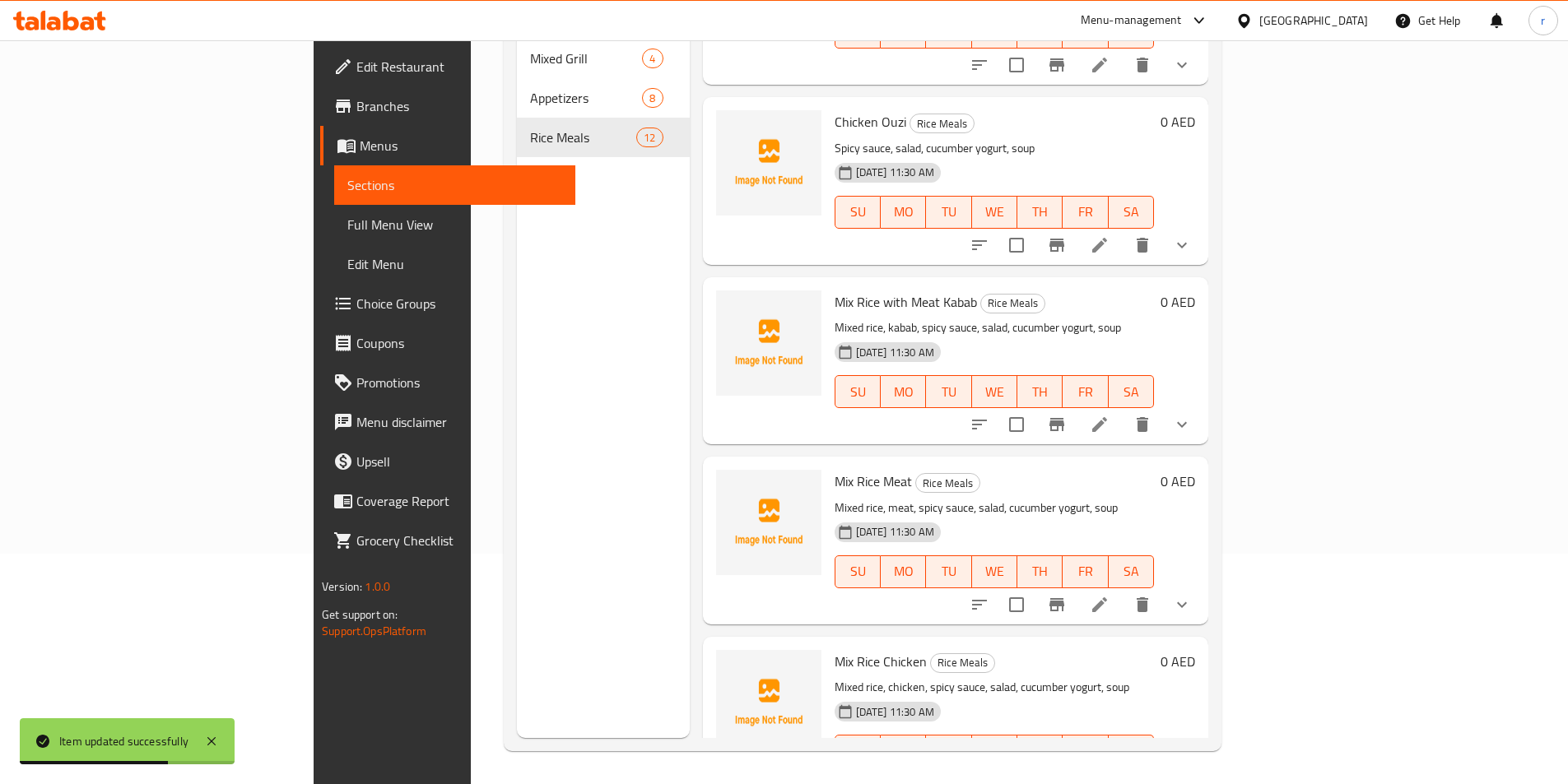
scroll to position [1317, 0]
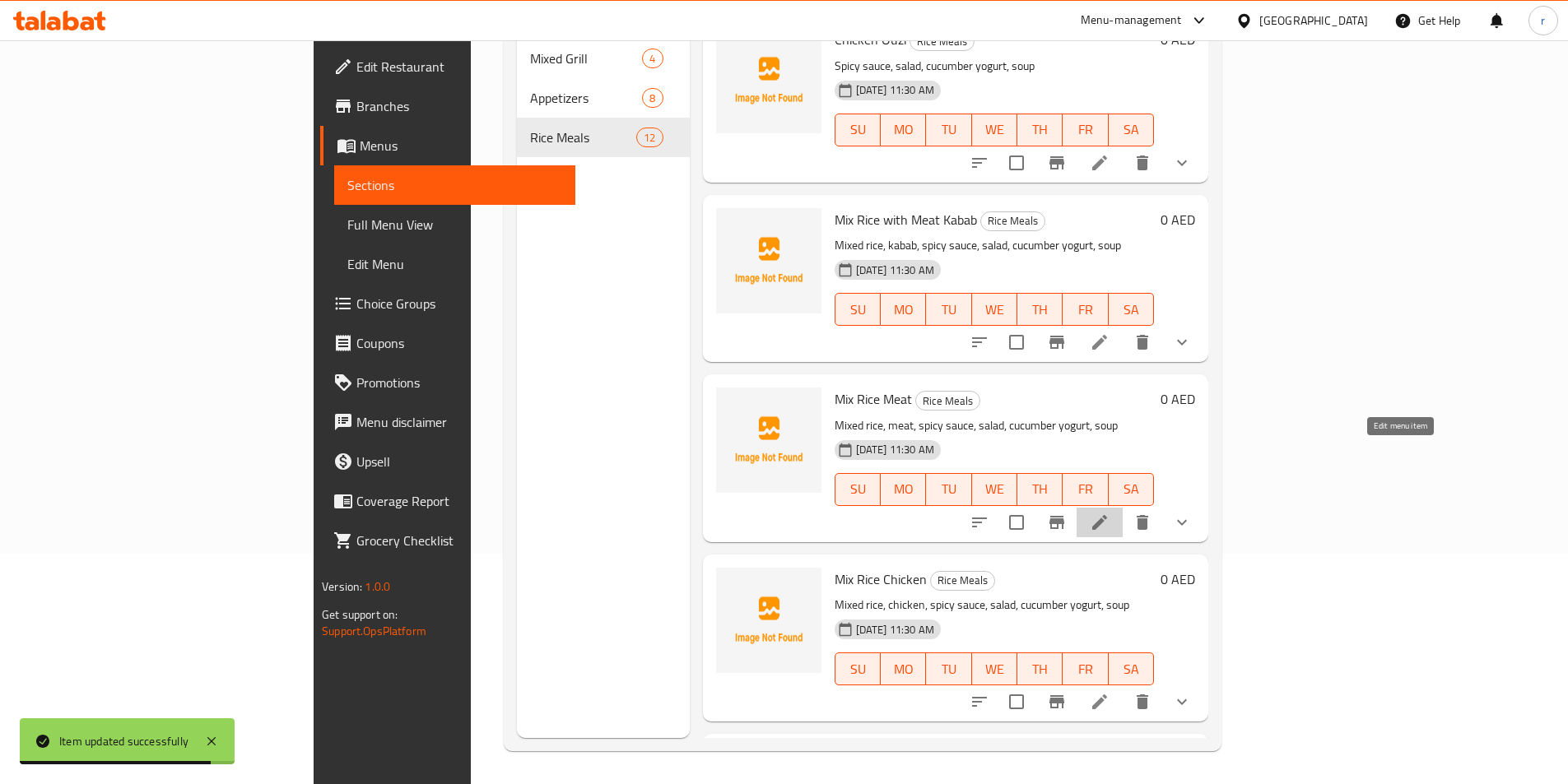
click at [1109, 513] on icon at bounding box center [1099, 522] width 19 height 19
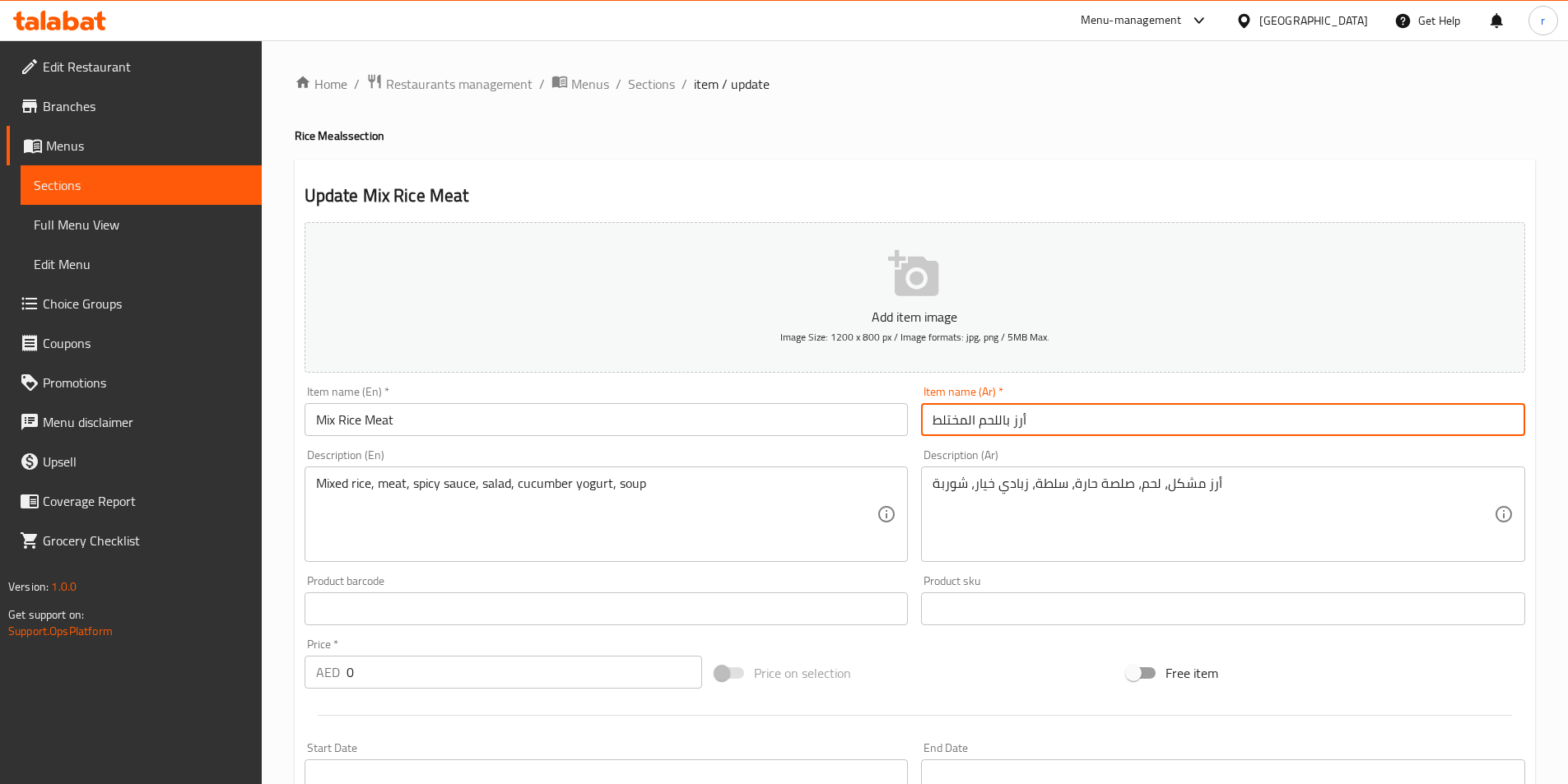
drag, startPoint x: 974, startPoint y: 418, endPoint x: 915, endPoint y: 422, distance: 59.1
click at [915, 422] on div "Item name (Ar)   * أرز باللحم المختلط Item name (Ar) *" at bounding box center [1223, 410] width 618 height 63
drag, startPoint x: 977, startPoint y: 417, endPoint x: 918, endPoint y: 425, distance: 59.5
click at [918, 425] on div "Item name (Ar)   * أرز باللحم المختلط Item name (Ar) *" at bounding box center [1223, 410] width 618 height 63
drag, startPoint x: 1009, startPoint y: 416, endPoint x: 926, endPoint y: 429, distance: 84.0
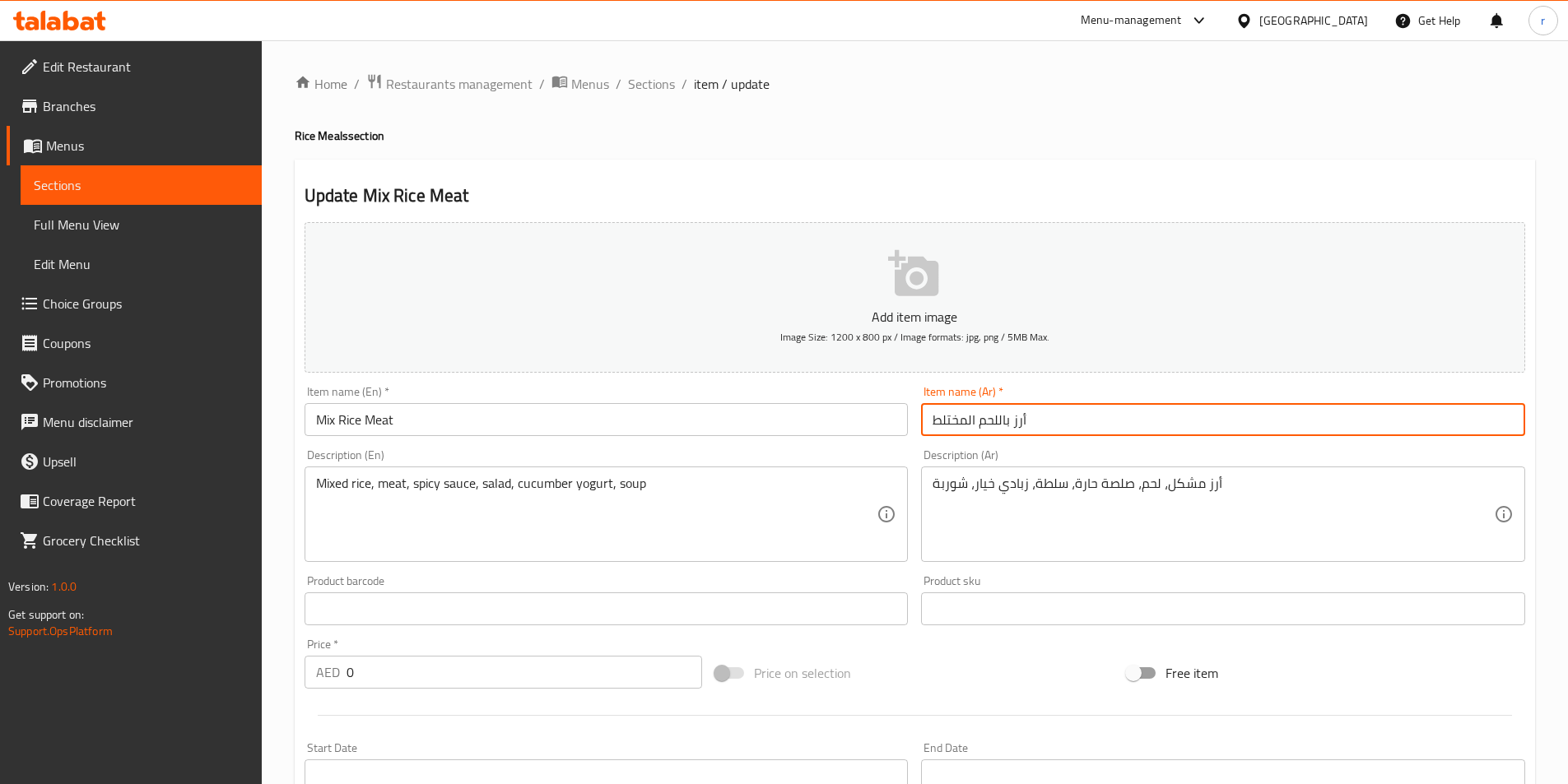
click at [926, 429] on input "أرز باللحم المختلط" at bounding box center [1223, 420] width 604 height 33
drag, startPoint x: 1010, startPoint y: 418, endPoint x: 928, endPoint y: 425, distance: 82.3
click at [928, 425] on input "أرز باللحم المختلط" at bounding box center [1223, 420] width 604 height 33
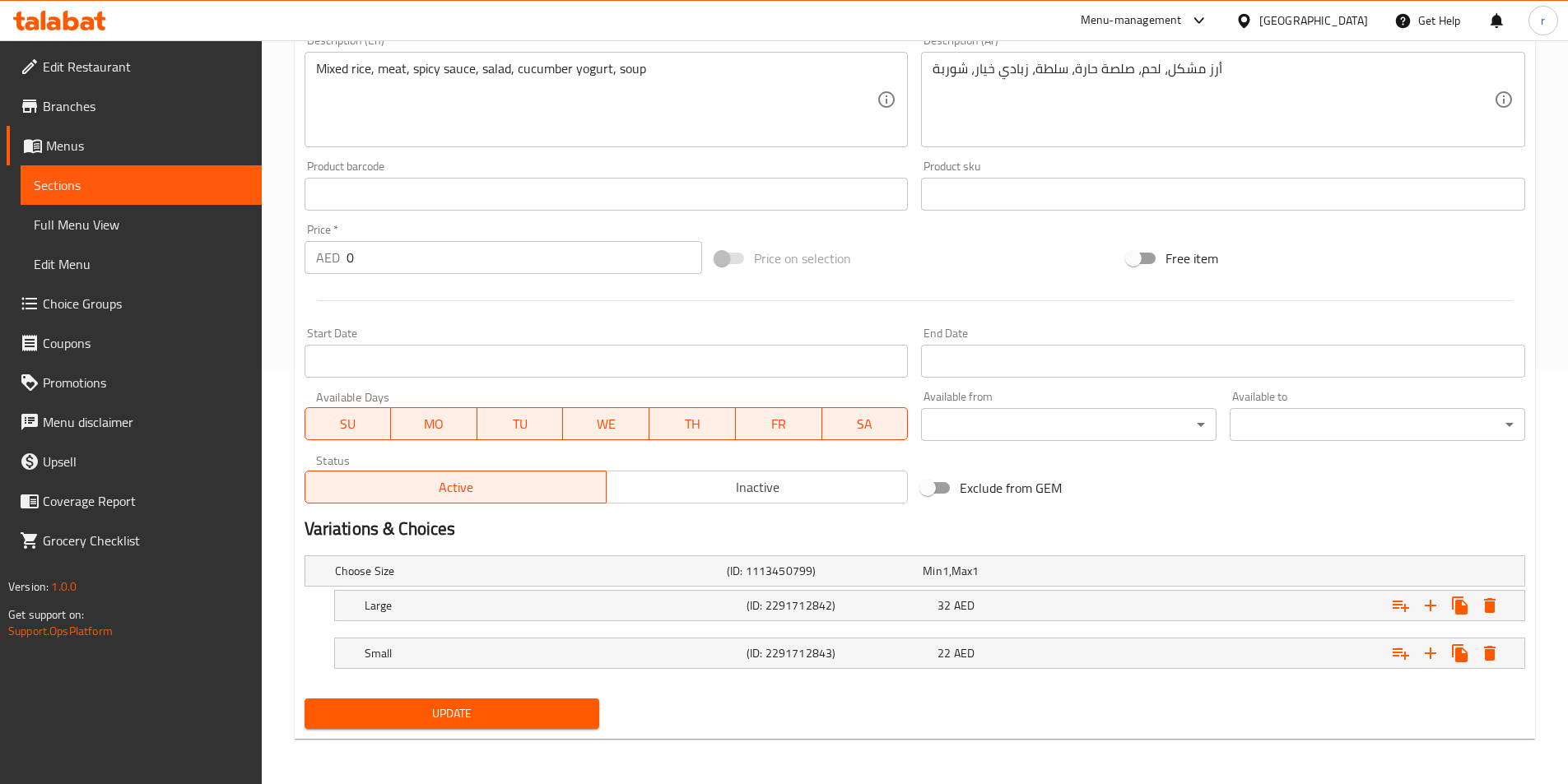
scroll to position [415, 0]
type input "أرز لحم مشكل"
click at [533, 719] on span "Update" at bounding box center [452, 713] width 269 height 20
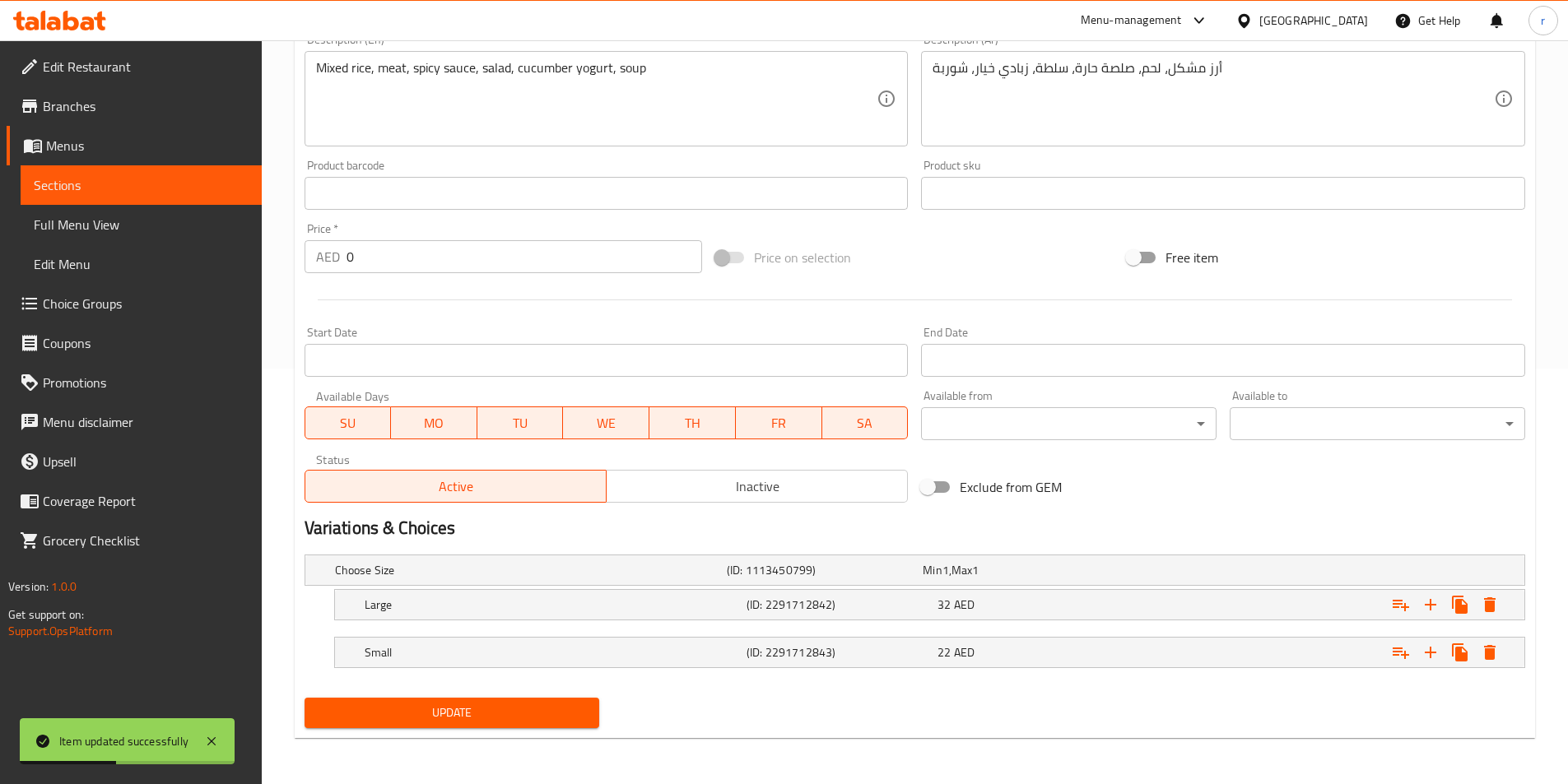
click at [203, 186] on span "Sections" at bounding box center [141, 185] width 215 height 19
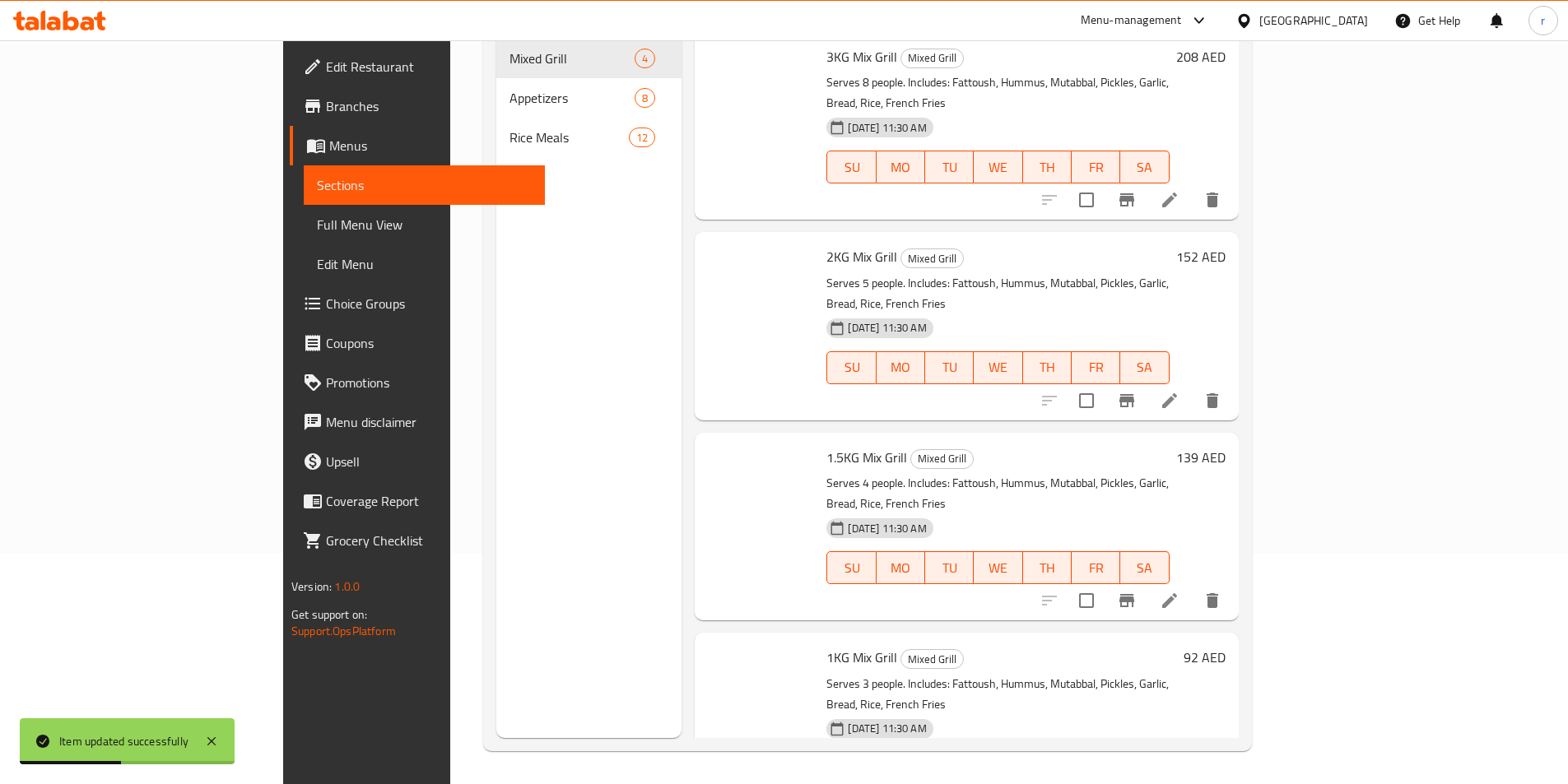
scroll to position [231, 0]
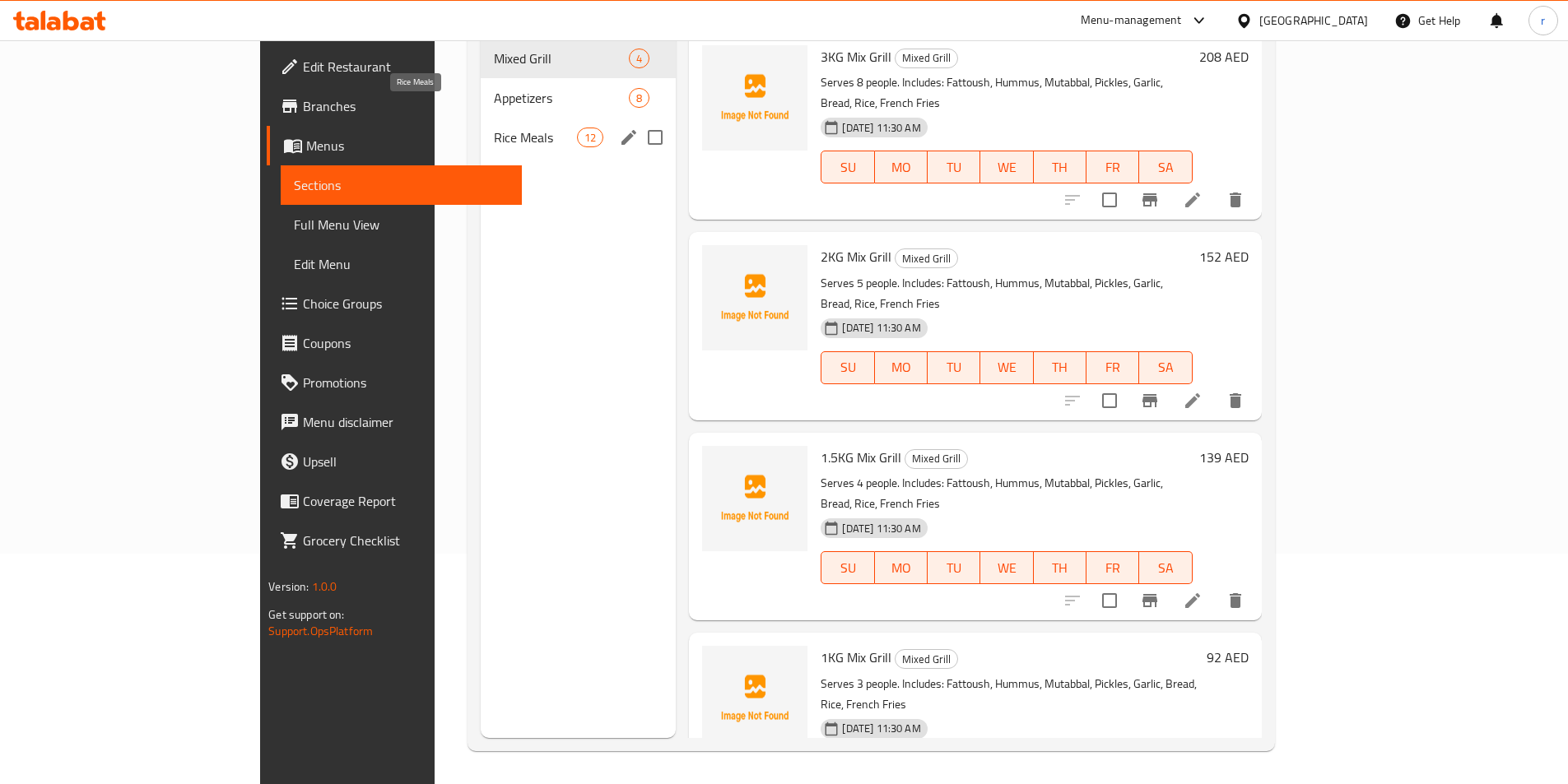
click at [494, 127] on span "Rice Meals" at bounding box center [535, 137] width 83 height 19
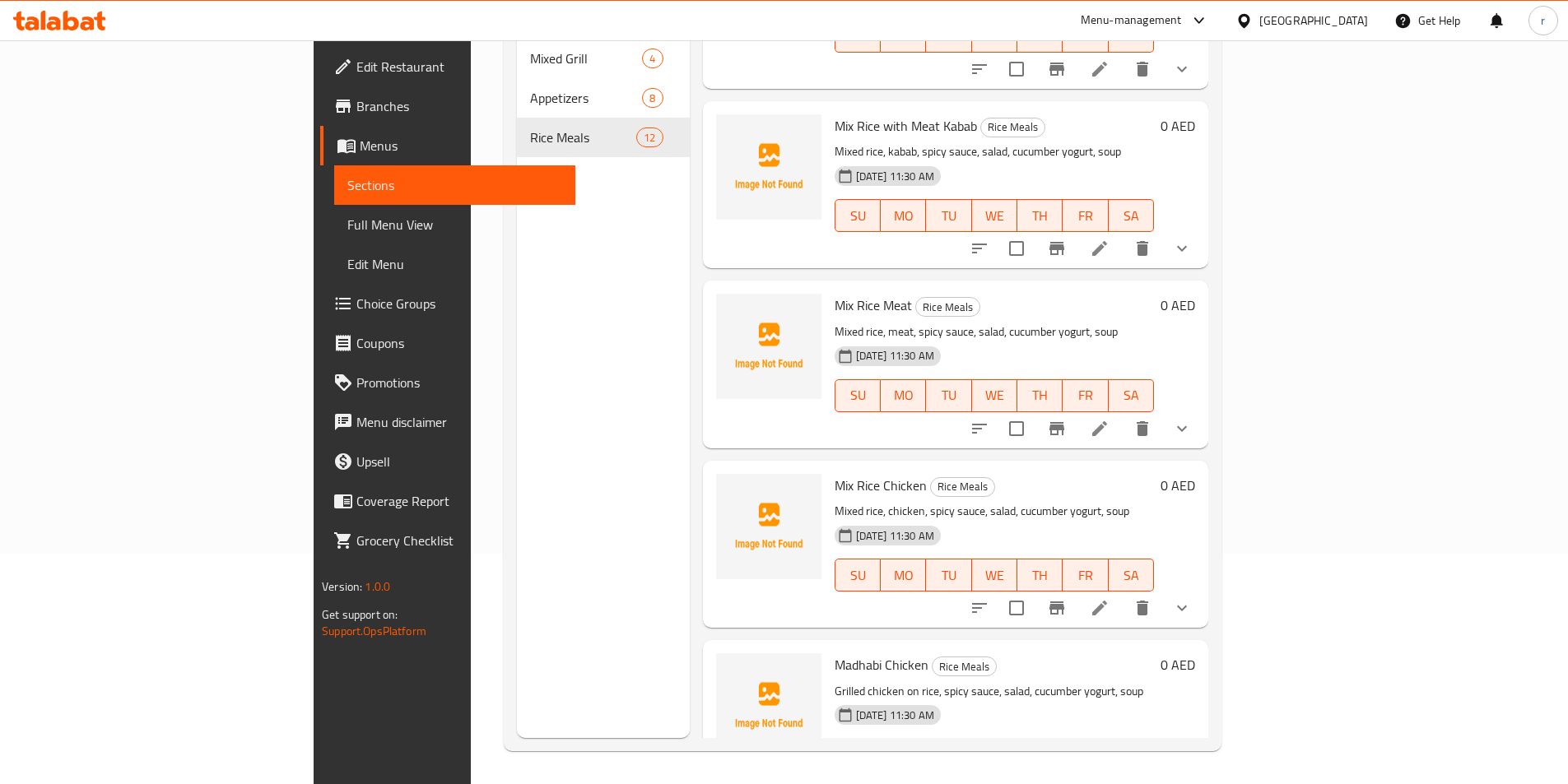
scroll to position [1414, 0]
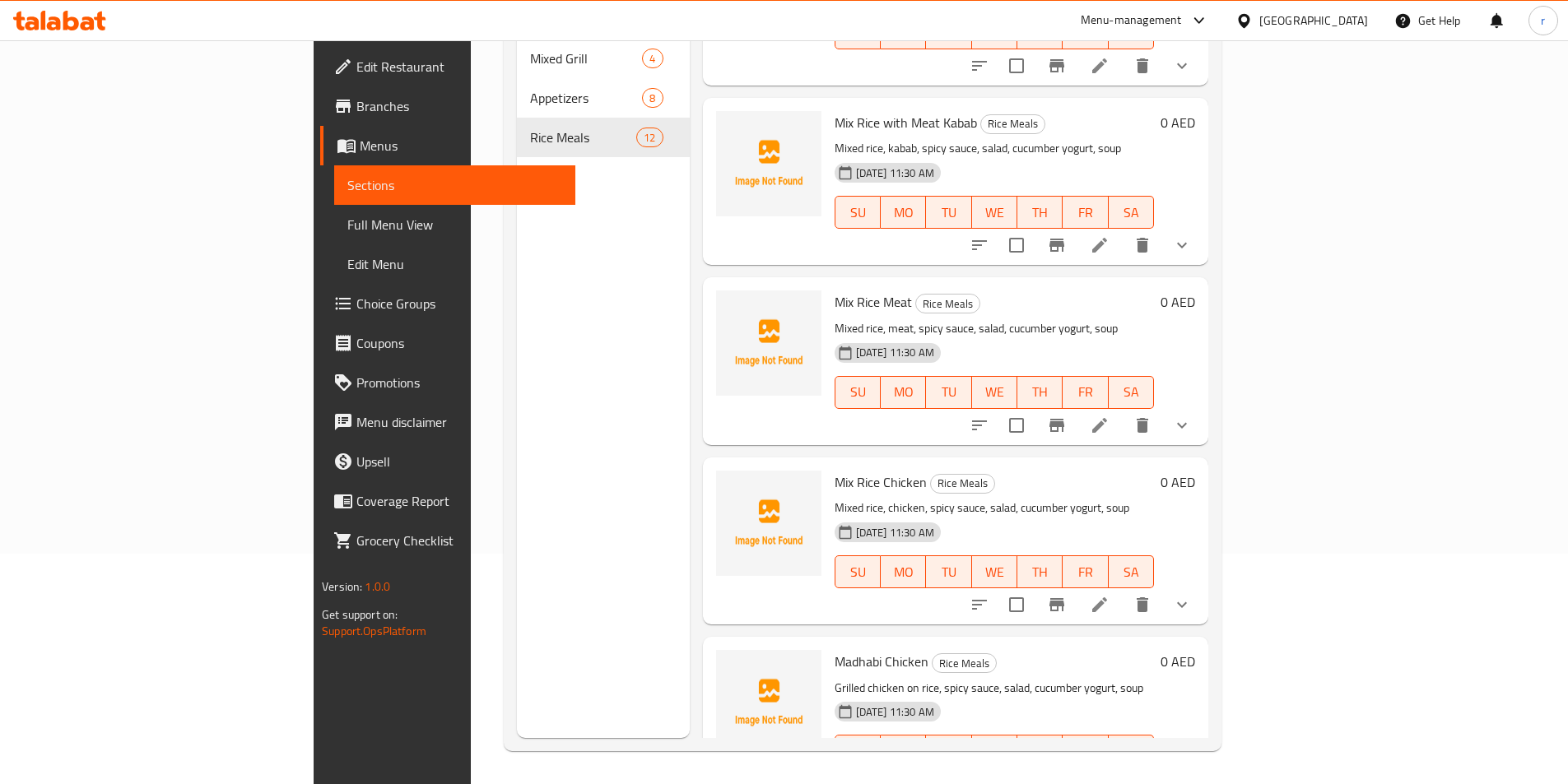
click at [1109, 774] on icon at bounding box center [1099, 784] width 19 height 19
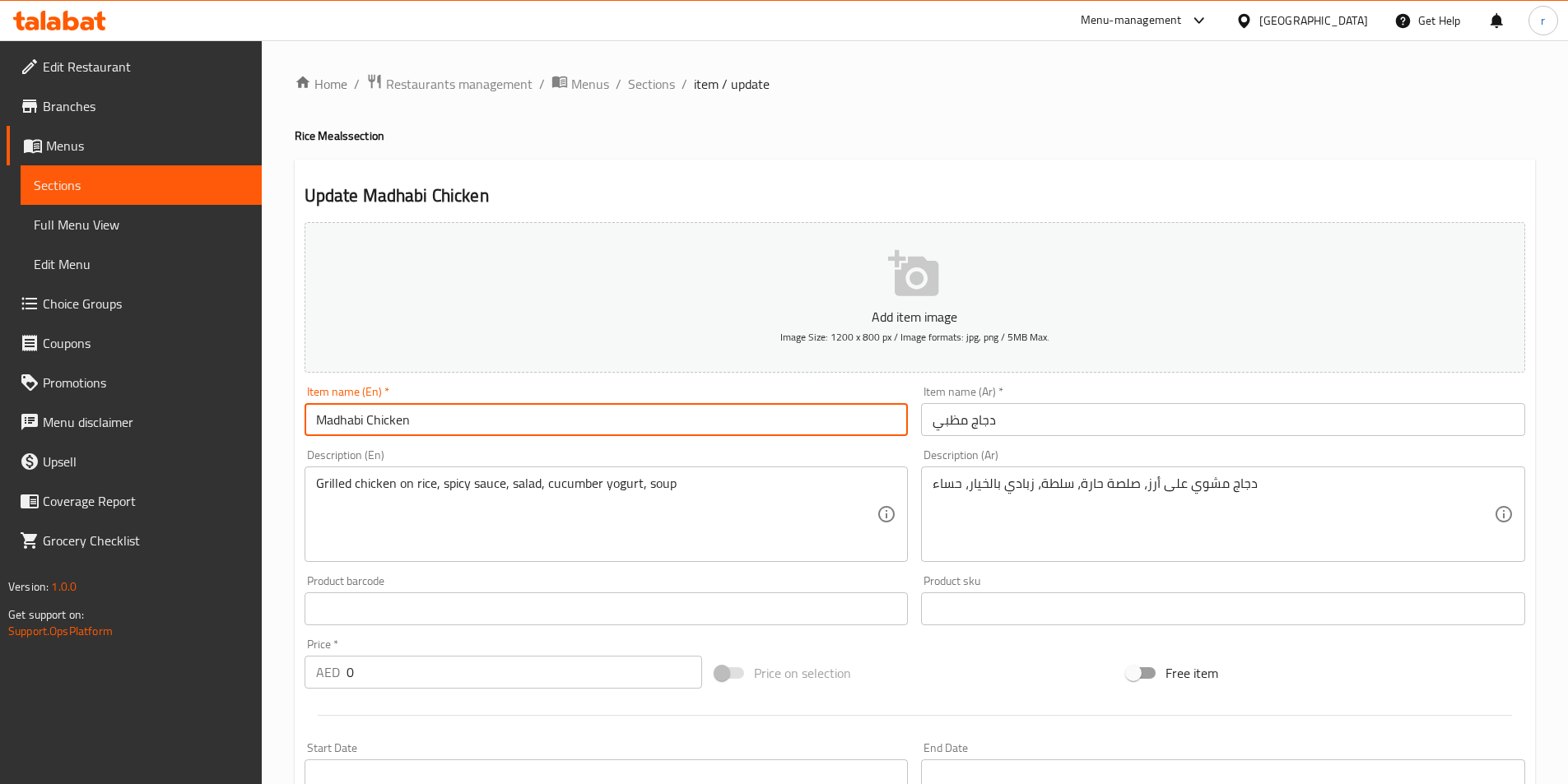
drag, startPoint x: 360, startPoint y: 420, endPoint x: 307, endPoint y: 420, distance: 53.0
click at [307, 420] on input "Madhabi Chicken" at bounding box center [606, 420] width 604 height 33
click at [363, 418] on input "Madhabi Chicken" at bounding box center [606, 420] width 604 height 33
drag, startPoint x: 360, startPoint y: 419, endPoint x: 340, endPoint y: 421, distance: 20.1
click at [340, 421] on input "Madhabi Chicken" at bounding box center [606, 420] width 604 height 33
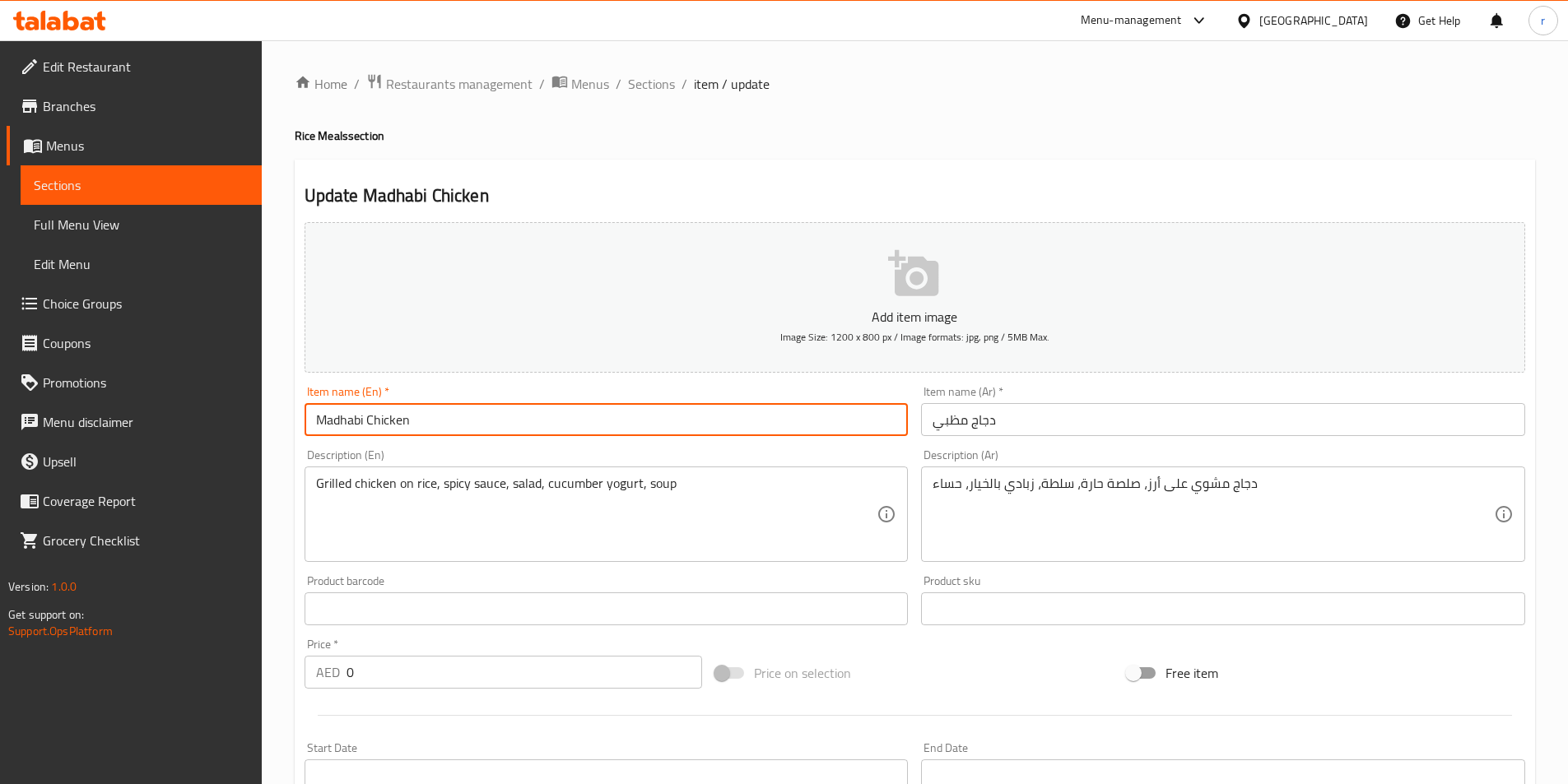
click at [361, 419] on input "Madhabi Chicken" at bounding box center [606, 420] width 604 height 33
drag, startPoint x: 361, startPoint y: 421, endPoint x: 321, endPoint y: 422, distance: 40.0
click at [321, 422] on input "Madhabi Chicken" at bounding box center [606, 420] width 604 height 33
click at [362, 417] on input "Madhabi Chicken" at bounding box center [606, 420] width 604 height 33
drag, startPoint x: 362, startPoint y: 419, endPoint x: 314, endPoint y: 421, distance: 48.0
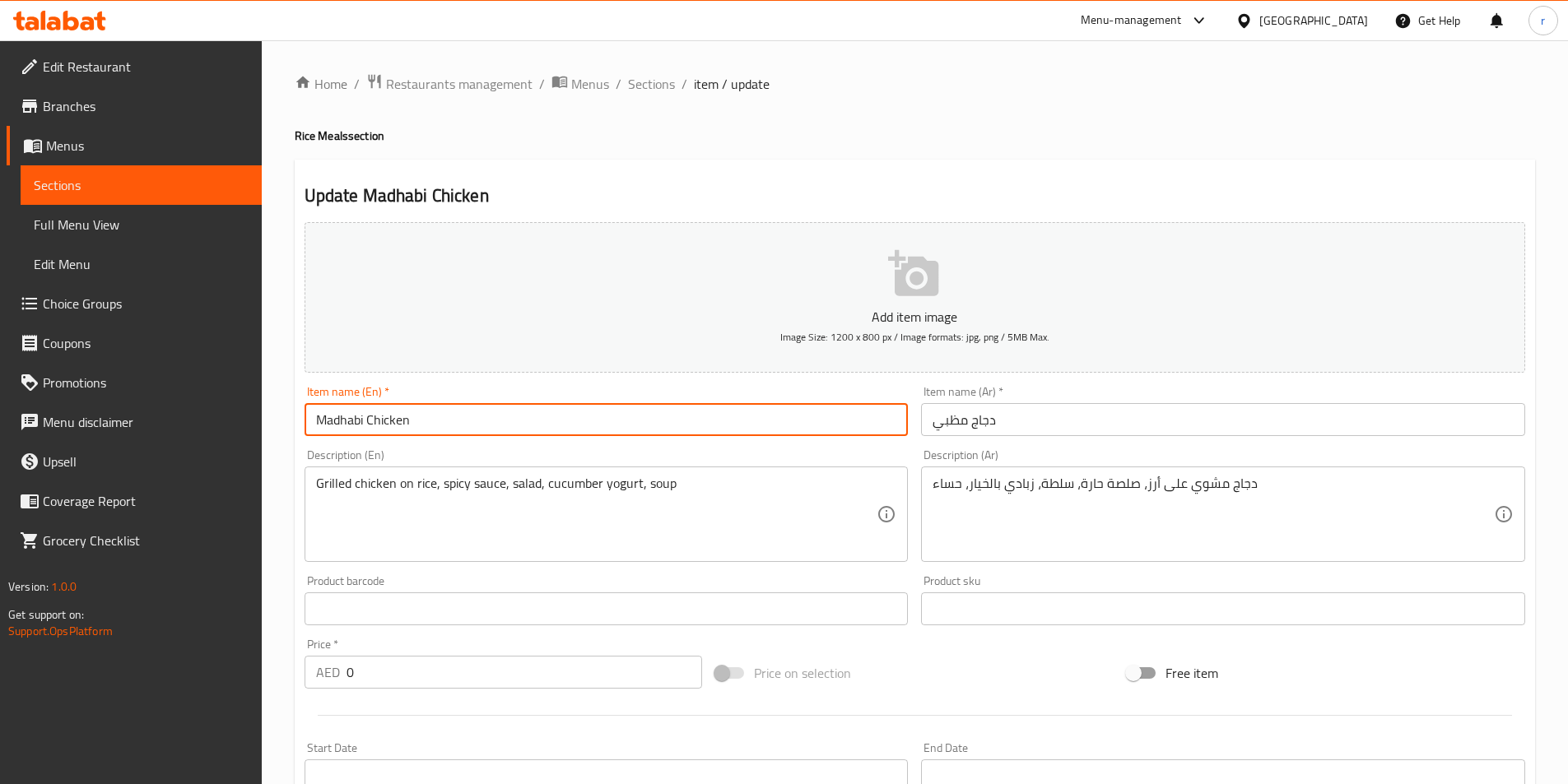
click at [314, 421] on input "Madhabi Chicken" at bounding box center [606, 420] width 604 height 33
click at [364, 415] on input "Madhabi Chicken" at bounding box center [606, 420] width 604 height 33
drag, startPoint x: 360, startPoint y: 420, endPoint x: 335, endPoint y: 420, distance: 25.0
click at [335, 420] on input "Madhabi Chicken" at bounding box center [606, 420] width 604 height 33
click at [366, 417] on input "Madhabi Chicken" at bounding box center [606, 420] width 604 height 33
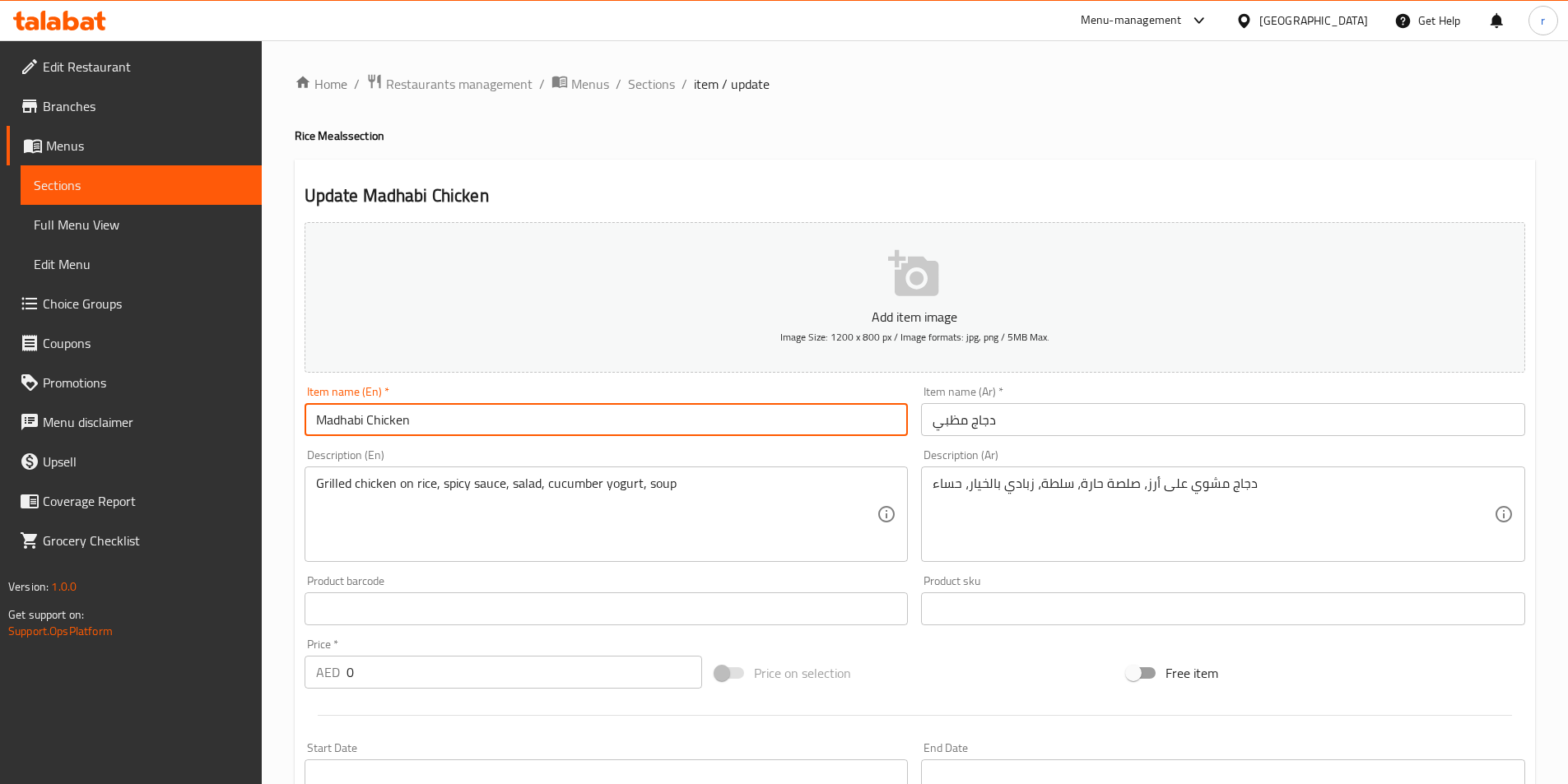
drag, startPoint x: 364, startPoint y: 418, endPoint x: 309, endPoint y: 420, distance: 55.0
click at [309, 420] on input "Madhabi Chicken" at bounding box center [606, 420] width 604 height 33
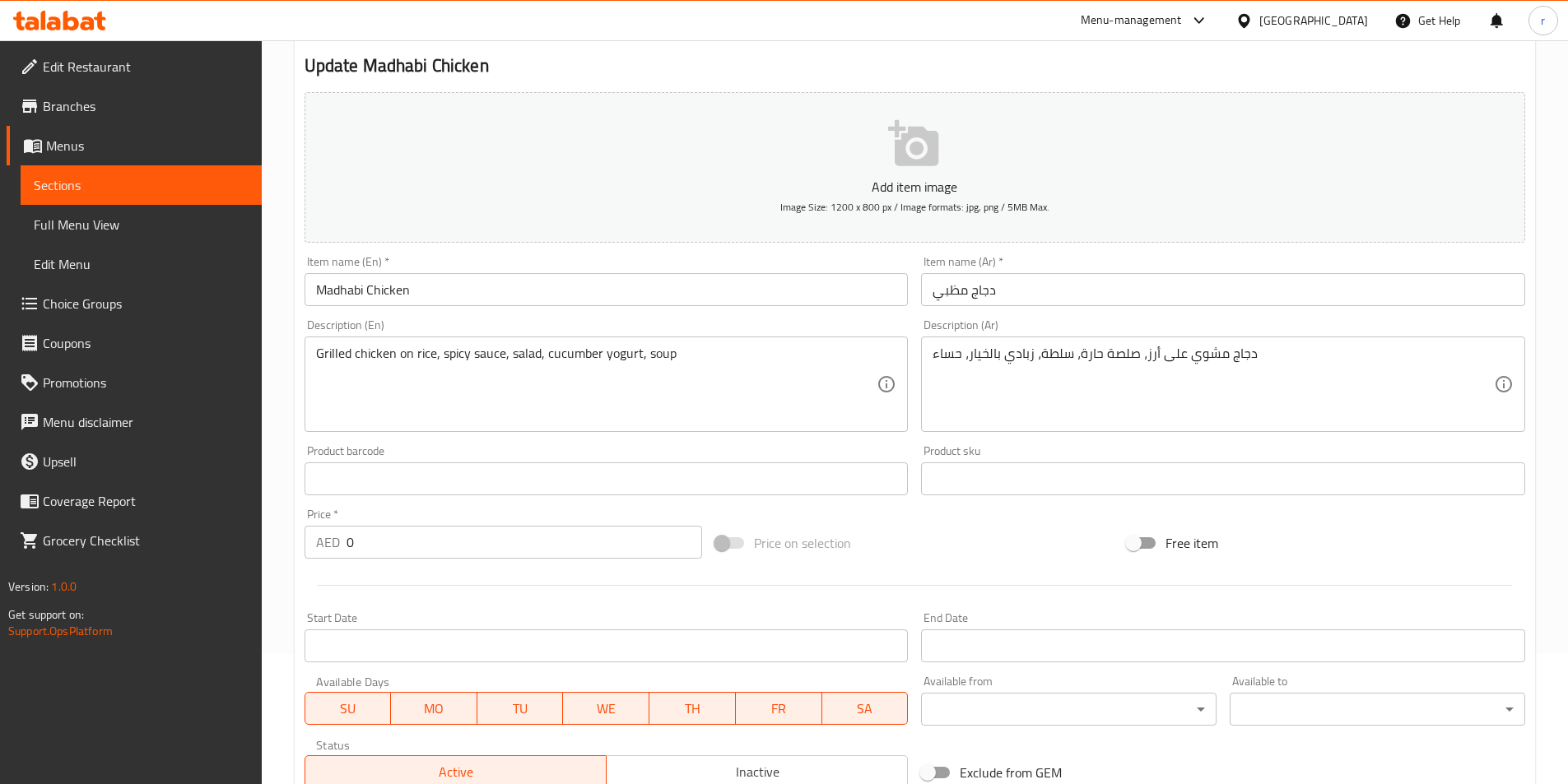
scroll to position [87, 0]
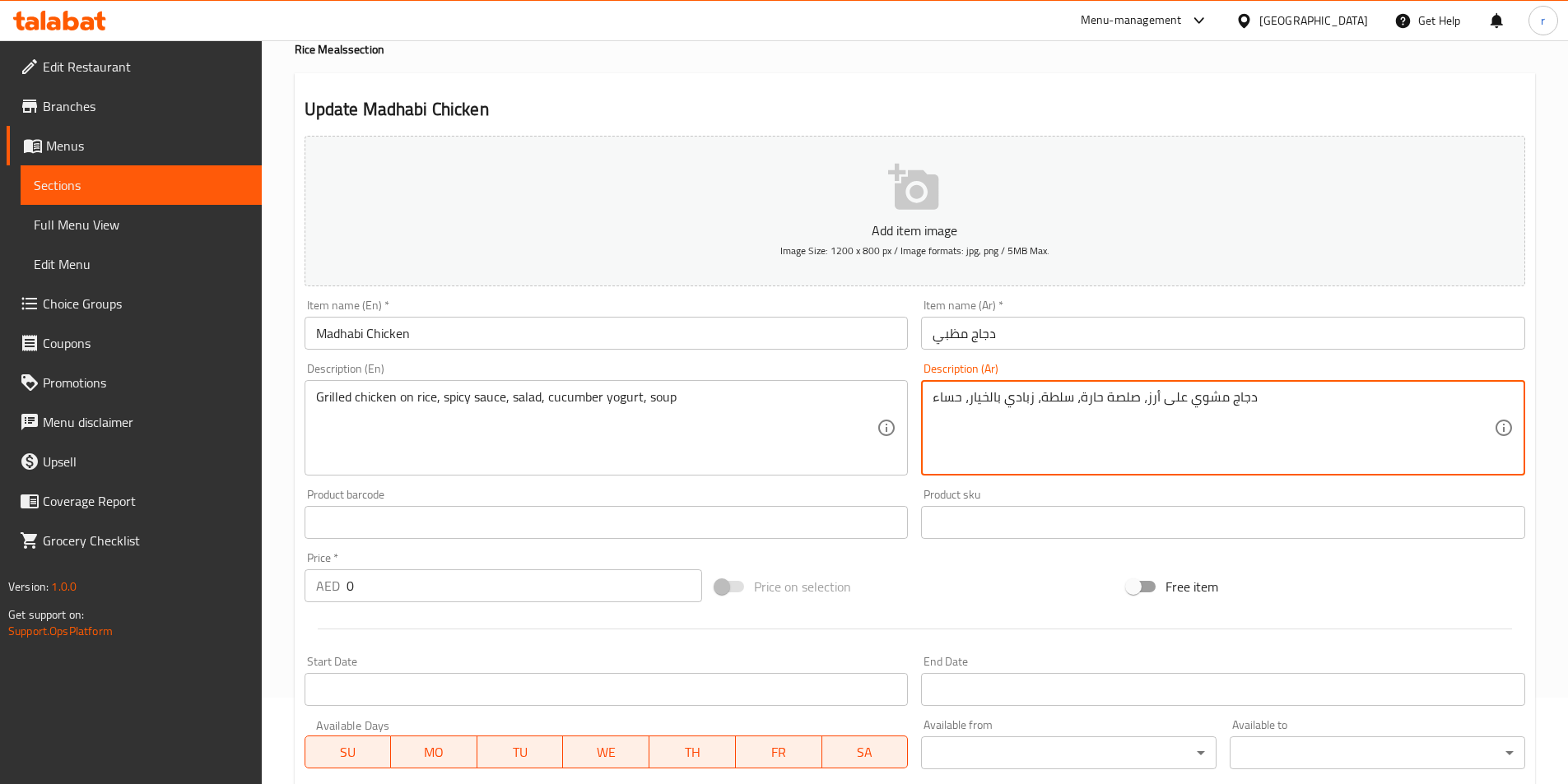
drag, startPoint x: 960, startPoint y: 398, endPoint x: 922, endPoint y: 401, distance: 38.1
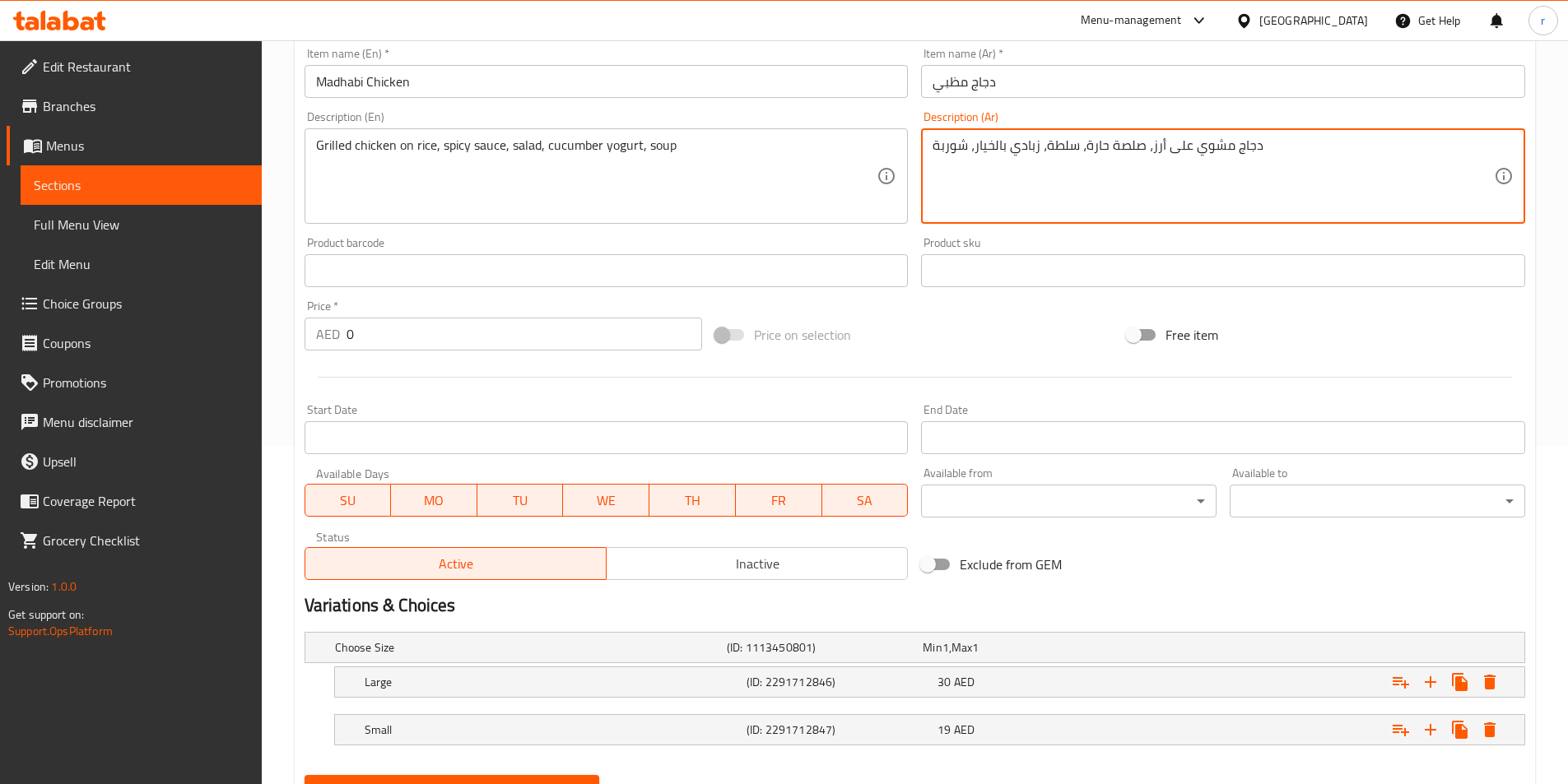
scroll to position [415, 0]
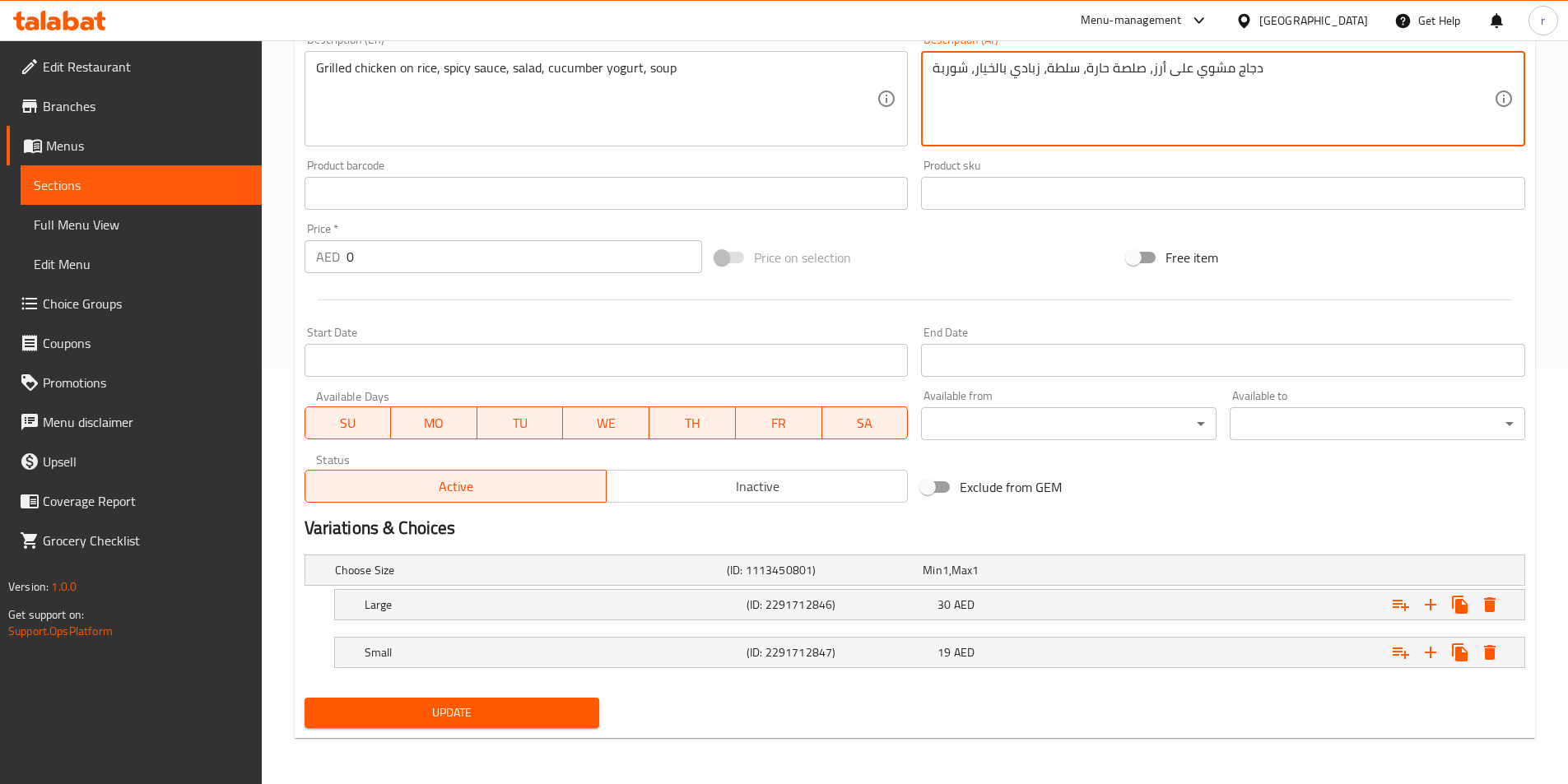
type textarea "دجاج مشوي على أرز، صلصة حارة، سلطة، زبادي بالخيار، شوربة"
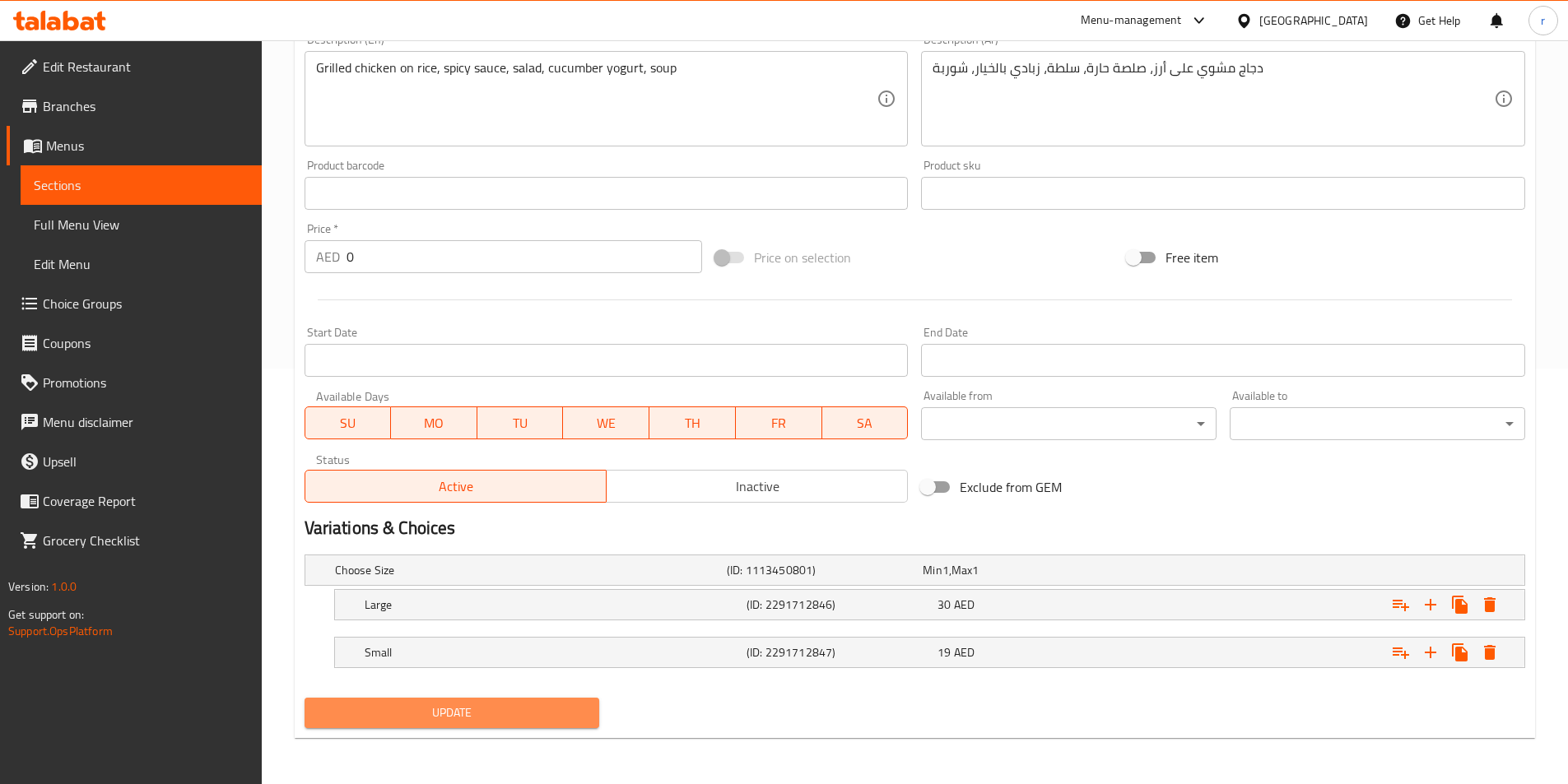
click at [552, 706] on span "Update" at bounding box center [452, 713] width 269 height 20
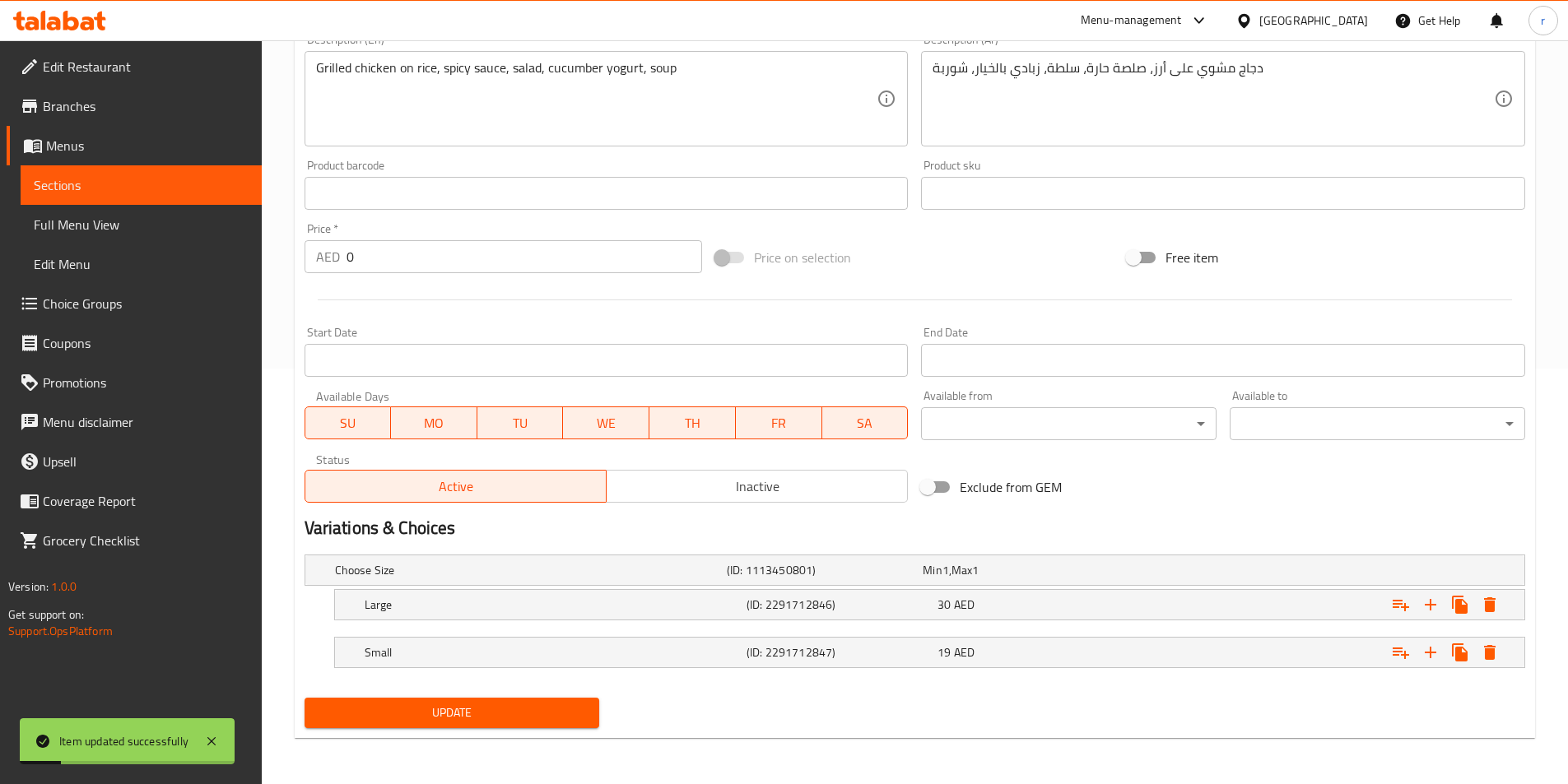
click at [88, 194] on span "Sections" at bounding box center [141, 185] width 215 height 19
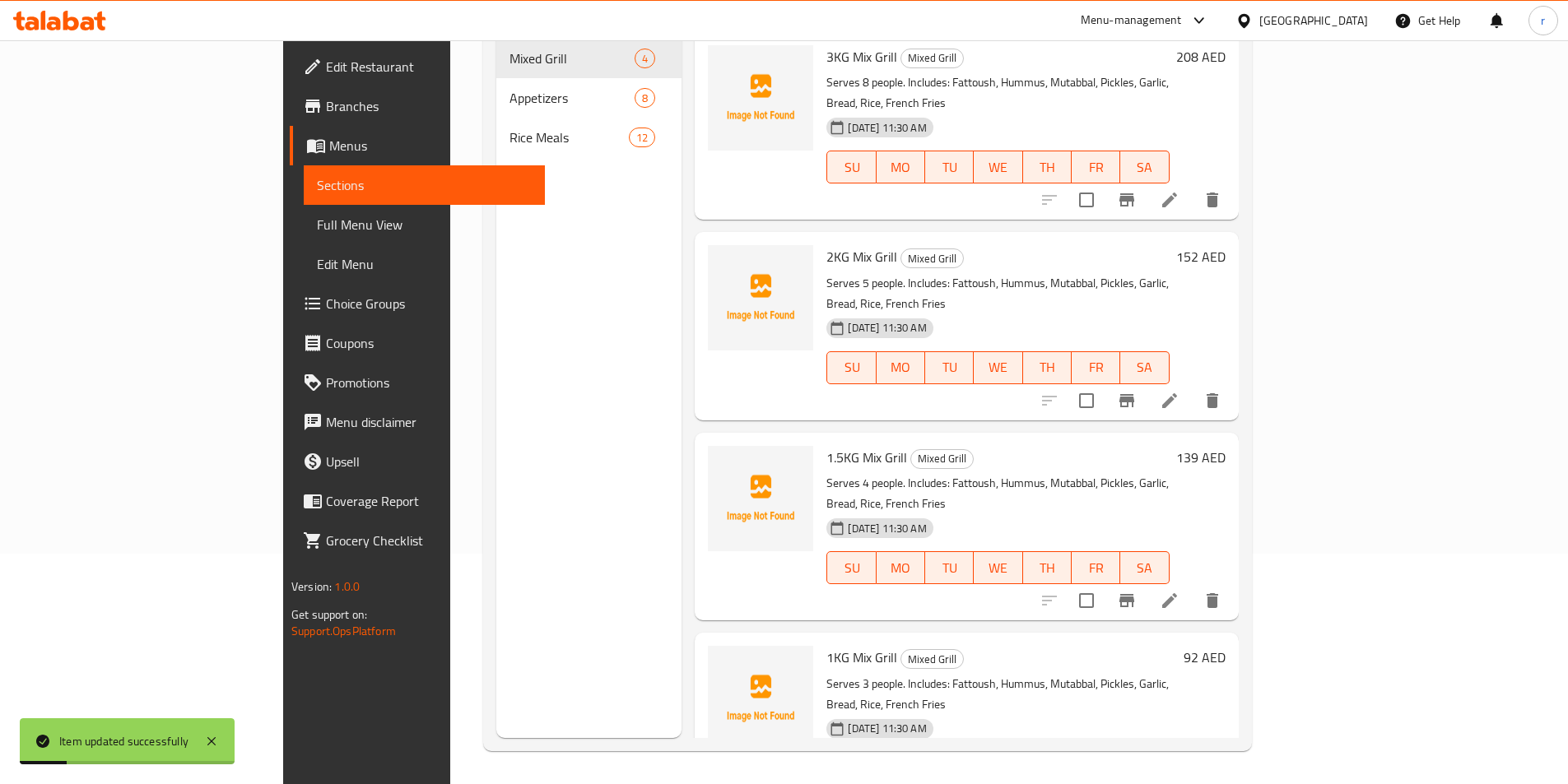
scroll to position [231, 0]
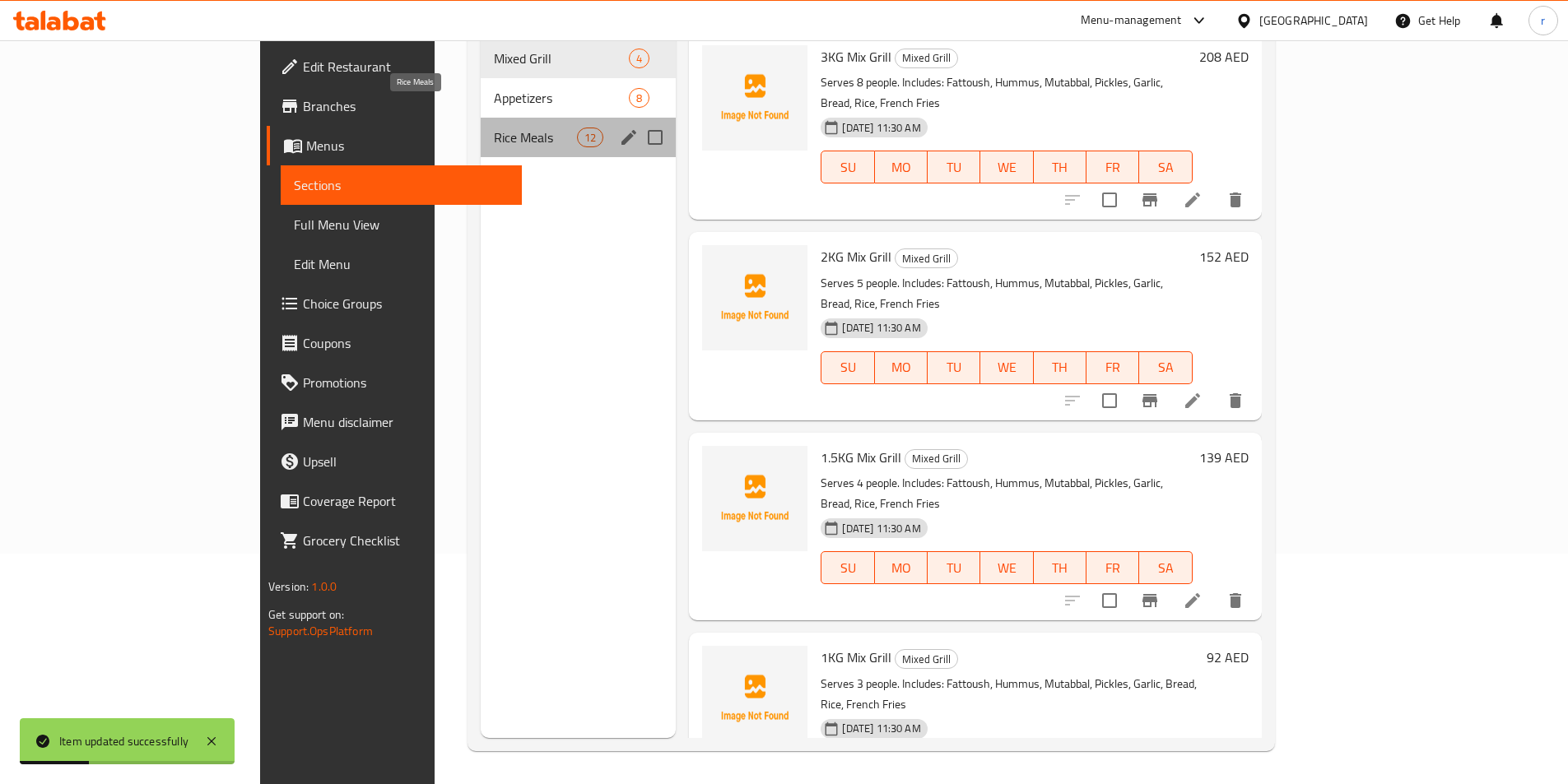
click at [494, 127] on span "Rice Meals" at bounding box center [535, 137] width 83 height 19
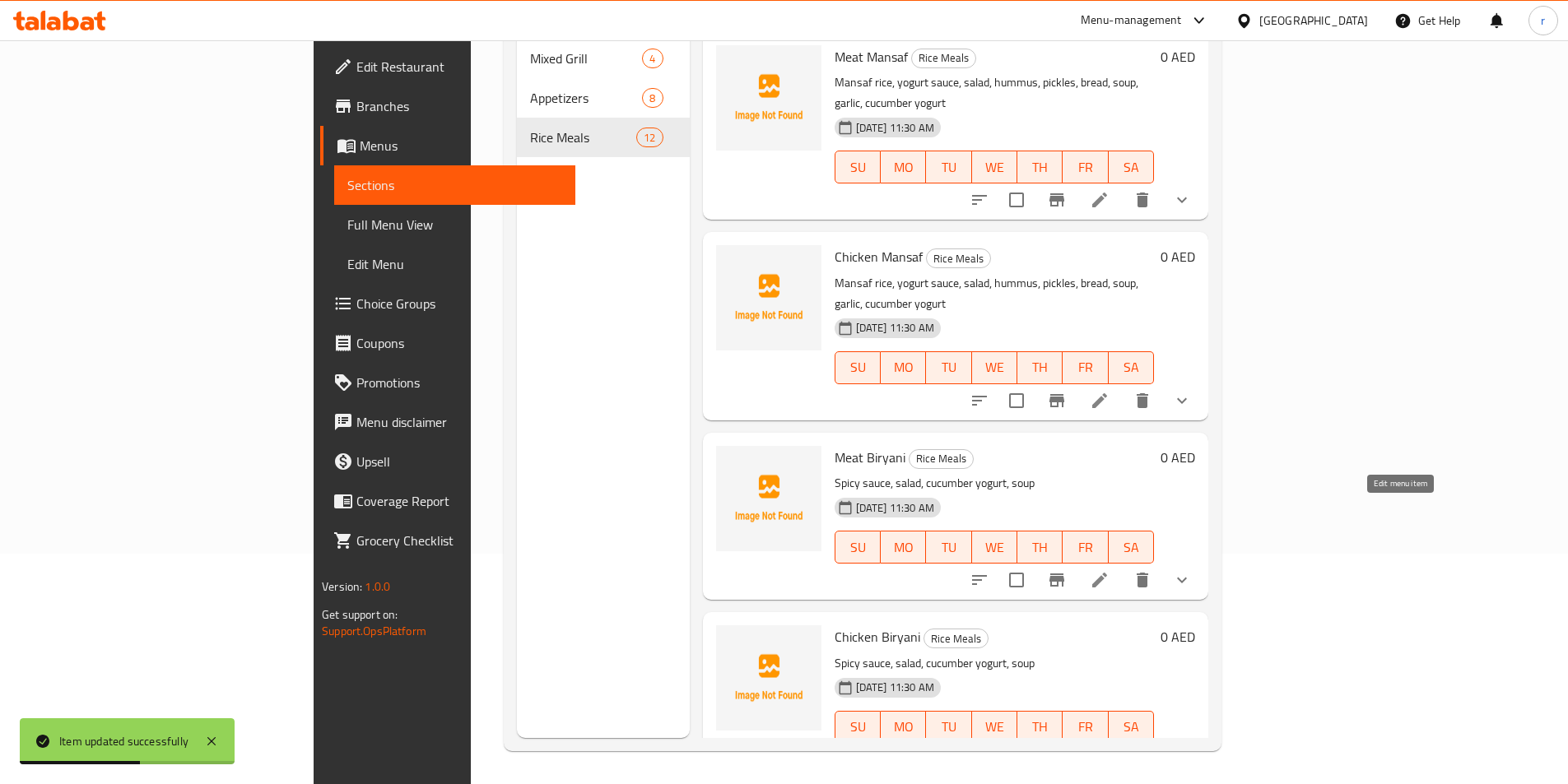
click at [1107, 573] on icon at bounding box center [1099, 580] width 15 height 15
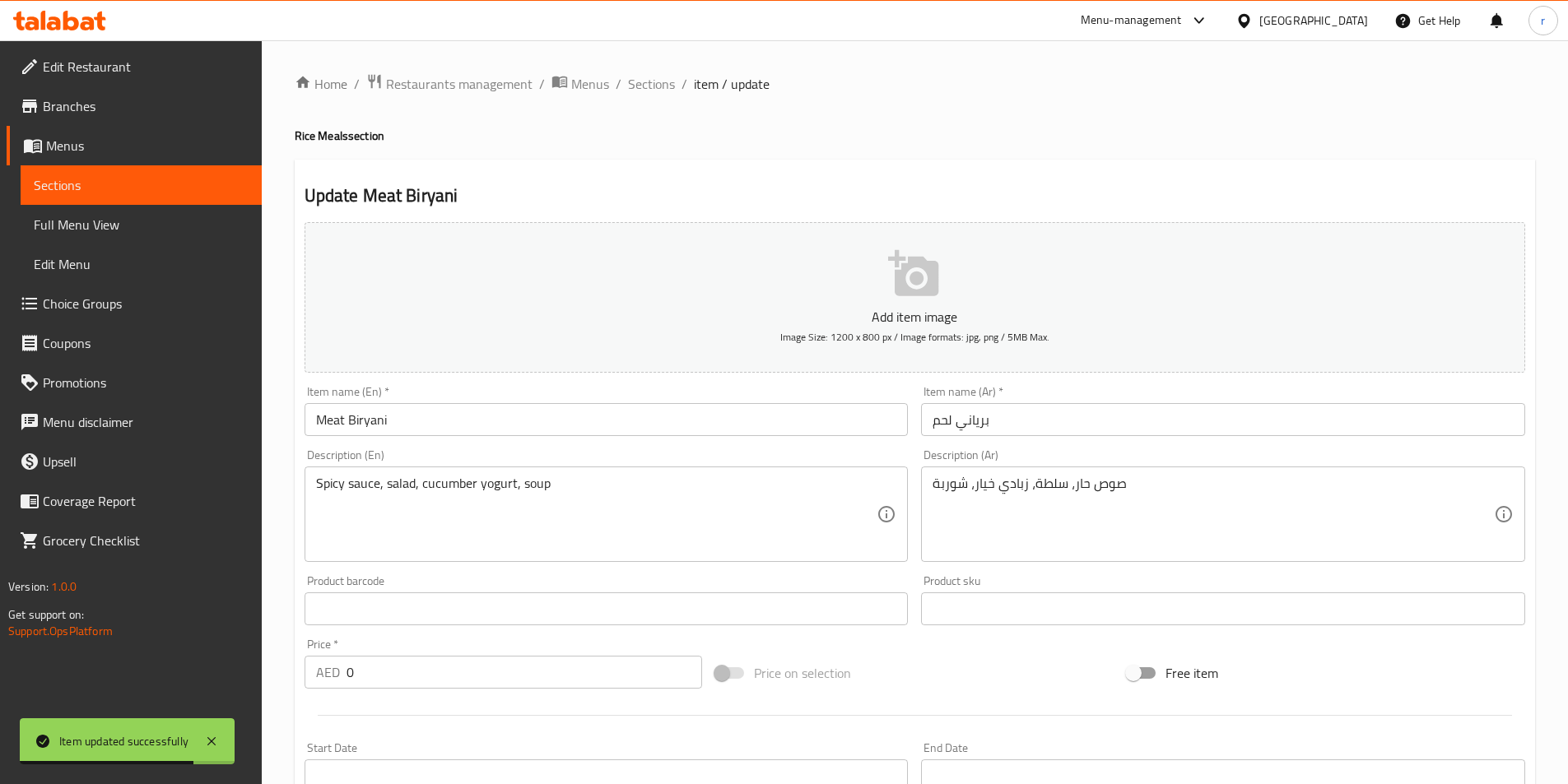
click at [40, 183] on span "Sections" at bounding box center [141, 185] width 215 height 19
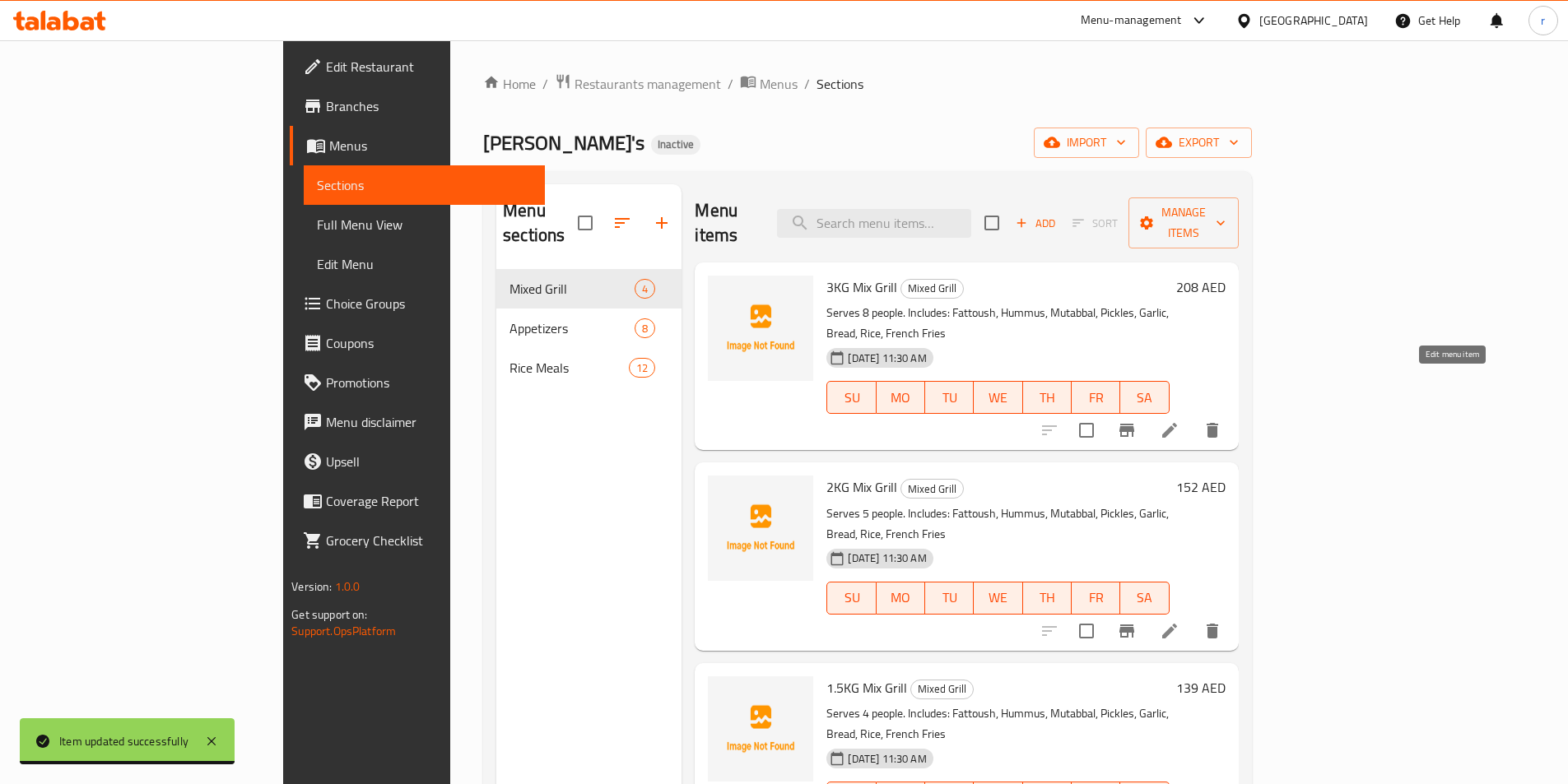
click at [1179, 420] on icon at bounding box center [1169, 430] width 19 height 19
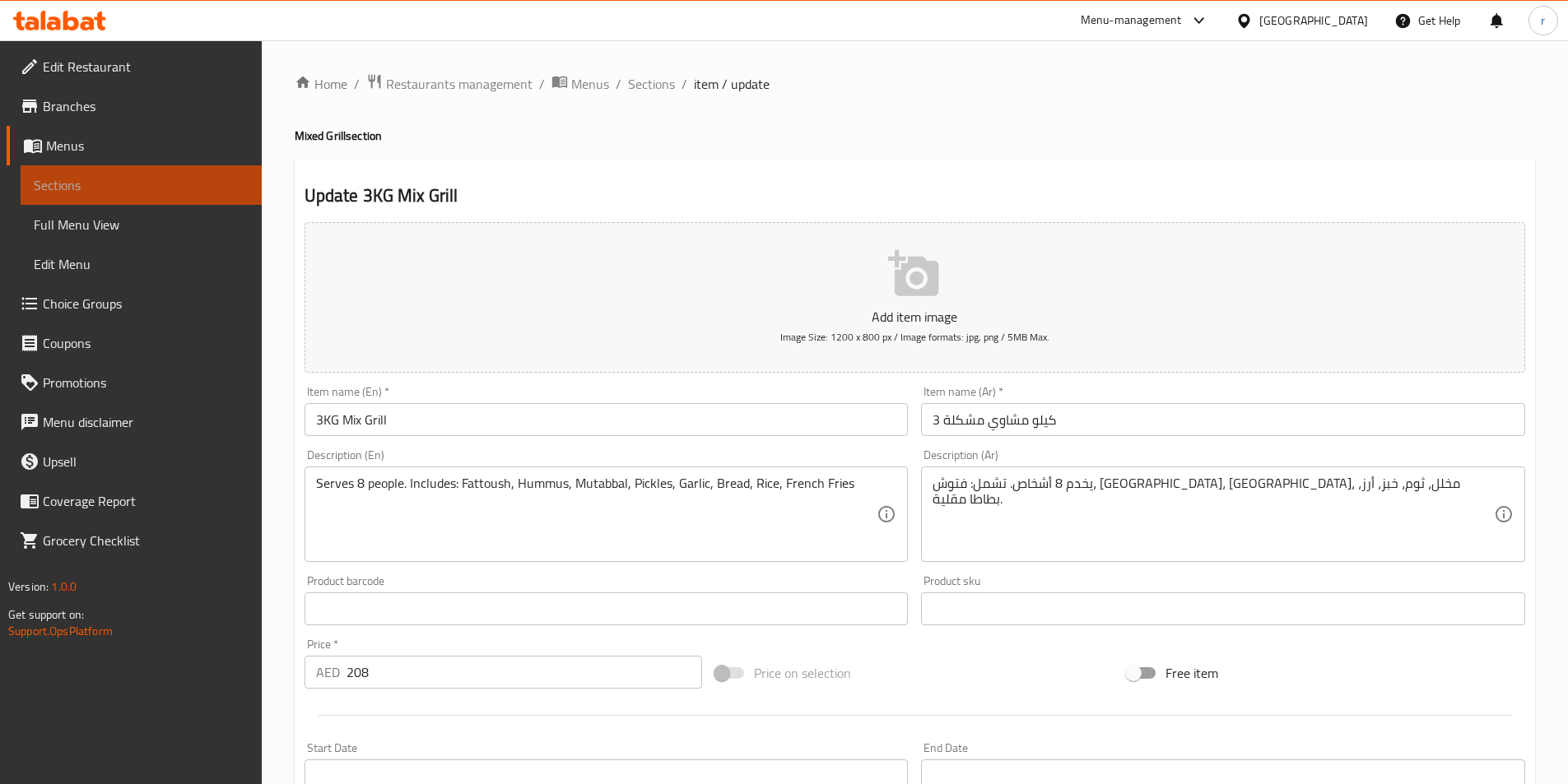
click at [115, 193] on span "Sections" at bounding box center [141, 185] width 215 height 19
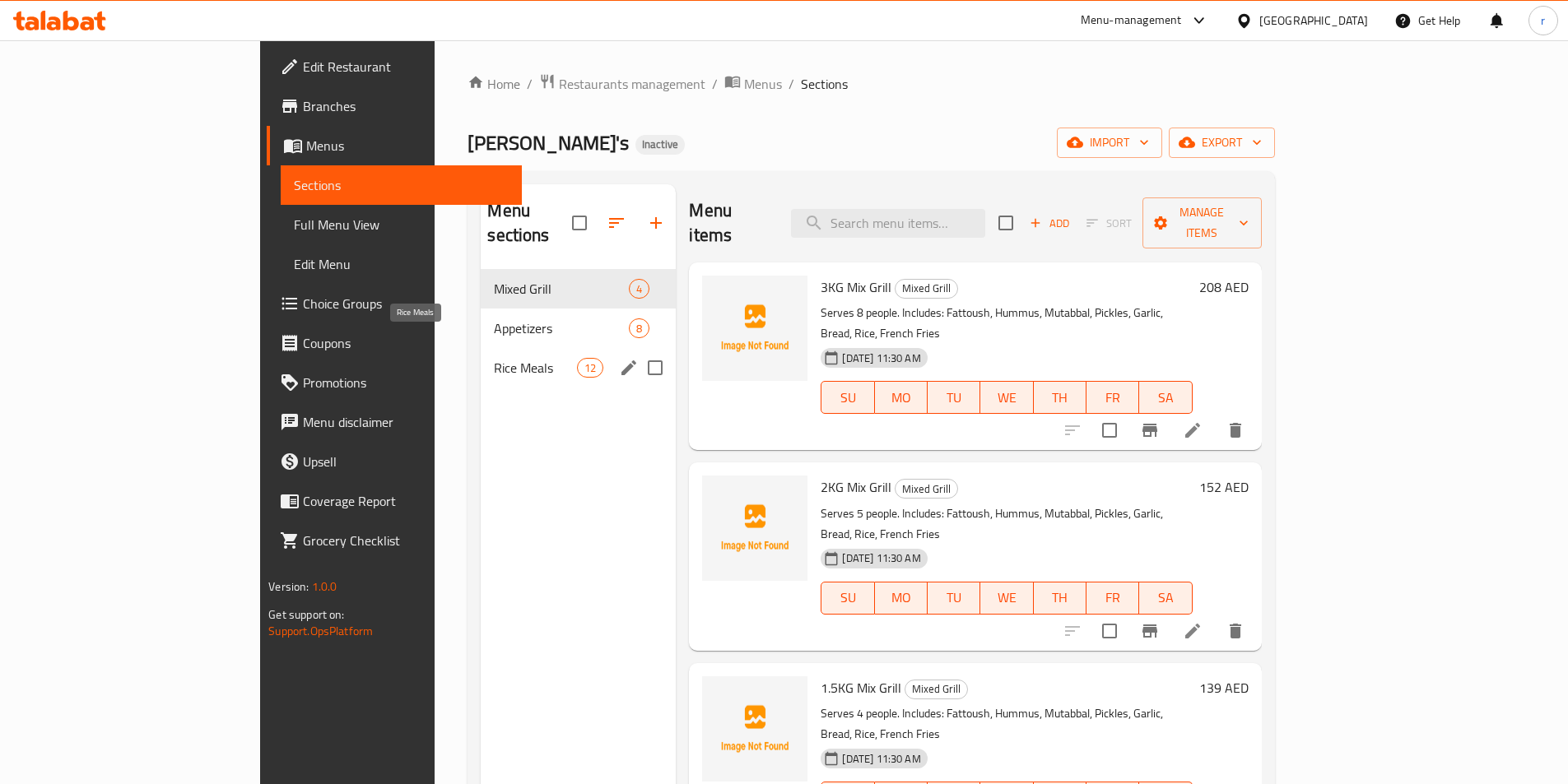
click at [494, 358] on span "Rice Meals" at bounding box center [535, 368] width 83 height 19
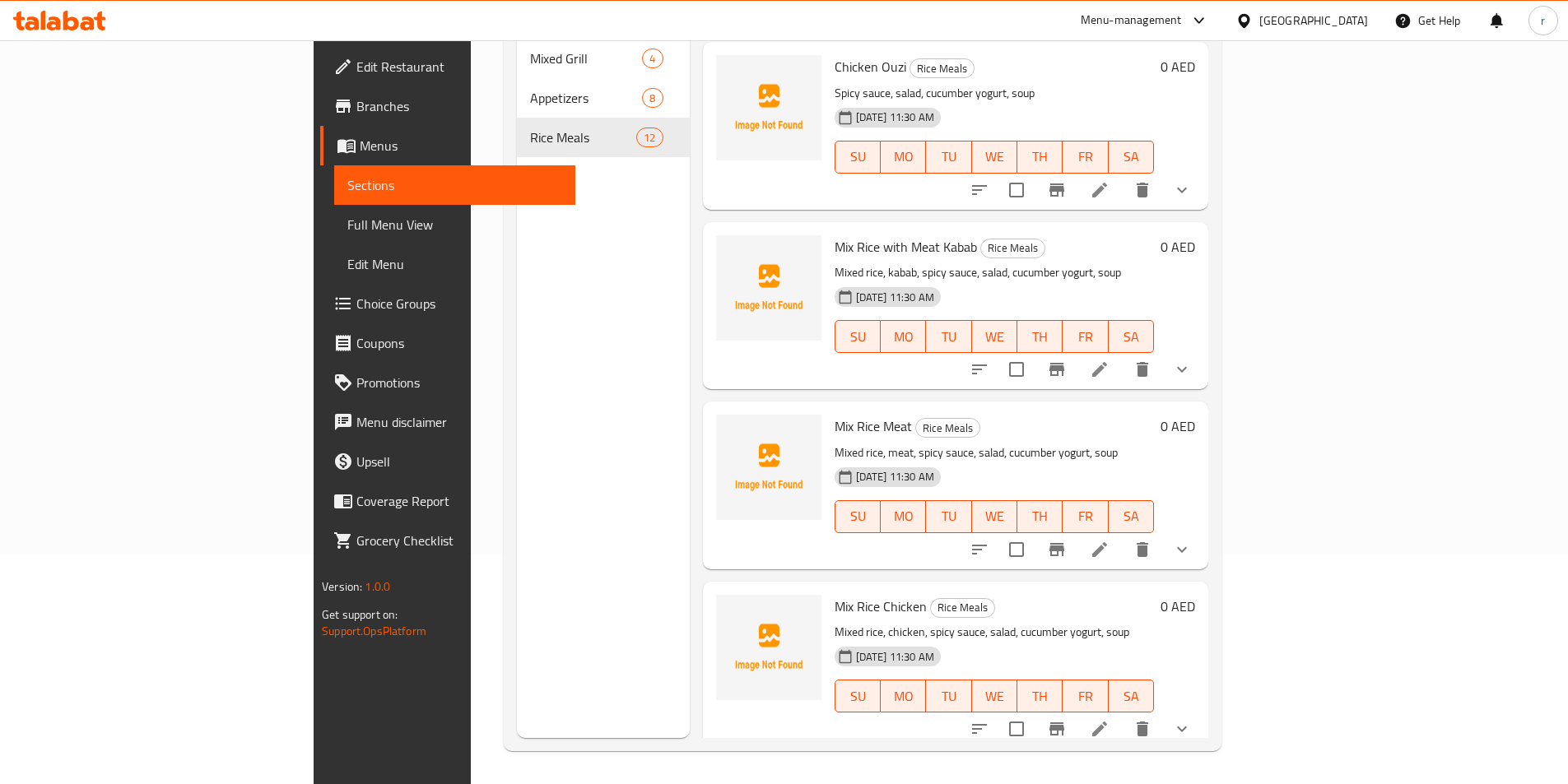
scroll to position [1249, 0]
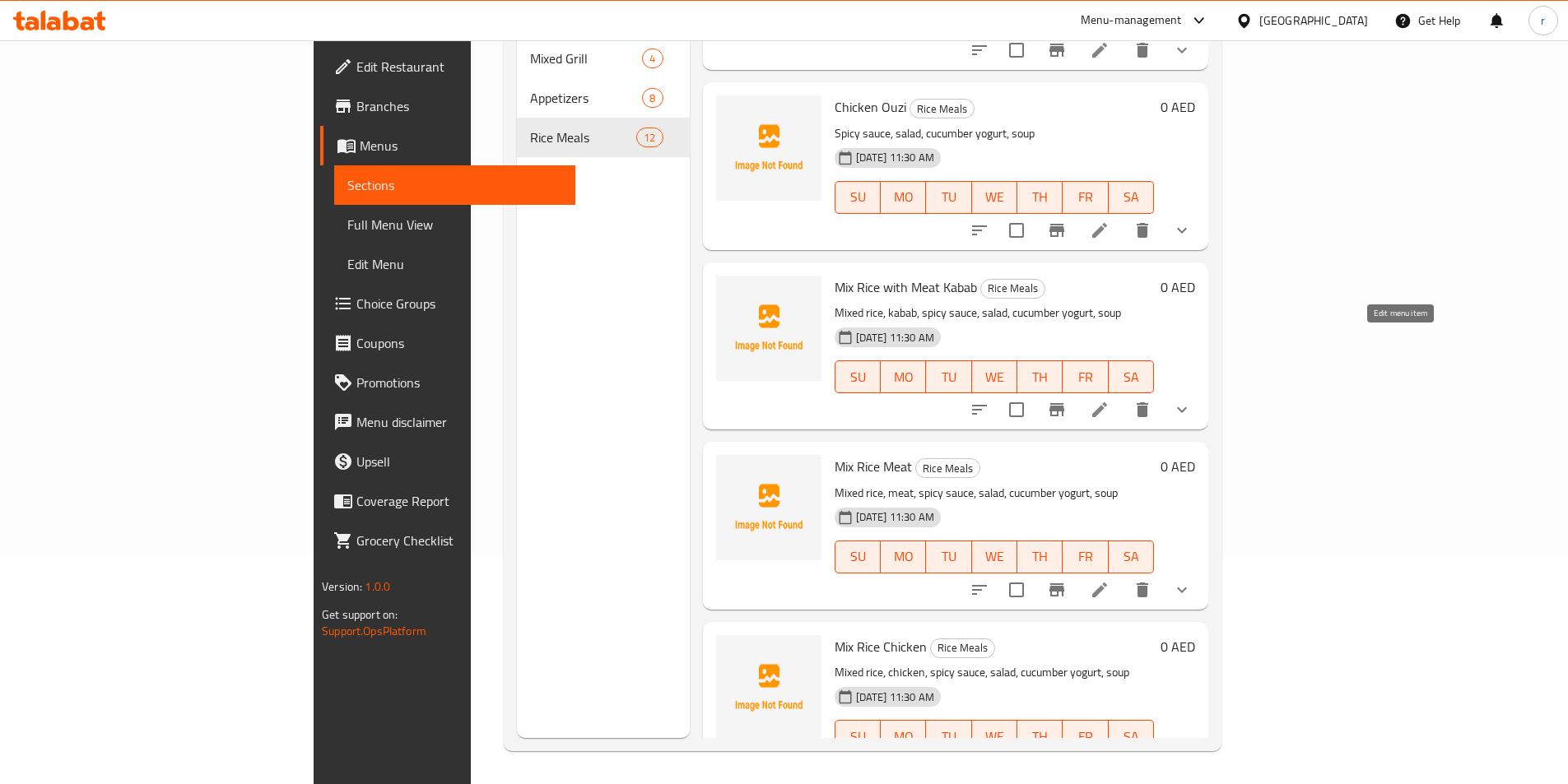
click at [1107, 403] on icon at bounding box center [1099, 410] width 15 height 15
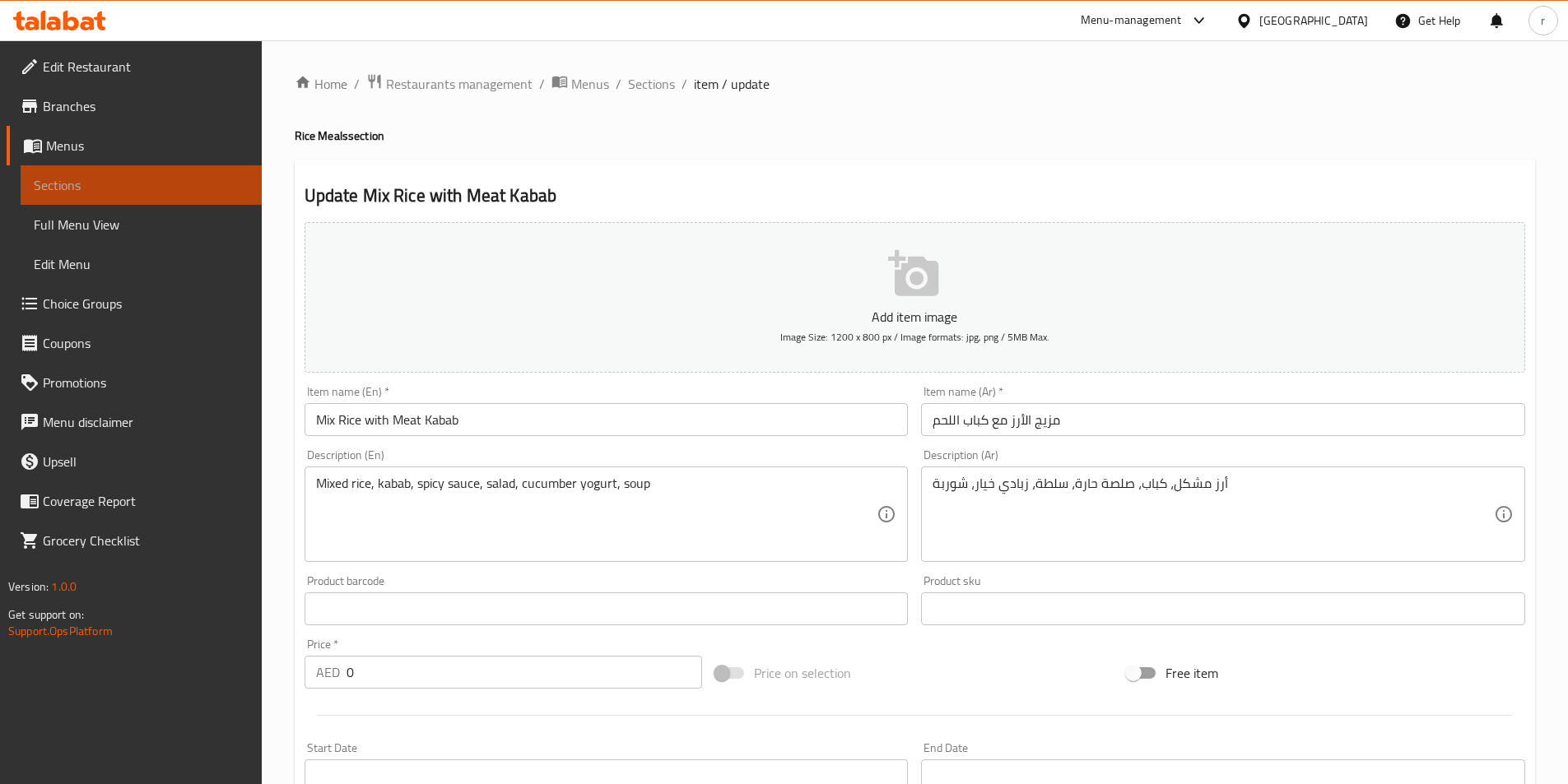
click at [156, 178] on span "Sections" at bounding box center [141, 185] width 215 height 19
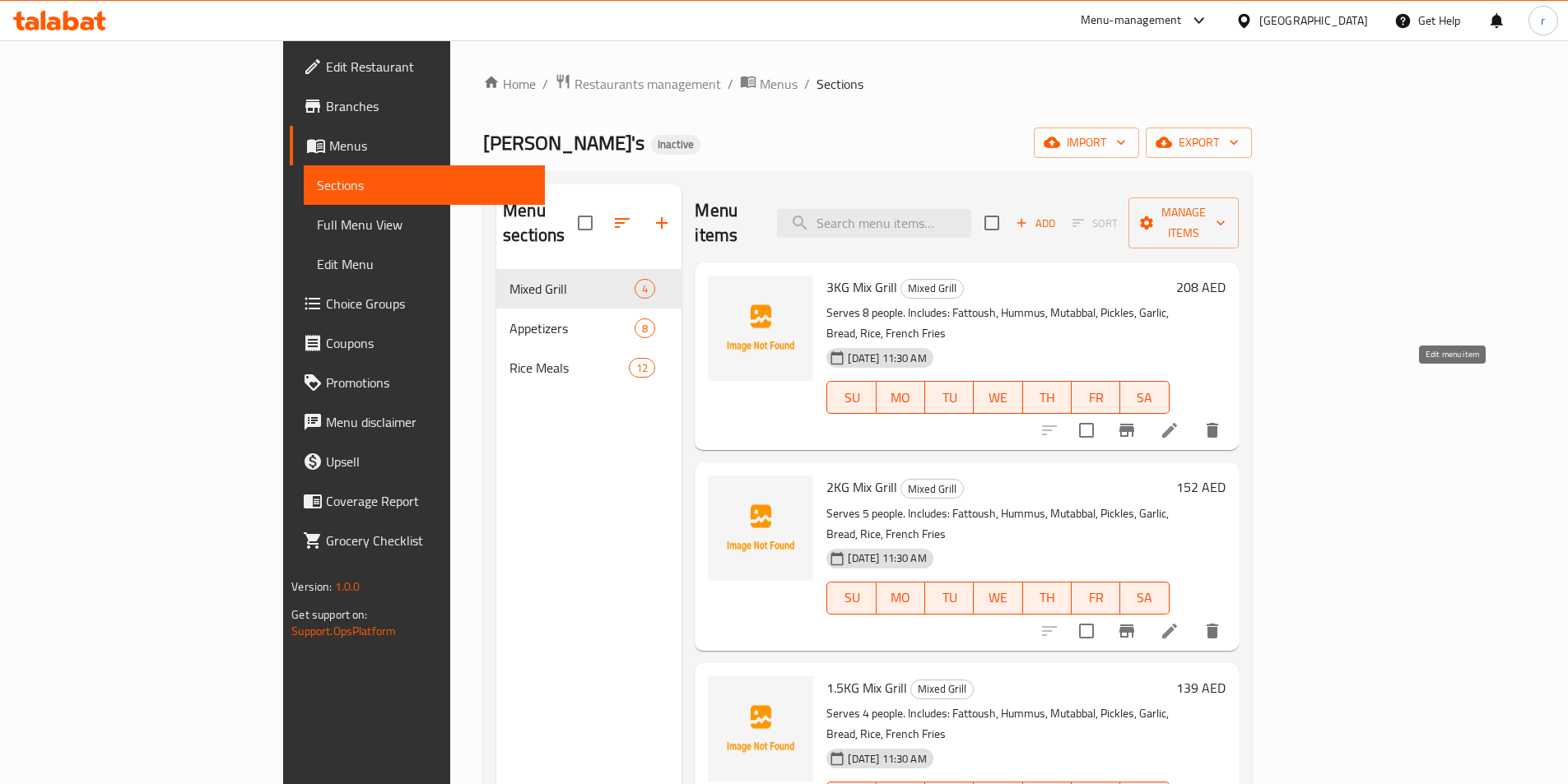
click at [1177, 423] on icon at bounding box center [1169, 430] width 15 height 15
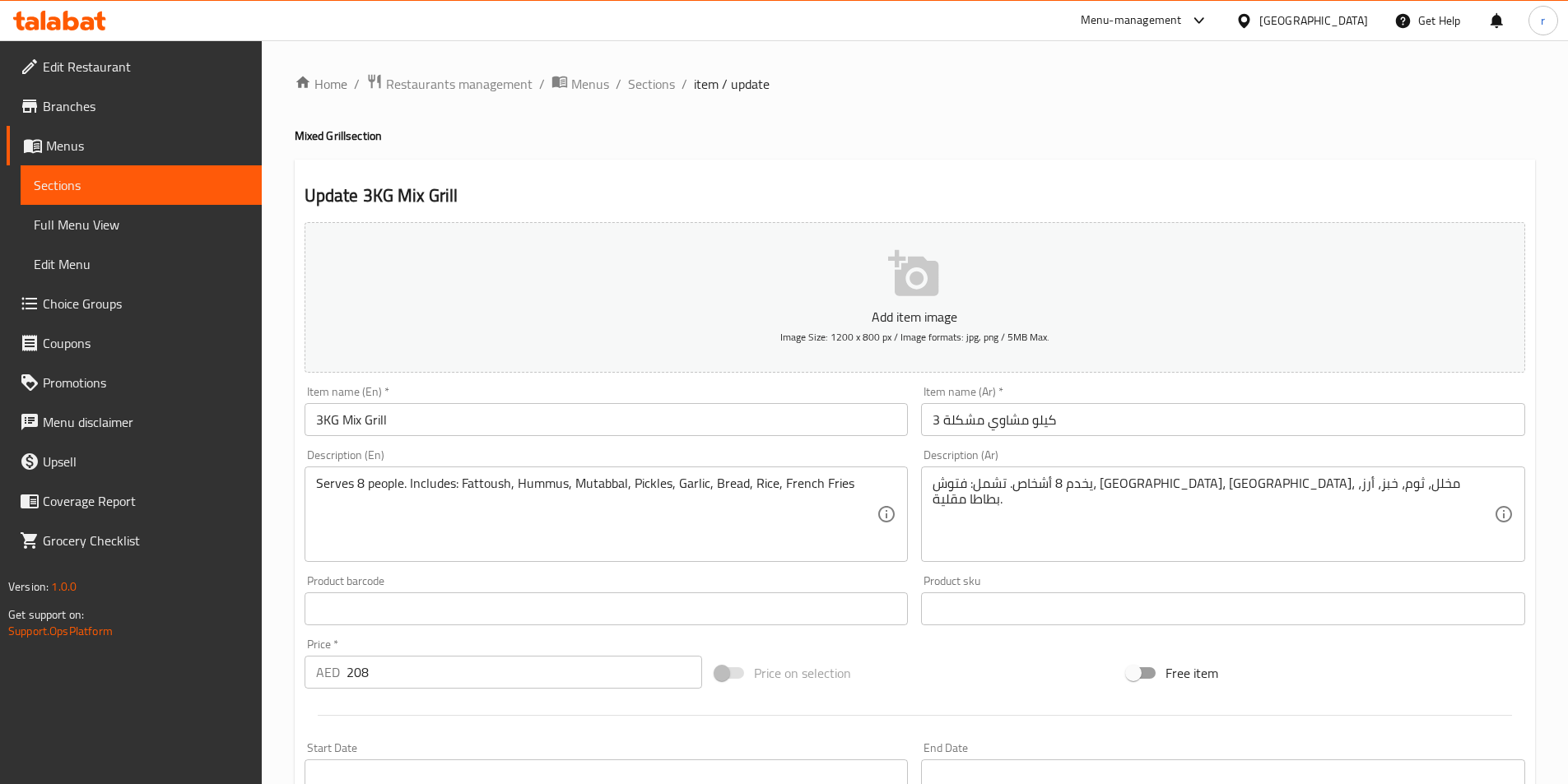
click at [157, 193] on span "Sections" at bounding box center [141, 185] width 215 height 19
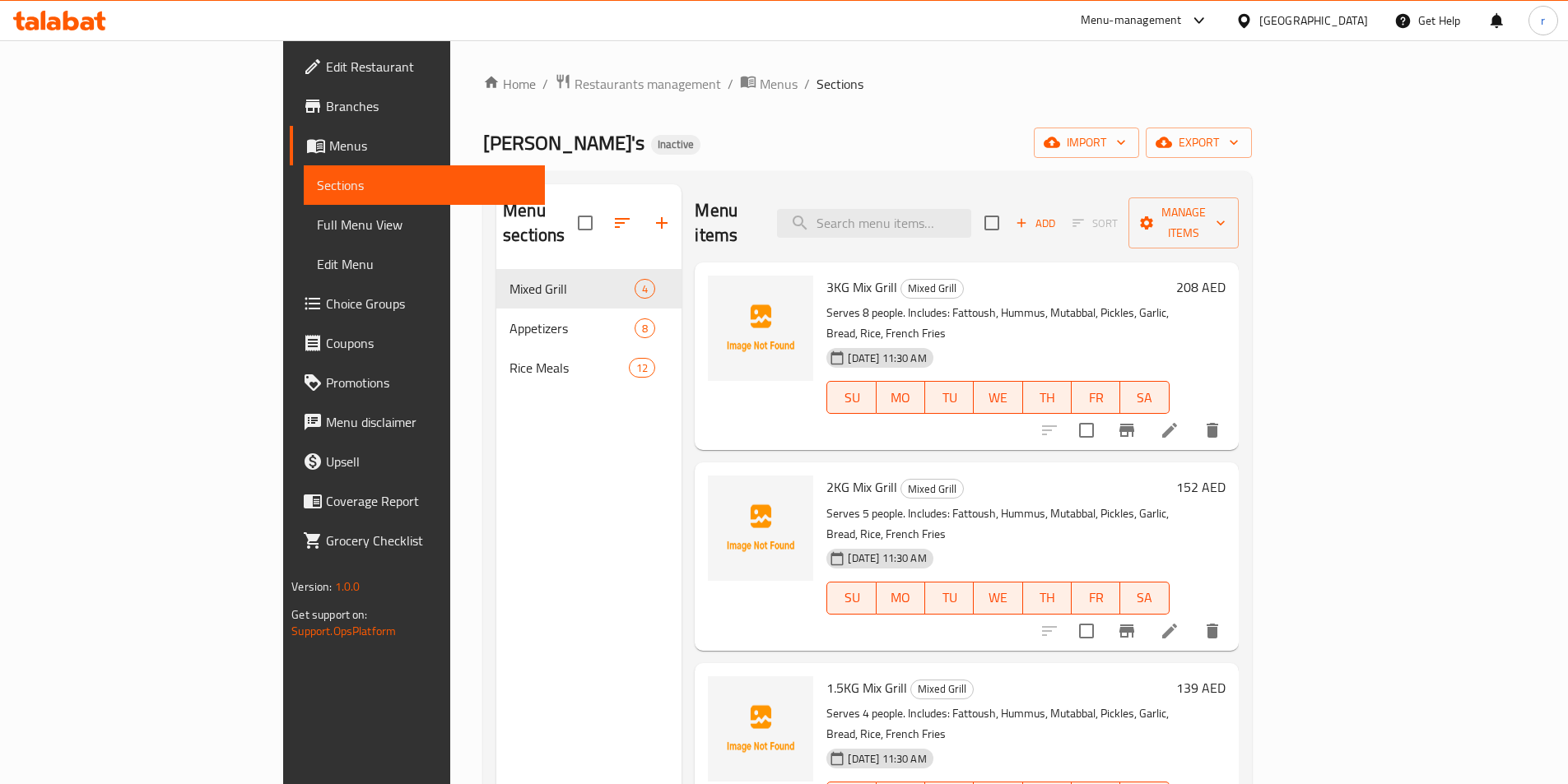
click at [317, 190] on span "Sections" at bounding box center [424, 185] width 215 height 19
click at [317, 230] on span "Full Menu View" at bounding box center [424, 225] width 215 height 19
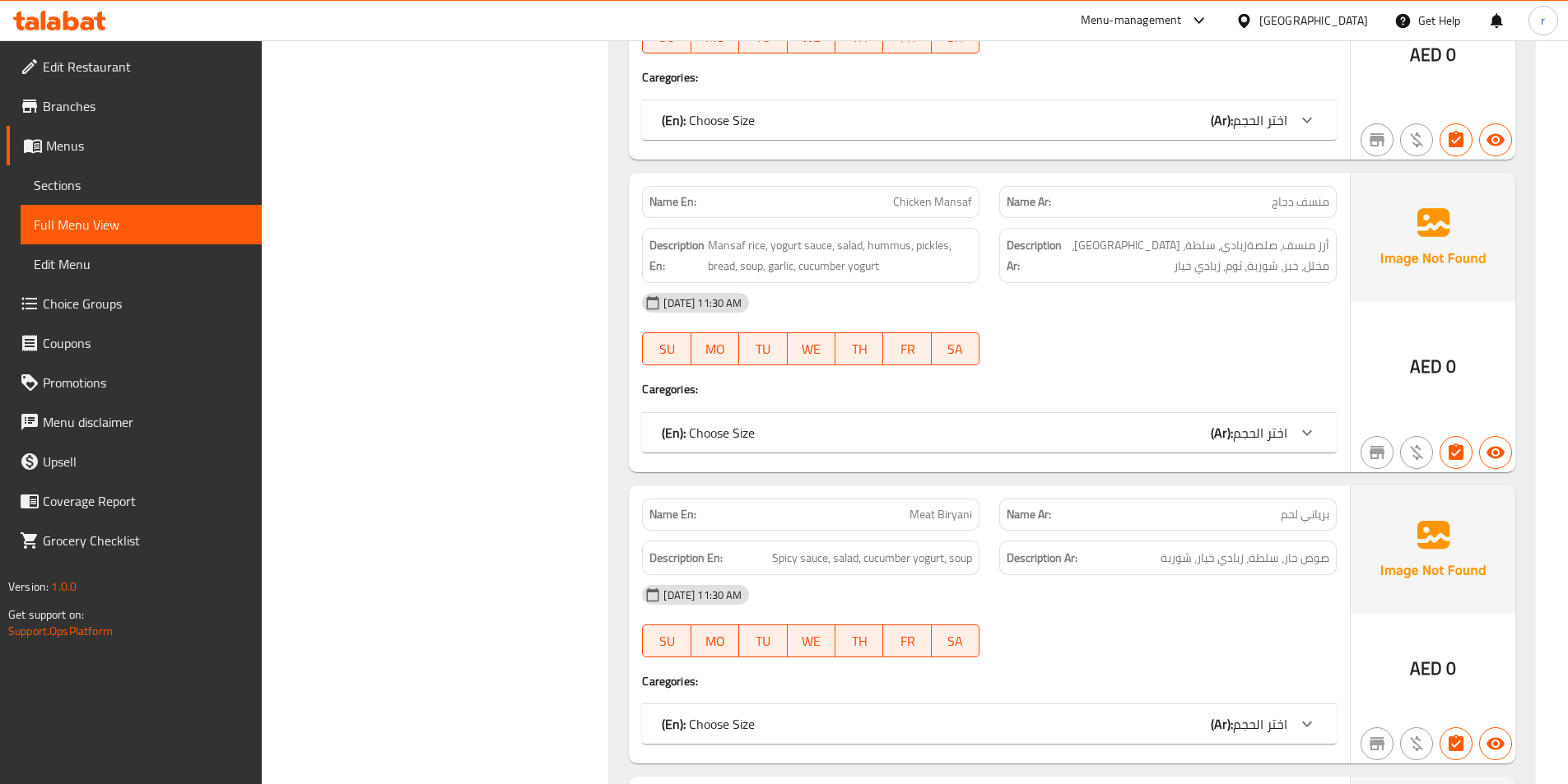
scroll to position [3210, 0]
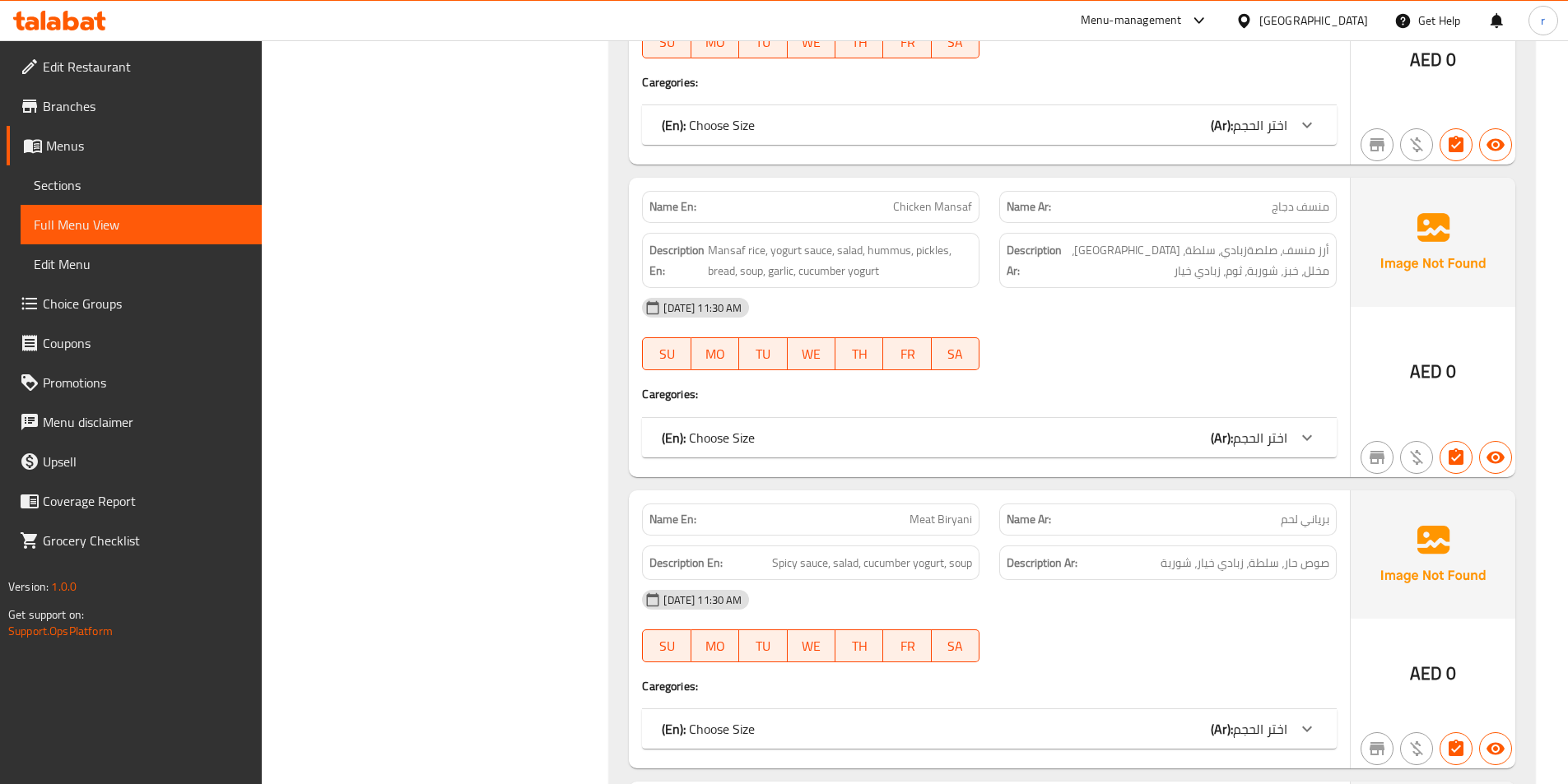
click at [1302, 428] on icon at bounding box center [1306, 438] width 19 height 19
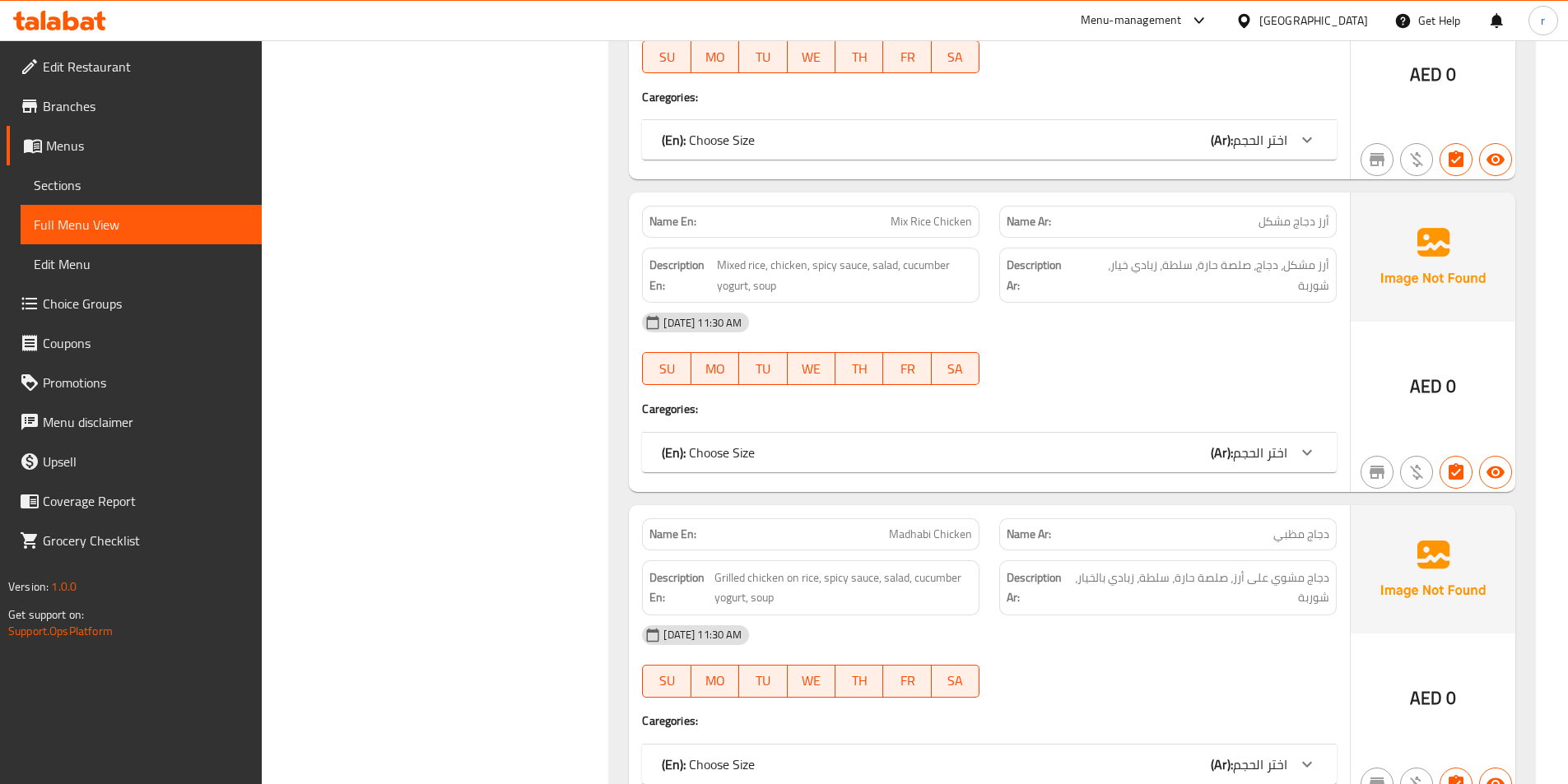
scroll to position [6092, 0]
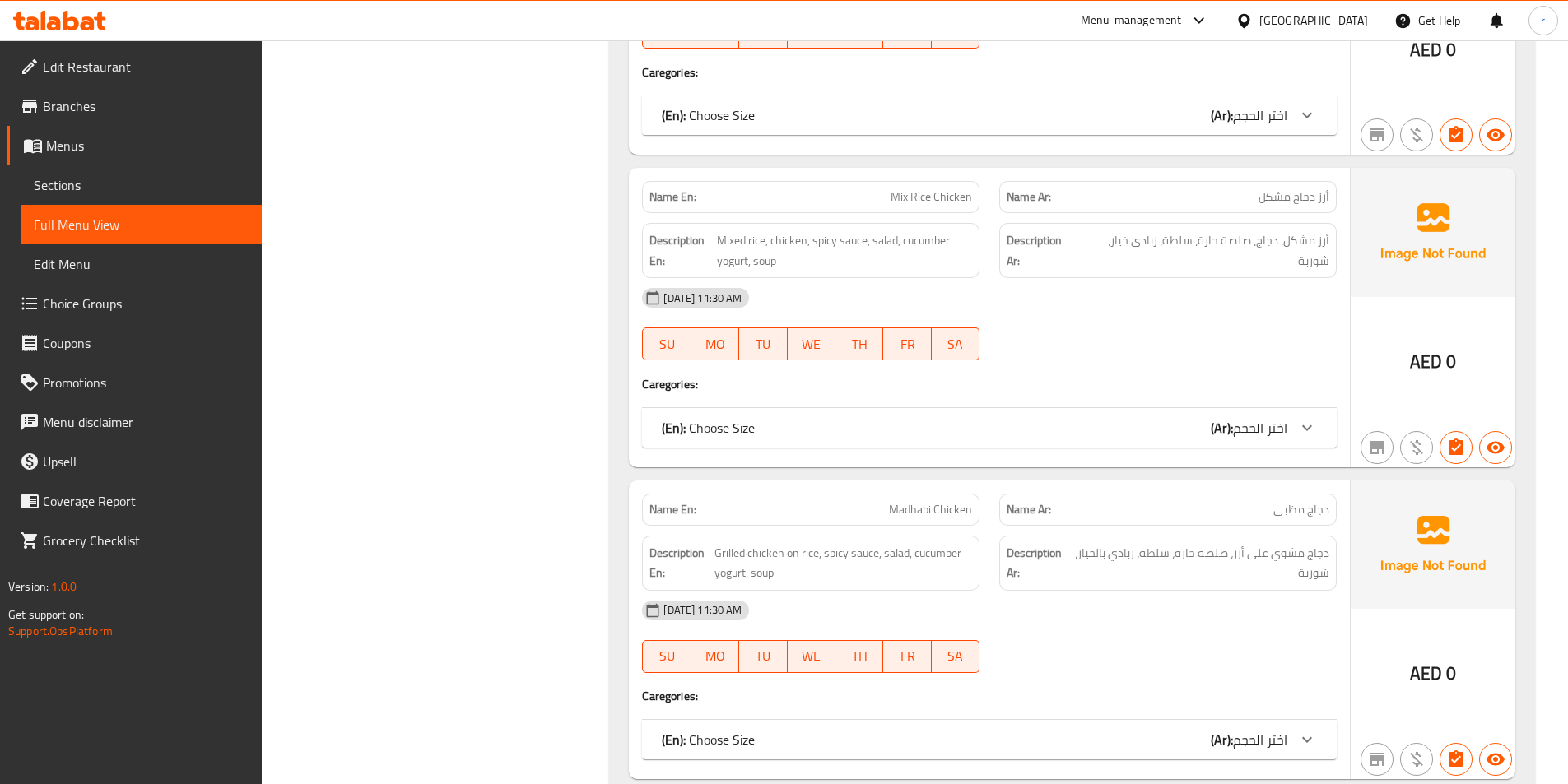
click at [1307, 720] on div at bounding box center [1306, 739] width 40 height 40
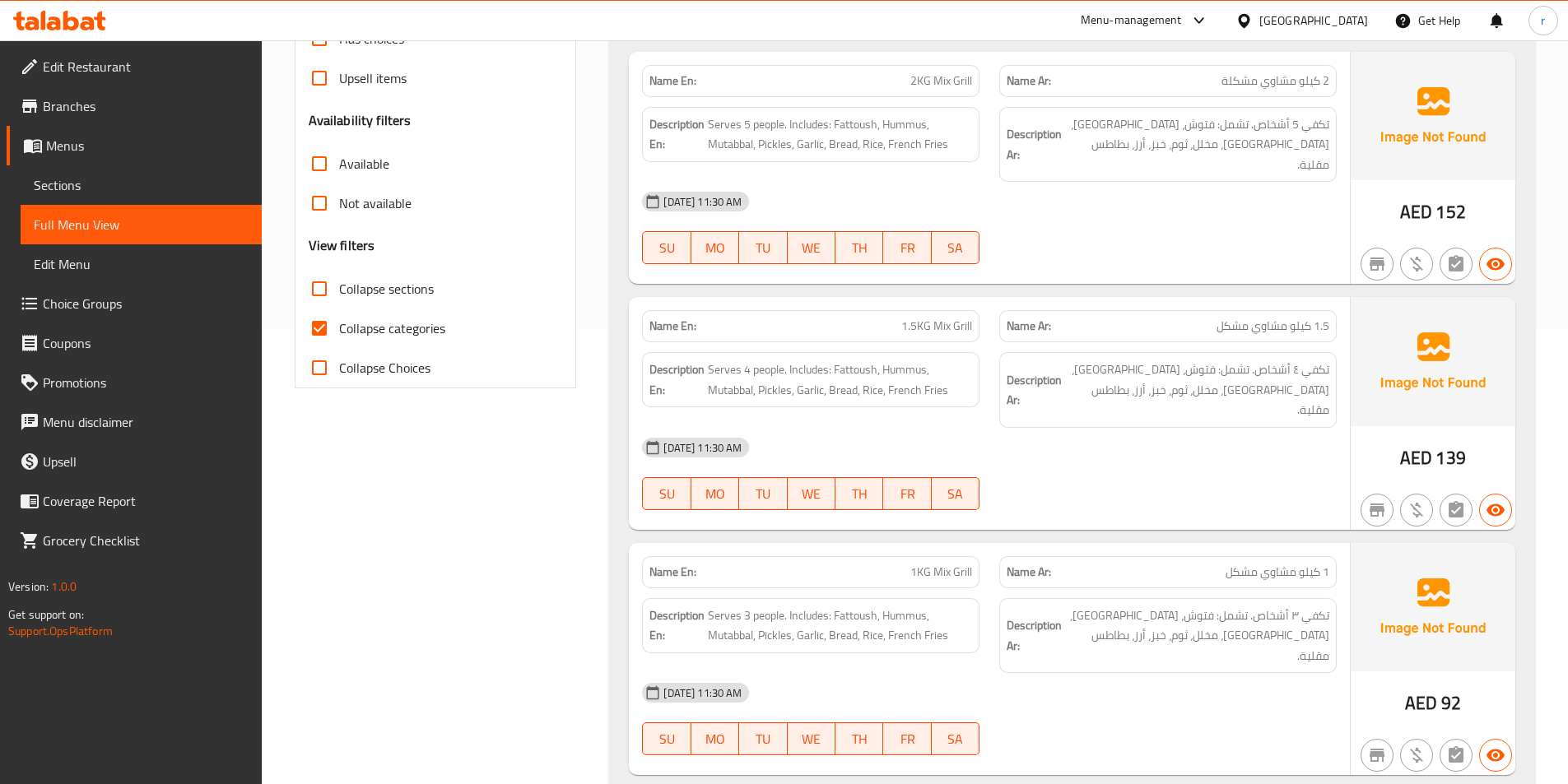
scroll to position [494, 0]
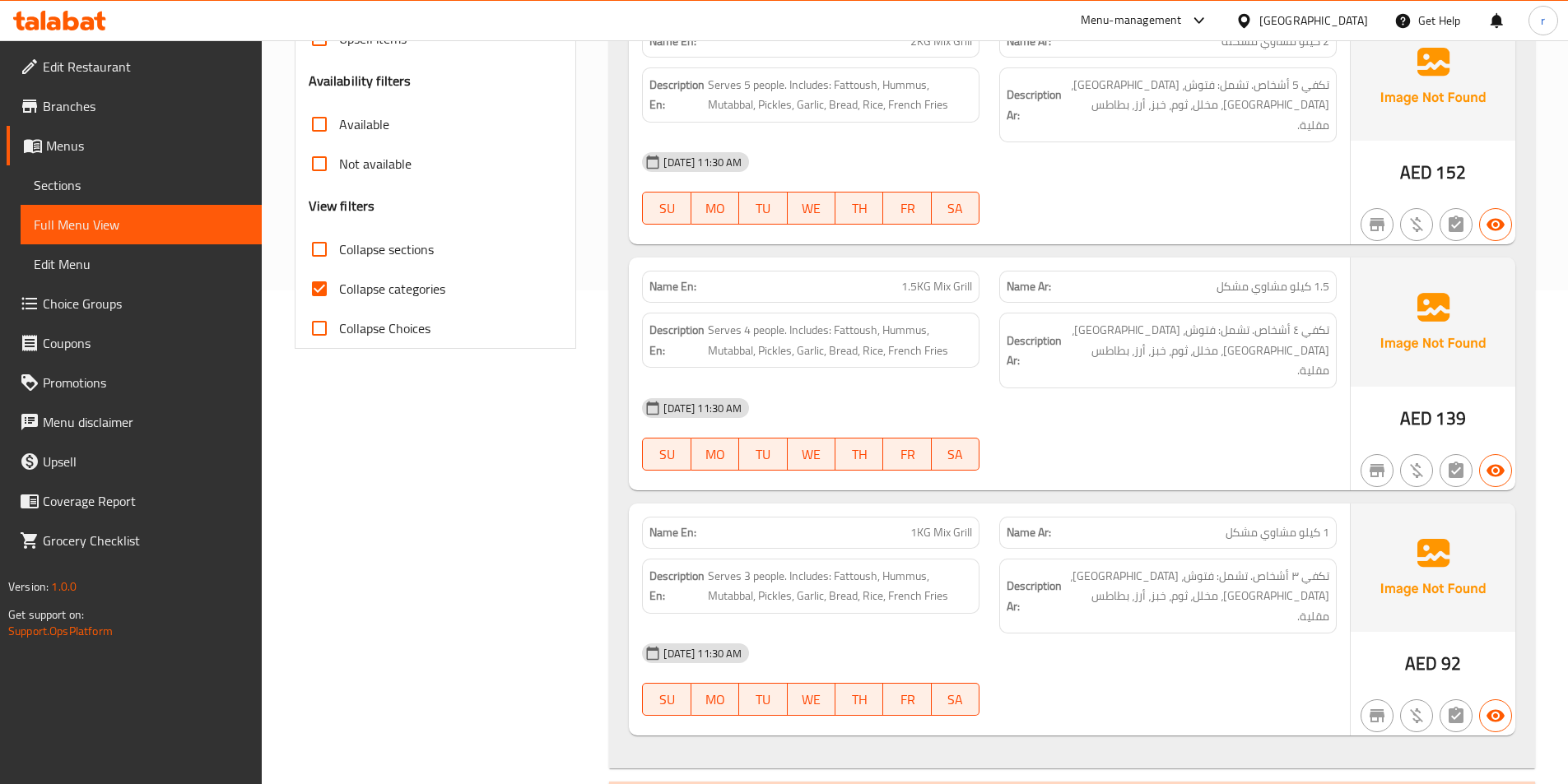
click at [319, 284] on input "Collapse categories" at bounding box center [319, 289] width 40 height 40
checkbox input "false"
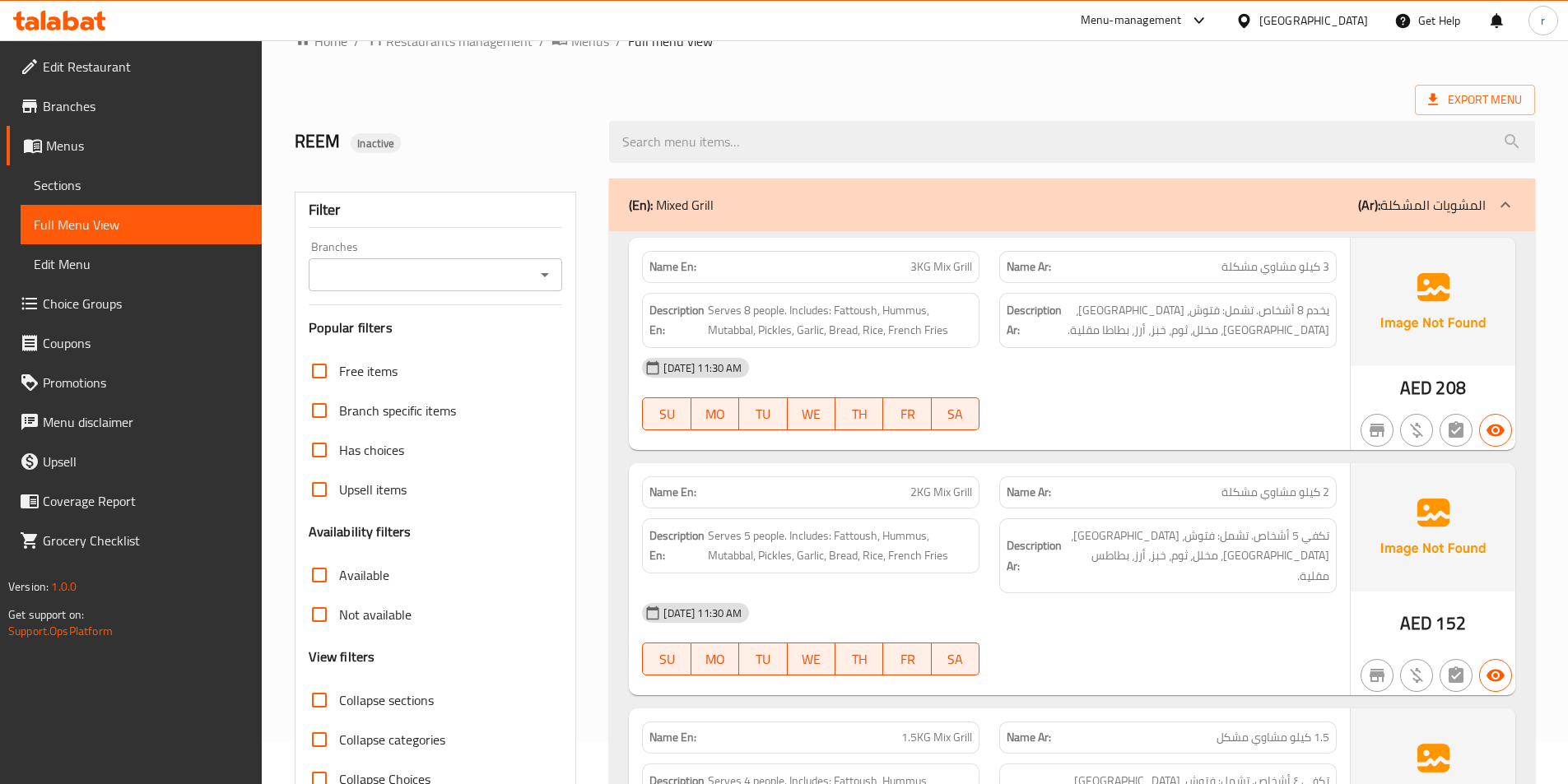
scroll to position [83, 0]
